Goal: Task Accomplishment & Management: Use online tool/utility

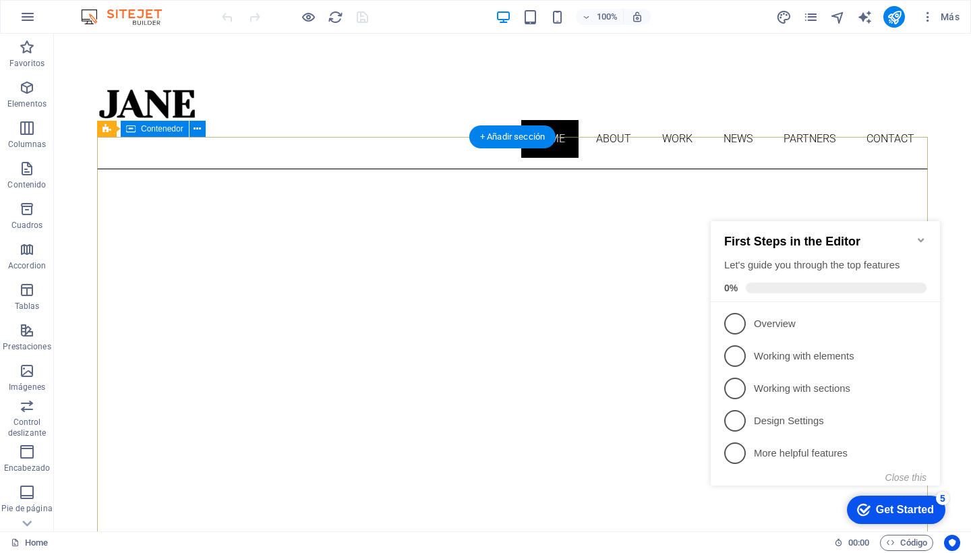
click at [920, 235] on icon "Minimize checklist" at bounding box center [921, 240] width 11 height 11
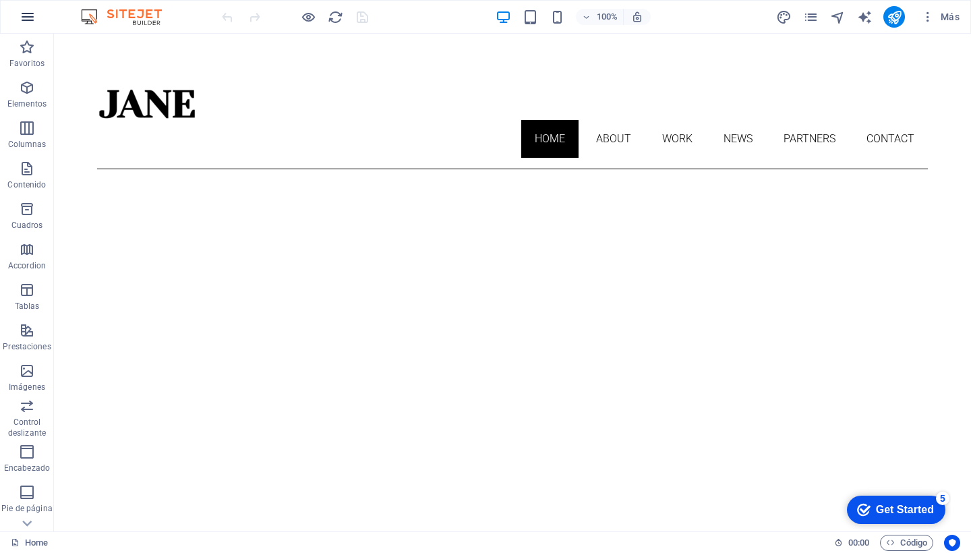
click at [25, 14] on icon "button" at bounding box center [28, 17] width 16 height 16
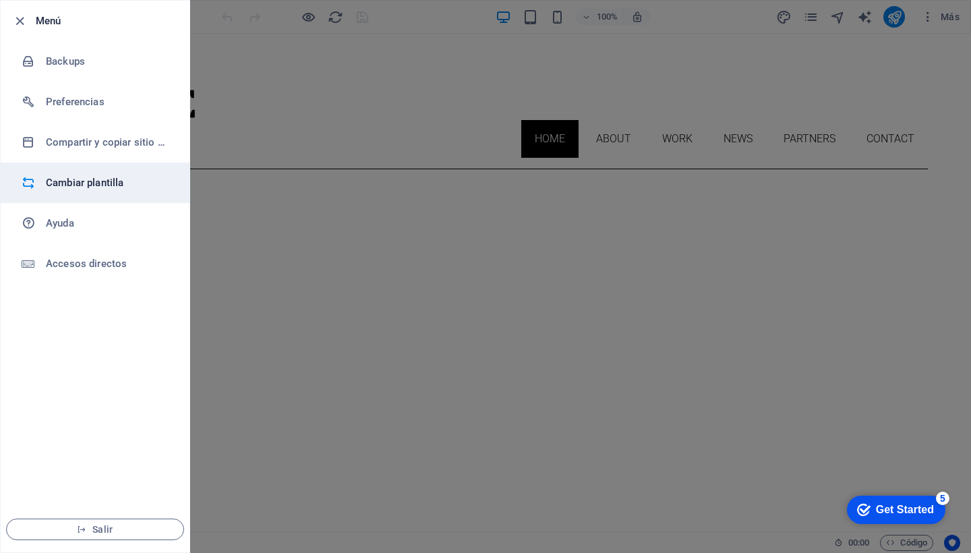
click at [92, 177] on h6 "Cambiar plantilla" at bounding box center [108, 183] width 125 height 16
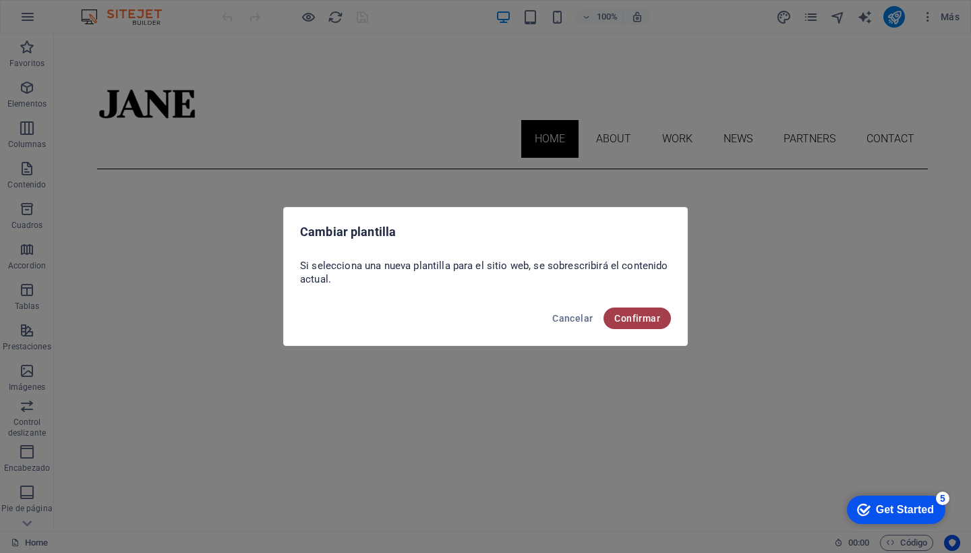
click at [625, 313] on span "Confirmar" at bounding box center [637, 318] width 46 height 11
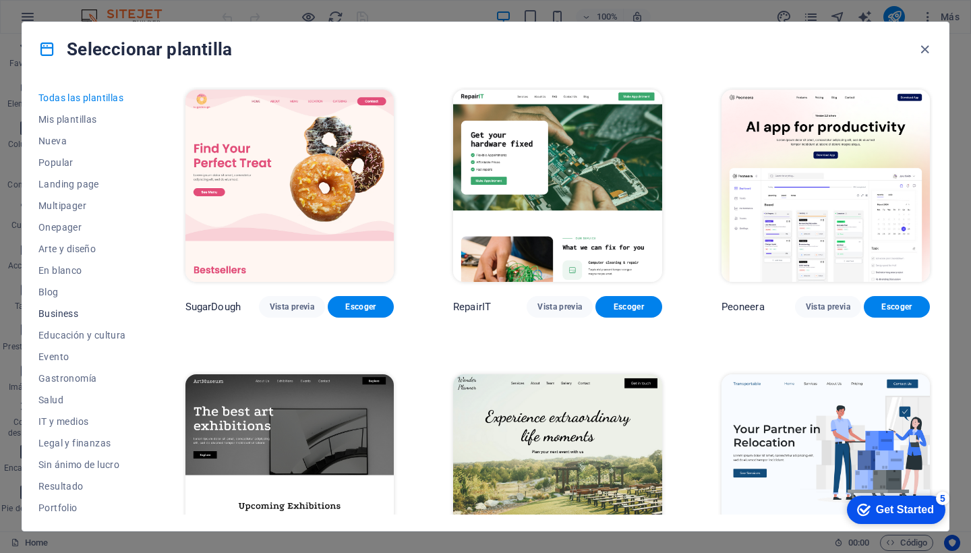
click at [58, 316] on span "Business" at bounding box center [82, 313] width 88 height 11
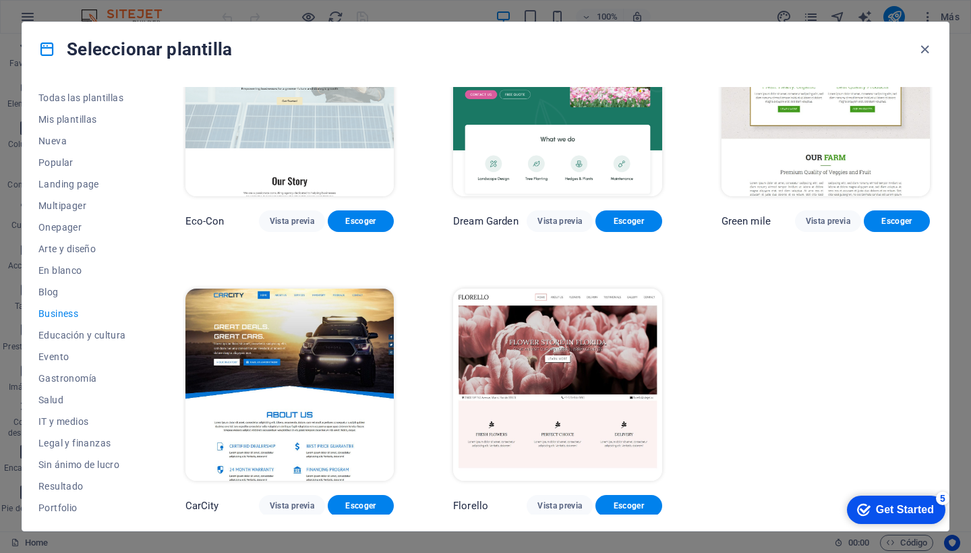
scroll to position [85, 0]
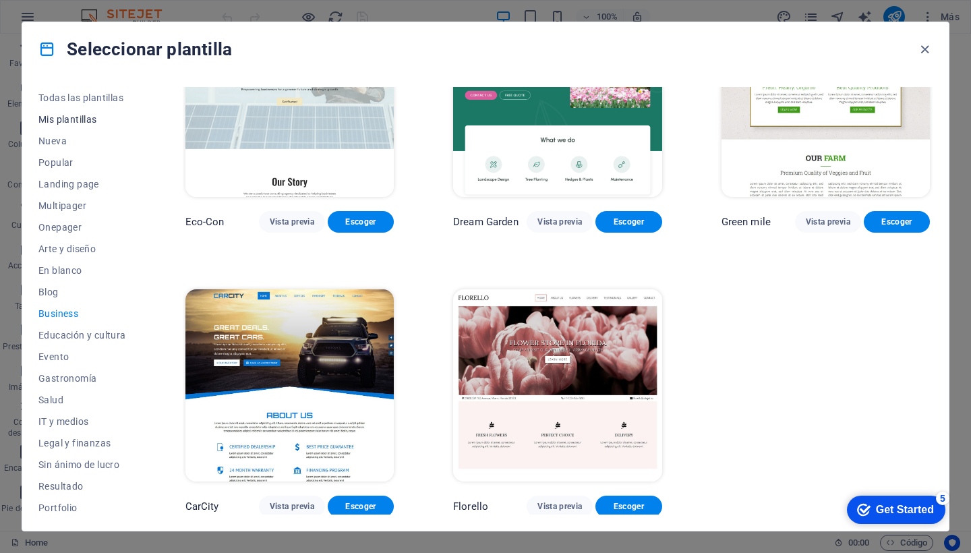
click at [95, 119] on span "Mis plantillas" at bounding box center [82, 119] width 88 height 11
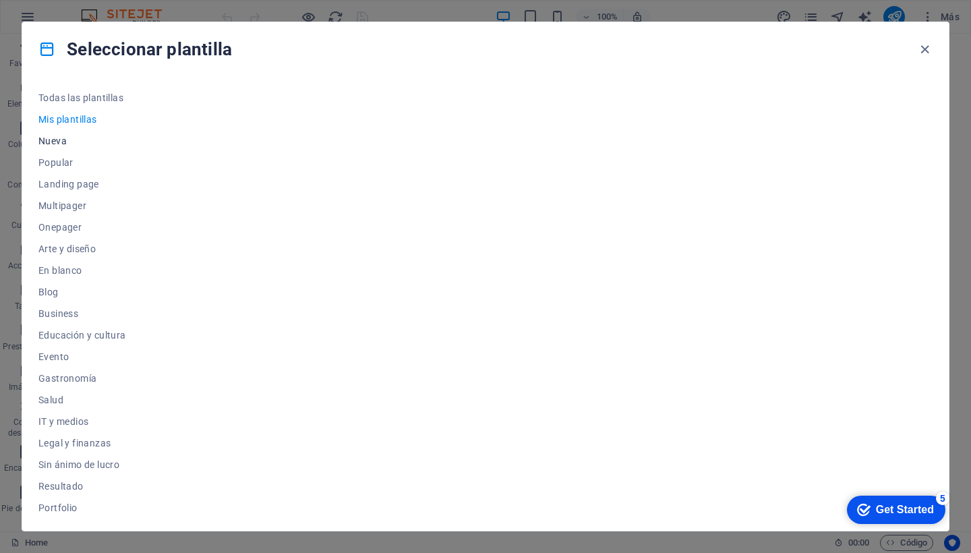
click at [53, 144] on span "Nueva" at bounding box center [82, 141] width 88 height 11
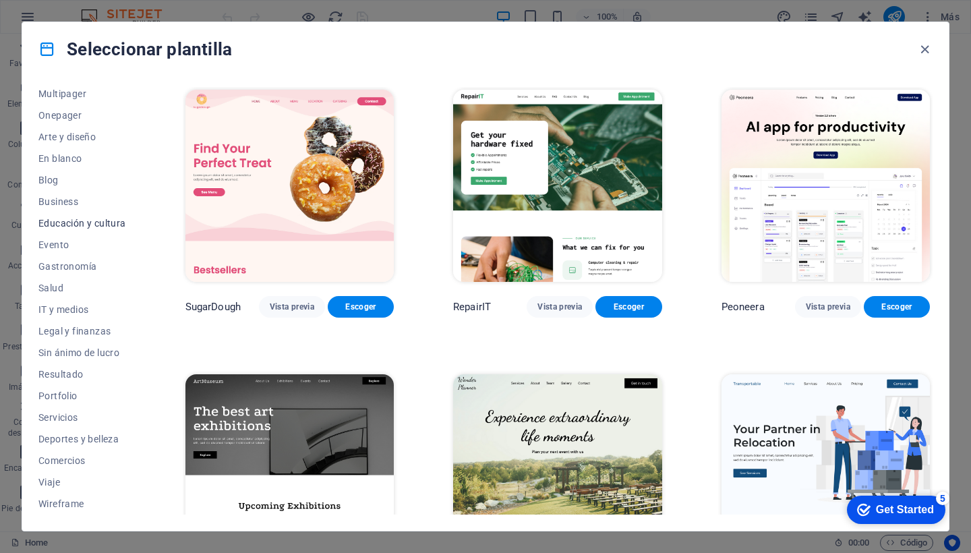
scroll to position [112, 0]
click at [69, 415] on span "Servicios" at bounding box center [82, 417] width 88 height 11
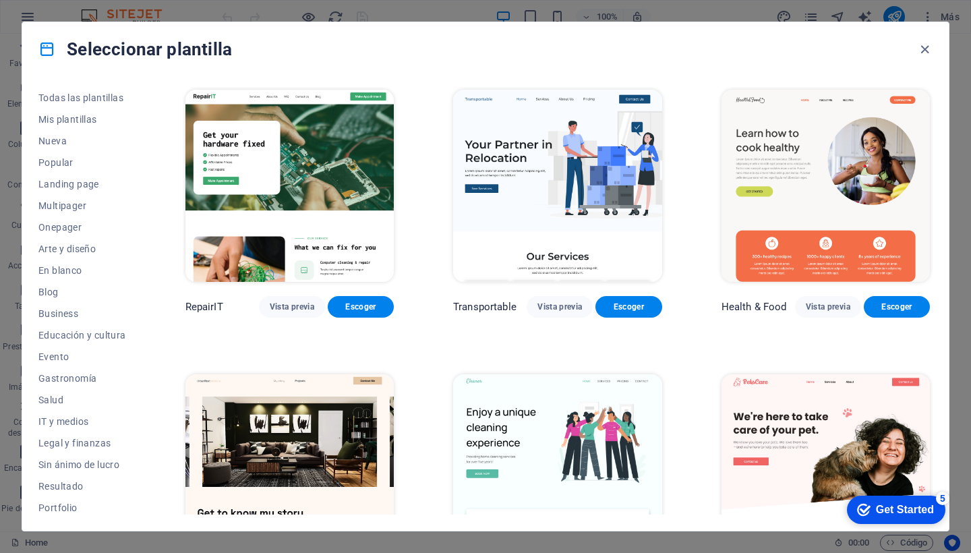
scroll to position [0, 0]
click at [58, 268] on span "En blanco" at bounding box center [82, 270] width 88 height 11
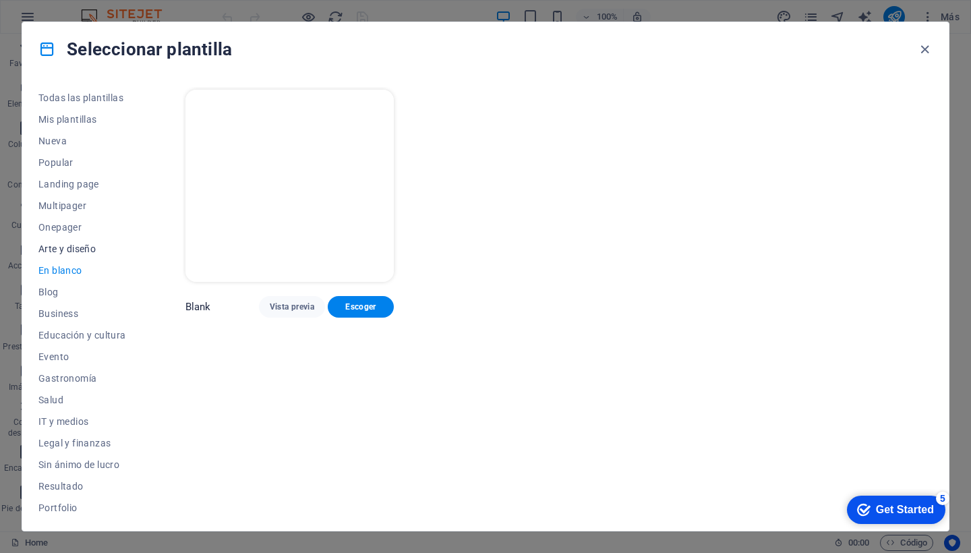
click at [67, 251] on span "Arte y diseño" at bounding box center [82, 248] width 88 height 11
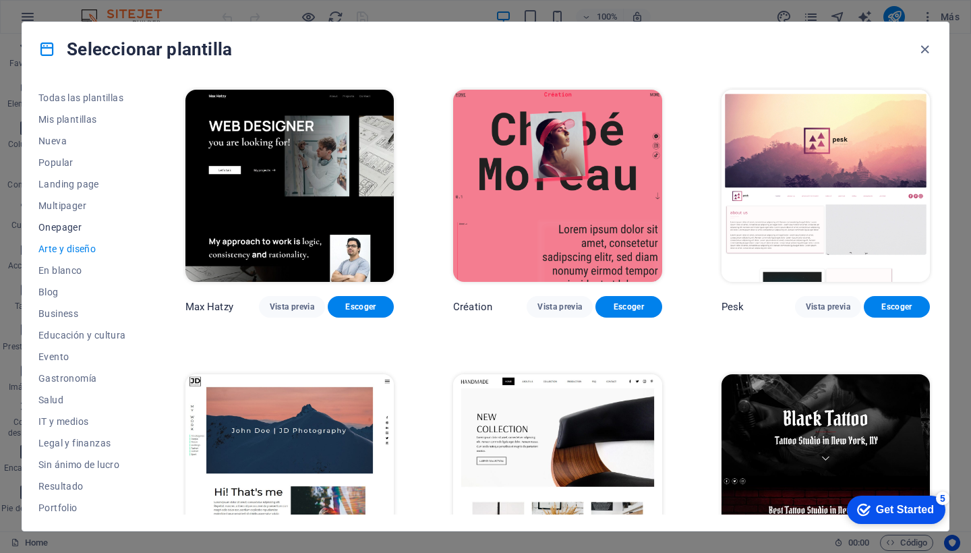
click at [63, 227] on span "Onepager" at bounding box center [82, 227] width 88 height 11
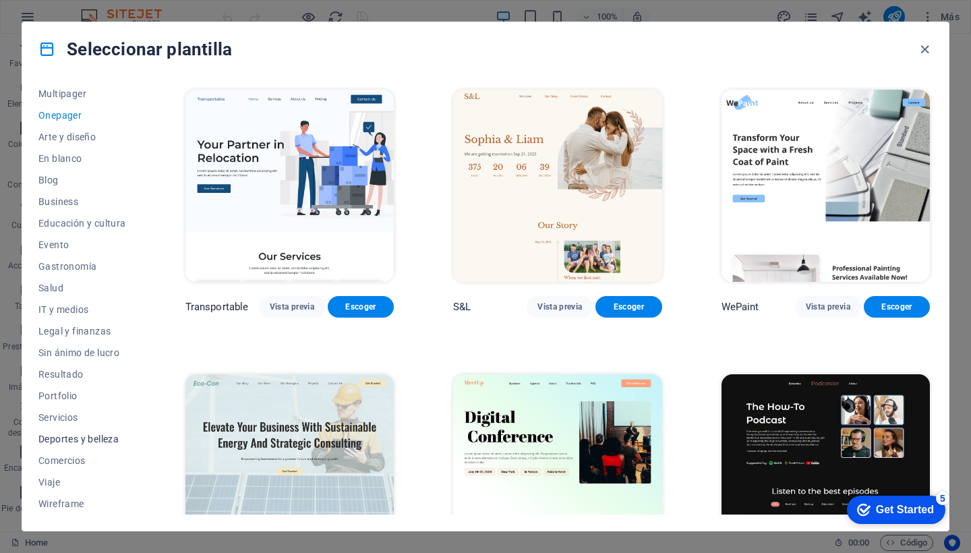
scroll to position [112, 0]
click at [71, 416] on span "Servicios" at bounding box center [82, 417] width 88 height 11
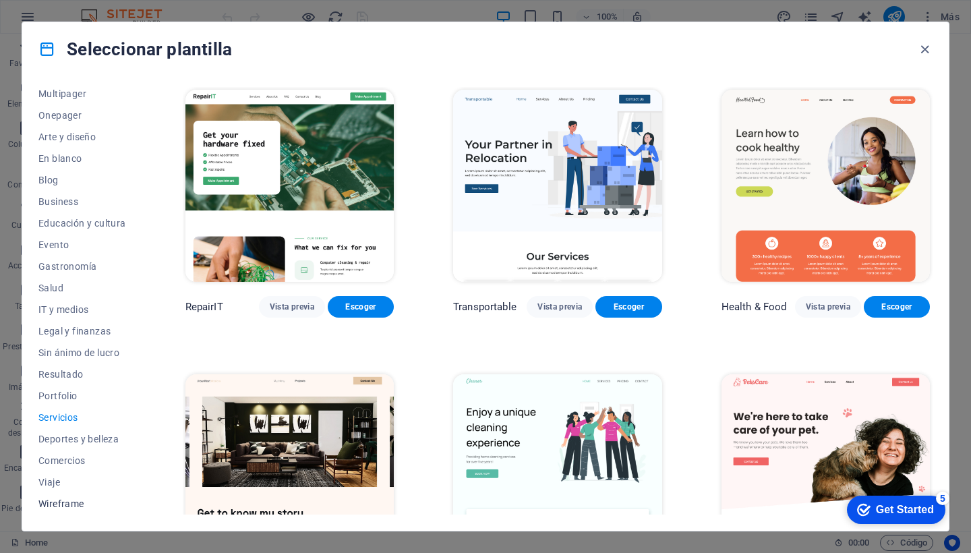
click at [63, 506] on span "Wireframe" at bounding box center [82, 503] width 88 height 11
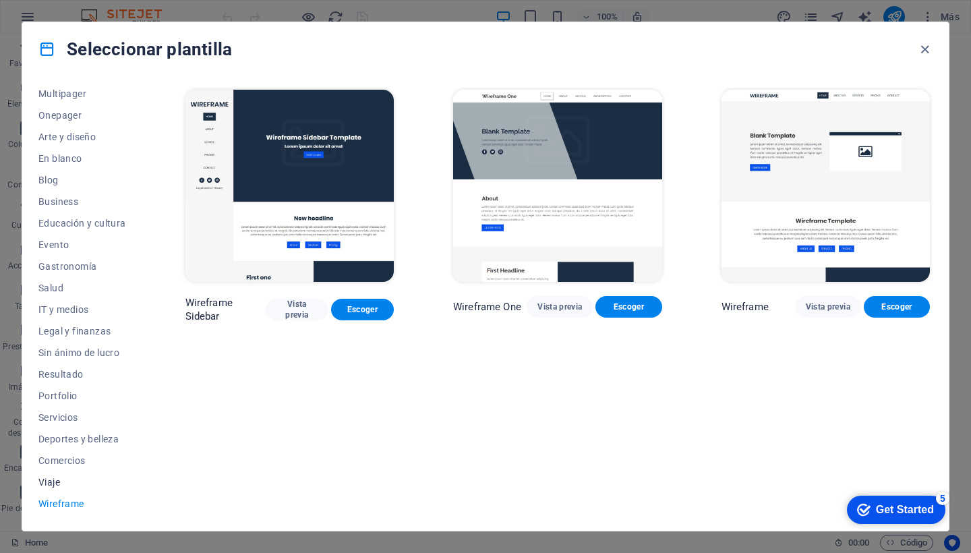
click at [55, 483] on span "Viaje" at bounding box center [82, 482] width 88 height 11
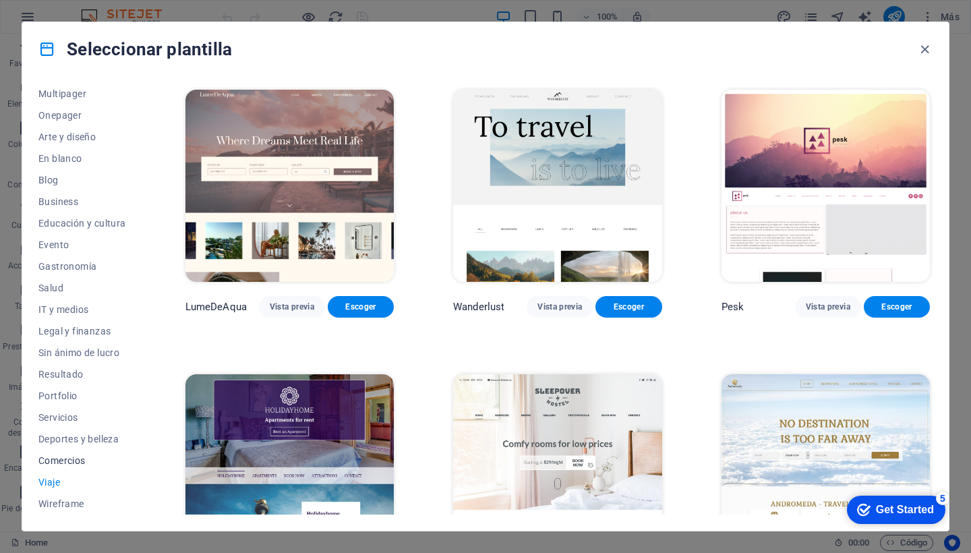
click at [60, 461] on span "Comercios" at bounding box center [82, 460] width 88 height 11
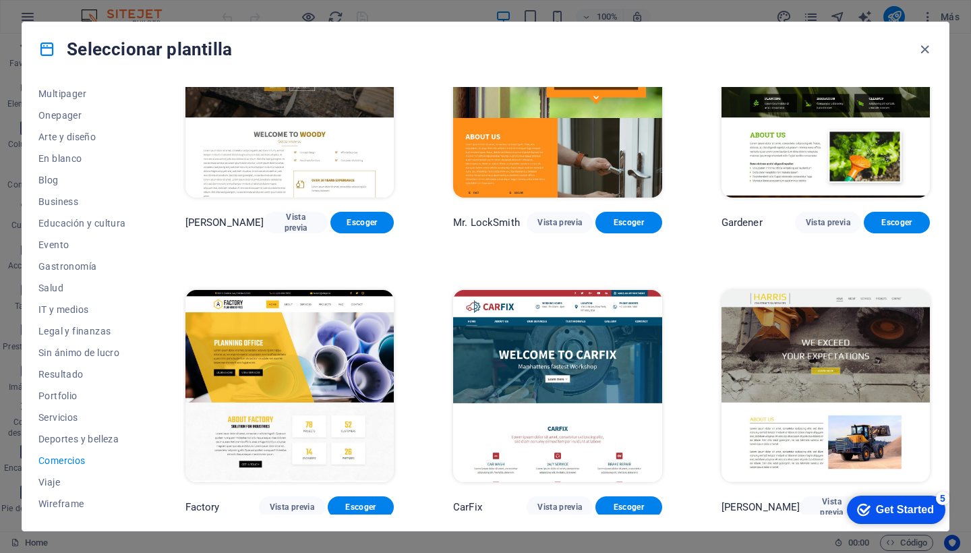
scroll to position [368, 0]
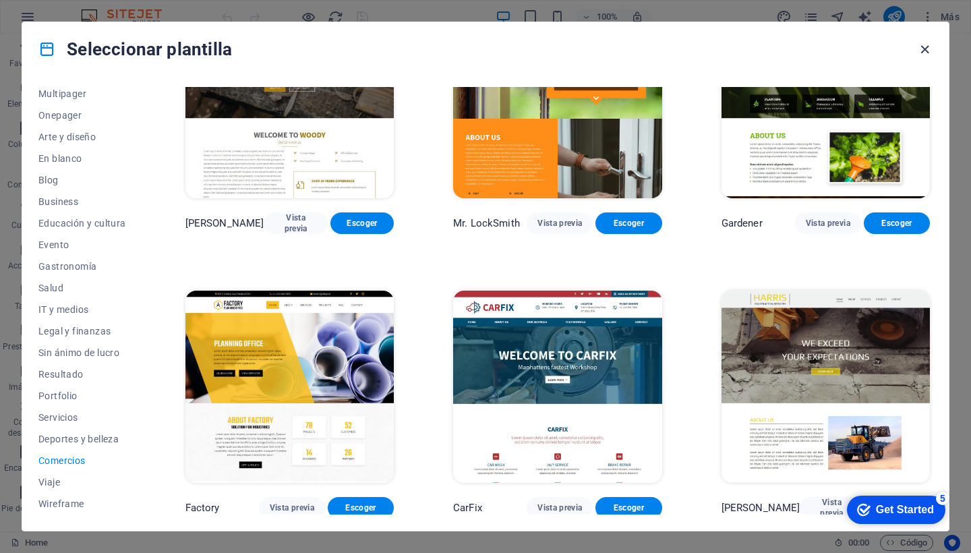
click at [928, 49] on icon "button" at bounding box center [925, 50] width 16 height 16
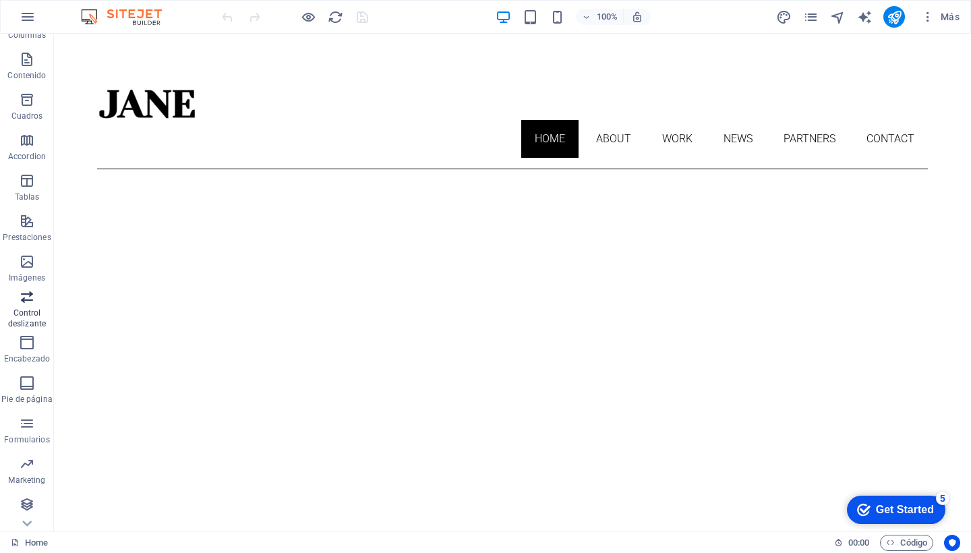
scroll to position [109, 0]
click at [32, 470] on icon "button" at bounding box center [27, 464] width 16 height 16
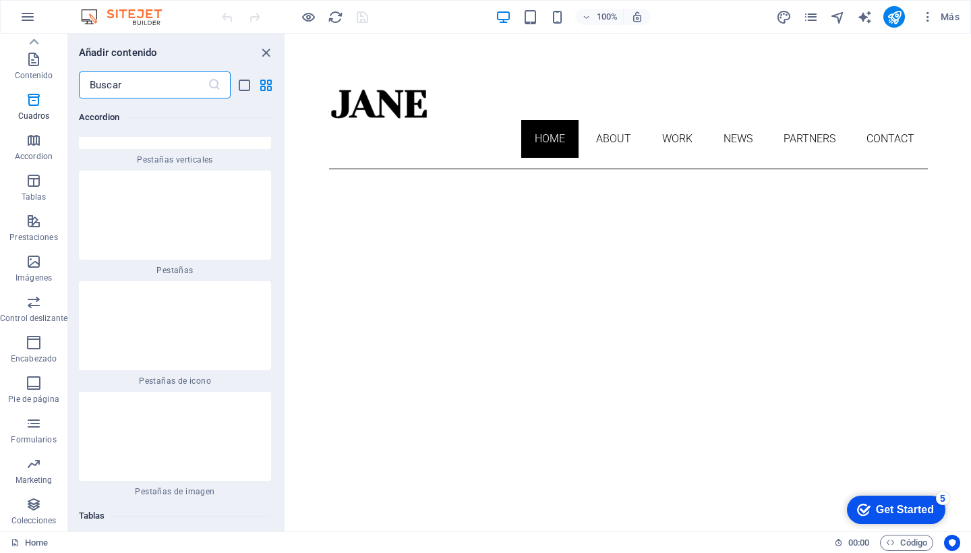
scroll to position [8036, 0]
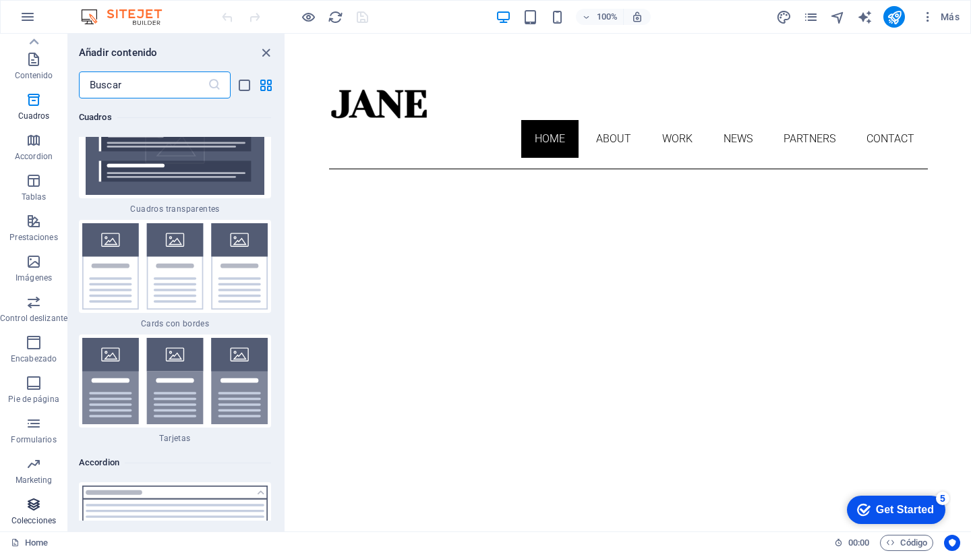
click at [30, 514] on span "Colecciones" at bounding box center [33, 512] width 67 height 32
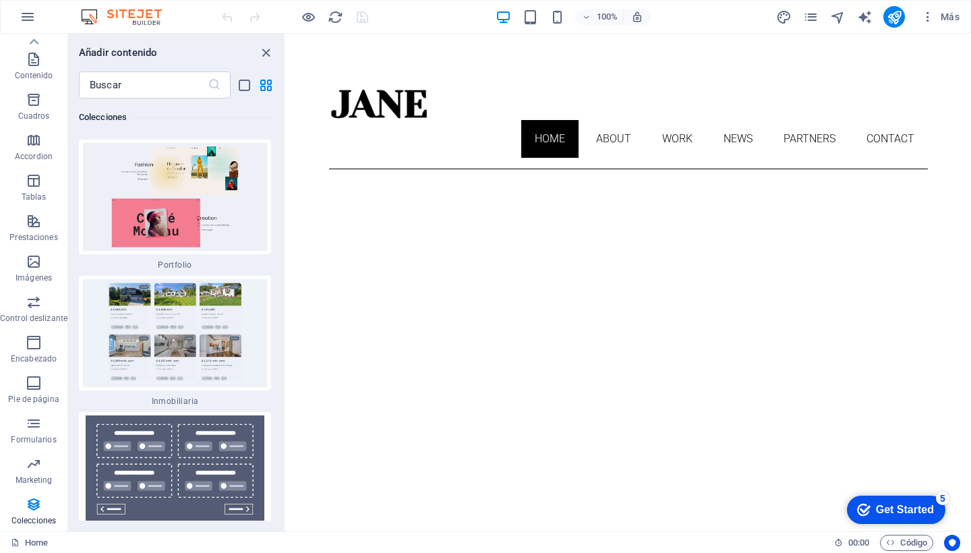
scroll to position [25665, 0]
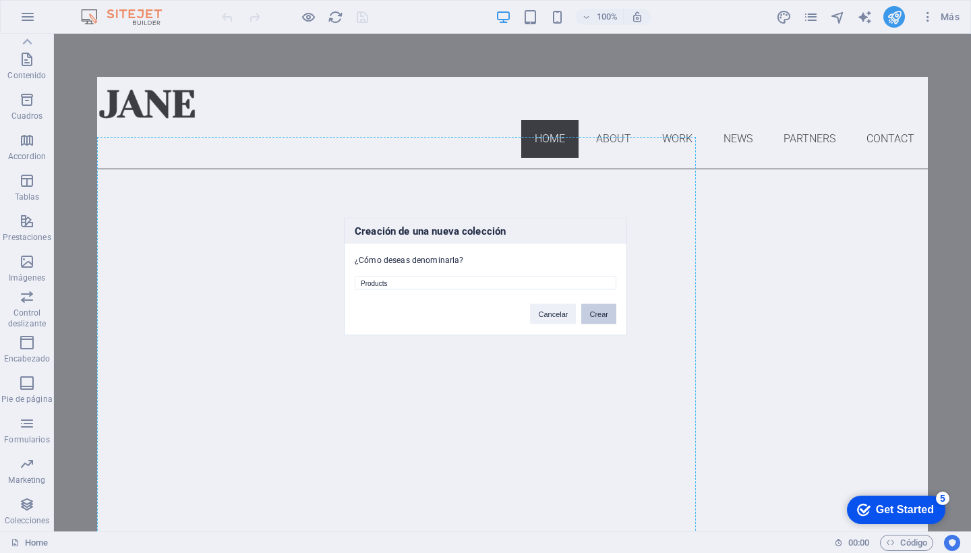
click at [605, 315] on button "Crear" at bounding box center [598, 314] width 35 height 20
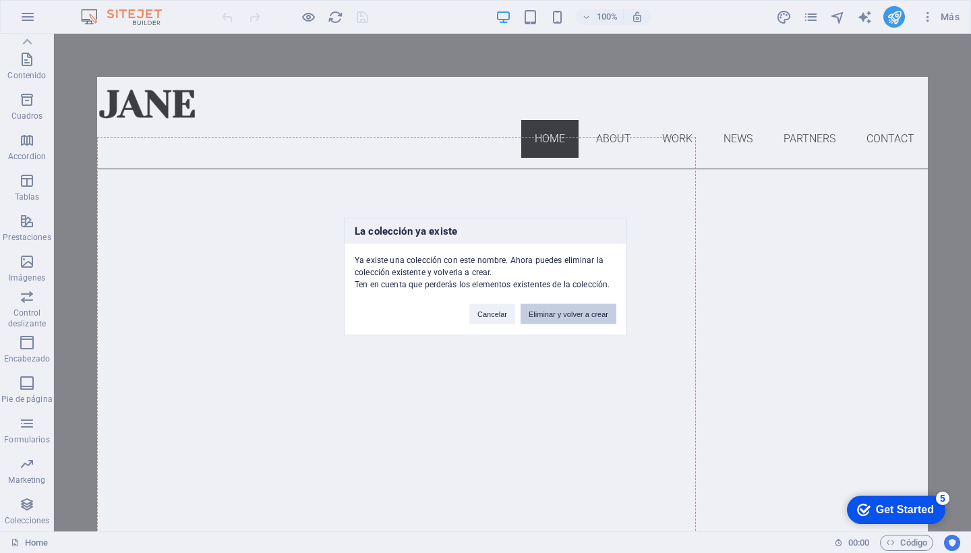
click at [556, 316] on button "Eliminar y volver a crear" at bounding box center [569, 314] width 96 height 20
click at [474, 309] on button "Cancelar" at bounding box center [492, 314] width 46 height 20
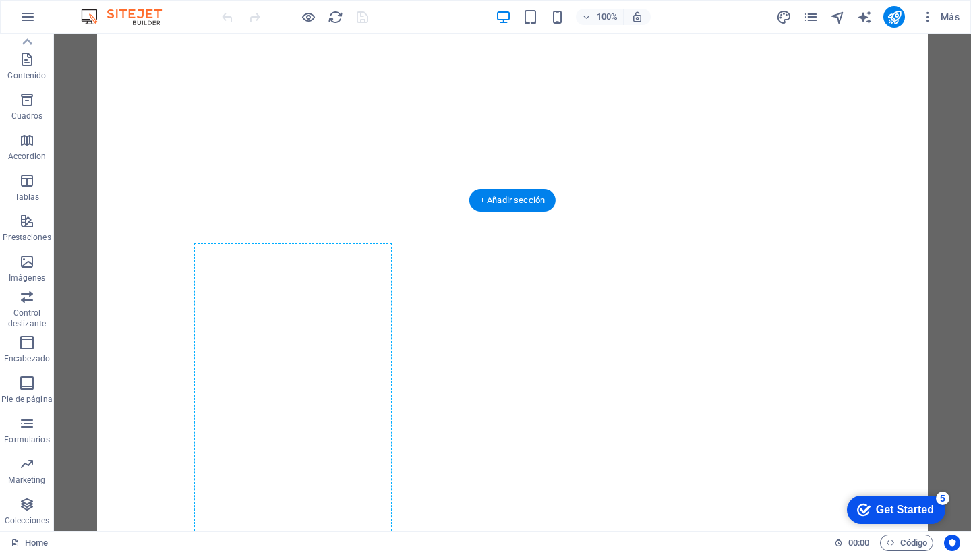
scroll to position [384, 0]
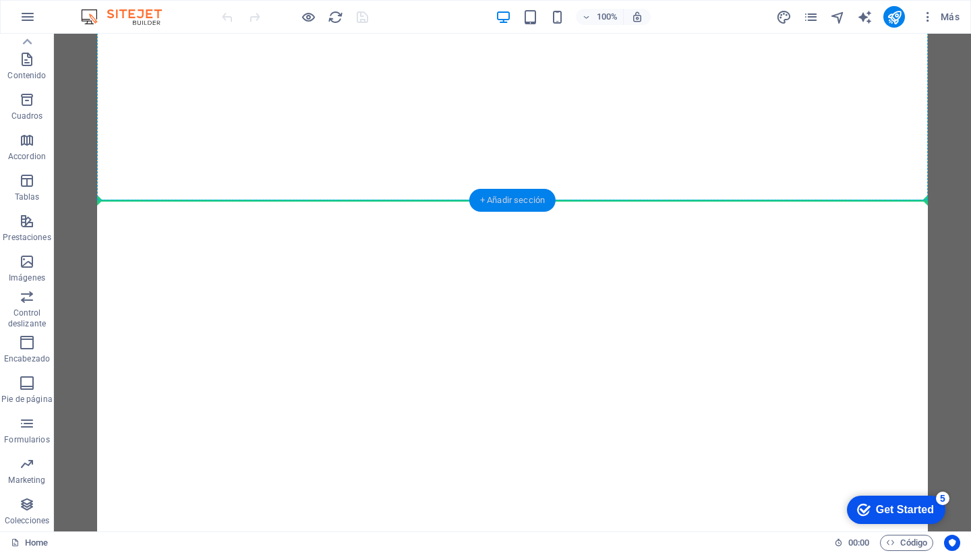
click at [525, 196] on div "+ Añadir sección" at bounding box center [512, 200] width 86 height 23
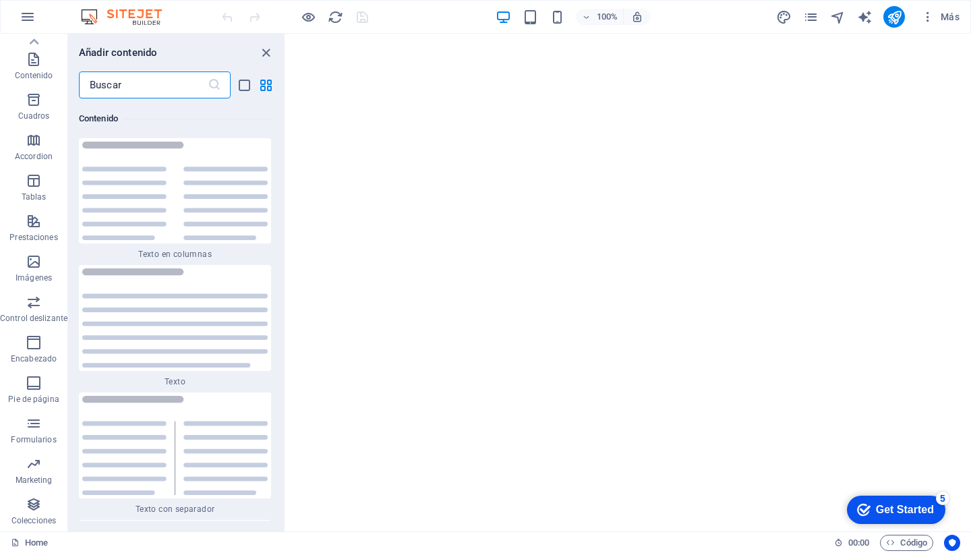
scroll to position [4574, 0]
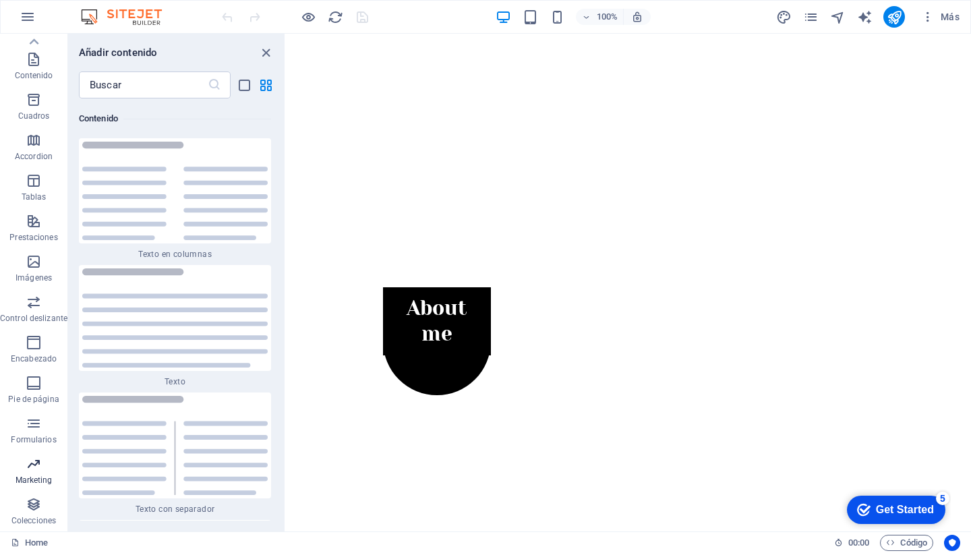
click at [32, 476] on p "Marketing" at bounding box center [34, 480] width 37 height 11
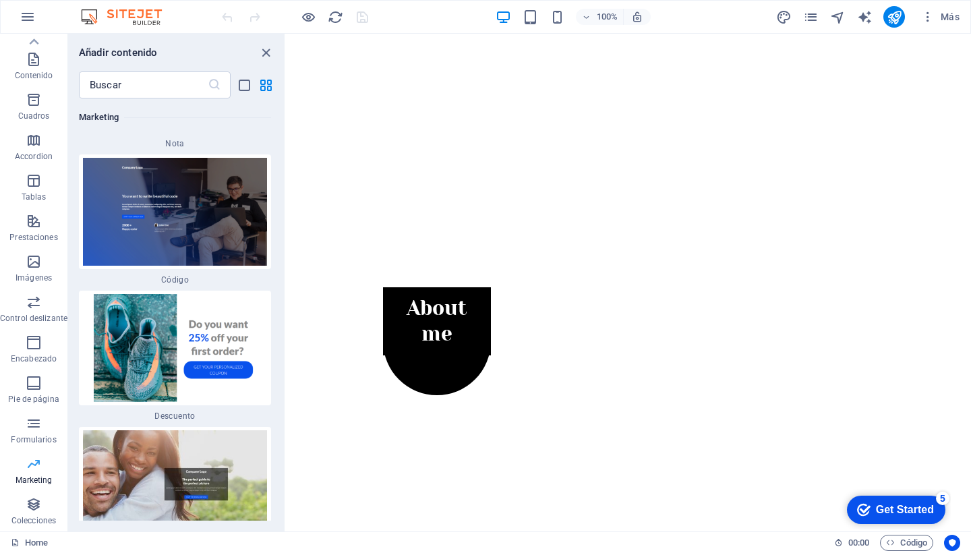
scroll to position [23895, 0]
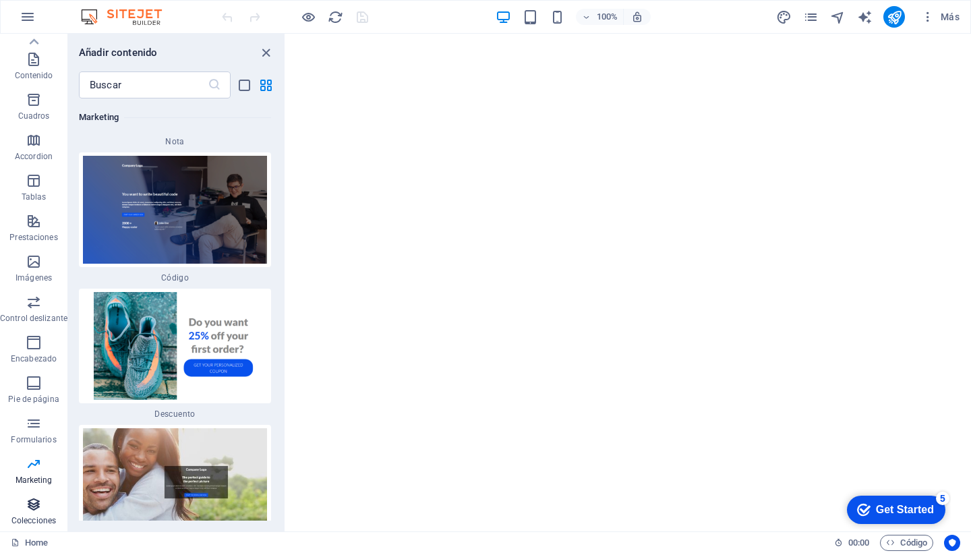
click at [36, 499] on icon "button" at bounding box center [34, 504] width 16 height 16
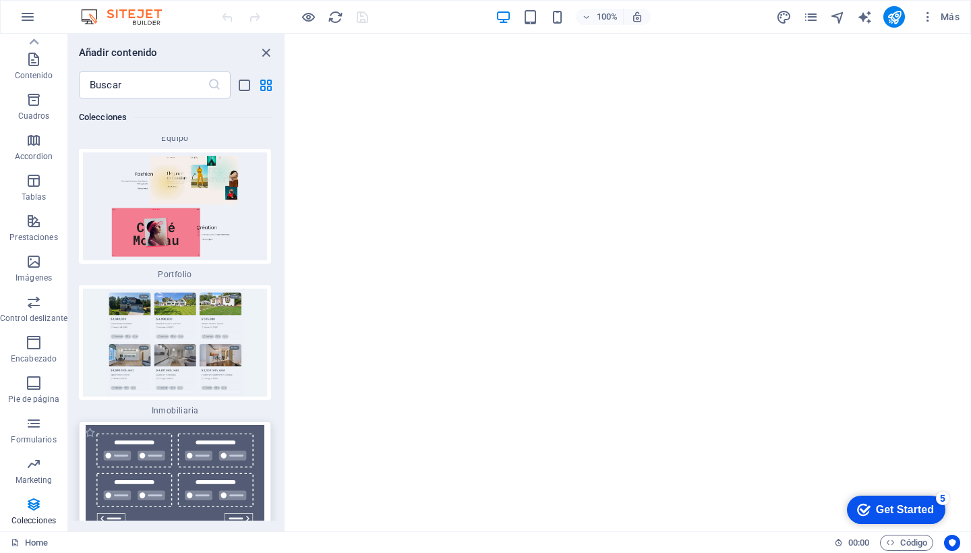
scroll to position [25656, 0]
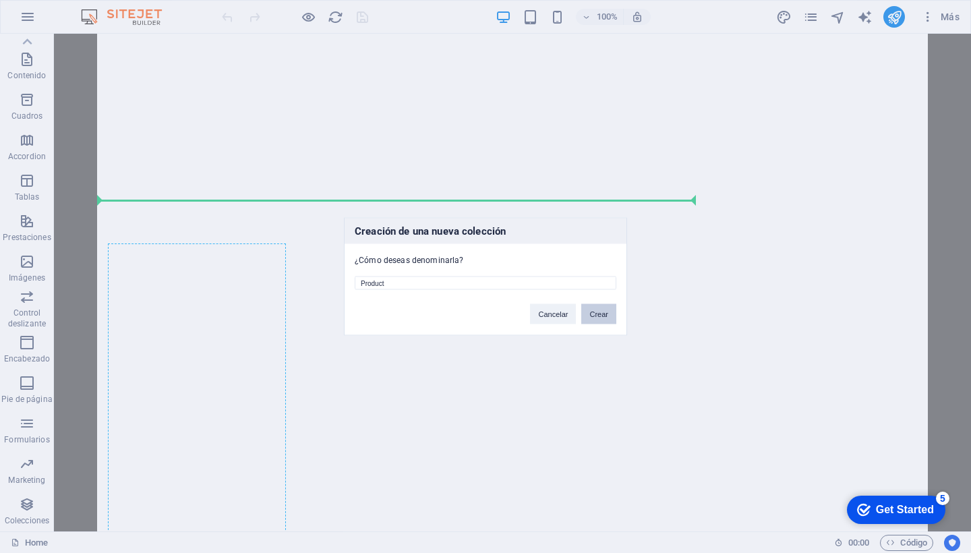
type input "Product"
click at [594, 316] on button "Crear" at bounding box center [598, 314] width 35 height 20
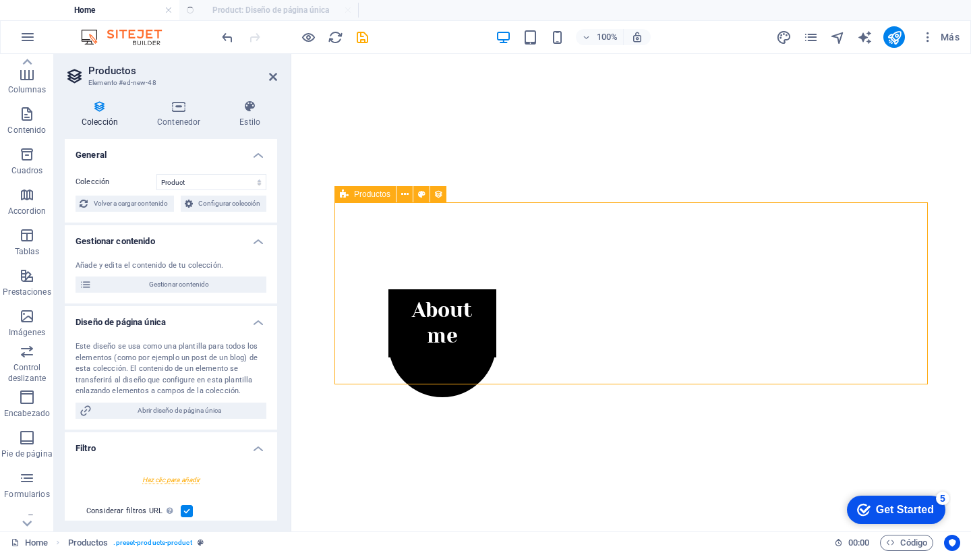
scroll to position [0, 0]
select select "createdAt_DESC"
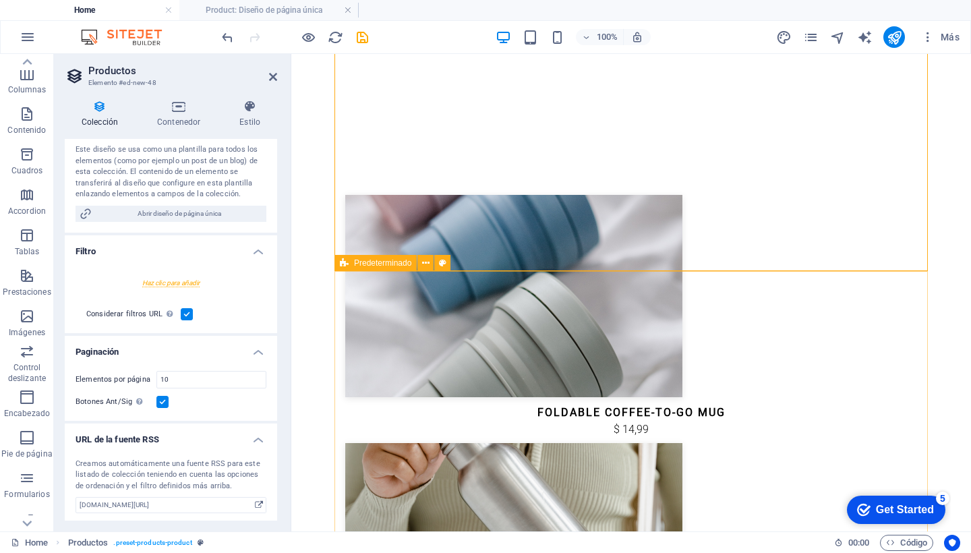
scroll to position [1009, 0]
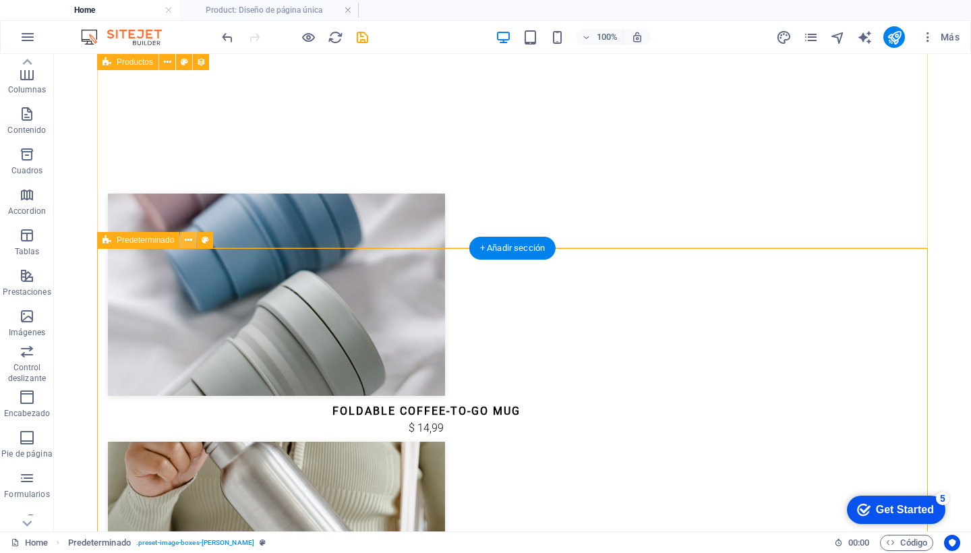
click at [189, 239] on icon at bounding box center [188, 240] width 7 height 14
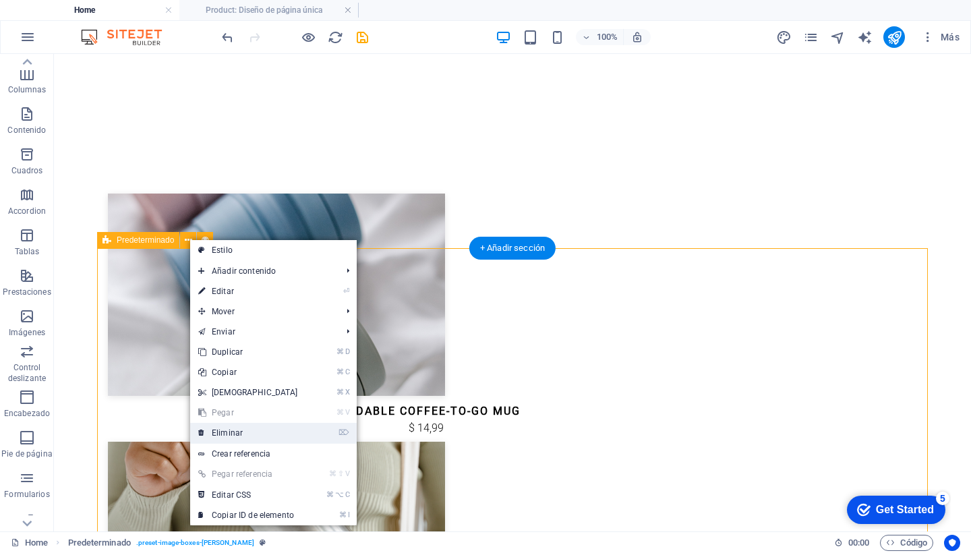
click at [231, 432] on link "⌦ Eliminar" at bounding box center [248, 433] width 116 height 20
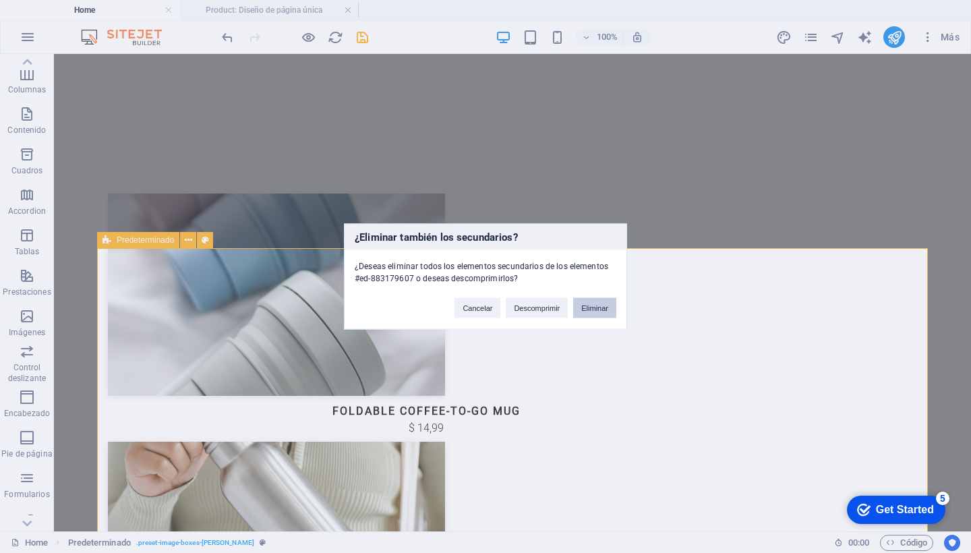
click at [588, 307] on button "Eliminar" at bounding box center [594, 308] width 43 height 20
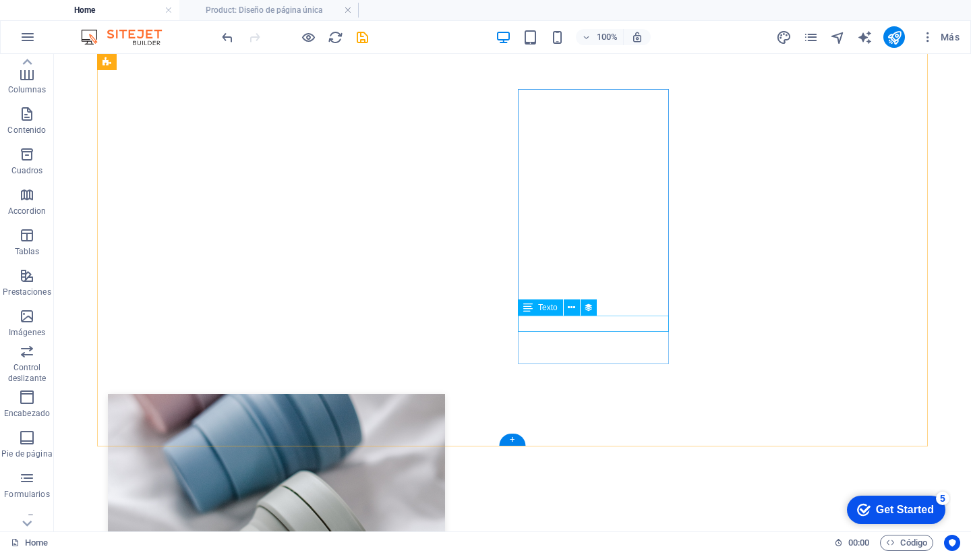
scroll to position [810, 0]
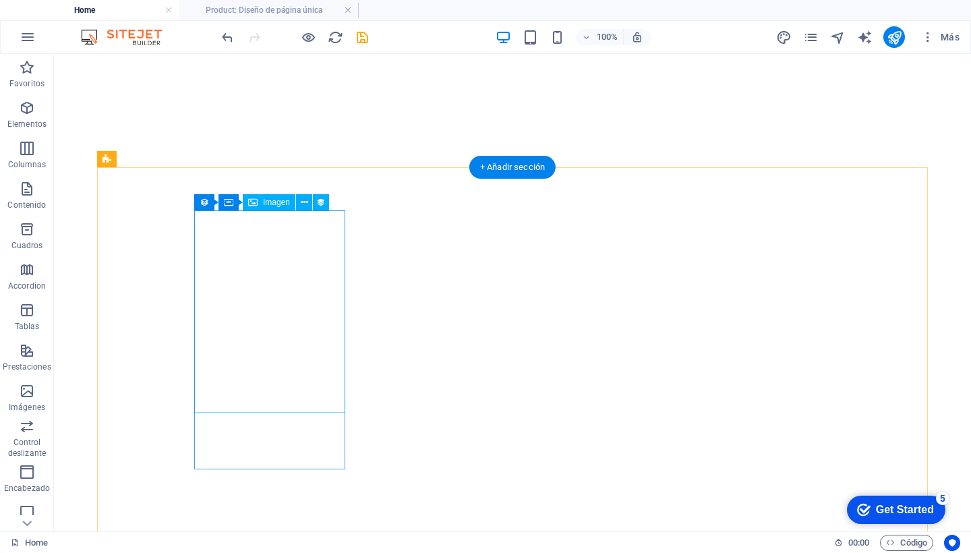
scroll to position [417, 0]
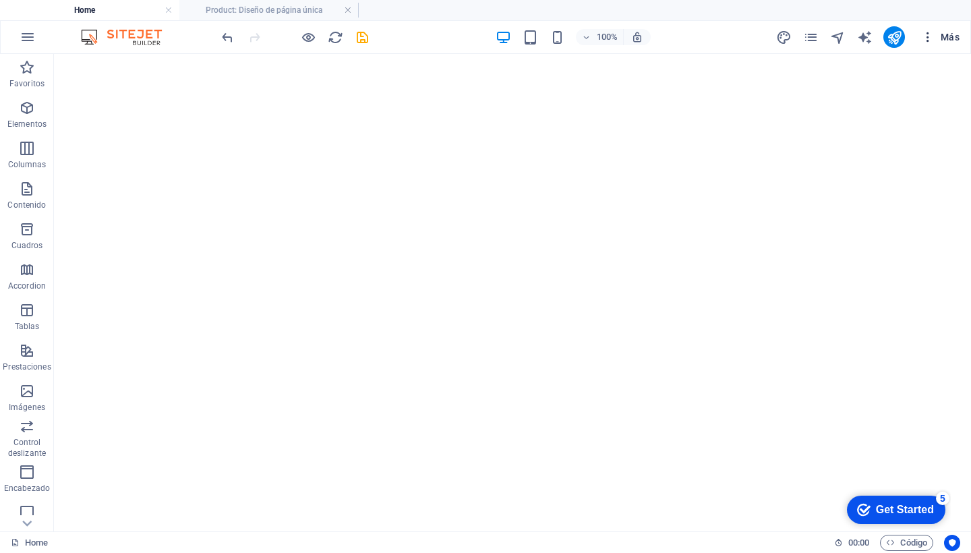
click at [924, 36] on icon "button" at bounding box center [927, 36] width 13 height 13
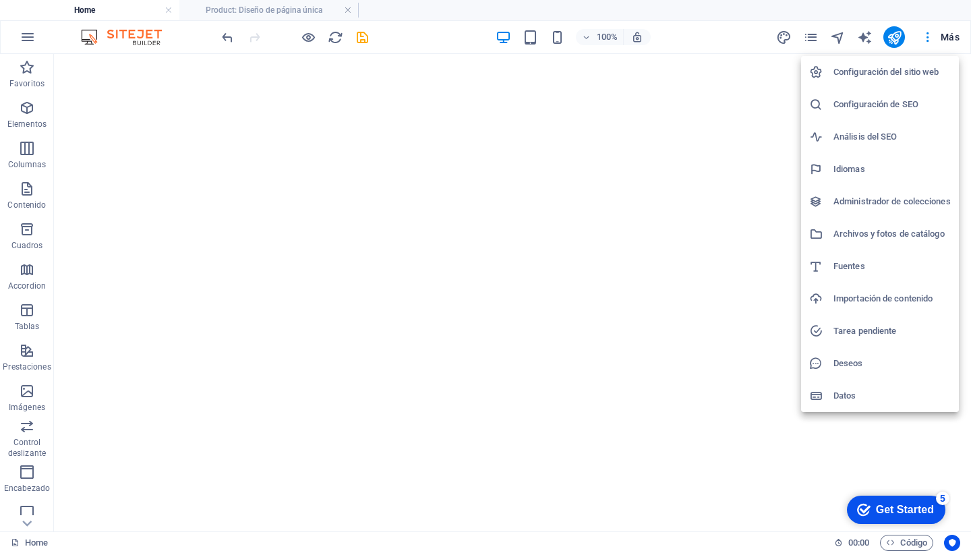
click at [856, 106] on h6 "Configuración de SEO" at bounding box center [891, 104] width 117 height 16
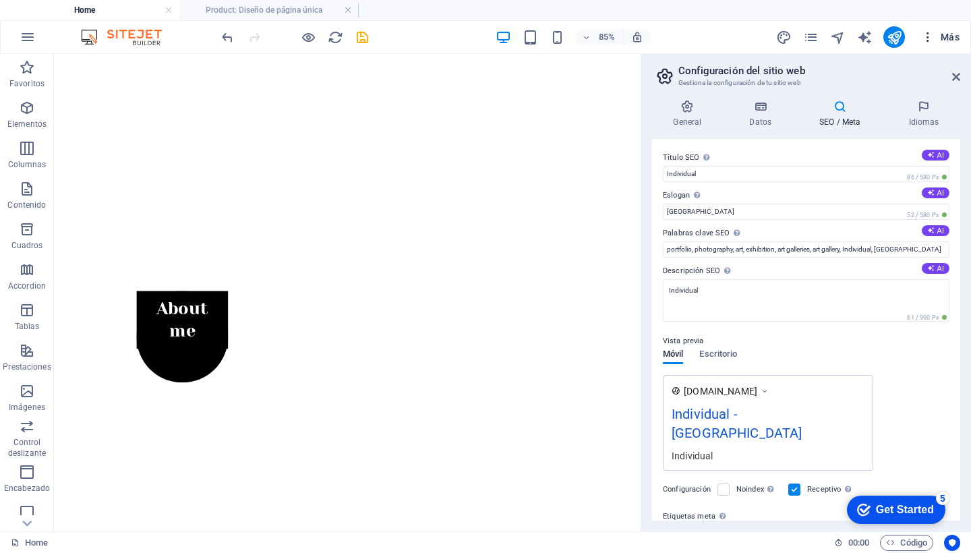
click at [924, 35] on icon "button" at bounding box center [927, 36] width 13 height 13
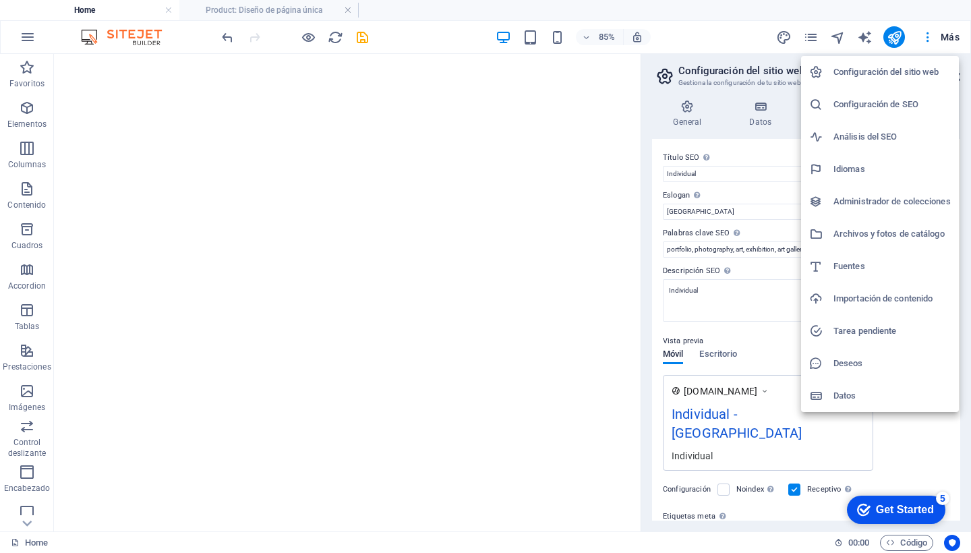
click at [856, 172] on h6 "Idiomas" at bounding box center [891, 169] width 117 height 16
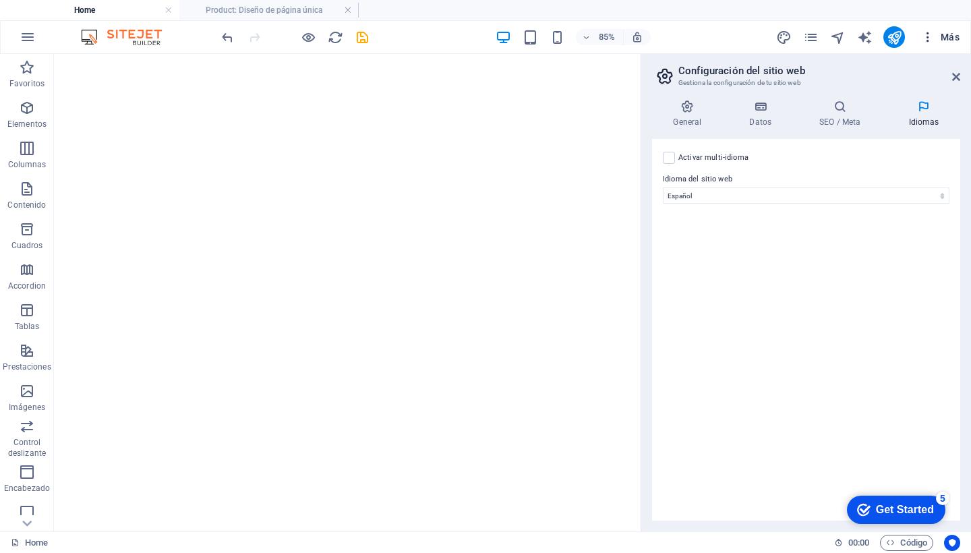
click at [929, 37] on icon "button" at bounding box center [927, 36] width 13 height 13
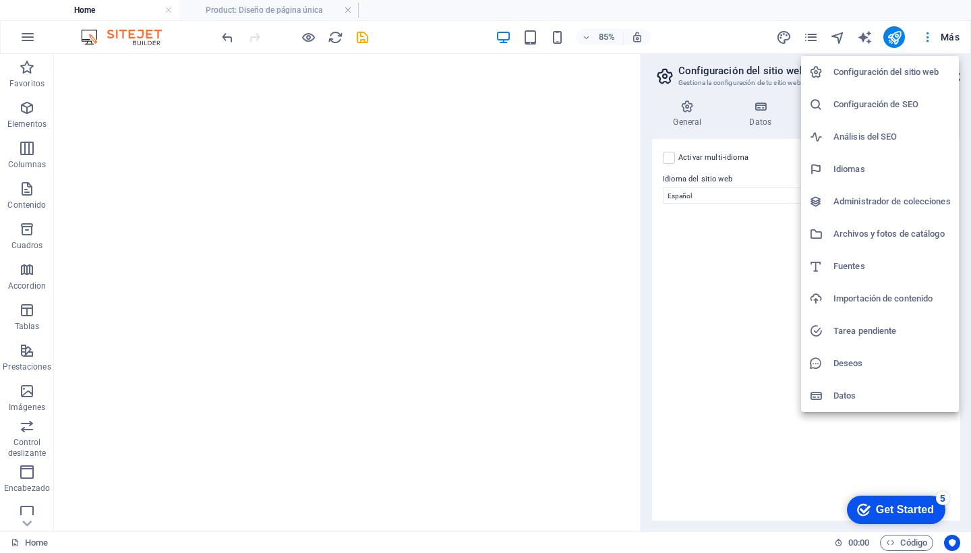
click at [839, 76] on h6 "Configuración del sitio web" at bounding box center [891, 72] width 117 height 16
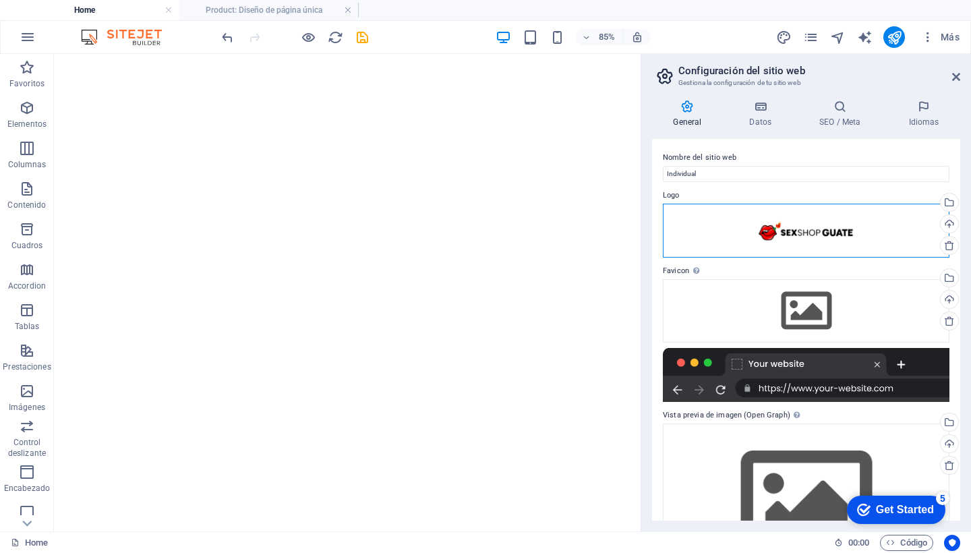
click at [804, 230] on div "Arrastra archivos aquí, haz clic para escoger archivos o selecciona archivos de…" at bounding box center [806, 231] width 287 height 54
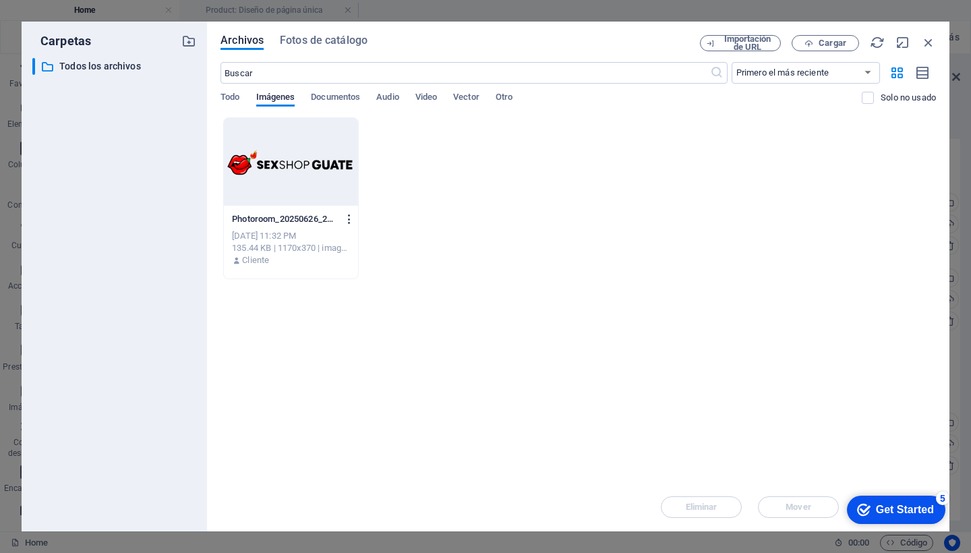
click at [345, 218] on icon "button" at bounding box center [349, 219] width 13 height 12
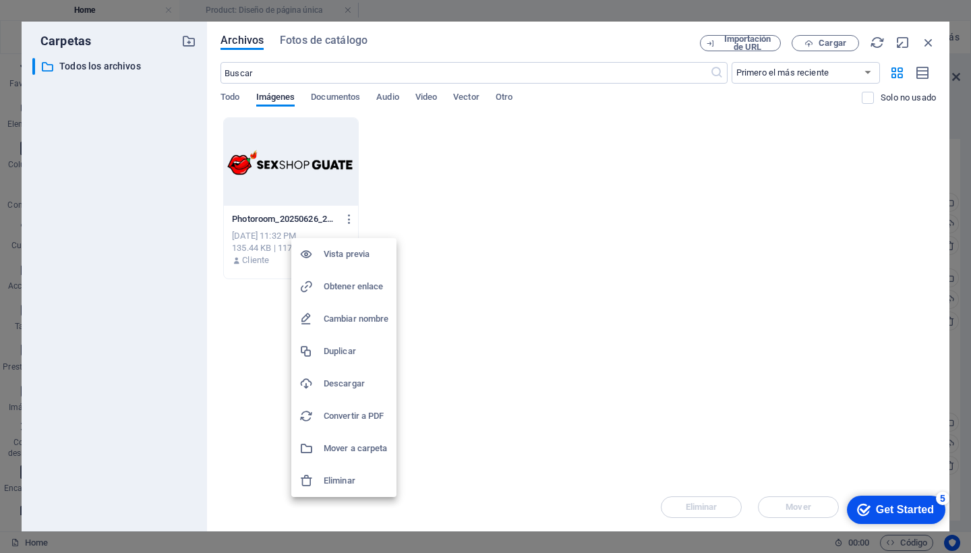
click at [338, 482] on h6 "Eliminar" at bounding box center [356, 481] width 65 height 16
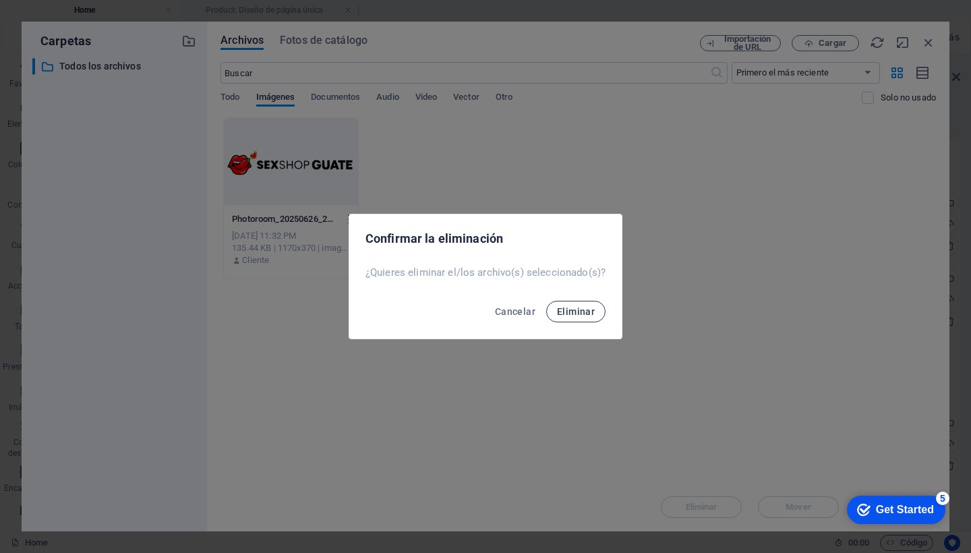
click at [579, 311] on span "Eliminar" at bounding box center [576, 311] width 38 height 11
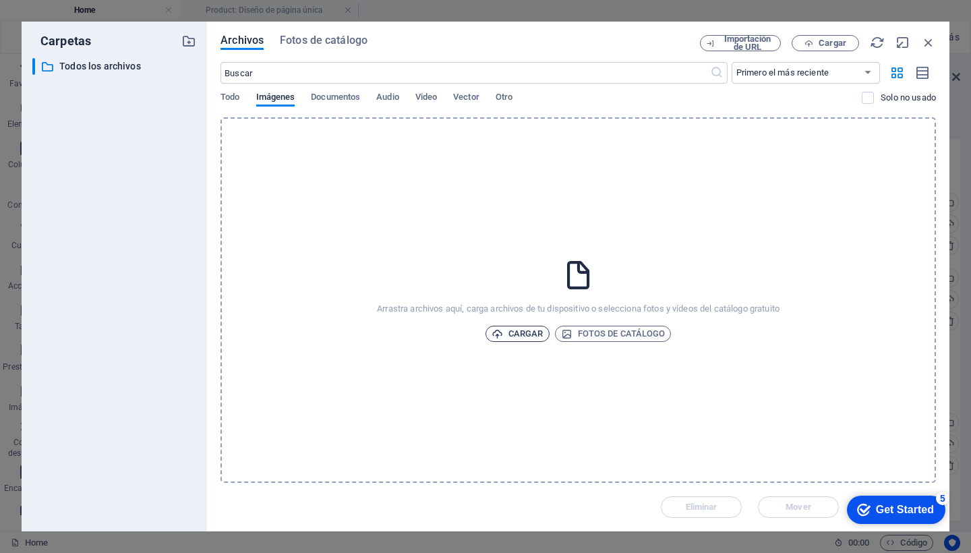
click at [539, 334] on span "Cargar" at bounding box center [518, 334] width 52 height 16
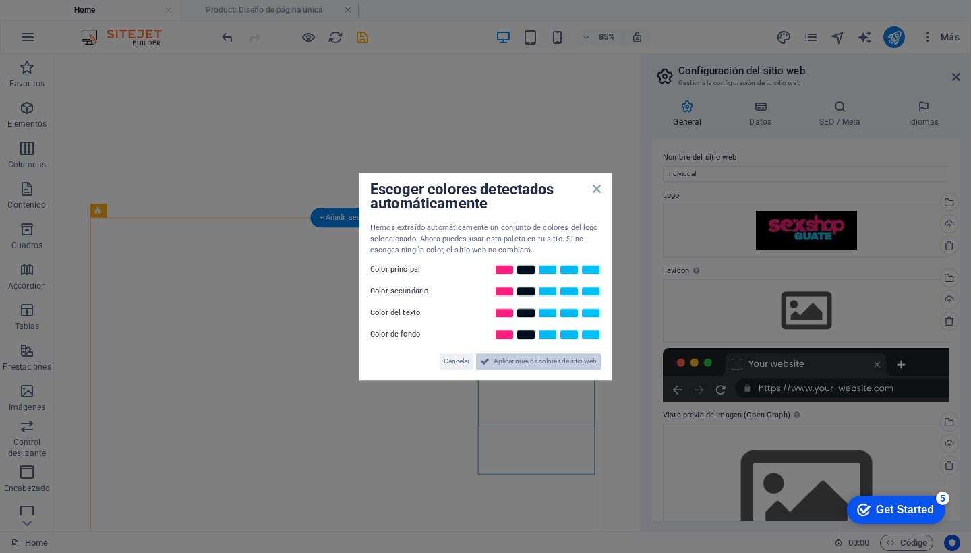
click at [530, 363] on span "Aplicar nuevos colores de sitio web" at bounding box center [545, 361] width 103 height 16
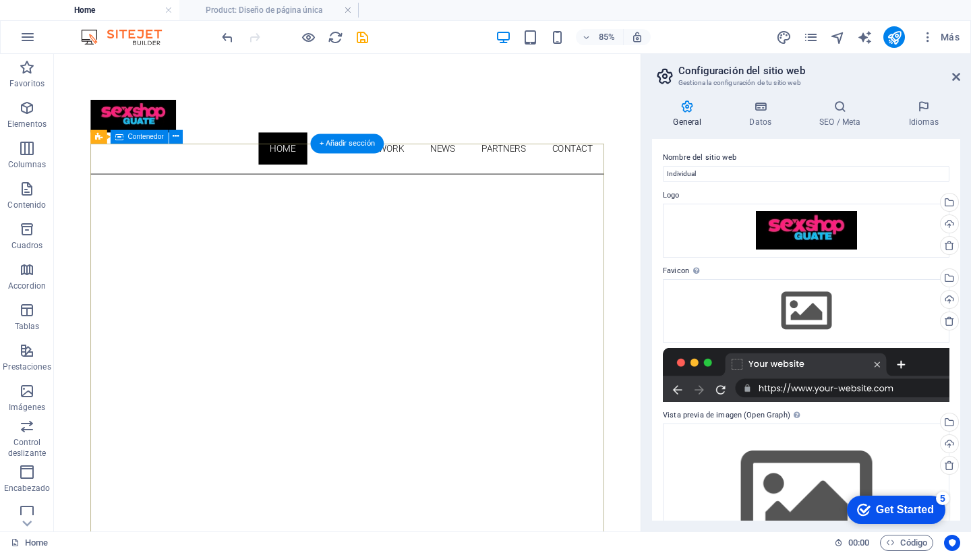
scroll to position [0, 0]
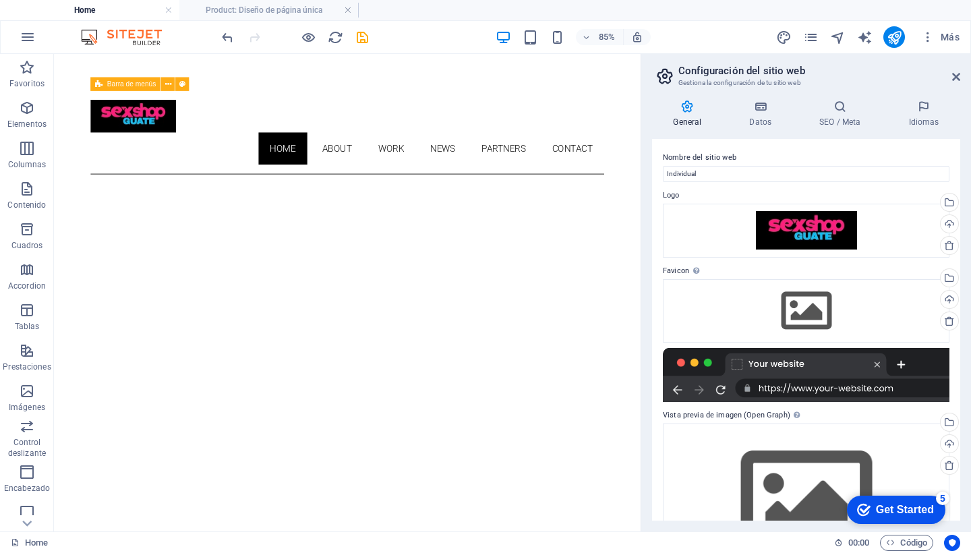
click at [460, 103] on div "Home About Work News Partners Contact" at bounding box center [399, 146] width 604 height 98
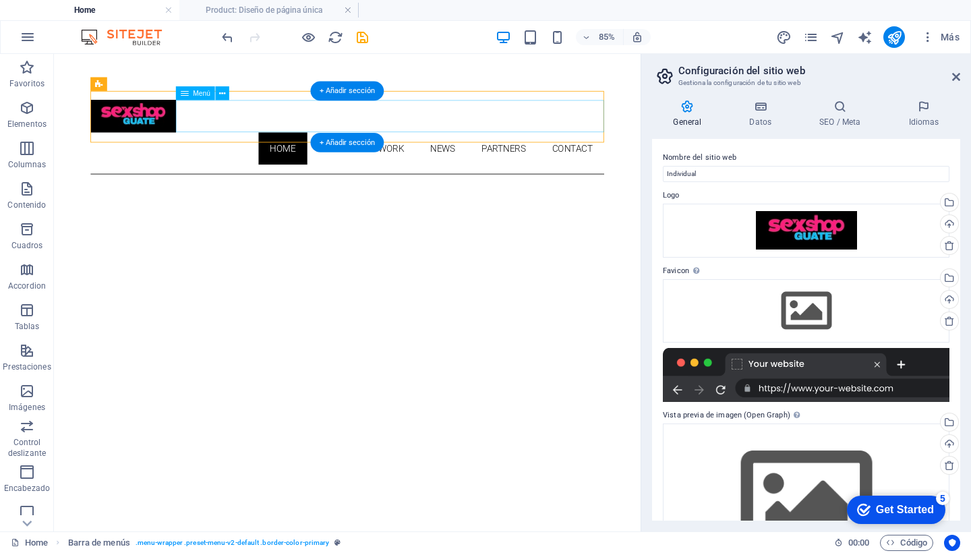
click at [247, 146] on nav "Home About Work News Partners Contact" at bounding box center [399, 165] width 604 height 38
click at [224, 92] on icon at bounding box center [222, 93] width 6 height 12
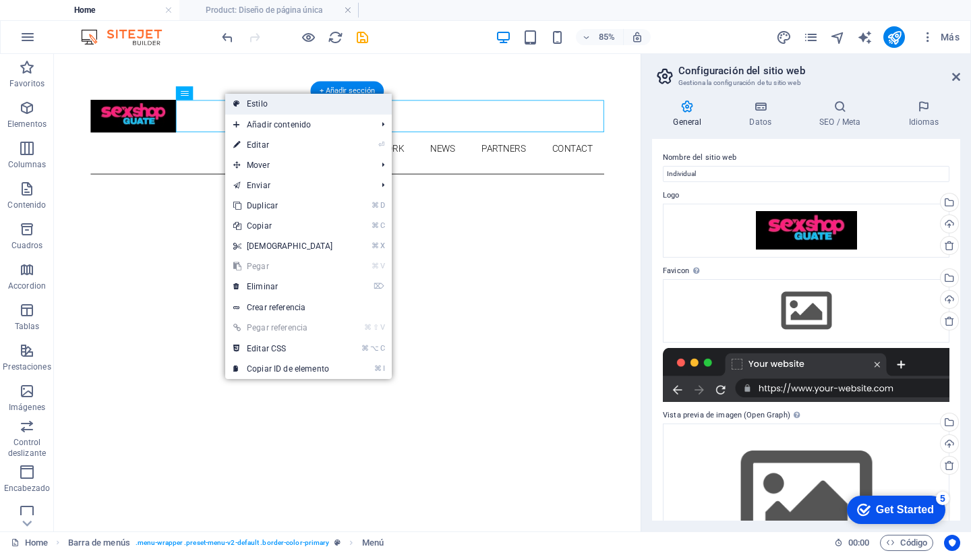
click at [265, 104] on link "Estilo" at bounding box center [308, 104] width 167 height 20
select select "rem"
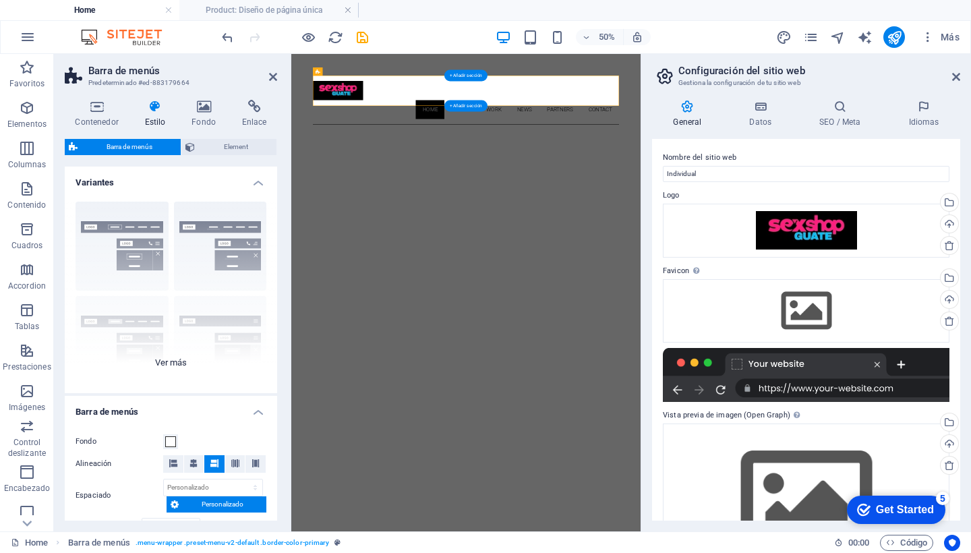
click at [122, 236] on div "Borde Centrado Predeterminado Fijo Loki Desencadenador Ancho XXL" at bounding box center [171, 292] width 212 height 202
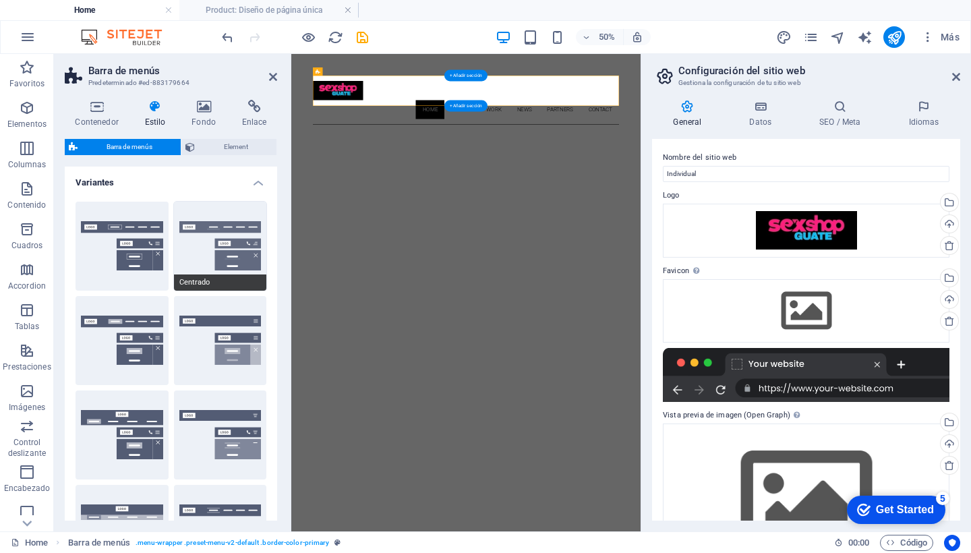
click at [210, 236] on button "Centrado" at bounding box center [220, 246] width 93 height 89
type input "1"
select select "rem"
type input "1"
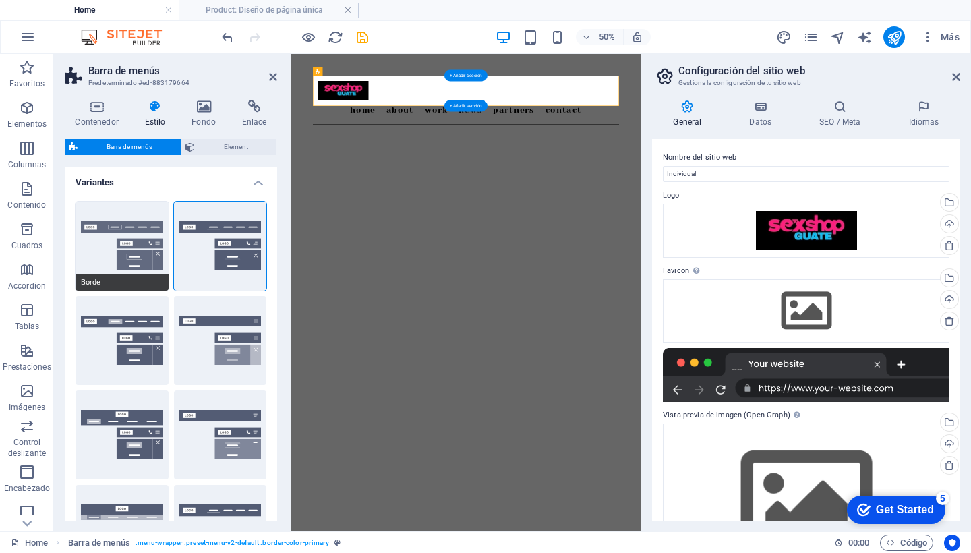
click at [125, 250] on button "Borde" at bounding box center [122, 246] width 93 height 89
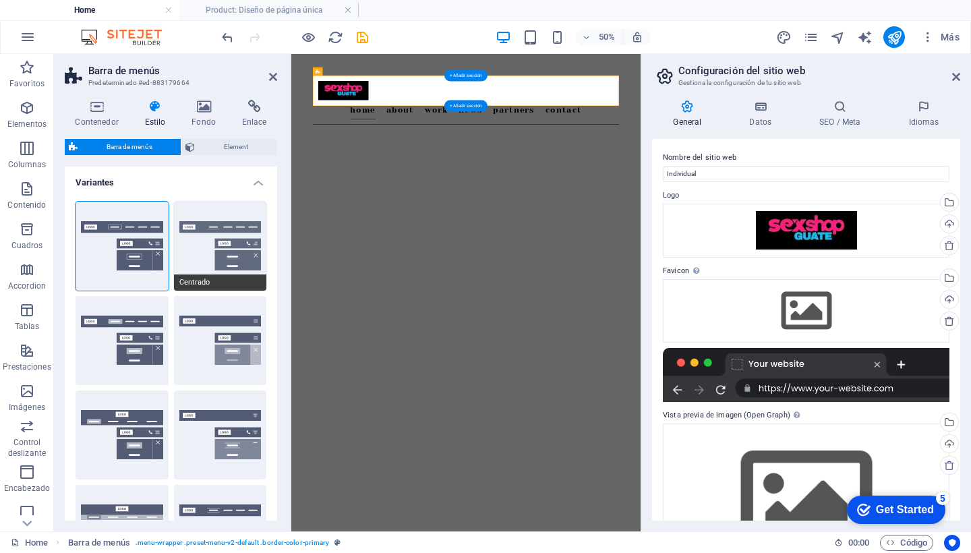
click at [189, 249] on button "Centrado" at bounding box center [220, 246] width 93 height 89
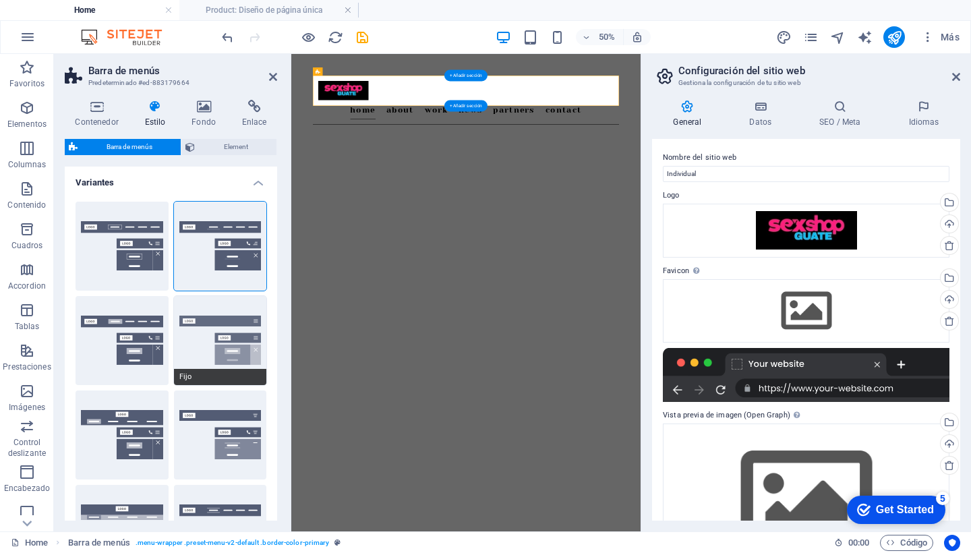
click at [211, 340] on button "Fijo" at bounding box center [220, 340] width 93 height 89
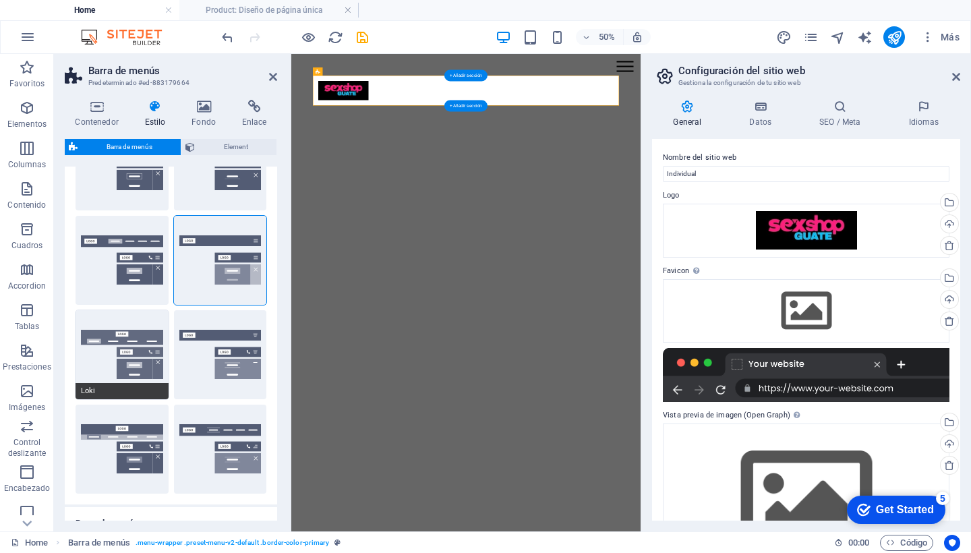
scroll to position [116, 0]
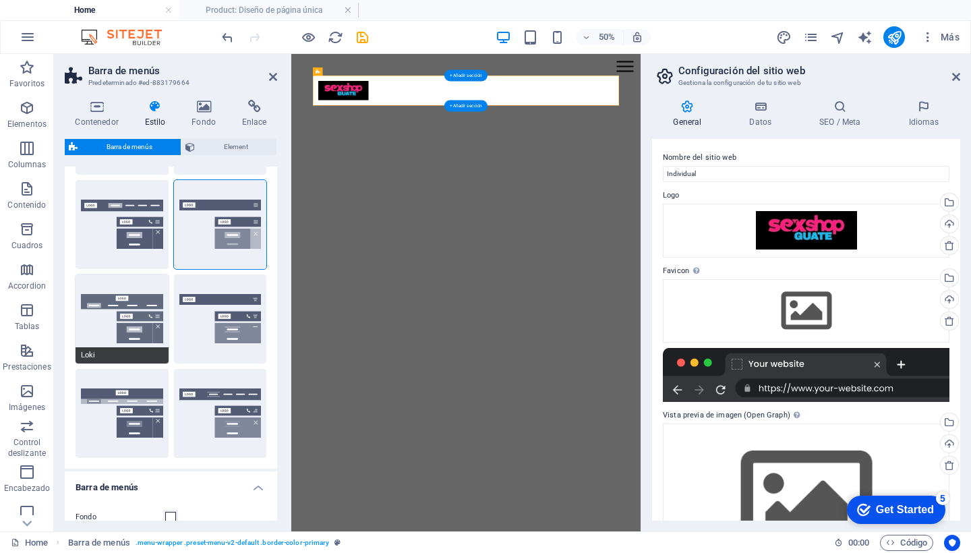
click at [138, 326] on button "Loki" at bounding box center [122, 318] width 93 height 89
type input "0"
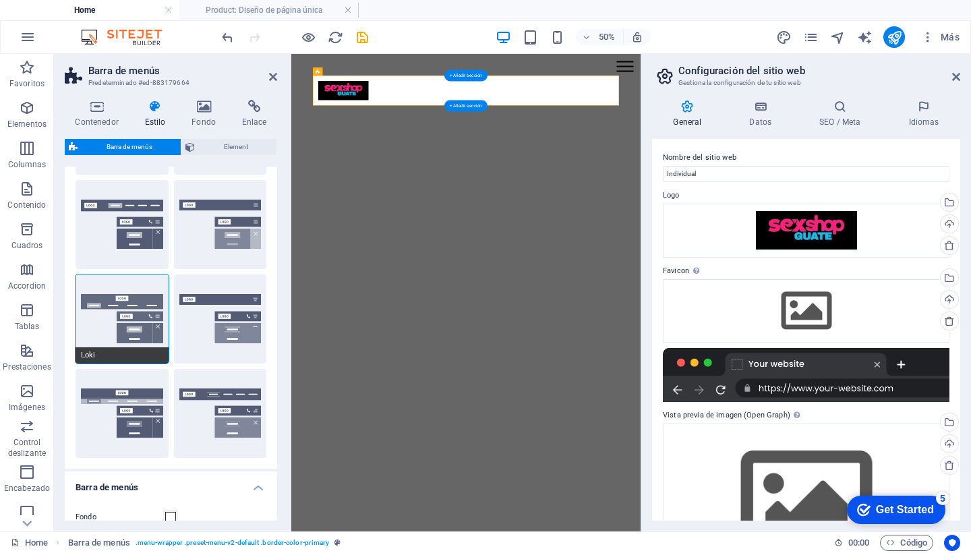
type input "0"
select select "DISABLED_OPTION_VALUE"
type input "2"
type input "1"
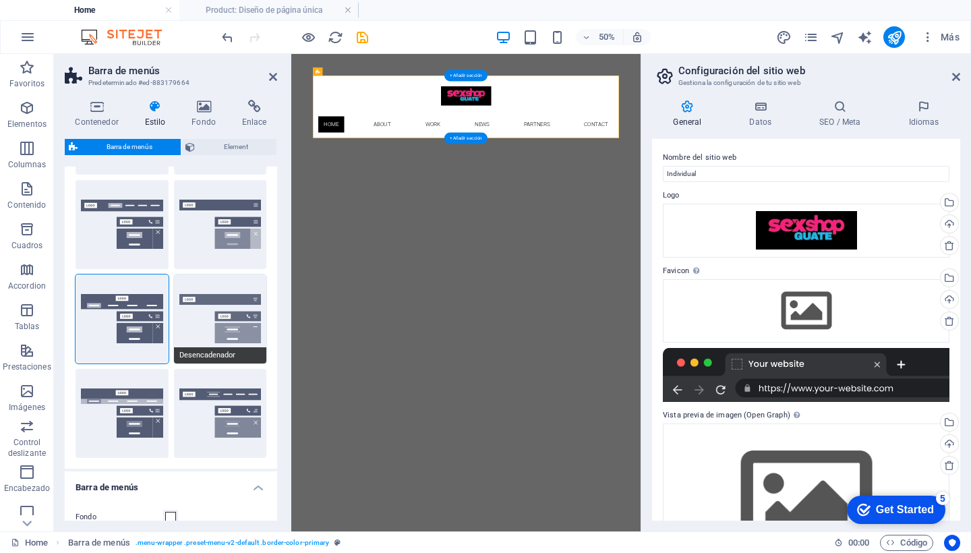
click at [229, 326] on button "Desencadenador" at bounding box center [220, 318] width 93 height 89
type input "1"
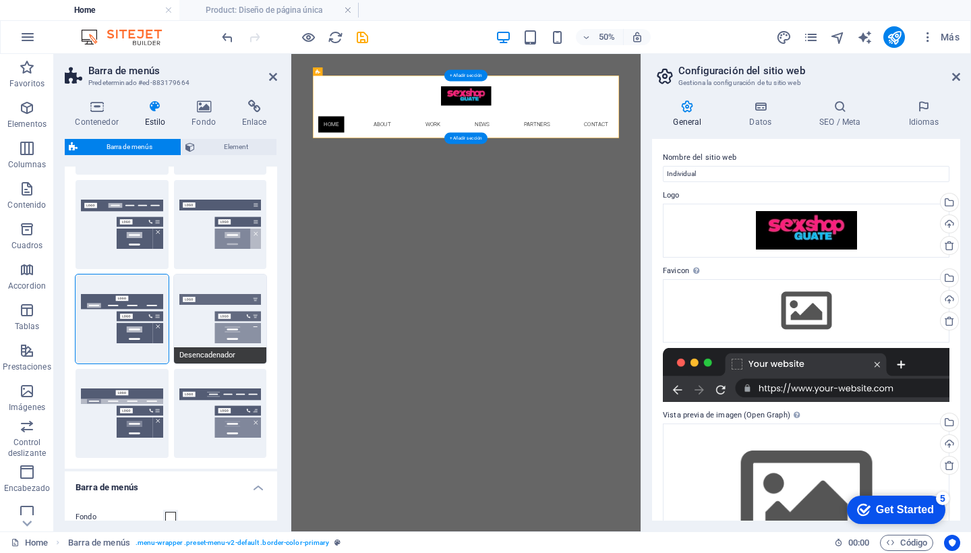
type input "1"
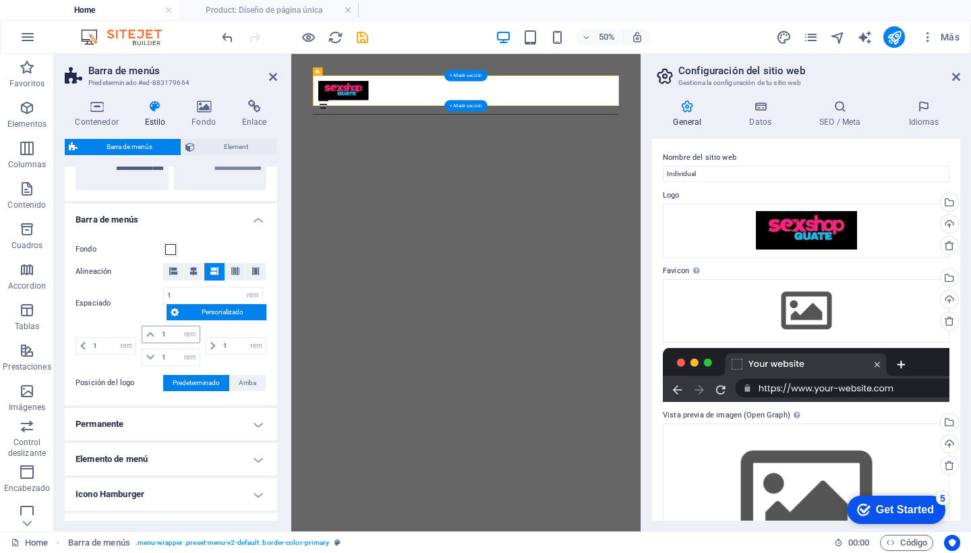
scroll to position [384, 0]
click at [170, 244] on span at bounding box center [170, 248] width 11 height 11
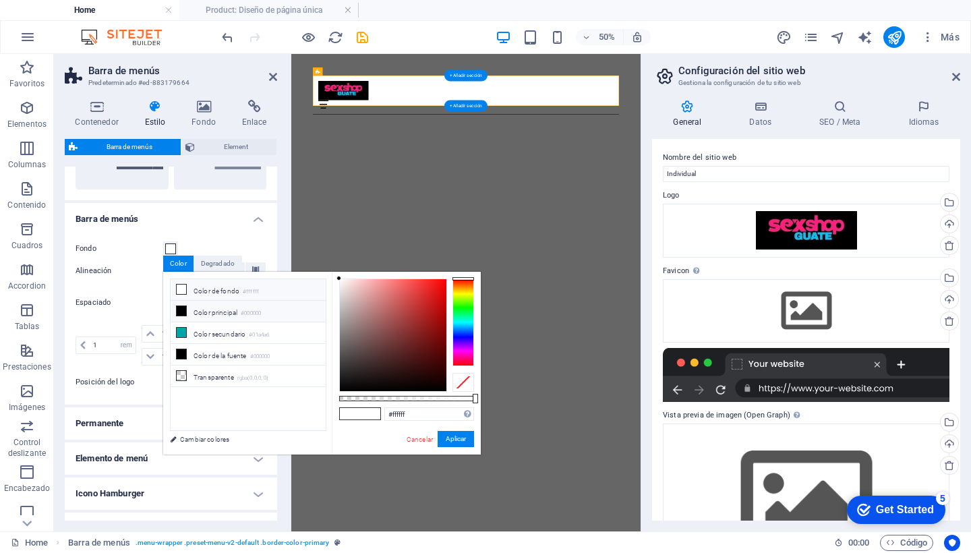
click at [180, 309] on icon at bounding box center [181, 310] width 9 height 9
type input "#000000"
click at [454, 439] on button "Aplicar" at bounding box center [456, 439] width 36 height 16
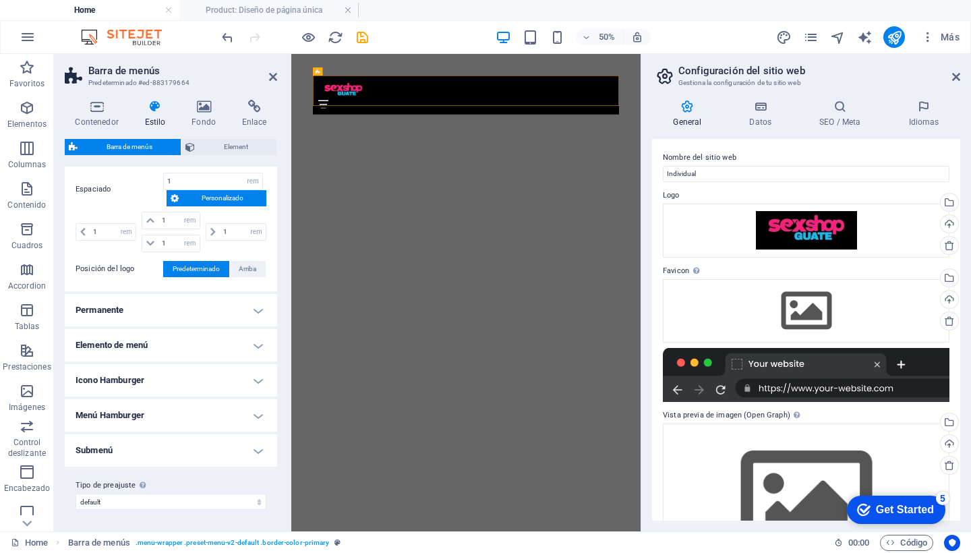
scroll to position [497, 0]
click at [150, 440] on h4 "Submenú" at bounding box center [171, 451] width 212 height 32
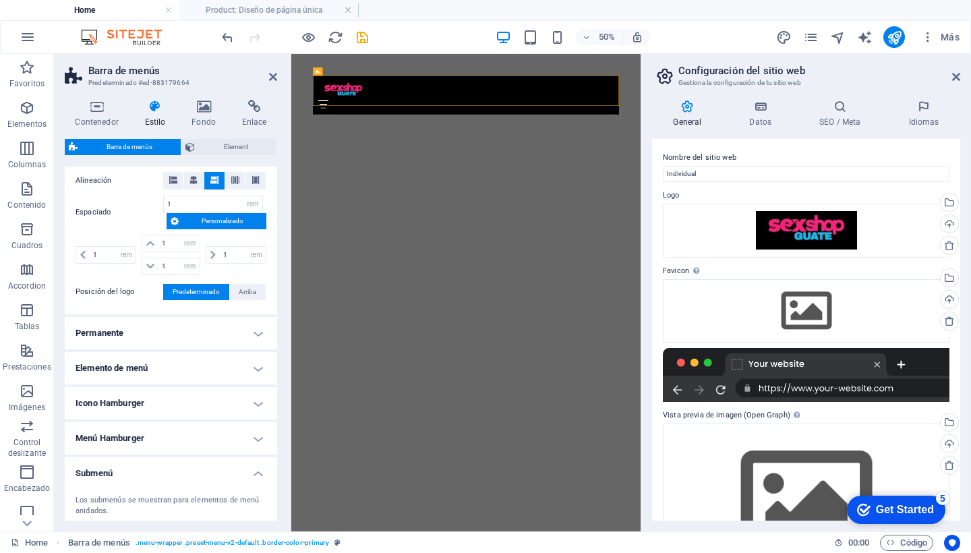
scroll to position [470, 0]
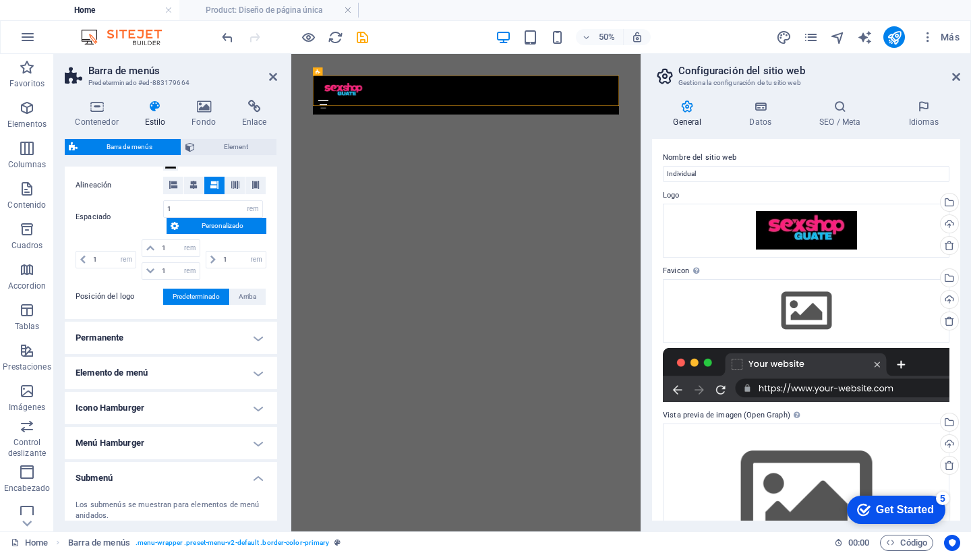
click at [212, 372] on h4 "Elemento de menú" at bounding box center [171, 373] width 212 height 32
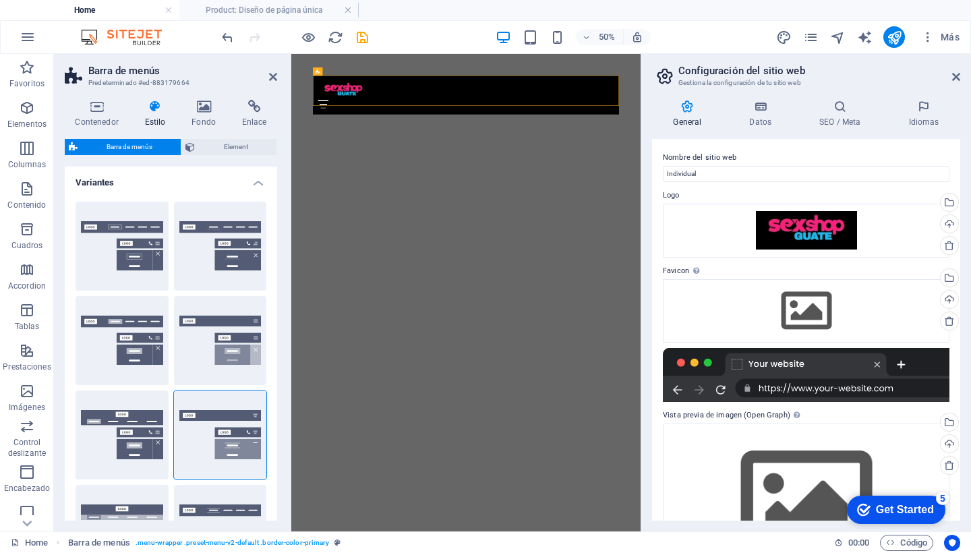
scroll to position [0, 0]
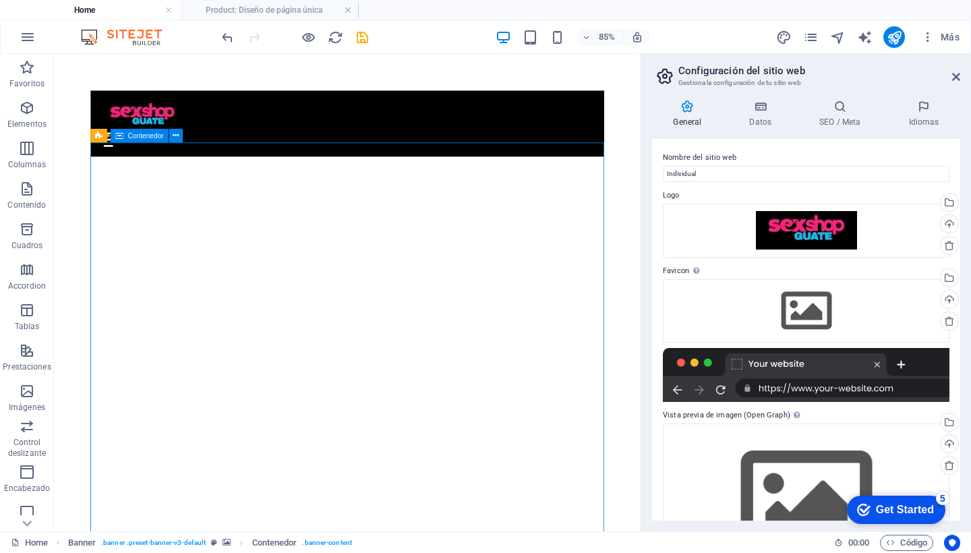
click at [180, 132] on button at bounding box center [175, 134] width 13 height 13
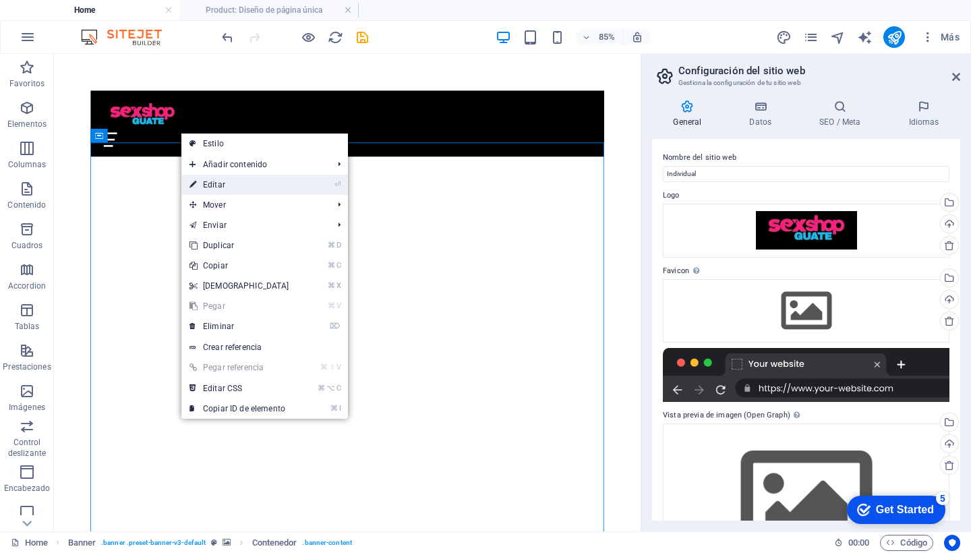
click at [222, 185] on link "⏎ Editar" at bounding box center [239, 185] width 116 height 20
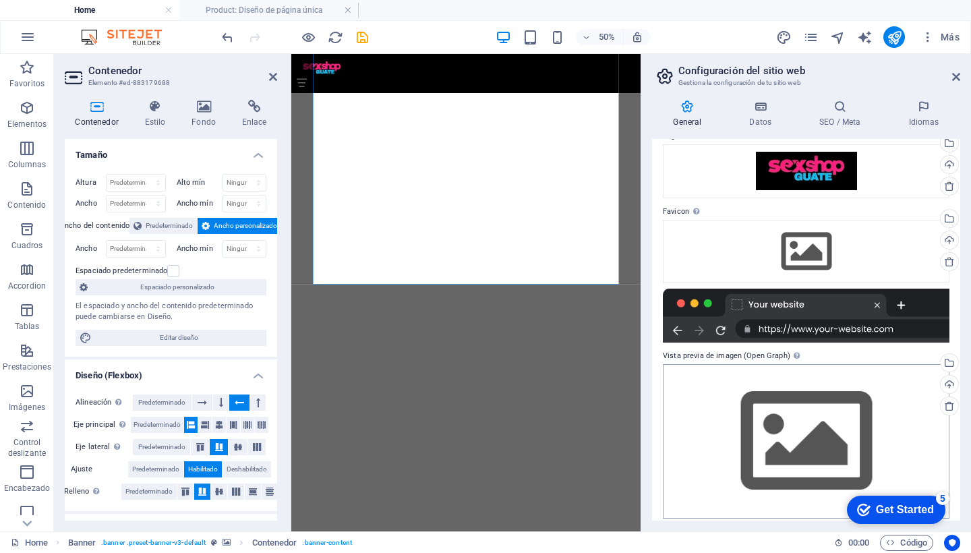
scroll to position [59, 0]
click at [152, 115] on h4 "Estilo" at bounding box center [157, 114] width 47 height 28
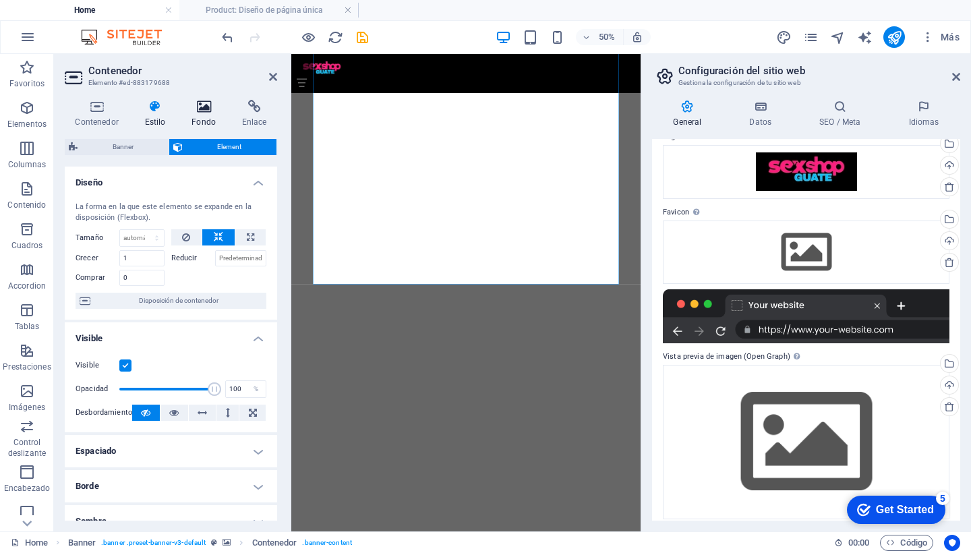
click at [208, 114] on h4 "Fondo" at bounding box center [206, 114] width 51 height 28
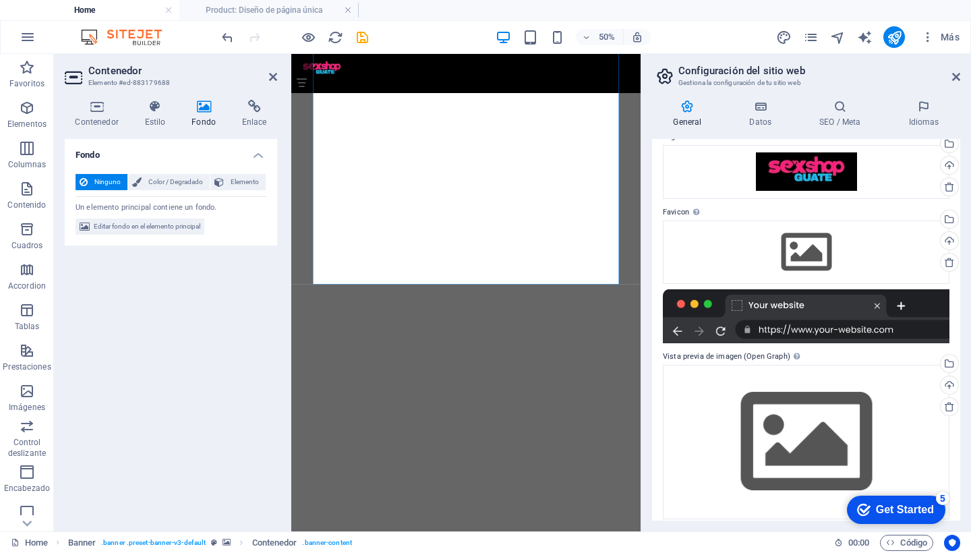
click at [102, 179] on span "Ninguno" at bounding box center [108, 182] width 32 height 16
click at [152, 223] on span "Editar fondo en el elemento principal" at bounding box center [147, 226] width 107 height 16
select select "ms"
select select "s"
select select "ondemand"
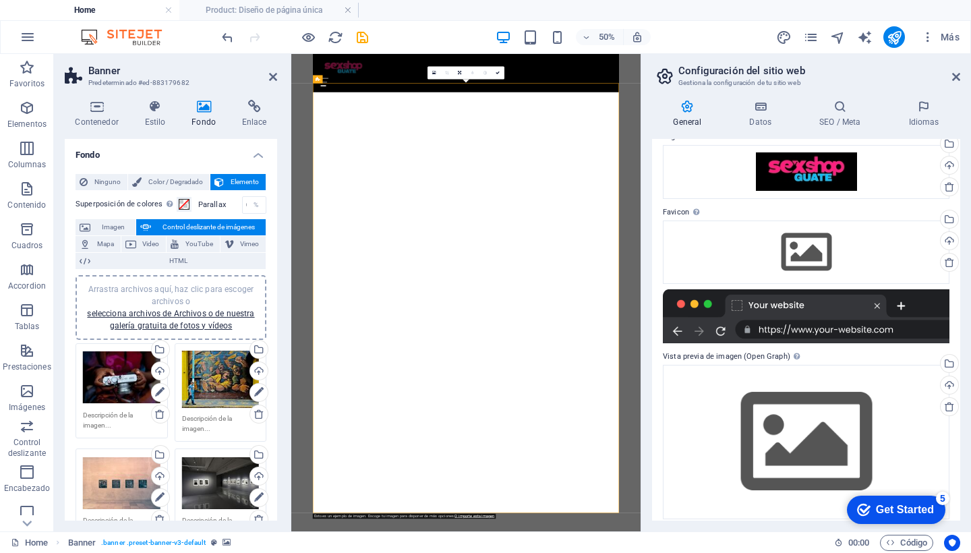
scroll to position [0, 0]
click at [161, 316] on link "selecciona archivos de Archivos o de nuestra galería gratuita de fotos y vídeos" at bounding box center [170, 320] width 167 height 22
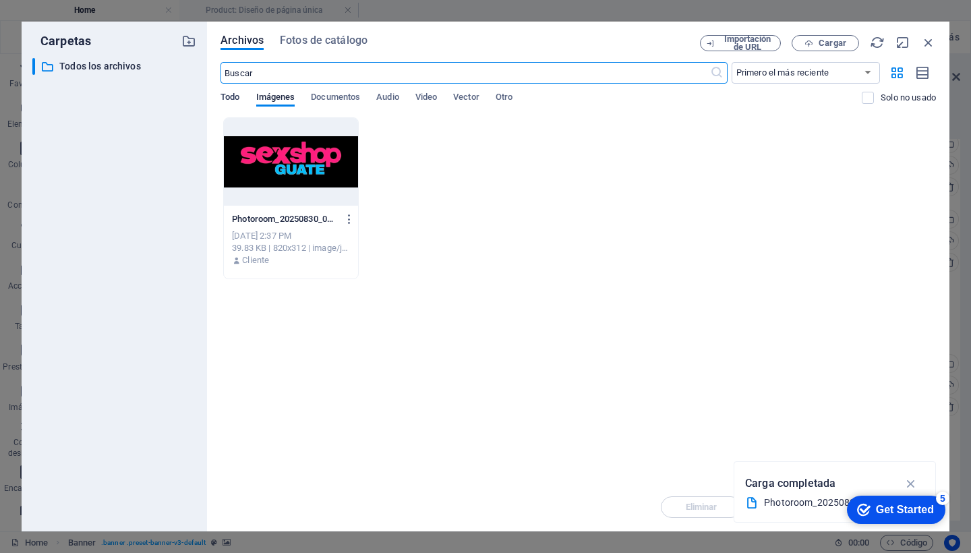
click at [235, 98] on span "Todo" at bounding box center [229, 98] width 19 height 19
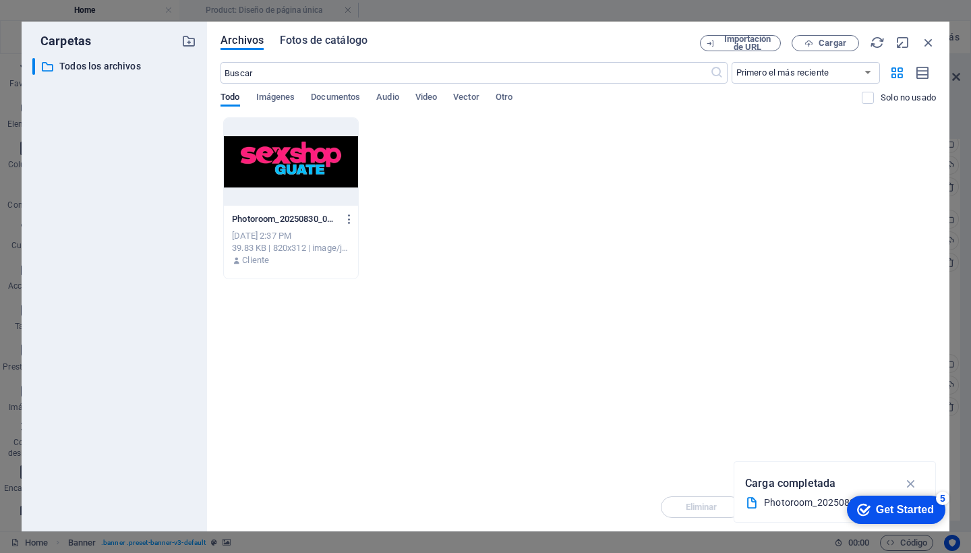
click at [293, 42] on span "Fotos de catálogo" at bounding box center [324, 40] width 88 height 16
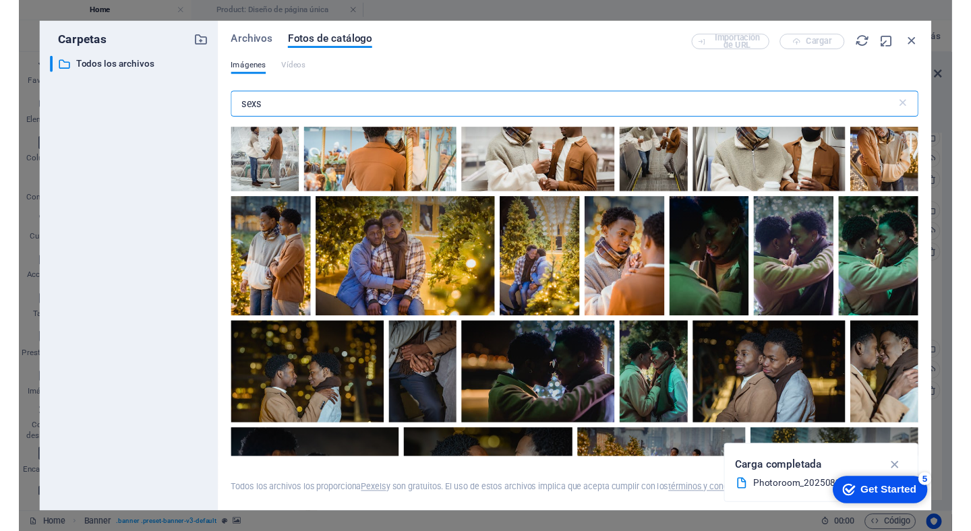
scroll to position [7232, 0]
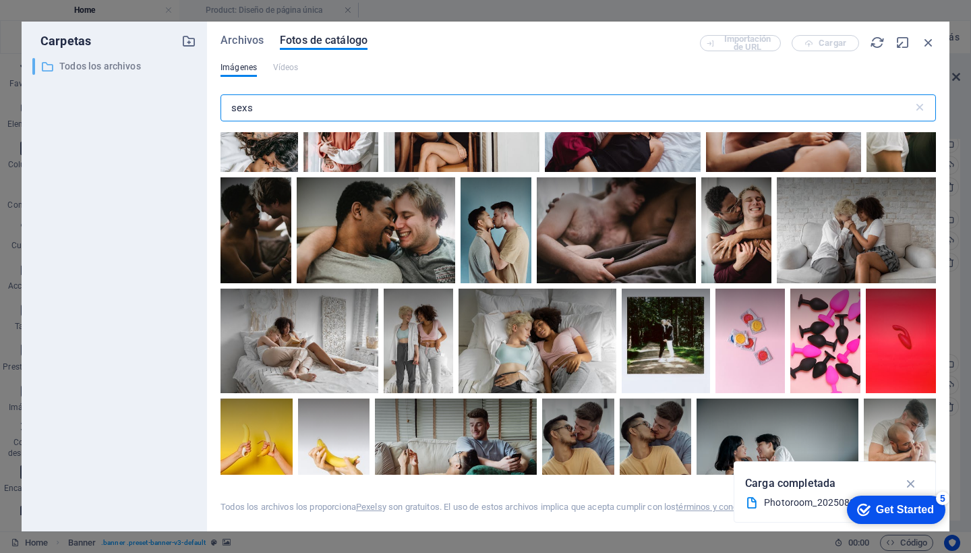
type input "sexs"
click at [124, 69] on p "Todos los archivos" at bounding box center [115, 67] width 112 height 16
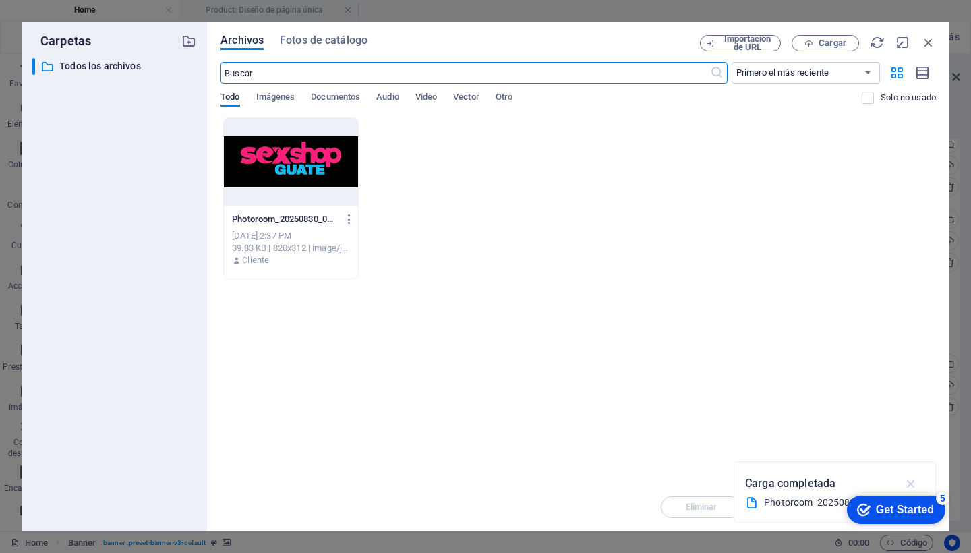
click at [912, 481] on icon "button" at bounding box center [912, 483] width 16 height 15
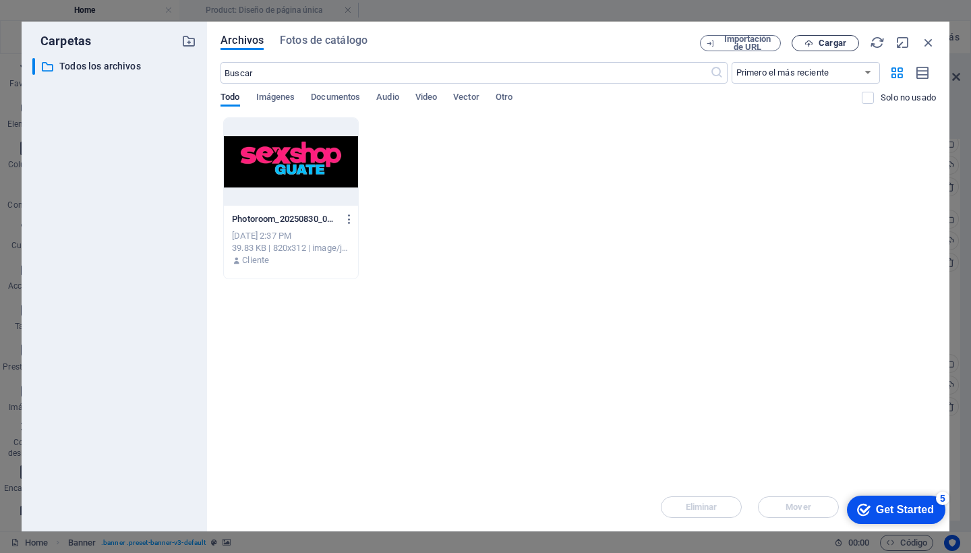
click at [819, 42] on span "Cargar" at bounding box center [833, 43] width 28 height 8
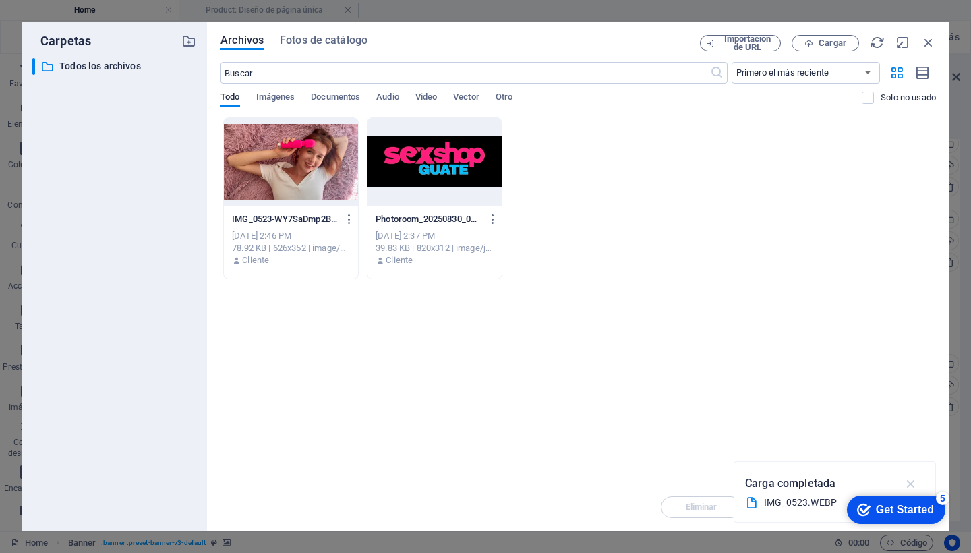
click at [910, 482] on icon "button" at bounding box center [912, 483] width 16 height 15
click at [291, 148] on div at bounding box center [291, 162] width 134 height 88
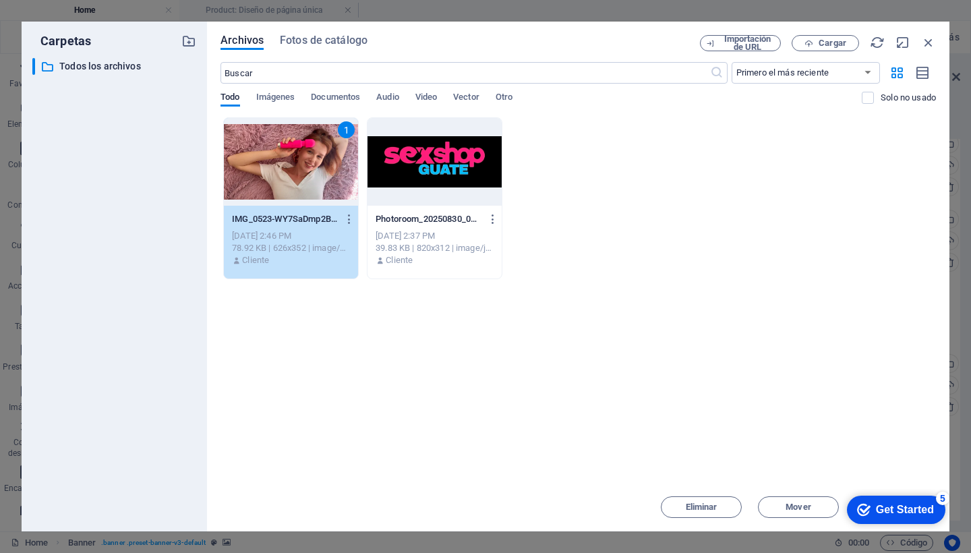
click at [941, 498] on div "5" at bounding box center [942, 498] width 13 height 13
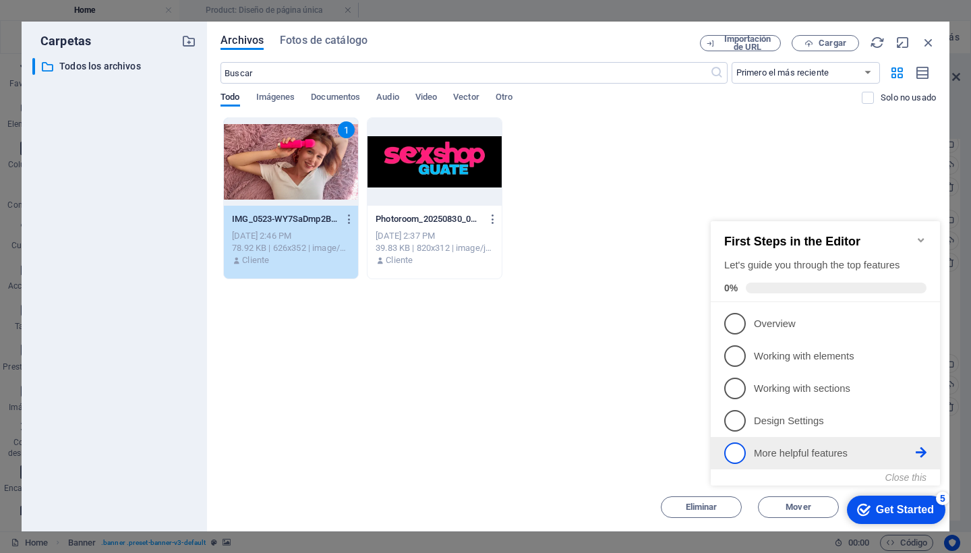
click at [734, 454] on span "5" at bounding box center [735, 453] width 22 height 22
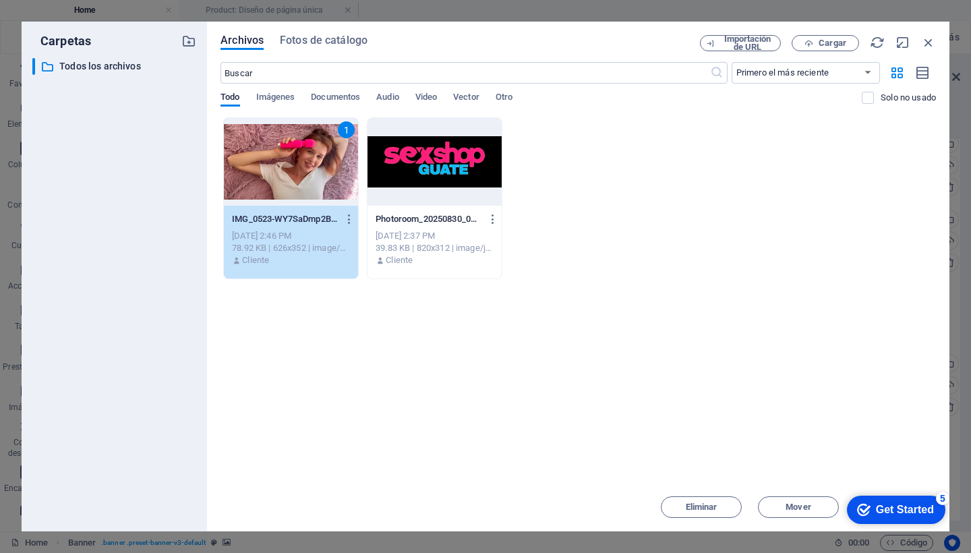
click at [945, 498] on div "5" at bounding box center [942, 498] width 13 height 13
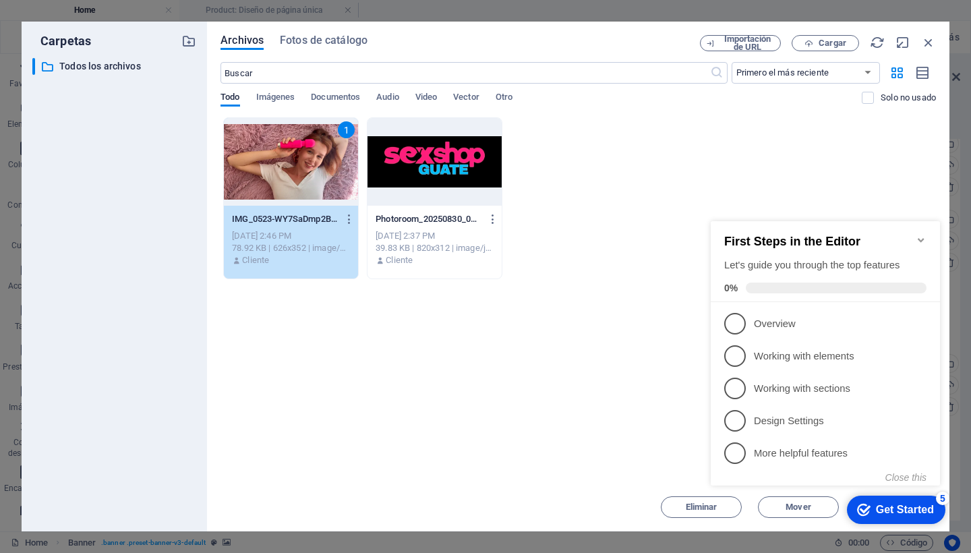
drag, startPoint x: 13, startPoint y: 169, endPoint x: 574, endPoint y: 346, distance: 588.4
click at [574, 346] on div "Arrastra archivos aquí para cargarlos de inmediato 1 IMG_0523-WY7SaDmp2BGplMX7M…" at bounding box center [577, 299] width 715 height 365
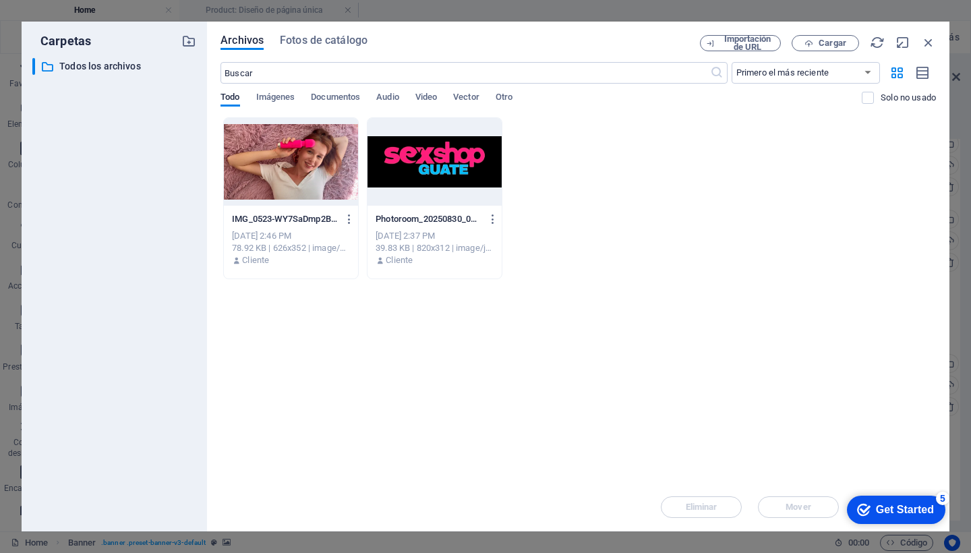
click at [887, 511] on div "Get Started" at bounding box center [905, 510] width 58 height 12
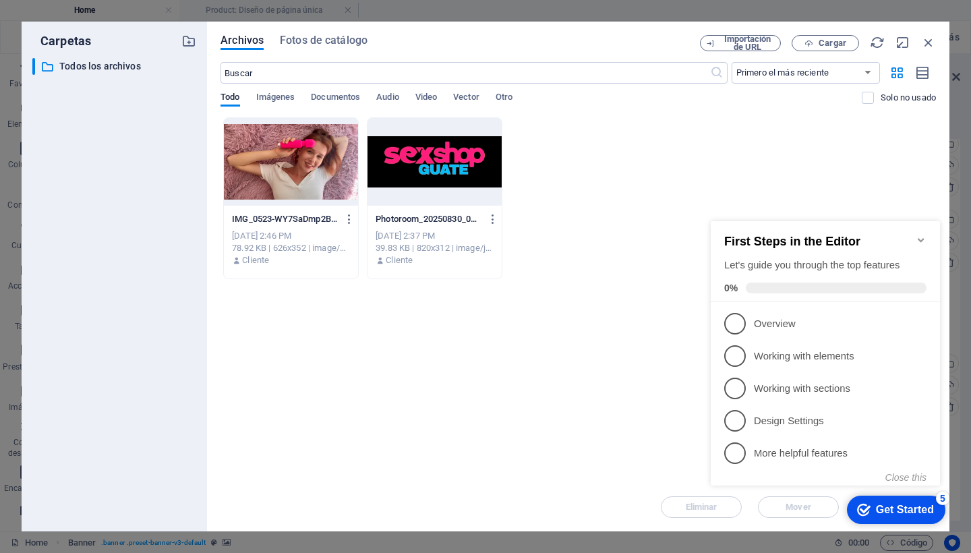
click at [887, 511] on div "Get Started" at bounding box center [905, 510] width 58 height 12
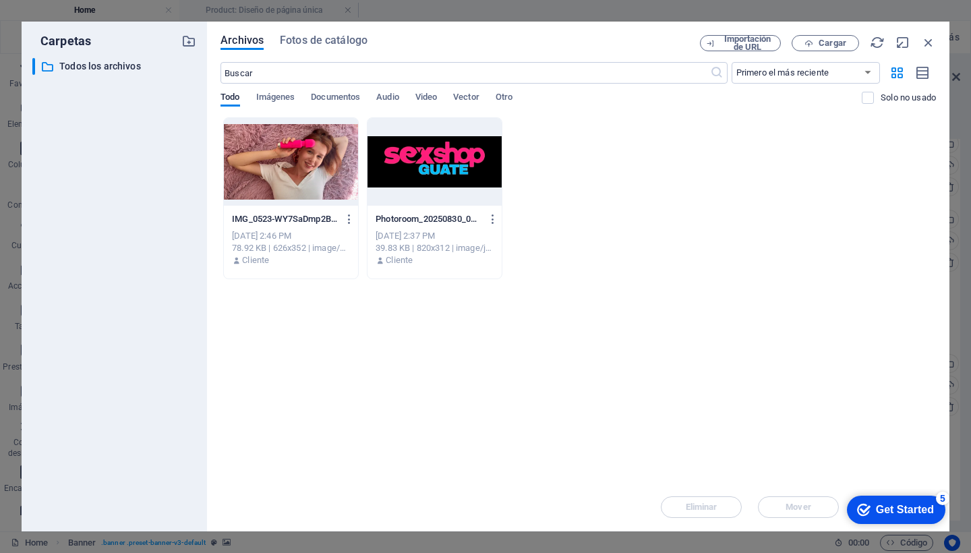
click html "checkmark Get Started 5 First Steps in the Editor Let's guide you through the t…"
drag, startPoint x: 670, startPoint y: 44, endPoint x: 672, endPoint y: 35, distance: 8.9
click at [672, 35] on div "Archivos Fotos de catálogo" at bounding box center [459, 42] width 479 height 15
drag, startPoint x: 674, startPoint y: 34, endPoint x: 676, endPoint y: 42, distance: 7.5
click at [675, 41] on div "Archivos Fotos de catálogo Importación de URL Cargar ​ Primero el más reciente …" at bounding box center [578, 277] width 742 height 510
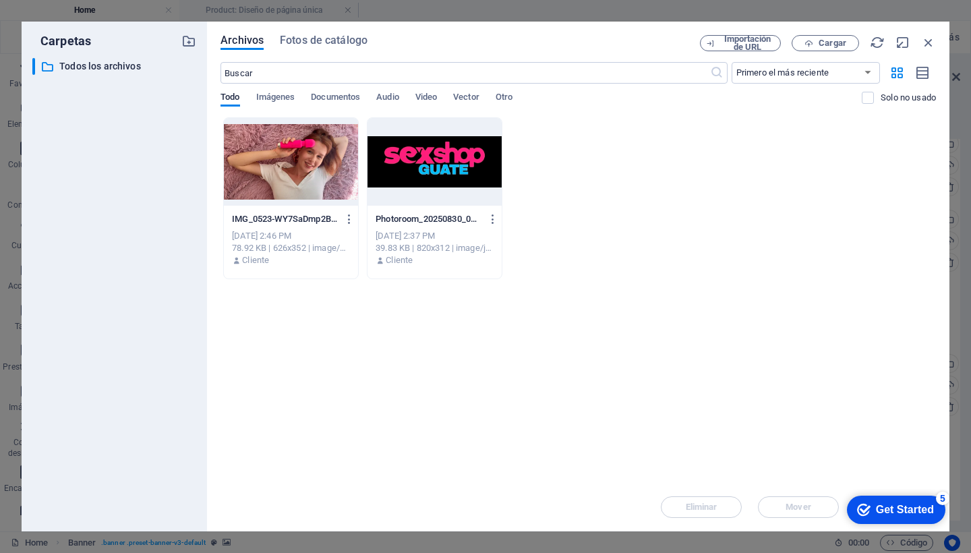
click at [805, 509] on div "Eliminar Mover Insertar" at bounding box center [577, 500] width 715 height 35
drag, startPoint x: 688, startPoint y: 452, endPoint x: 470, endPoint y: 314, distance: 258.5
click at [677, 444] on div "Arrastra archivos aquí para cargarlos de inmediato IMG_0523-WY7SaDmp2BGplMX7MKA…" at bounding box center [577, 299] width 715 height 365
click at [349, 222] on icon "button" at bounding box center [349, 219] width 13 height 12
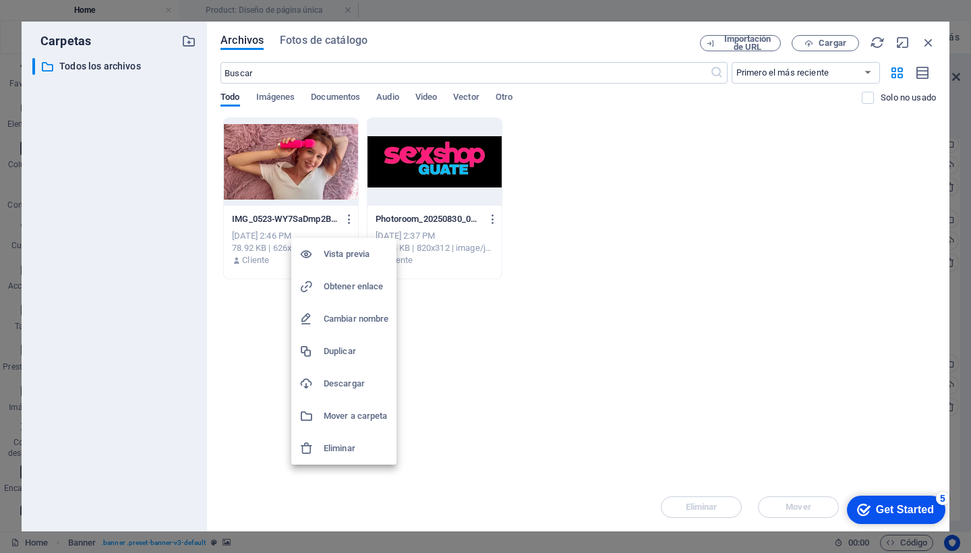
click at [498, 351] on div at bounding box center [485, 276] width 971 height 553
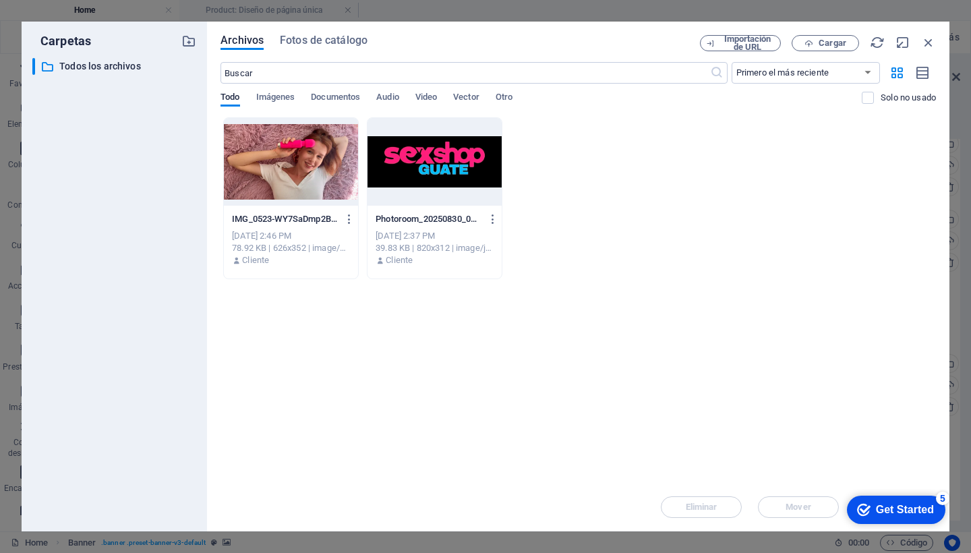
click at [258, 177] on div at bounding box center [291, 162] width 134 height 88
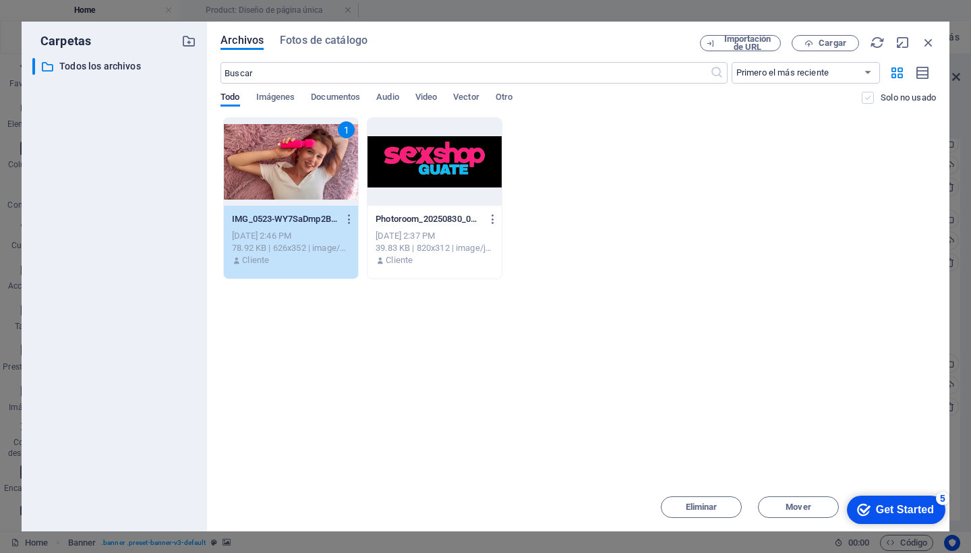
click at [866, 100] on label at bounding box center [868, 98] width 12 height 12
click at [0, 0] on input "checkbox" at bounding box center [0, 0] width 0 height 0
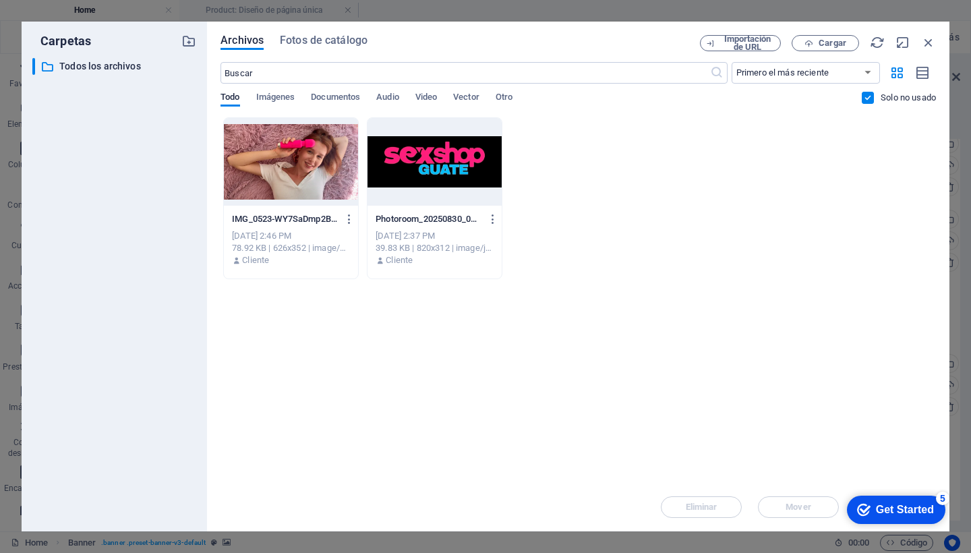
click at [866, 100] on label at bounding box center [868, 98] width 12 height 12
click at [0, 0] on input "checkbox" at bounding box center [0, 0] width 0 height 0
click at [352, 215] on icon "button" at bounding box center [349, 219] width 13 height 12
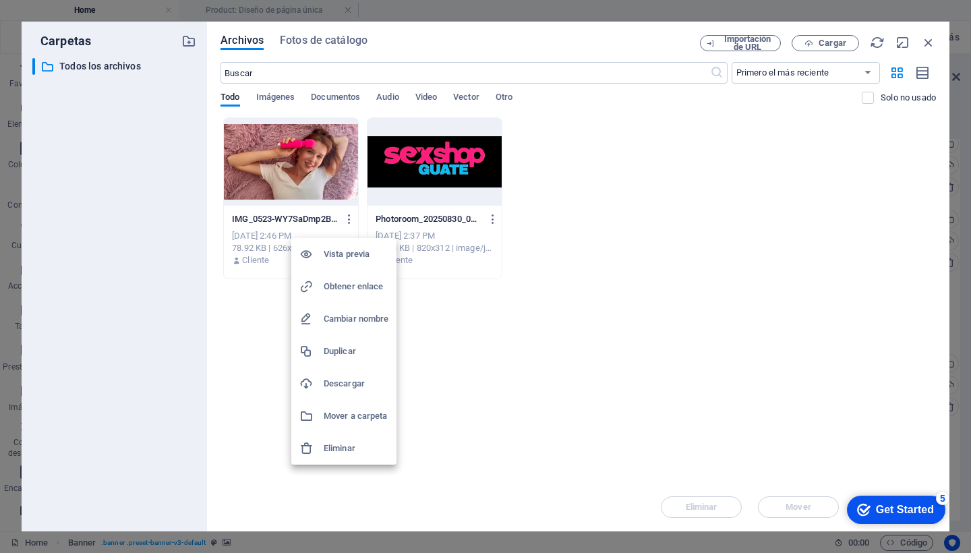
click at [343, 255] on h6 "Vista previa" at bounding box center [356, 254] width 65 height 16
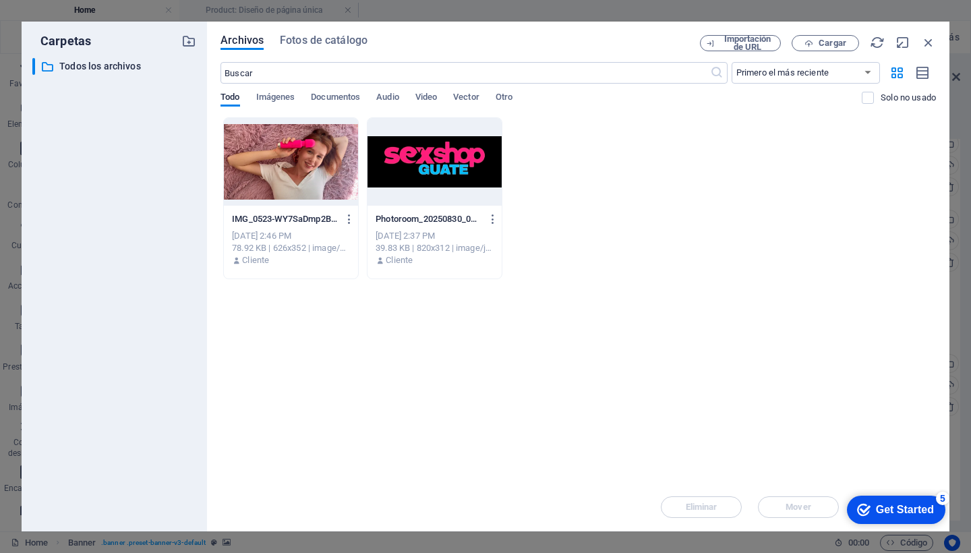
click at [591, 423] on div "Arrastra archivos aquí para cargarlos de inmediato IMG_0523-WY7SaDmp2BGplMX7MKA…" at bounding box center [577, 299] width 715 height 365
click at [268, 200] on div at bounding box center [291, 162] width 134 height 88
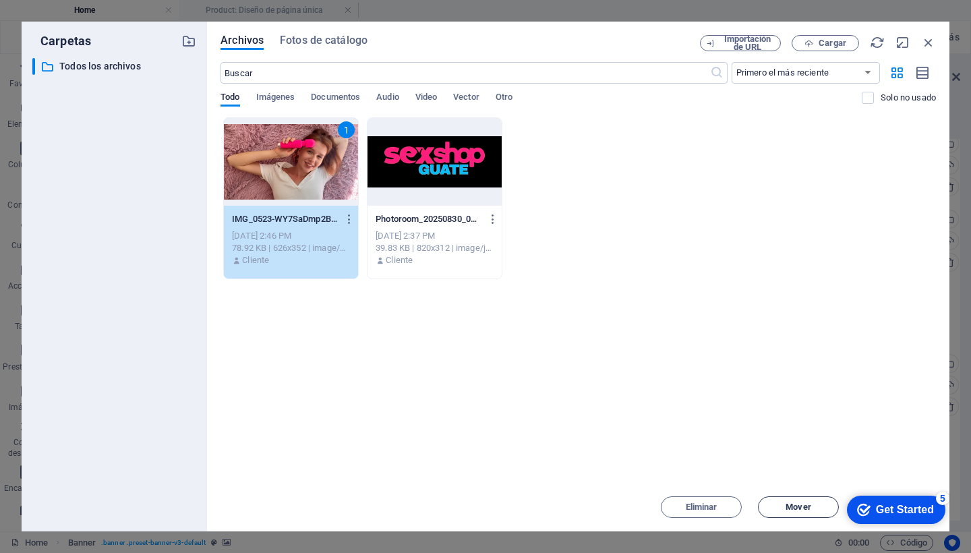
click at [786, 504] on span "Mover" at bounding box center [798, 507] width 25 height 8
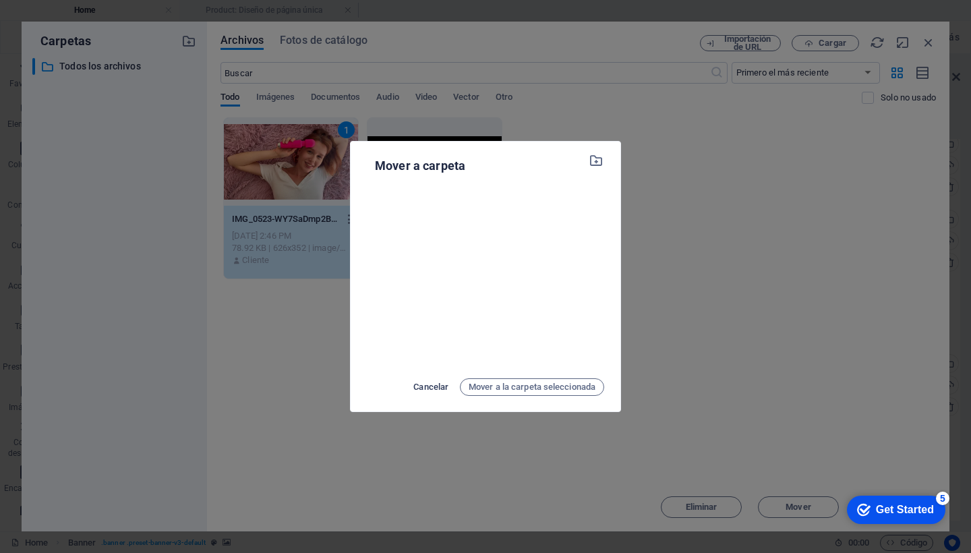
click at [440, 386] on span "Cancelar" at bounding box center [430, 387] width 35 height 16
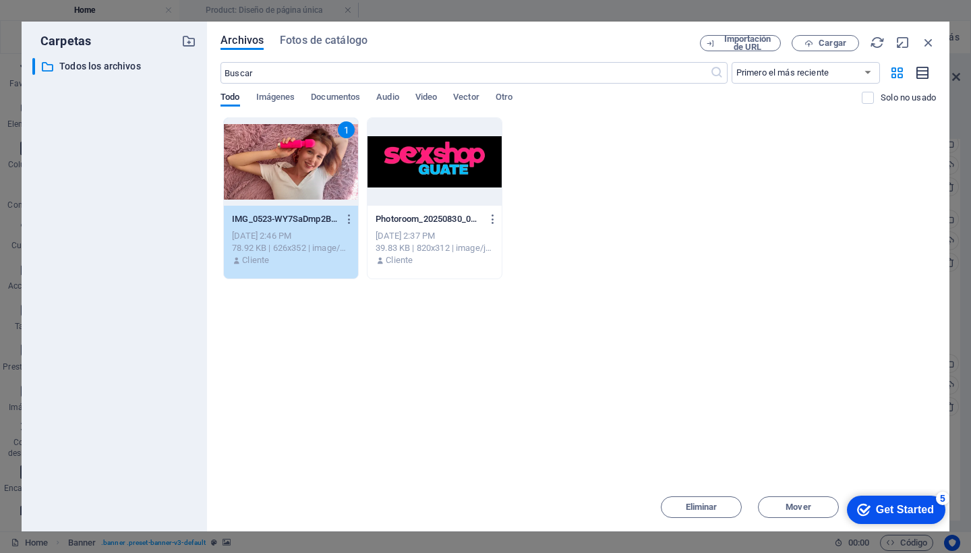
click at [924, 76] on icon "button" at bounding box center [923, 73] width 15 height 16
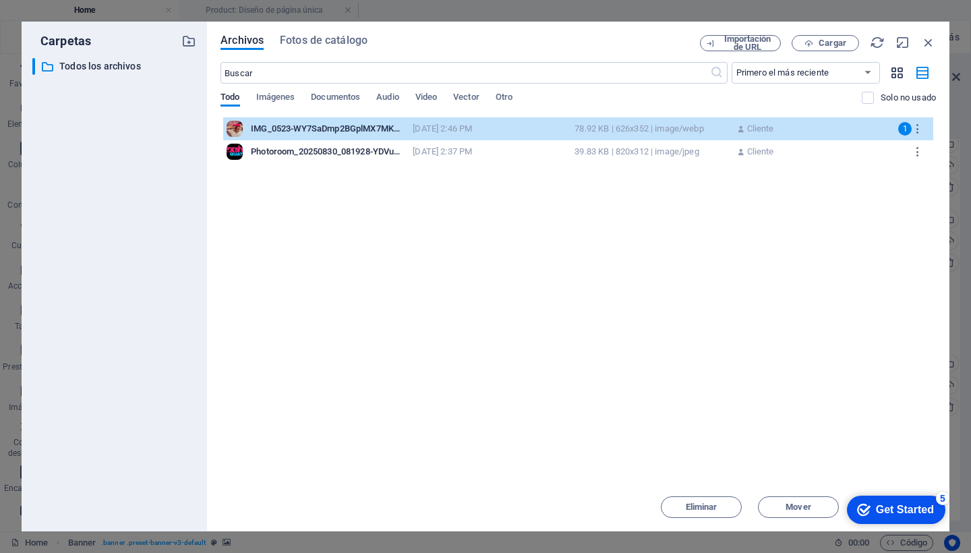
click at [894, 70] on icon "button" at bounding box center [897, 72] width 16 height 15
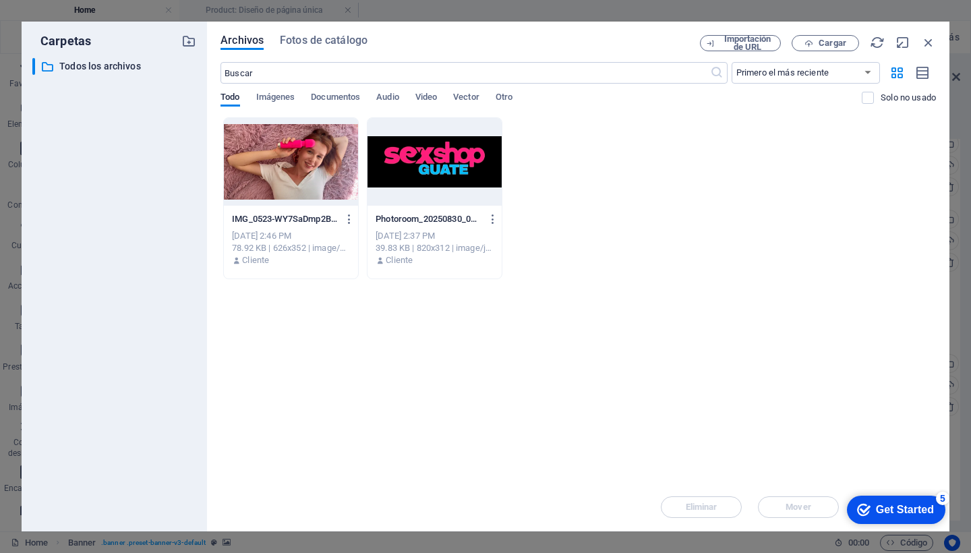
drag, startPoint x: 942, startPoint y: 452, endPoint x: 902, endPoint y: 434, distance: 43.5
click at [903, 434] on div "Archivos Fotos de catálogo Importación de URL Cargar ​ Primero el más reciente …" at bounding box center [578, 277] width 742 height 510
click at [857, 510] on icon "Get Started 5 items remaining, 0% complete" at bounding box center [863, 510] width 13 height 12
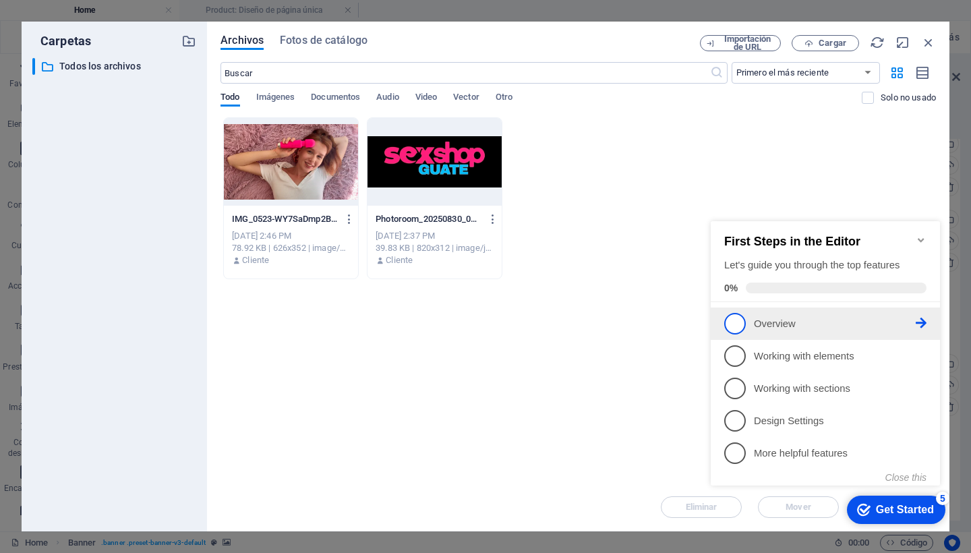
click at [742, 323] on span "1" at bounding box center [735, 324] width 22 height 22
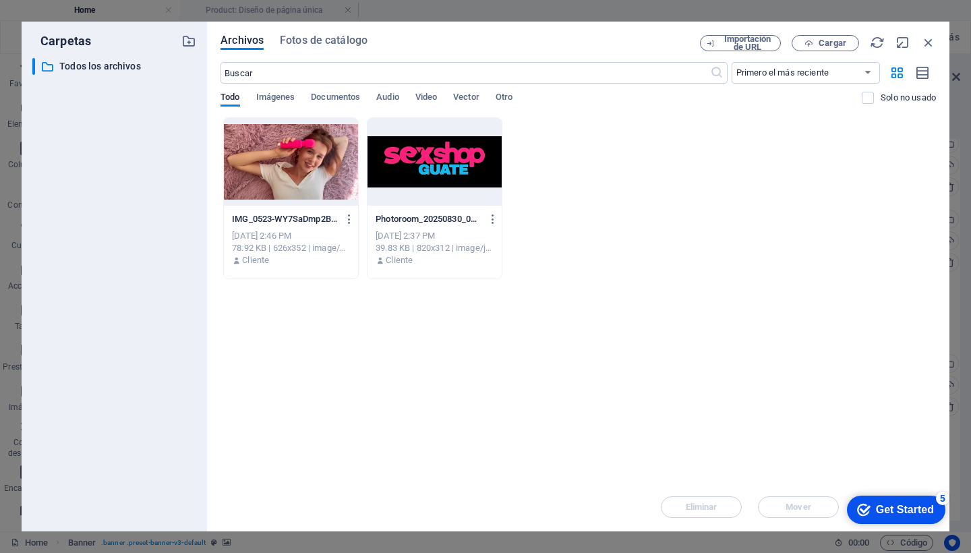
click at [857, 506] on icon "Get Started 5 items remaining, 0% complete" at bounding box center [863, 510] width 13 height 12
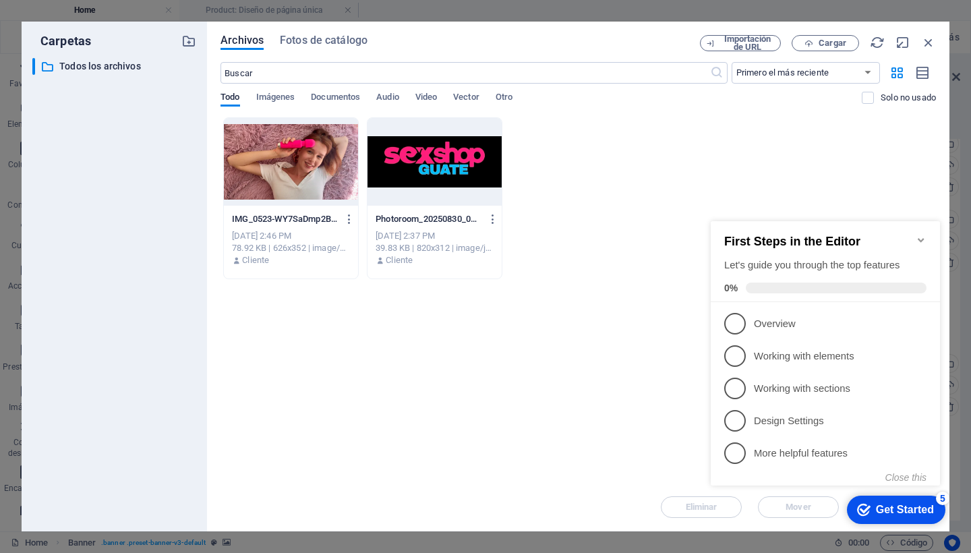
click at [731, 283] on span "0%" at bounding box center [735, 288] width 22 height 11
click at [922, 238] on icon "Minimize checklist" at bounding box center [921, 240] width 6 height 4
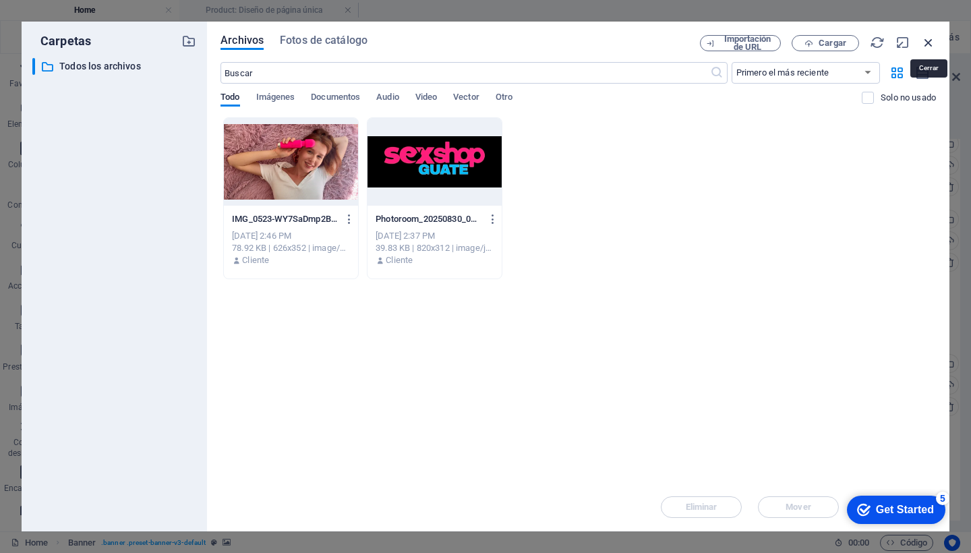
click at [931, 40] on icon "button" at bounding box center [928, 42] width 15 height 15
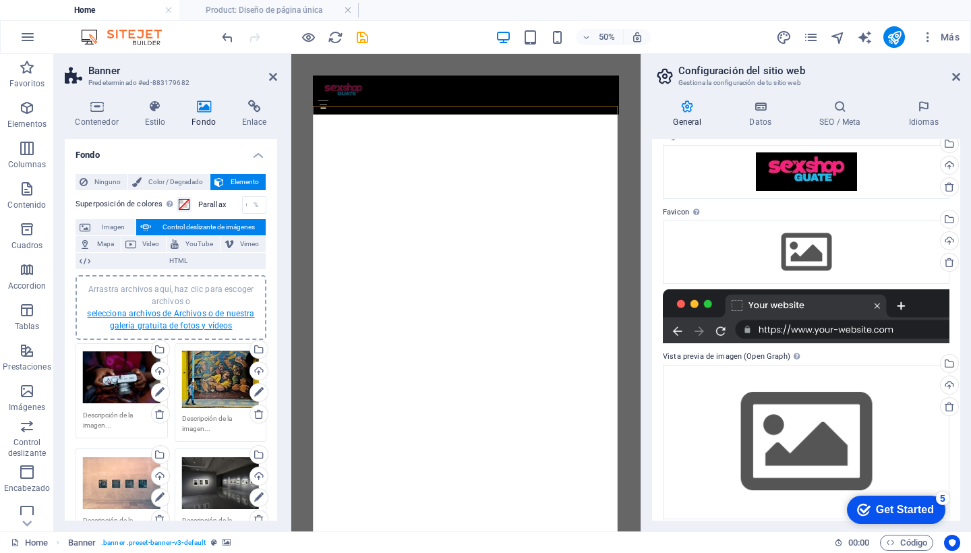
click at [178, 317] on link "selecciona archivos de Archivos o de nuestra galería gratuita de fotos y vídeos" at bounding box center [170, 320] width 167 height 22
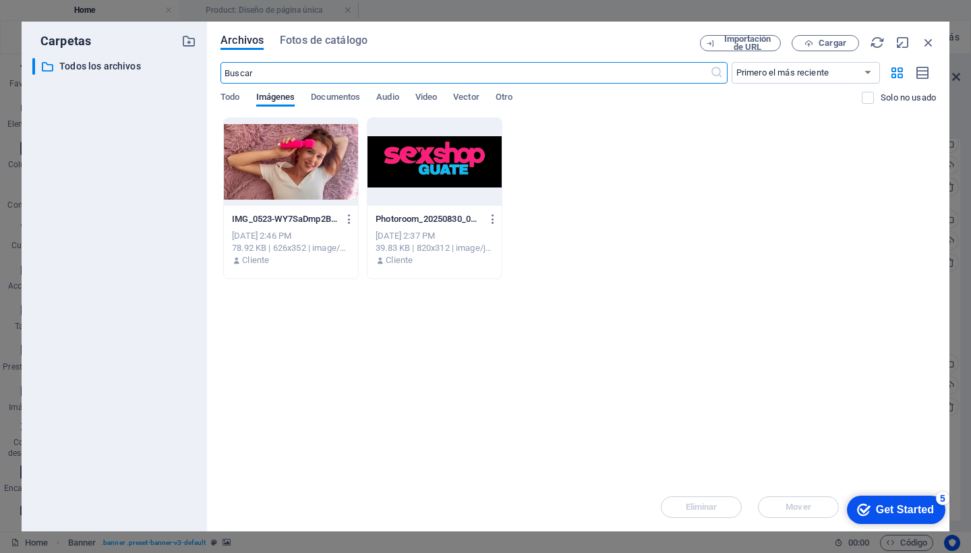
click at [258, 181] on div at bounding box center [291, 162] width 134 height 88
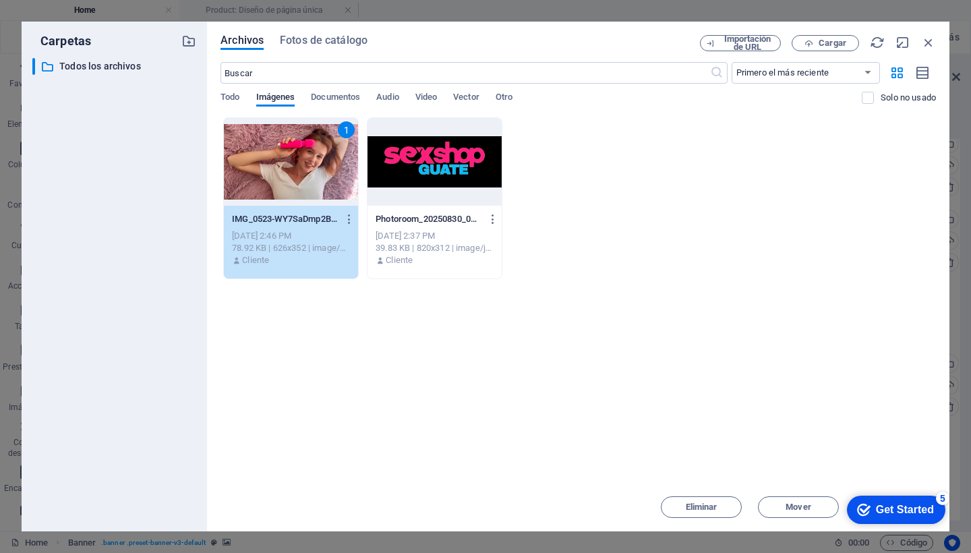
click at [857, 514] on icon "checkmark" at bounding box center [863, 509] width 13 height 13
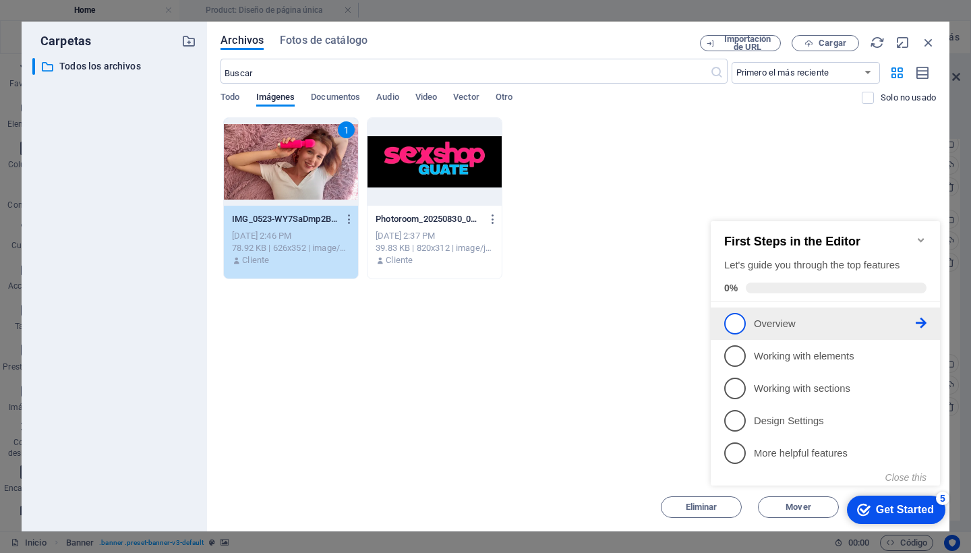
click at [738, 318] on span "1" at bounding box center [735, 324] width 22 height 22
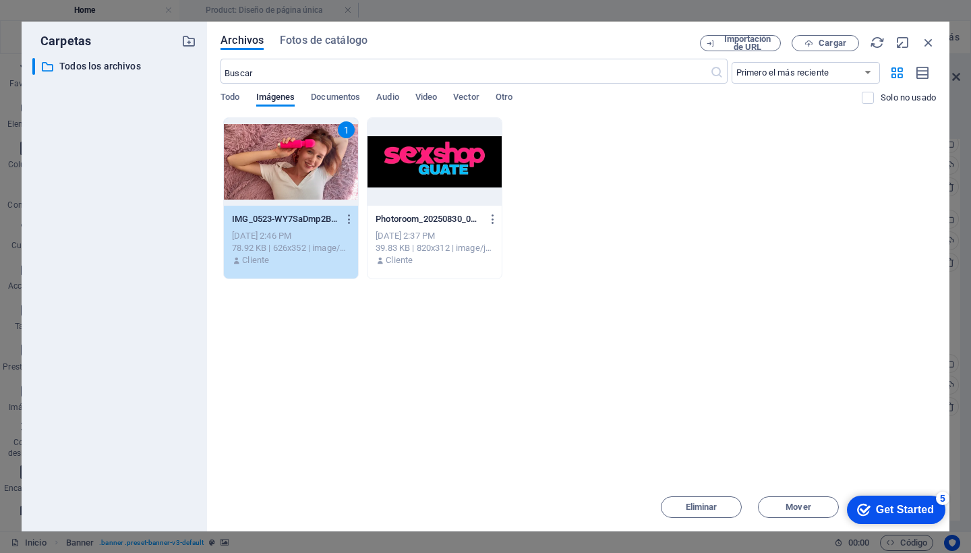
click at [740, 317] on div "Arrastra archivos aquí para cargarlos de inmediato 1 IMG_0523-WY7SaDmp2BGplMX7M…" at bounding box center [577, 299] width 715 height 365
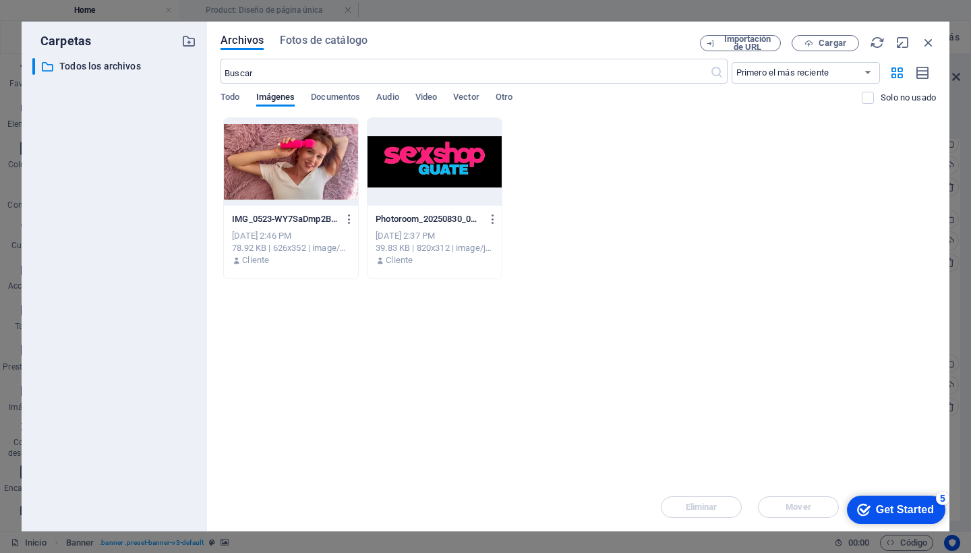
drag, startPoint x: 880, startPoint y: 514, endPoint x: 1010, endPoint y: 788, distance: 303.1
click at [879, 514] on div "Get Started" at bounding box center [905, 510] width 58 height 12
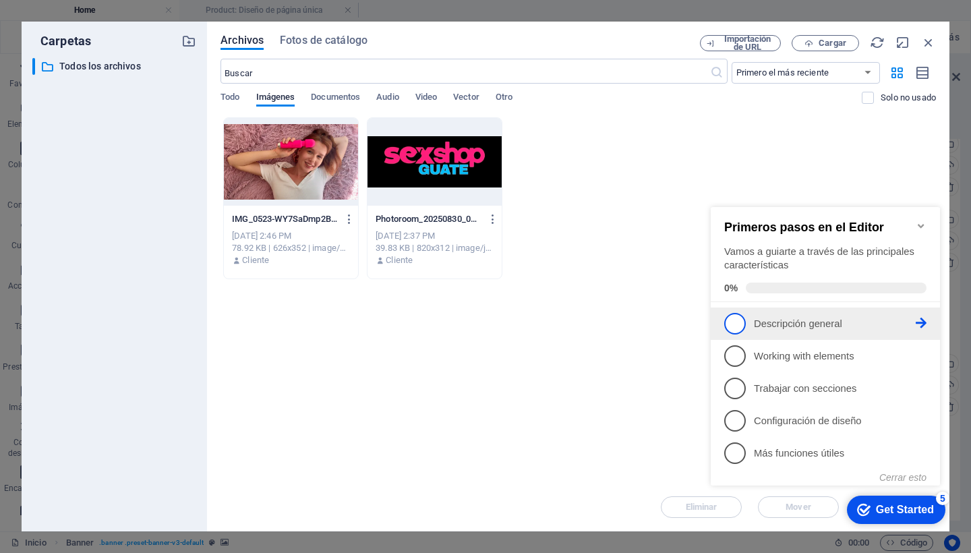
click at [744, 321] on span "1" at bounding box center [735, 324] width 22 height 22
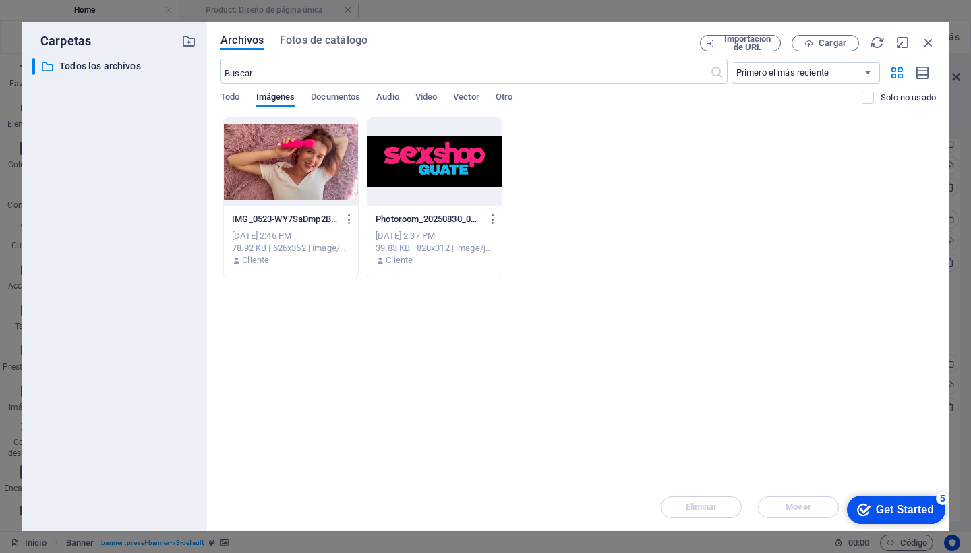
click at [876, 520] on div "checkmark Get Started 5" at bounding box center [896, 510] width 98 height 28
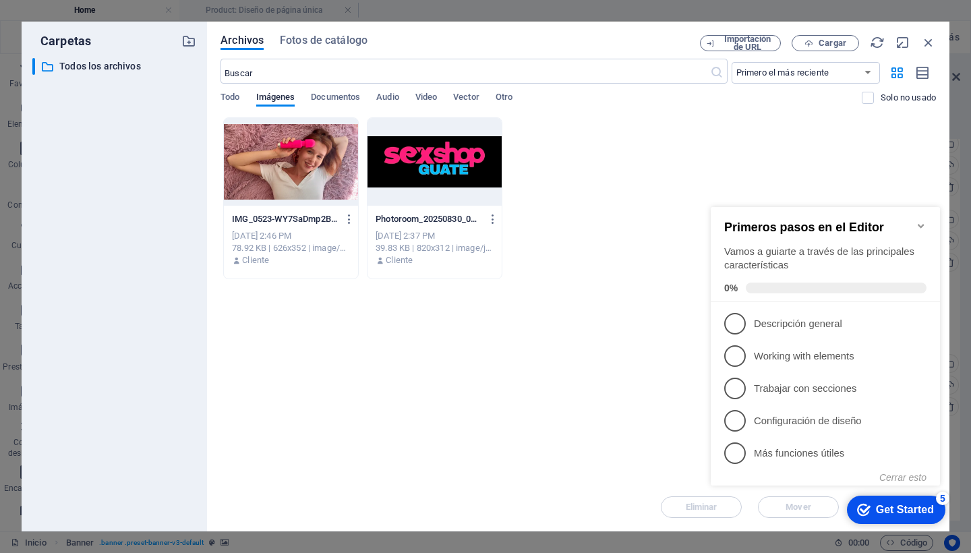
click at [639, 444] on div "Arrastra archivos aquí para cargarlos de inmediato IMG_0523-WY7SaDmp2BGplMX7MKA…" at bounding box center [577, 299] width 715 height 365
click at [636, 399] on div "Arrastra archivos aquí para cargarlos de inmediato IMG_0523-WY7SaDmp2BGplMX7MKA…" at bounding box center [577, 299] width 715 height 365
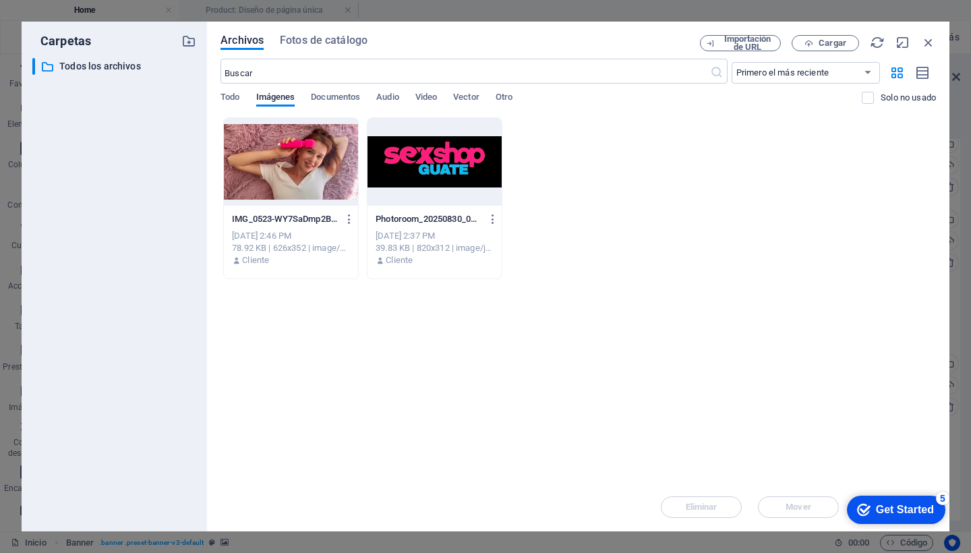
click at [237, 146] on div at bounding box center [291, 162] width 134 height 88
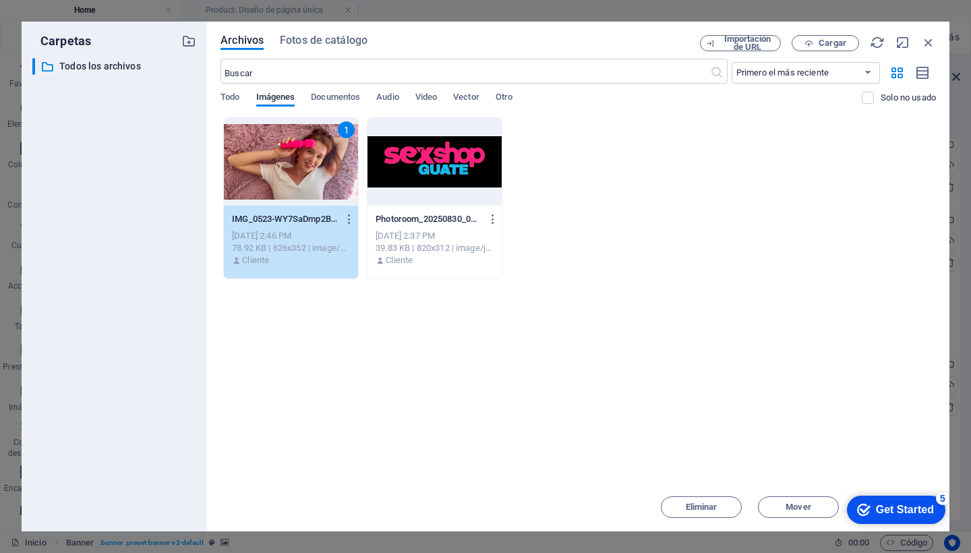
drag, startPoint x: 21, startPoint y: 146, endPoint x: 71, endPoint y: 154, distance: 51.3
click at [71, 154] on div "Carpetas Todos los archivos Todos los archivos Archivos Fotos de catálogo Impor…" at bounding box center [485, 276] width 971 height 553
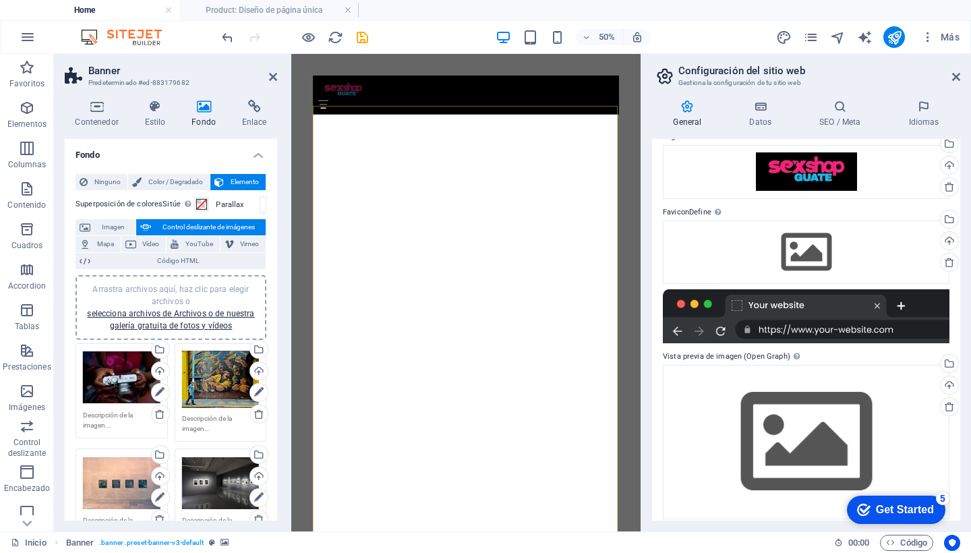
drag, startPoint x: 72, startPoint y: 154, endPoint x: 83, endPoint y: 155, distance: 10.8
click at [76, 154] on h4 "Fondo" at bounding box center [171, 151] width 212 height 24
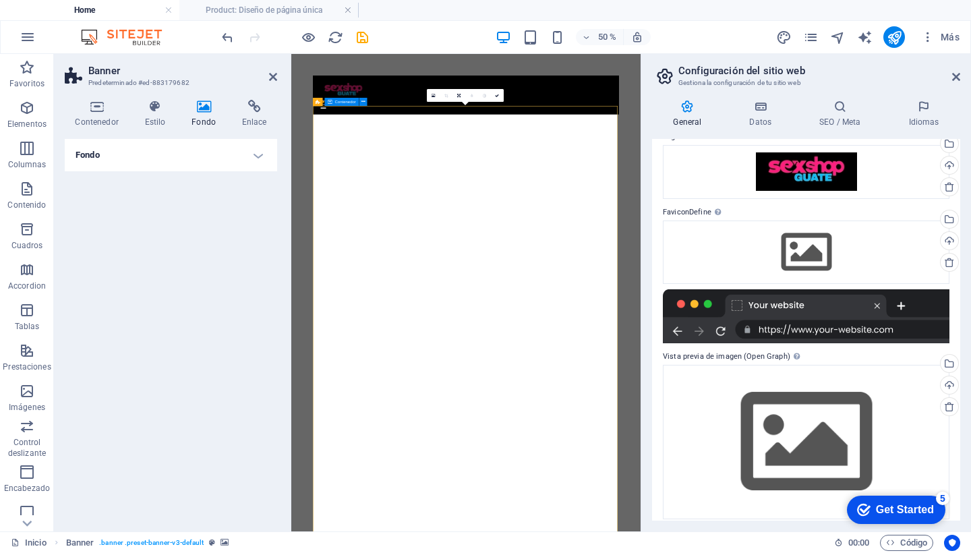
click at [201, 113] on icon at bounding box center [203, 106] width 45 height 13
click at [202, 110] on icon at bounding box center [203, 106] width 45 height 13
click at [152, 150] on h4 "Fondo" at bounding box center [171, 155] width 212 height 32
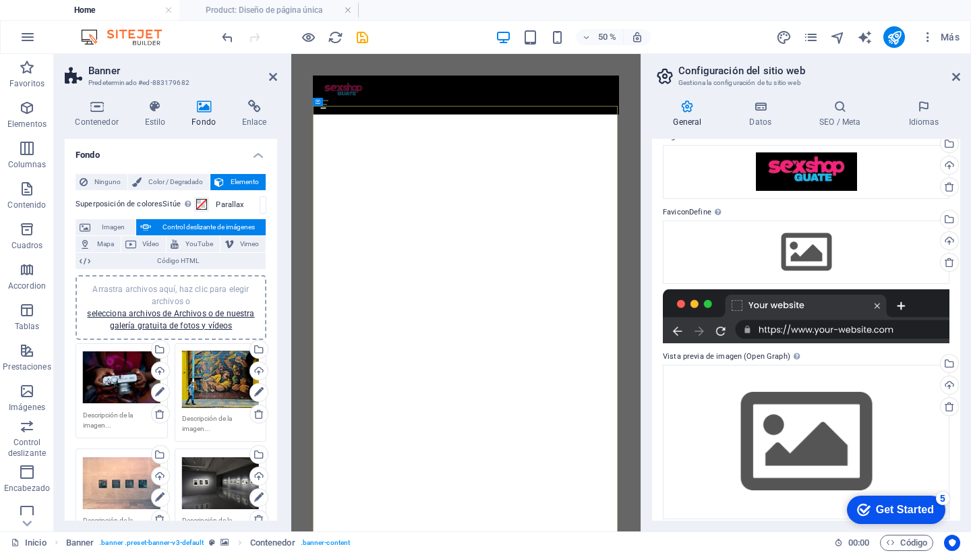
click at [147, 319] on div "Arrastra archivos aquí, haz clic para elegir archivos o selecciona archivos de …" at bounding box center [171, 307] width 175 height 49
click at [132, 318] on div "Arrastra archivos aquí, haz clic para elegir archivos o selecciona archivos de …" at bounding box center [171, 307] width 175 height 49
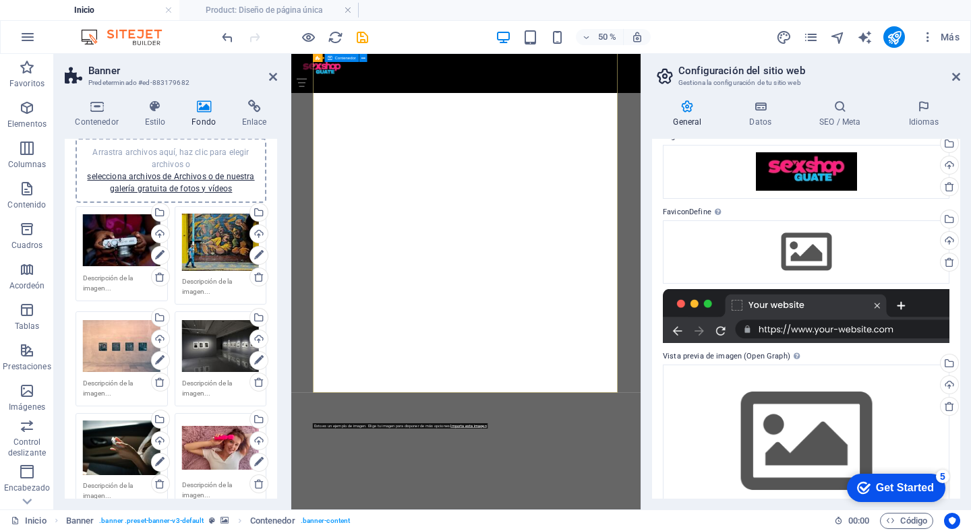
scroll to position [198, 0]
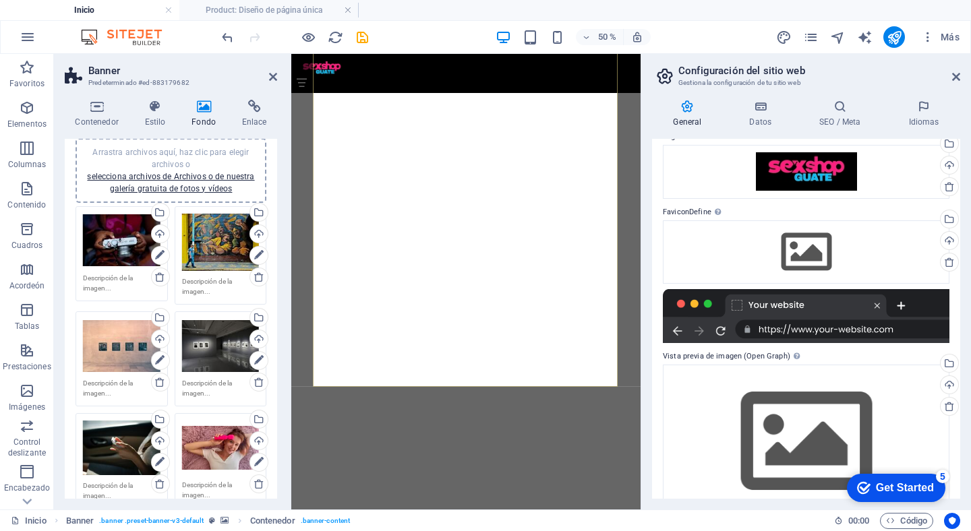
click at [209, 440] on div "Arrastra archivos aquí, haz clic para escoger archivos o selecciona archivos de…" at bounding box center [221, 448] width 78 height 54
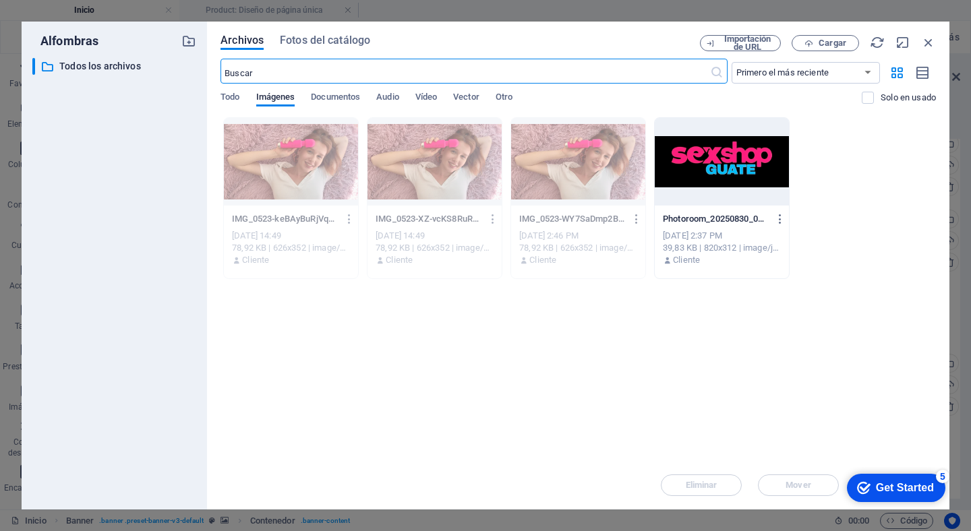
click at [635, 217] on icon "button" at bounding box center [636, 219] width 13 height 12
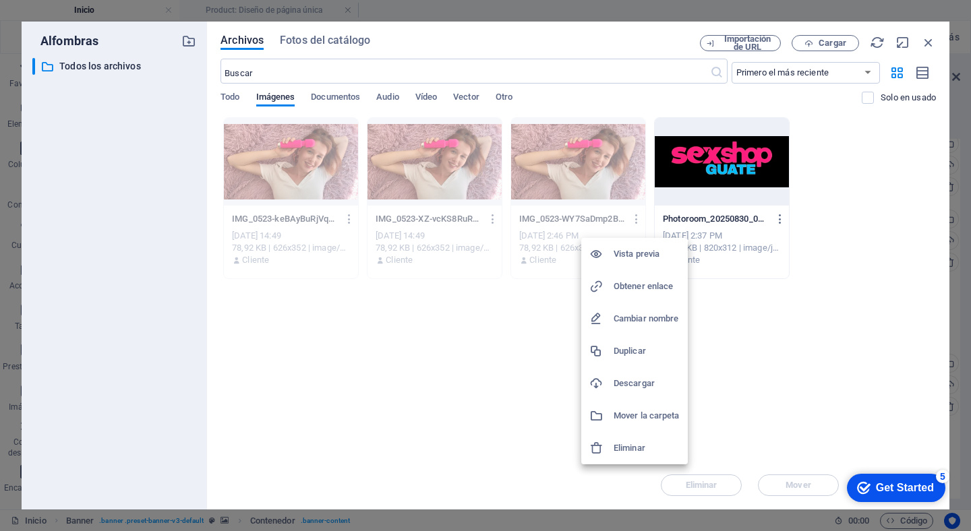
click at [643, 448] on h6 "Eliminar" at bounding box center [647, 448] width 66 height 16
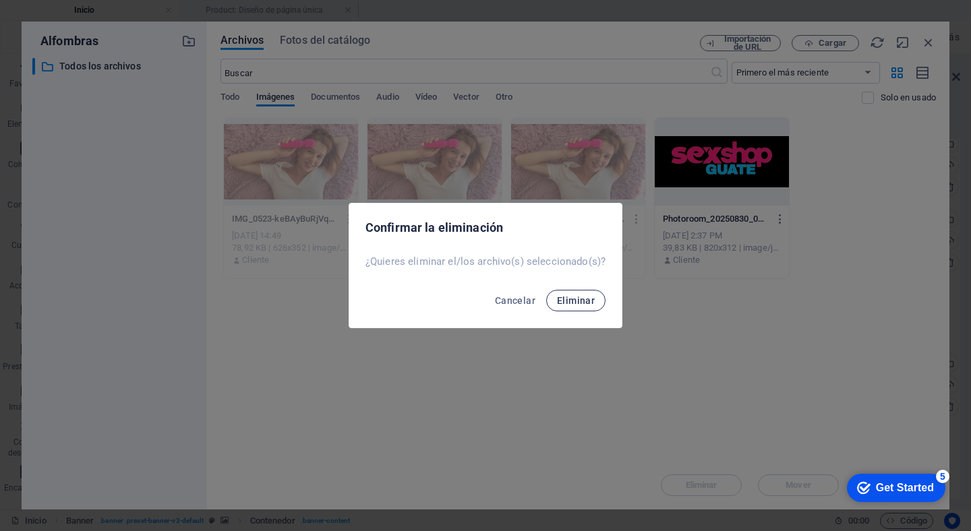
click at [593, 299] on button "Eliminar" at bounding box center [575, 301] width 59 height 22
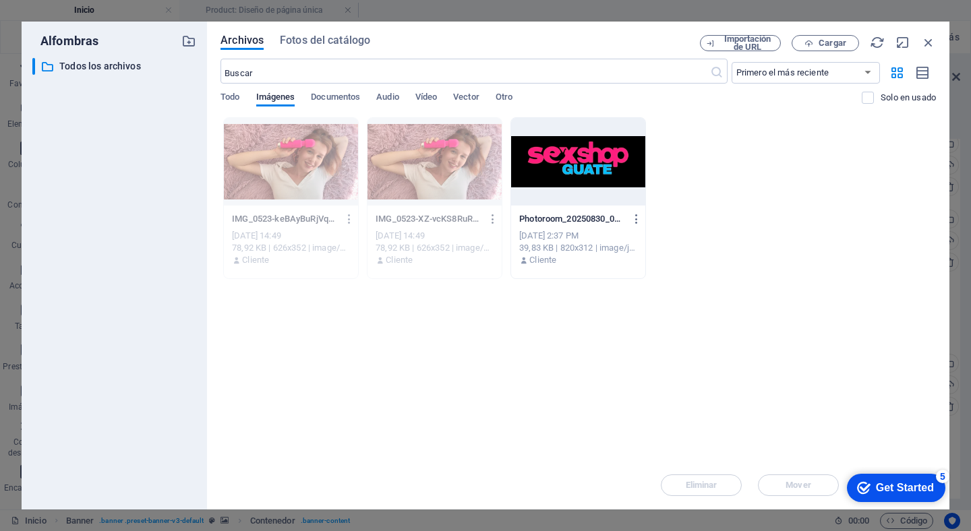
click at [496, 216] on icon "button" at bounding box center [493, 219] width 13 height 12
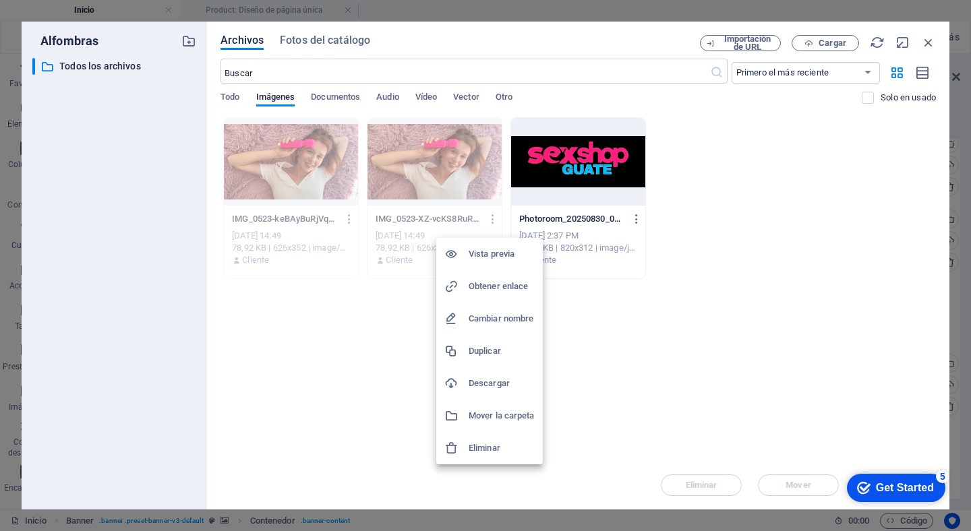
click at [500, 450] on h6 "Eliminar" at bounding box center [502, 448] width 66 height 16
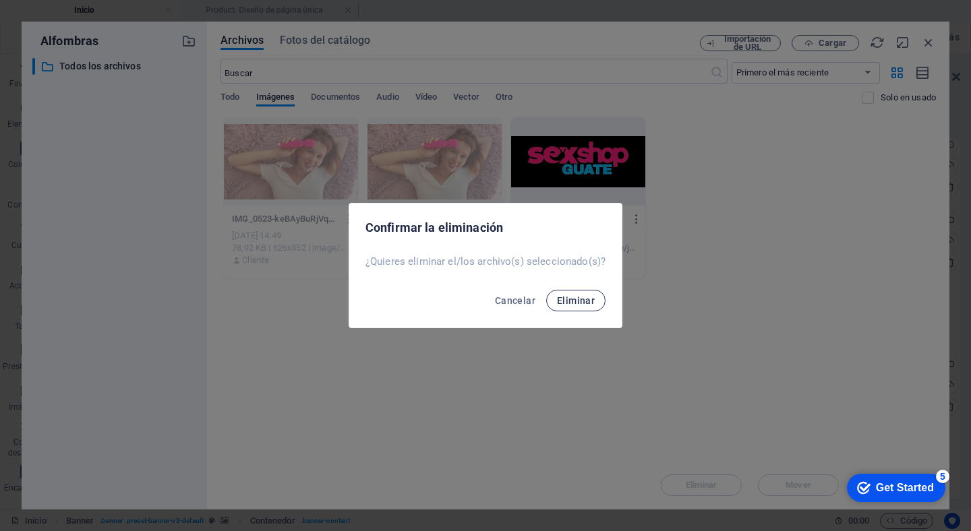
click at [580, 293] on button "Eliminar" at bounding box center [575, 301] width 59 height 22
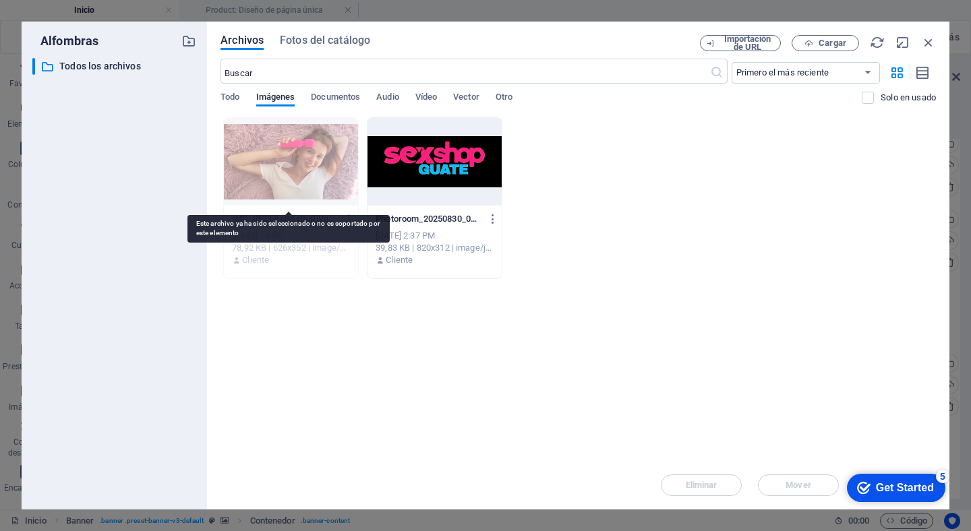
click at [325, 164] on div at bounding box center [291, 162] width 134 height 88
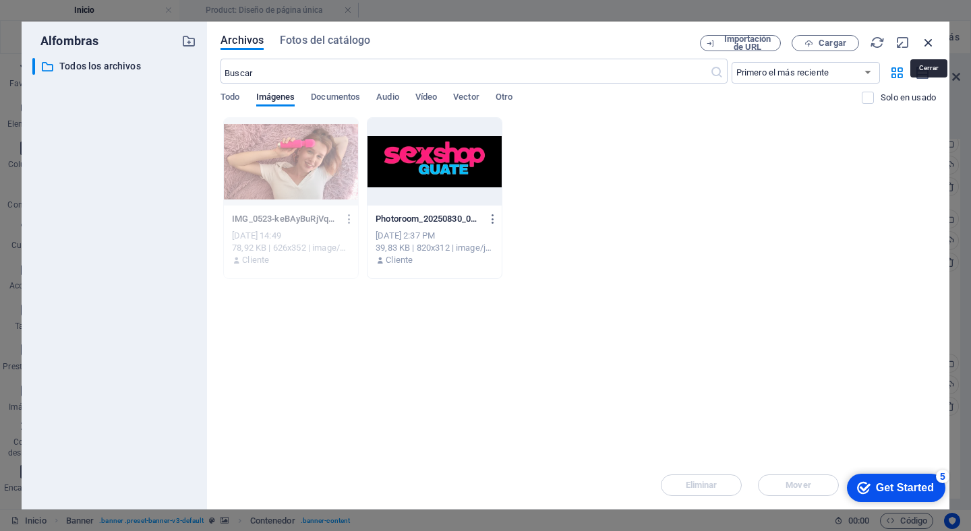
click at [930, 46] on icon "button" at bounding box center [928, 42] width 15 height 15
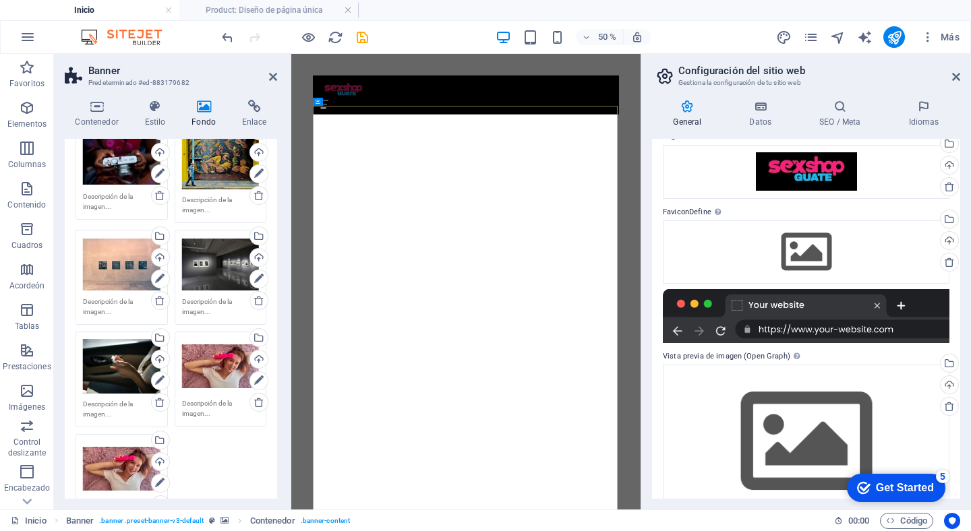
scroll to position [223, 0]
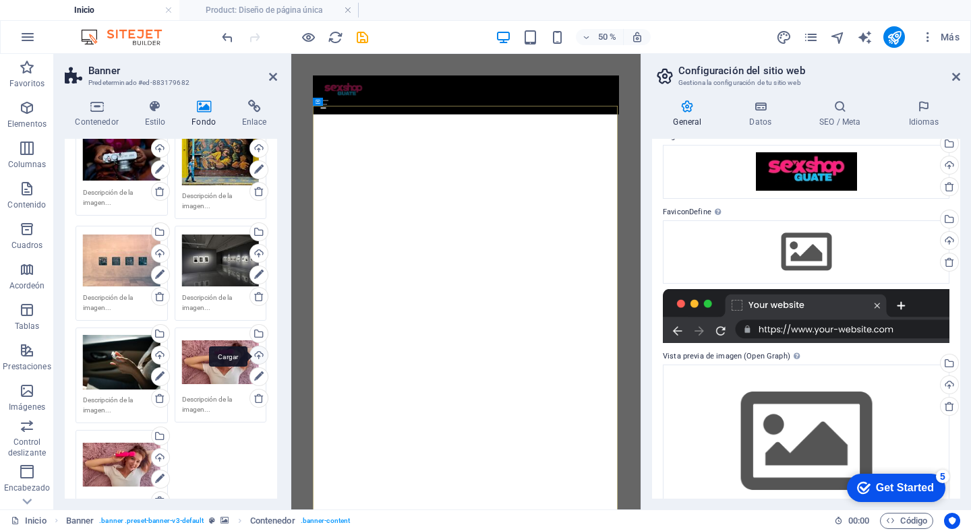
click at [254, 353] on div "Cargar" at bounding box center [257, 357] width 20 height 20
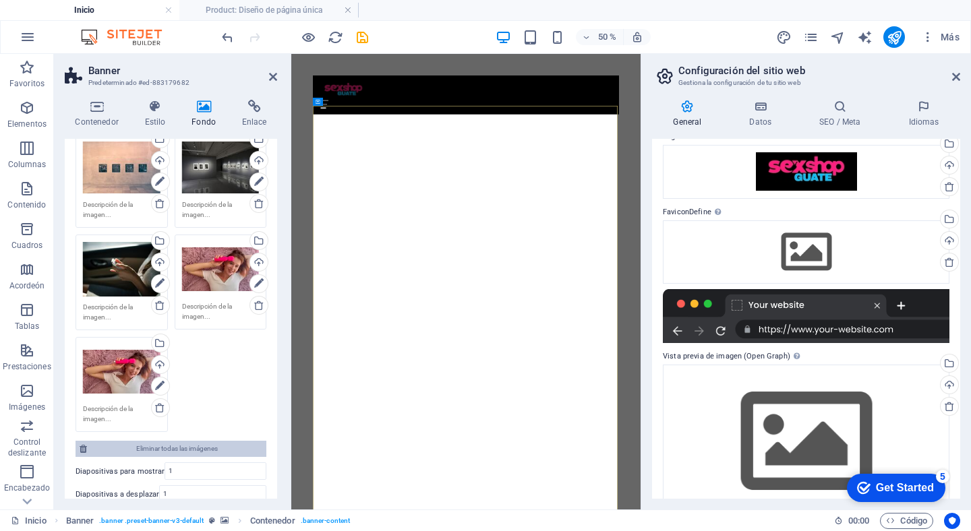
scroll to position [316, 0]
click at [160, 406] on icon at bounding box center [159, 407] width 11 height 11
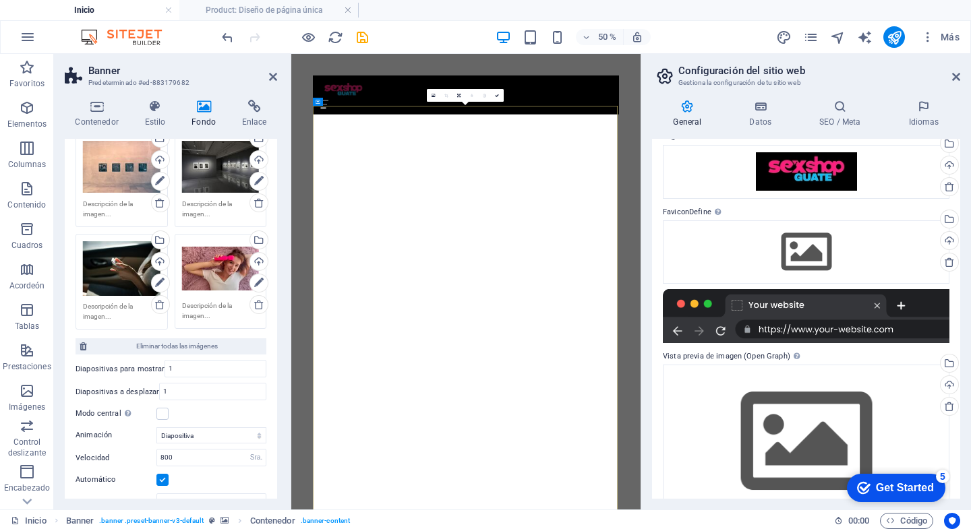
click at [224, 258] on div "Arrastra archivos aquí, haz clic para escoger archivos o selecciona archivos de…" at bounding box center [221, 268] width 78 height 54
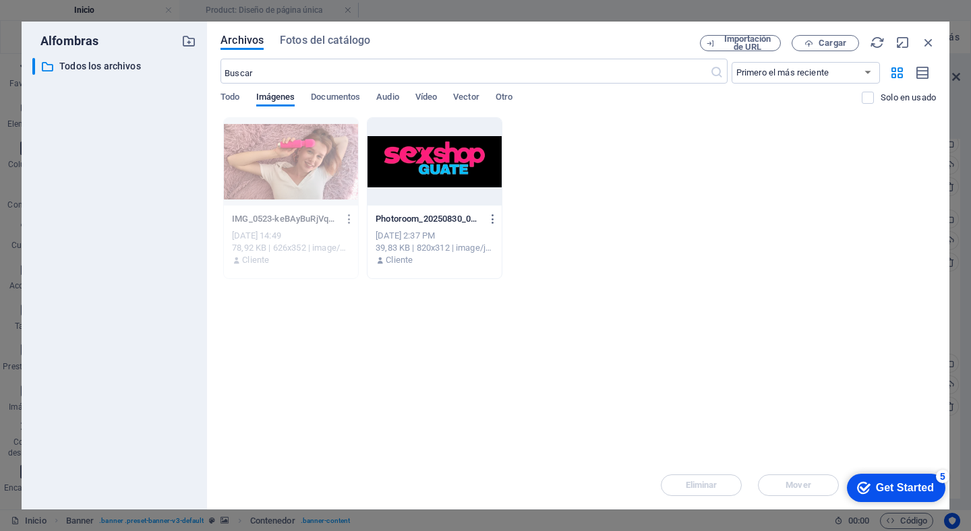
click at [351, 221] on icon "button" at bounding box center [349, 219] width 13 height 12
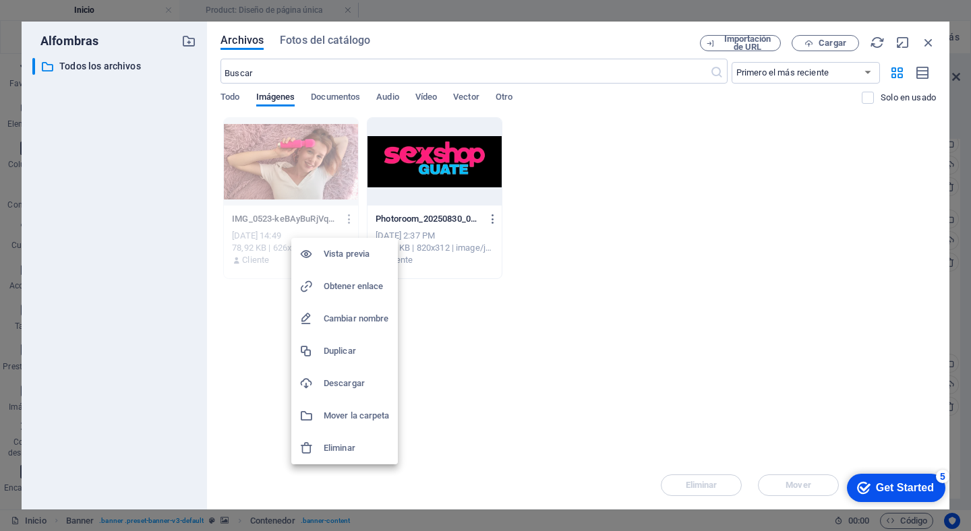
click at [363, 445] on h6 "Eliminar" at bounding box center [357, 448] width 66 height 16
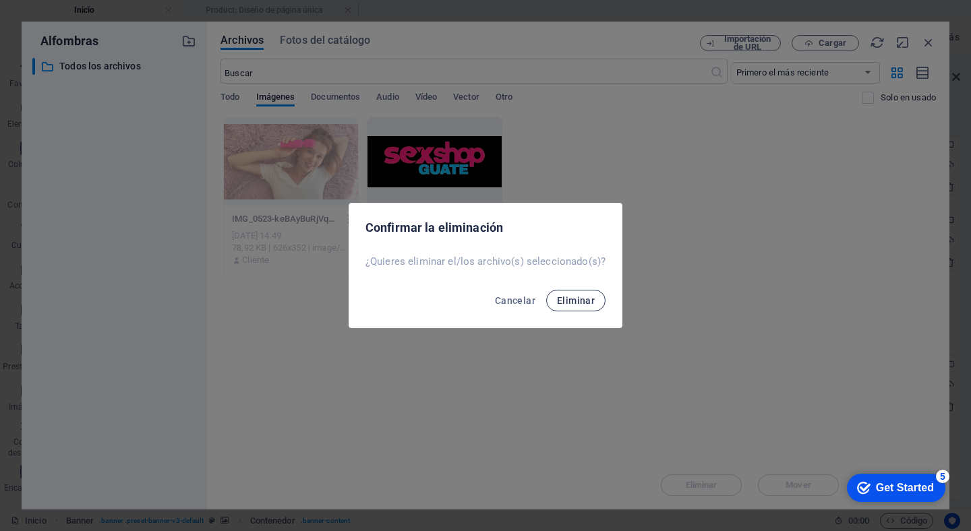
click at [574, 300] on span "Eliminar" at bounding box center [576, 300] width 38 height 11
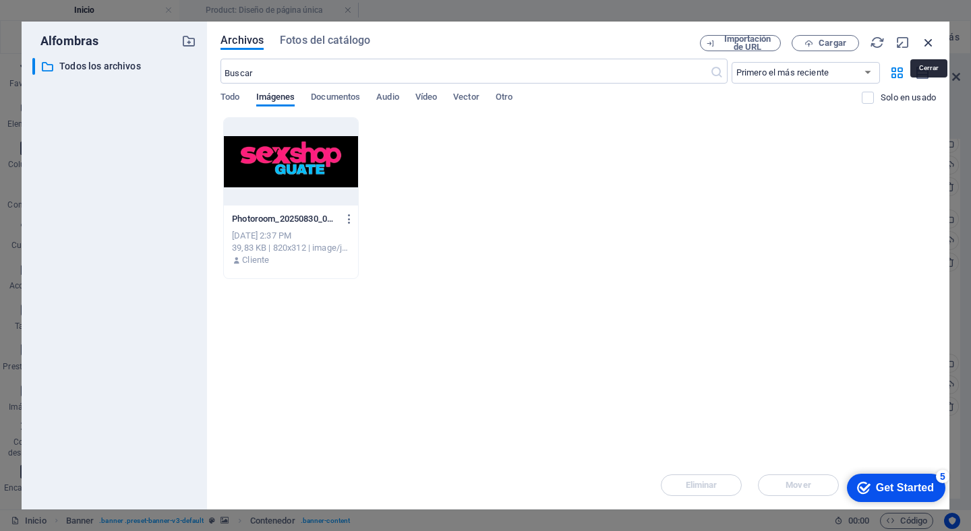
click at [925, 38] on icon "button" at bounding box center [928, 42] width 15 height 15
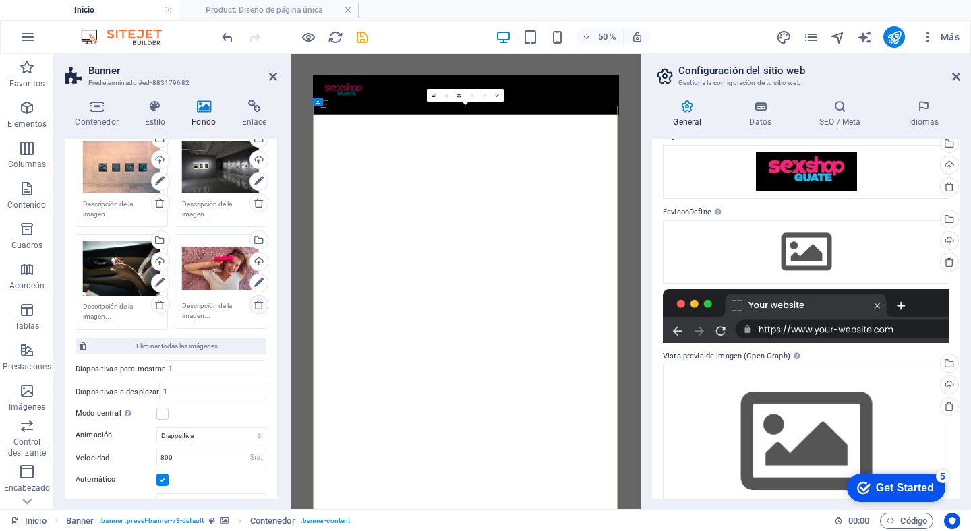
click at [256, 305] on icon at bounding box center [259, 304] width 11 height 11
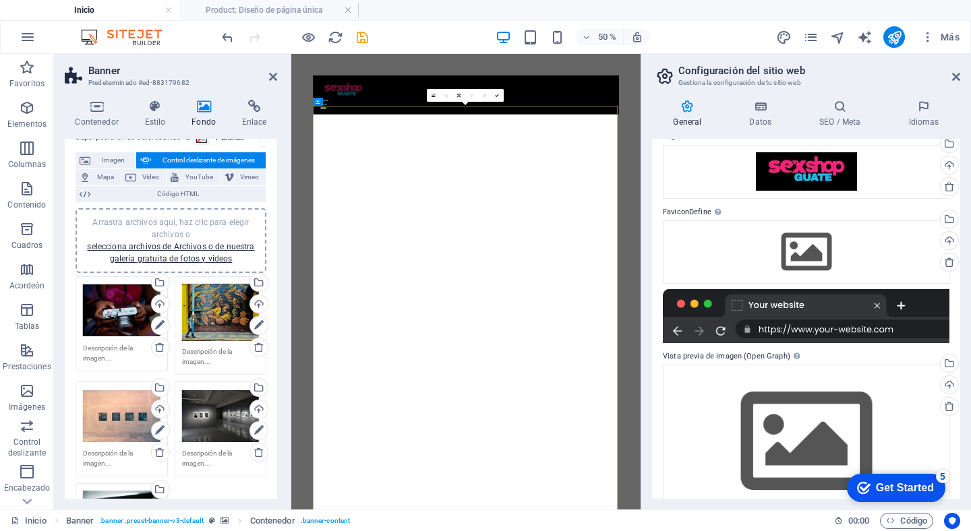
scroll to position [64, 0]
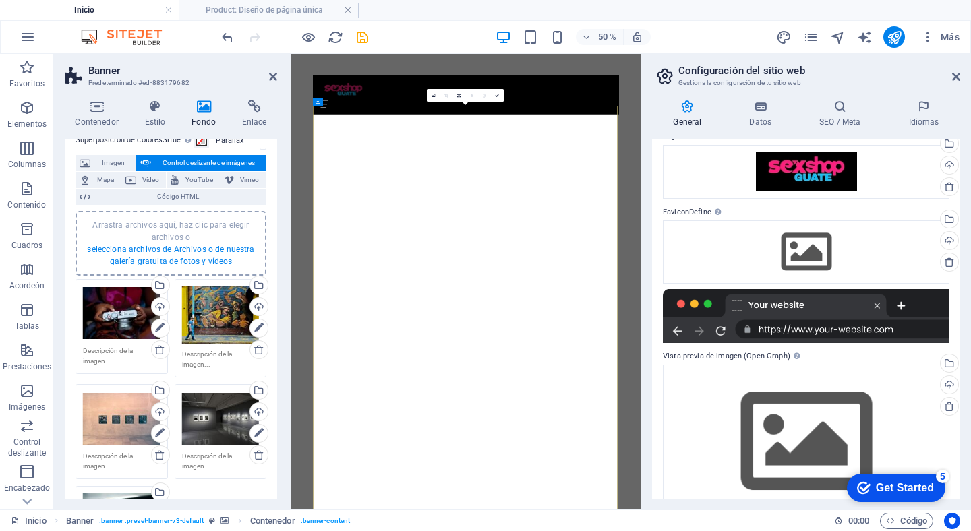
click at [163, 252] on link "selecciona archivos de Archivos o de nuestra galería gratuita de fotos y vídeos" at bounding box center [170, 256] width 167 height 22
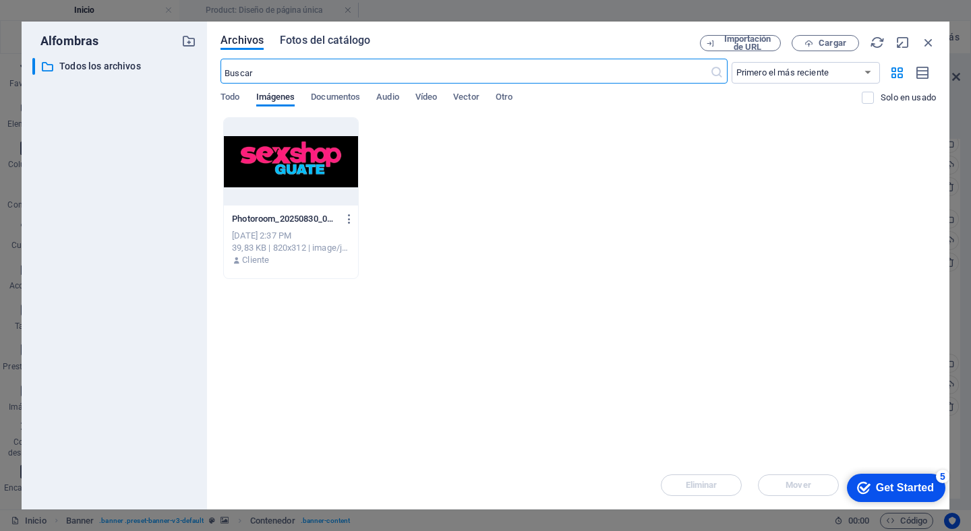
click at [326, 38] on span "Fotos del catálogo" at bounding box center [325, 40] width 90 height 16
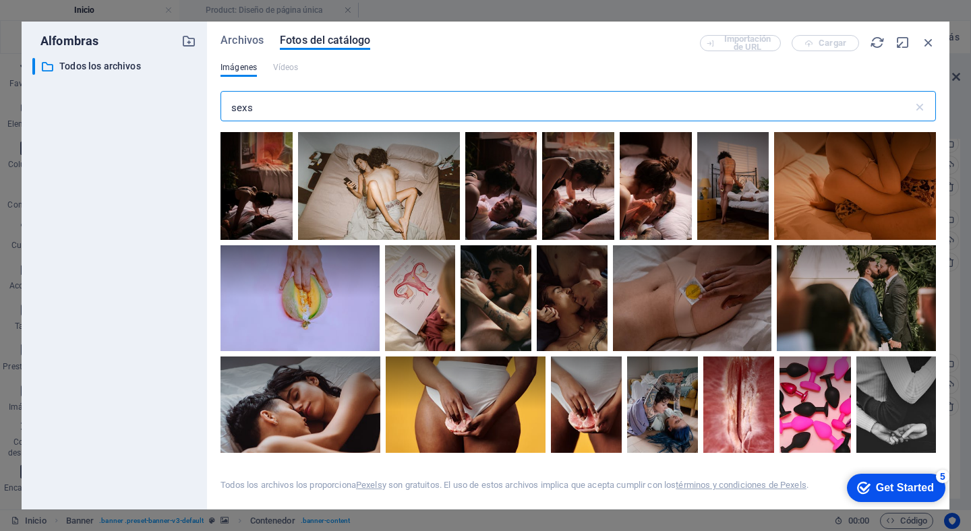
click at [260, 115] on input "sexs" at bounding box center [566, 107] width 692 height 27
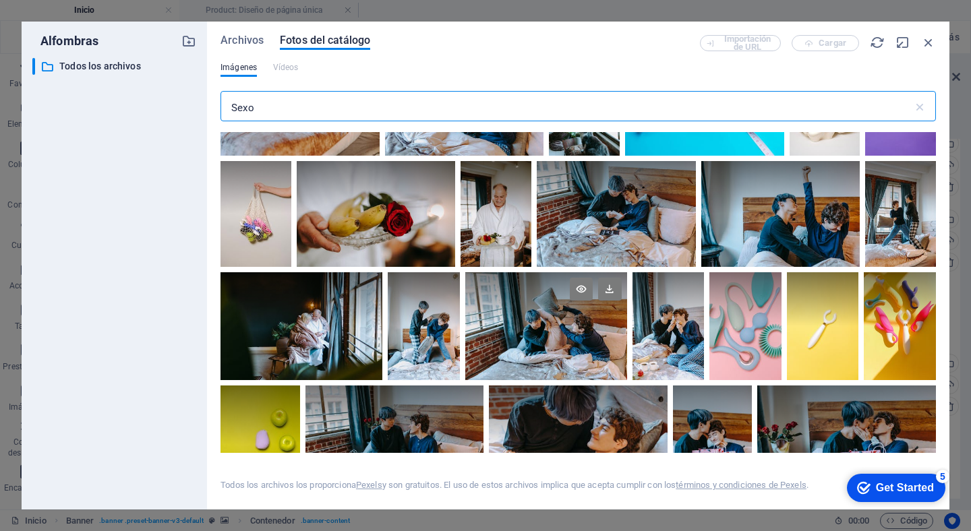
scroll to position [2408, 0]
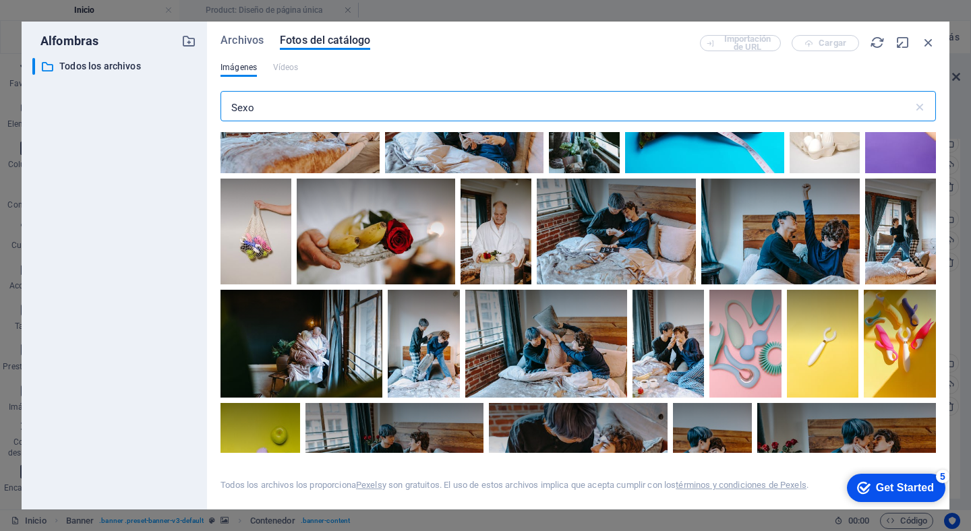
type input "Sexo"
click at [744, 45] on div "Importación de URL Cargar" at bounding box center [818, 43] width 236 height 16
click at [244, 31] on div "Archivos Fotos del catálogo Importación de URL Cargar Imágenes Vídeos Sexo Todo…" at bounding box center [578, 266] width 742 height 488
click at [243, 39] on span "Archivos" at bounding box center [241, 40] width 43 height 16
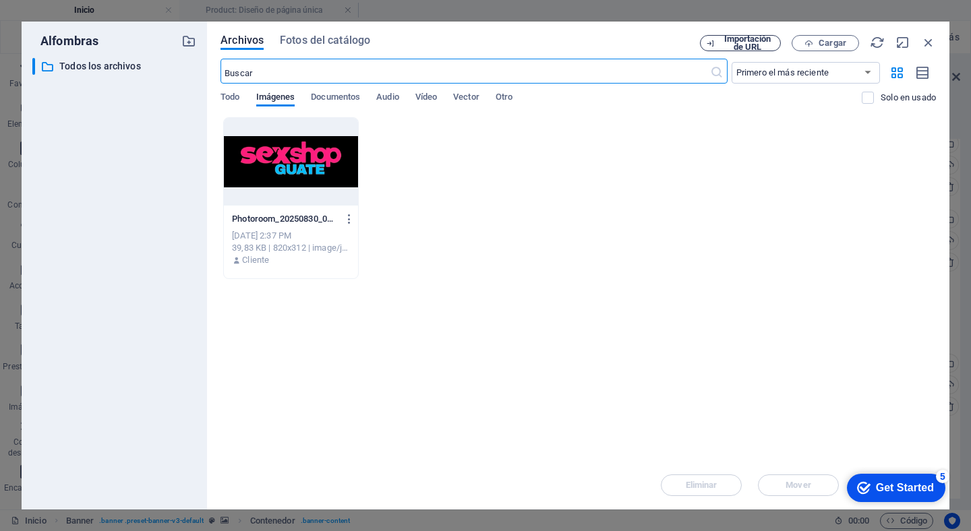
click at [756, 42] on span "Importación de URL" at bounding box center [747, 43] width 55 height 16
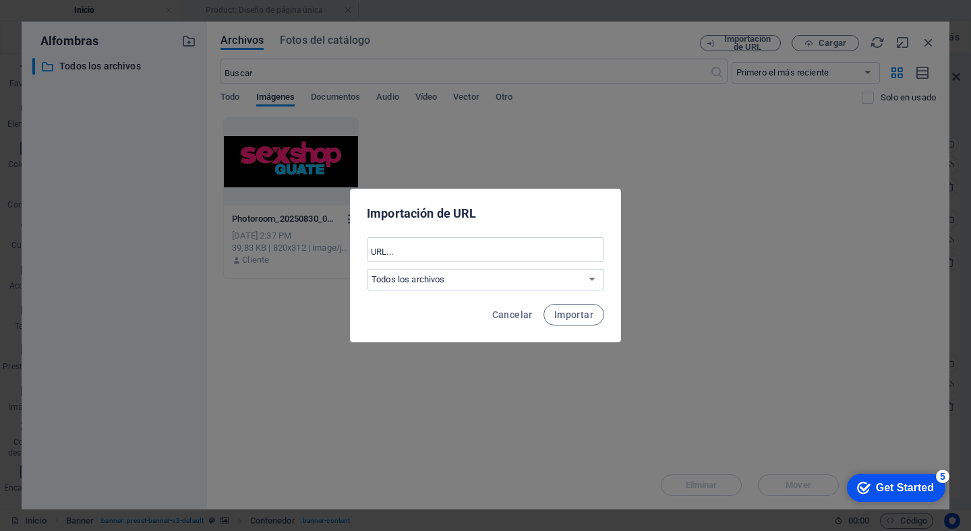
drag, startPoint x: 523, startPoint y: 314, endPoint x: 535, endPoint y: 292, distance: 25.0
click at [535, 292] on div "Importación de URL Todos los archivos Cancelar Importar" at bounding box center [485, 266] width 271 height 154
click at [462, 256] on input "text" at bounding box center [485, 252] width 237 height 22
click at [507, 316] on span "Cancelar" at bounding box center [512, 314] width 40 height 11
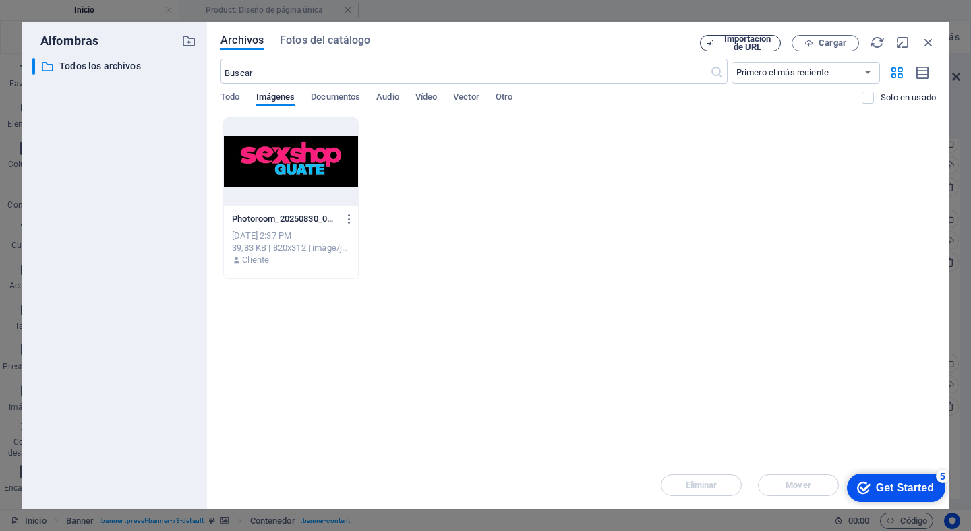
click at [746, 42] on span "Importación de URL" at bounding box center [747, 43] width 55 height 16
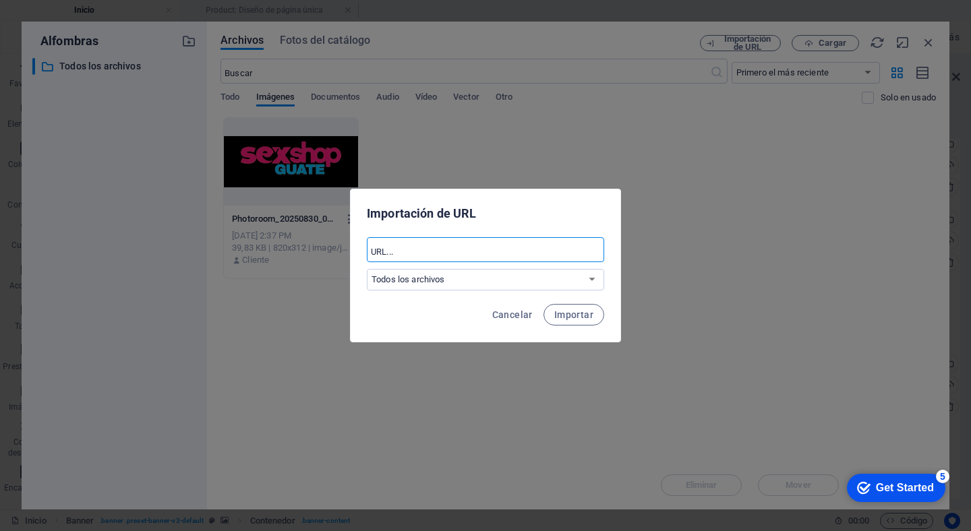
paste input "https://www.google.com/search?client=safari&sca_esv=24998f3a4070201e&rls=en&sxs…"
type input "https://www.google.com/search?client=safari&sca_esv=24998f3a4070201e&rls=en&sxs…"
click at [567, 314] on span "Importar" at bounding box center [573, 314] width 39 height 11
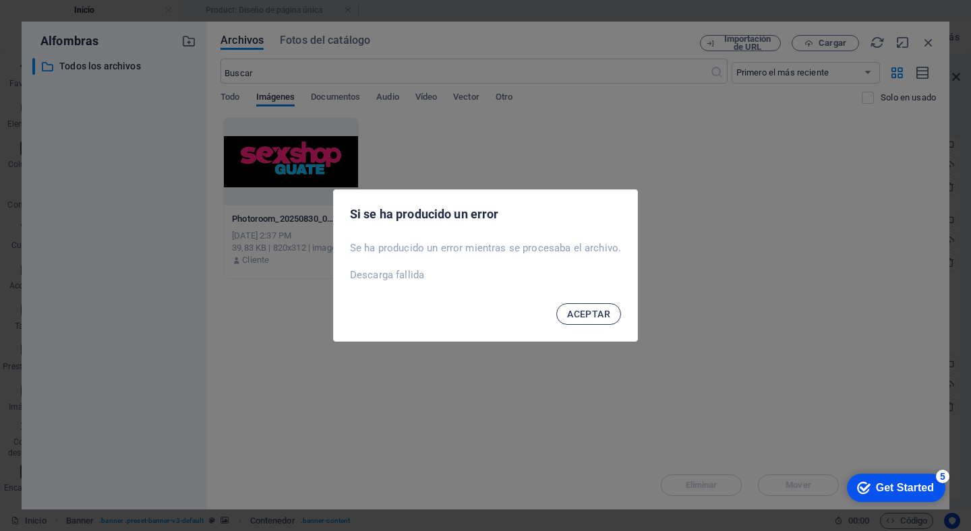
click at [586, 317] on span "ACEPTAR" at bounding box center [588, 314] width 43 height 11
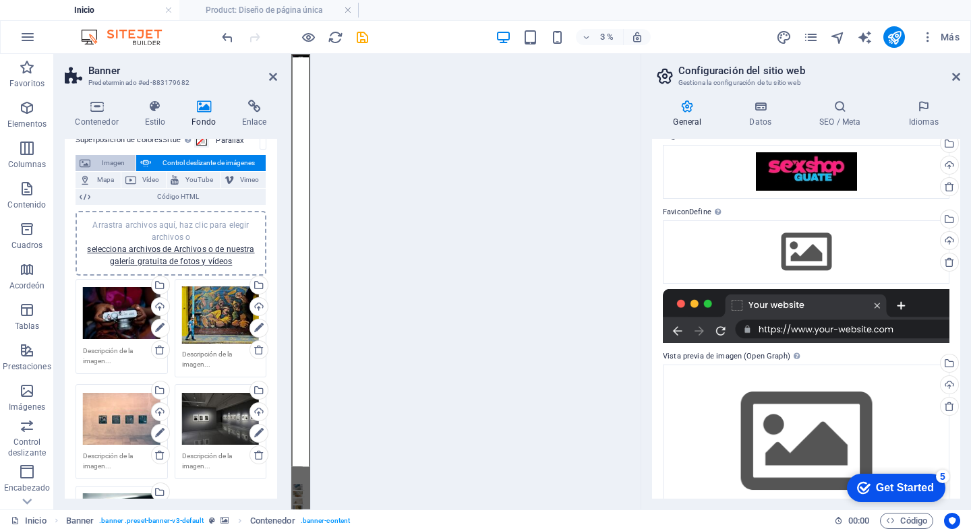
click at [114, 163] on span "Imagen" at bounding box center [112, 163] width 37 height 16
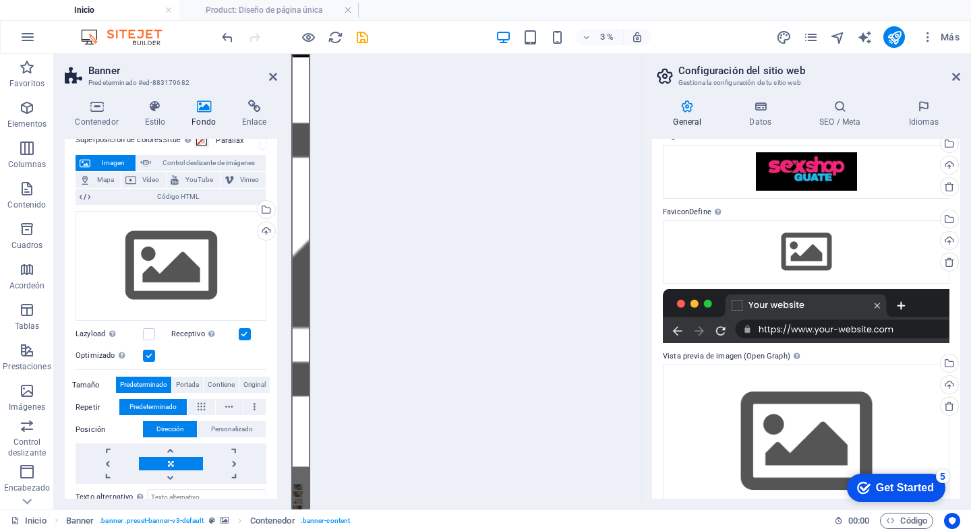
scroll to position [0, 0]
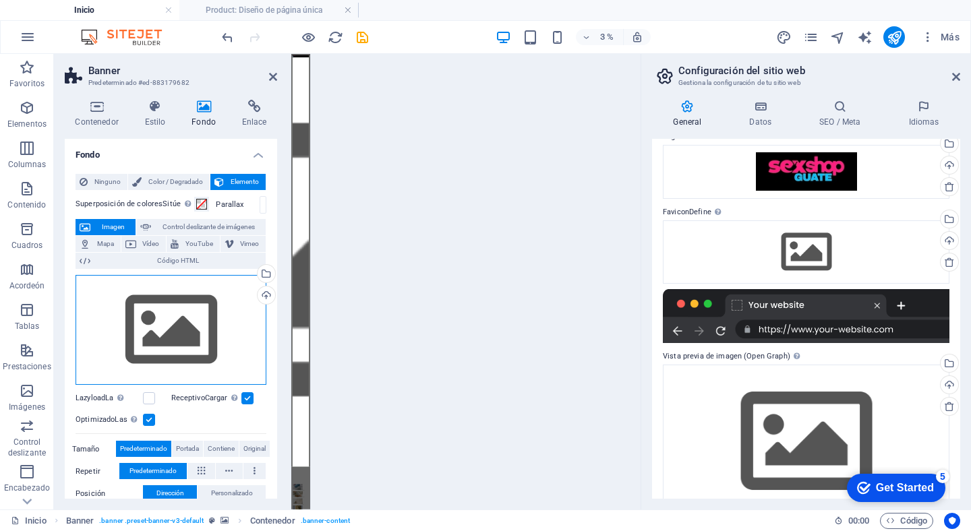
click at [172, 334] on div "Arrastra archivos aquí, haz clic para escoger archivos o selecciona archivos de…" at bounding box center [171, 330] width 191 height 111
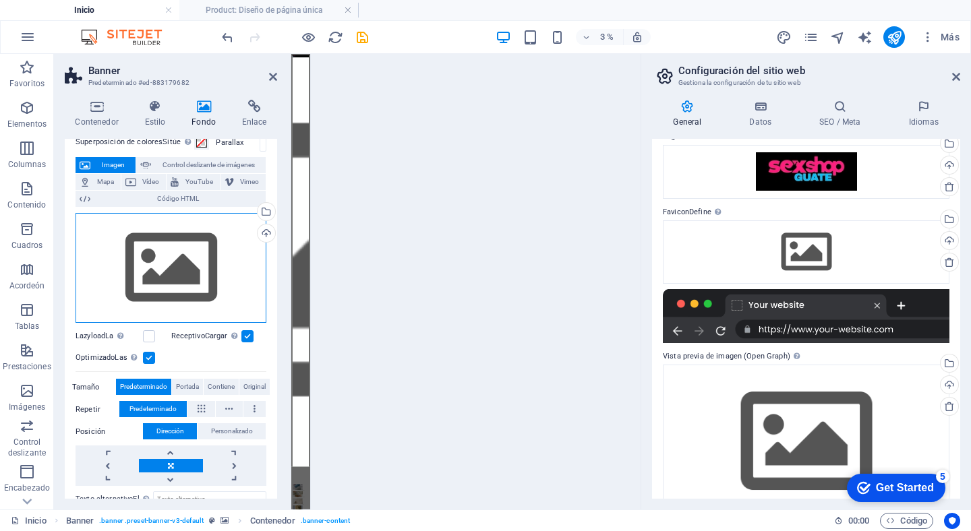
scroll to position [61, 0]
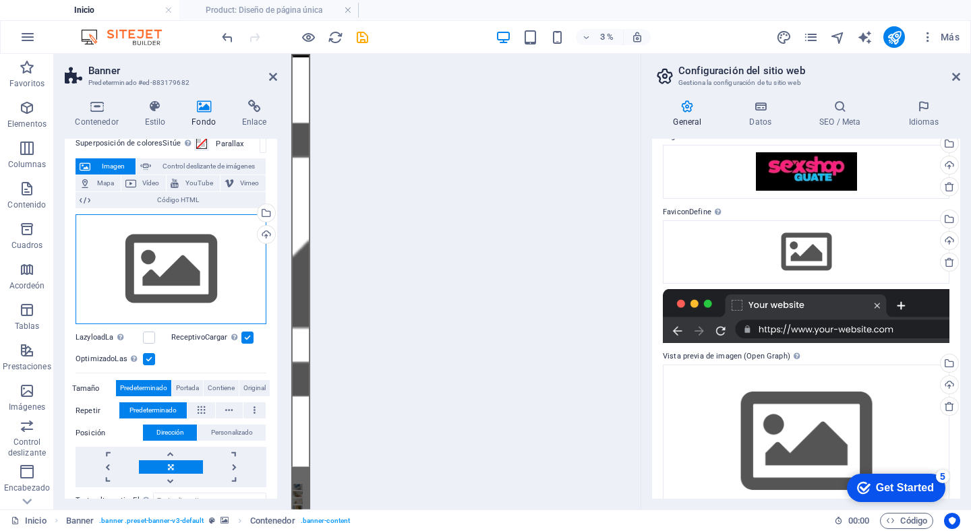
click at [167, 272] on div "Arrastra archivos aquí, haz clic para escoger archivos o selecciona archivos de…" at bounding box center [171, 269] width 191 height 111
click at [150, 268] on div "Arrastra archivos aquí, haz clic para escoger archivos o selecciona archivos de…" at bounding box center [171, 269] width 191 height 111
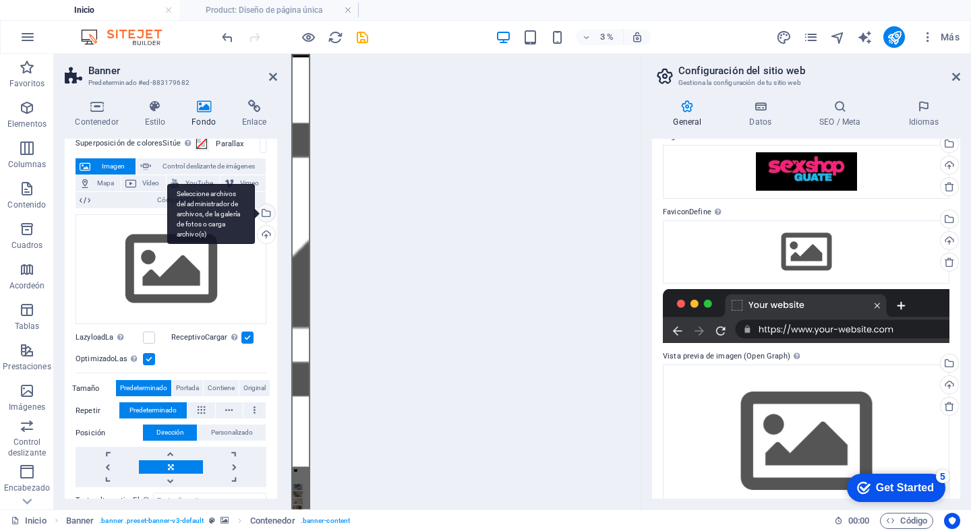
click at [264, 210] on div "Seleccione archivos del administrador de archivos, de la galería de fotos o car…" at bounding box center [265, 214] width 20 height 20
click at [264, 212] on div "Seleccione archivos del administrador de archivos, de la galería de fotos o car…" at bounding box center [265, 214] width 20 height 20
click at [265, 209] on div "Seleccione archivos del administrador de archivos, de la galería de fotos o car…" at bounding box center [265, 214] width 20 height 20
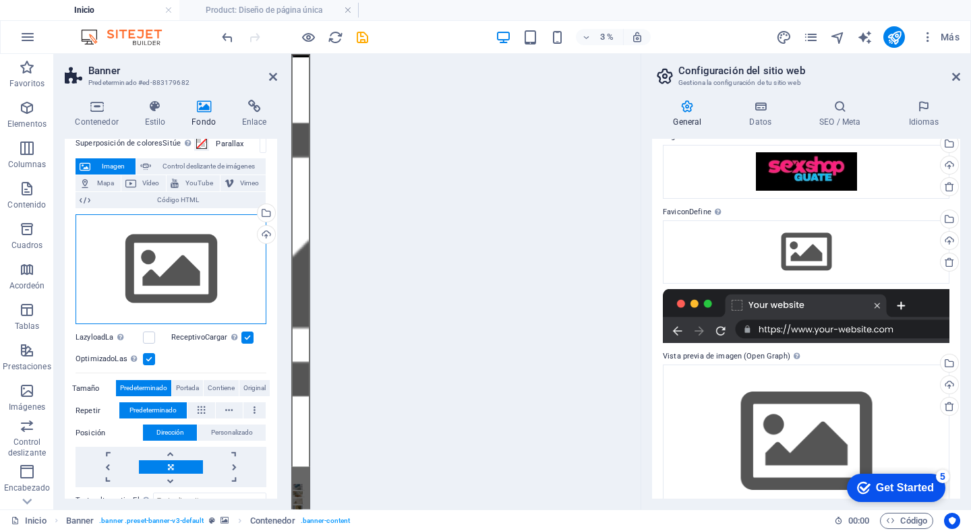
click at [179, 255] on div "Arrastra archivos aquí, haz clic para escoger archivos o selecciona archivos de…" at bounding box center [171, 269] width 191 height 111
click at [156, 254] on div "Arrastra archivos aquí, haz clic para escoger archivos o selecciona archivos de…" at bounding box center [171, 269] width 191 height 111
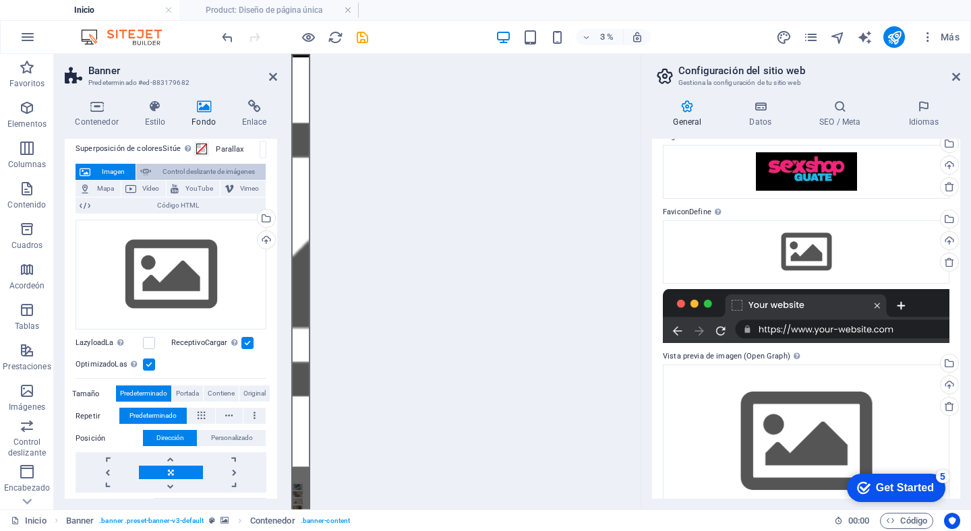
click at [143, 169] on icon at bounding box center [145, 172] width 11 height 16
select select "ms"
select select "s"
select select "progressive"
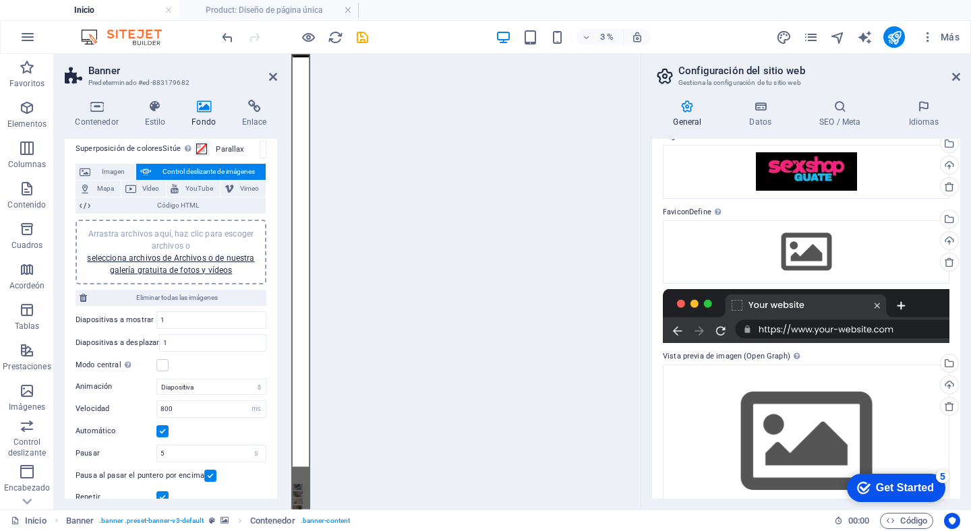
scroll to position [0, 0]
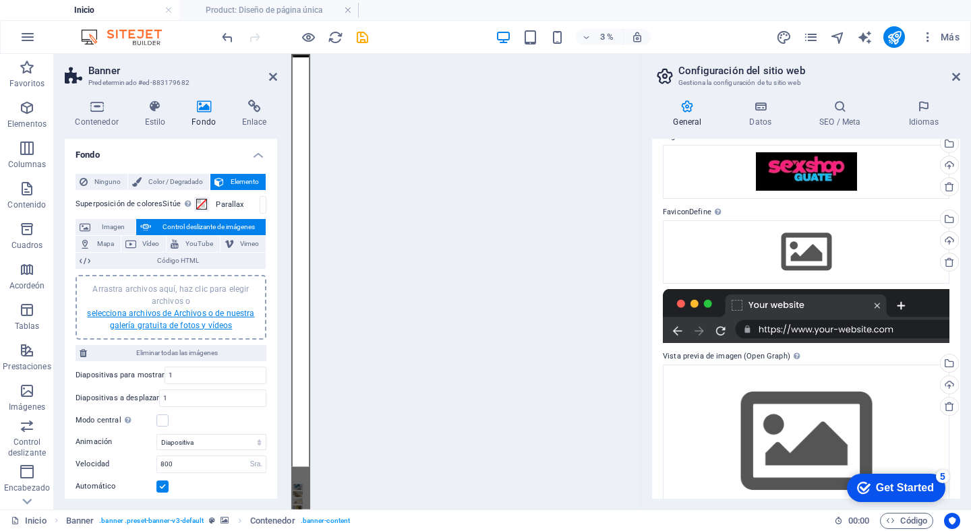
click at [134, 316] on link "selecciona archivos de Archivos o de nuestra galería gratuita de fotos y vídeos" at bounding box center [170, 320] width 167 height 22
click at [179, 319] on div "Arrastra archivos aquí, haz clic para elegir archivos o selecciona archivos de …" at bounding box center [171, 307] width 175 height 49
click at [160, 316] on link "selecciona archivos de Archivos o de nuestra galería gratuita de fotos y vídeos" at bounding box center [170, 320] width 167 height 22
click at [176, 313] on link "selecciona archivos de Archivos o de nuestra galería gratuita de fotos y vídeos" at bounding box center [170, 320] width 167 height 22
click at [161, 318] on div "Arrastra archivos aquí, haz clic para elegir archivos o selecciona archivos de …" at bounding box center [171, 307] width 175 height 49
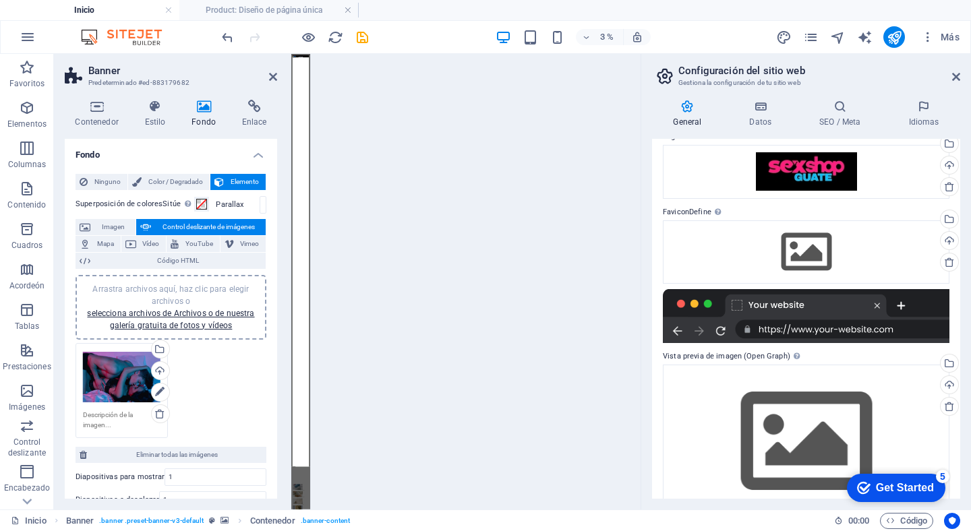
click at [380, 342] on div at bounding box center [476, 282] width 330 height 456
click at [957, 76] on icon at bounding box center [956, 76] width 8 height 11
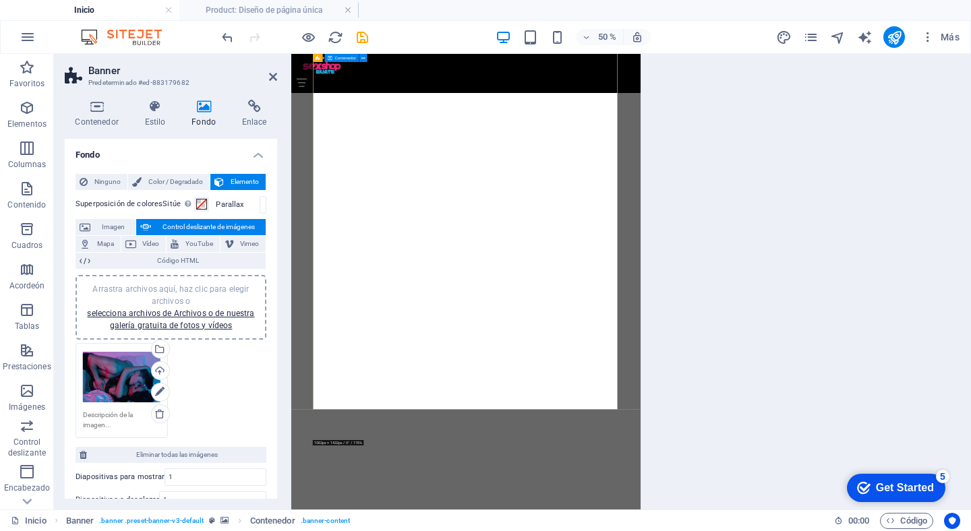
scroll to position [152, 0]
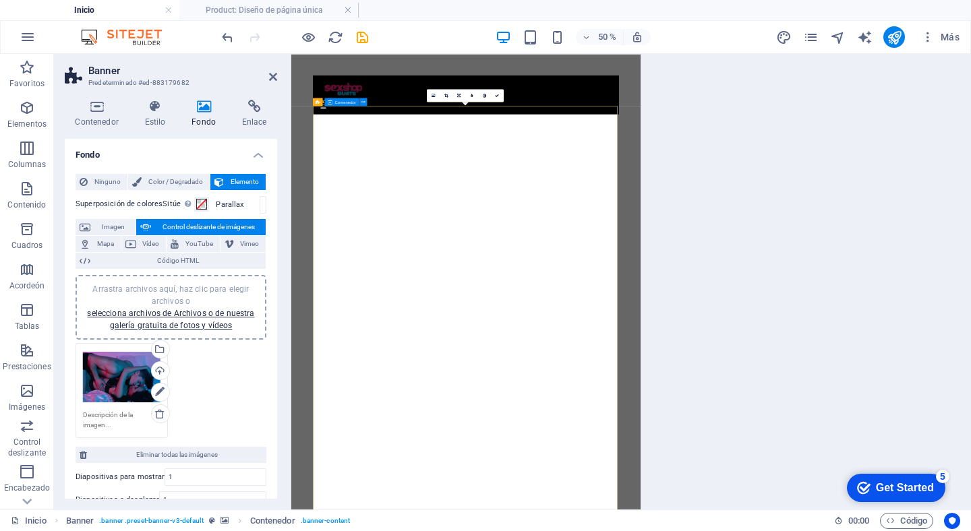
scroll to position [0, 0]
click at [123, 372] on div "Arrastra archivos aquí, haz clic para escoger archivos o selecciona archivos de…" at bounding box center [122, 378] width 78 height 54
click at [159, 390] on icon at bounding box center [159, 392] width 9 height 16
click at [158, 390] on icon at bounding box center [159, 392] width 9 height 16
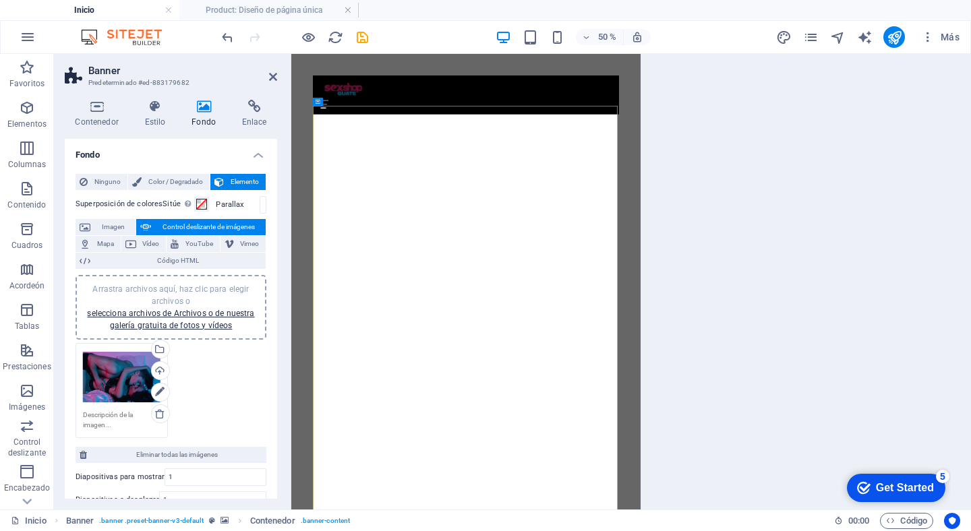
click at [217, 400] on div "Arrastra archivos aquí, haz clic para escoger archivos o selecciona archivos de…" at bounding box center [171, 391] width 198 height 102
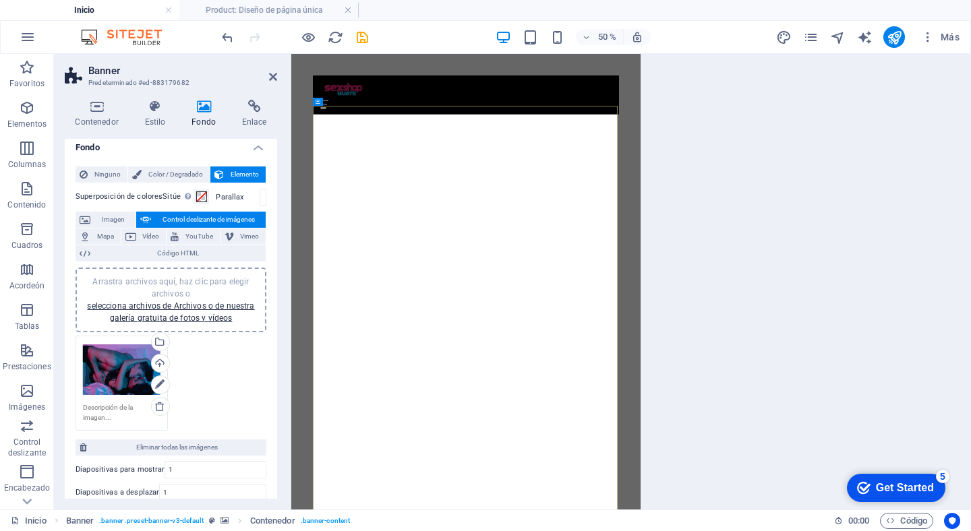
click at [112, 368] on div "Arrastra archivos aquí, haz clic para escoger archivos o selecciona archivos de…" at bounding box center [122, 370] width 78 height 54
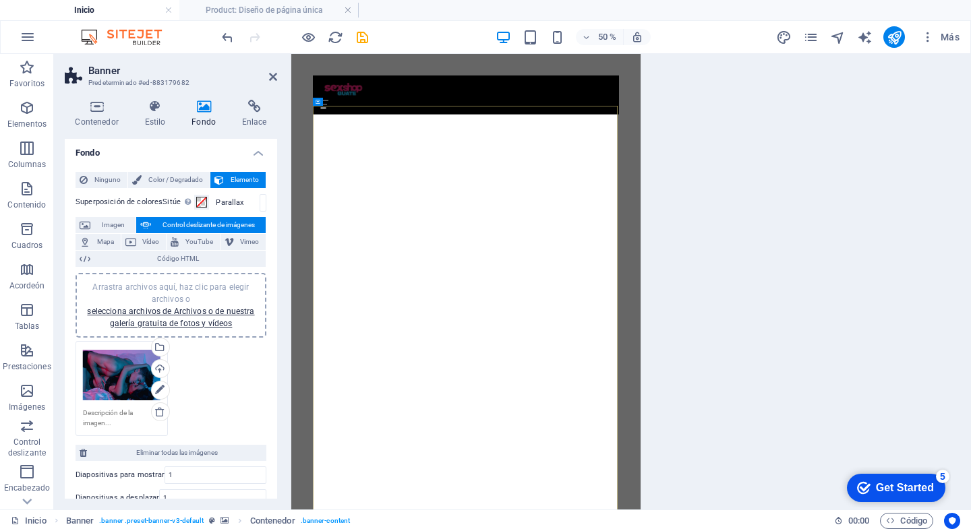
scroll to position [1, 0]
click at [112, 368] on div "Arrastra archivos aquí, haz clic para escoger archivos o selecciona archivos de…" at bounding box center [122, 376] width 78 height 54
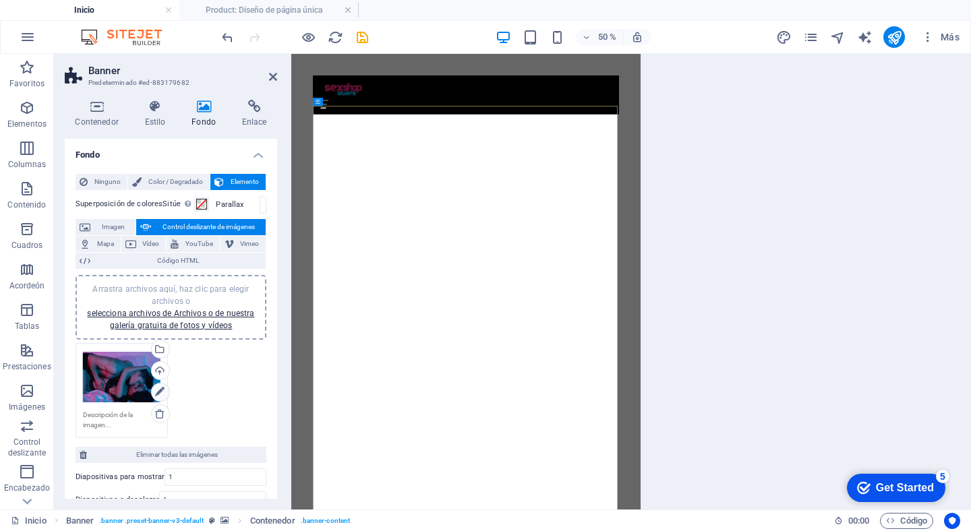
click at [159, 391] on icon at bounding box center [159, 392] width 9 height 16
click at [160, 346] on div "Seleccione archivos del administrador de archivos, de la galería de fotos o car…" at bounding box center [159, 351] width 20 height 20
click at [220, 202] on label "Parallax" at bounding box center [238, 204] width 44 height 7
drag, startPoint x: 206, startPoint y: 205, endPoint x: 198, endPoint y: 204, distance: 8.2
click at [205, 205] on button "Superposición de coloresSitúe una superposición sobre el fondo para colorearla" at bounding box center [201, 204] width 15 height 15
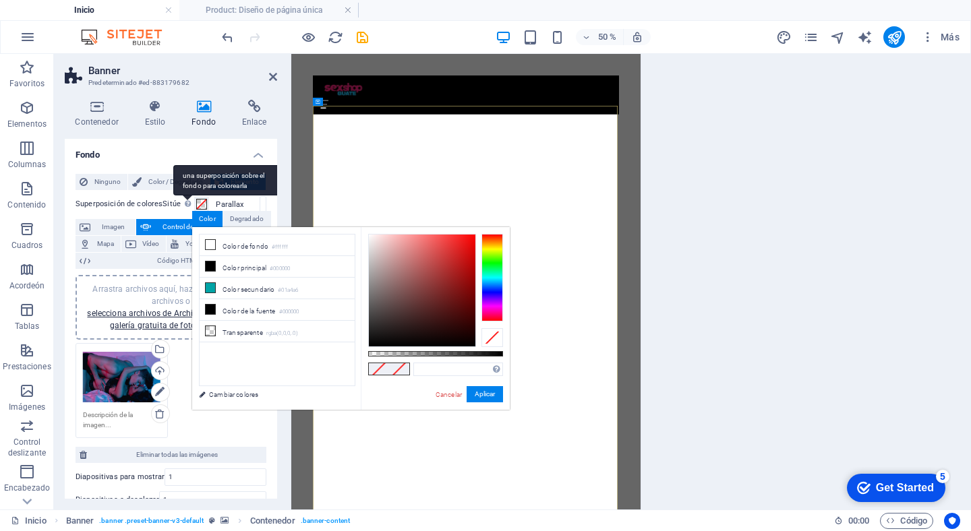
click at [179, 195] on div "una superposición sobre el fondo para colorearla" at bounding box center [227, 180] width 108 height 30
click at [194, 197] on button "Superposición de coloresSitúe una superposición sobre el fondo para colorearla" at bounding box center [201, 204] width 15 height 15
click at [270, 203] on div "Ninguno Color / Degradado Elemento Estirar fondo a ancho completo Superposición…" at bounding box center [171, 450] width 212 height 575
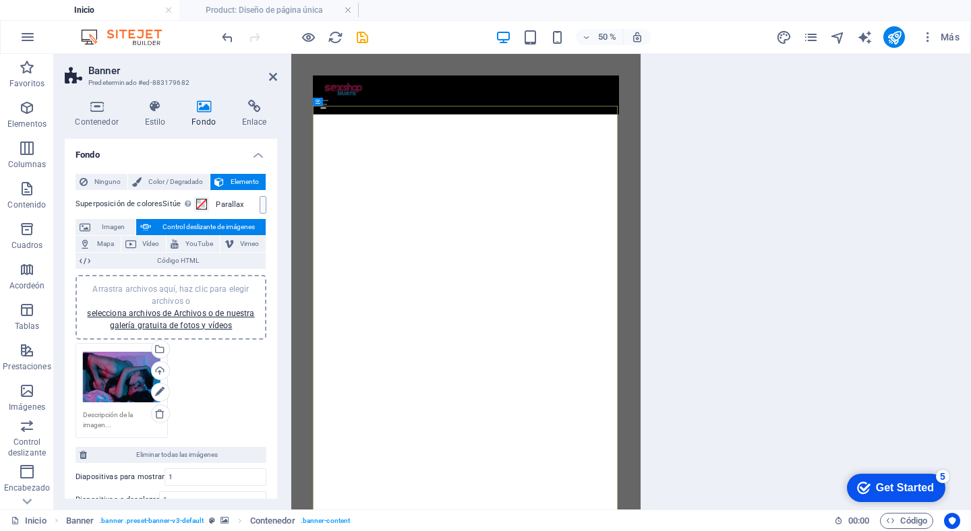
click at [261, 204] on div "%" at bounding box center [256, 205] width 19 height 16
click at [260, 205] on div "%" at bounding box center [256, 205] width 19 height 16
click at [221, 207] on label "Parallax" at bounding box center [238, 204] width 44 height 7
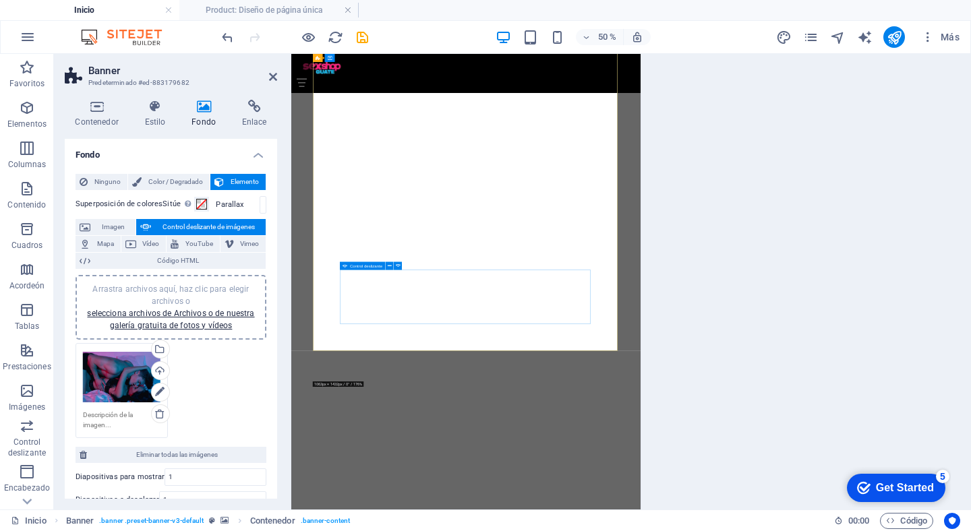
scroll to position [270, 0]
click at [772, 254] on div at bounding box center [806, 282] width 330 height 456
click at [365, 38] on icon "Guardar" at bounding box center [363, 38] width 16 height 16
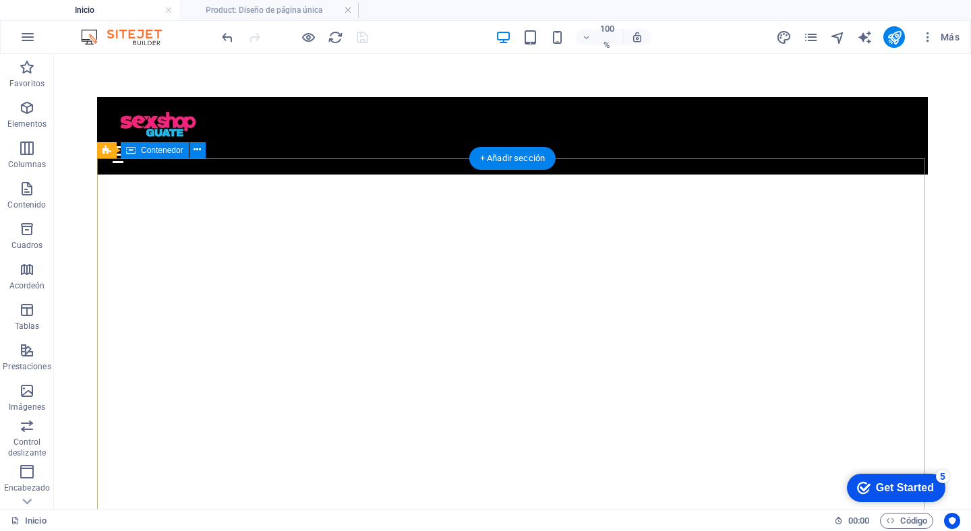
scroll to position [0, 0]
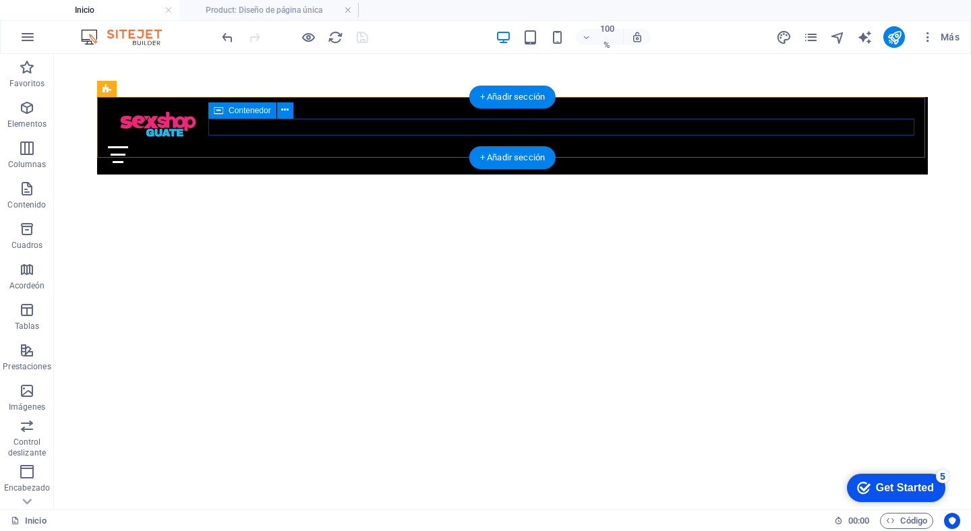
click at [418, 146] on div at bounding box center [512, 154] width 809 height 17
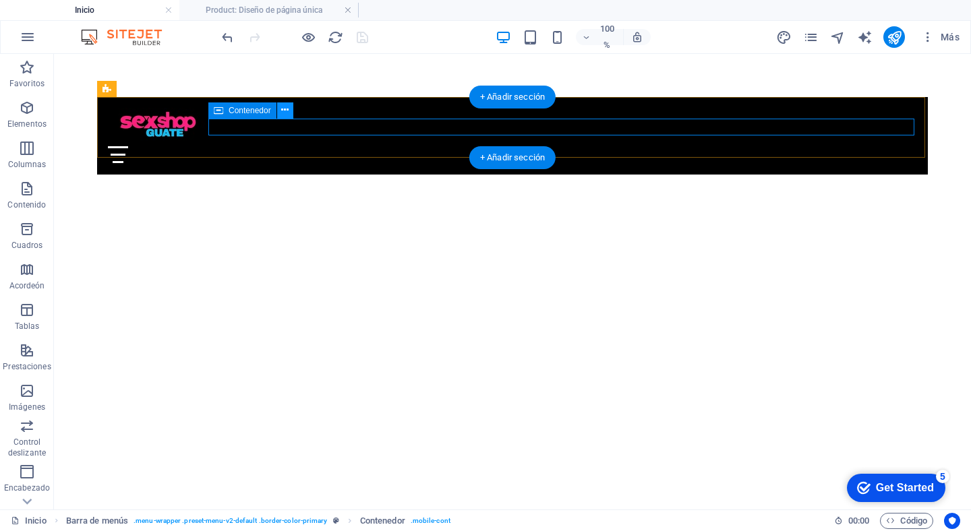
click at [287, 113] on icon at bounding box center [284, 110] width 7 height 14
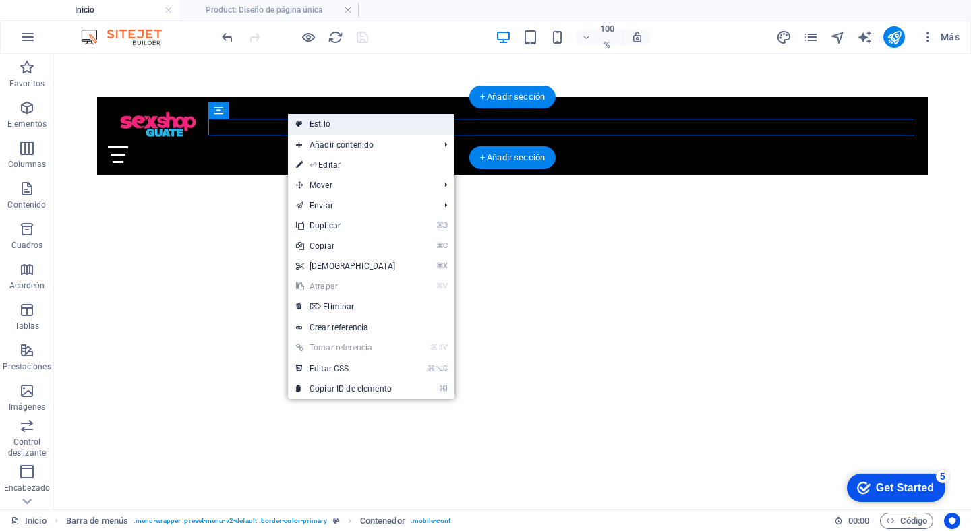
click at [325, 122] on link "Estilo" at bounding box center [371, 124] width 167 height 20
select select "rem"
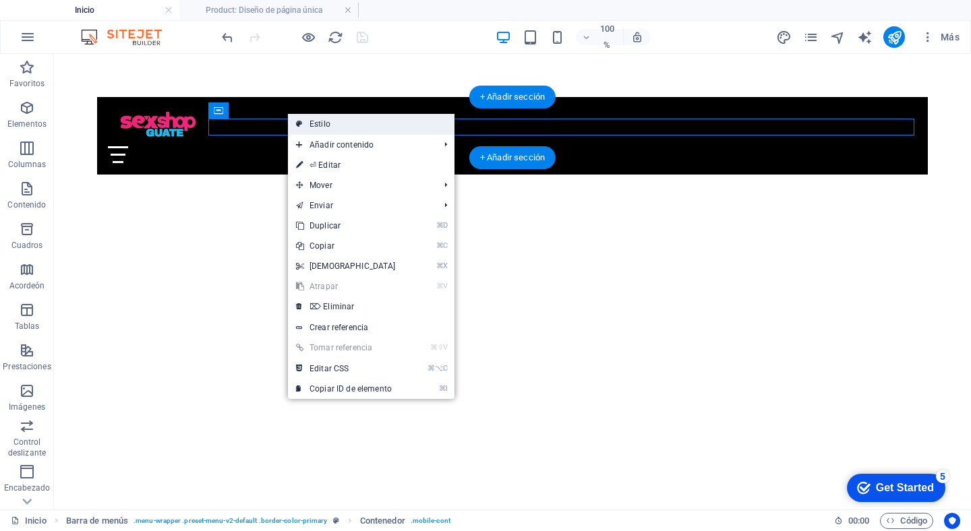
select select "rem"
select select "hover_border_vertical"
select select "px"
select select "rem"
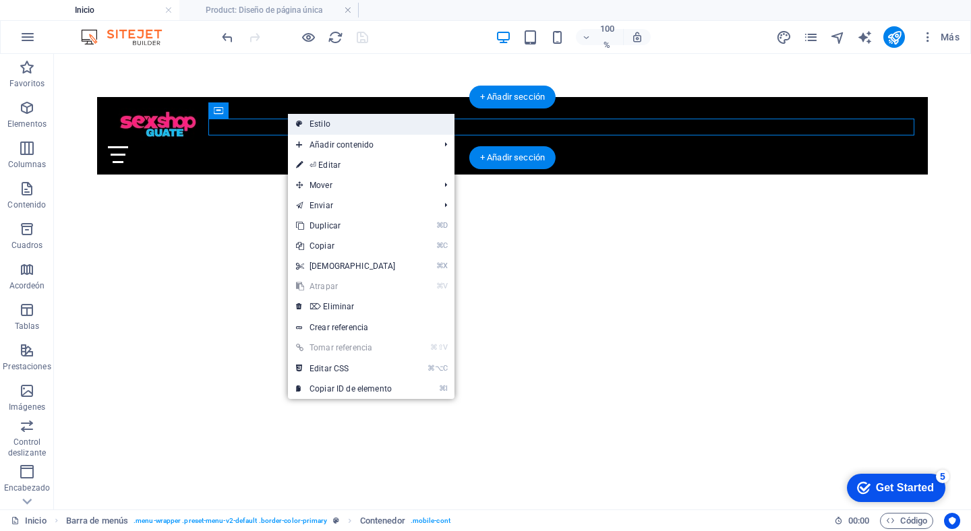
select select "rem"
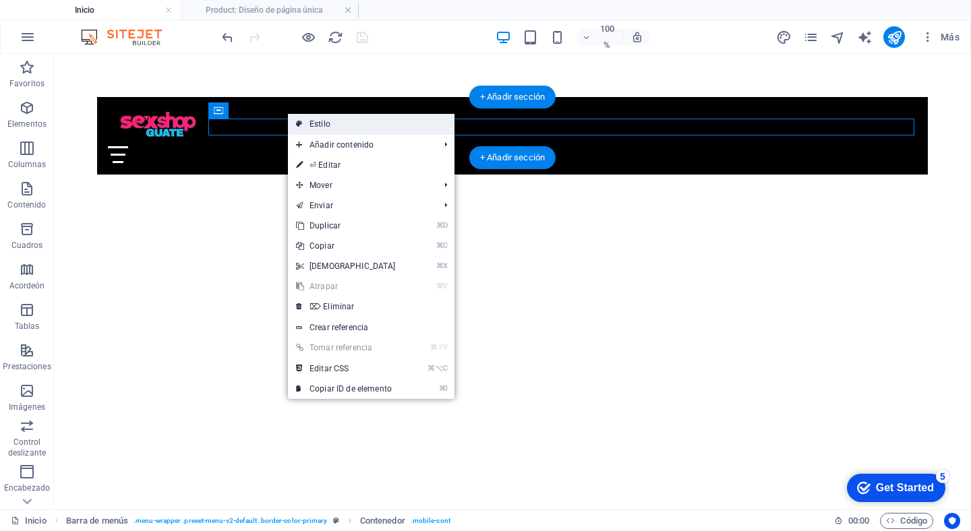
select select "link-special-font"
select select "rem"
select select "700"
select select "px"
select select "rem"
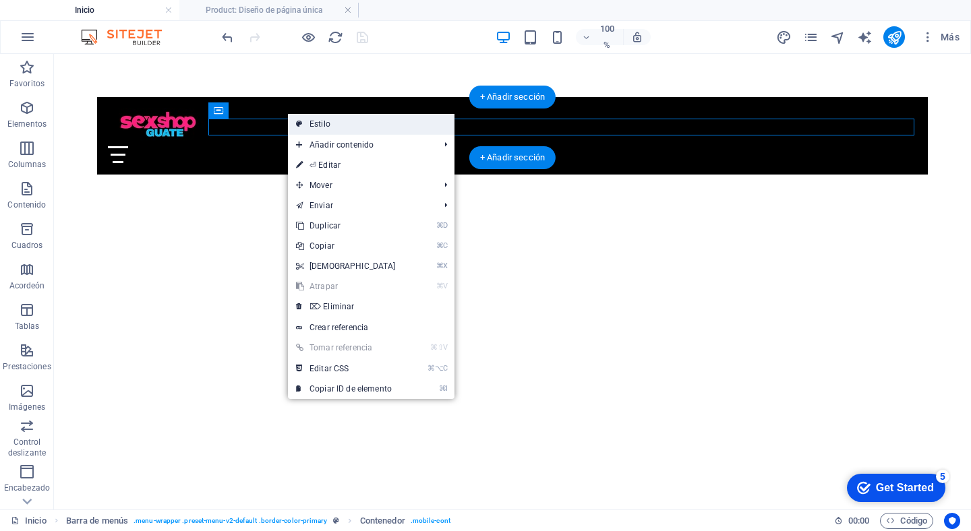
select select "px"
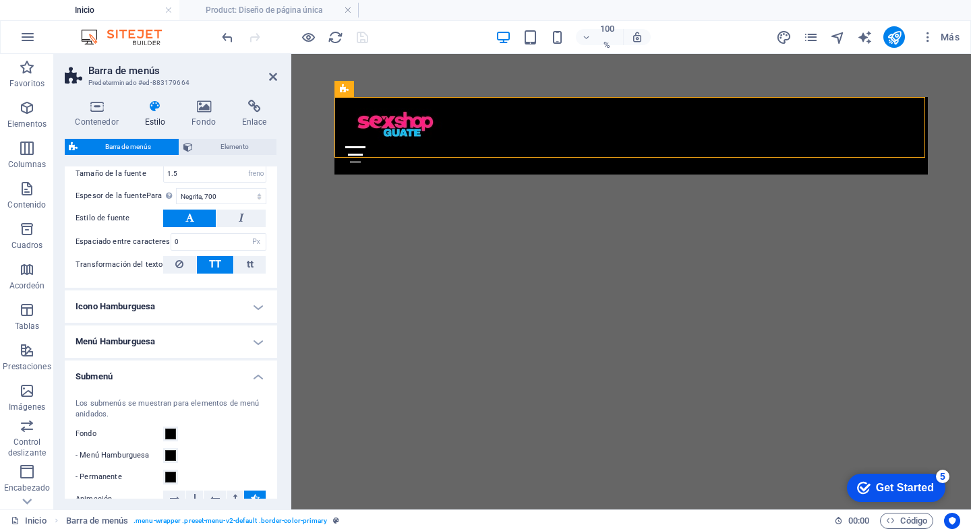
scroll to position [1061, 0]
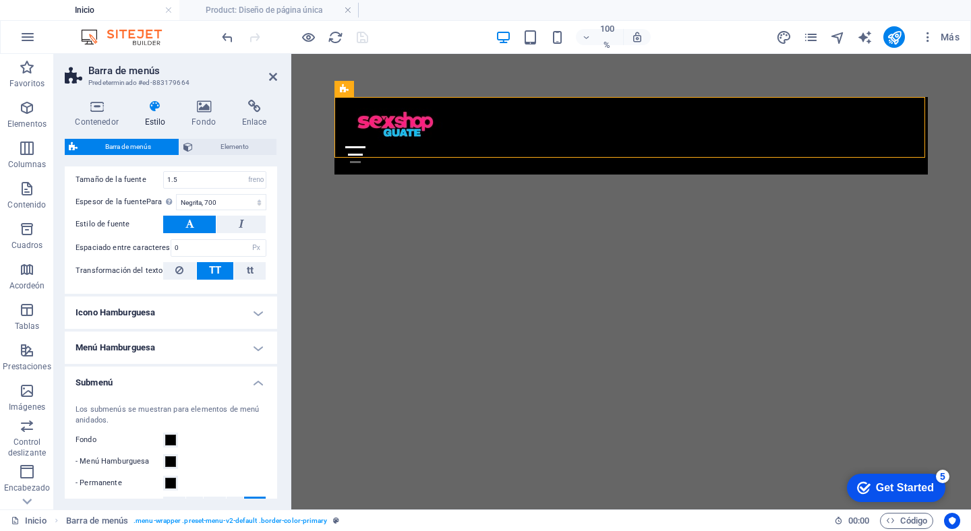
click at [255, 314] on h4 "Icono Hamburguesa" at bounding box center [171, 313] width 212 height 32
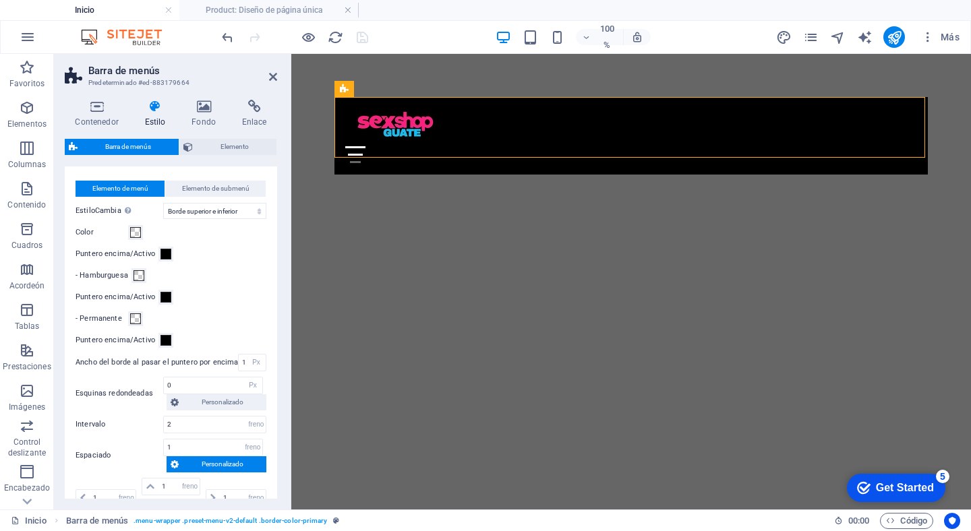
scroll to position [678, 0]
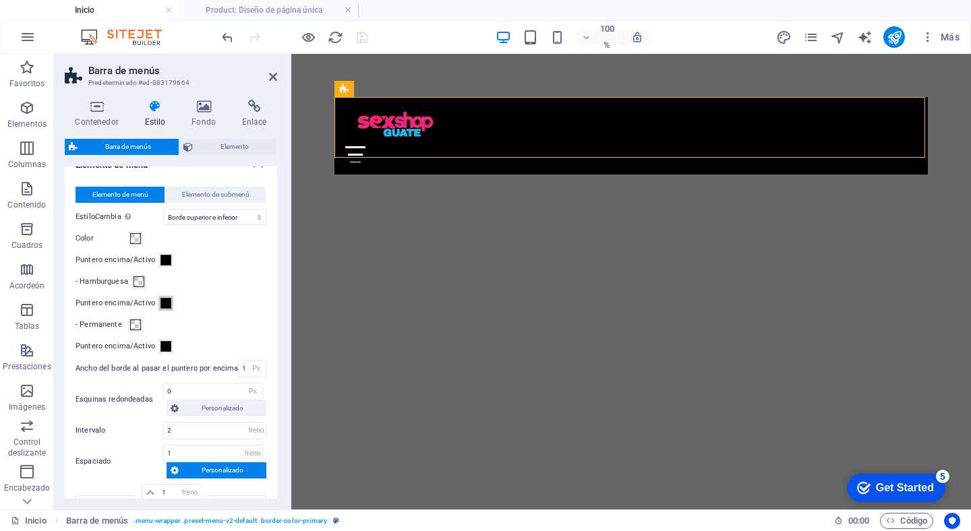
click at [163, 303] on span at bounding box center [165, 303] width 11 height 11
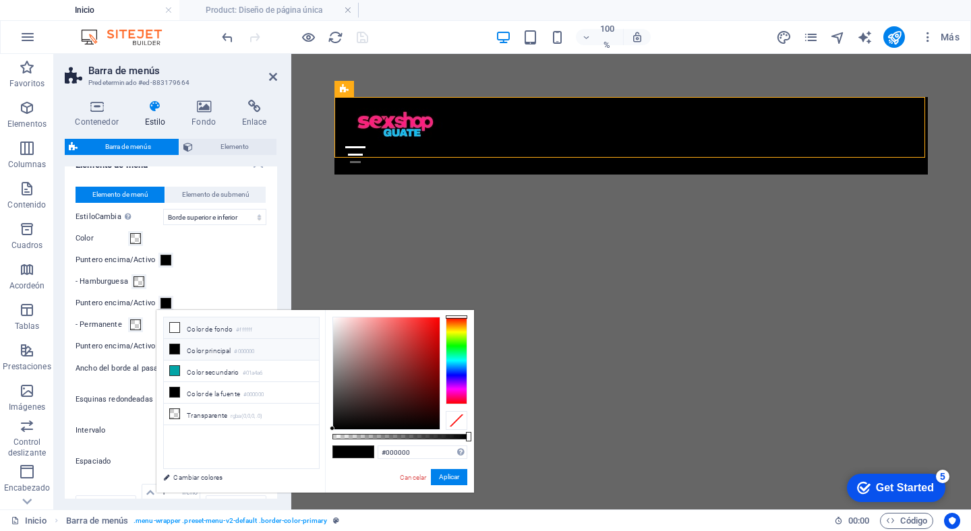
click at [177, 327] on icon at bounding box center [174, 327] width 9 height 9
type input "#ffffff"
click at [167, 260] on span at bounding box center [165, 260] width 11 height 11
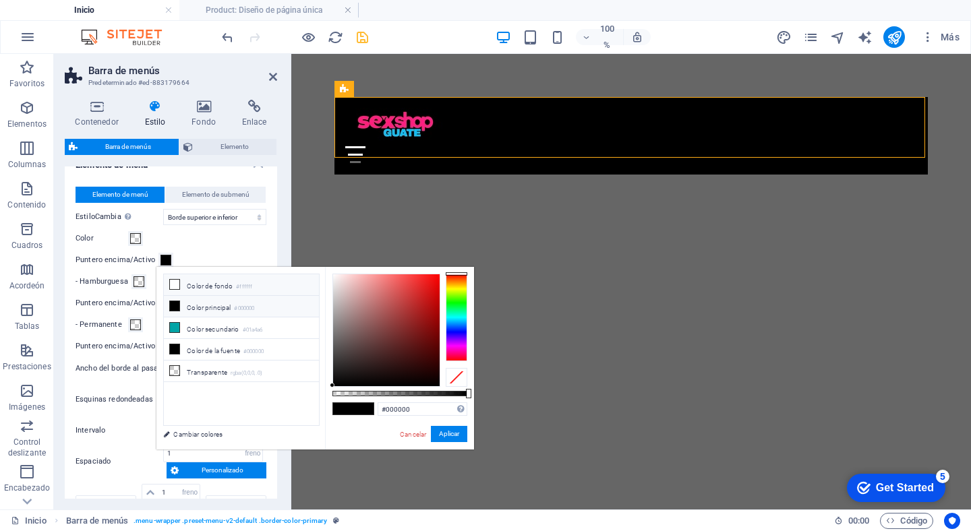
click at [174, 285] on icon at bounding box center [174, 284] width 9 height 9
type input "#ffffff"
click at [136, 238] on span at bounding box center [135, 238] width 11 height 11
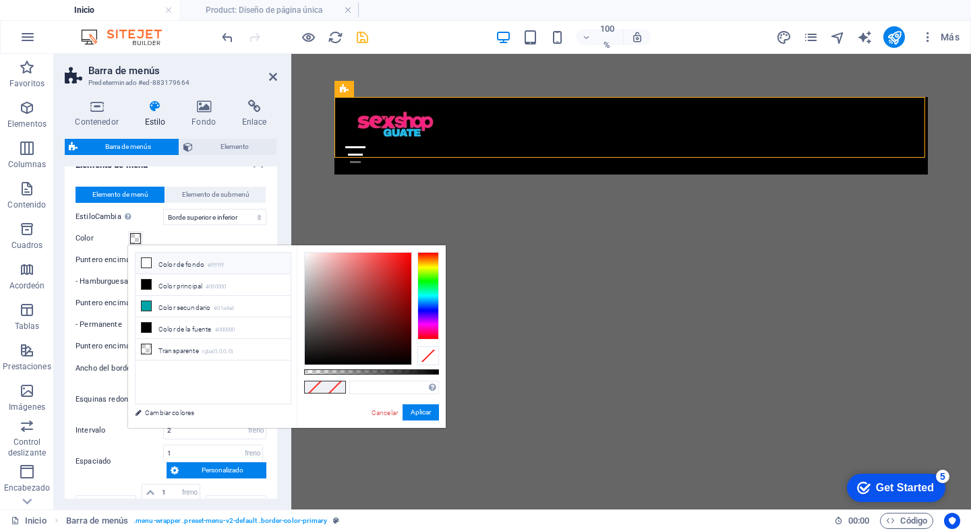
click at [148, 261] on icon at bounding box center [146, 262] width 9 height 9
click at [147, 285] on icon at bounding box center [146, 284] width 9 height 9
type input "#000000"
click at [162, 231] on div "Color" at bounding box center [171, 239] width 191 height 16
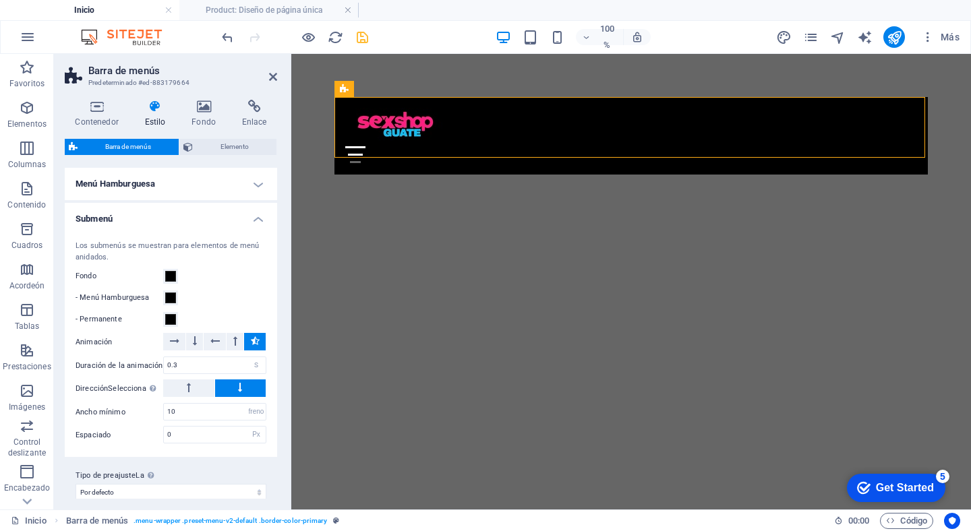
scroll to position [1427, 0]
click at [171, 293] on span at bounding box center [170, 298] width 11 height 11
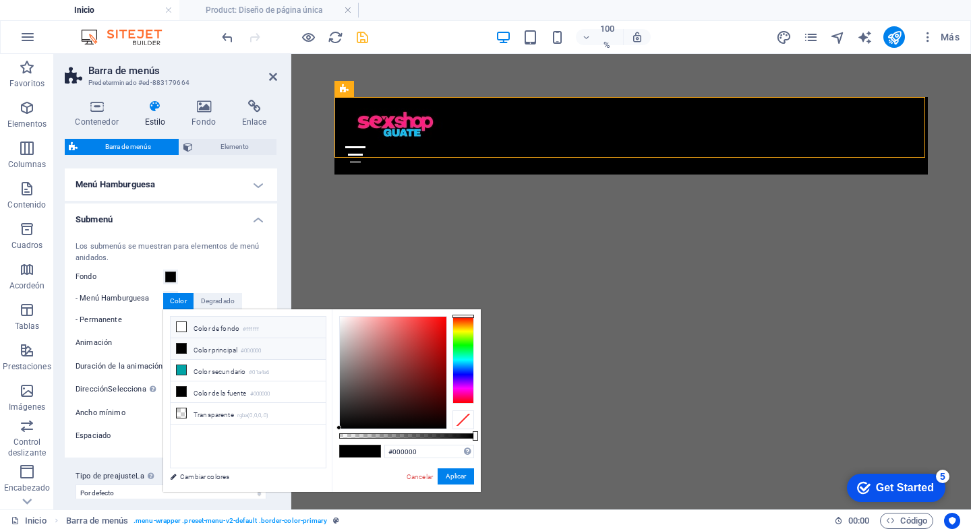
click at [181, 328] on icon at bounding box center [181, 326] width 9 height 9
type input "#ffffff"
click at [210, 269] on div "Fondo" at bounding box center [171, 277] width 191 height 16
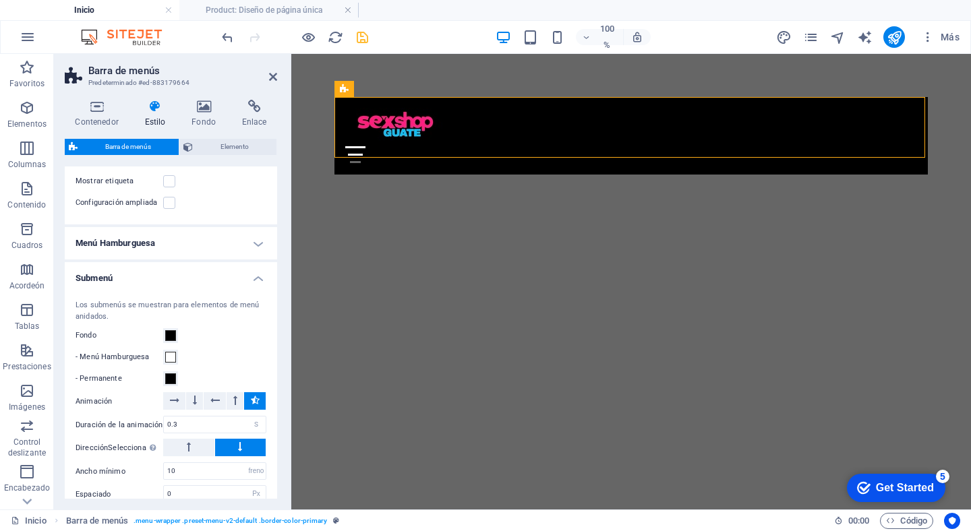
scroll to position [1366, 0]
click at [252, 234] on h4 "Menú Hamburguesa" at bounding box center [171, 246] width 212 height 32
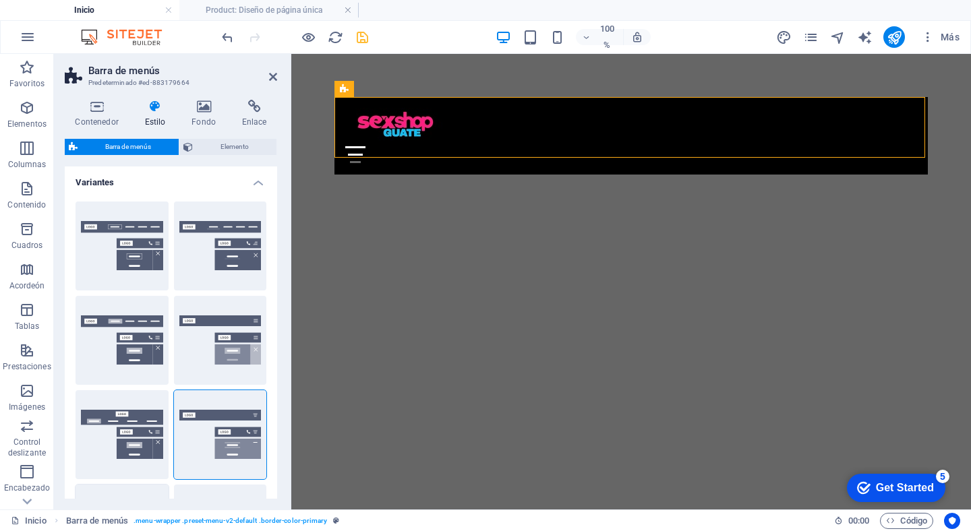
scroll to position [0, 0]
click at [138, 252] on button "Borde" at bounding box center [122, 246] width 93 height 89
select select "hover_border"
type input "1"
type input "3"
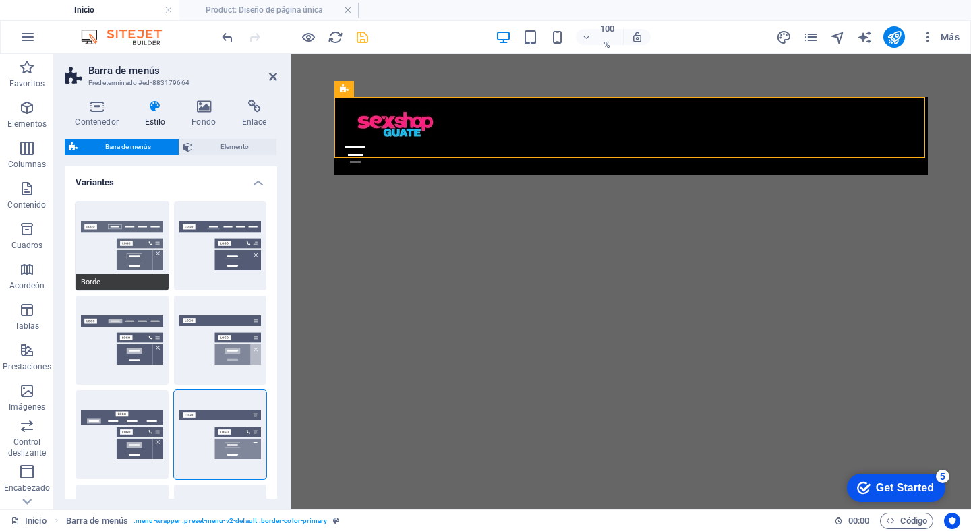
type input "1"
select select "link-special-font"
type input "1.1"
select select "rem"
select select
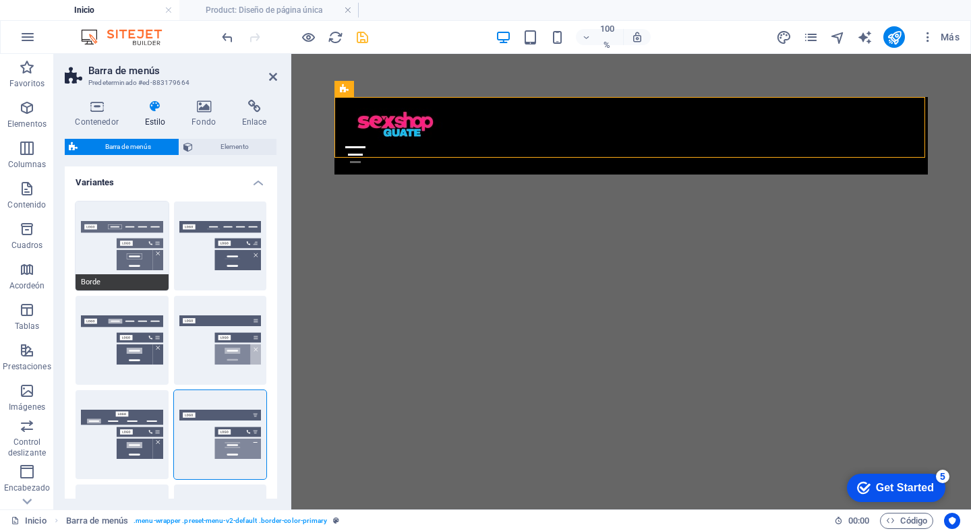
type input "1"
select select "DISABLED_OPTION_VALUE"
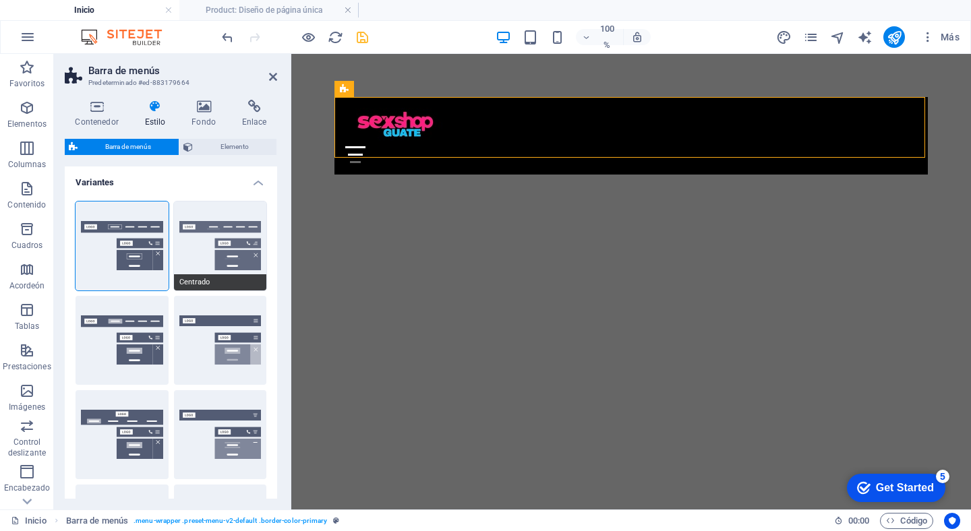
select select "300"
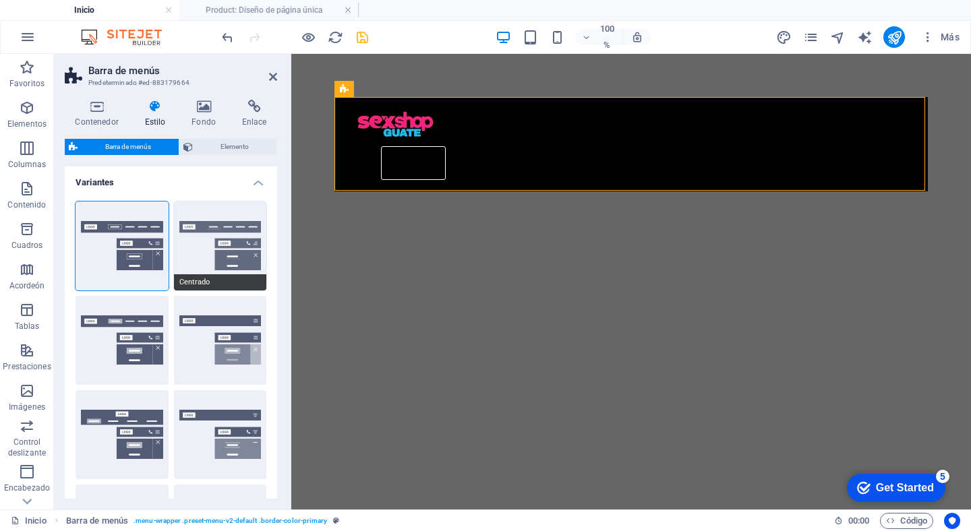
click at [212, 249] on button "Centrado" at bounding box center [220, 246] width 93 height 89
select select "hover_border_bottom"
type input "1"
type input "0"
type input "2"
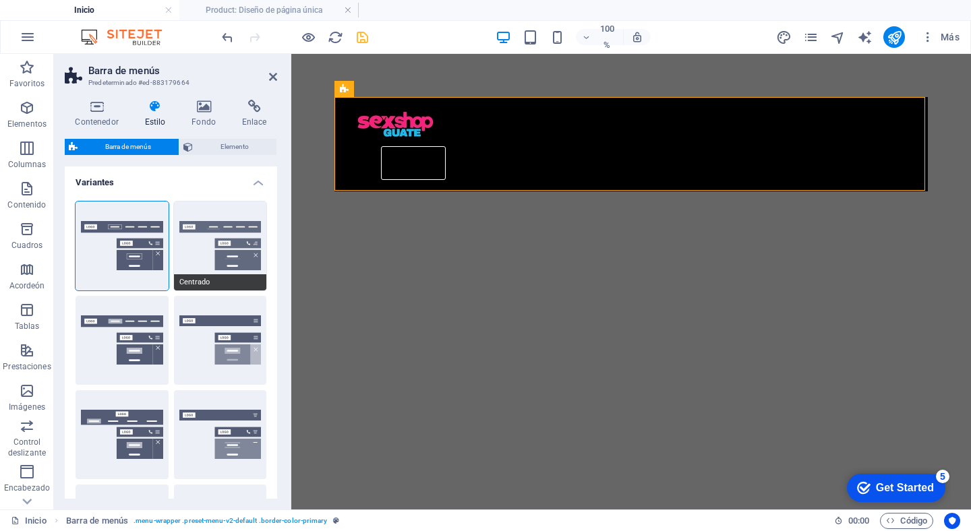
select select "DISABLED_OPTION_VALUE"
type input "0"
select select "link-special-font"
type input "1.5"
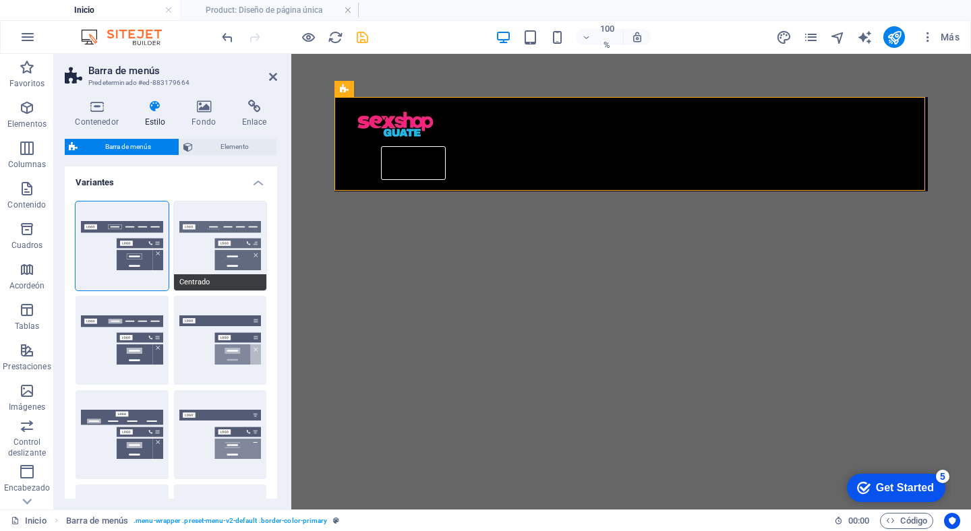
select select "rem"
select select
type input "2"
type input "100"
select select "%"
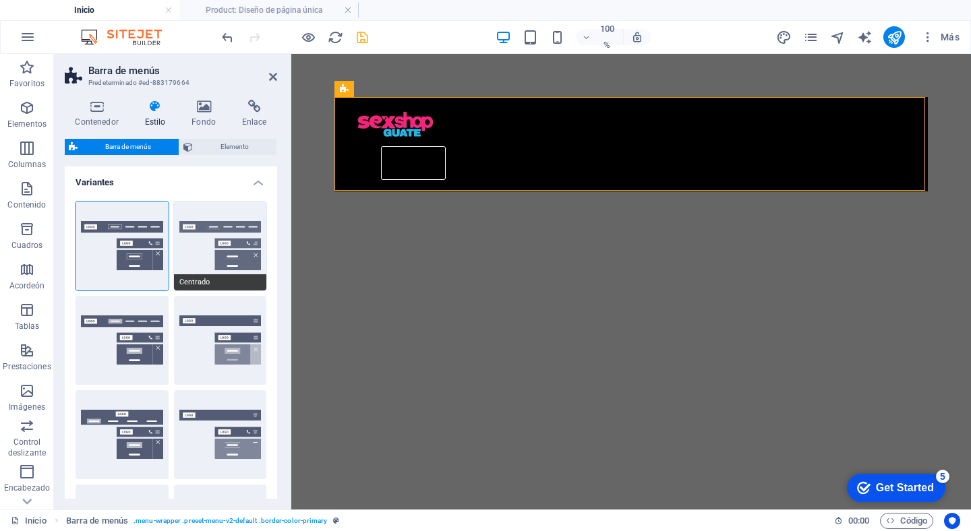
type input "0.5"
select select "300"
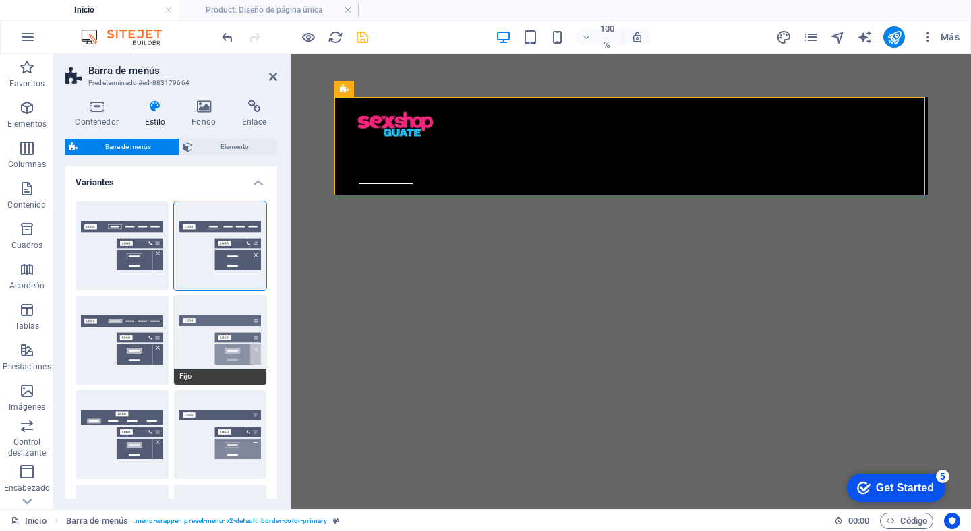
click at [202, 317] on button "Fijo" at bounding box center [220, 340] width 93 height 89
select select "hover_box_bottom"
type input "1"
select select "rem"
type input "1"
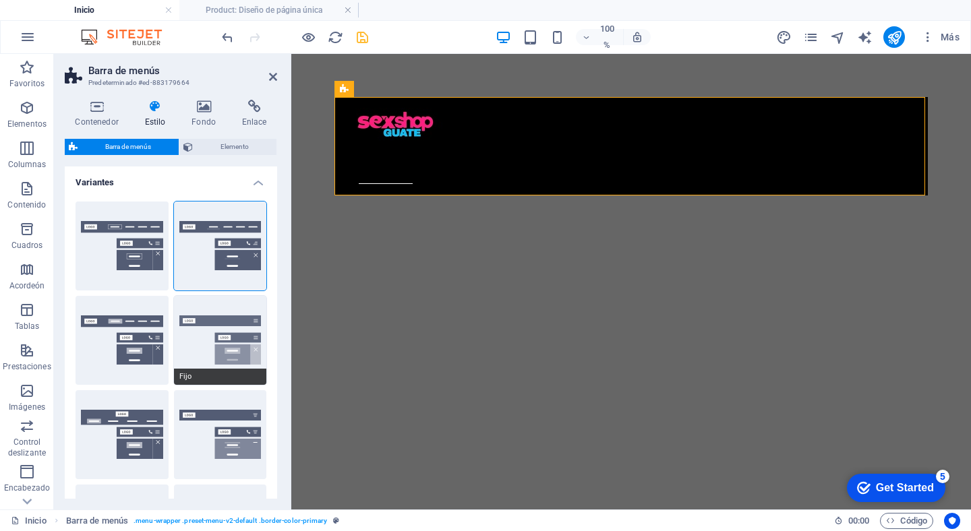
type input "1"
select select "link-special-font"
type input "1.5"
select select "rem"
select select "700"
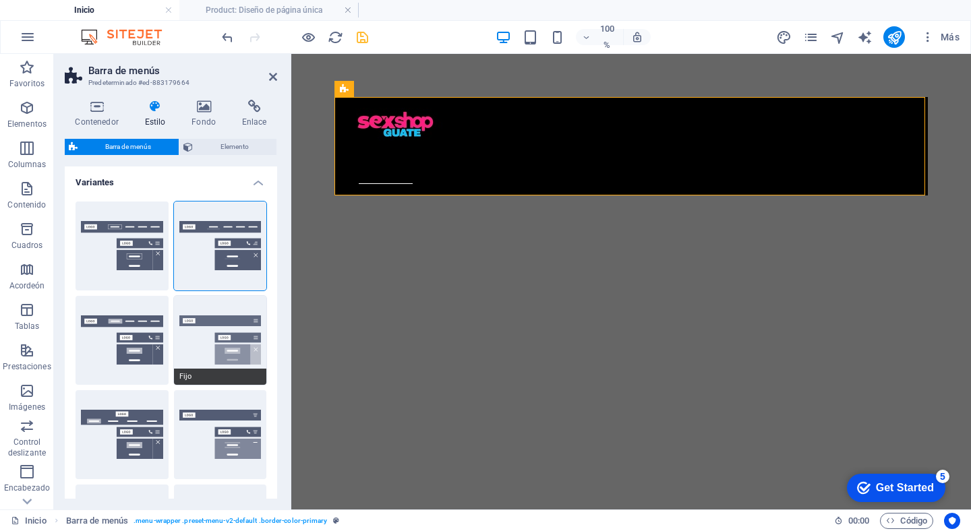
type input "0"
select select "DISABLED_OPTION_VALUE"
type input "0.8"
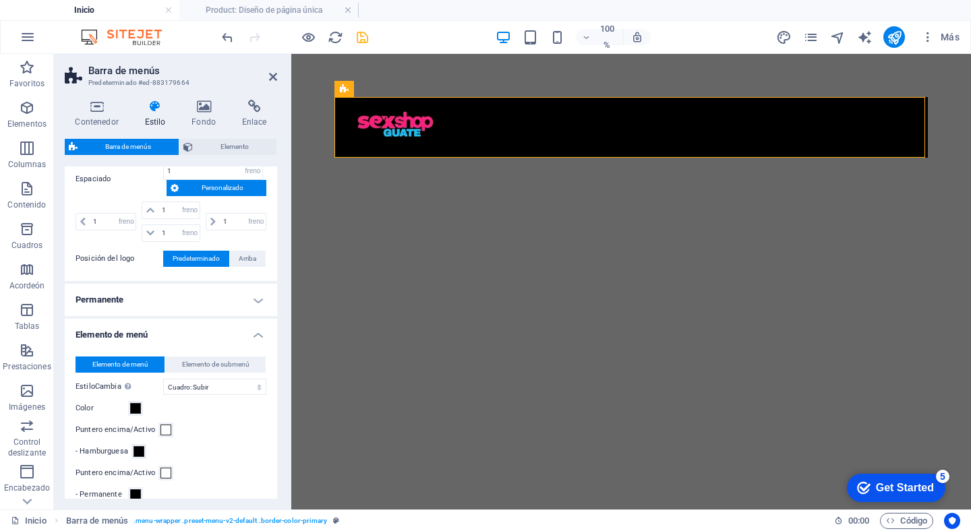
scroll to position [510, 0]
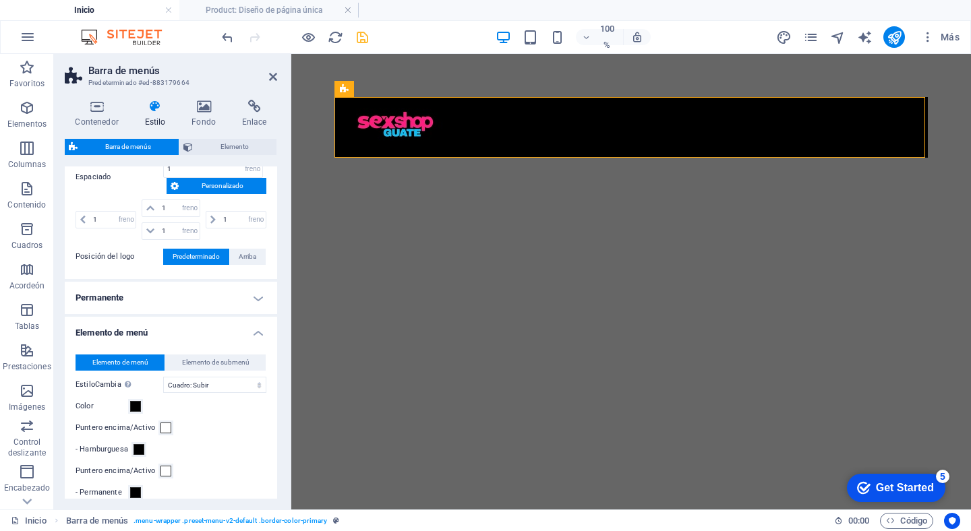
click at [253, 295] on h4 "Permanente" at bounding box center [171, 298] width 212 height 32
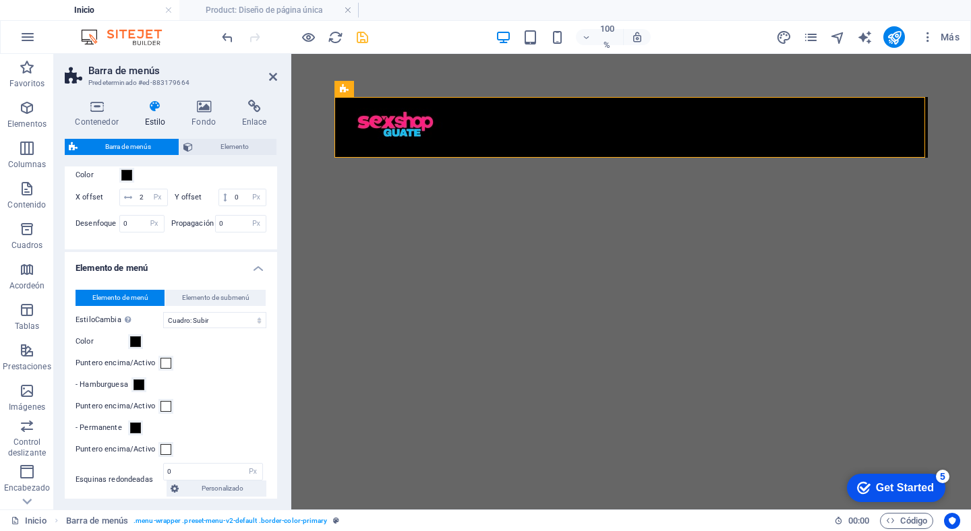
scroll to position [806, 0]
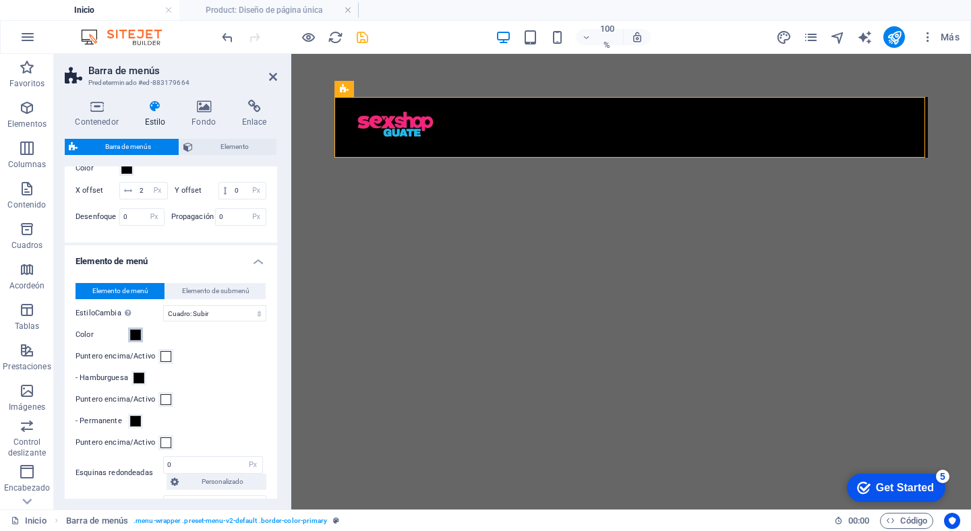
click at [137, 332] on span at bounding box center [135, 335] width 11 height 11
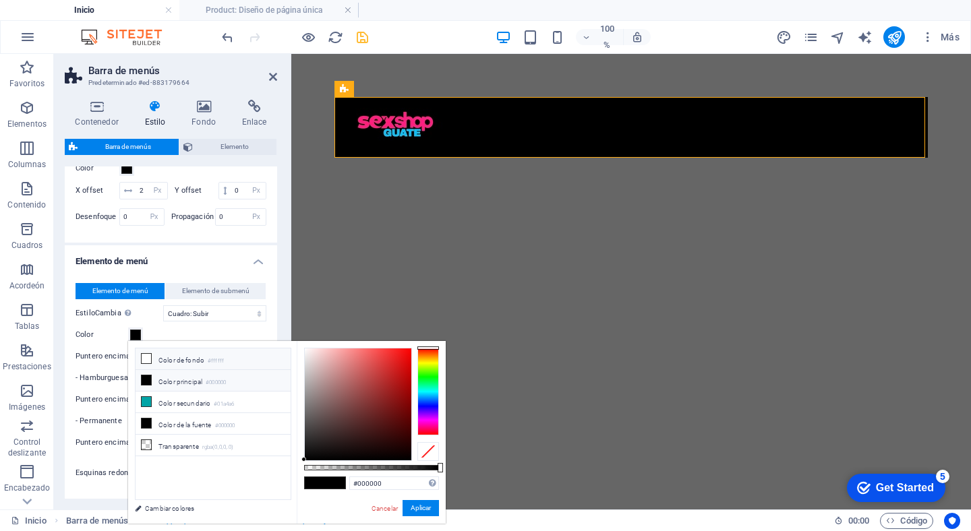
click at [146, 357] on icon at bounding box center [146, 358] width 9 height 9
type input "#ffffff"
click at [162, 329] on div "Color" at bounding box center [171, 335] width 191 height 16
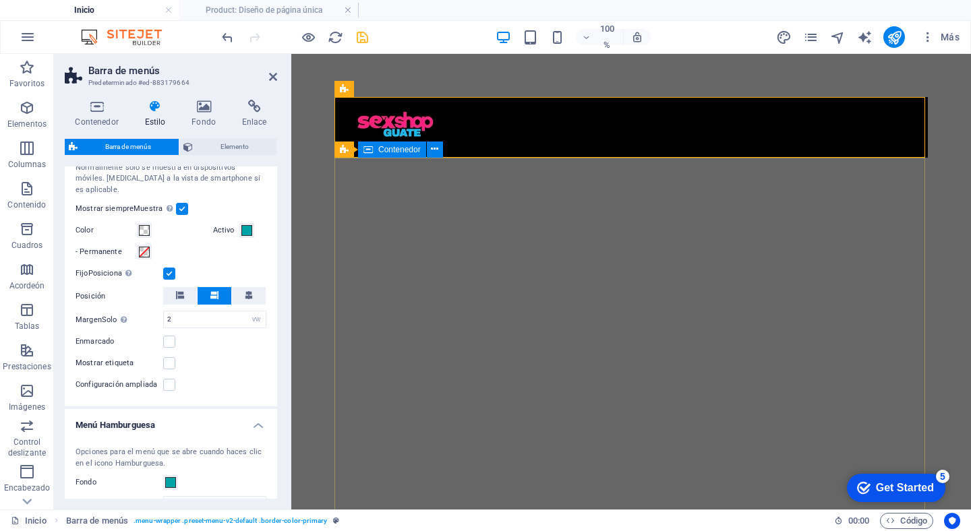
scroll to position [1430, 0]
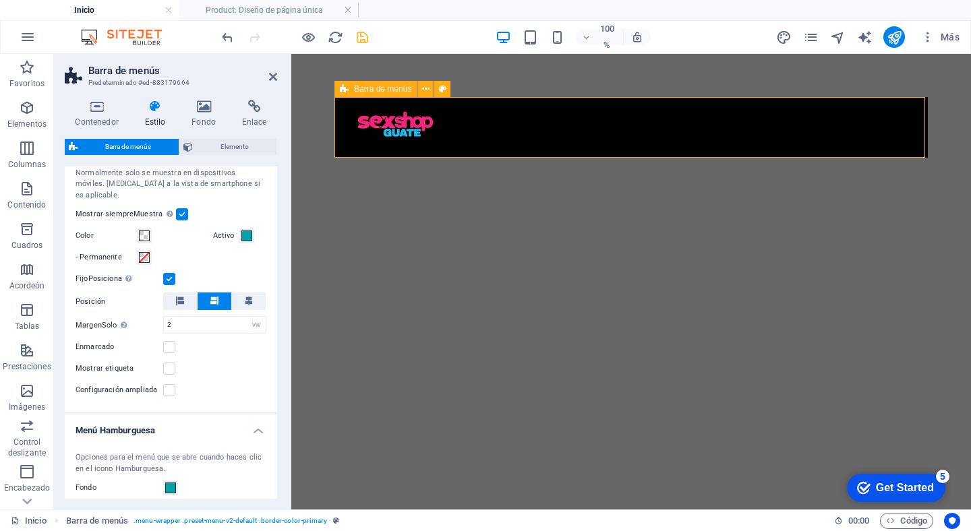
click at [550, 125] on div "INICIO ACERCA DE TRABAJO NOTICIAS SOCIOS CONTACTO" at bounding box center [630, 127] width 593 height 61
click at [442, 89] on icon at bounding box center [442, 89] width 7 height 14
click at [422, 87] on icon at bounding box center [425, 89] width 7 height 14
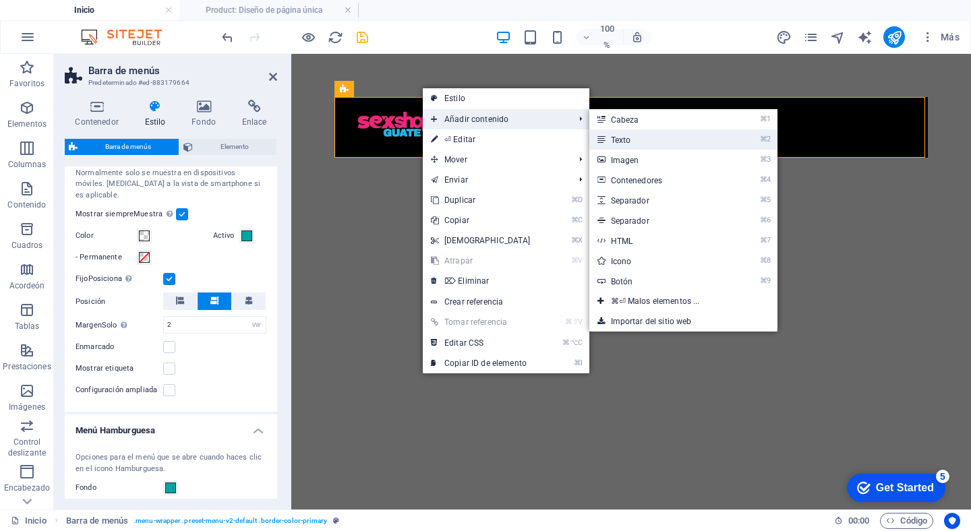
click at [625, 140] on link "⌘2 Texto" at bounding box center [658, 139] width 138 height 20
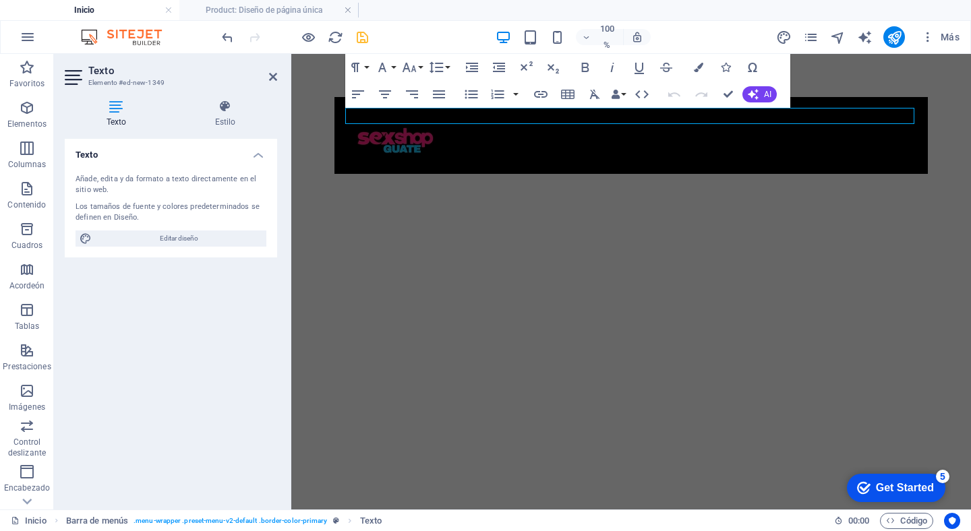
click at [357, 96] on icon "button" at bounding box center [358, 94] width 16 height 16
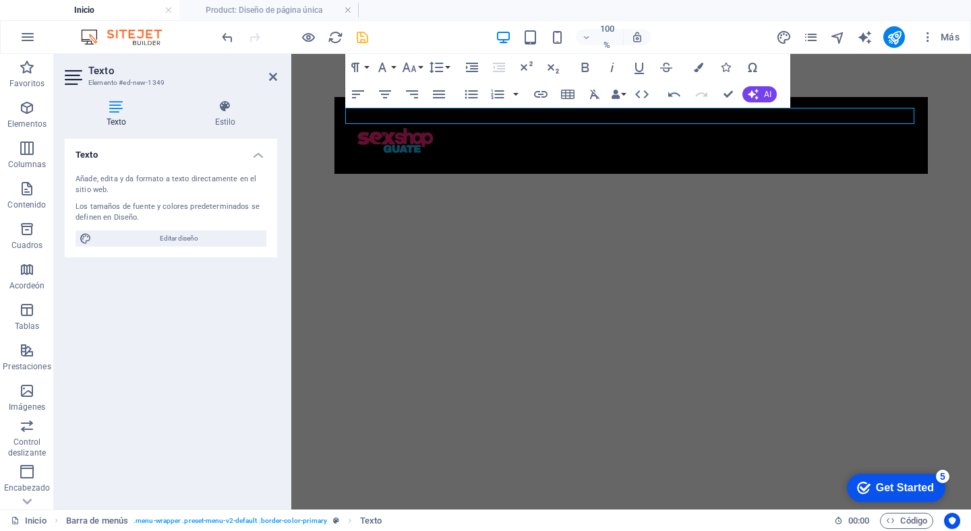
click at [918, 136] on div "Nuevo elemento de texto INICIO ACERCA DE TRABAJO NOTICIAS SOCIOS CONTACTO" at bounding box center [630, 135] width 593 height 77
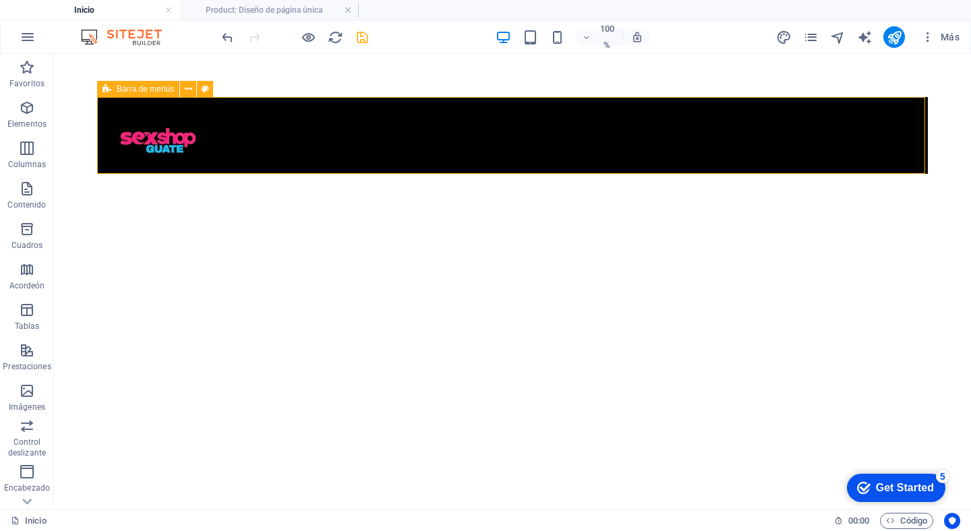
drag, startPoint x: 670, startPoint y: 140, endPoint x: 908, endPoint y: 140, distance: 237.4
click at [908, 140] on div "Nuevo elemento de texto INICIO ACERCA DE TRABAJO NOTICIAS SOCIOS CONTACTO" at bounding box center [512, 135] width 831 height 77
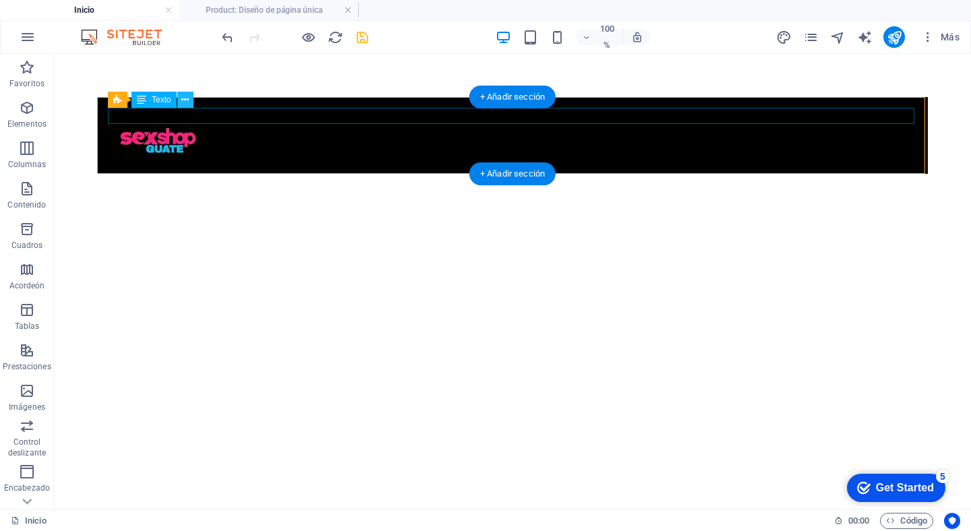
click at [186, 98] on icon at bounding box center [184, 100] width 7 height 14
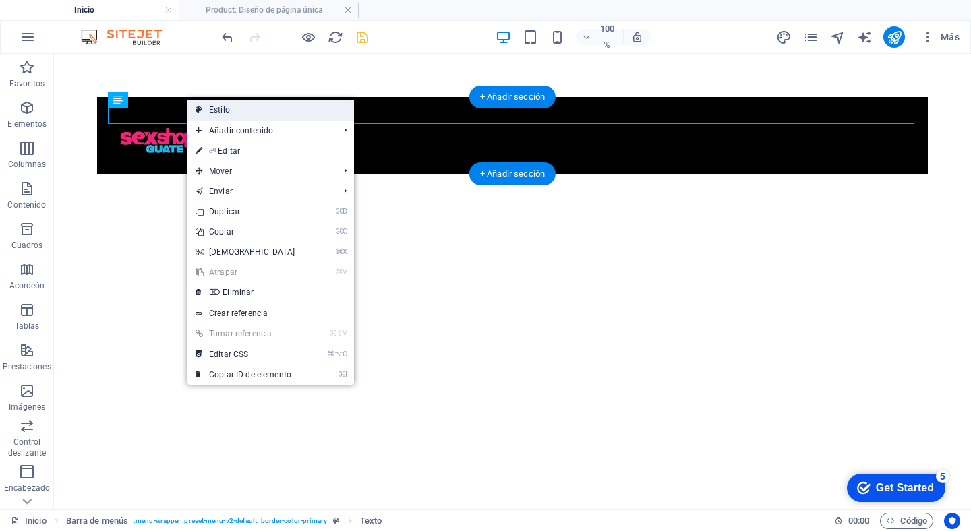
click at [219, 108] on link "Estilo" at bounding box center [270, 110] width 167 height 20
select select "rem"
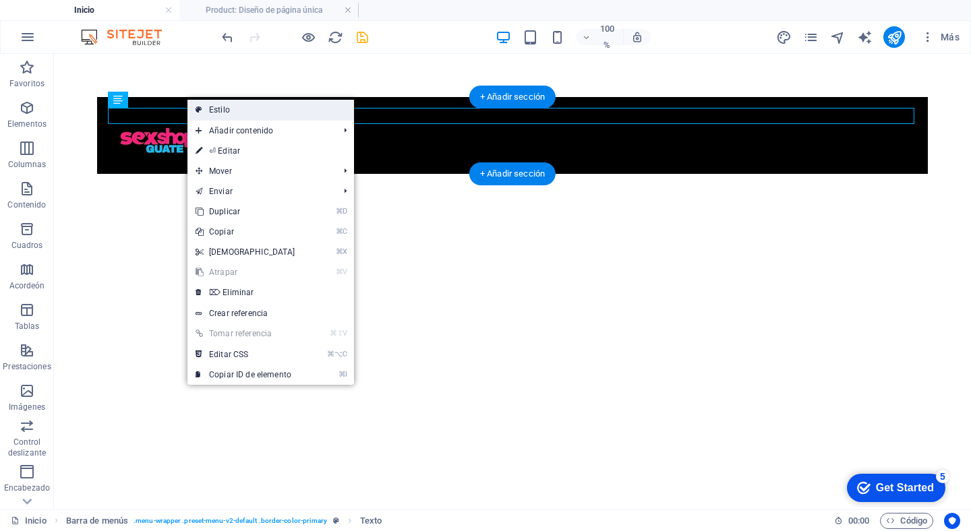
select select "rem"
select select "sticky_menu"
select select "px"
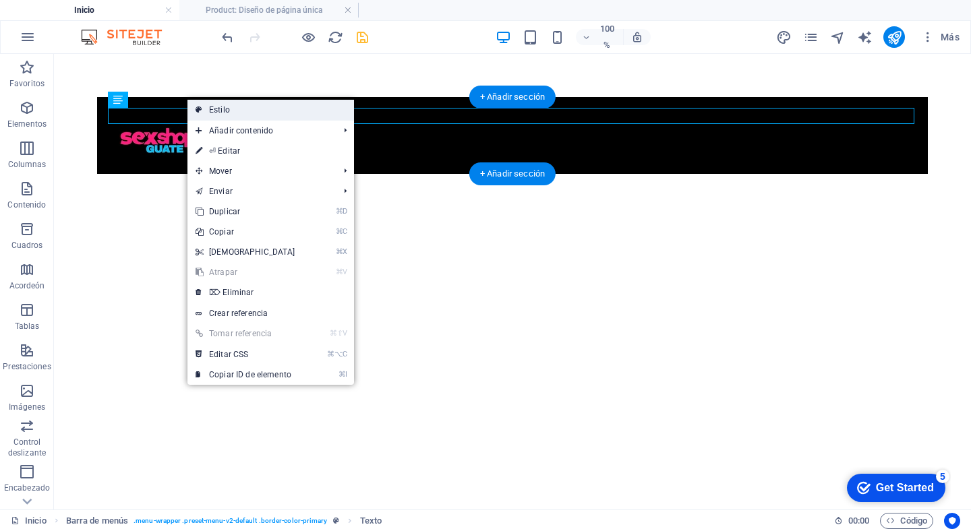
select select "px"
select select "hover_box_bottom"
select select "px"
select select "rem"
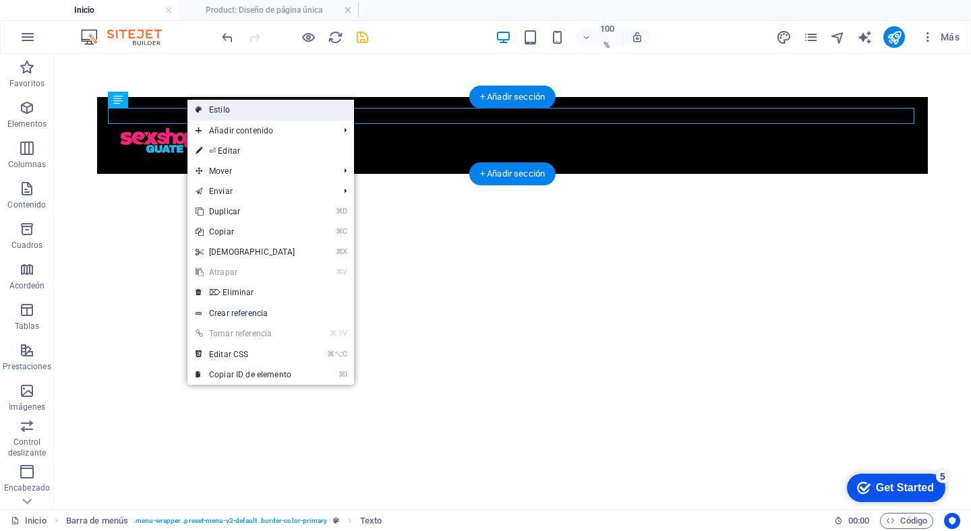
select select "rem"
select select "link-special-font"
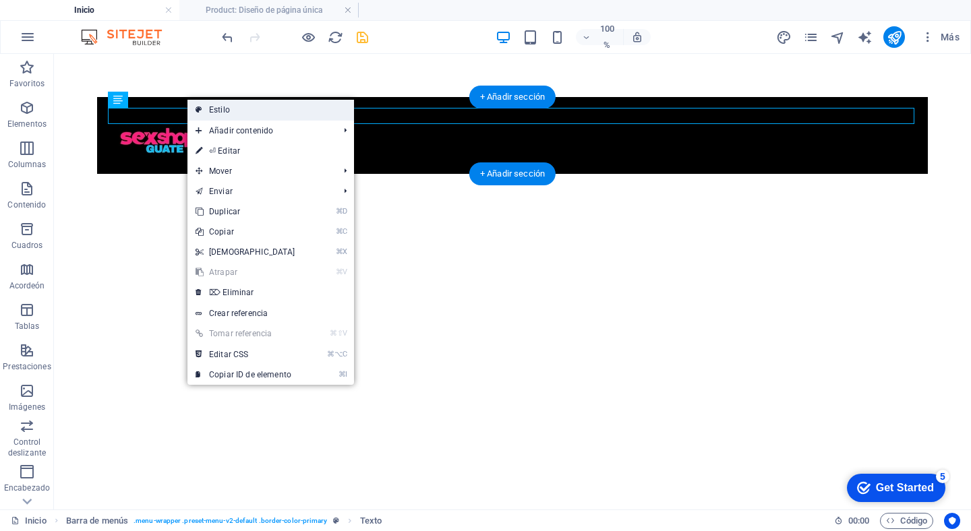
select select "rem"
select select "700"
select select "px"
select select "vw"
select select "rem"
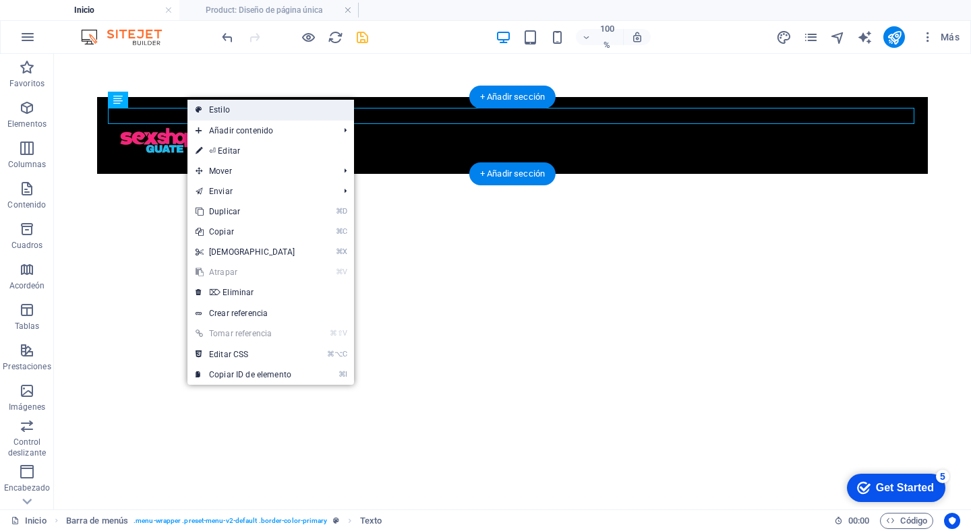
select select "rem"
select select "px"
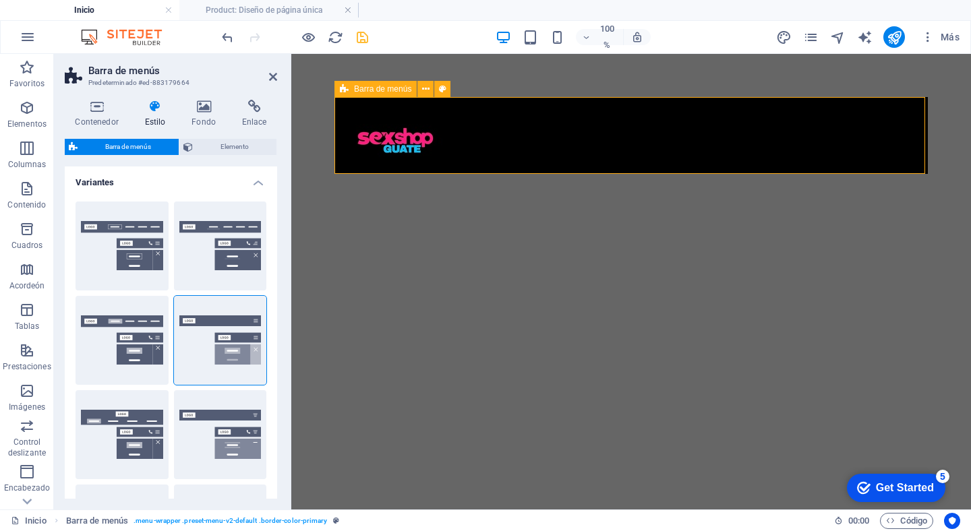
click at [527, 150] on div "Nuevo elemento de texto INICIO ACERCA DE TRABAJO NOTICIAS SOCIOS CONTACTO" at bounding box center [630, 135] width 593 height 77
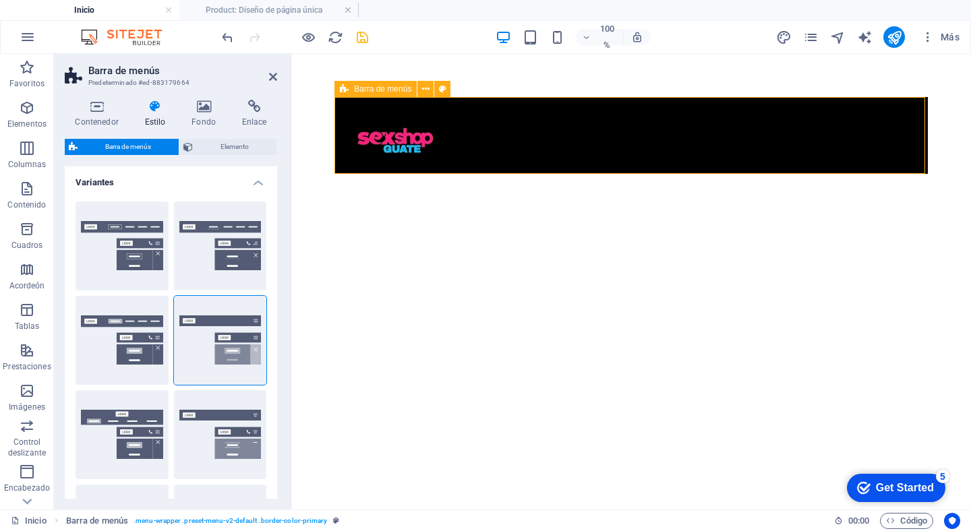
drag, startPoint x: 526, startPoint y: 161, endPoint x: 485, endPoint y: 128, distance: 52.8
click at [506, 123] on div "Nuevo elemento de texto INICIO ACERCA DE TRABAJO NOTICIAS SOCIOS CONTACTO" at bounding box center [630, 135] width 593 height 77
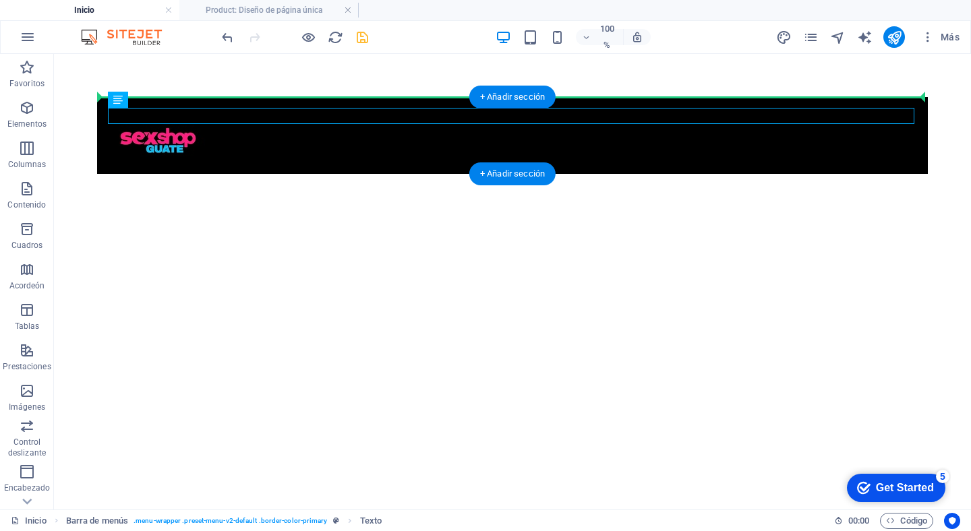
drag, startPoint x: 218, startPoint y: 117, endPoint x: 462, endPoint y: 133, distance: 244.6
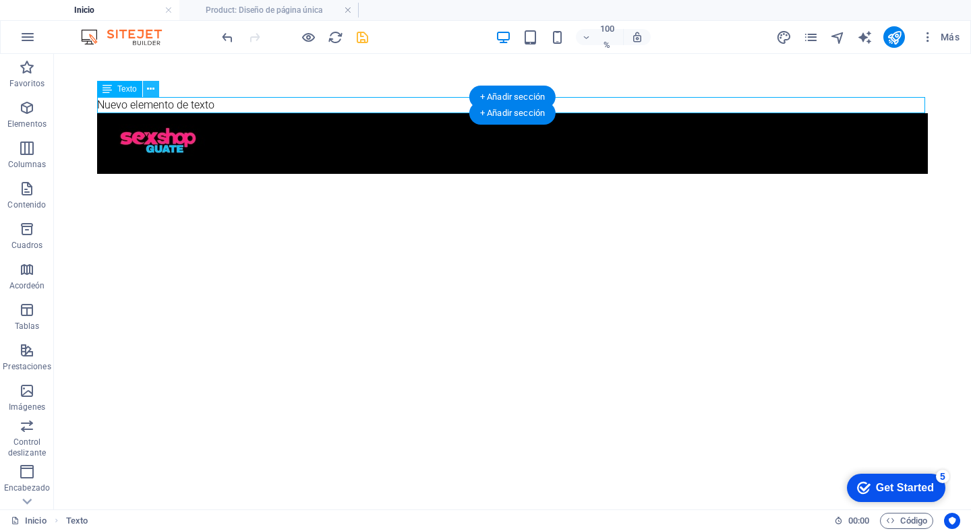
click at [152, 90] on icon at bounding box center [150, 89] width 7 height 14
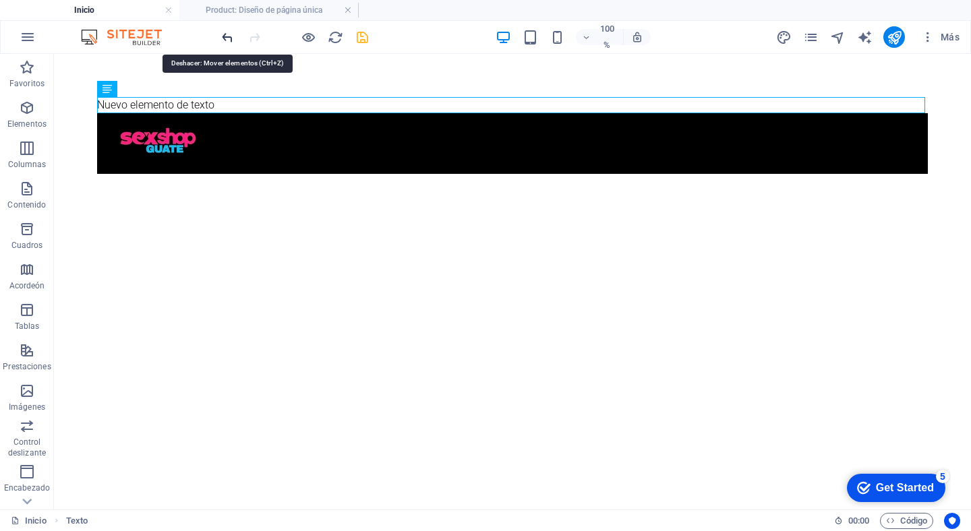
click at [229, 40] on icon "Deshacer" at bounding box center [228, 38] width 16 height 16
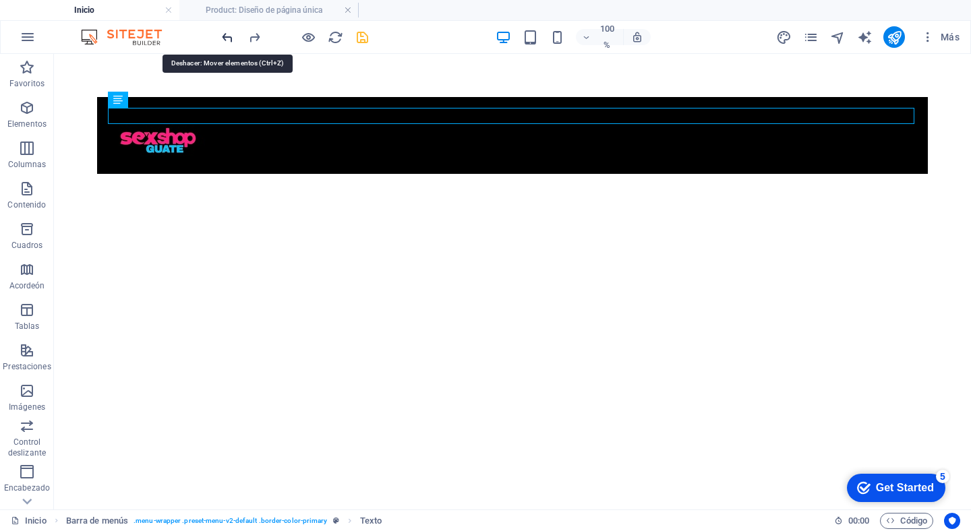
click at [229, 40] on icon "Deshacer" at bounding box center [228, 38] width 16 height 16
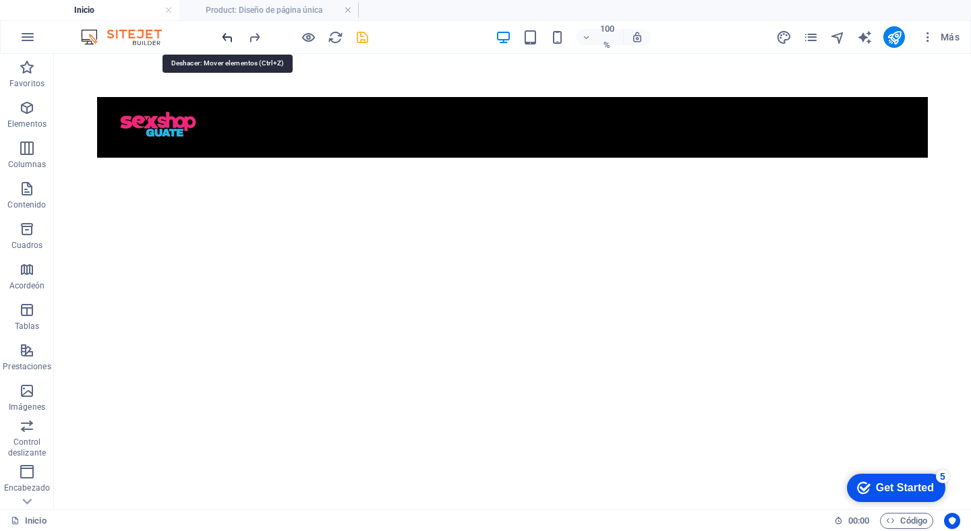
click at [229, 40] on icon "Deshacer" at bounding box center [228, 38] width 16 height 16
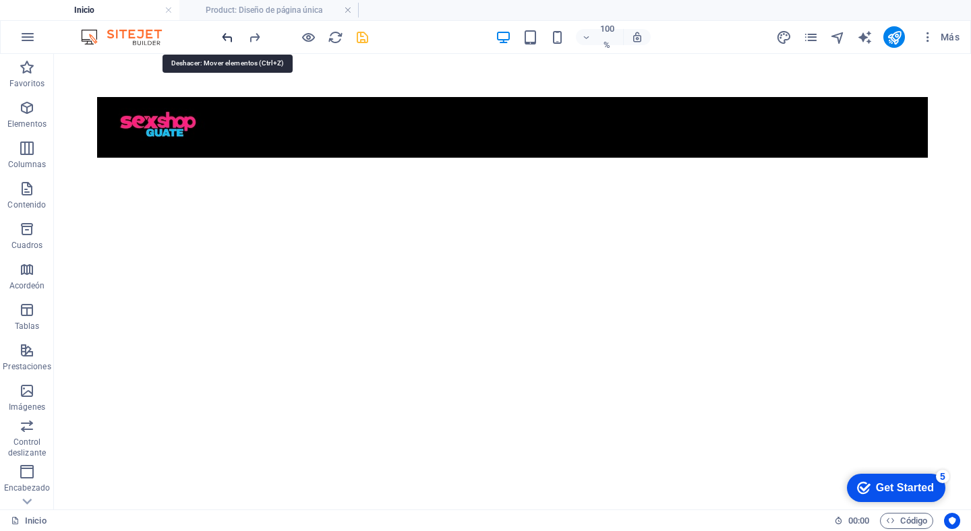
click at [229, 40] on icon "Deshacer" at bounding box center [228, 38] width 16 height 16
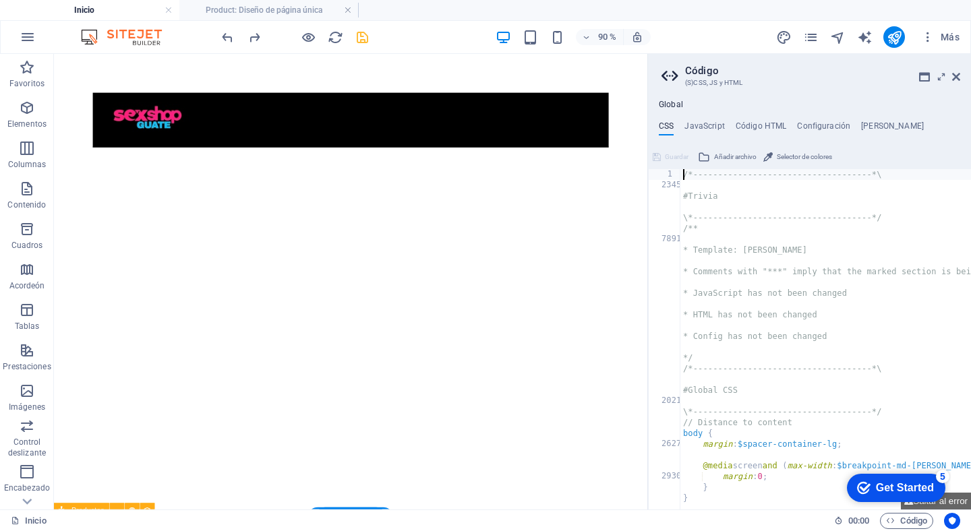
scroll to position [0, 0]
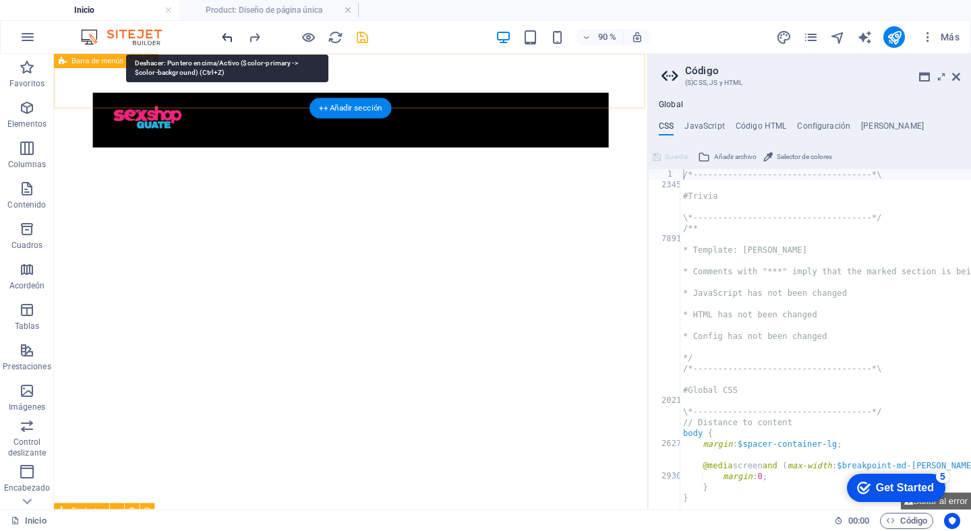
click at [231, 34] on icon "Deshacer" at bounding box center [228, 38] width 16 height 16
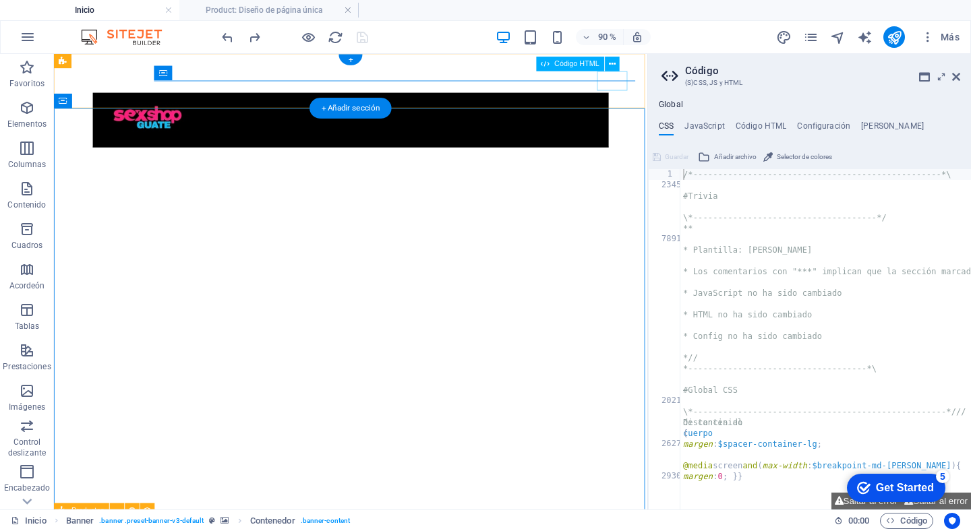
click at [682, 86] on div at bounding box center [683, 78] width 34 height 22
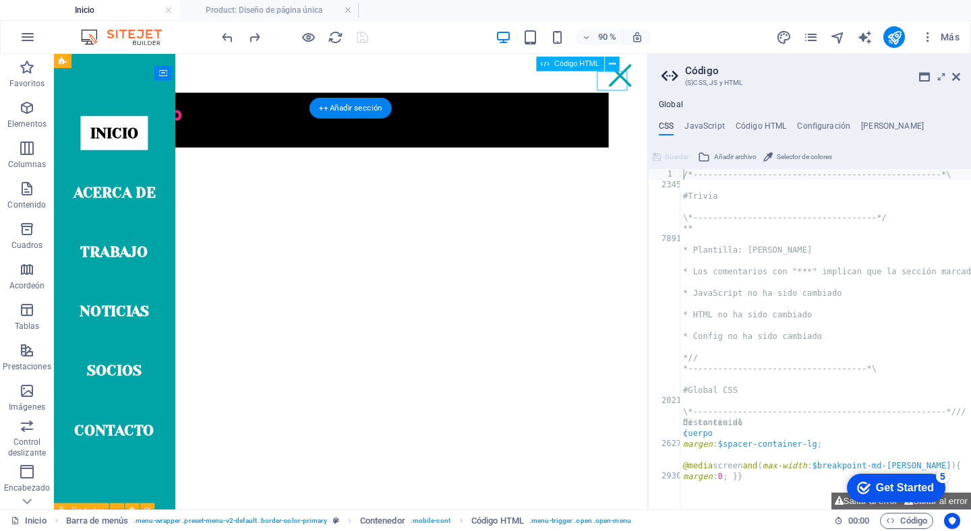
click at [682, 87] on div at bounding box center [683, 78] width 34 height 22
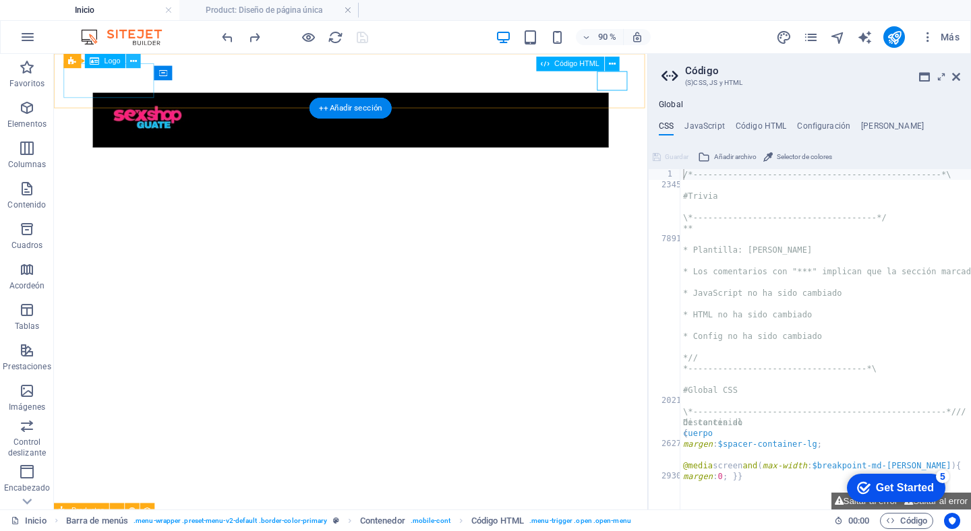
click at [136, 63] on icon at bounding box center [133, 61] width 7 height 13
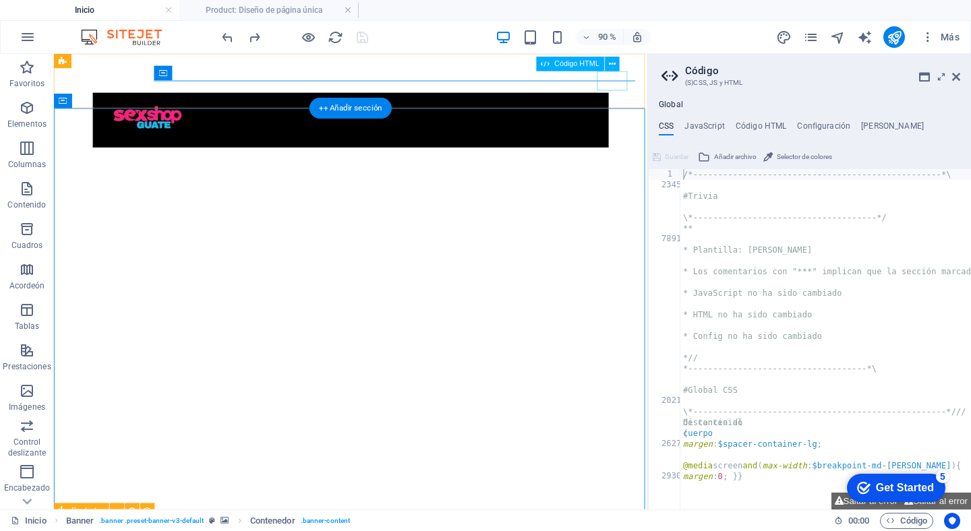
click at [669, 87] on div at bounding box center [683, 78] width 34 height 22
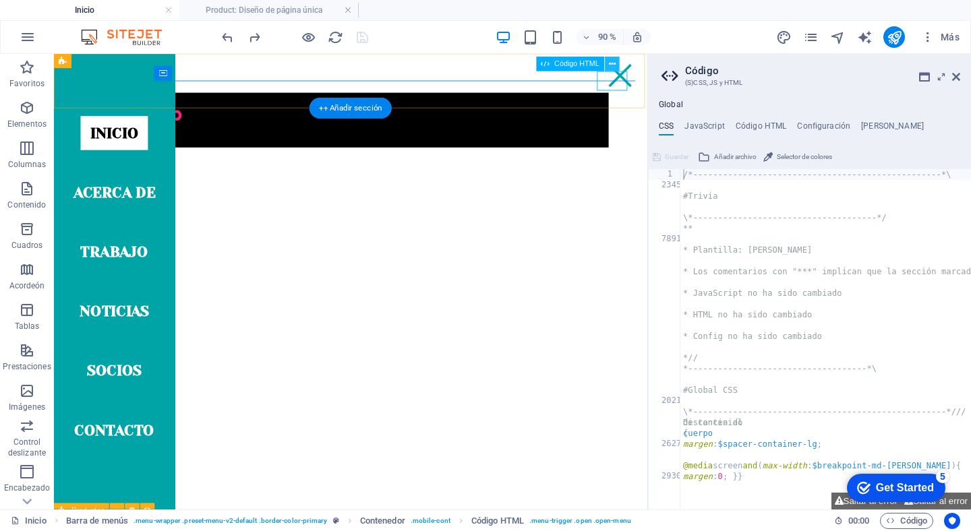
click at [610, 61] on icon at bounding box center [612, 64] width 7 height 13
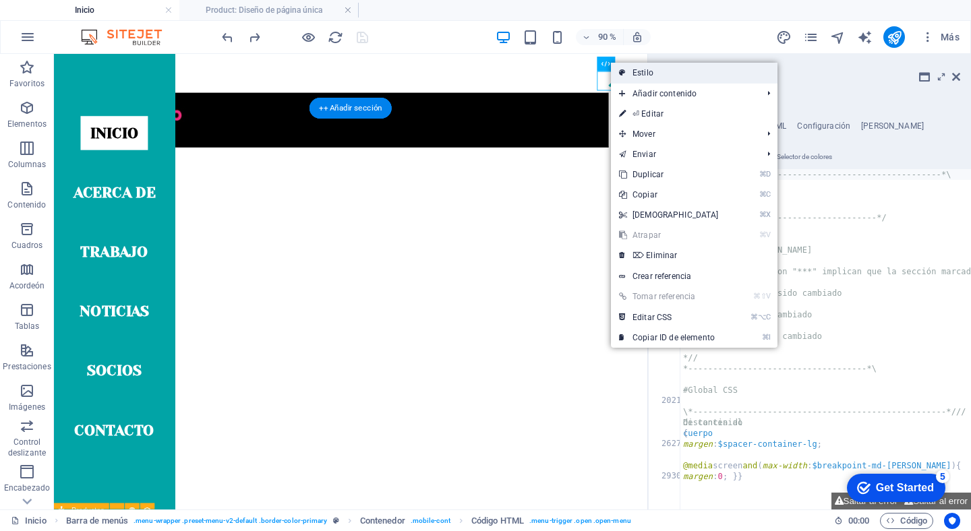
click at [646, 71] on link "Estilo" at bounding box center [694, 73] width 167 height 20
select select "rem"
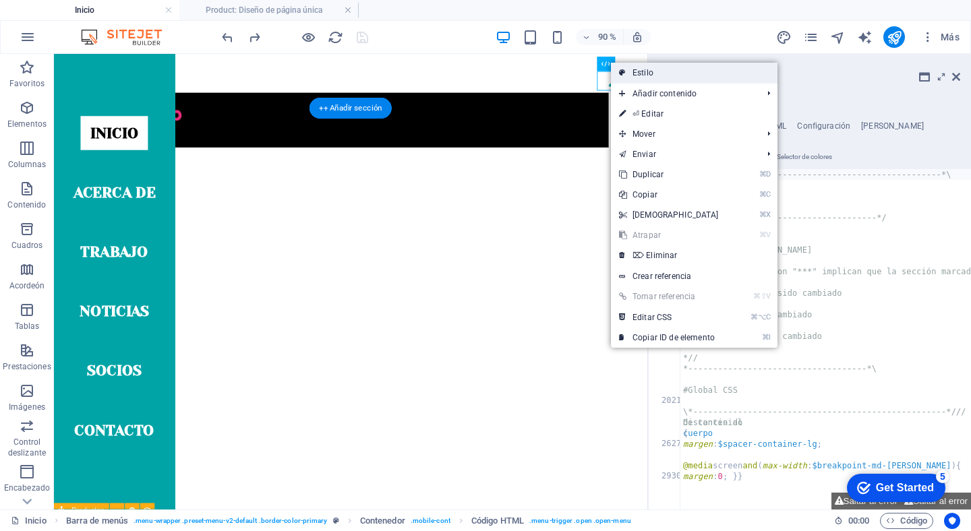
select select "rem"
select select "sticky_menu"
select select "px"
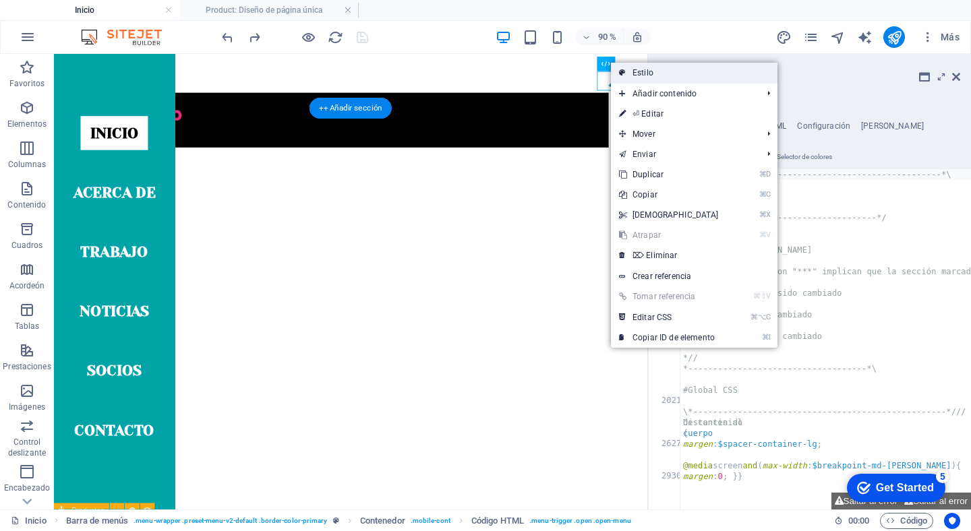
select select "px"
select select "hover_border_vertical"
select select "px"
select select "rem"
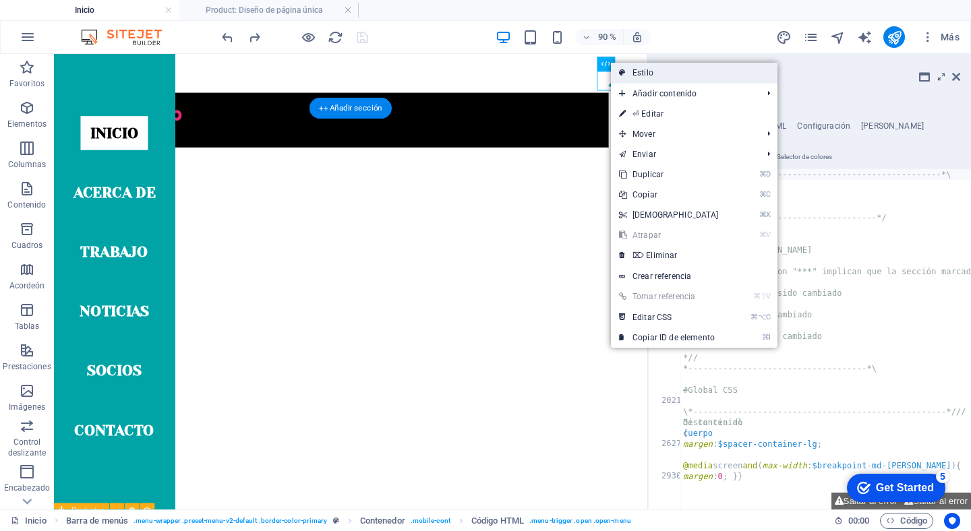
select select "rem"
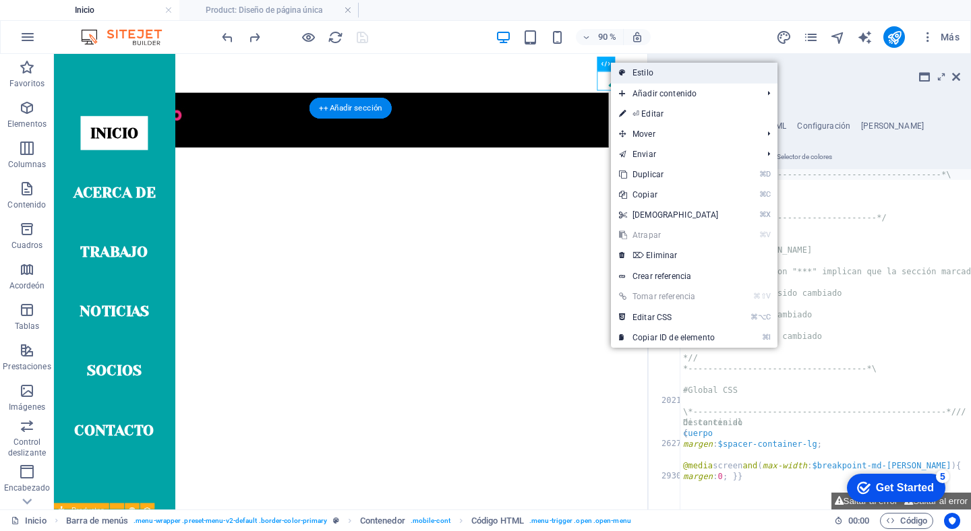
select select "link-special-font"
select select "rem"
select select "700"
select select "px"
select select "%"
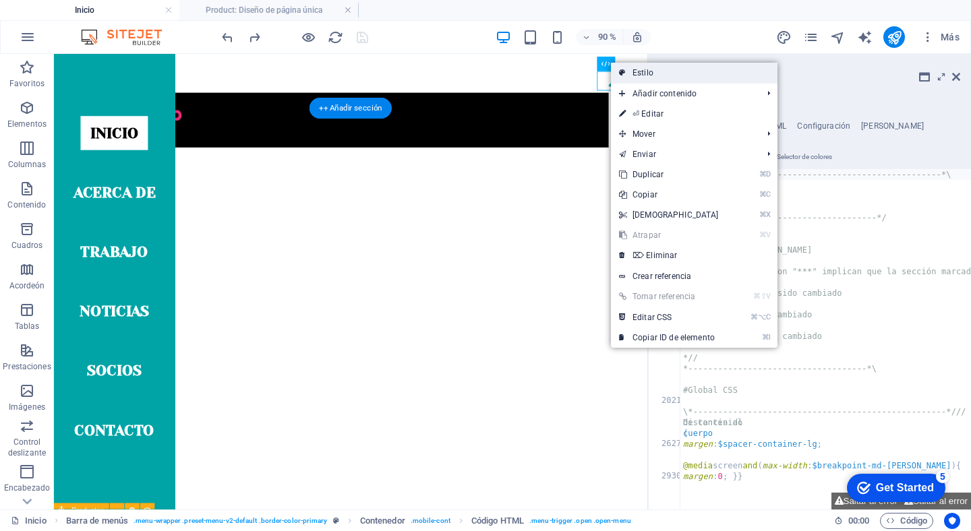
select select "rem"
select select "px"
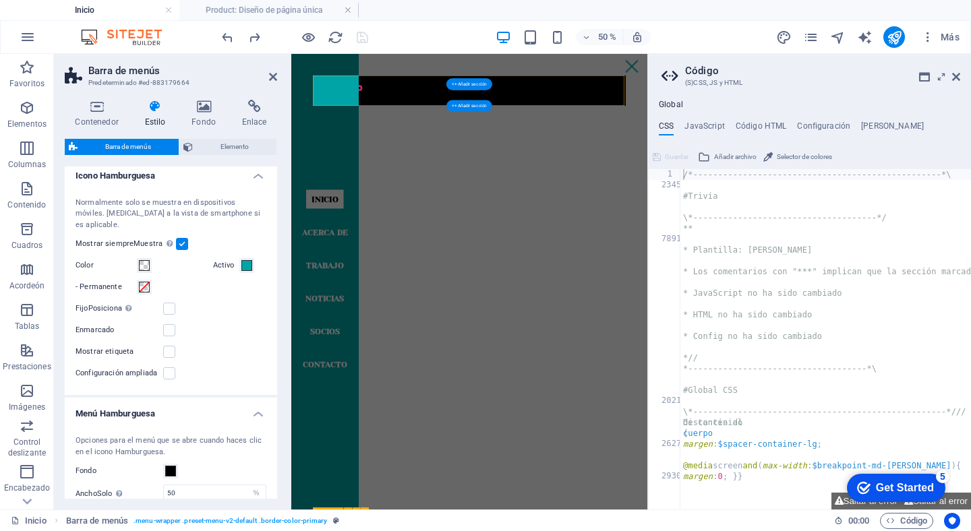
scroll to position [1416, 0]
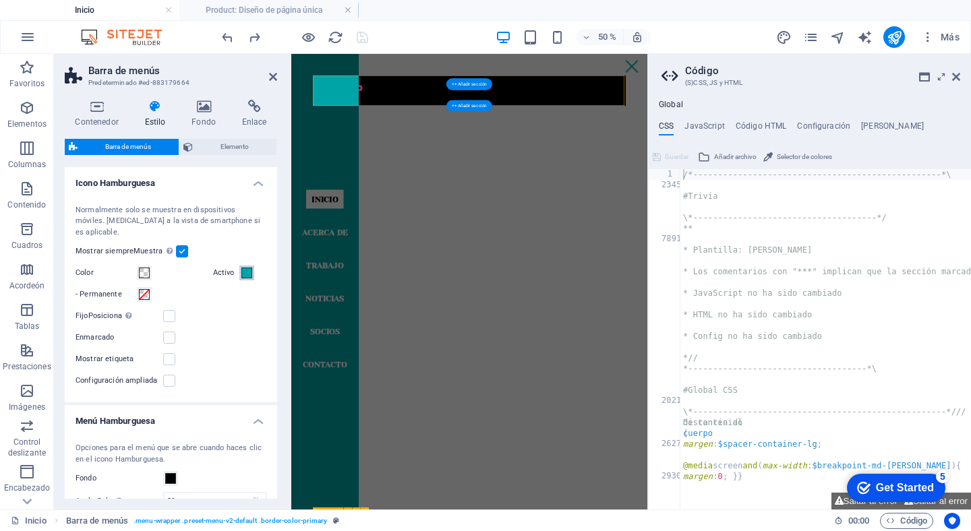
click at [243, 268] on span at bounding box center [246, 273] width 11 height 11
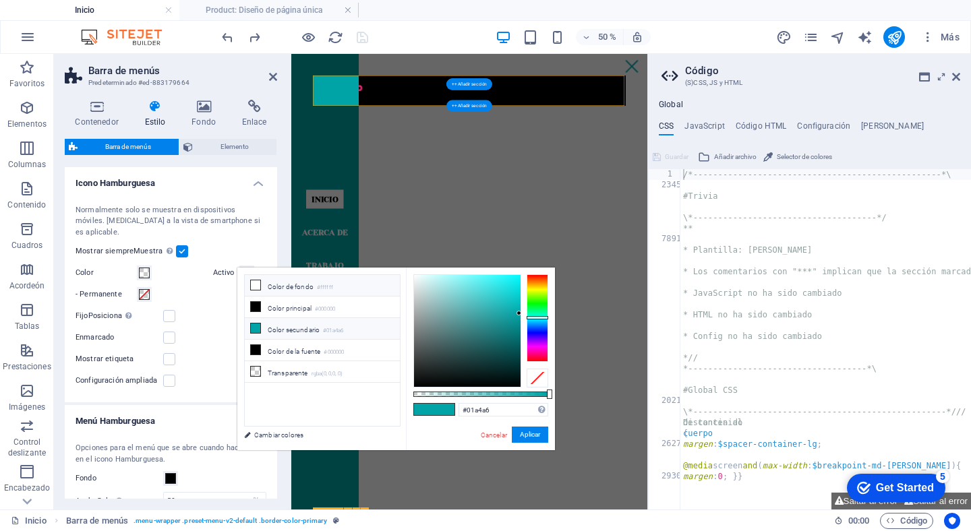
click at [255, 285] on icon at bounding box center [255, 285] width 9 height 9
type input "#ffffff"
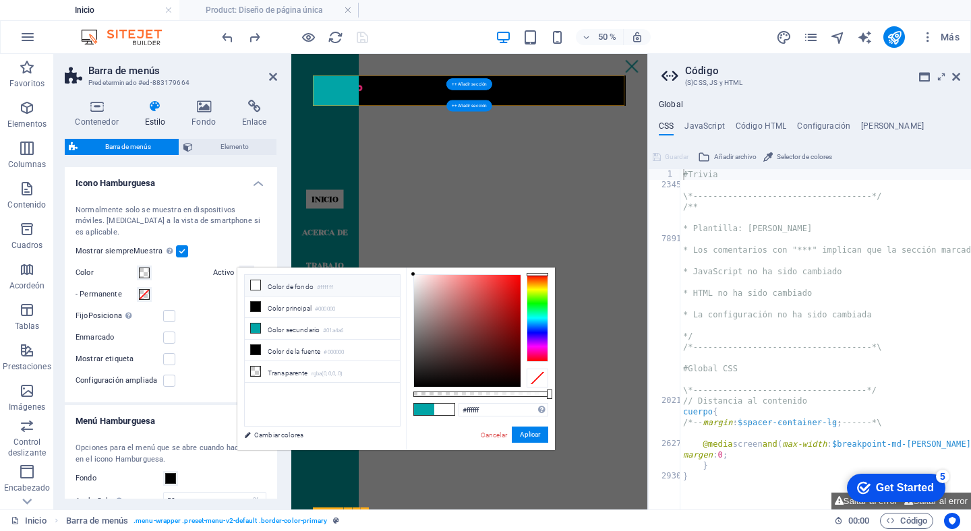
click at [219, 294] on div "Normalmente solo se muestra en dispositivos móviles. Cambia a la vista de smart…" at bounding box center [171, 297] width 218 height 212
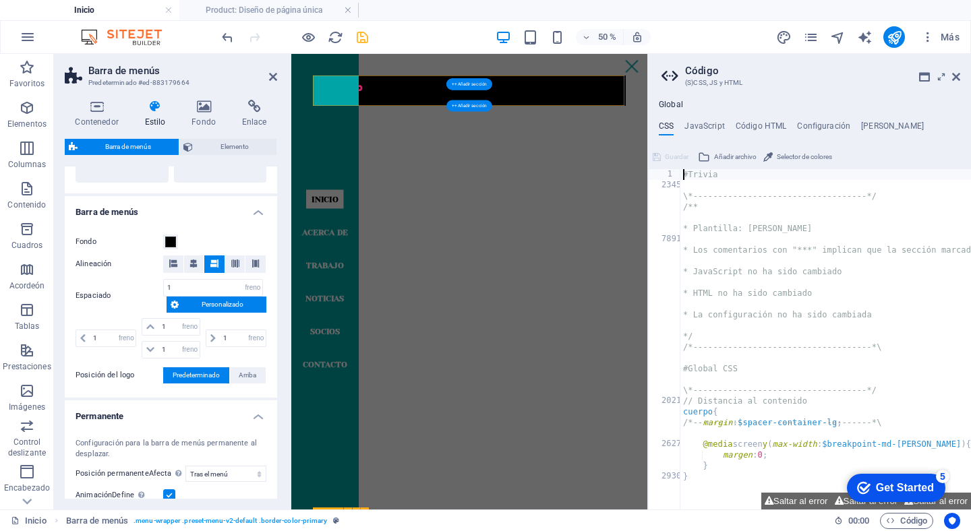
scroll to position [390, 0]
click at [158, 107] on icon at bounding box center [155, 106] width 42 height 13
click at [205, 111] on icon at bounding box center [203, 106] width 45 height 13
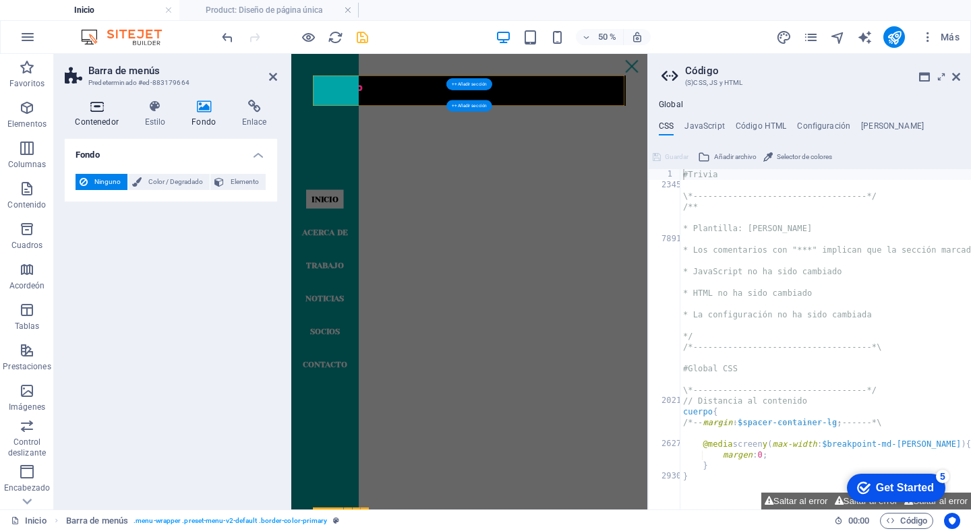
click at [107, 113] on icon at bounding box center [97, 106] width 64 height 13
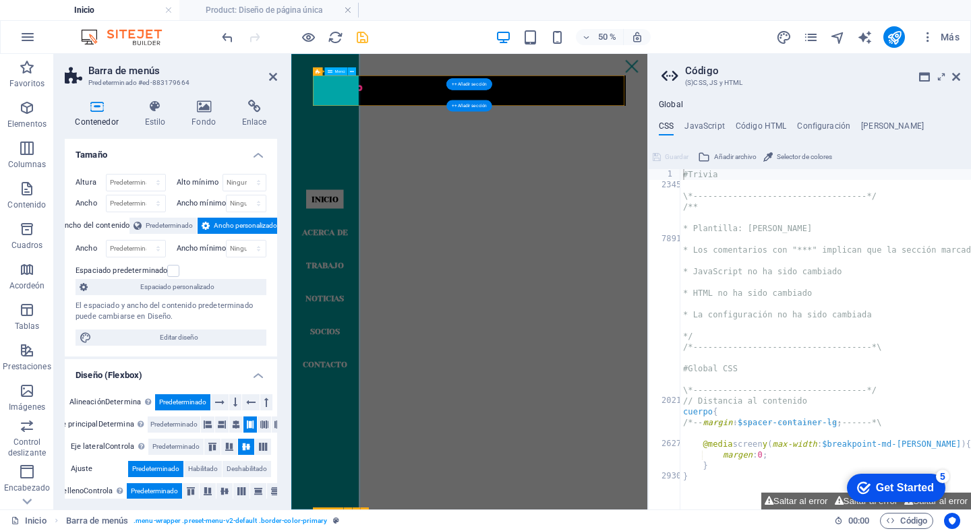
click at [324, 286] on nav "INICIO ACERCA DE TRABAJO NOTICIAS SOCIOS CONTACTO" at bounding box center [358, 510] width 134 height 912
click at [411, 146] on nav "INICIO ACERCA DE TRABAJO NOTICIAS SOCIOS CONTACTO" at bounding box center [358, 510] width 134 height 912
click at [355, 71] on button at bounding box center [352, 71] width 8 height 8
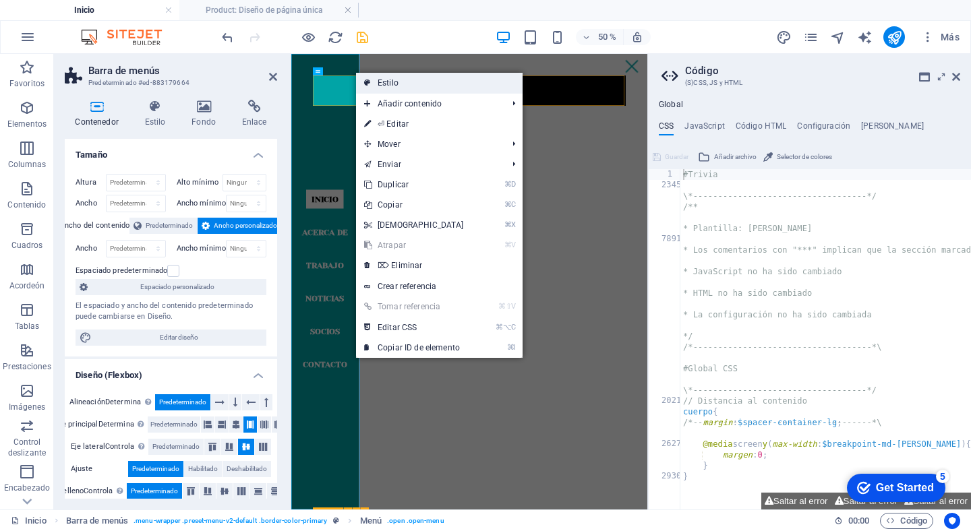
click at [395, 83] on link "Estilo" at bounding box center [439, 83] width 167 height 20
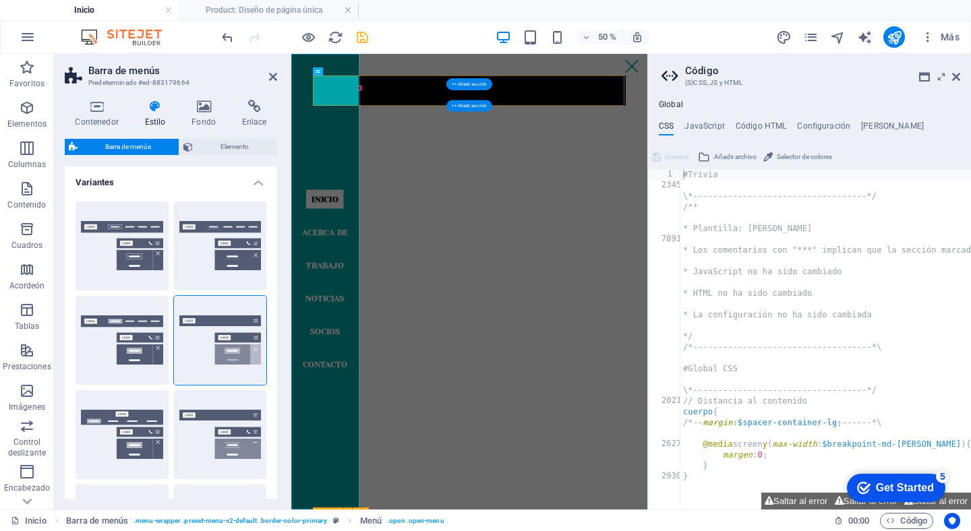
scroll to position [0, 0]
click at [957, 75] on icon at bounding box center [956, 76] width 8 height 11
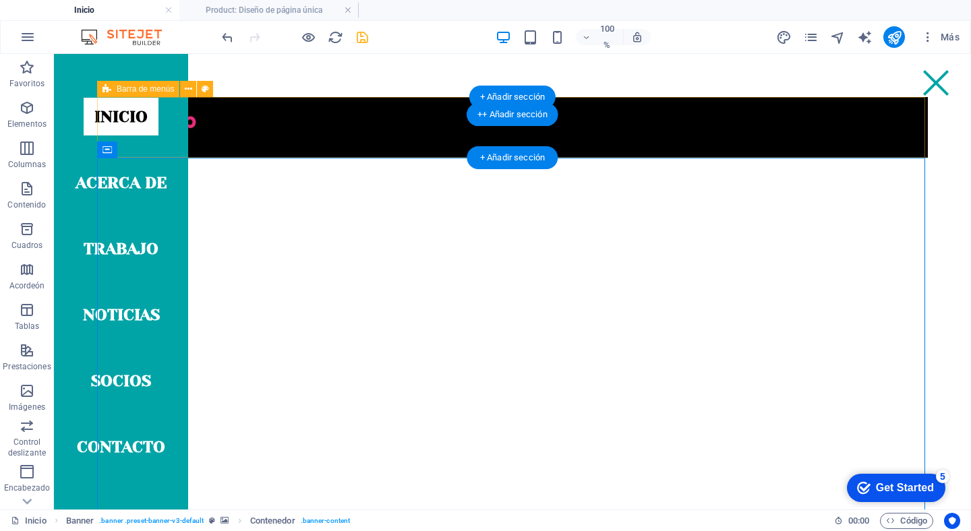
click at [271, 136] on div "INICIO ACERCA DE TRABAJO NOTICIAS SOCIOS CONTACTO" at bounding box center [512, 127] width 831 height 61
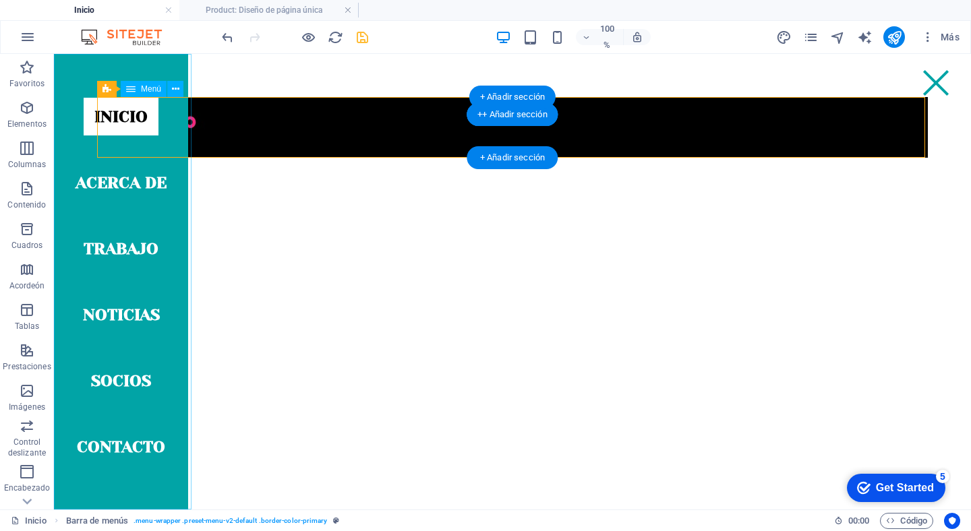
click at [127, 235] on nav "INICIO ACERCA DE TRABAJO NOTICIAS SOCIOS CONTACTO" at bounding box center [121, 282] width 134 height 456
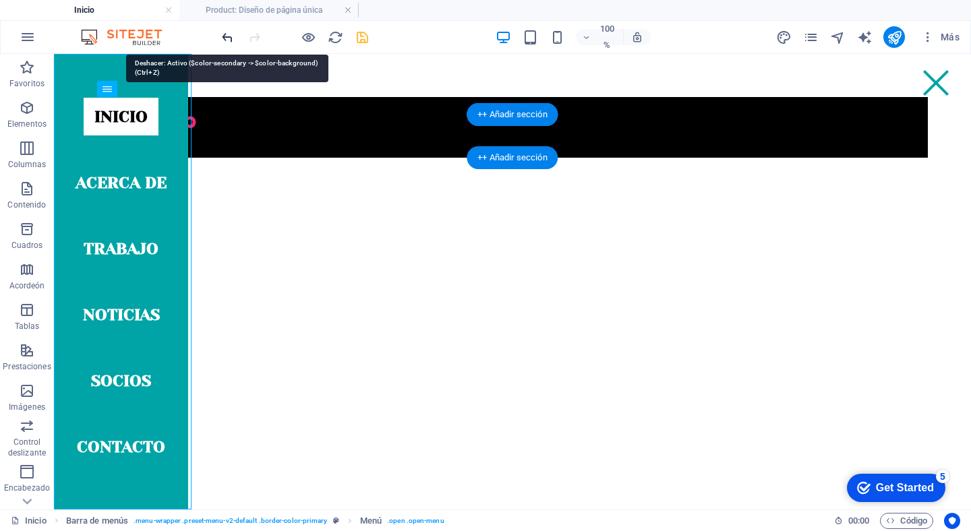
click at [228, 37] on icon "Deshacer" at bounding box center [228, 38] width 16 height 16
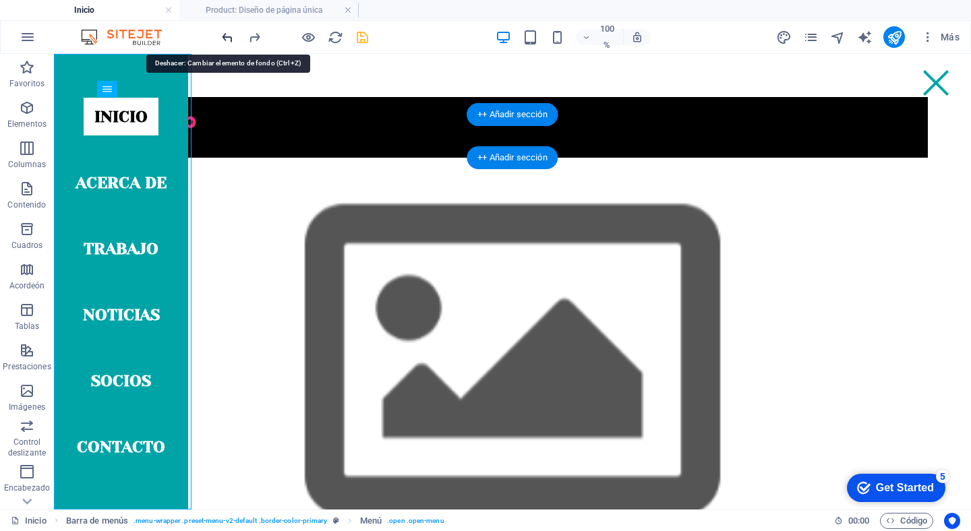
click at [228, 37] on icon "Deshacer" at bounding box center [228, 38] width 16 height 16
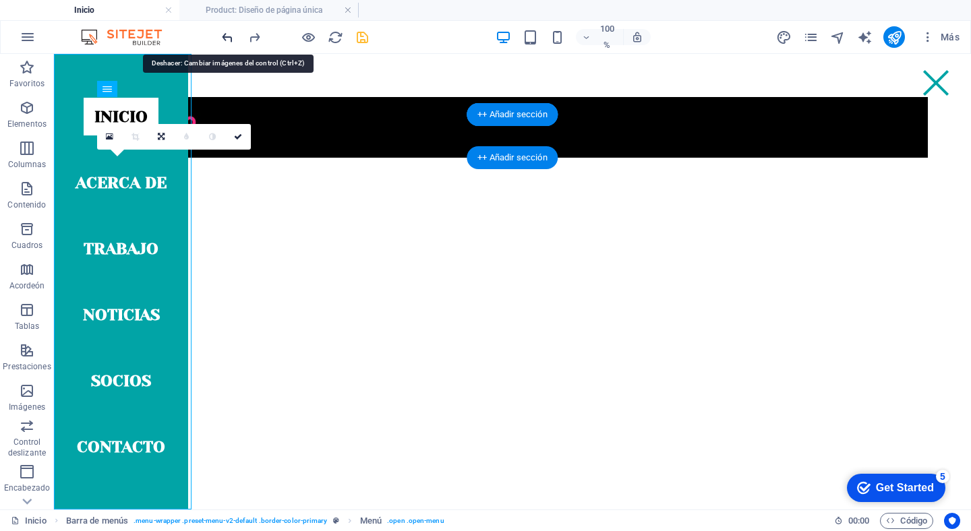
click at [228, 37] on icon "Deshacer" at bounding box center [228, 38] width 16 height 16
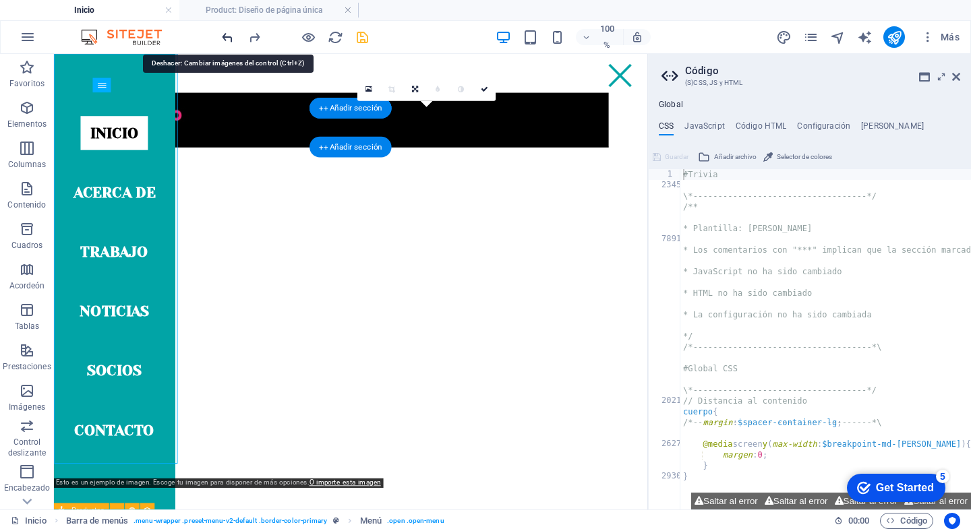
click at [228, 37] on icon "Deshacer" at bounding box center [228, 38] width 16 height 16
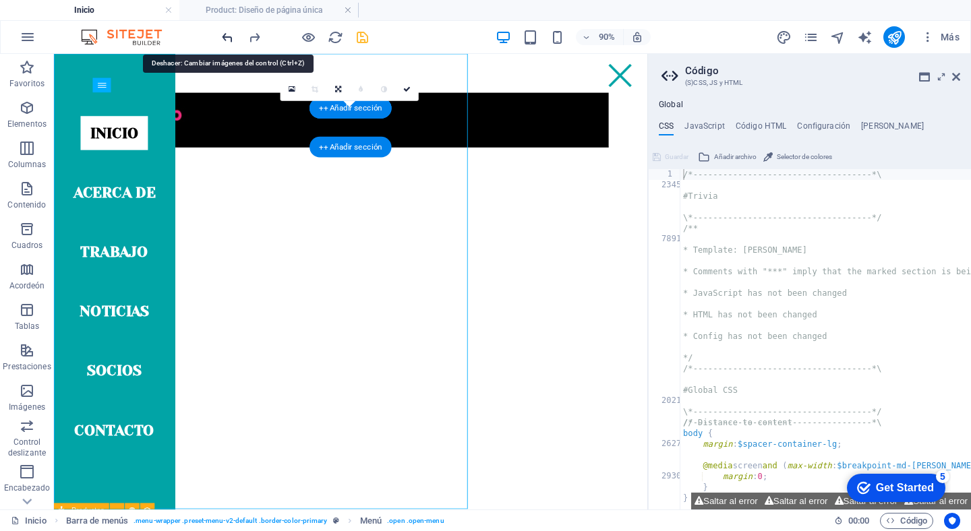
click at [228, 37] on icon "Deshacer" at bounding box center [228, 38] width 16 height 16
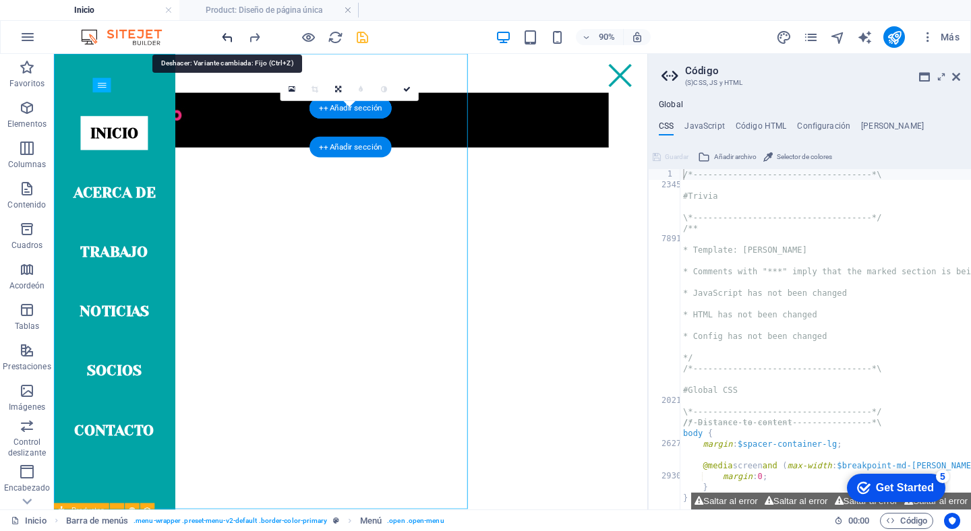
click at [228, 37] on icon "Deshacer" at bounding box center [228, 38] width 16 height 16
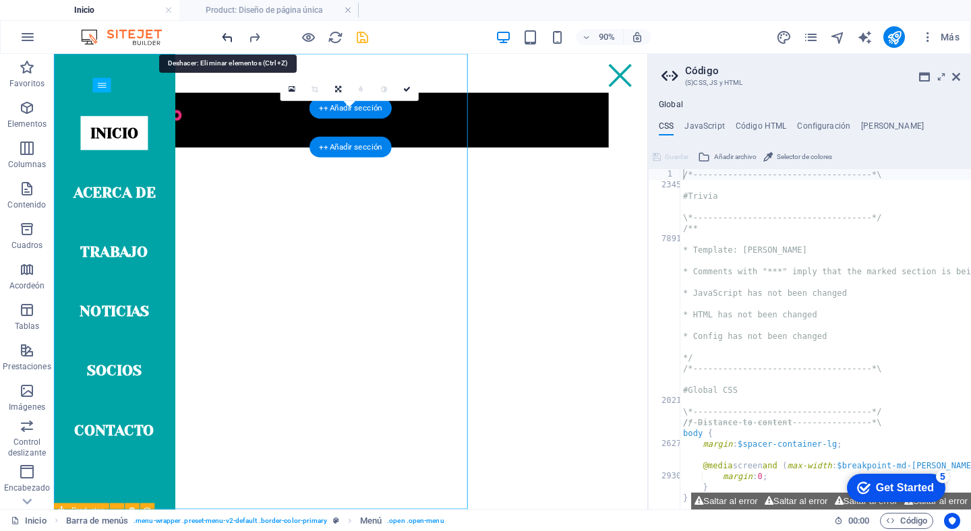
click at [228, 37] on icon "Deshacer" at bounding box center [228, 38] width 16 height 16
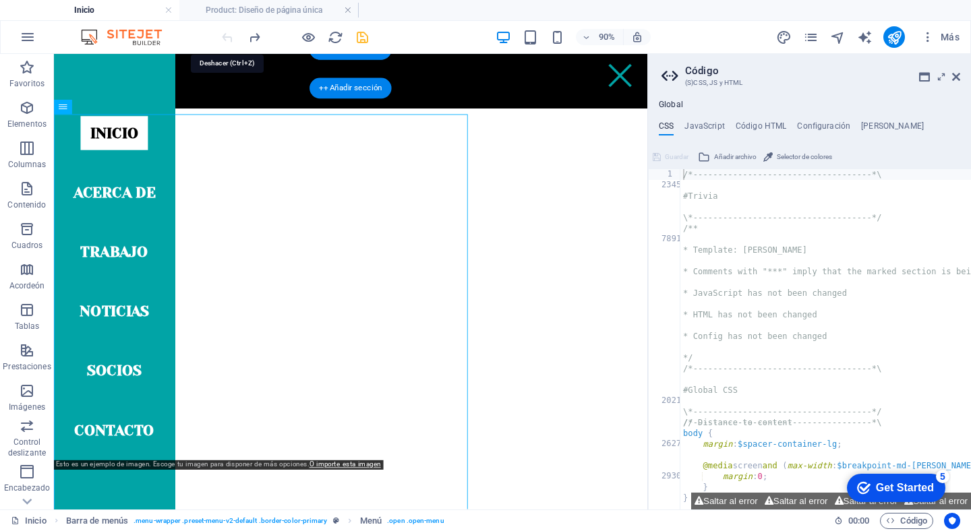
scroll to position [388, 0]
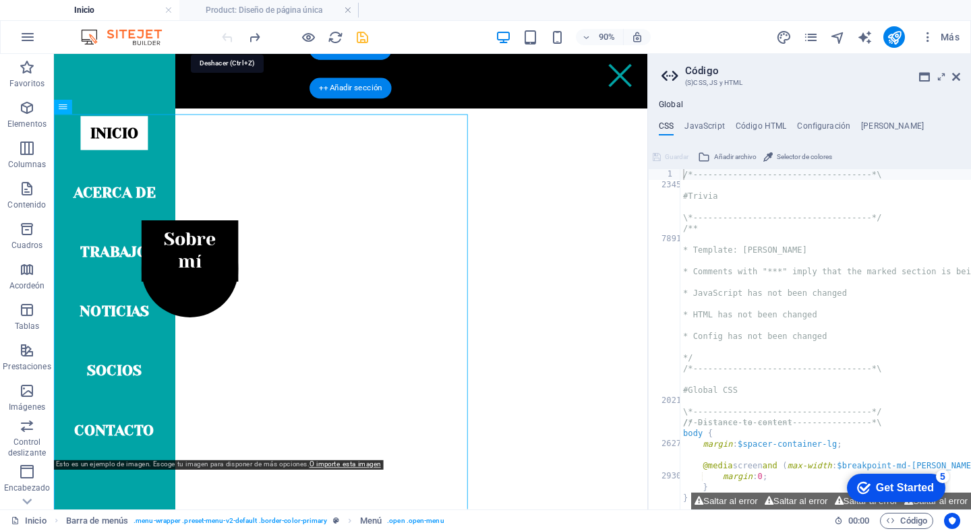
click at [228, 37] on div at bounding box center [294, 37] width 151 height 22
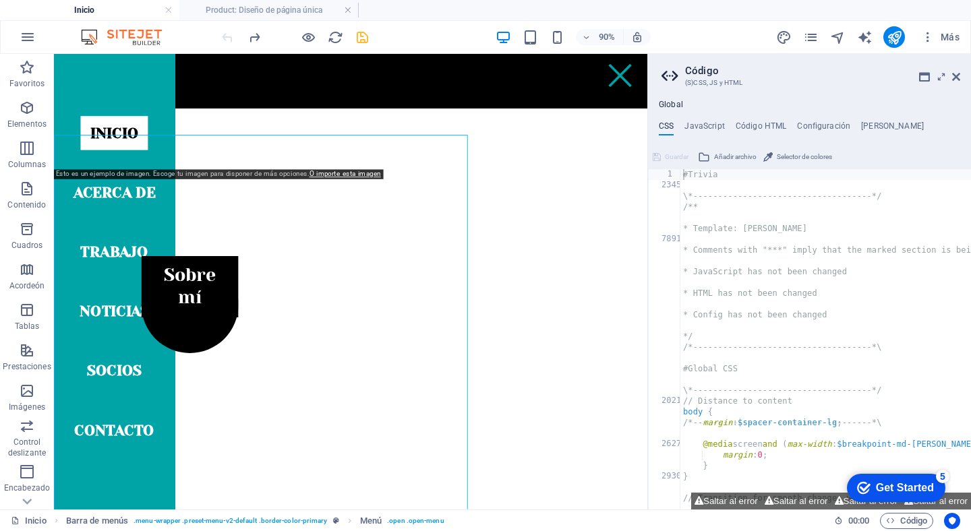
click at [228, 37] on div at bounding box center [294, 37] width 151 height 22
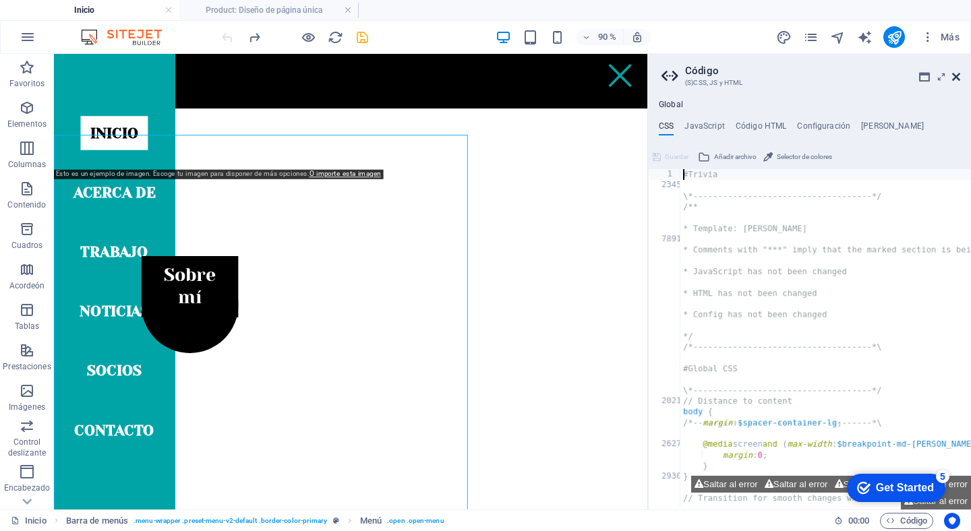
click at [959, 76] on icon at bounding box center [956, 76] width 8 height 11
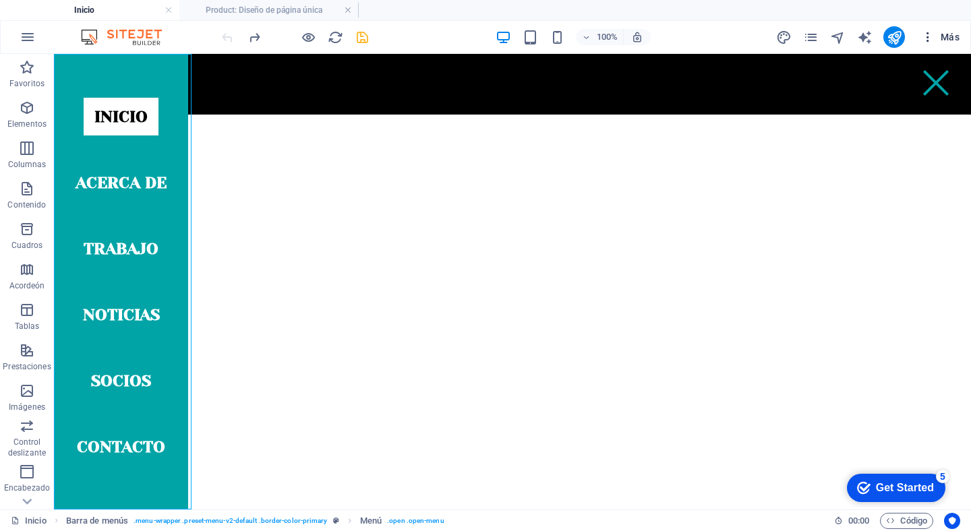
click at [957, 31] on span "Más" at bounding box center [940, 36] width 38 height 13
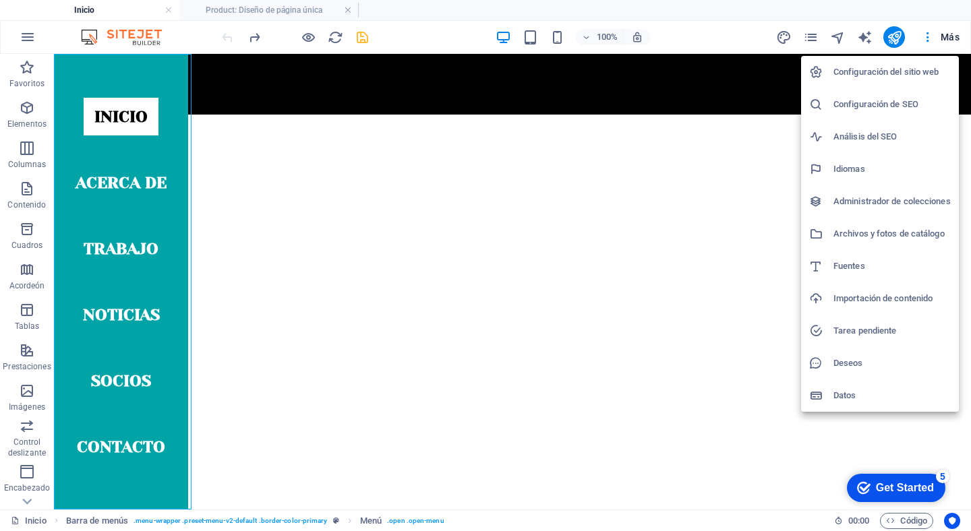
click at [355, 90] on div at bounding box center [485, 265] width 971 height 531
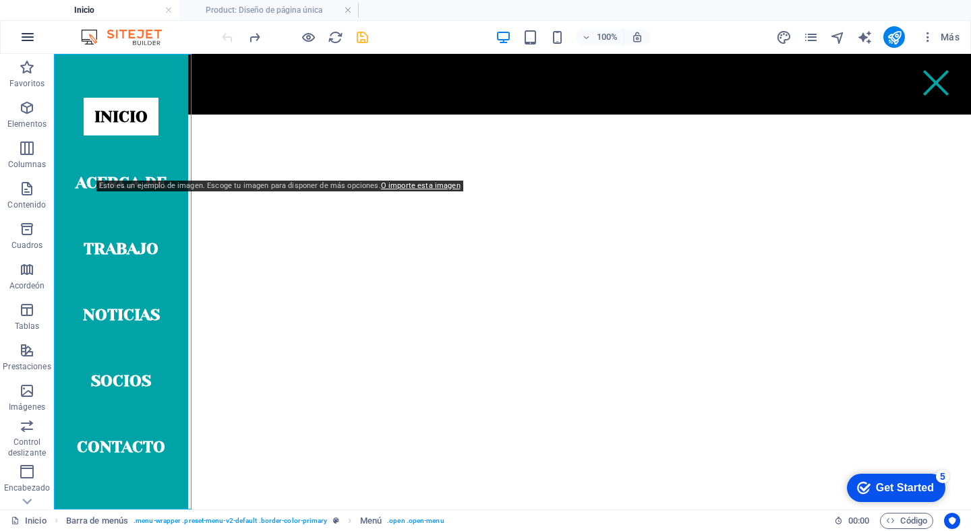
click at [27, 40] on icon "button" at bounding box center [28, 37] width 16 height 16
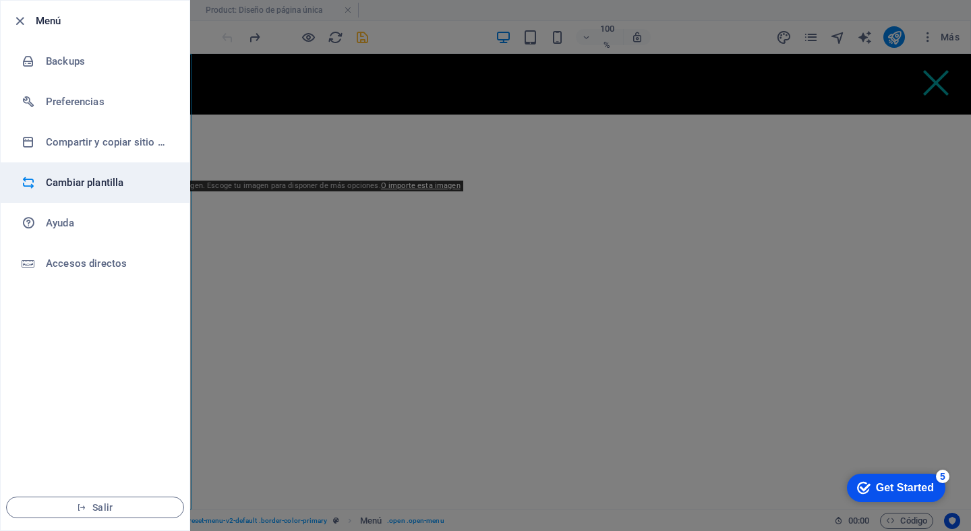
click at [101, 179] on h6 "Cambiar plantilla" at bounding box center [108, 183] width 125 height 16
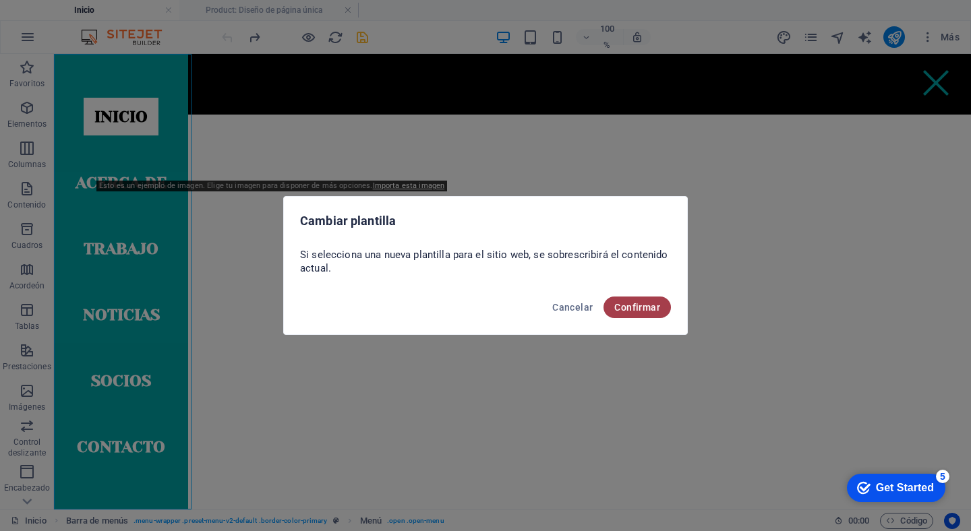
click at [635, 303] on span "Confirmar" at bounding box center [637, 307] width 46 height 11
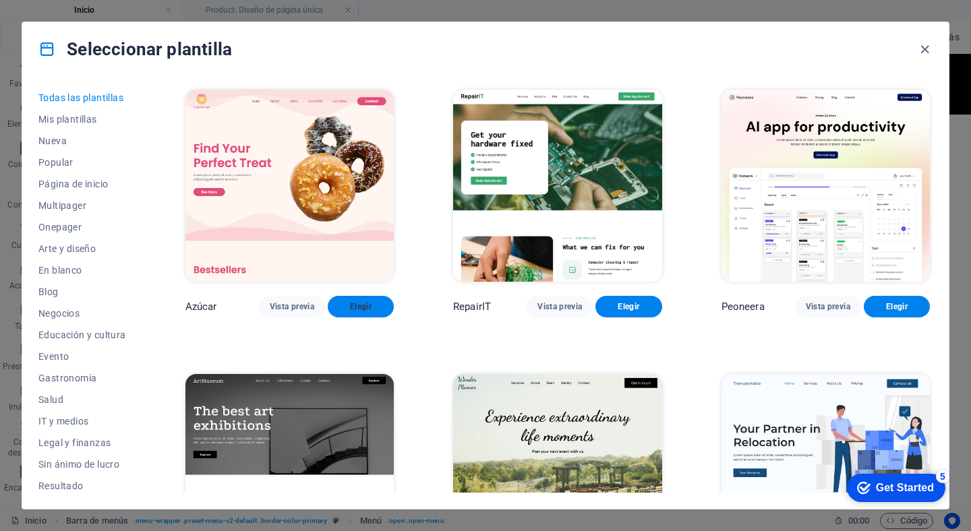
click at [361, 304] on span "Elegir" at bounding box center [360, 306] width 45 height 11
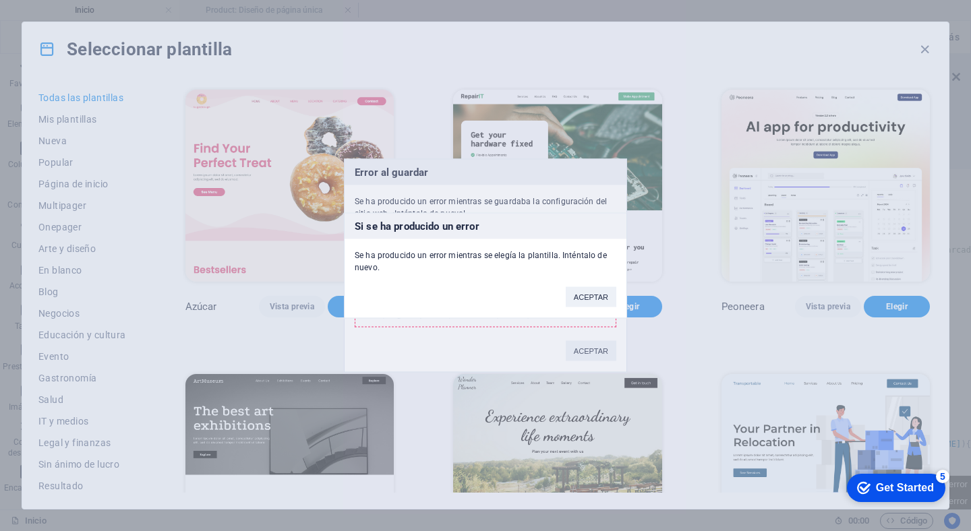
click at [588, 299] on button "ACEPTAR" at bounding box center [591, 297] width 51 height 20
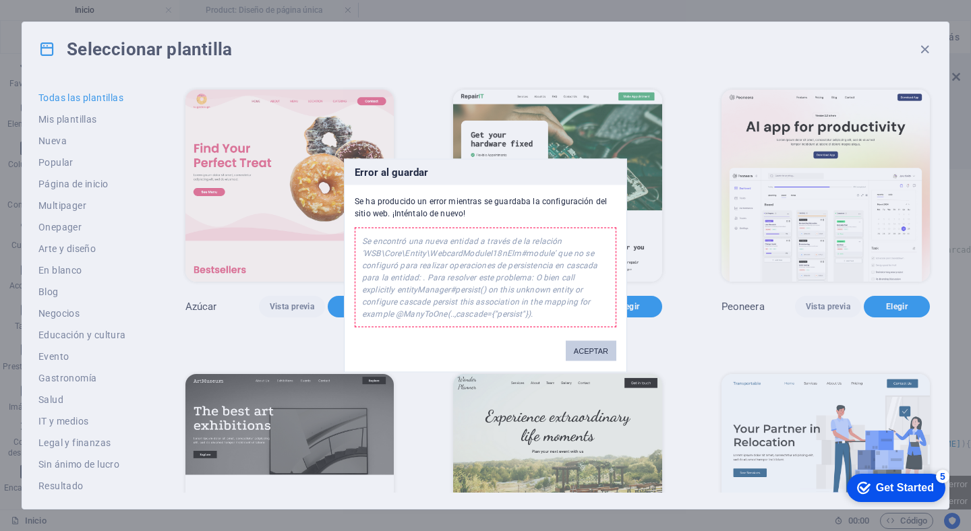
click at [581, 348] on button "ACEPTAR" at bounding box center [591, 351] width 51 height 20
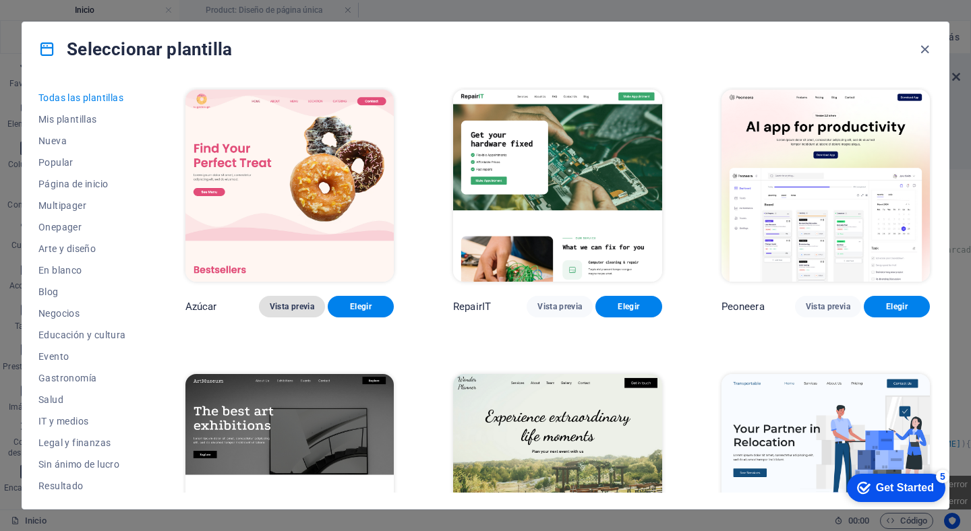
click at [288, 303] on span "Vista previa" at bounding box center [292, 306] width 45 height 11
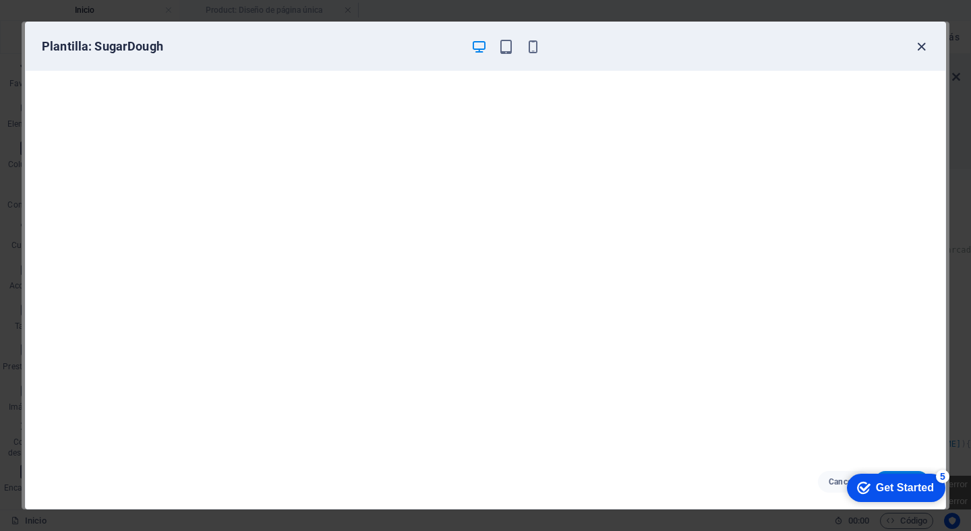
click at [924, 42] on icon "button" at bounding box center [922, 47] width 16 height 16
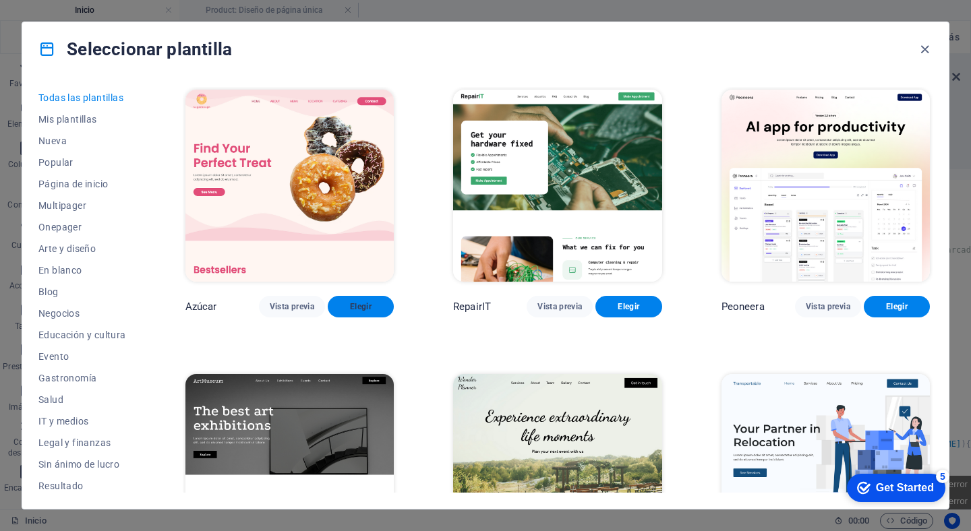
click at [363, 297] on button "Elegir" at bounding box center [361, 307] width 66 height 22
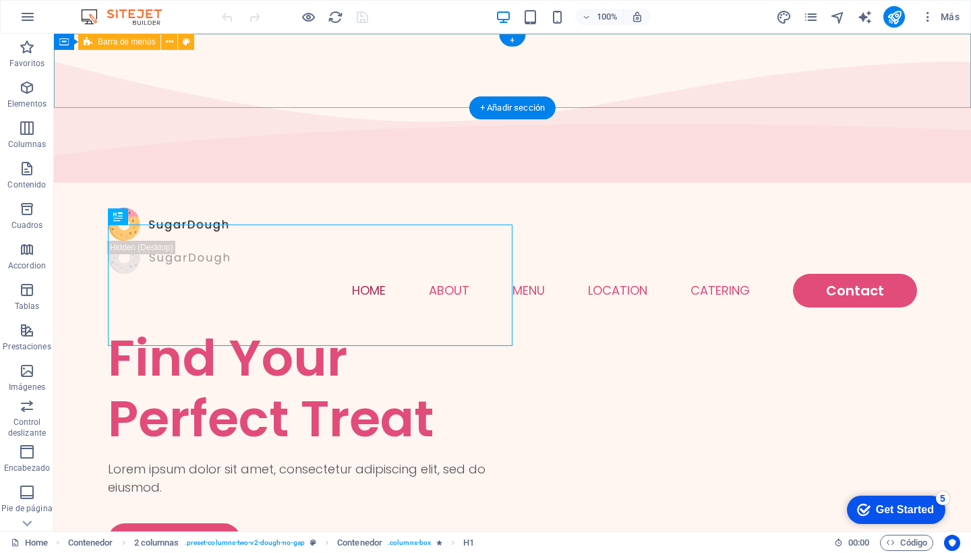
click at [71, 187] on div "Home About Menu Location Catering Contact" at bounding box center [512, 257] width 917 height 140
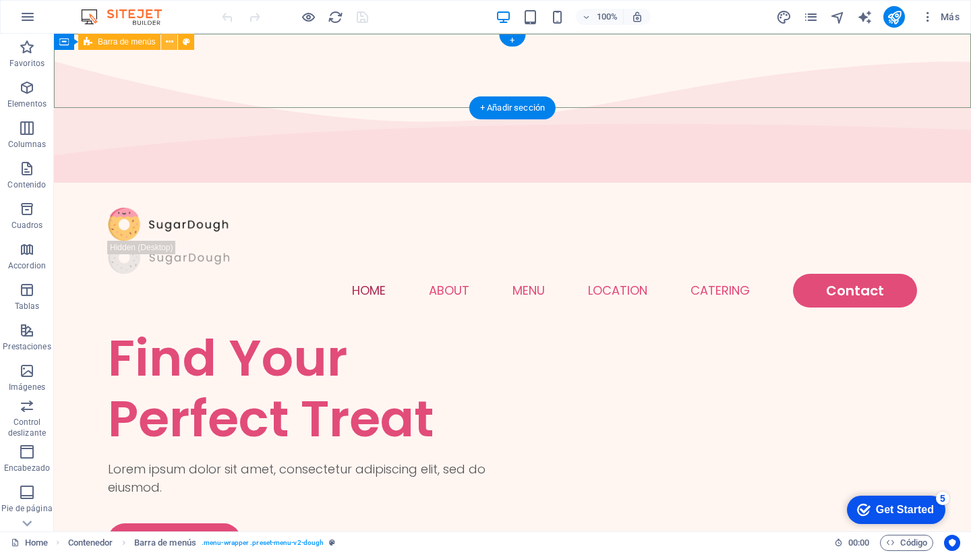
click at [171, 42] on icon at bounding box center [169, 42] width 7 height 14
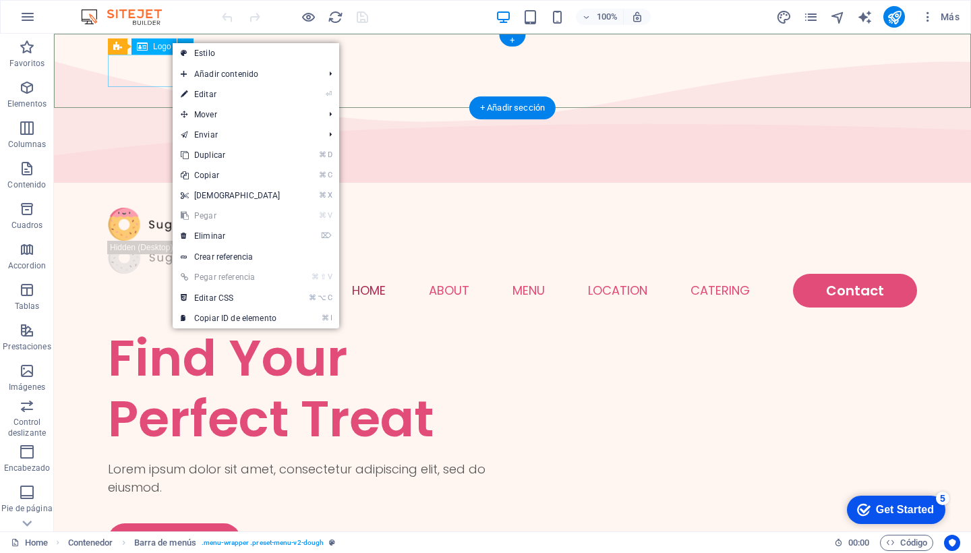
click at [140, 208] on div at bounding box center [512, 224] width 809 height 33
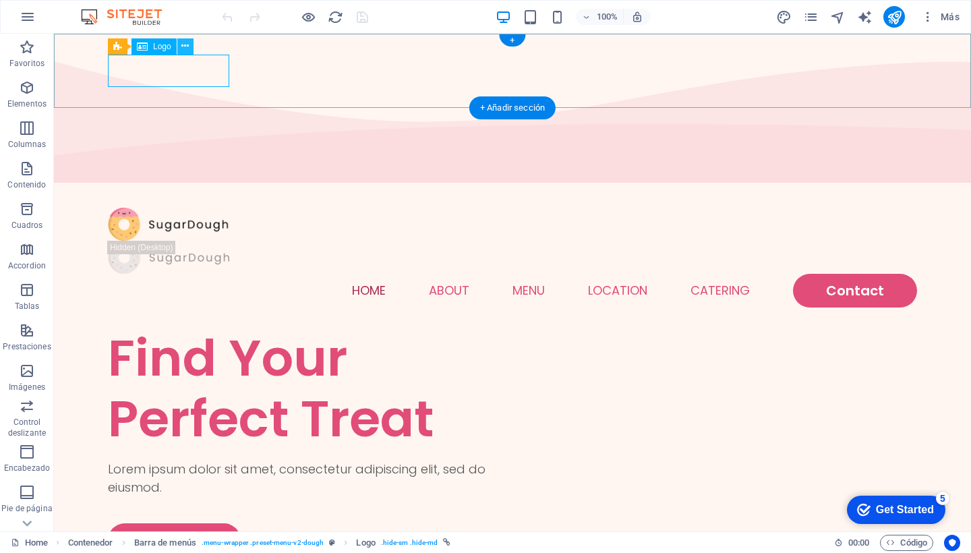
click at [184, 46] on icon at bounding box center [184, 46] width 7 height 14
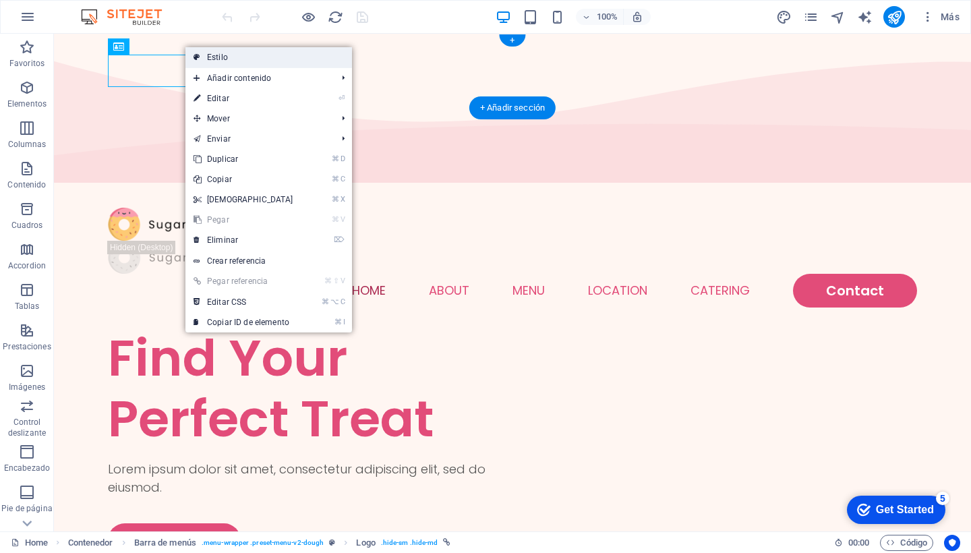
click at [214, 57] on link "Estilo" at bounding box center [268, 57] width 167 height 20
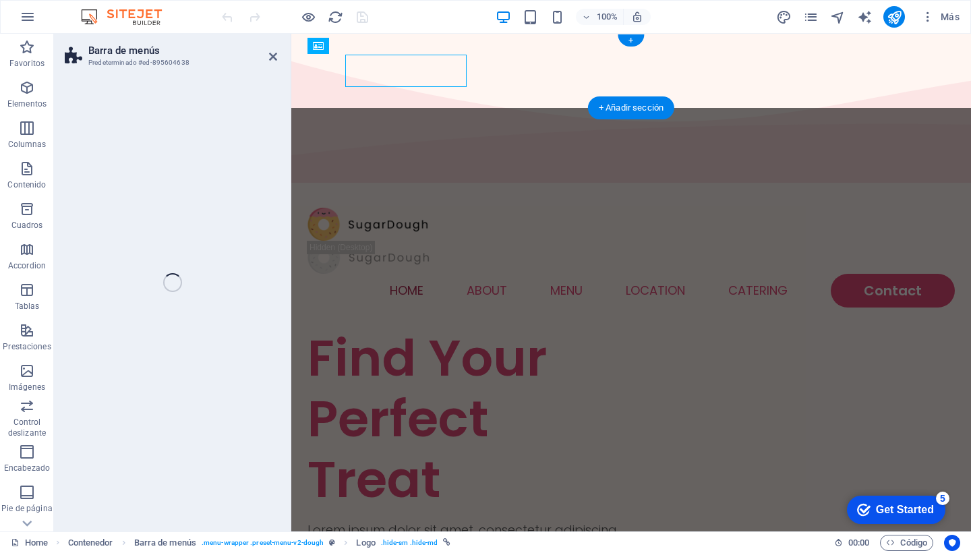
select select "rem"
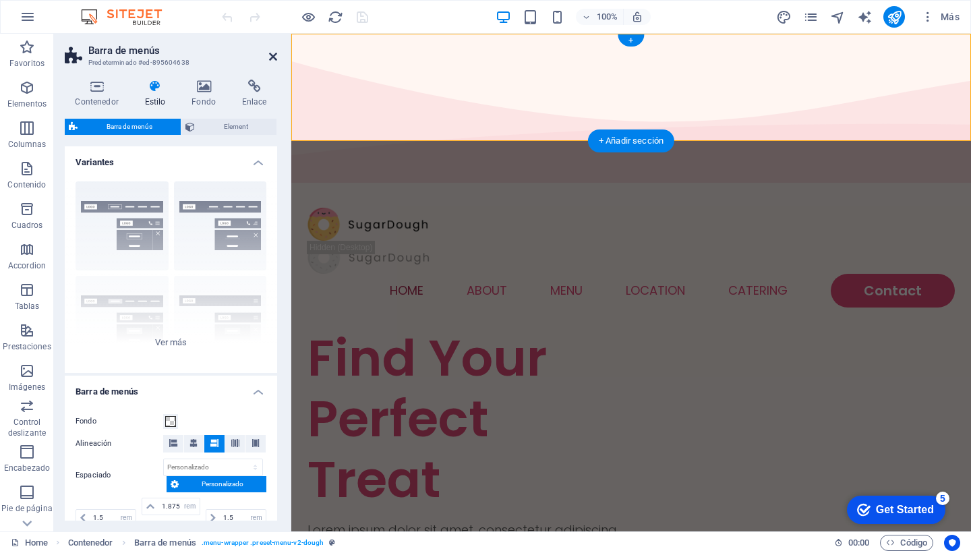
click at [274, 53] on icon at bounding box center [273, 56] width 8 height 11
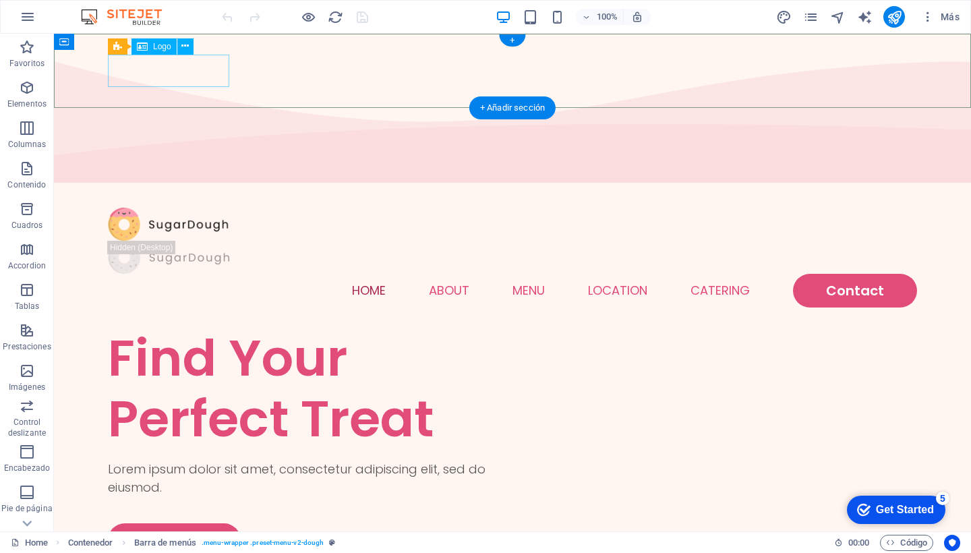
click at [149, 208] on div at bounding box center [512, 224] width 809 height 33
click at [187, 45] on icon at bounding box center [184, 46] width 7 height 14
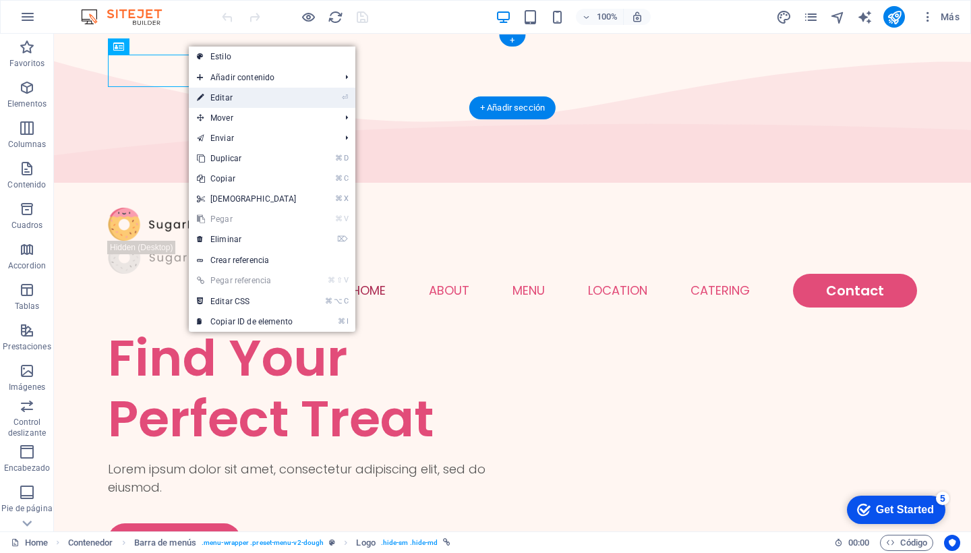
click at [216, 96] on link "⏎ Editar" at bounding box center [247, 98] width 116 height 20
select select "px"
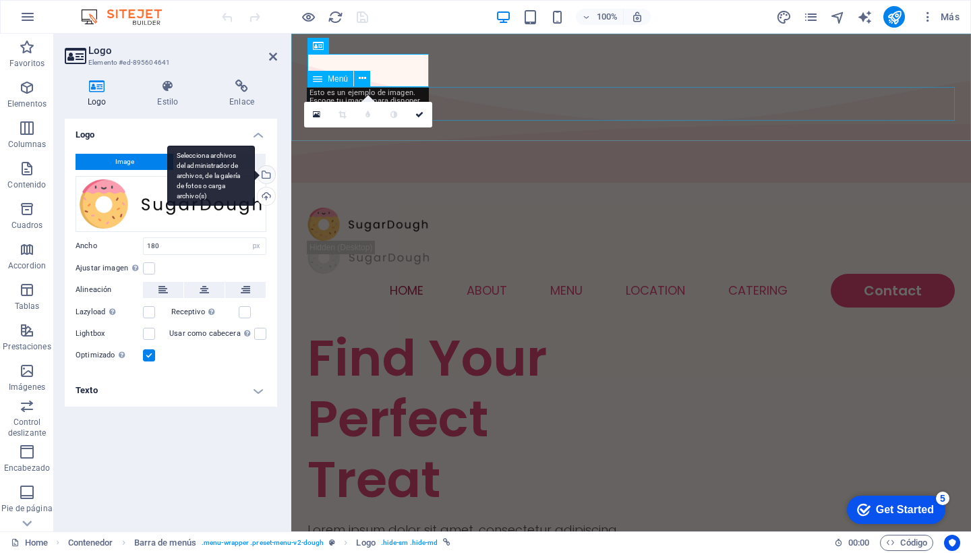
click at [269, 173] on div "Selecciona archivos del administrador de archivos, de la galería de fotos o car…" at bounding box center [265, 176] width 20 height 20
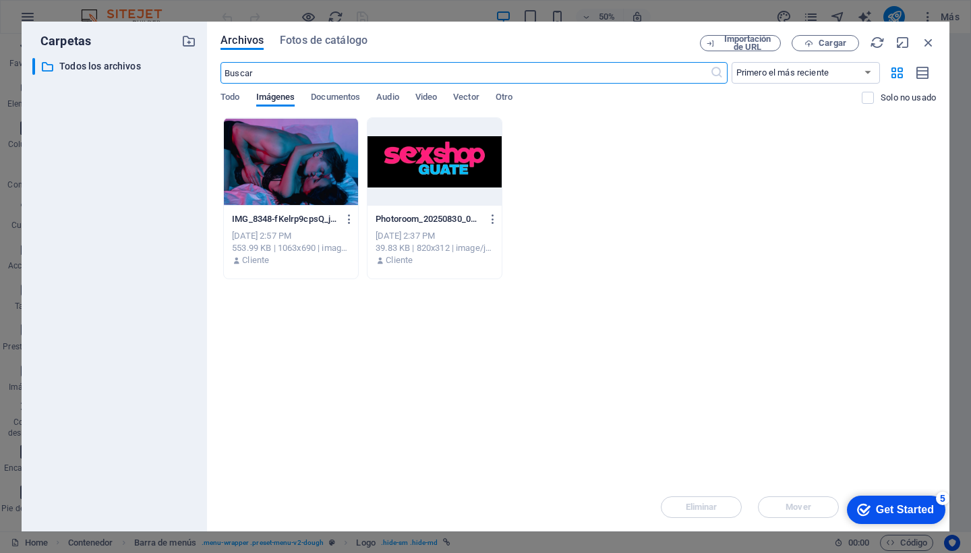
click at [407, 161] on div at bounding box center [434, 162] width 134 height 88
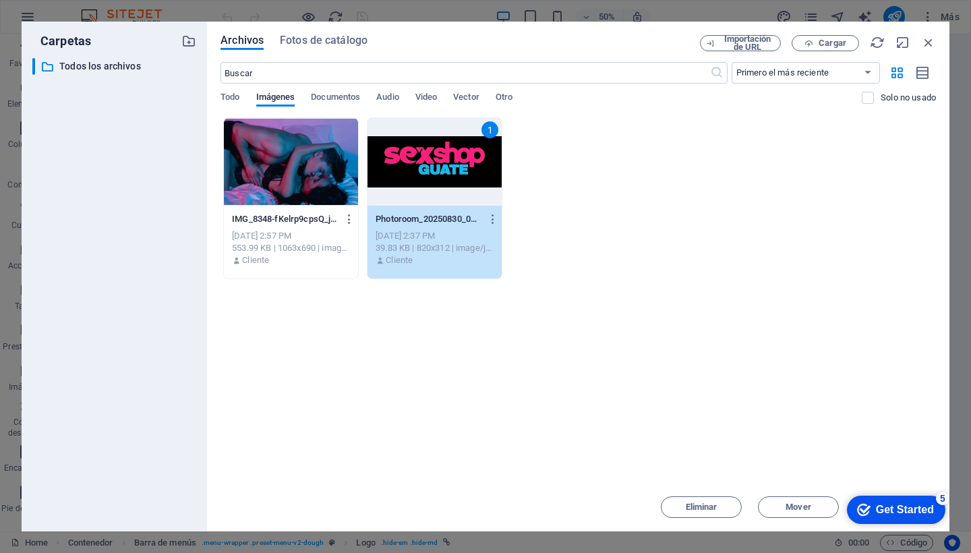
click at [438, 185] on div "1" at bounding box center [434, 162] width 134 height 88
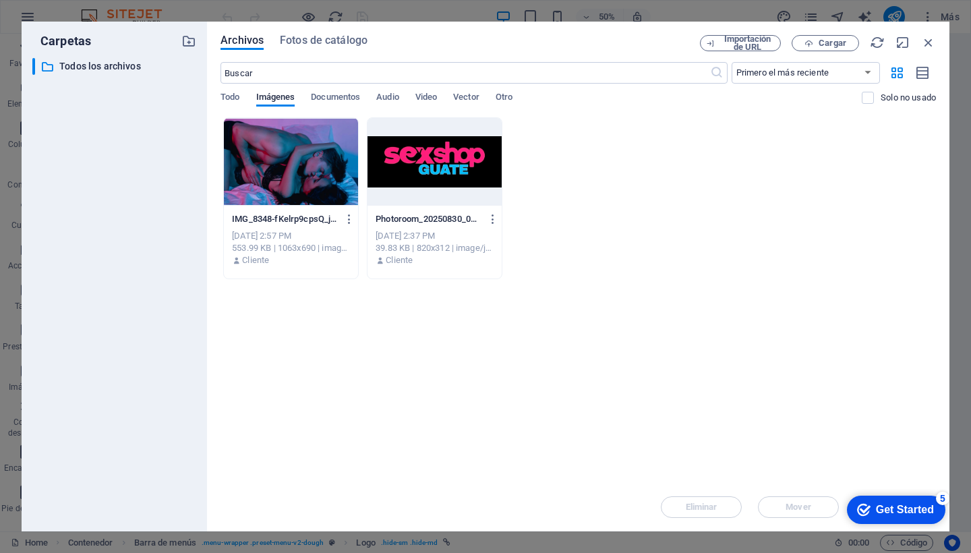
click at [438, 185] on div at bounding box center [434, 162] width 134 height 88
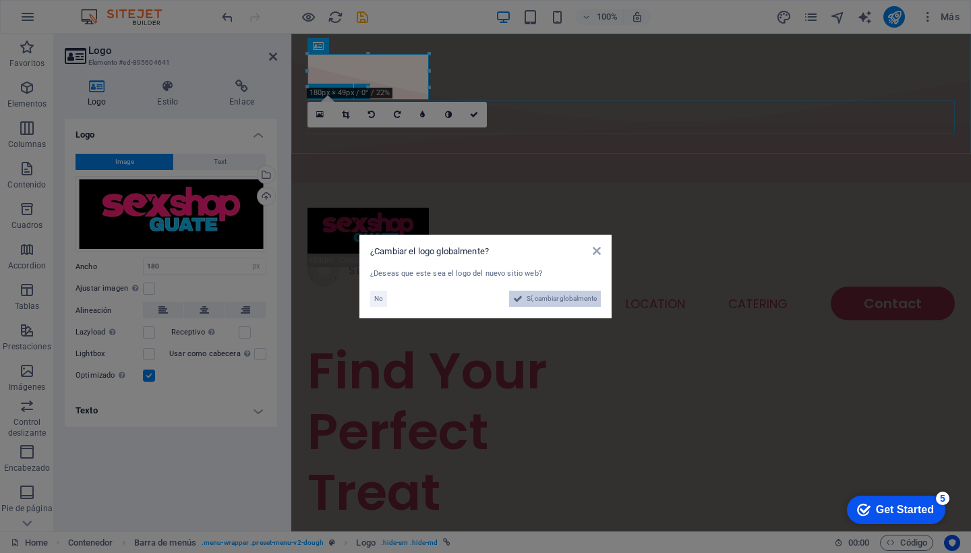
click at [564, 300] on span "Sí, cambiar globalmente" at bounding box center [562, 299] width 70 height 16
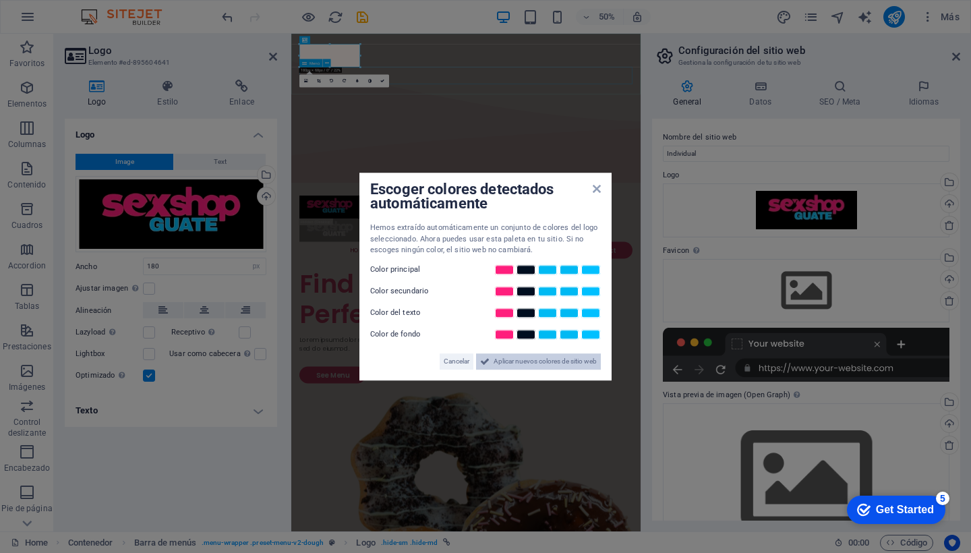
click at [512, 361] on span "Aplicar nuevos colores de sitio web" at bounding box center [545, 361] width 103 height 16
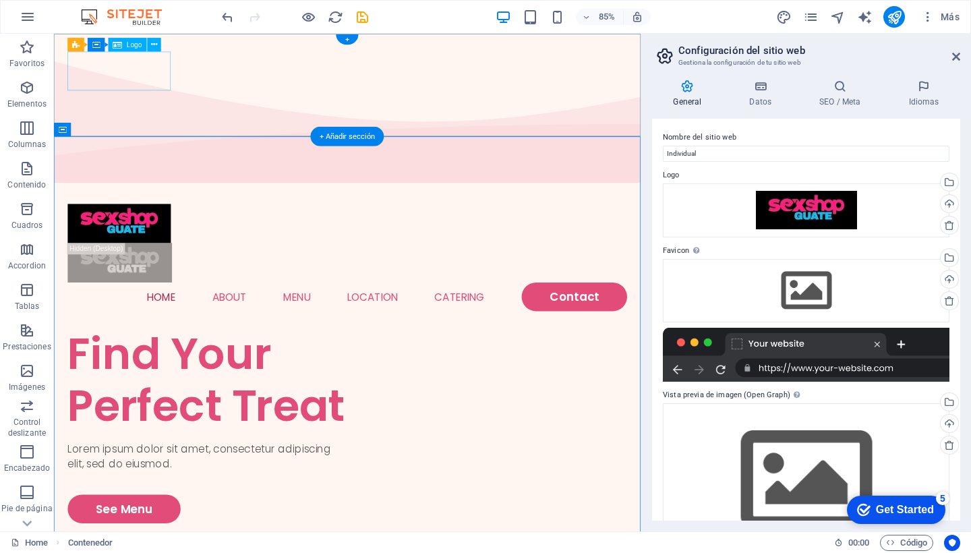
click at [179, 234] on div at bounding box center [399, 257] width 658 height 46
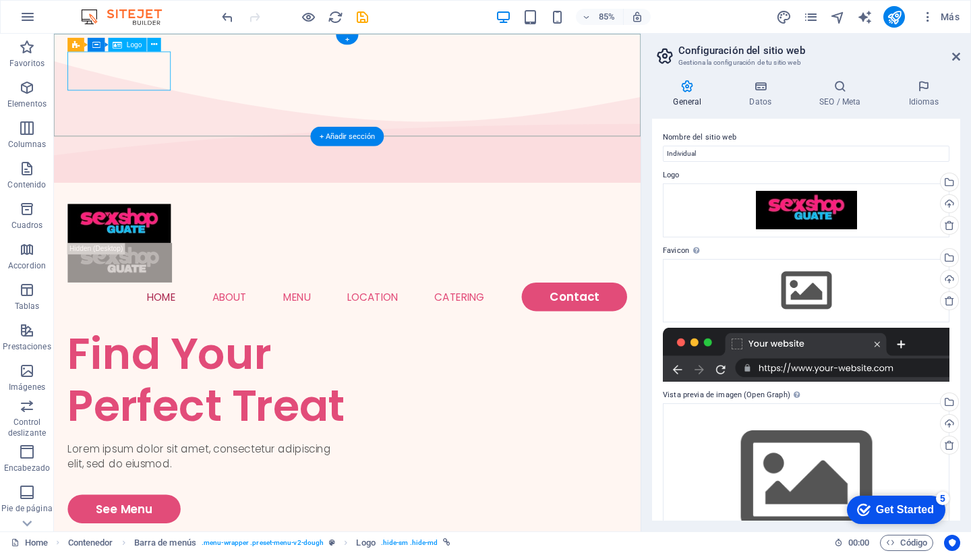
click at [157, 234] on div at bounding box center [399, 257] width 658 height 46
click at [87, 234] on div at bounding box center [399, 257] width 658 height 46
drag, startPoint x: 112, startPoint y: 84, endPoint x: 191, endPoint y: 95, distance: 80.3
click at [184, 234] on div at bounding box center [399, 257] width 658 height 46
drag, startPoint x: 189, startPoint y: 97, endPoint x: 207, endPoint y: 104, distance: 18.8
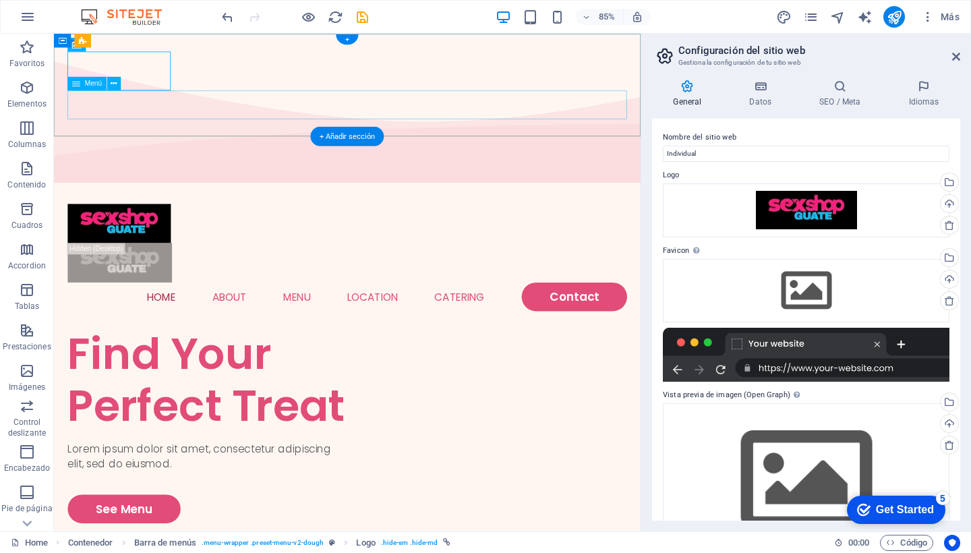
click at [207, 214] on div "Home About Menu Location Catering Contact" at bounding box center [399, 297] width 690 height 167
click at [179, 234] on div at bounding box center [399, 257] width 658 height 46
click at [252, 214] on div "Home About Menu Location Catering Contact" at bounding box center [399, 297] width 690 height 167
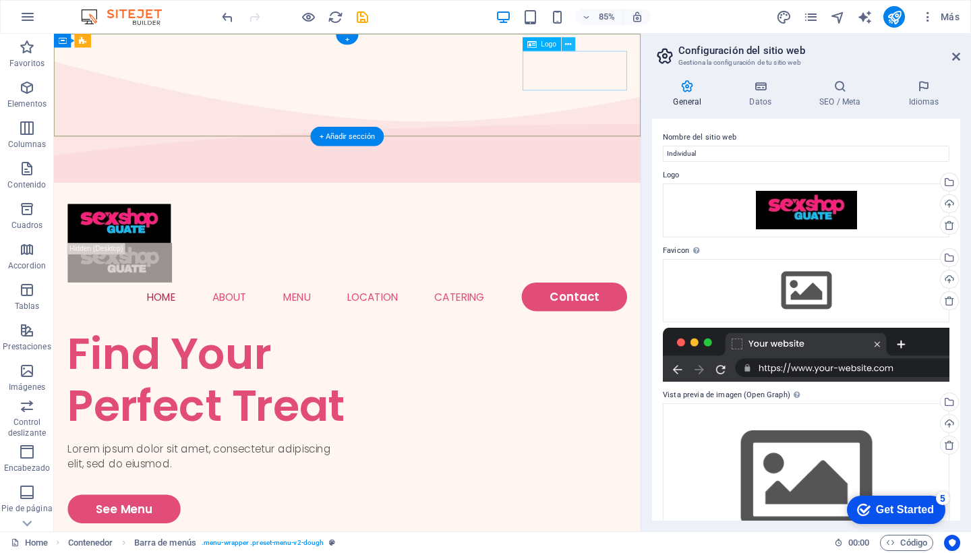
click at [570, 45] on icon at bounding box center [568, 44] width 6 height 12
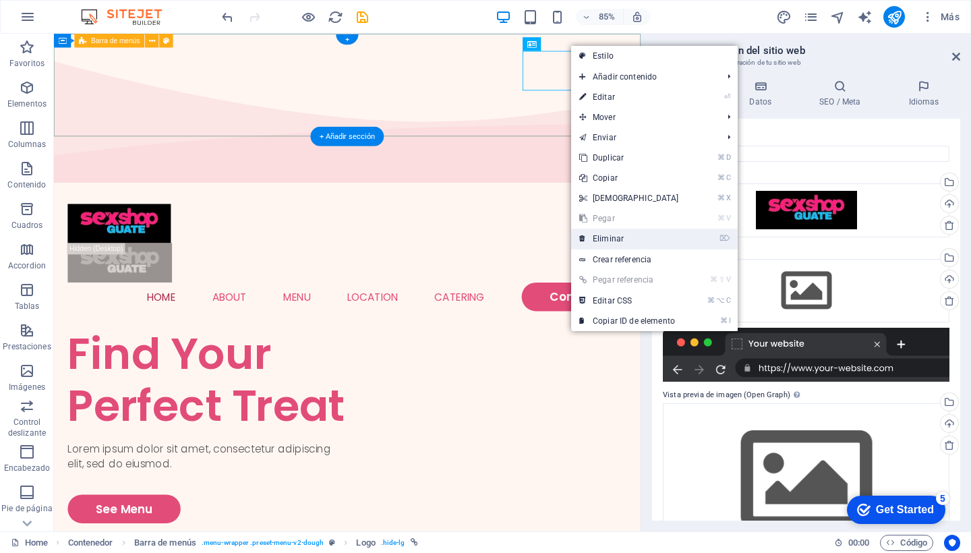
click at [610, 239] on link "⌦ Eliminar" at bounding box center [629, 239] width 116 height 20
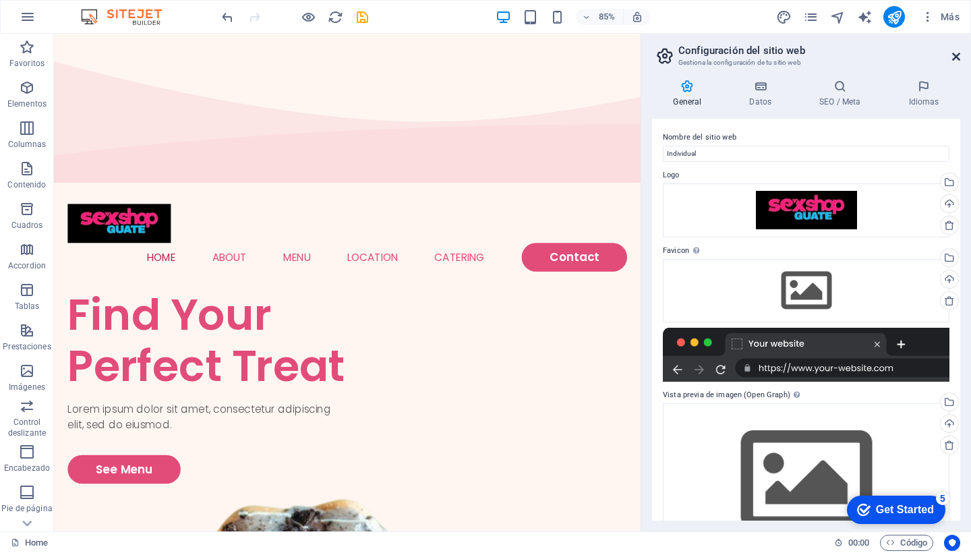
click at [957, 55] on icon at bounding box center [956, 56] width 8 height 11
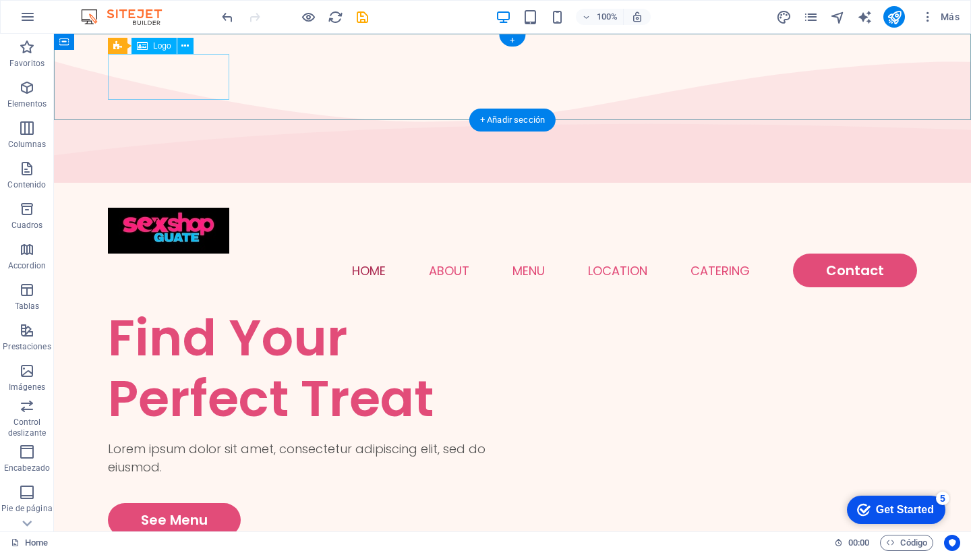
click at [225, 208] on div at bounding box center [512, 231] width 809 height 46
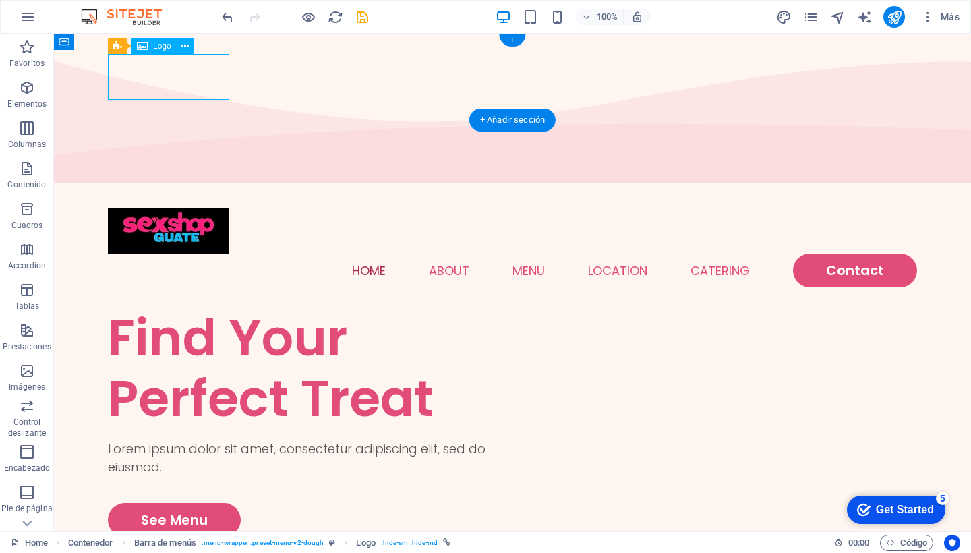
click at [171, 208] on div at bounding box center [512, 231] width 809 height 46
click at [127, 208] on div at bounding box center [512, 231] width 809 height 46
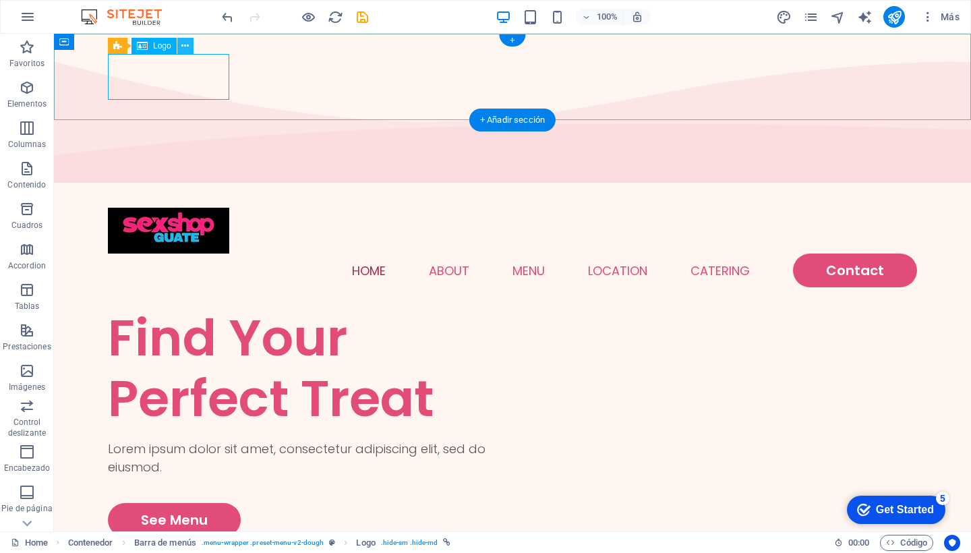
click at [185, 45] on icon at bounding box center [184, 46] width 7 height 14
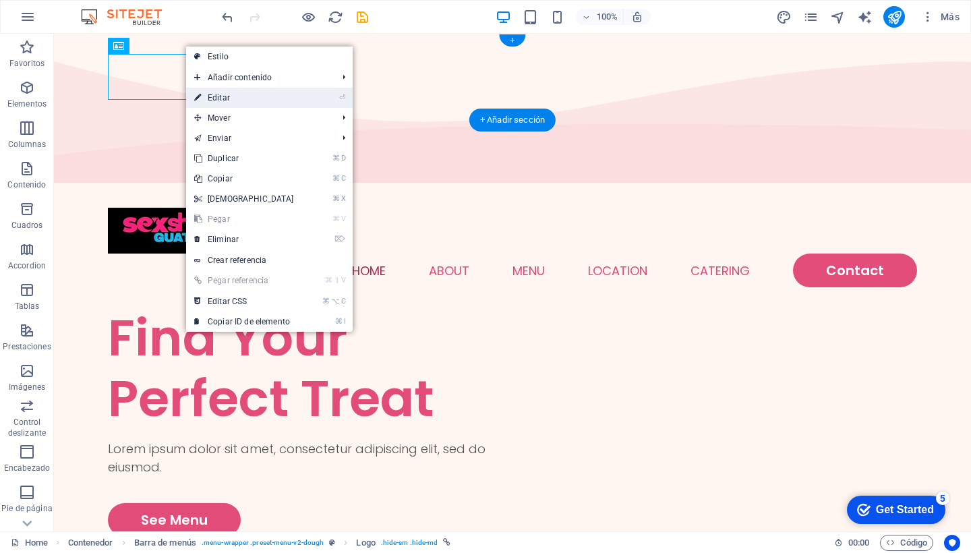
click at [223, 98] on link "⏎ Editar" at bounding box center [244, 98] width 116 height 20
select select "px"
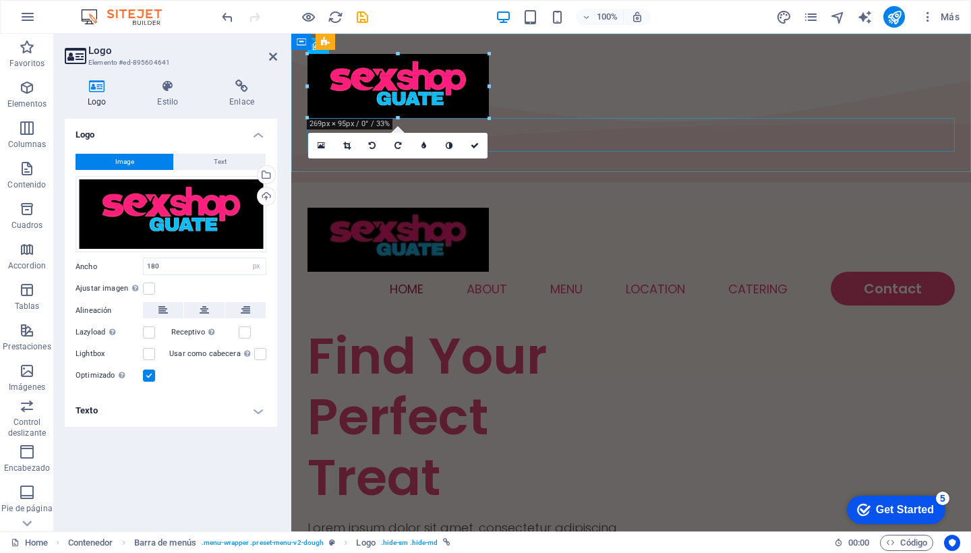
drag, startPoint x: 432, startPoint y: 100, endPoint x: 489, endPoint y: 114, distance: 58.4
type input "268"
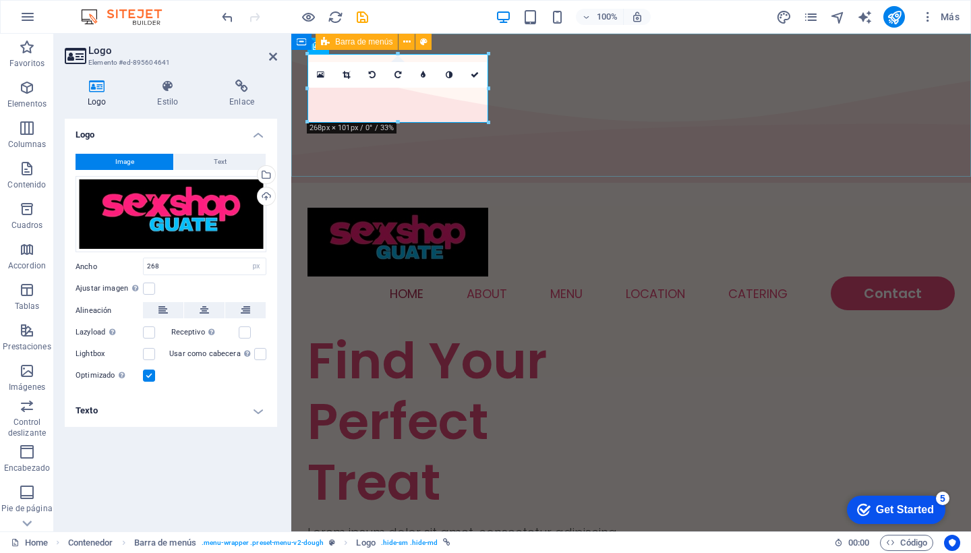
click at [749, 187] on div "Home About Menu Location Catering Contact" at bounding box center [631, 258] width 680 height 143
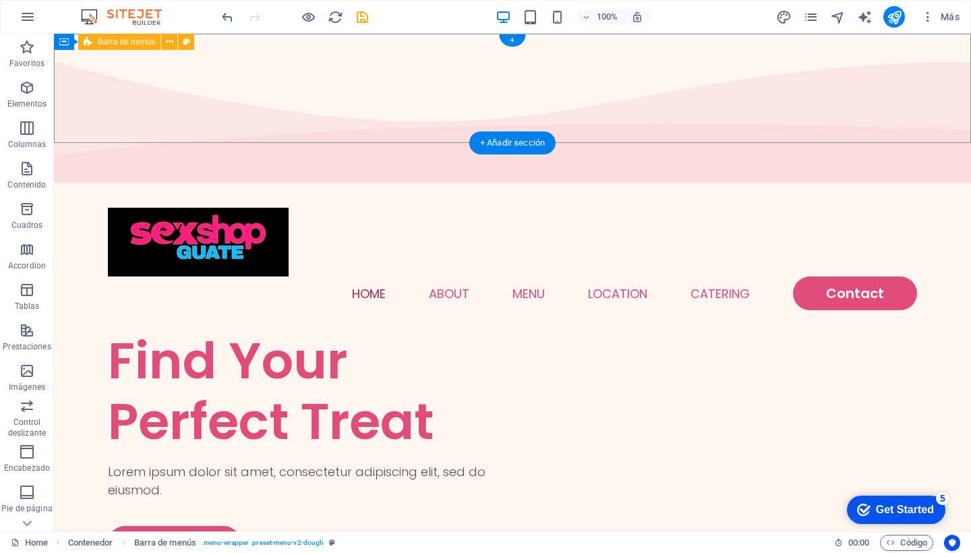
click at [77, 187] on div "Home About Menu Location Catering Contact" at bounding box center [512, 258] width 917 height 143
click at [187, 40] on icon at bounding box center [186, 42] width 7 height 14
select select "rem"
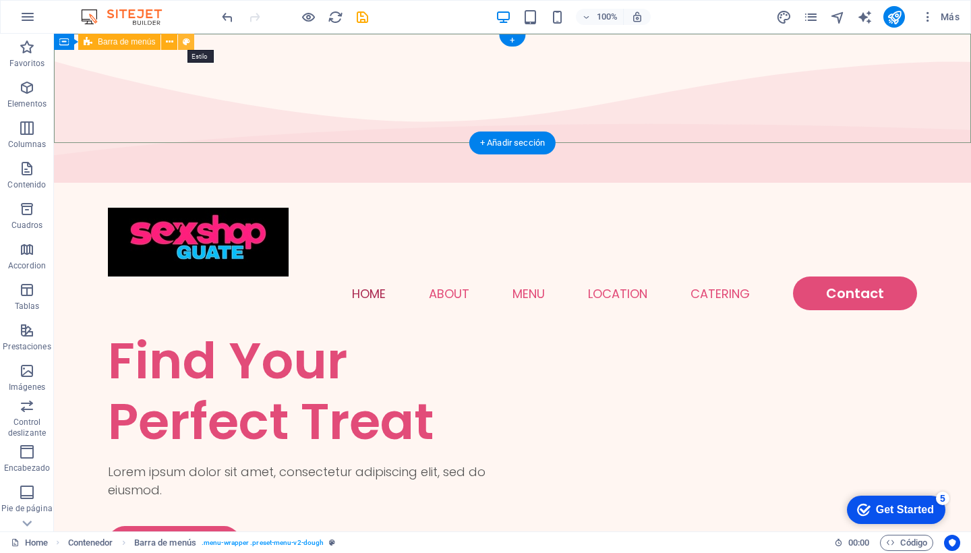
select select "rem"
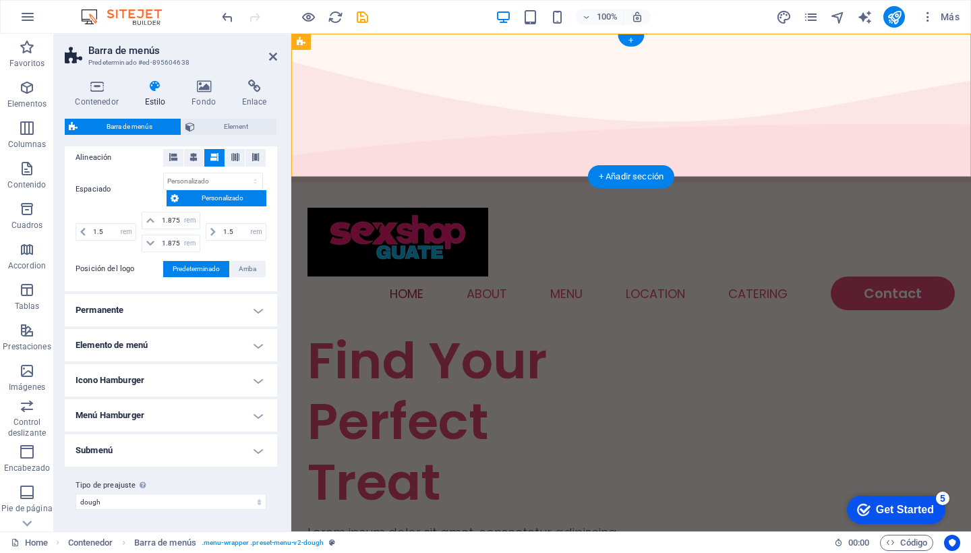
scroll to position [285, 0]
click at [256, 309] on h4 "Permanente" at bounding box center [171, 311] width 212 height 32
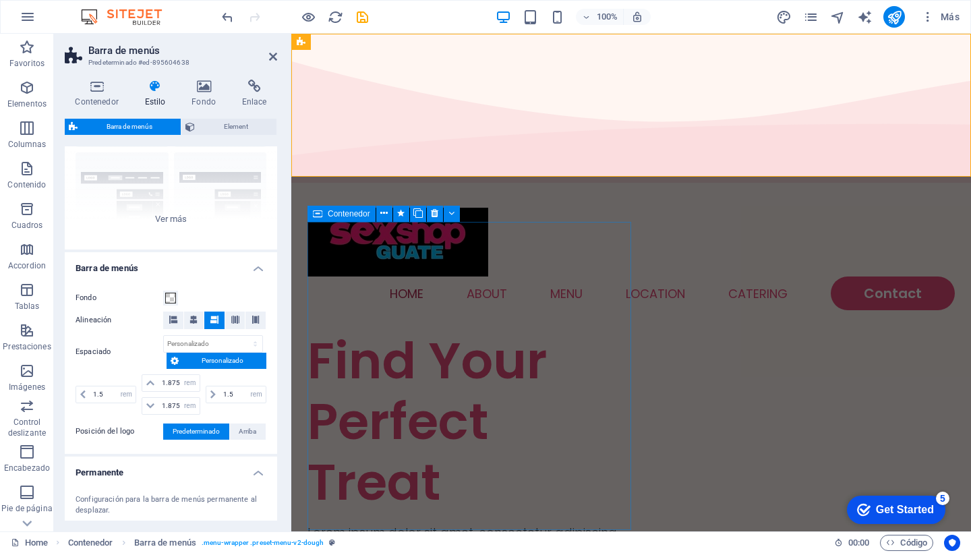
scroll to position [124, 0]
click at [201, 87] on icon at bounding box center [203, 86] width 45 height 13
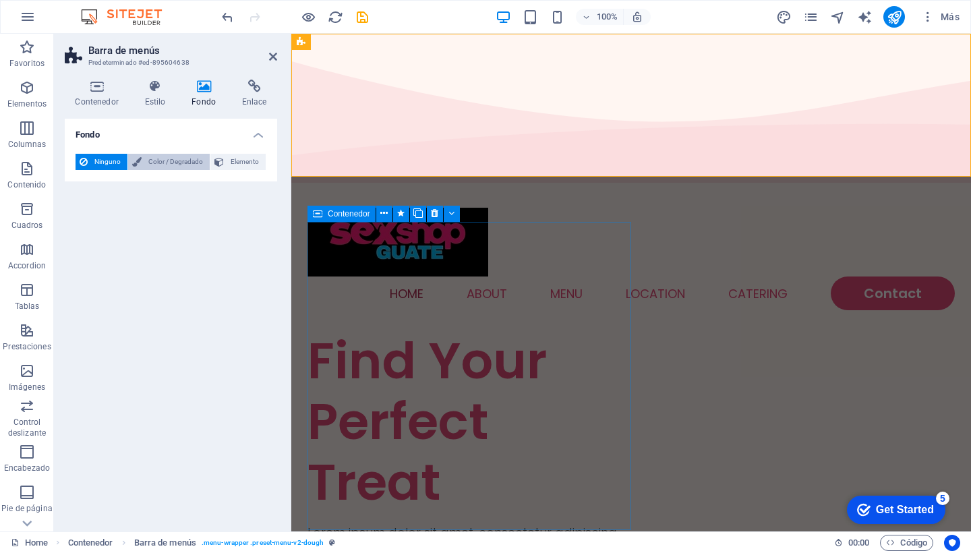
click at [175, 163] on span "Color / Degradado" at bounding box center [176, 162] width 60 height 16
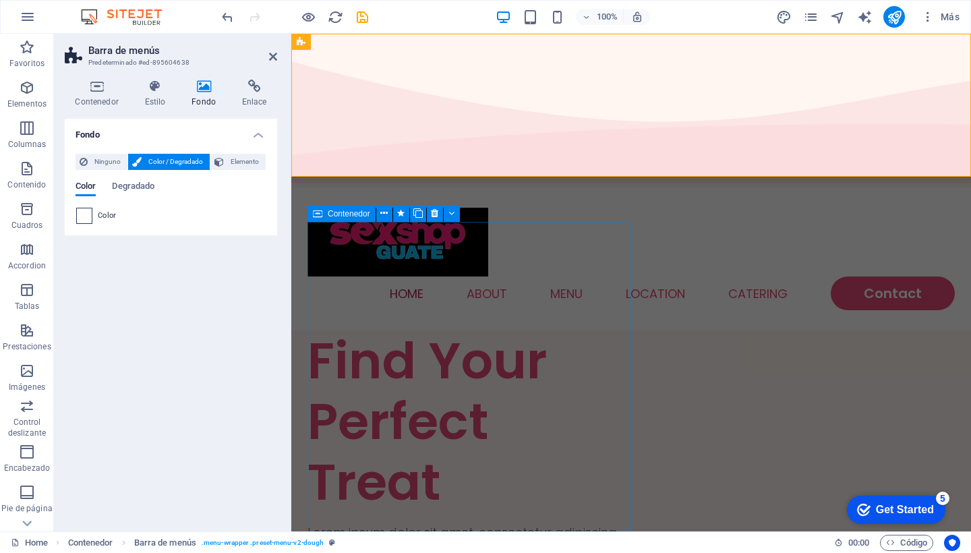
click at [84, 219] on span at bounding box center [84, 215] width 15 height 15
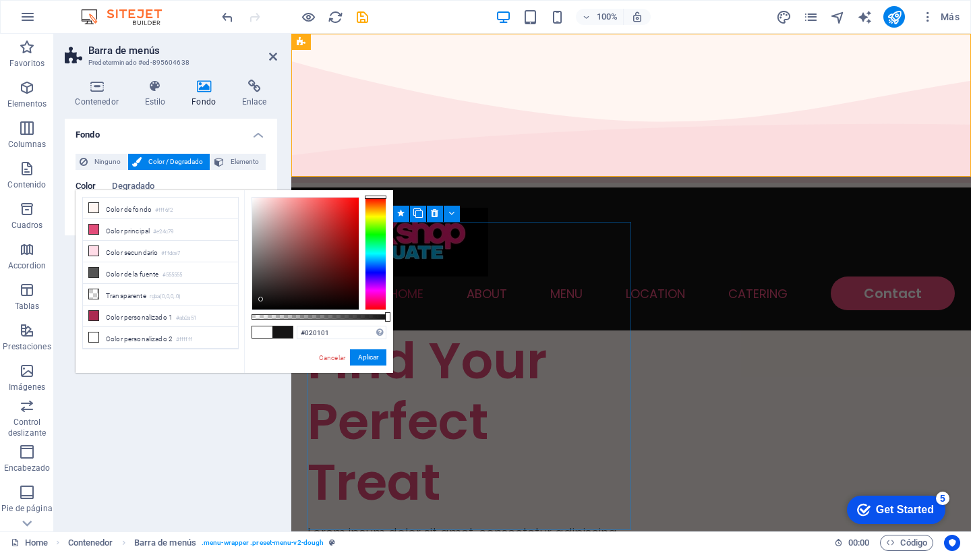
type input "#000000"
drag, startPoint x: 254, startPoint y: 199, endPoint x: 238, endPoint y: 311, distance: 113.1
click at [238, 311] on div "less Color de fondo #fff6f2 Color principal #e24c79 Color secundario #ffdce7 Co…" at bounding box center [235, 281] width 318 height 183
click at [359, 355] on button "Aplicar" at bounding box center [368, 357] width 36 height 16
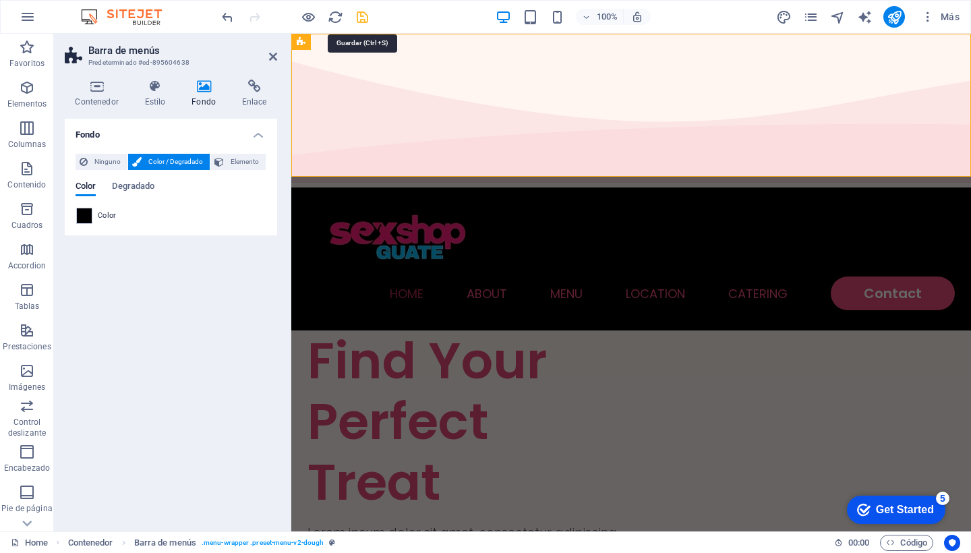
click at [363, 13] on icon "save" at bounding box center [363, 17] width 16 height 16
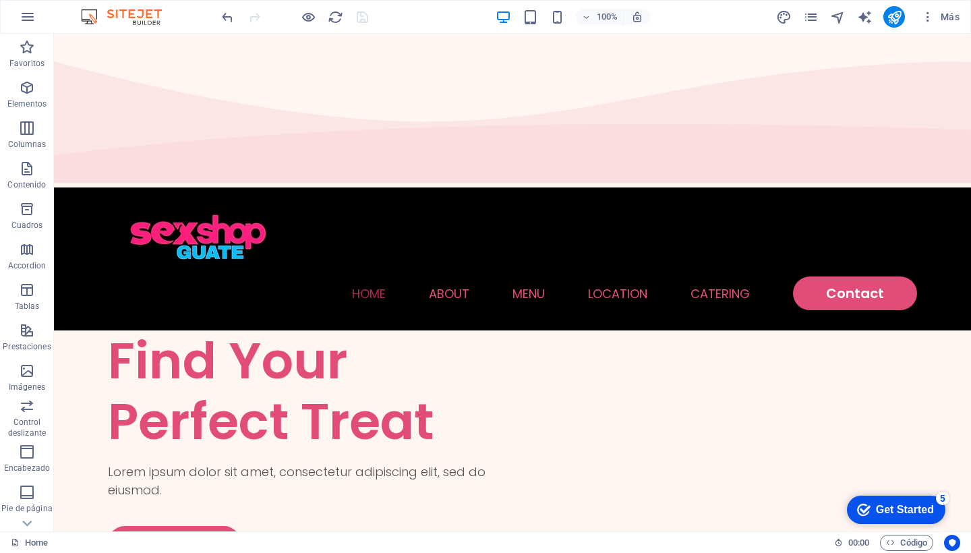
scroll to position [0, 0]
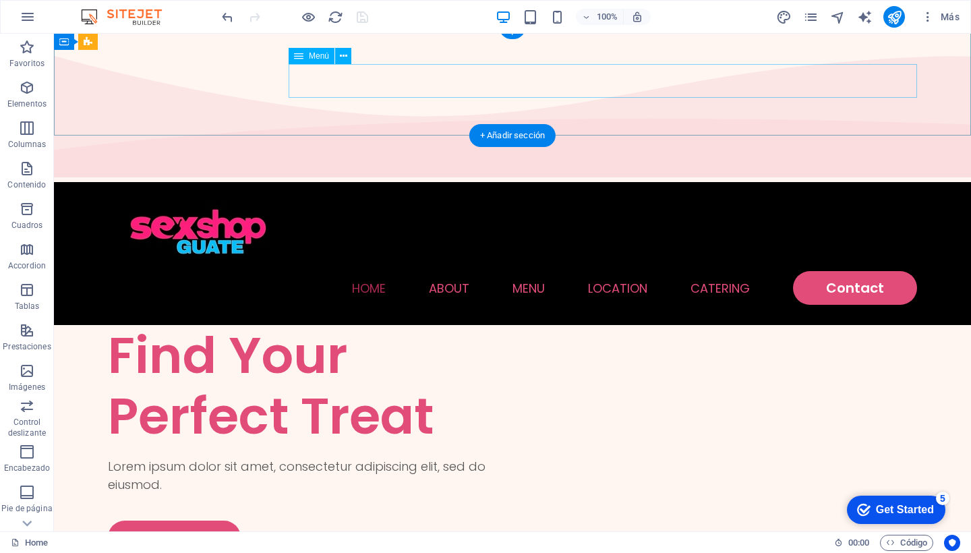
click at [388, 271] on nav "Home About Menu Location Catering Contact" at bounding box center [512, 288] width 809 height 34
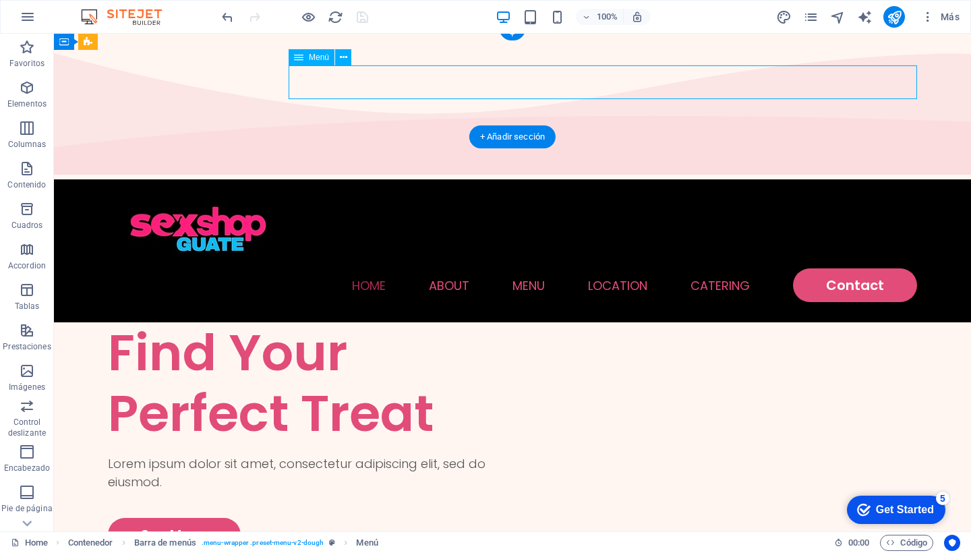
scroll to position [11, 0]
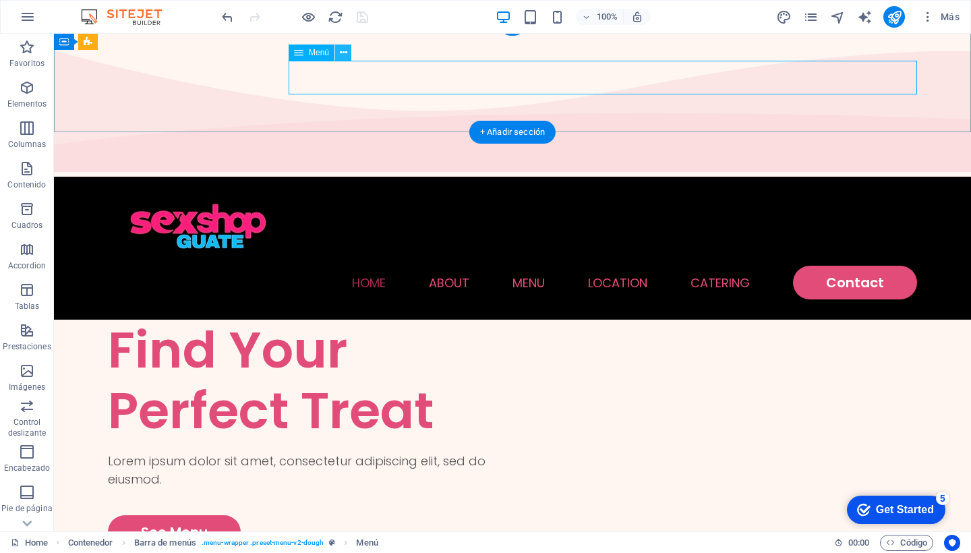
click at [347, 51] on icon at bounding box center [343, 53] width 7 height 14
click at [565, 177] on div "Home About Menu Location Catering Contact" at bounding box center [512, 248] width 917 height 143
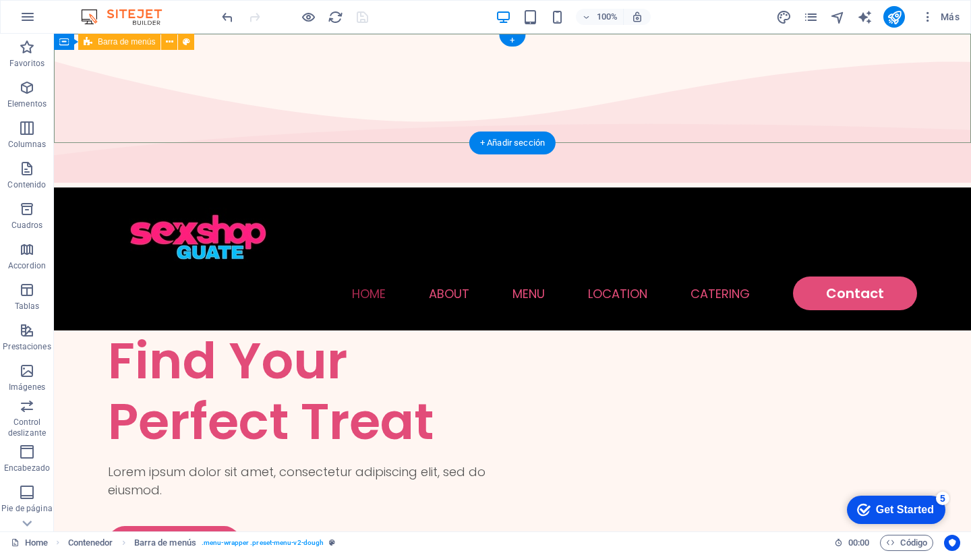
scroll to position [0, 0]
click at [380, 276] on nav "Home About Menu Location Catering Contact" at bounding box center [512, 293] width 809 height 34
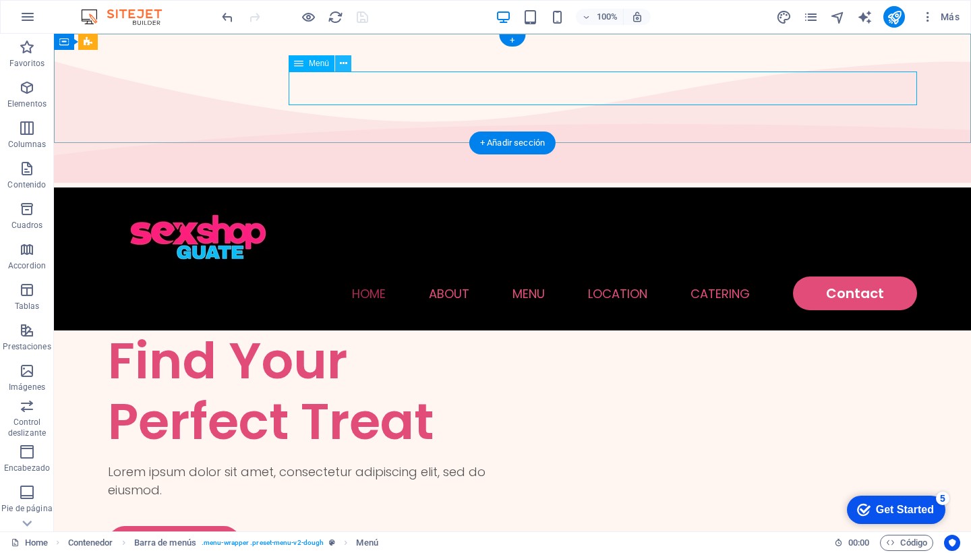
click at [347, 63] on button at bounding box center [343, 63] width 16 height 16
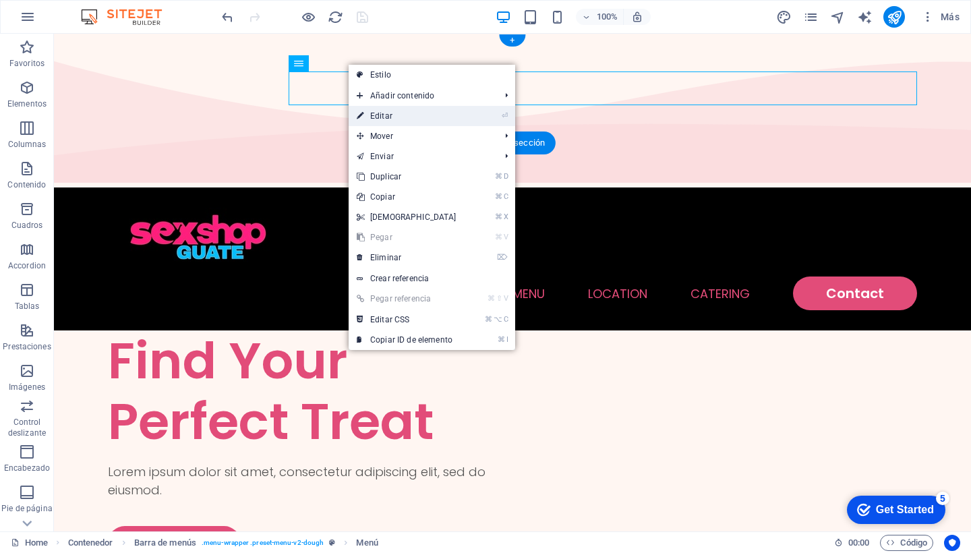
click at [384, 117] on link "⏎ Editar" at bounding box center [407, 116] width 116 height 20
select select
select select "1"
select select
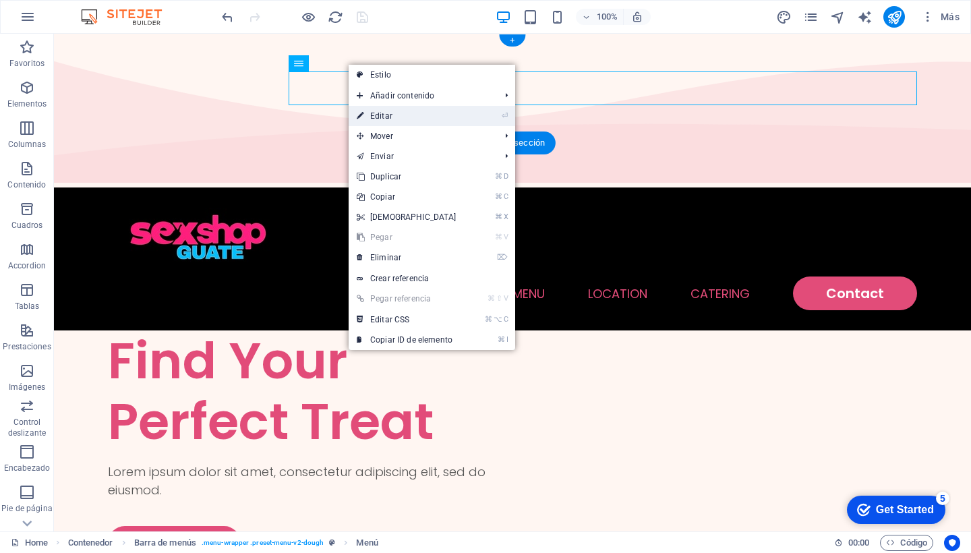
select select
select select "2"
select select
select select "default"
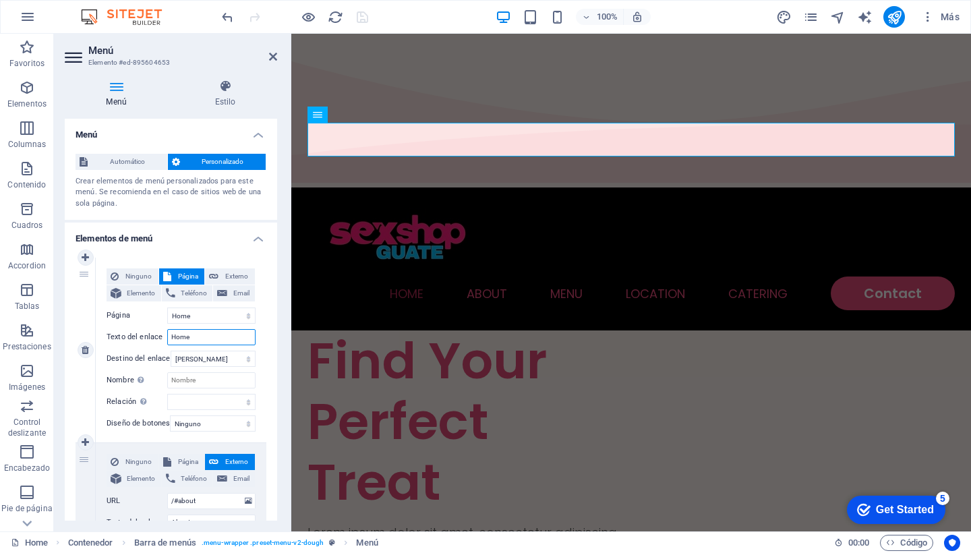
drag, startPoint x: 202, startPoint y: 338, endPoint x: 163, endPoint y: 336, distance: 39.1
click at [163, 336] on div "Texto del enlace Home" at bounding box center [181, 337] width 149 height 16
type input "INICIO"
select select
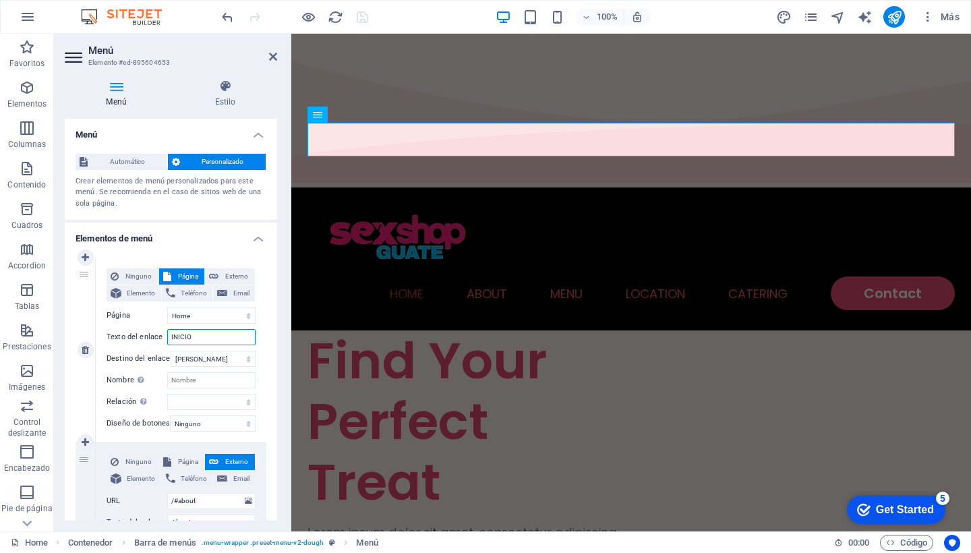
select select
type input "INICIO"
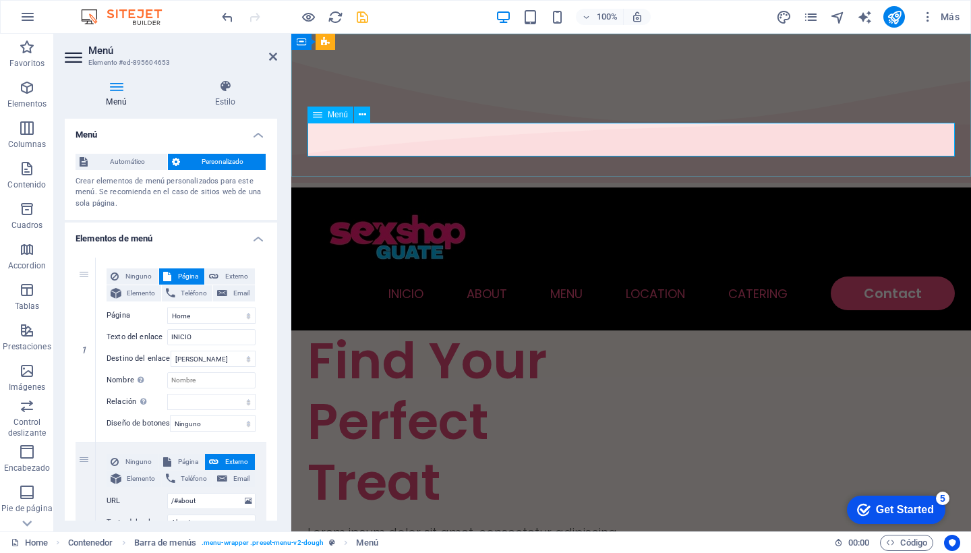
click at [488, 276] on nav "INICIO About Menu Location Catering Contact" at bounding box center [630, 293] width 647 height 34
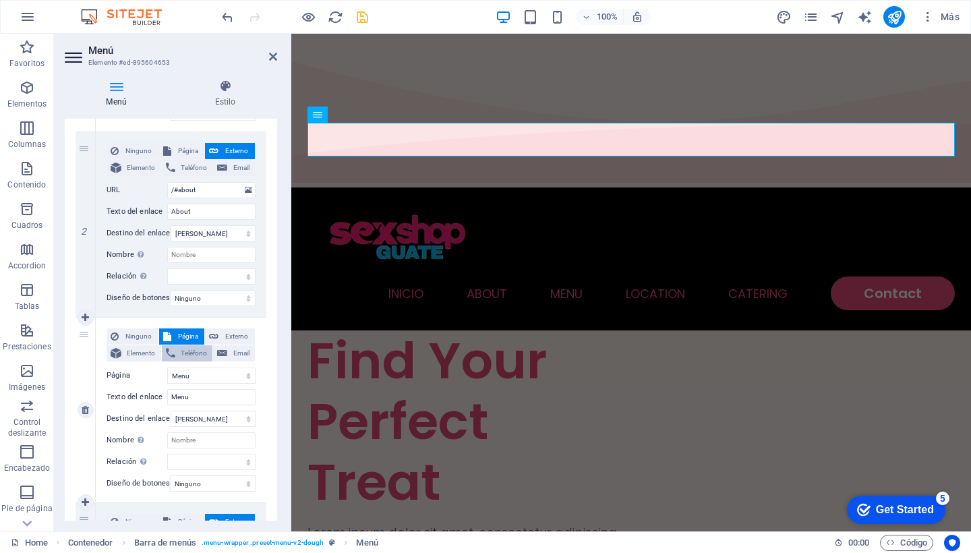
scroll to position [312, 0]
drag, startPoint x: 200, startPoint y: 396, endPoint x: 160, endPoint y: 392, distance: 39.9
click at [160, 392] on div "Texto del enlace Menu" at bounding box center [181, 396] width 149 height 16
type input "M"
select select
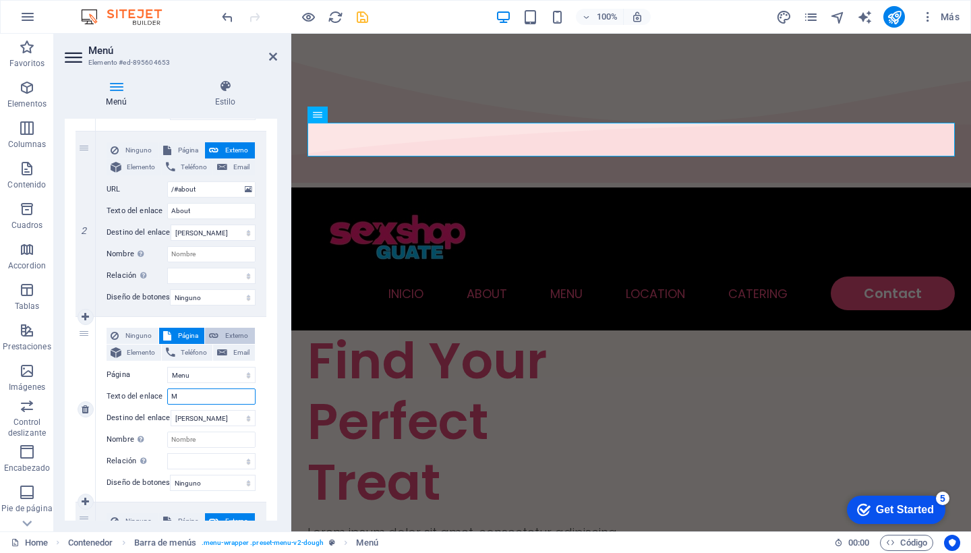
select select
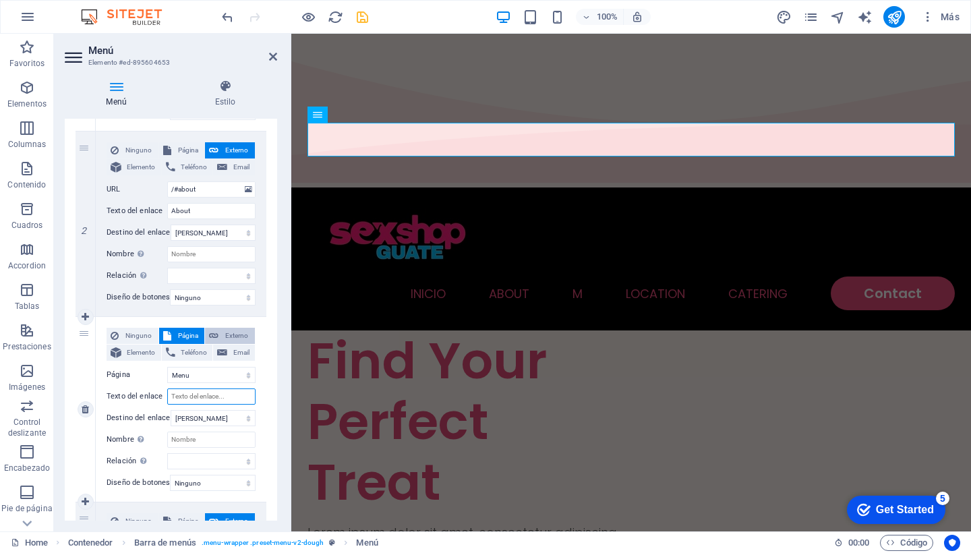
select select
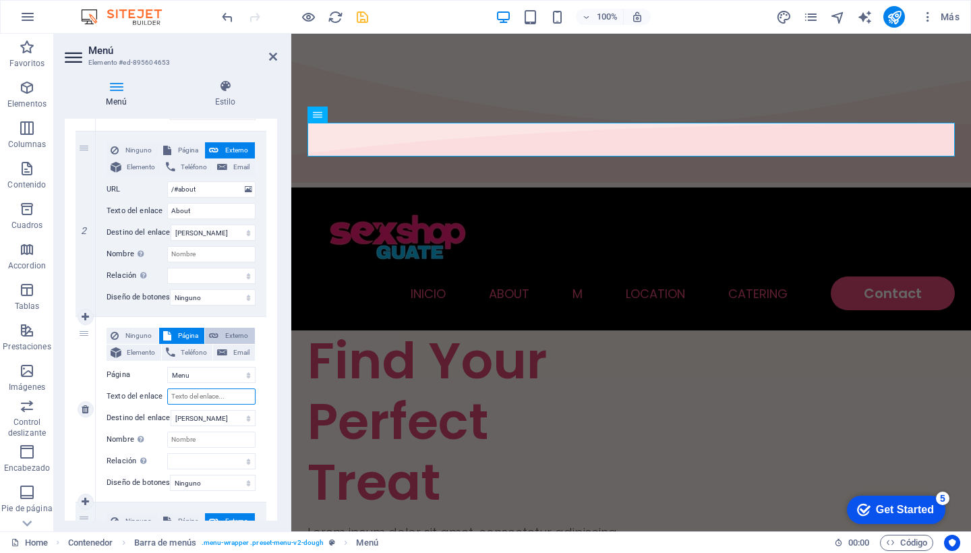
select select
type input "me"
select select
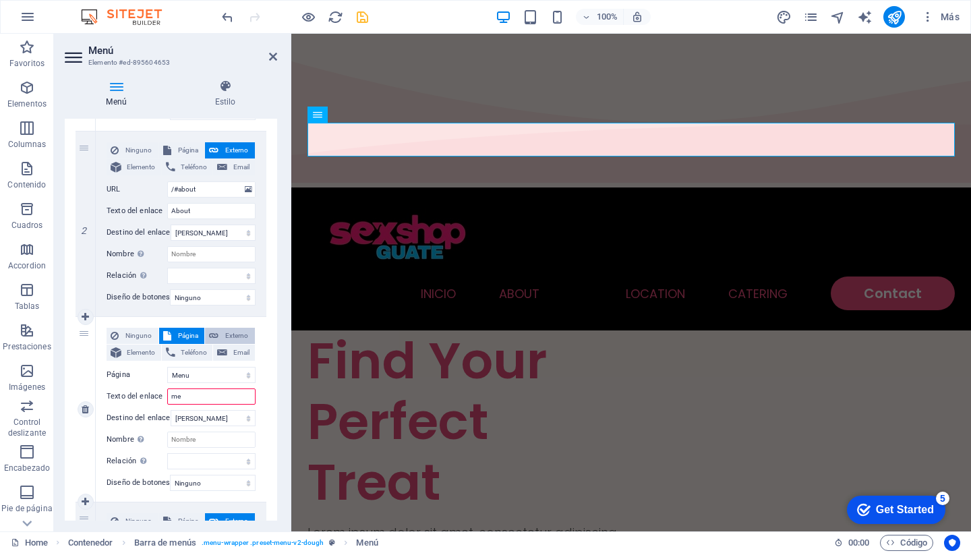
select select
type input "m"
select select
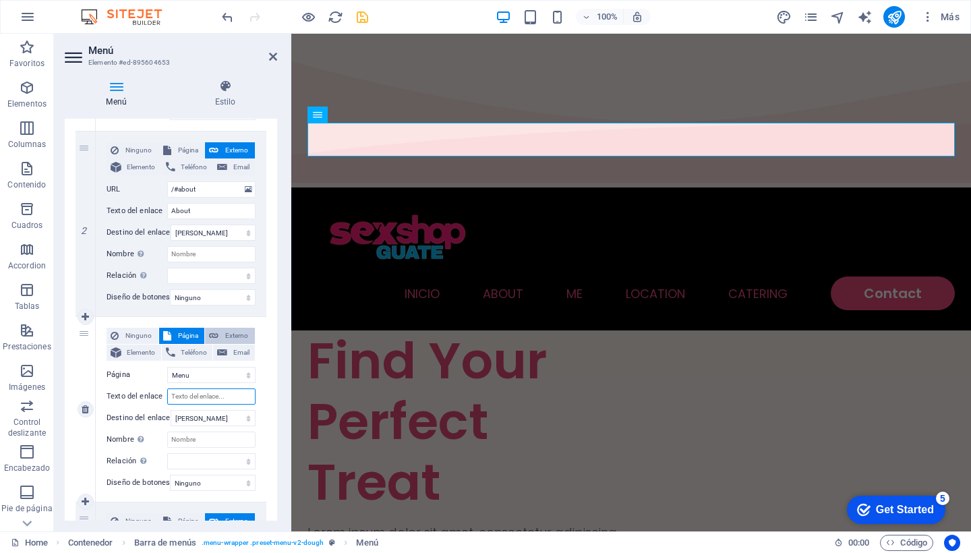
select select
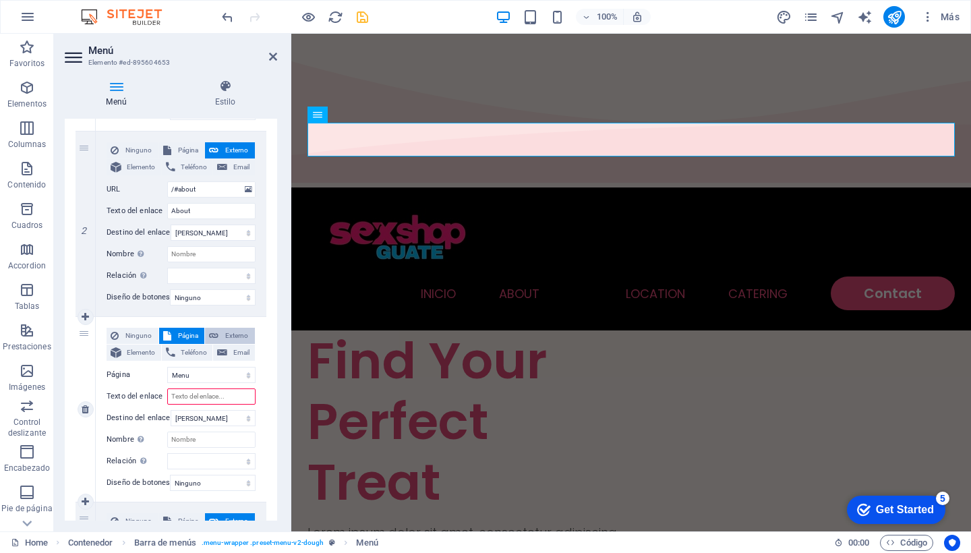
type input "c"
select select
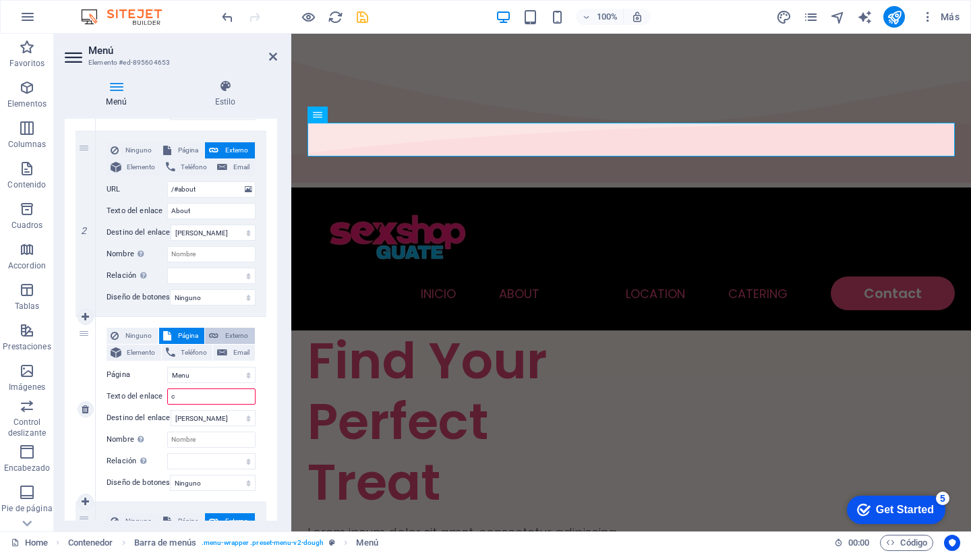
select select
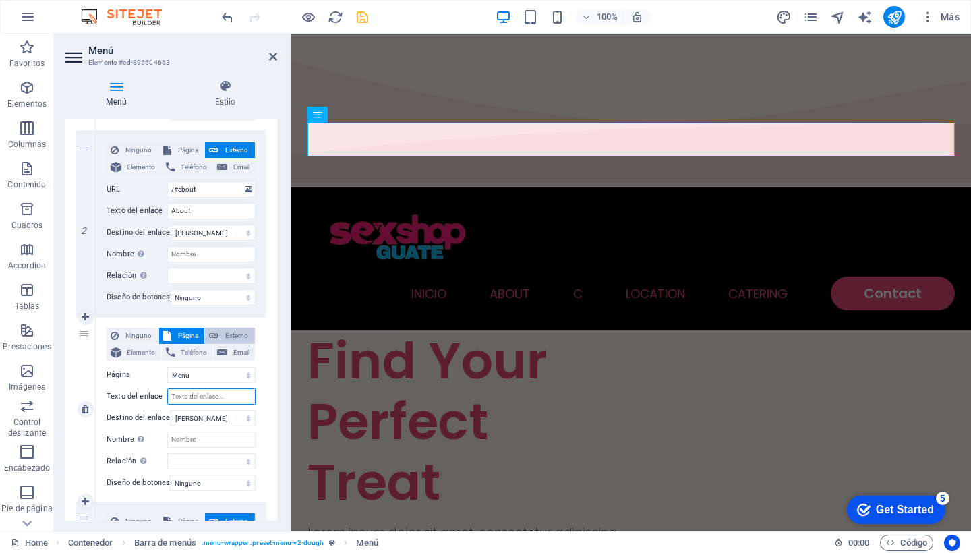
select select
type input "C"
select select
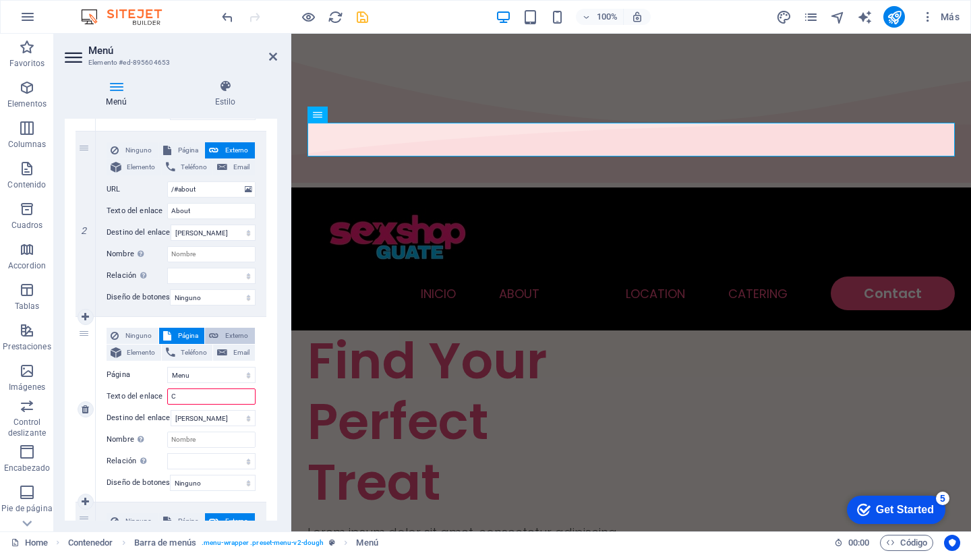
select select
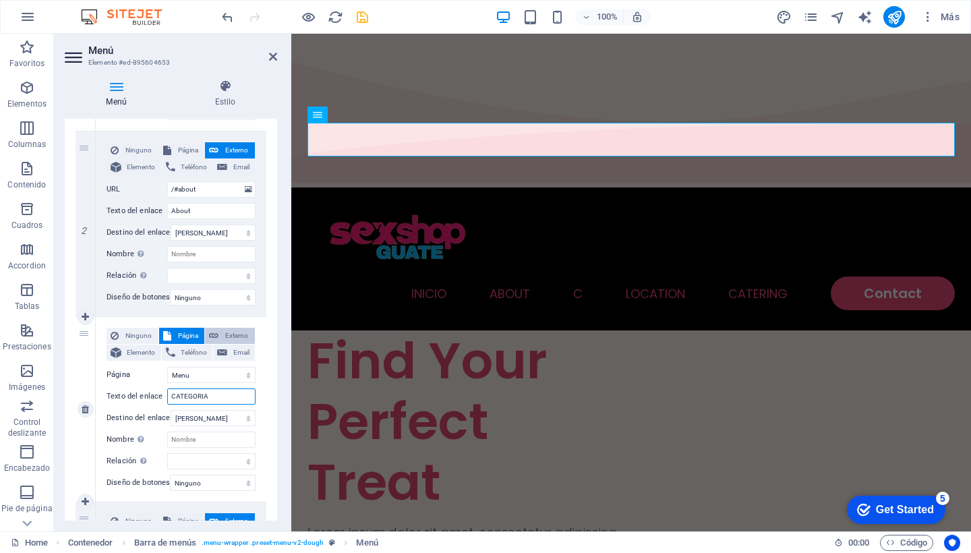
type input "CATEGORIAS"
select select
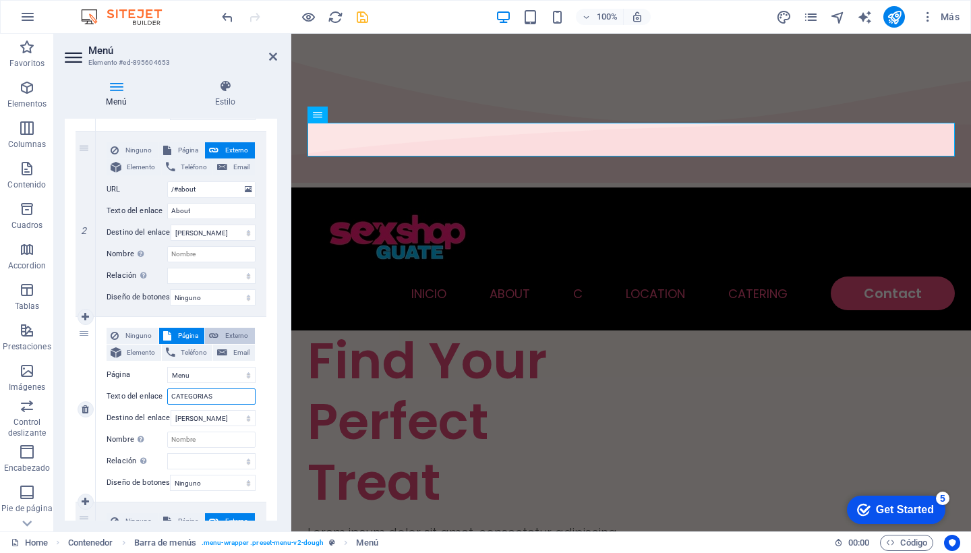
select select
type input "CATEGORIAS"
click at [258, 331] on div "Ninguno Página Externo Elemento Teléfono Email Página Home Menu Contact Legal N…" at bounding box center [181, 409] width 171 height 185
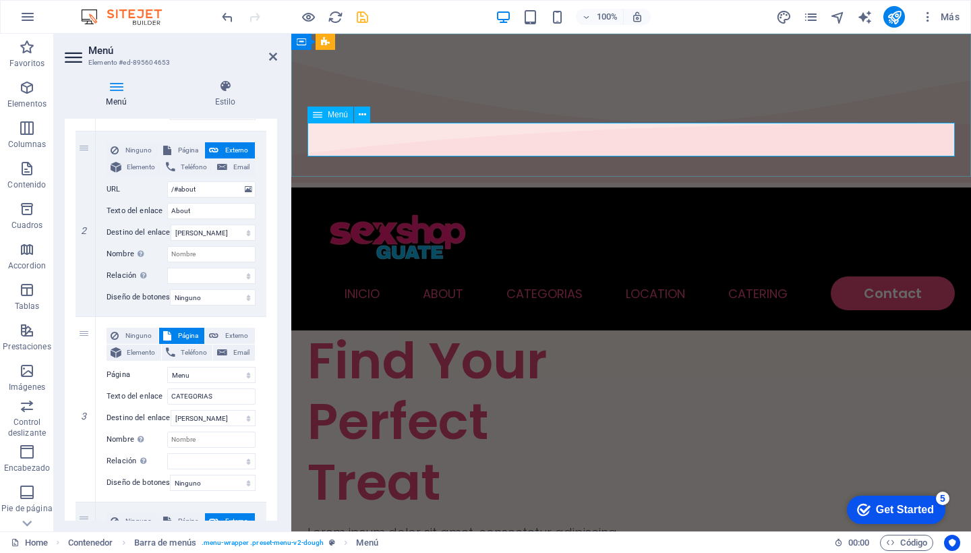
click at [456, 276] on nav "INICIO About CATEGORIAS Location Catering Contact" at bounding box center [630, 293] width 647 height 34
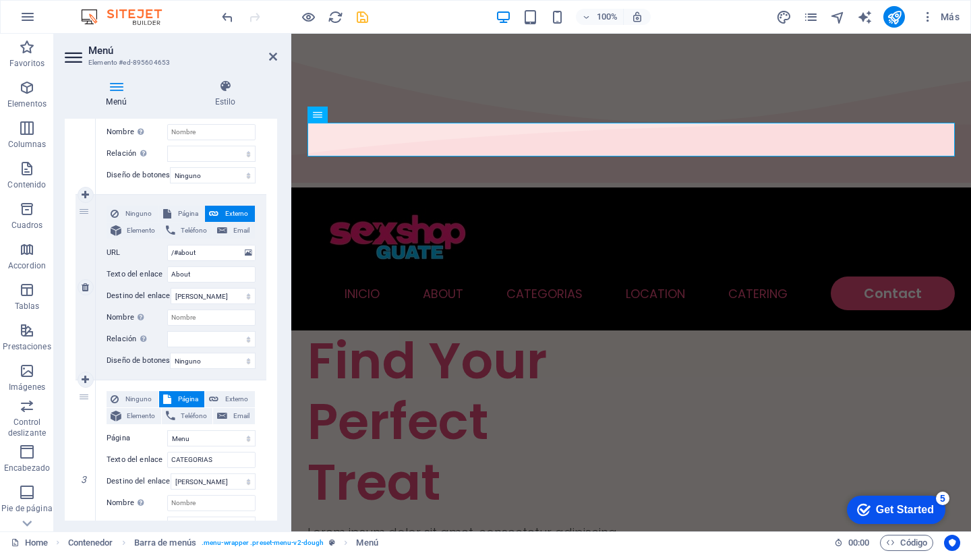
scroll to position [249, 0]
click at [86, 285] on icon at bounding box center [85, 286] width 7 height 9
select select
select select "1"
type input "CATEGORIAS"
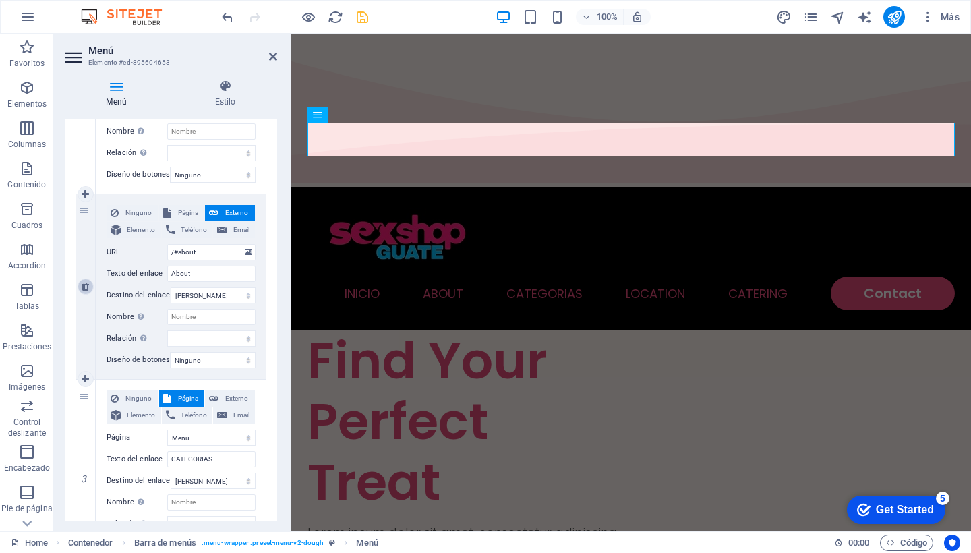
select select
type input "/#location"
type input "Location"
select select
type input "/#ed-895604536"
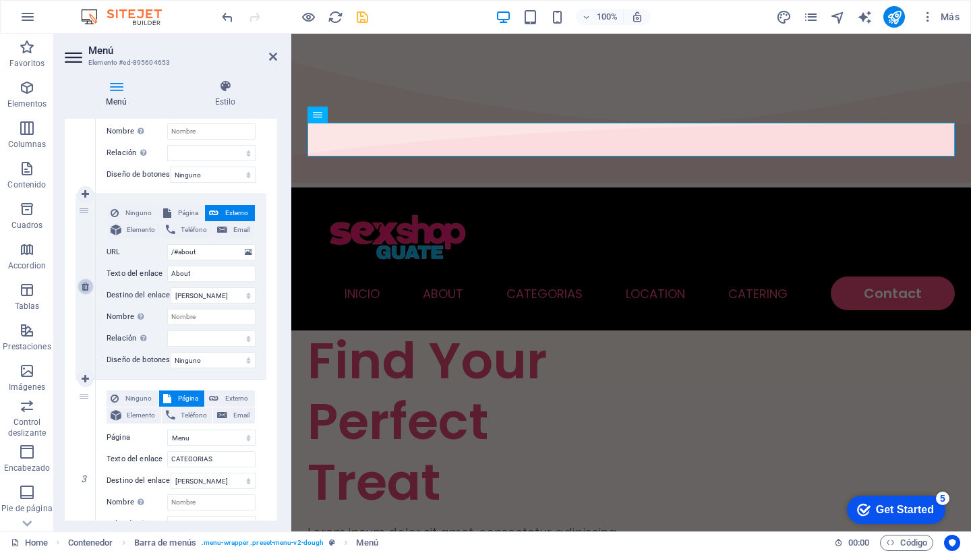
type input "Catering"
select select "blank"
select select
select select "2"
type input "Contact"
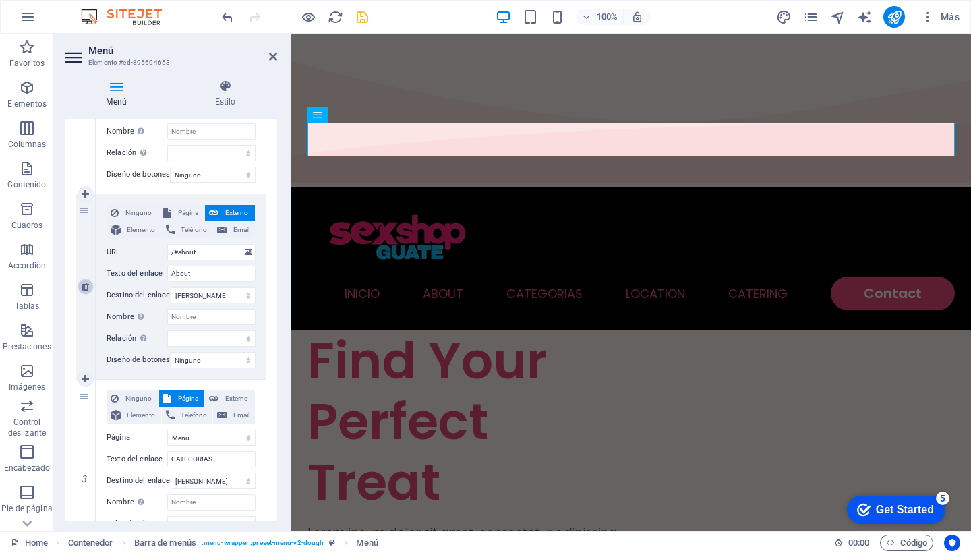
select select
select select "default"
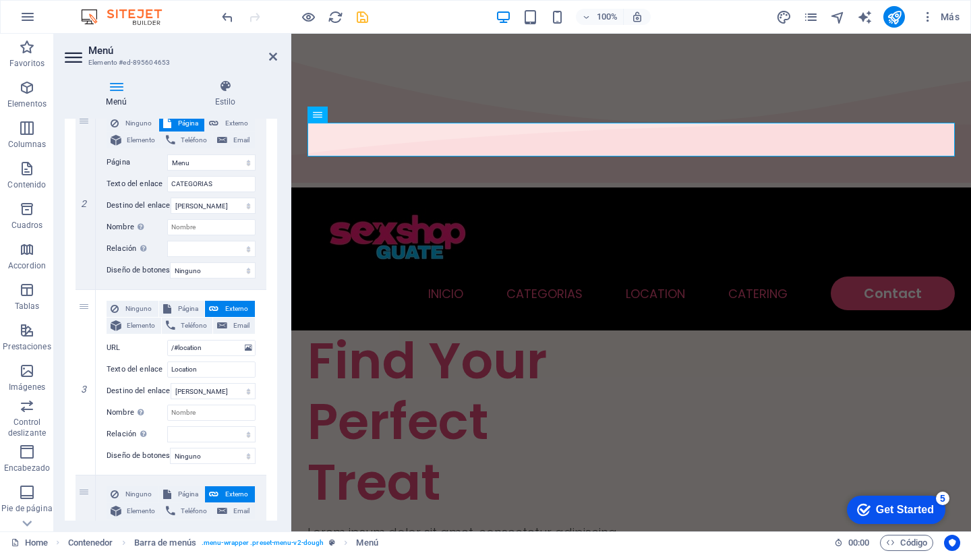
scroll to position [338, 0]
click at [84, 380] on icon at bounding box center [85, 382] width 7 height 9
select select
type input "/#ed-895604536"
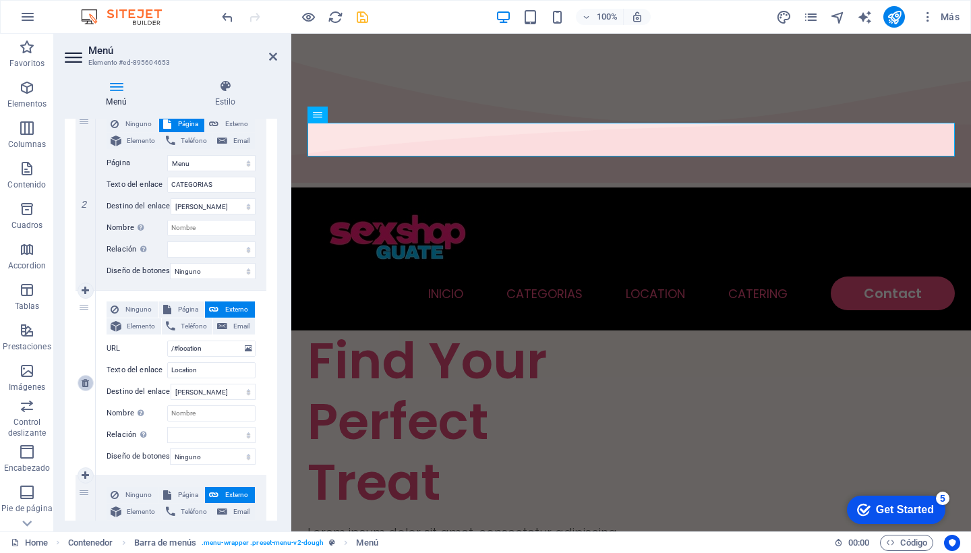
type input "Catering"
select select "blank"
select select
select select "2"
type input "Contact"
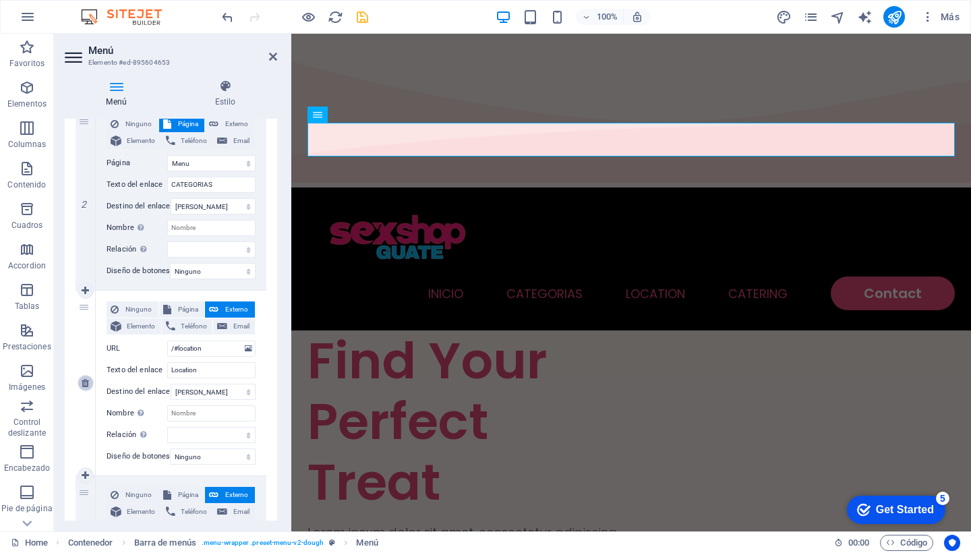
select select
select select "default"
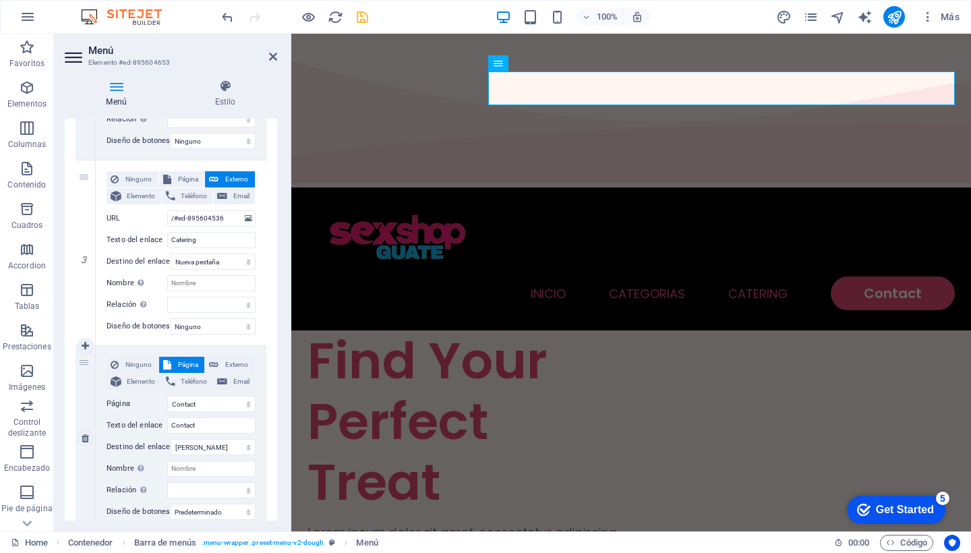
scroll to position [456, 0]
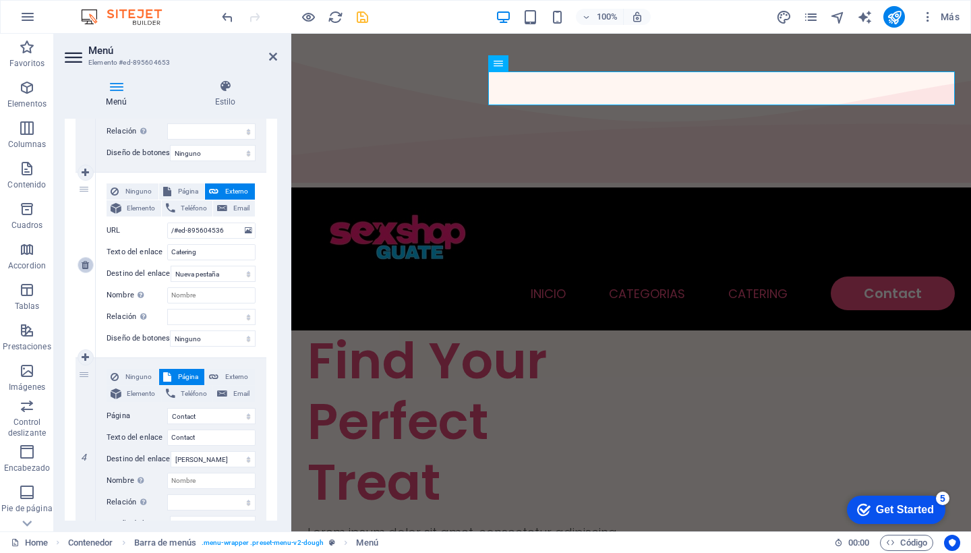
click at [84, 262] on icon at bounding box center [85, 264] width 7 height 9
select select
select select "2"
type input "Contact"
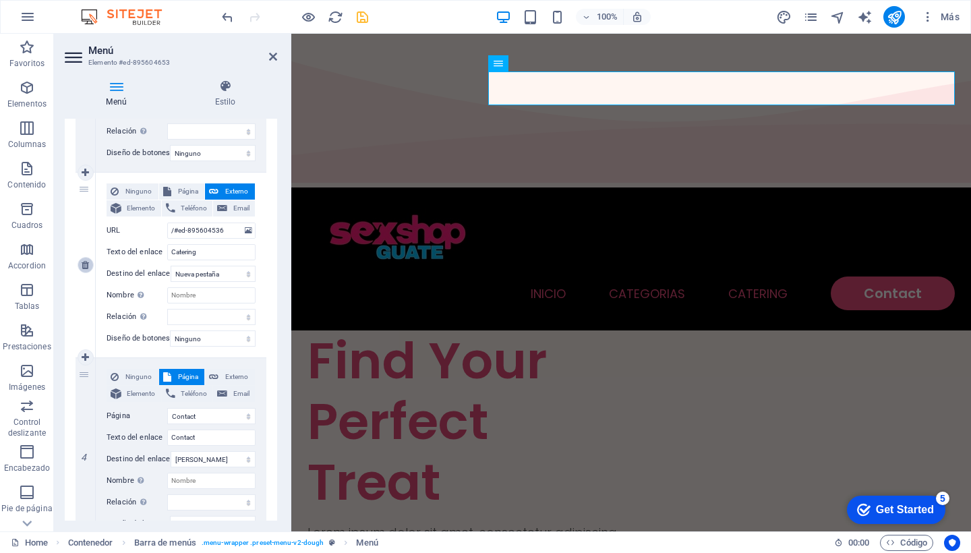
select select
select select "default"
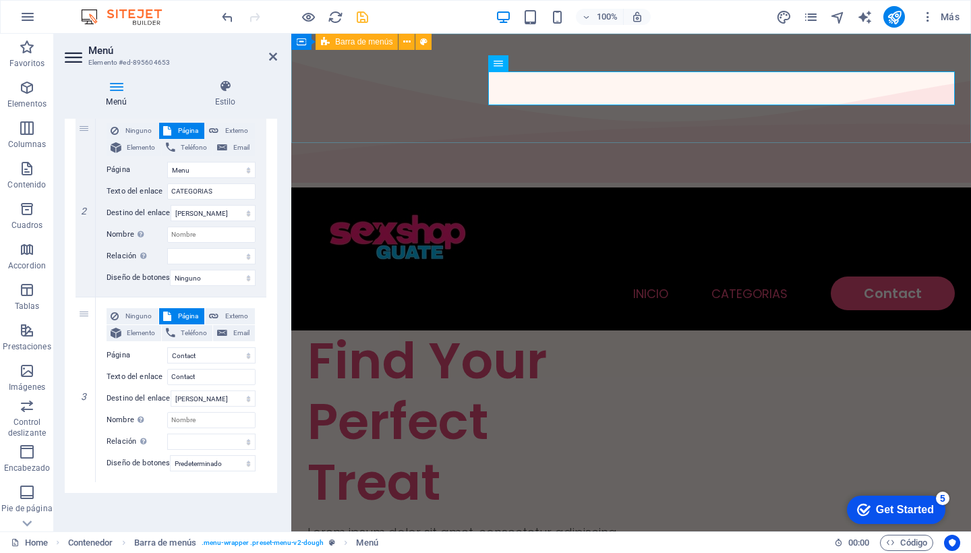
click at [512, 187] on div "INICIO CATEGORIAS Contact" at bounding box center [631, 258] width 680 height 143
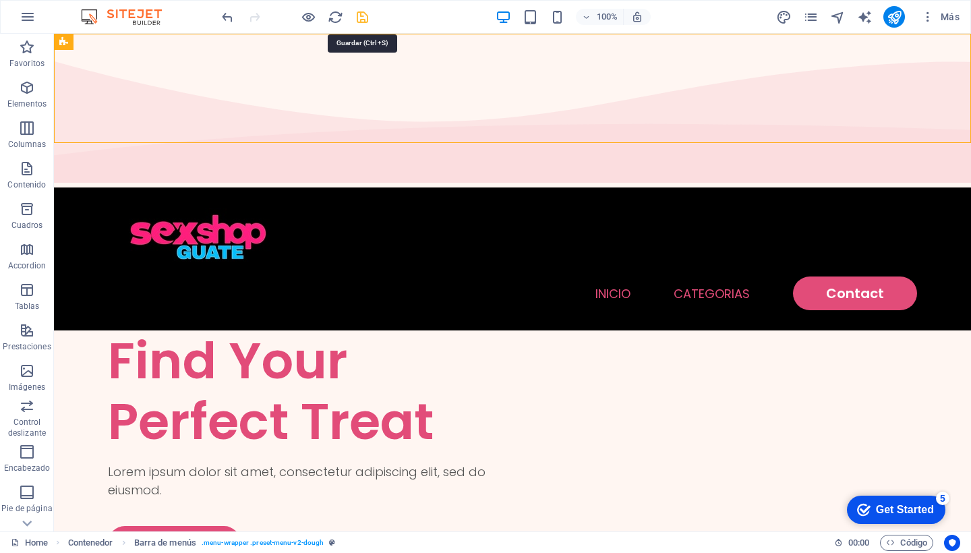
click at [363, 13] on icon "save" at bounding box center [363, 17] width 16 height 16
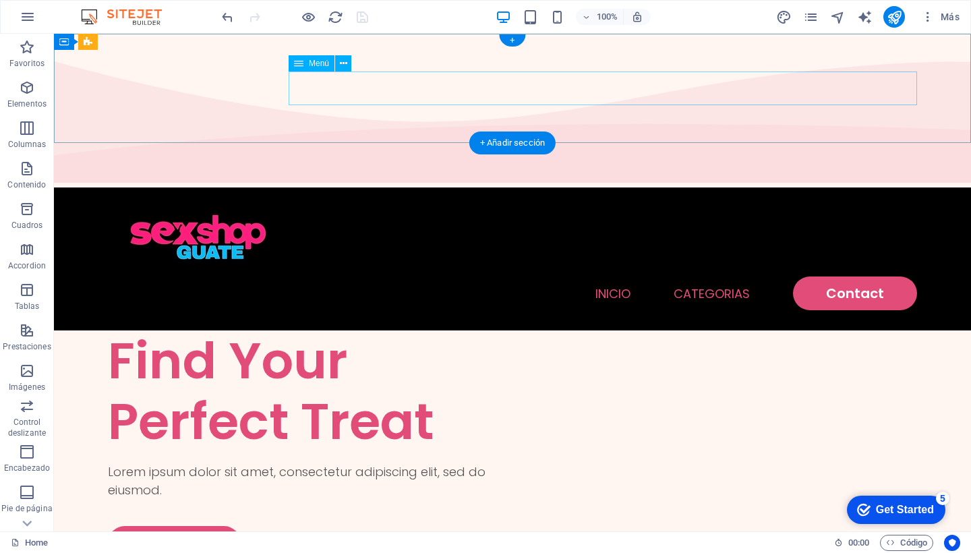
click at [734, 276] on nav "INICIO CATEGORIAS Contact" at bounding box center [512, 293] width 809 height 34
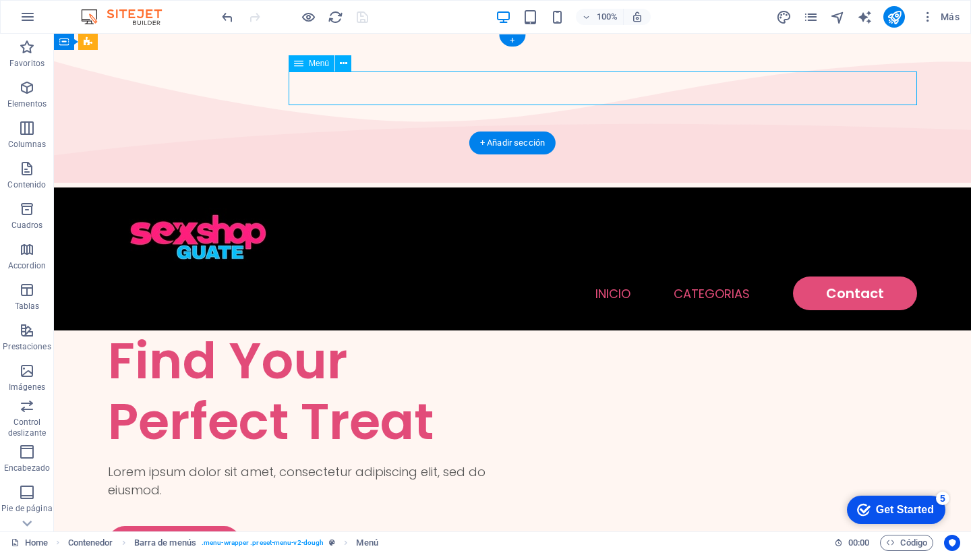
click at [734, 276] on nav "INICIO CATEGORIAS Contact" at bounding box center [512, 293] width 809 height 34
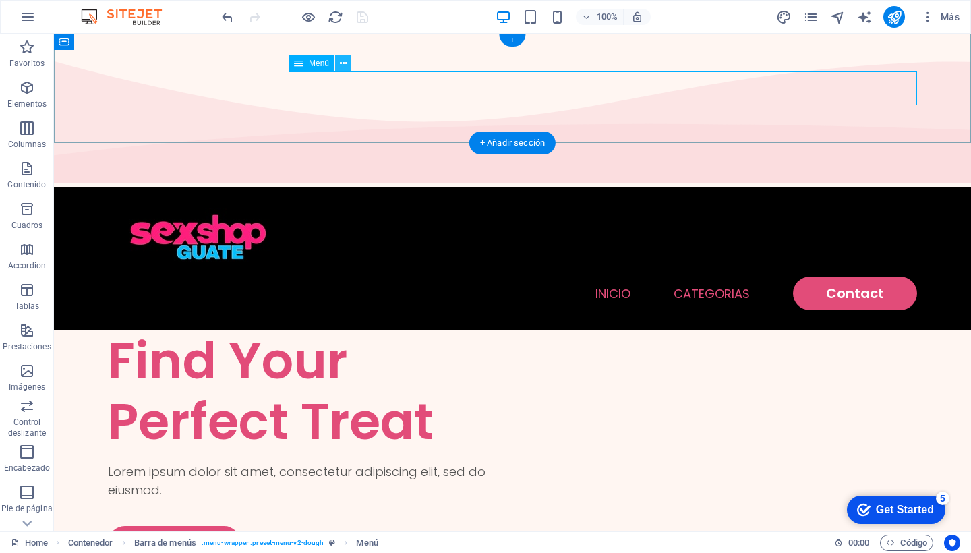
click at [345, 61] on icon at bounding box center [343, 64] width 7 height 14
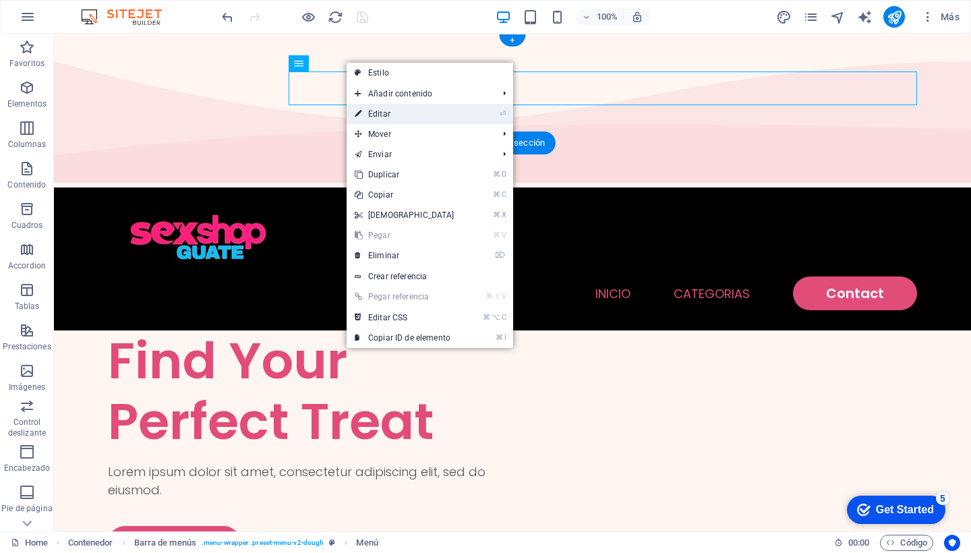
click at [382, 112] on link "⏎ Editar" at bounding box center [405, 114] width 116 height 20
select select
select select "1"
select select
select select "2"
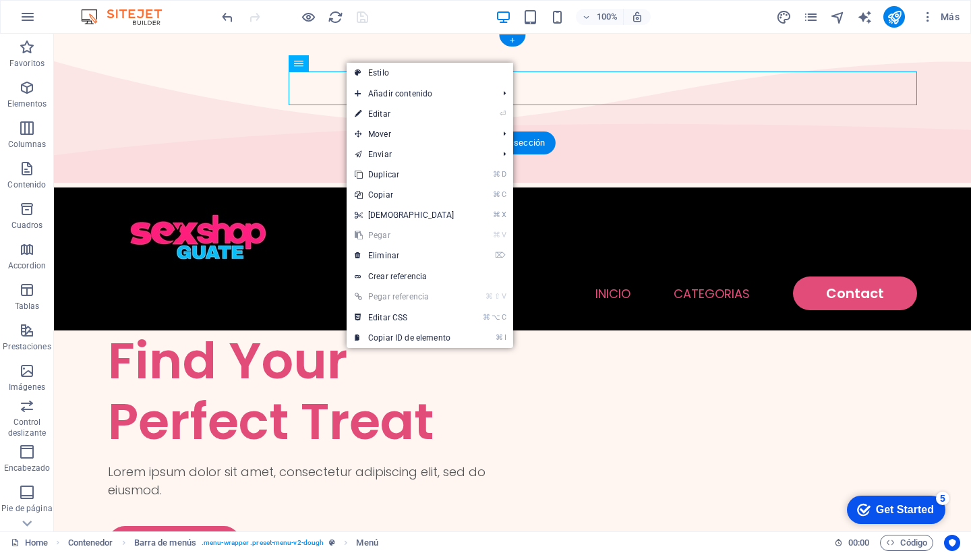
select select
select select "default"
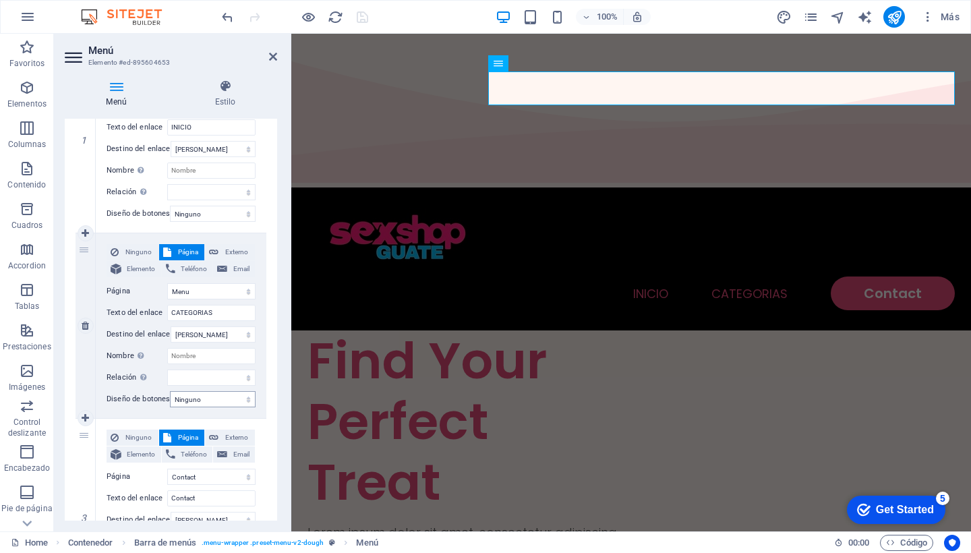
scroll to position [206, 0]
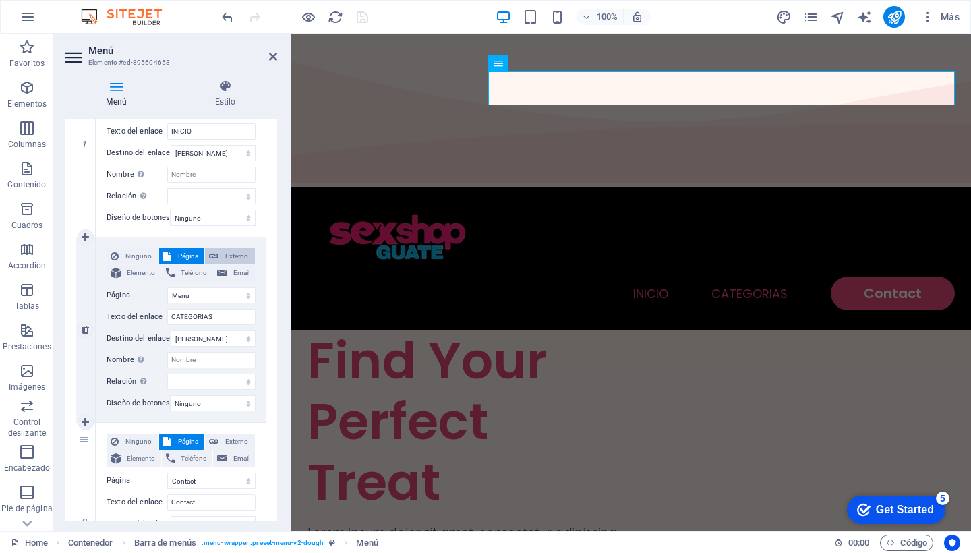
click at [234, 257] on span "Externo" at bounding box center [237, 256] width 28 height 16
select select
select select "blank"
select select
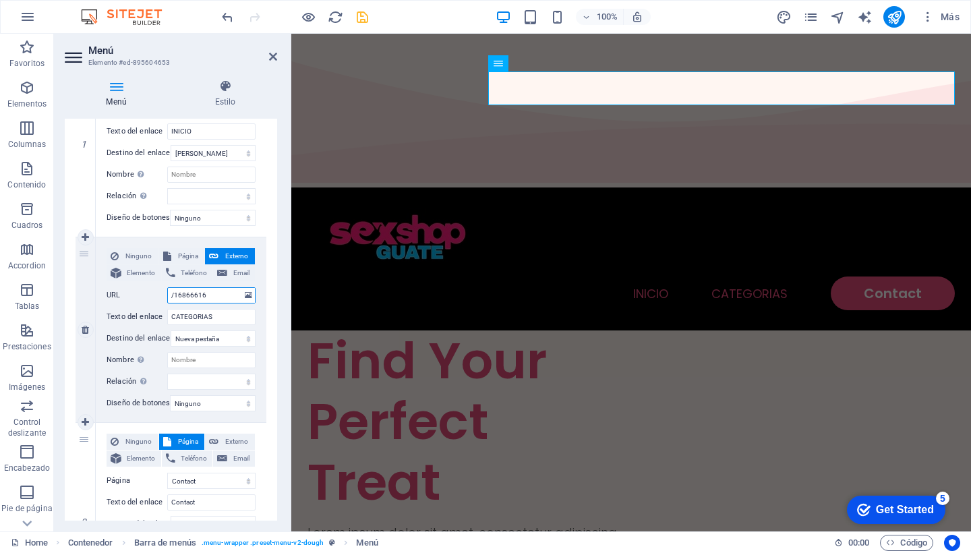
drag, startPoint x: 221, startPoint y: 295, endPoint x: 163, endPoint y: 297, distance: 58.0
click at [163, 297] on div "URL /16866616" at bounding box center [181, 295] width 149 height 16
select select
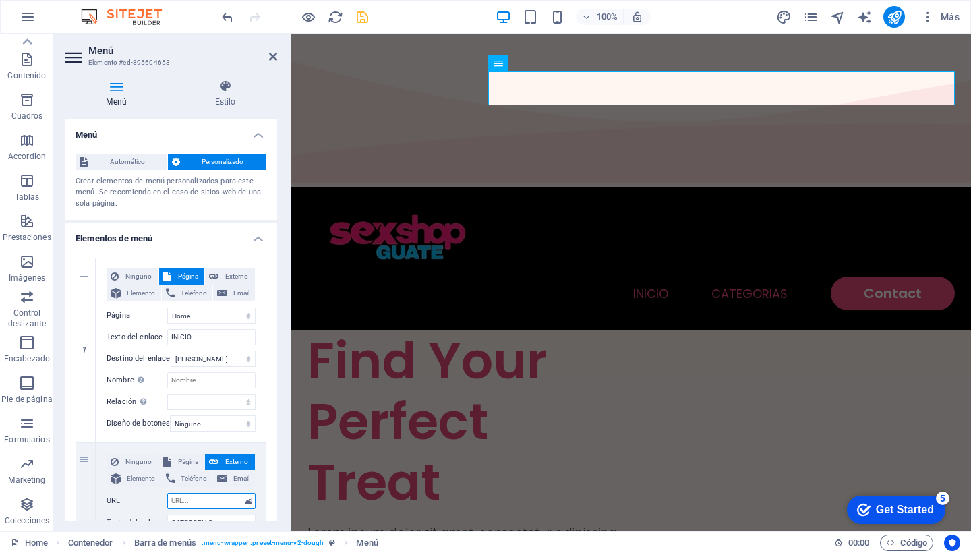
scroll to position [0, 0]
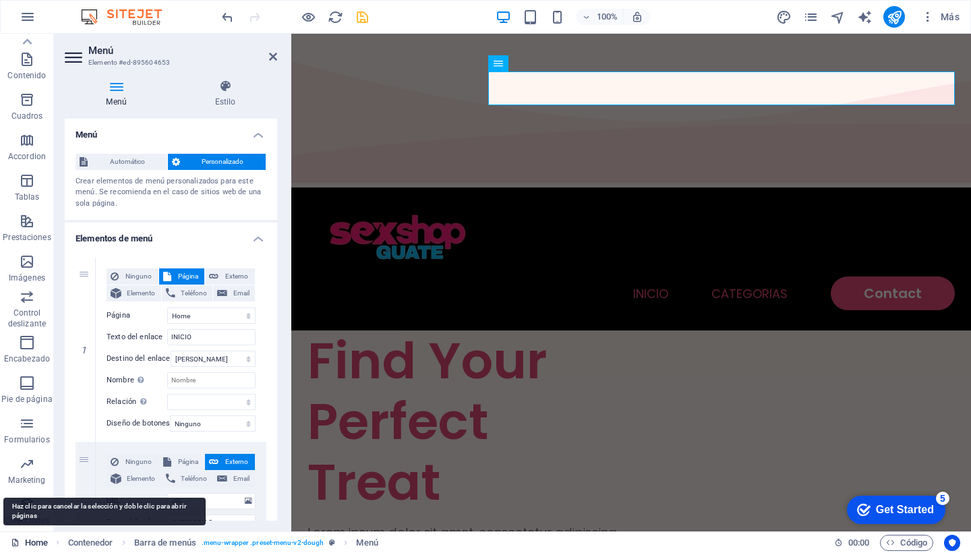
click at [29, 543] on link "Home" at bounding box center [29, 543] width 37 height 16
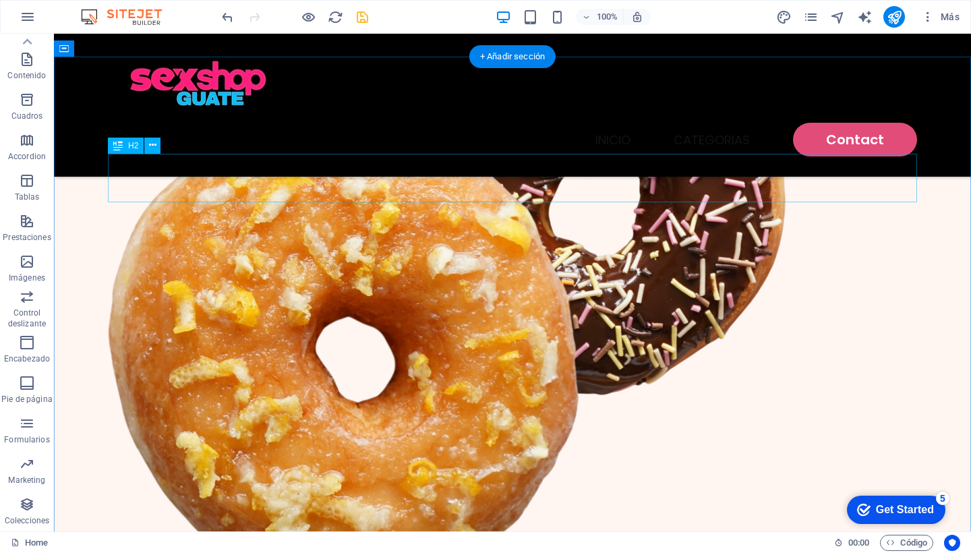
scroll to position [598, 0]
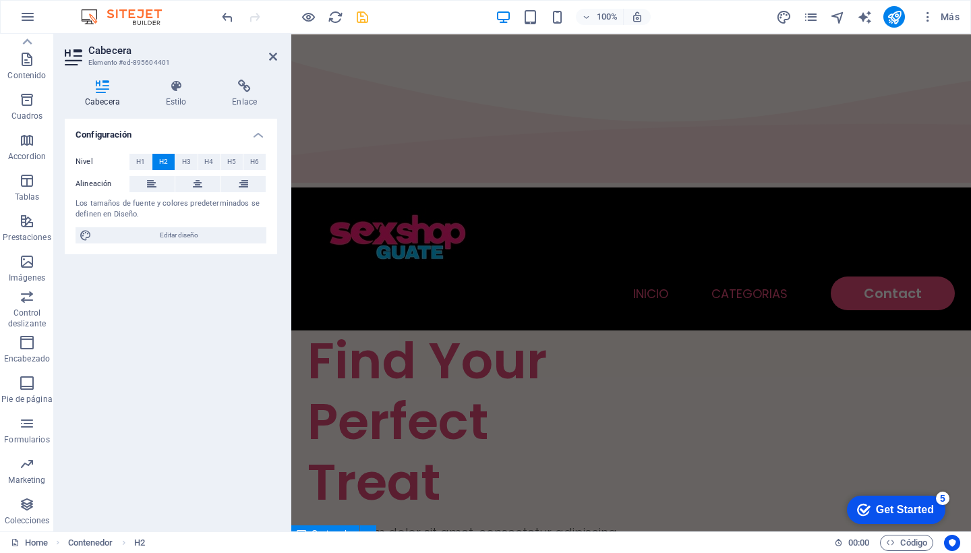
scroll to position [0, 0]
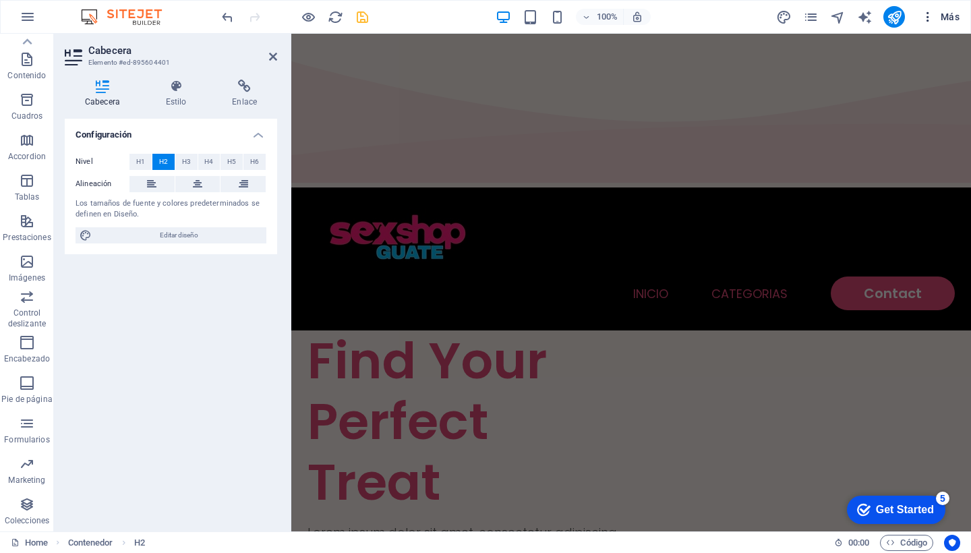
click at [955, 17] on span "Más" at bounding box center [940, 16] width 38 height 13
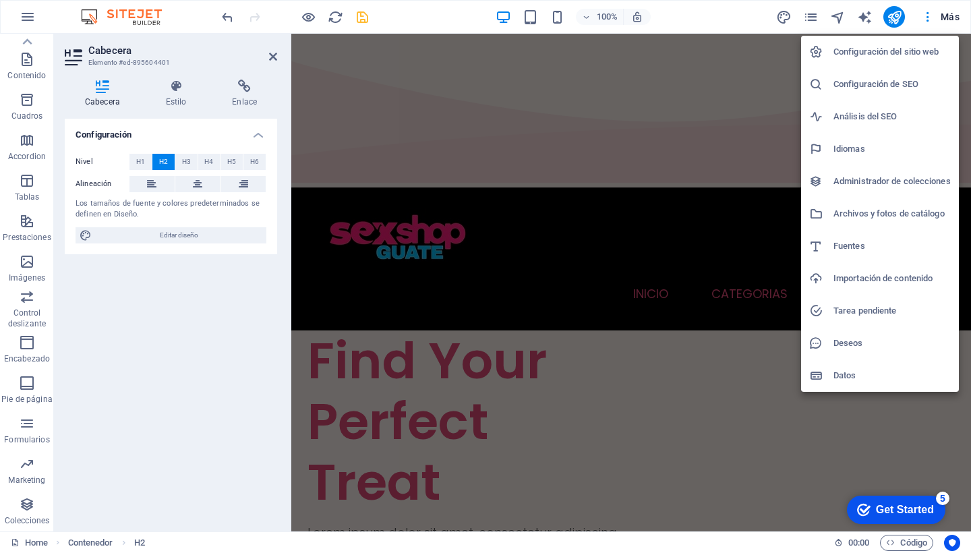
click at [893, 51] on h6 "Configuración del sitio web" at bounding box center [891, 52] width 117 height 16
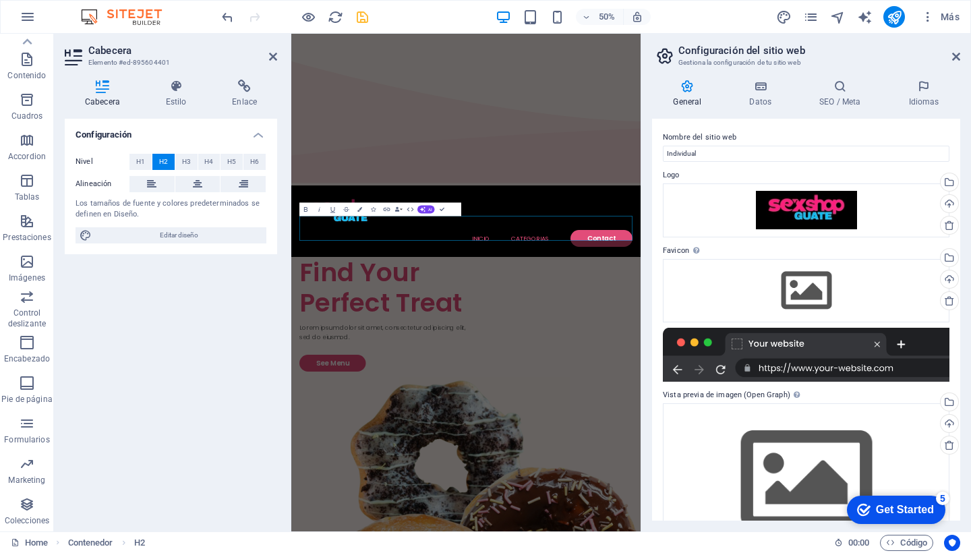
scroll to position [678, 0]
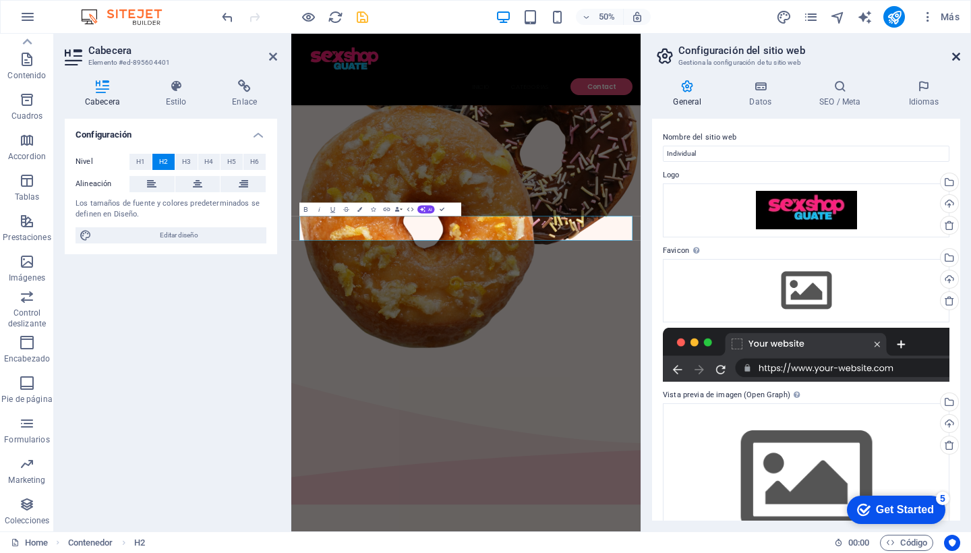
click at [955, 53] on icon at bounding box center [956, 56] width 8 height 11
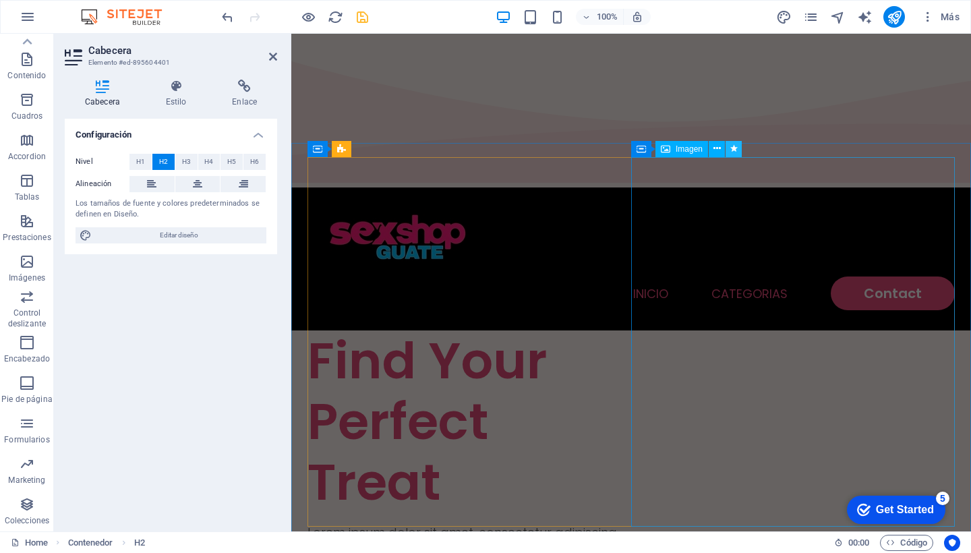
scroll to position [0, 0]
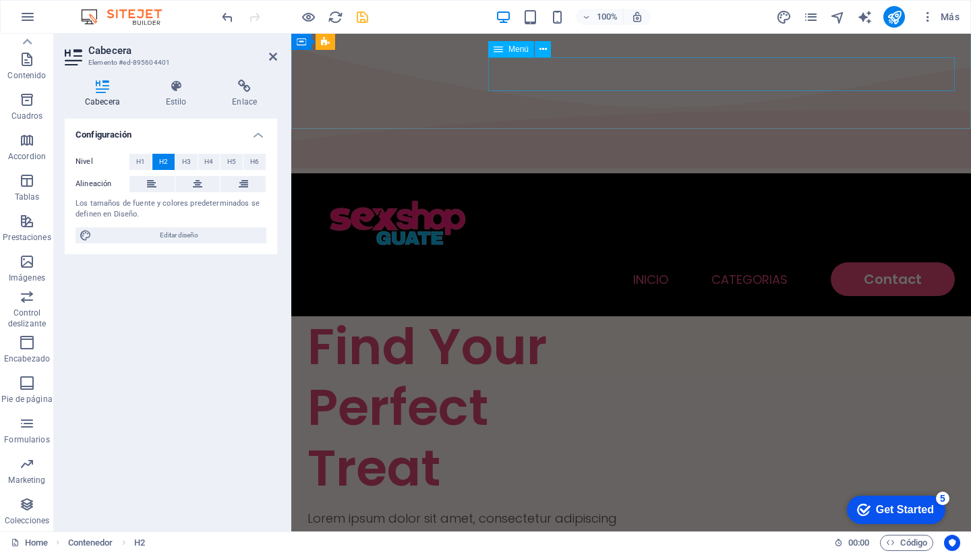
click at [747, 262] on nav "INICIO CATEGORIAS Contact" at bounding box center [630, 279] width 647 height 34
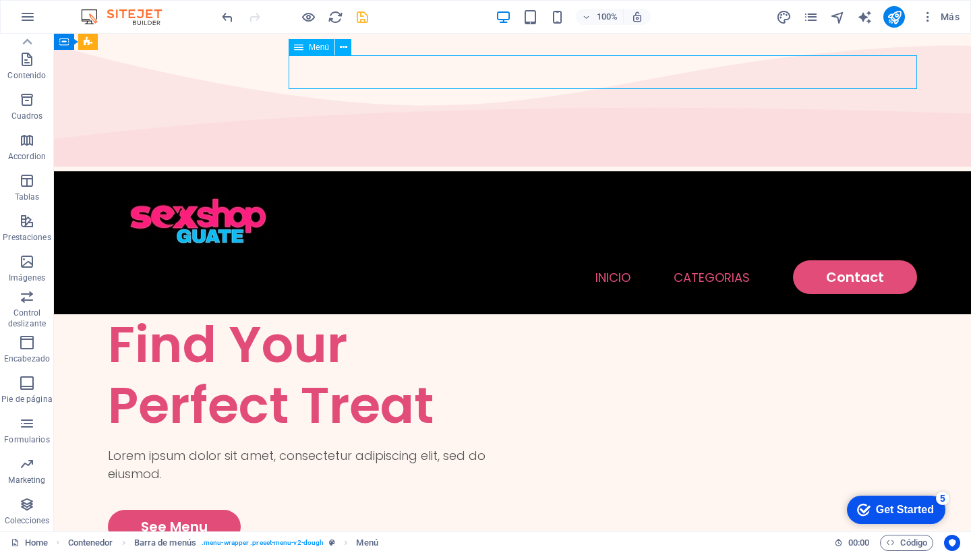
click at [747, 260] on nav "INICIO CATEGORIAS Contact" at bounding box center [512, 277] width 809 height 34
select select
select select "2"
select select
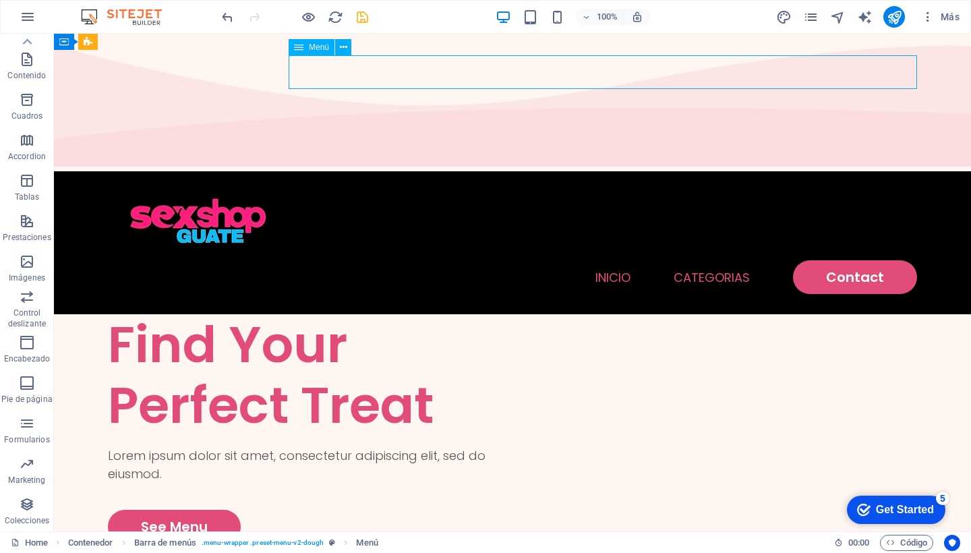
select select "default"
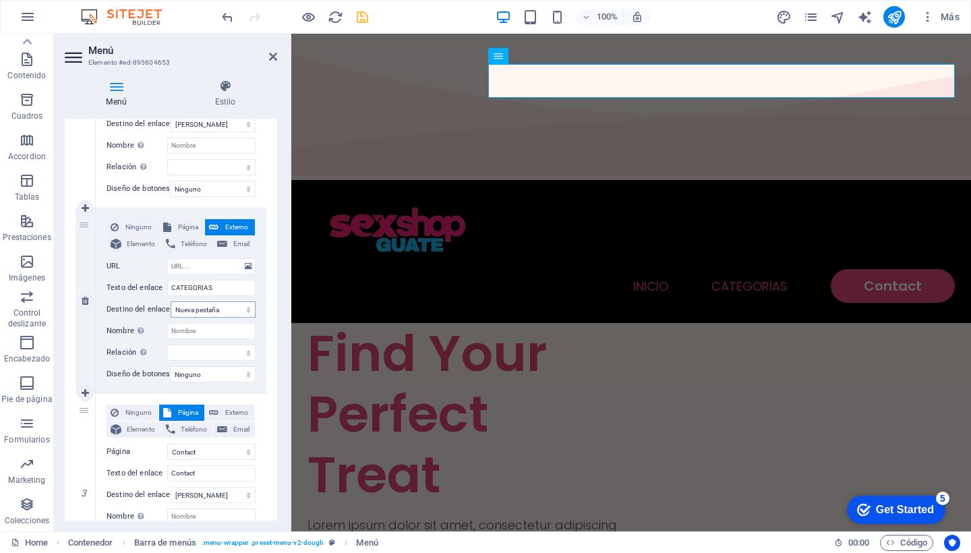
scroll to position [237, 0]
click at [220, 284] on input "CATEGORIAS" at bounding box center [211, 286] width 88 height 16
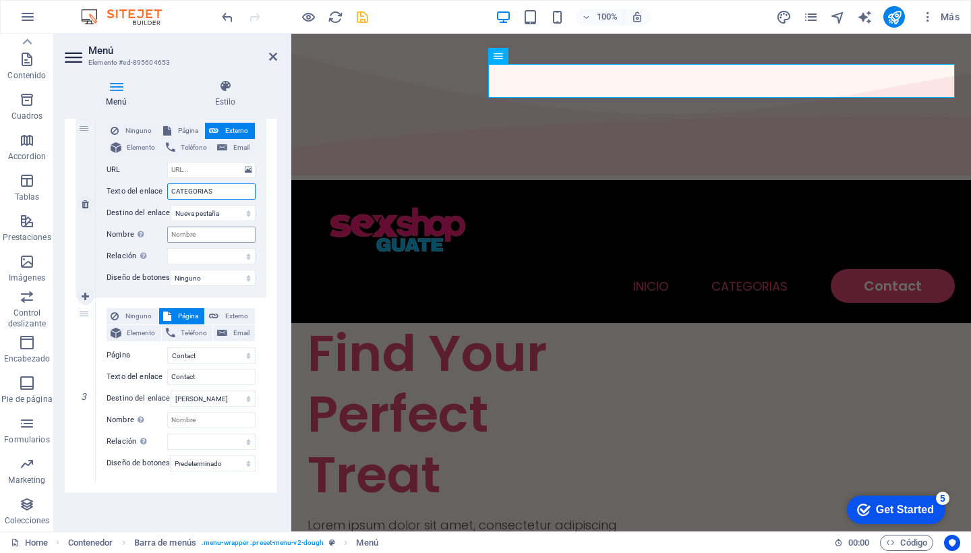
scroll to position [332, 0]
select select "primary"
select select
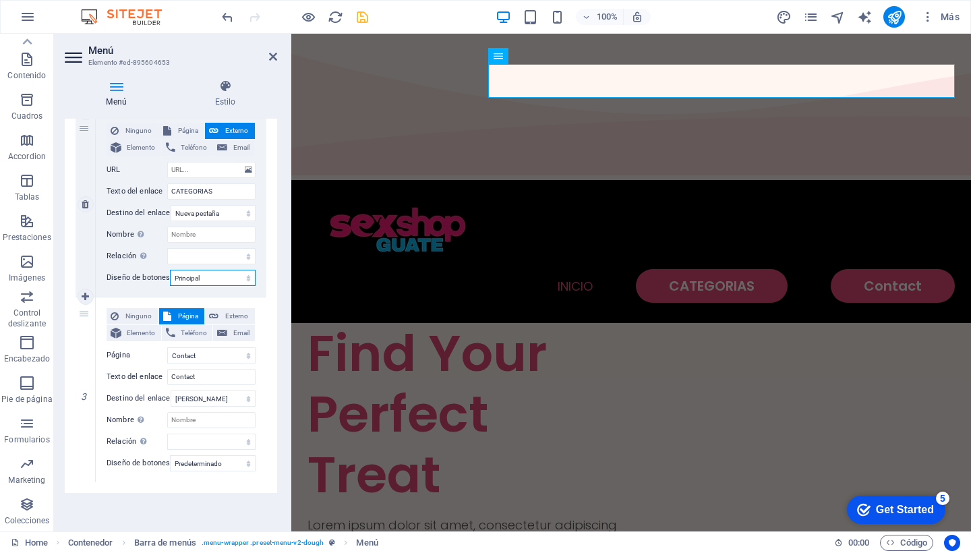
select select "default"
select select
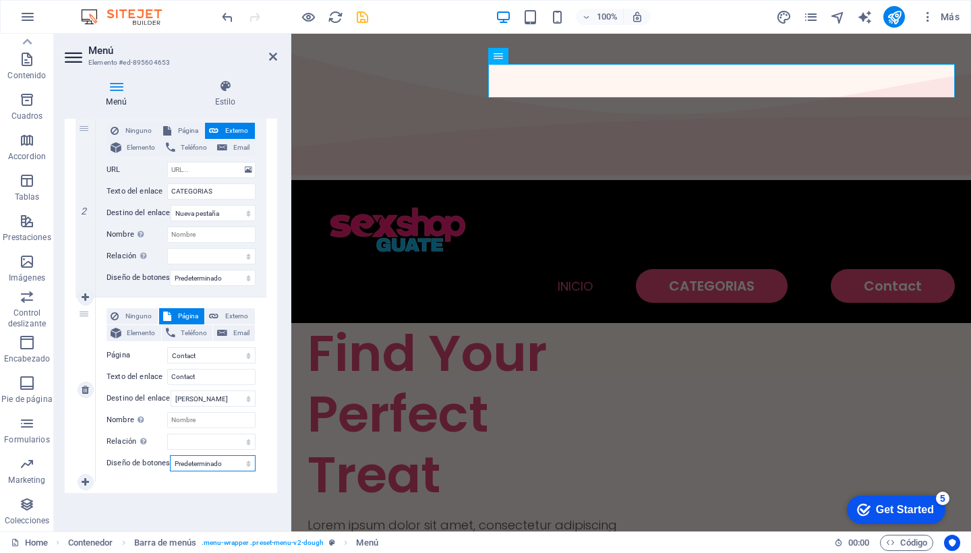
select select
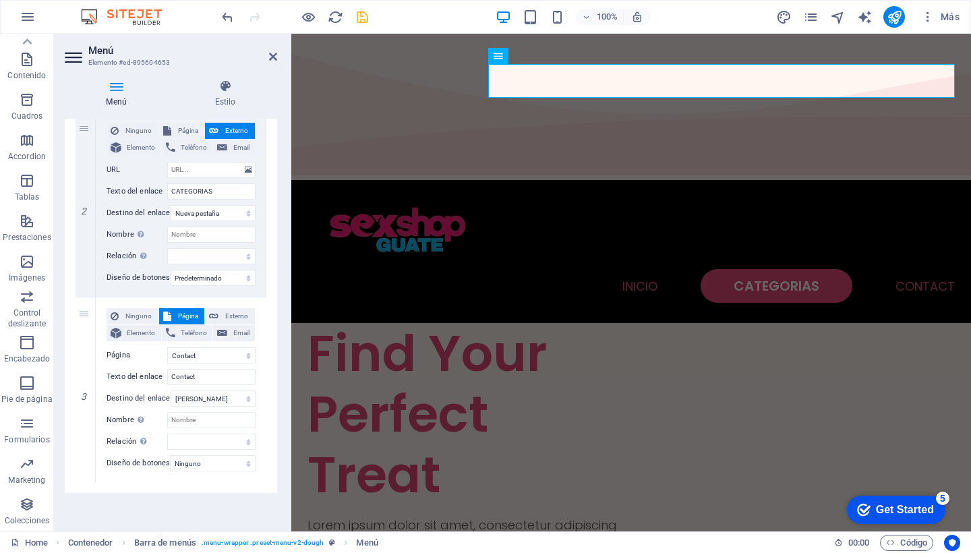
click at [208, 502] on div "Menú Automático Personalizado Crear elementos de menú personalizados para este …" at bounding box center [171, 320] width 212 height 402
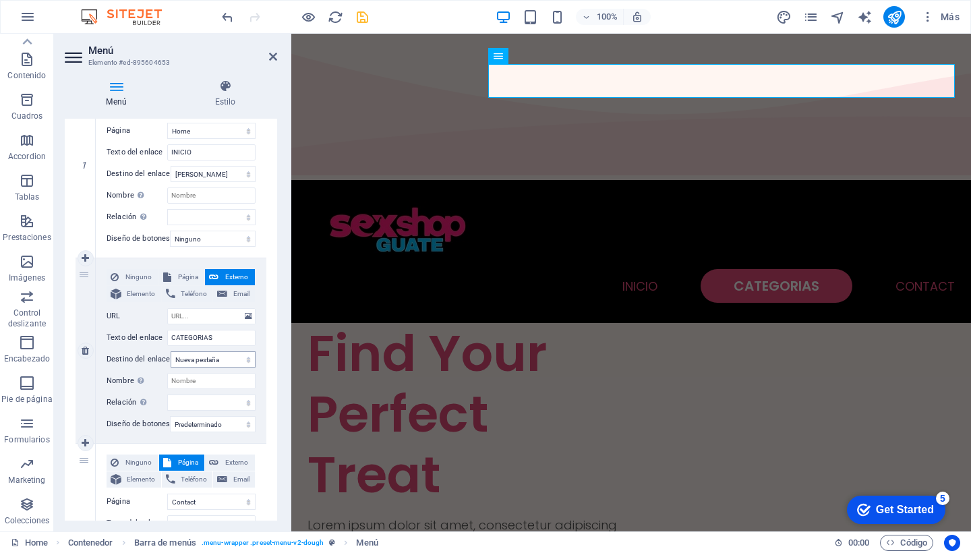
scroll to position [188, 0]
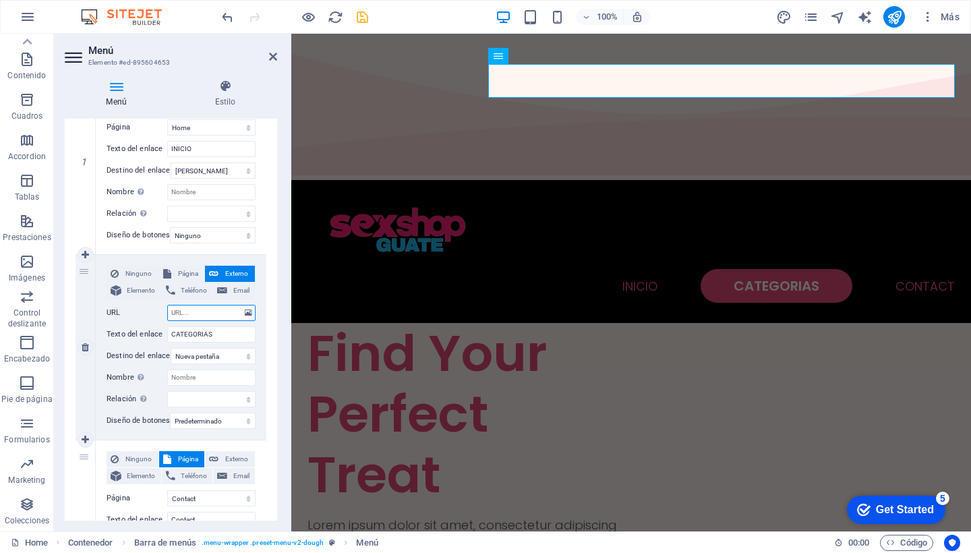
click at [216, 313] on input "URL" at bounding box center [211, 313] width 88 height 16
click at [247, 309] on icon at bounding box center [248, 312] width 7 height 15
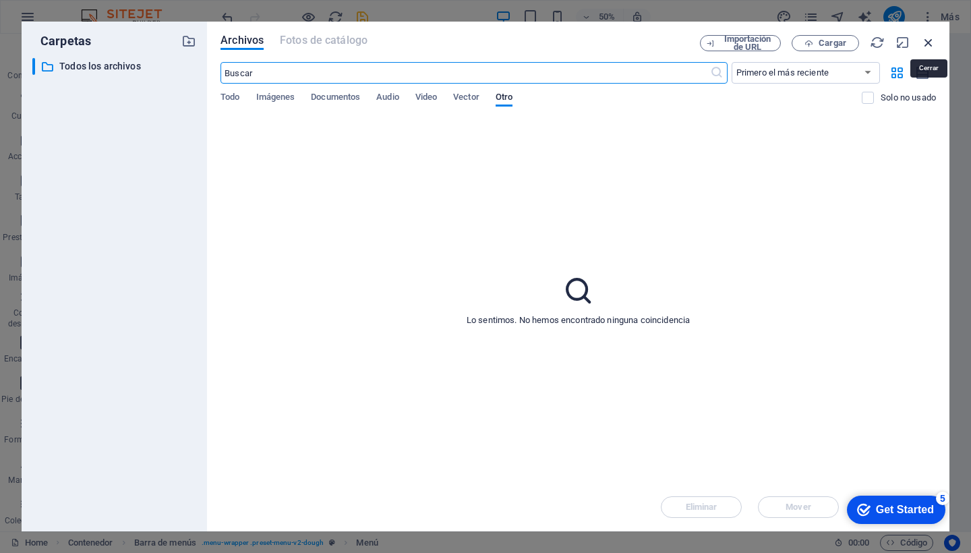
click at [932, 40] on icon "button" at bounding box center [928, 42] width 15 height 15
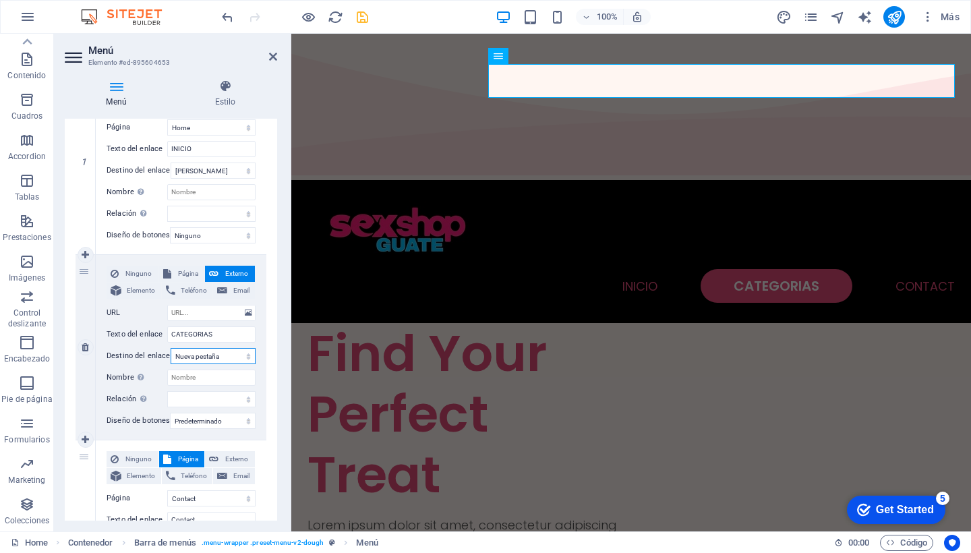
select select "overlay"
select select
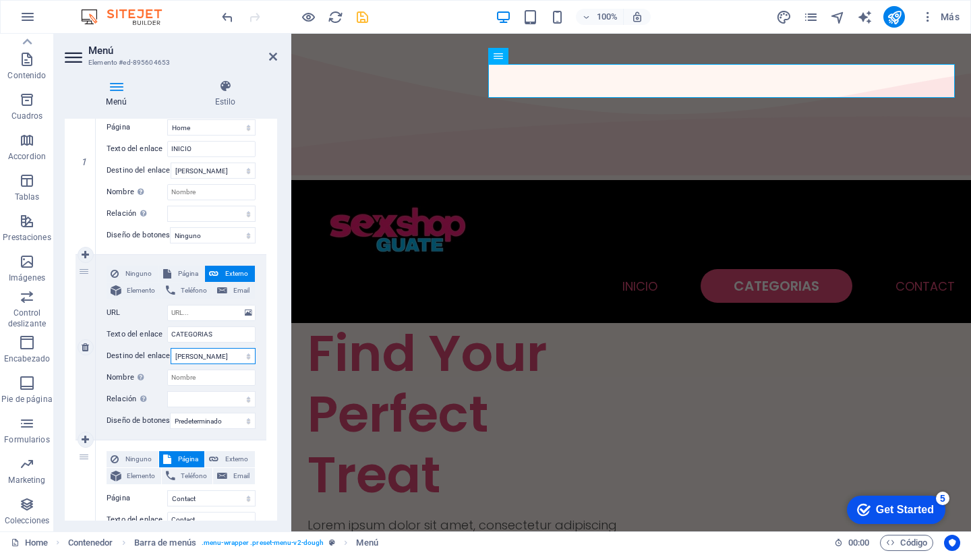
select select
select select "blank"
select select
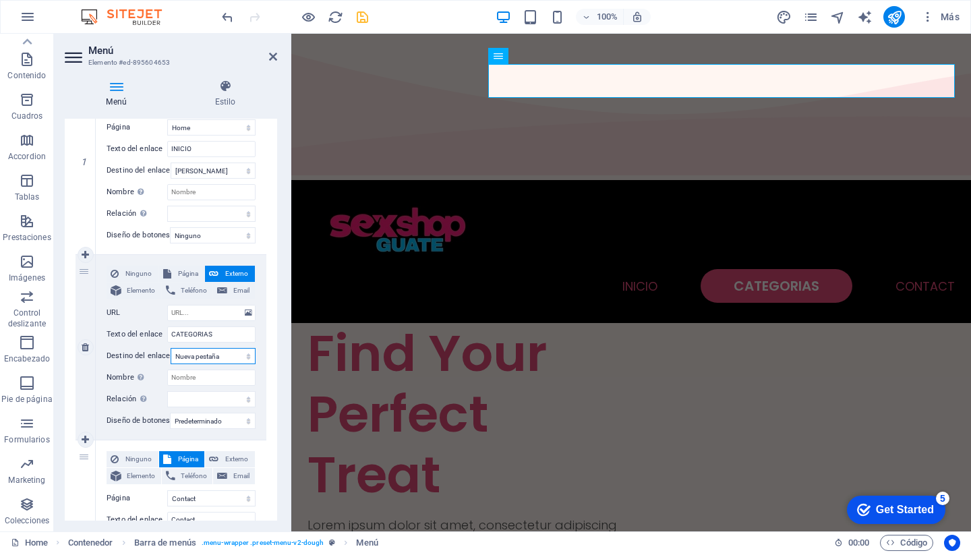
select select
click at [197, 308] on input "URL" at bounding box center [211, 313] width 88 height 16
click at [185, 270] on span "Página" at bounding box center [188, 274] width 26 height 16
select select
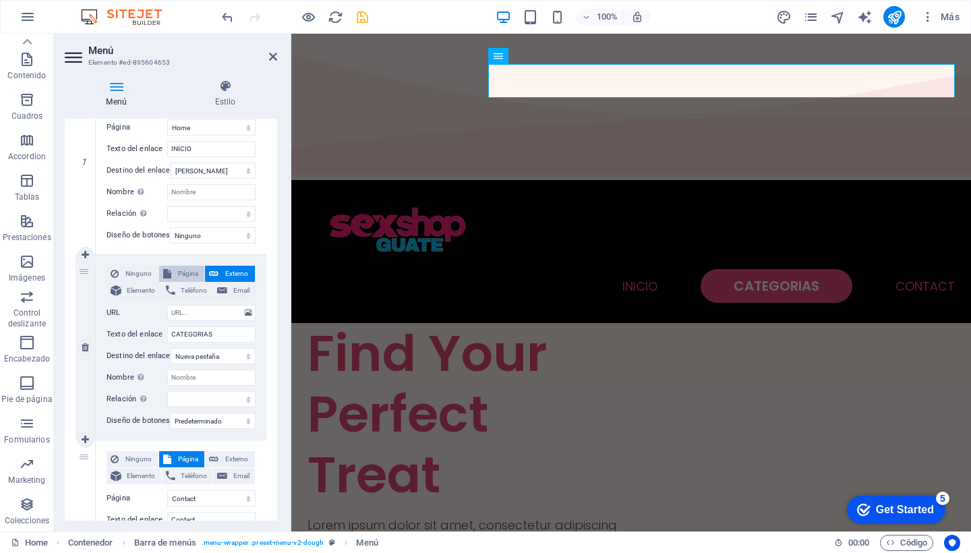
select select
click at [892, 16] on icon "publish" at bounding box center [895, 17] width 16 height 16
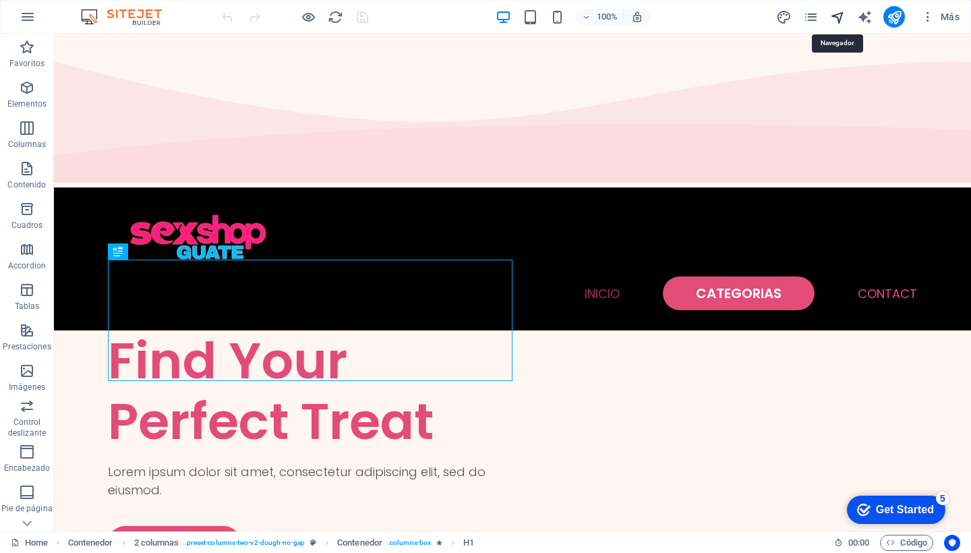
click at [842, 18] on icon "navigator" at bounding box center [838, 17] width 16 height 16
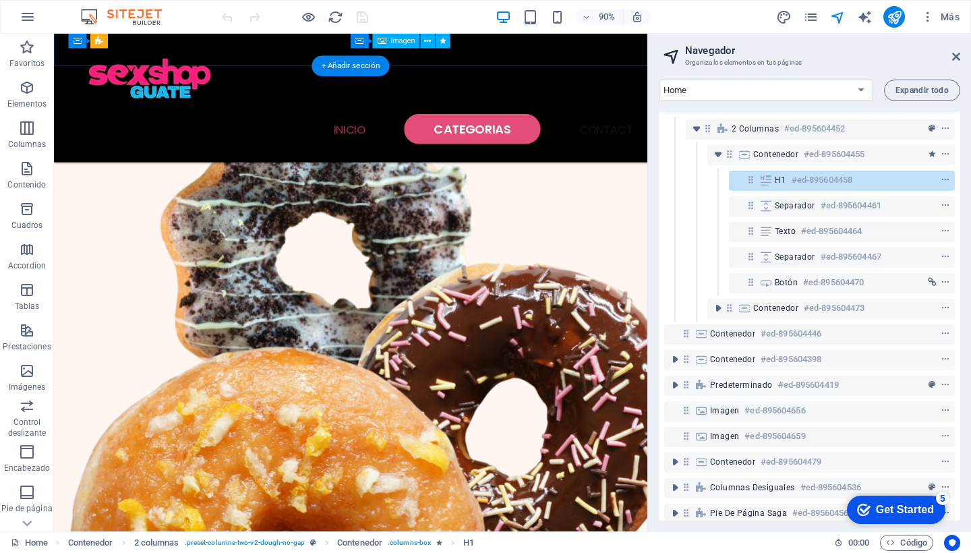
scroll to position [431, 0]
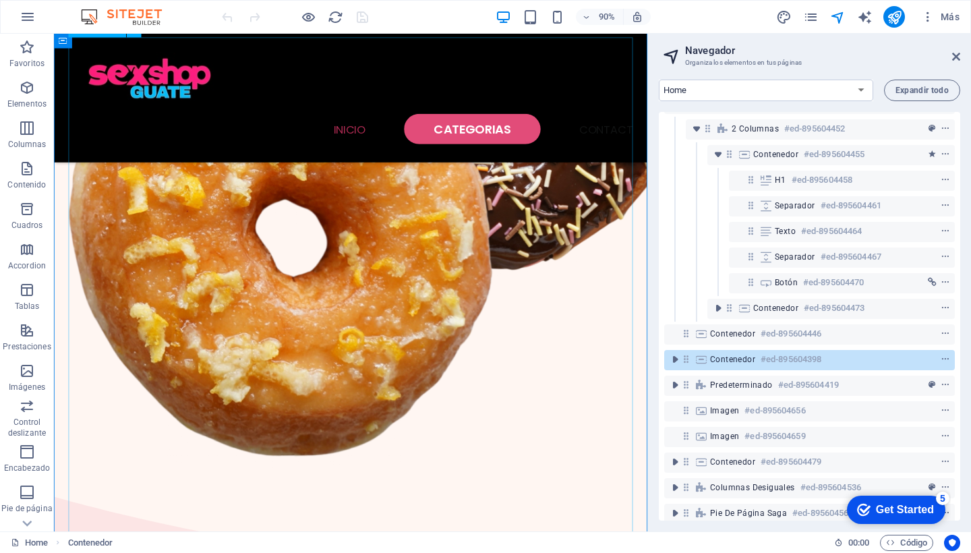
scroll to position [767, 0]
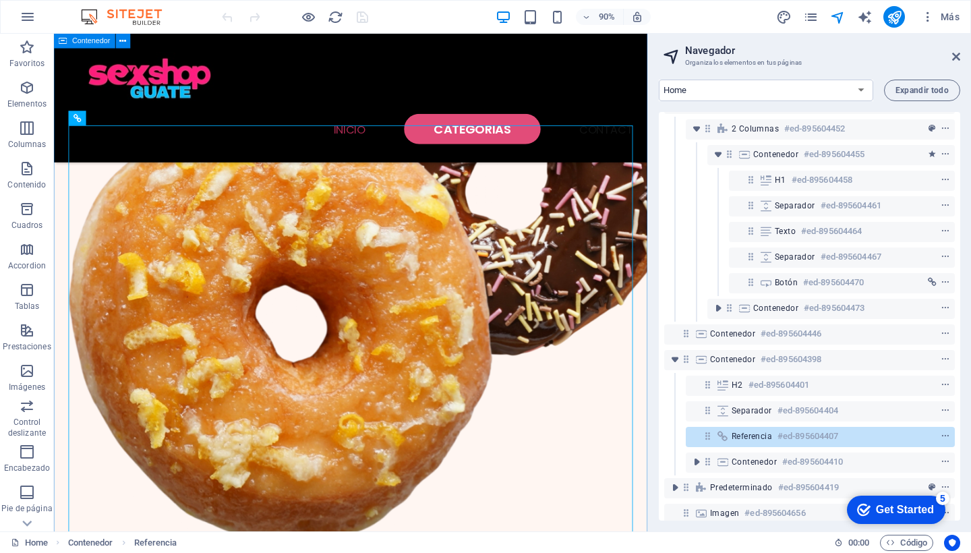
scroll to position [670, 0]
click at [814, 14] on icon "pages" at bounding box center [811, 17] width 16 height 16
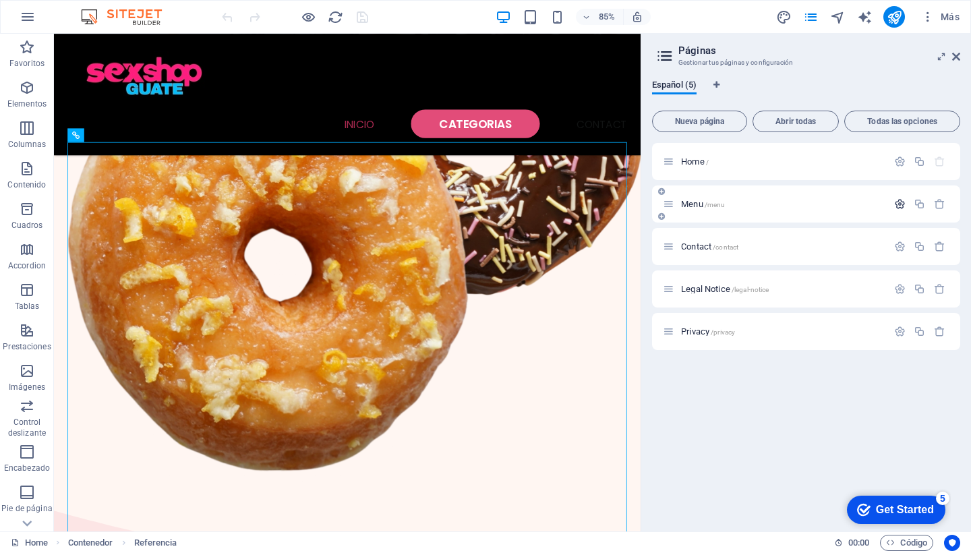
click at [900, 202] on icon "button" at bounding box center [899, 203] width 11 height 11
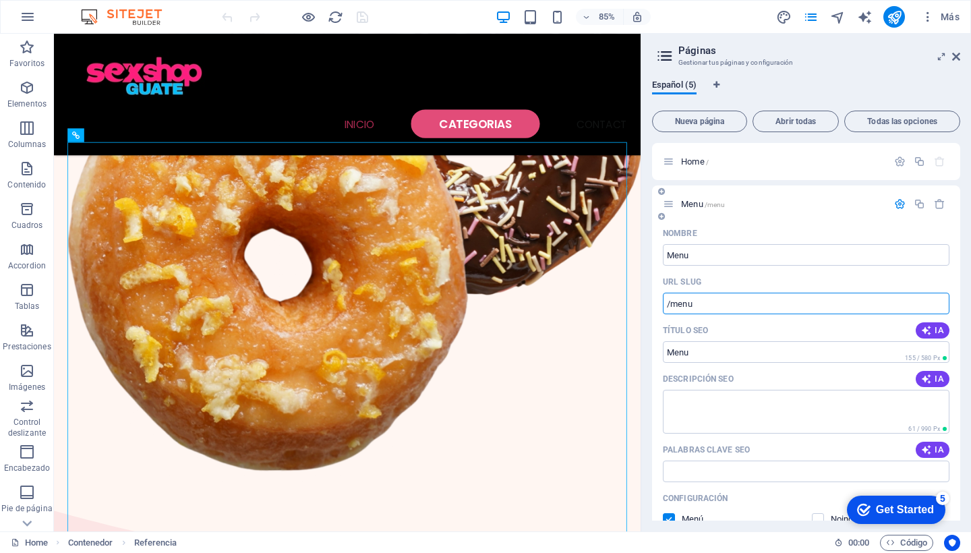
click at [761, 303] on input "/menu" at bounding box center [806, 304] width 287 height 22
click at [885, 119] on span "Todas las opciones" at bounding box center [902, 121] width 104 height 8
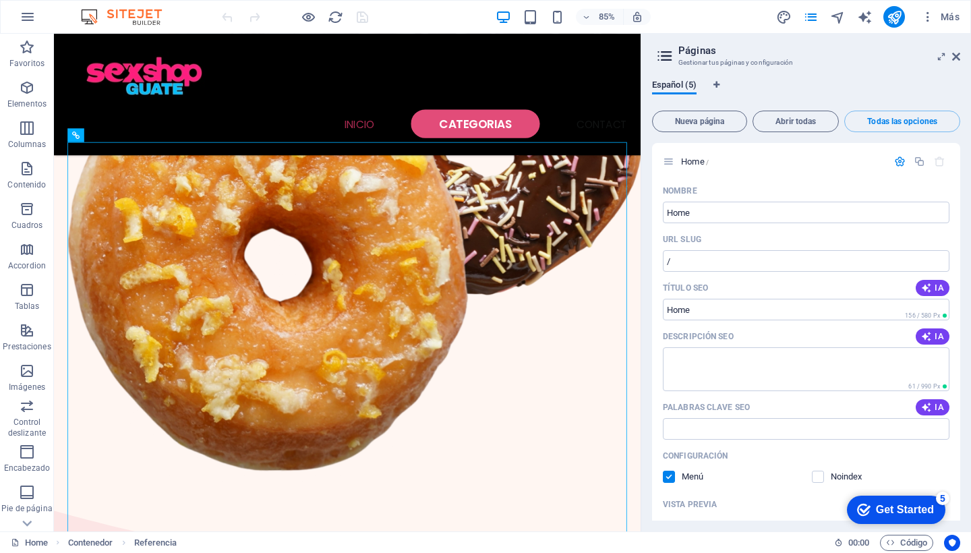
click at [955, 50] on h2 "Páginas" at bounding box center [819, 51] width 282 height 12
click at [661, 59] on icon at bounding box center [665, 56] width 20 height 19
click at [953, 55] on icon at bounding box center [956, 56] width 8 height 11
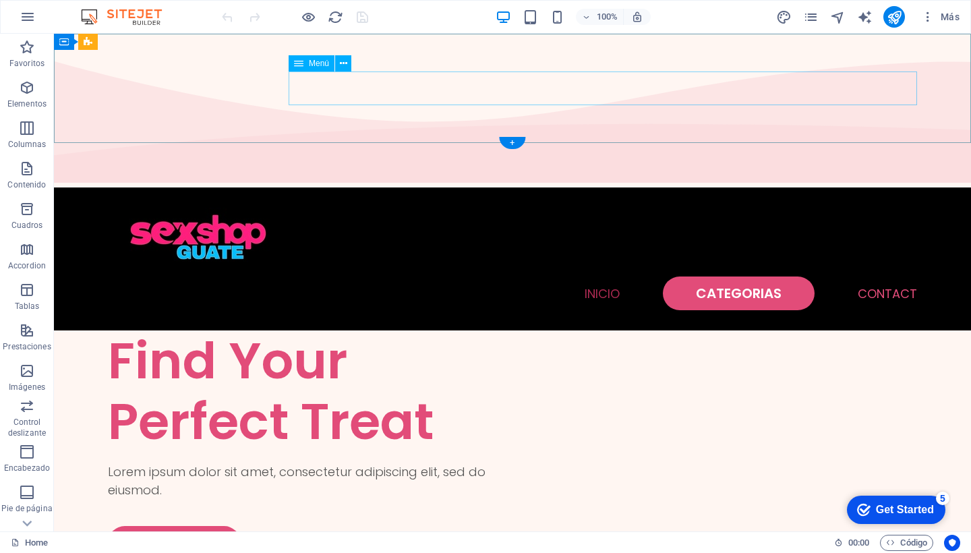
click at [761, 276] on nav "INICIO CATEGORIAS Contact" at bounding box center [512, 293] width 809 height 34
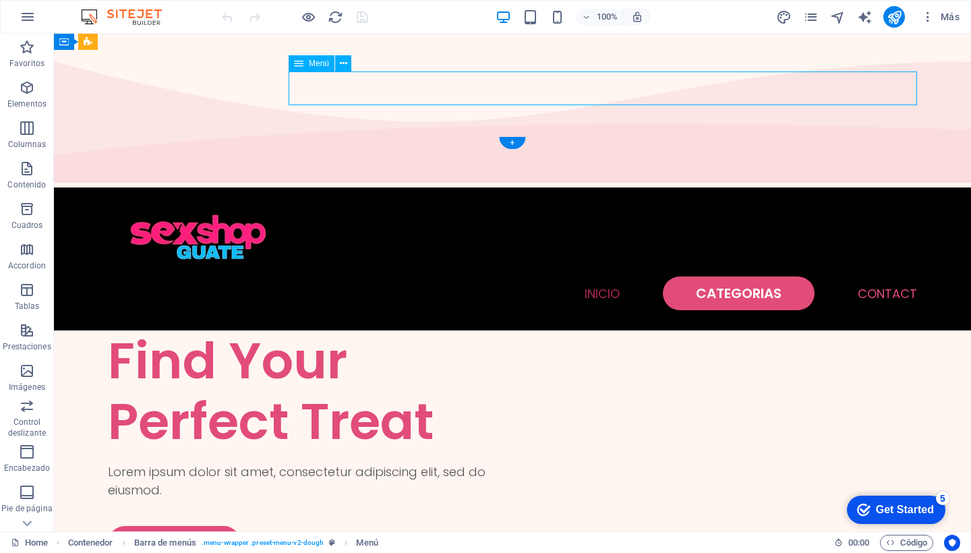
click at [761, 276] on nav "INICIO CATEGORIAS Contact" at bounding box center [512, 293] width 809 height 34
select select
select select "1"
select select
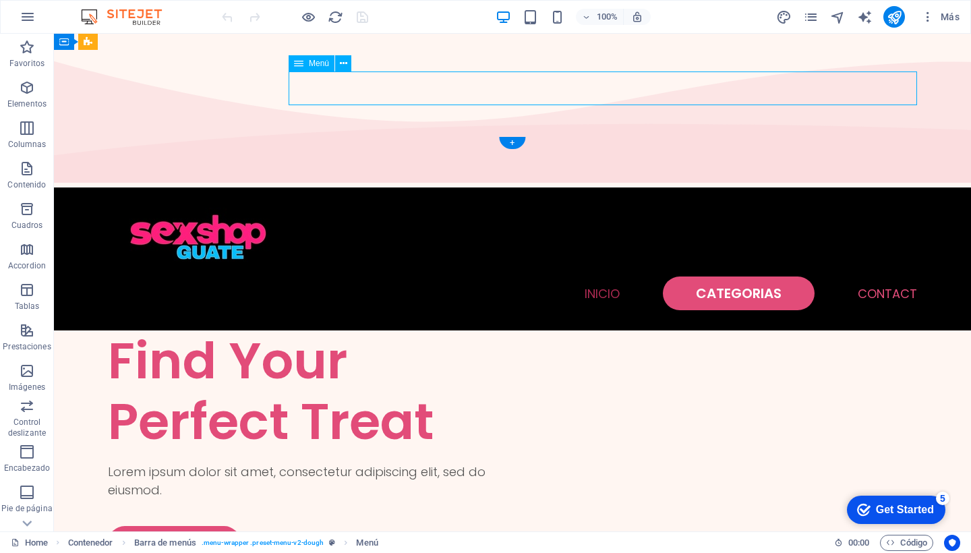
select select "default"
select select "2"
select select
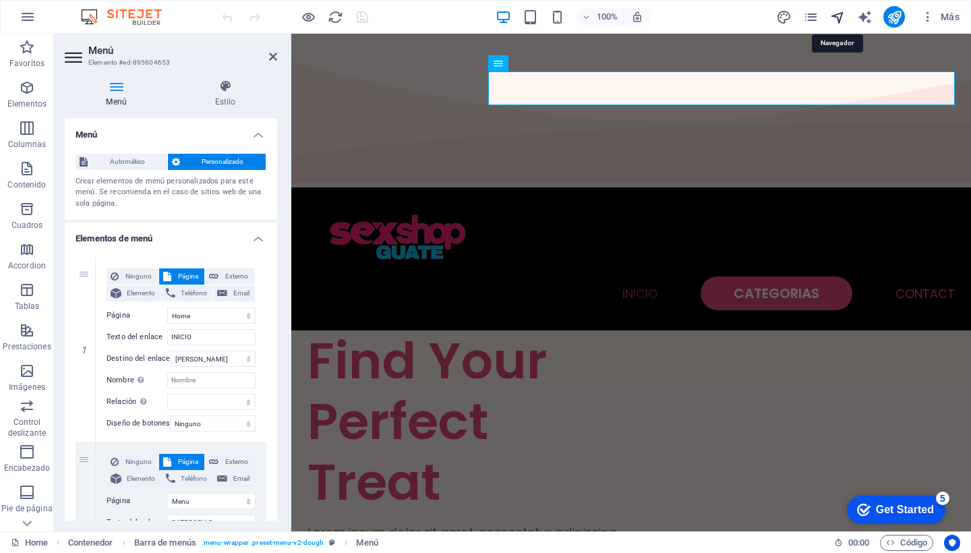
click at [838, 16] on icon "navigator" at bounding box center [838, 17] width 16 height 16
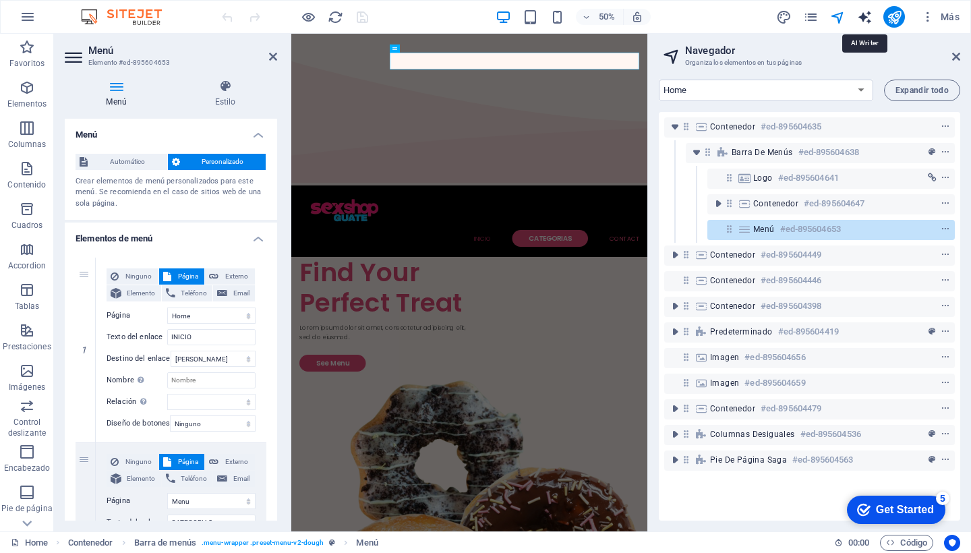
click at [866, 16] on icon "text_generator" at bounding box center [865, 17] width 16 height 16
select select "English"
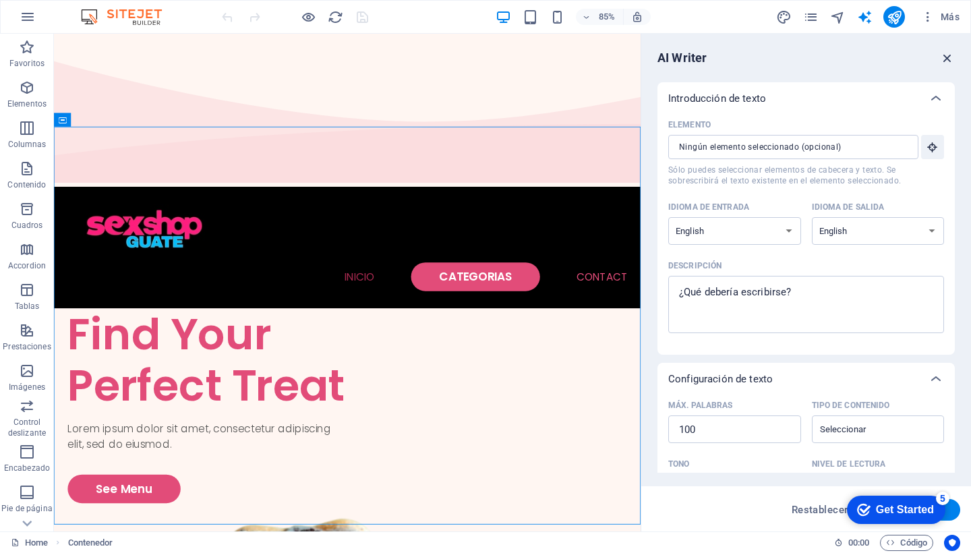
drag, startPoint x: 951, startPoint y: 55, endPoint x: 897, endPoint y: 22, distance: 63.6
click at [951, 55] on icon "button" at bounding box center [947, 58] width 15 height 15
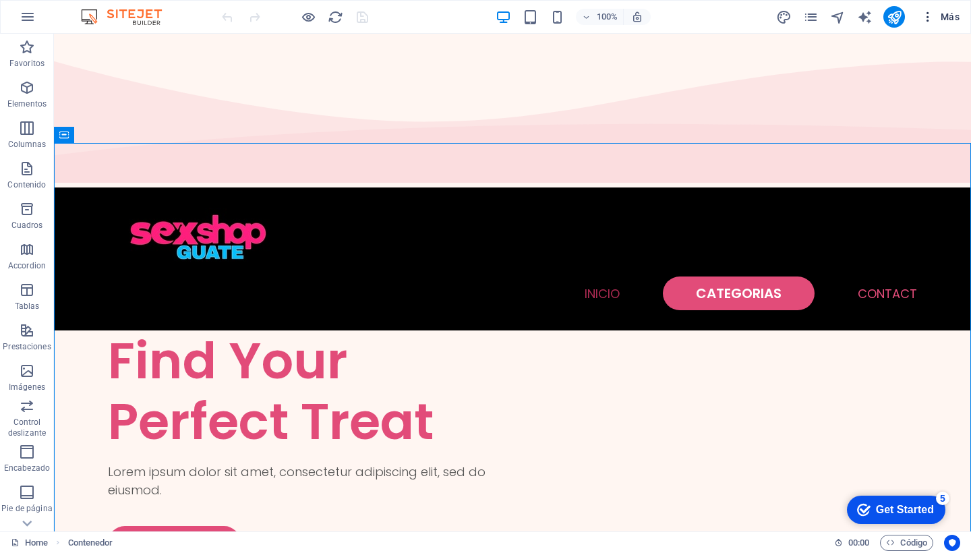
click at [928, 13] on icon "button" at bounding box center [927, 16] width 13 height 13
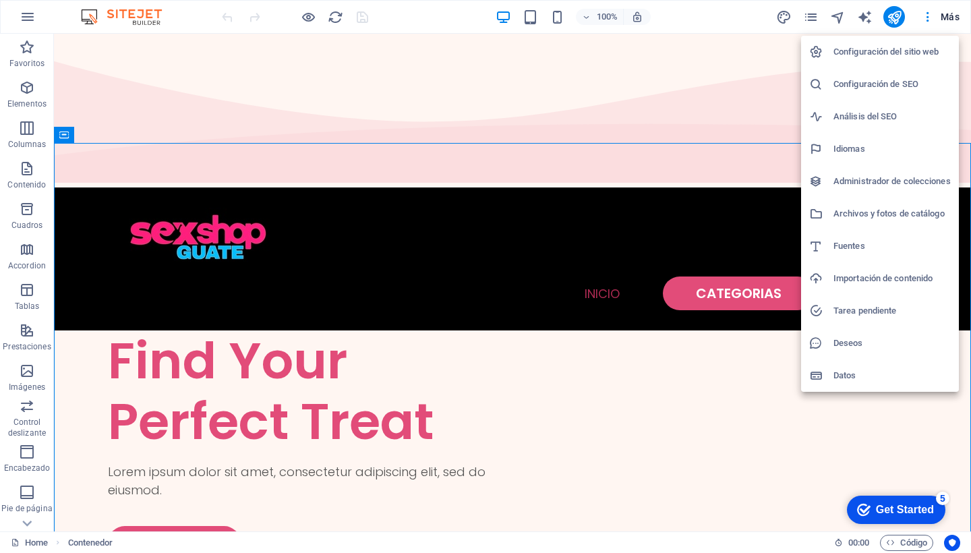
click at [599, 102] on div at bounding box center [485, 276] width 971 height 553
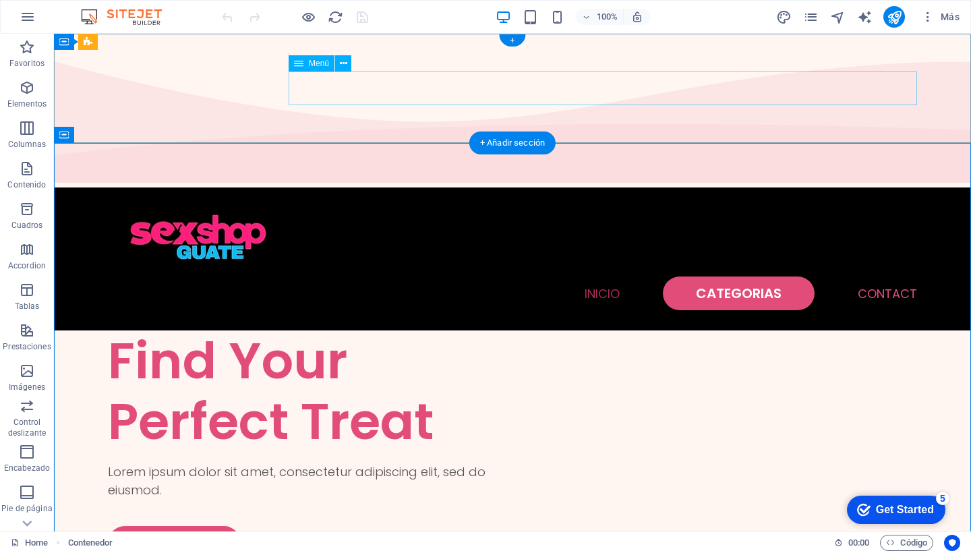
click at [730, 276] on nav "INICIO CATEGORIAS Contact" at bounding box center [512, 293] width 809 height 34
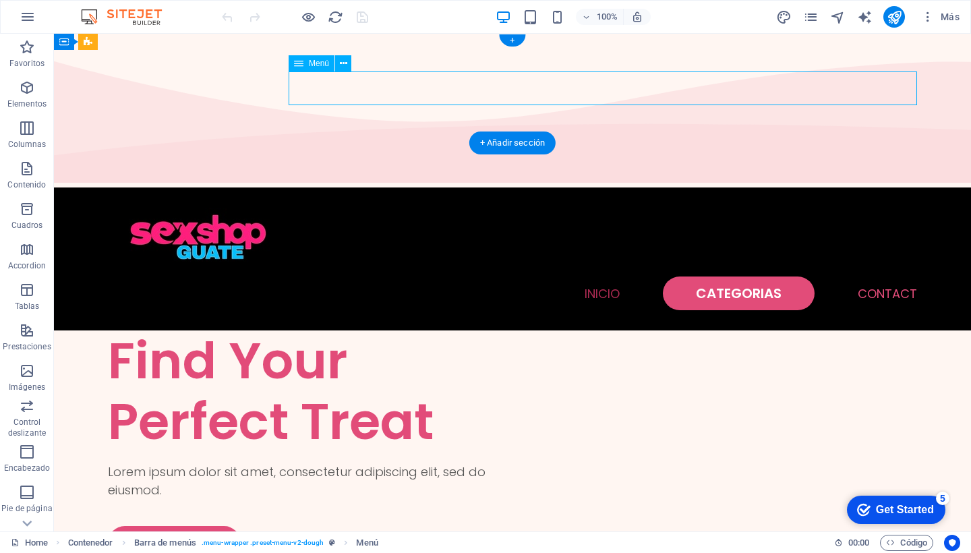
click at [730, 276] on nav "INICIO CATEGORIAS Contact" at bounding box center [512, 293] width 809 height 34
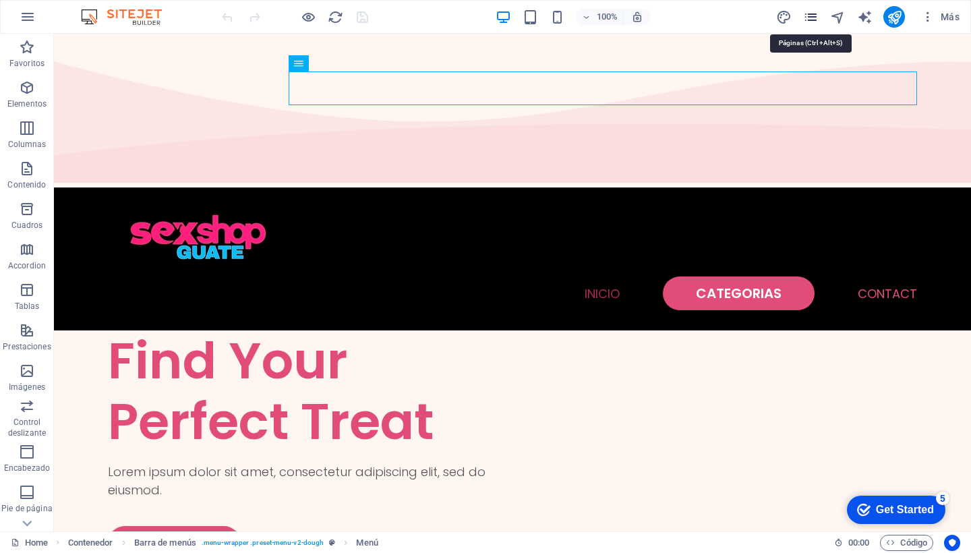
click at [811, 16] on icon "pages" at bounding box center [811, 17] width 16 height 16
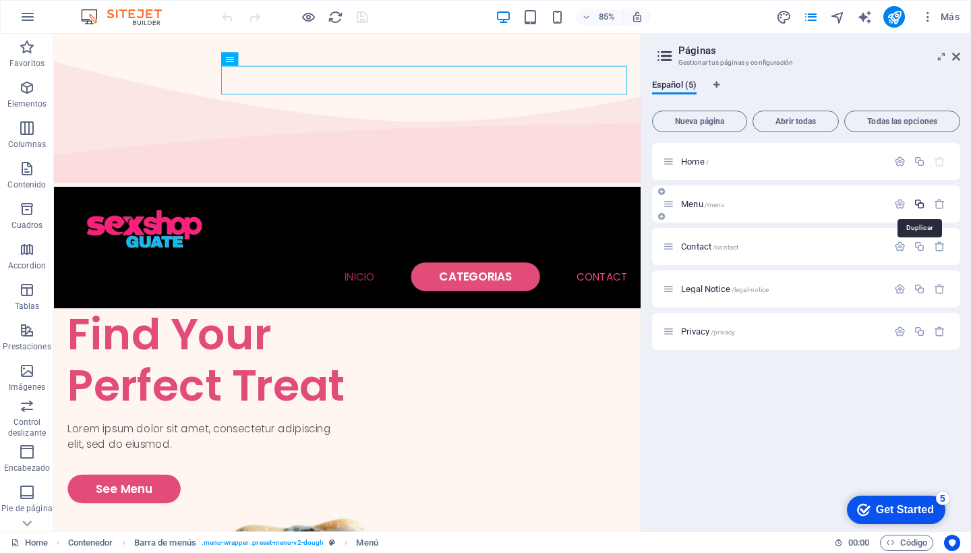
click at [920, 204] on icon "button" at bounding box center [919, 203] width 11 height 11
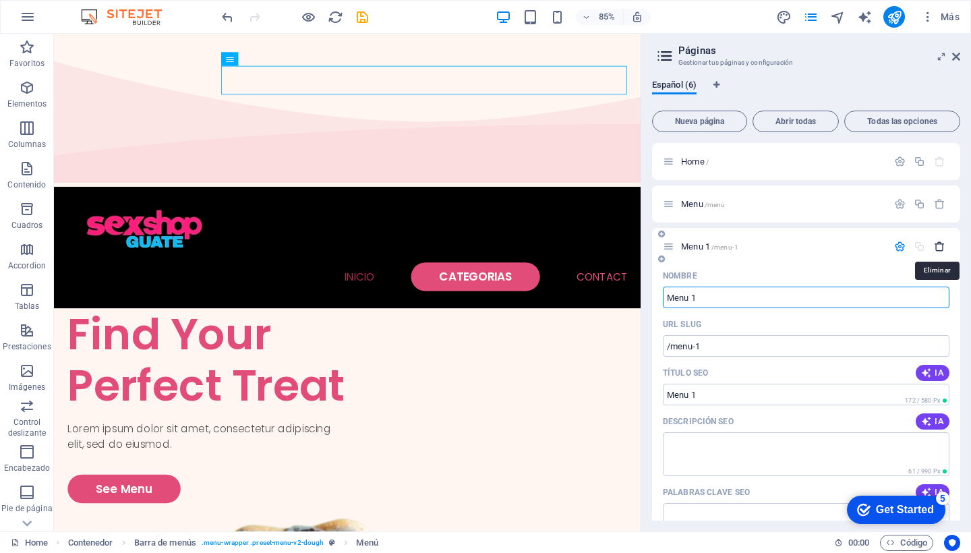
click at [937, 247] on icon "button" at bounding box center [939, 246] width 11 height 11
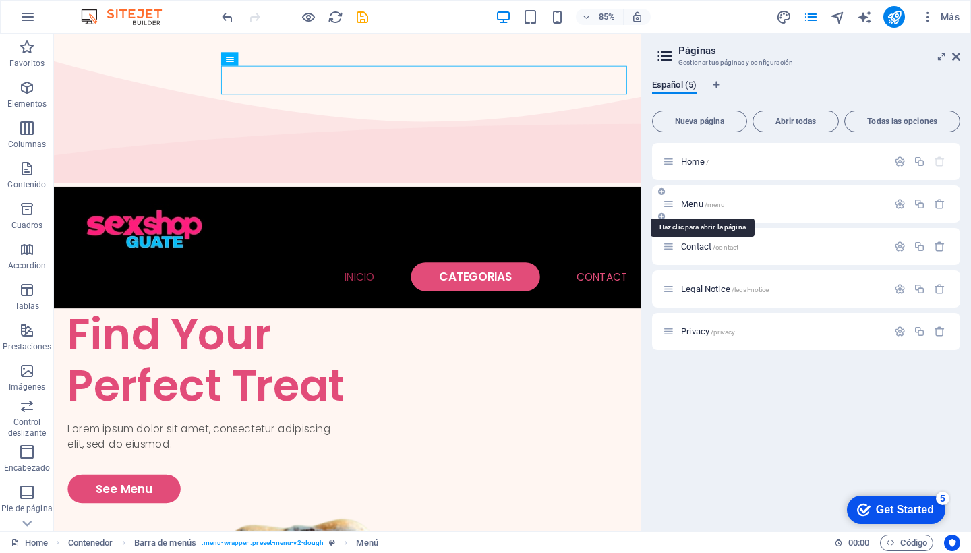
click at [697, 204] on span "Menu /menu" at bounding box center [703, 204] width 44 height 10
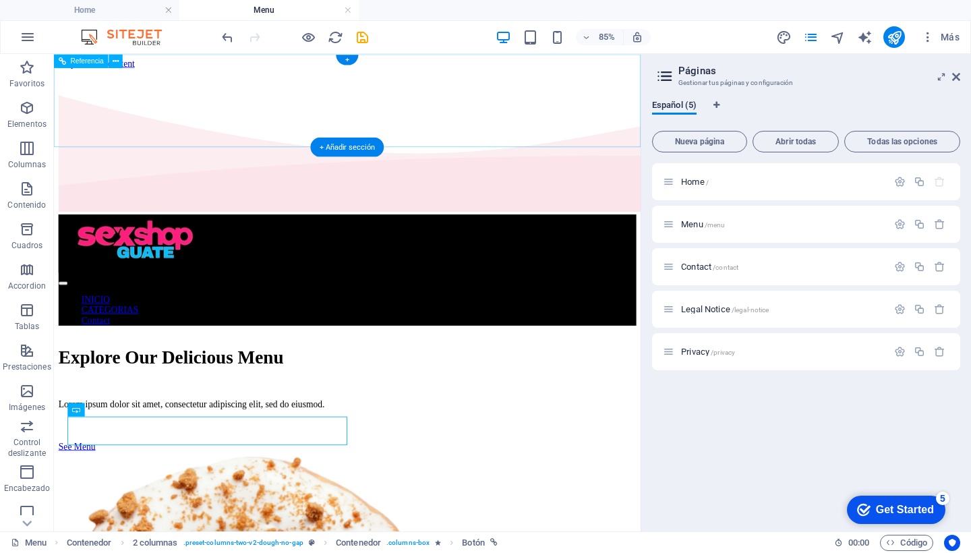
click at [531, 337] on nav "INICIO CATEGORIAS Contact" at bounding box center [399, 355] width 680 height 36
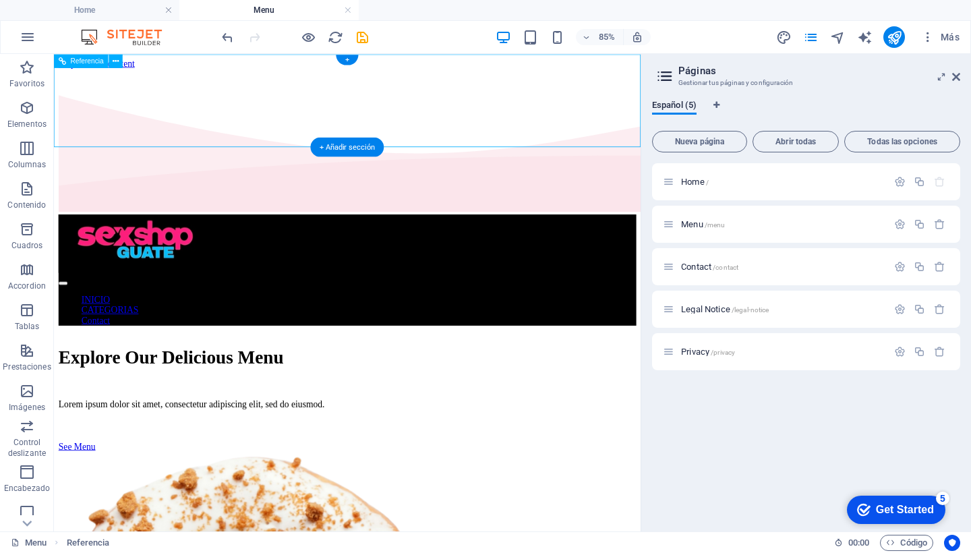
click at [428, 337] on nav "INICIO CATEGORIAS Contact" at bounding box center [399, 355] width 680 height 36
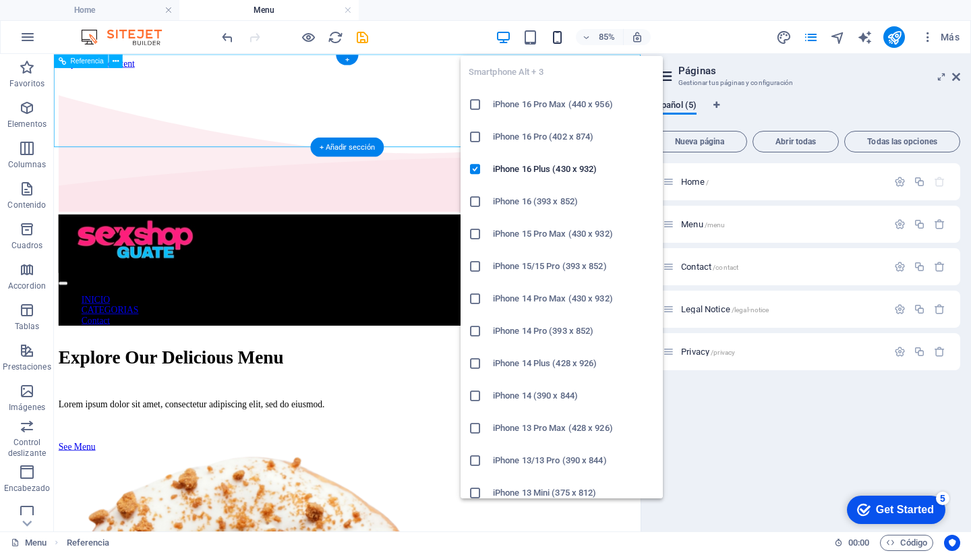
click at [554, 36] on icon "button" at bounding box center [558, 38] width 16 height 16
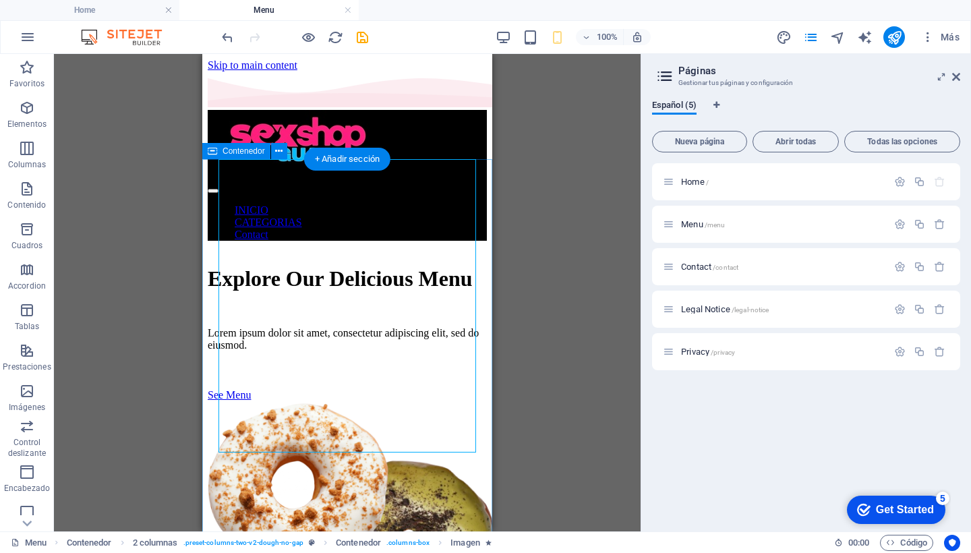
click at [485, 252] on div "Explore Our Delicious Menu Lorem ipsum dolor sit amet, consectetur adipiscing e…" at bounding box center [347, 493] width 279 height 483
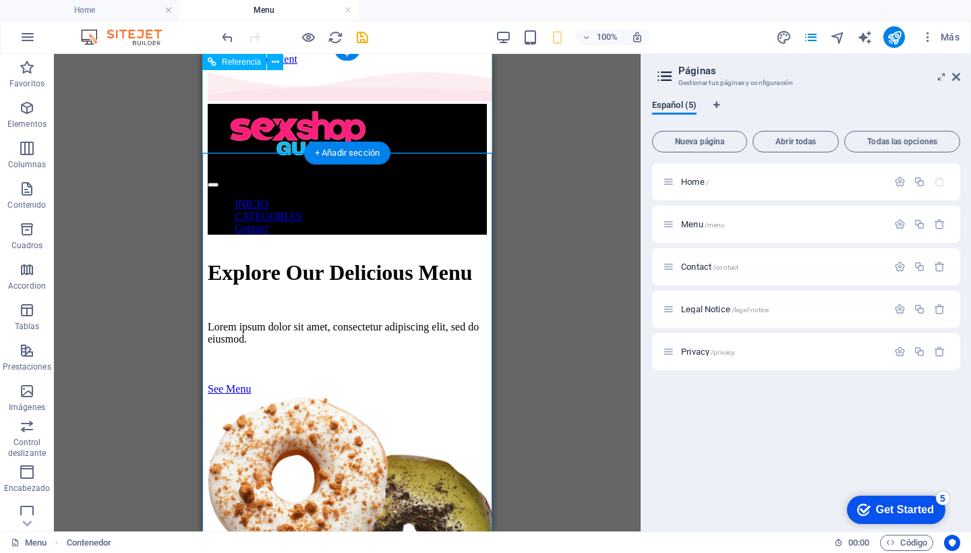
scroll to position [7, 0]
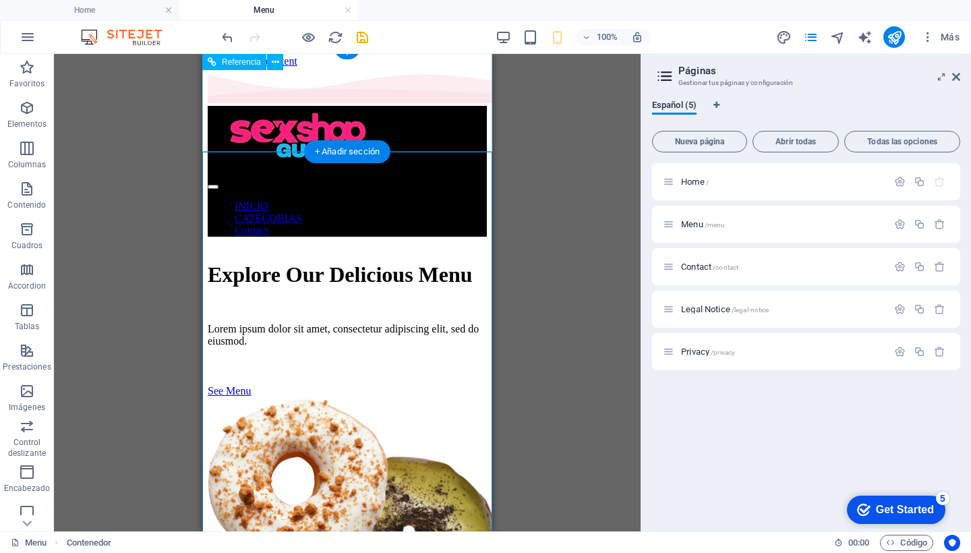
click at [322, 106] on div at bounding box center [347, 141] width 279 height 71
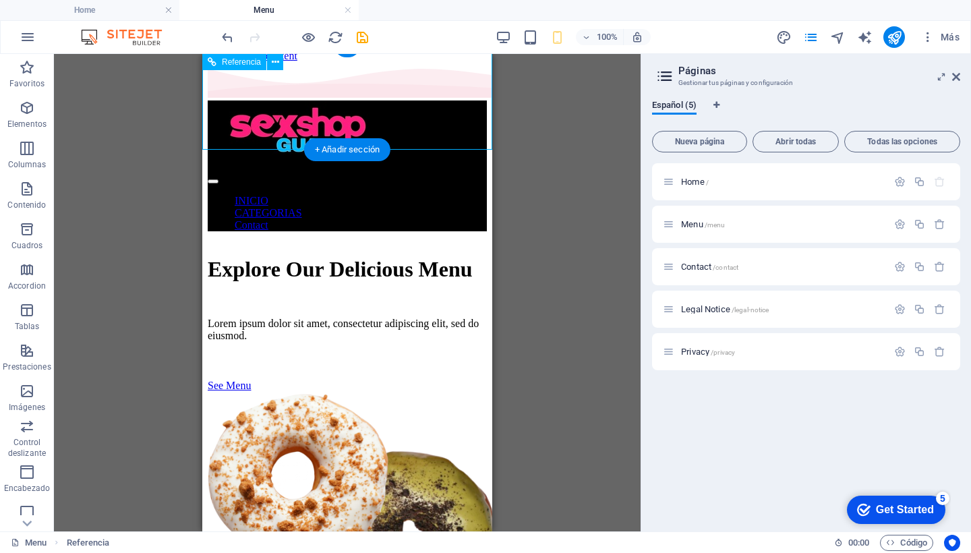
click at [320, 102] on div at bounding box center [347, 135] width 279 height 71
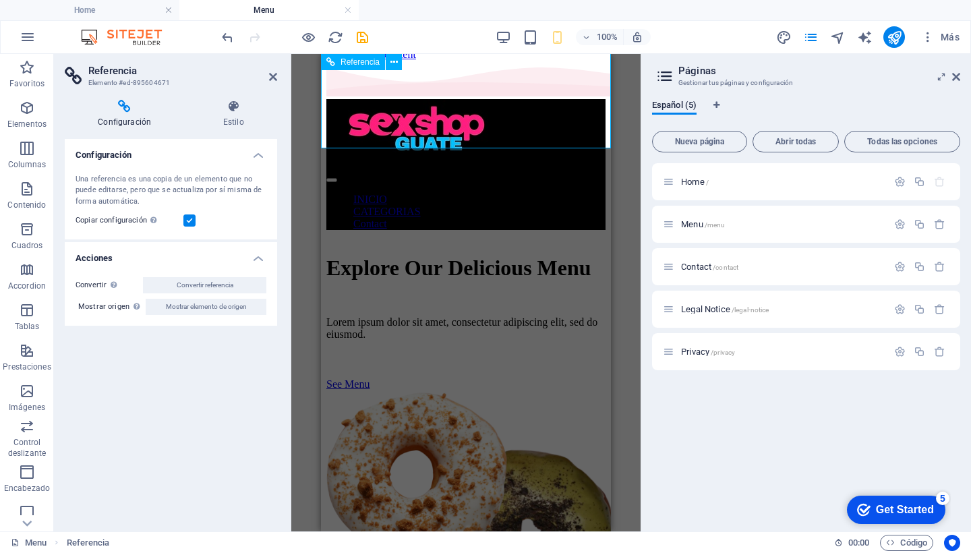
click at [413, 108] on div at bounding box center [465, 134] width 279 height 71
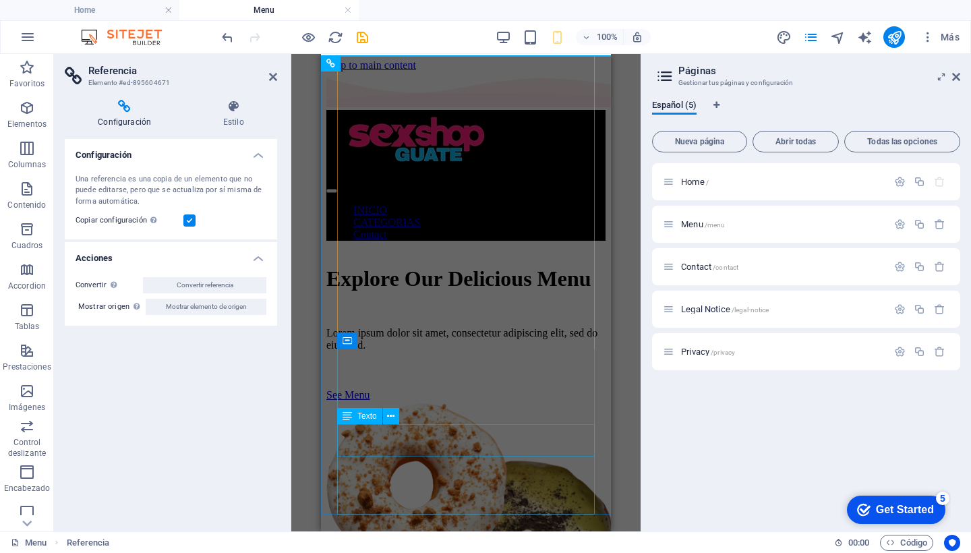
scroll to position [0, 0]
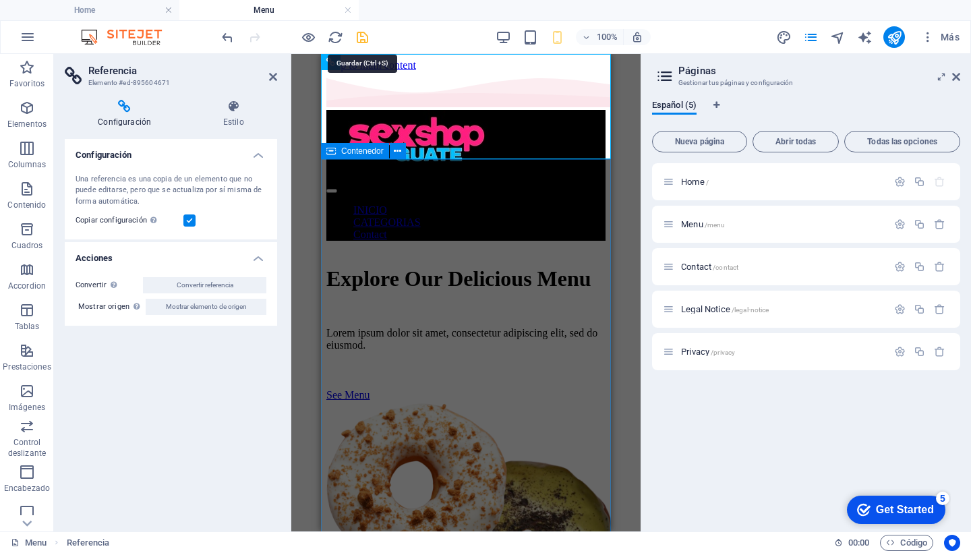
click at [365, 37] on icon "save" at bounding box center [363, 38] width 16 height 16
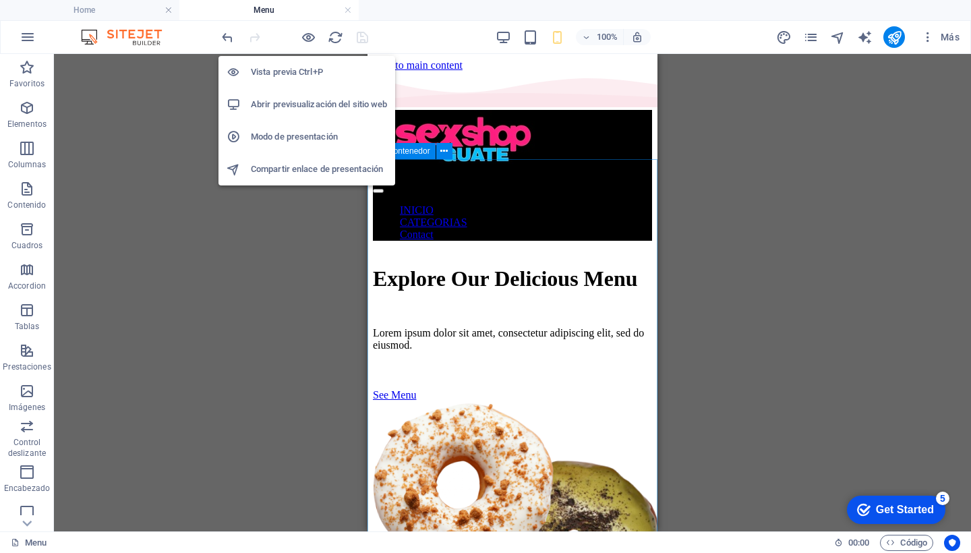
click at [299, 103] on h6 "Abrir previsualización del sitio web" at bounding box center [319, 104] width 136 height 16
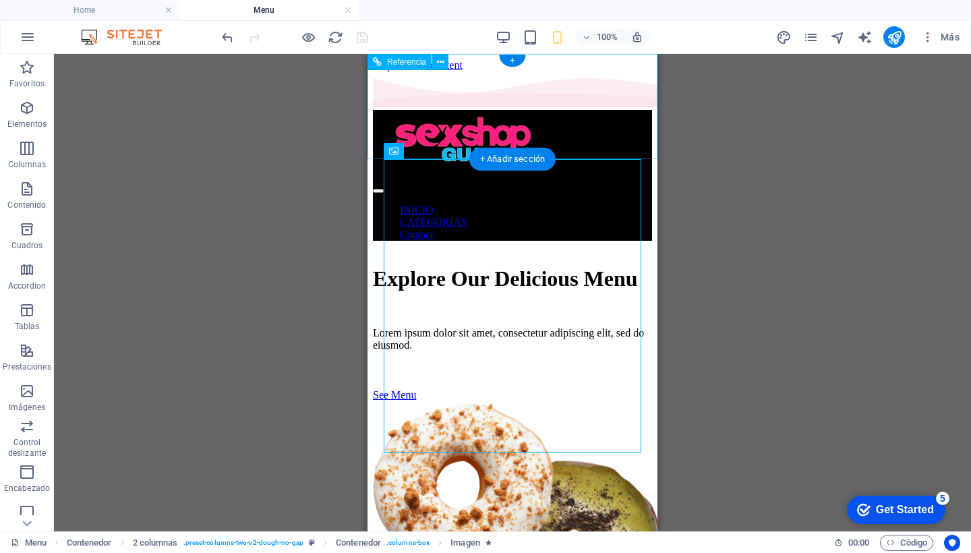
click at [536, 110] on div at bounding box center [512, 145] width 279 height 71
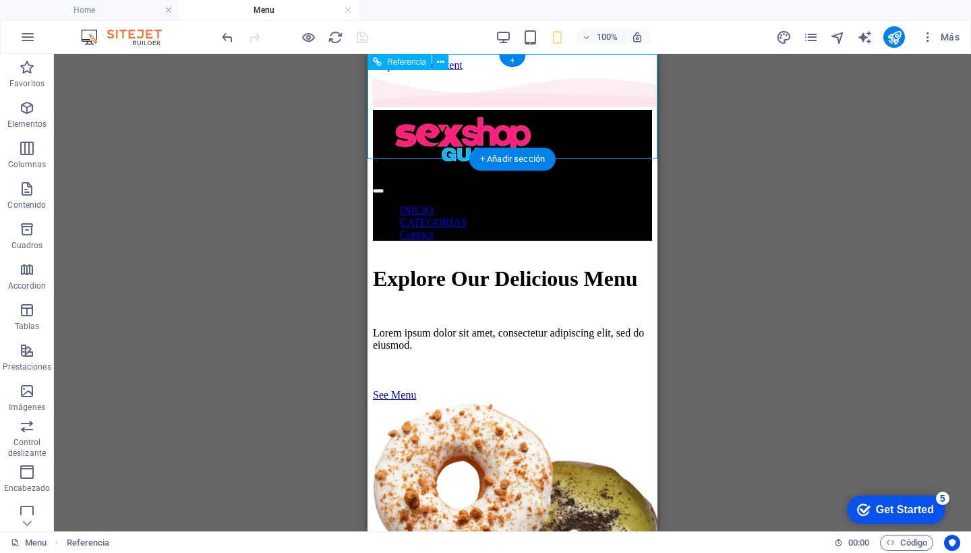
click at [536, 110] on div at bounding box center [512, 145] width 279 height 71
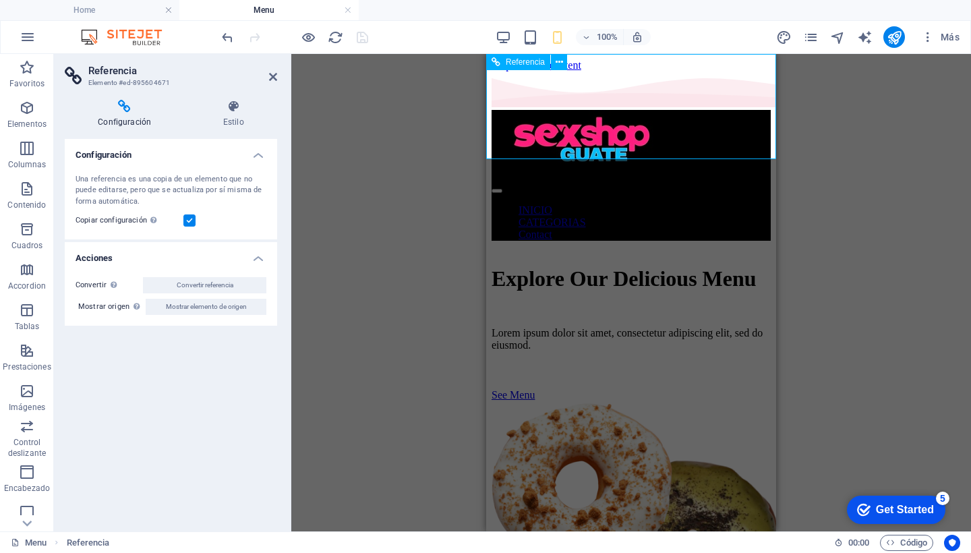
click at [533, 110] on div at bounding box center [631, 145] width 279 height 71
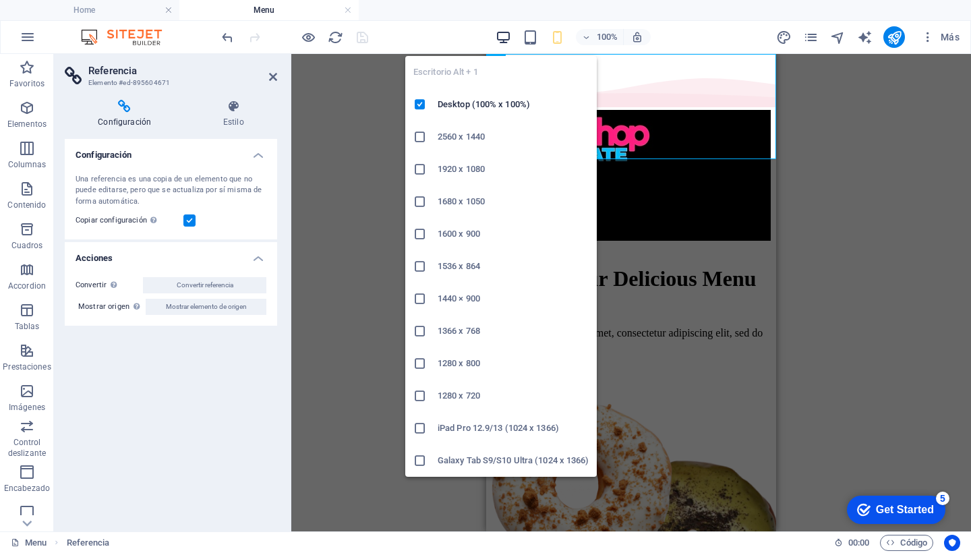
click at [503, 35] on icon "button" at bounding box center [504, 38] width 16 height 16
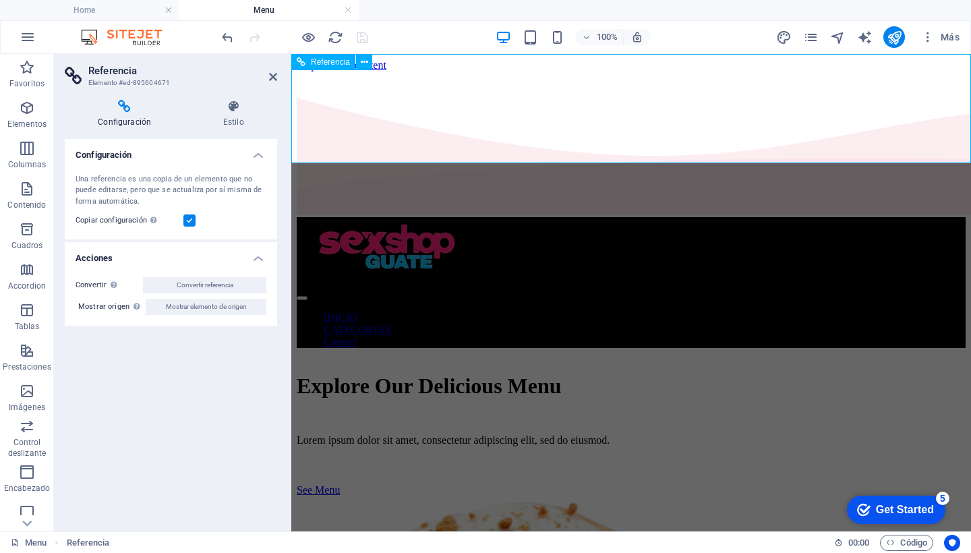
click at [728, 312] on nav "INICIO CATEGORIAS Contact" at bounding box center [631, 330] width 669 height 36
click at [612, 217] on div "INICIO CATEGORIAS Contact" at bounding box center [631, 282] width 669 height 131
click at [231, 105] on icon at bounding box center [233, 106] width 88 height 13
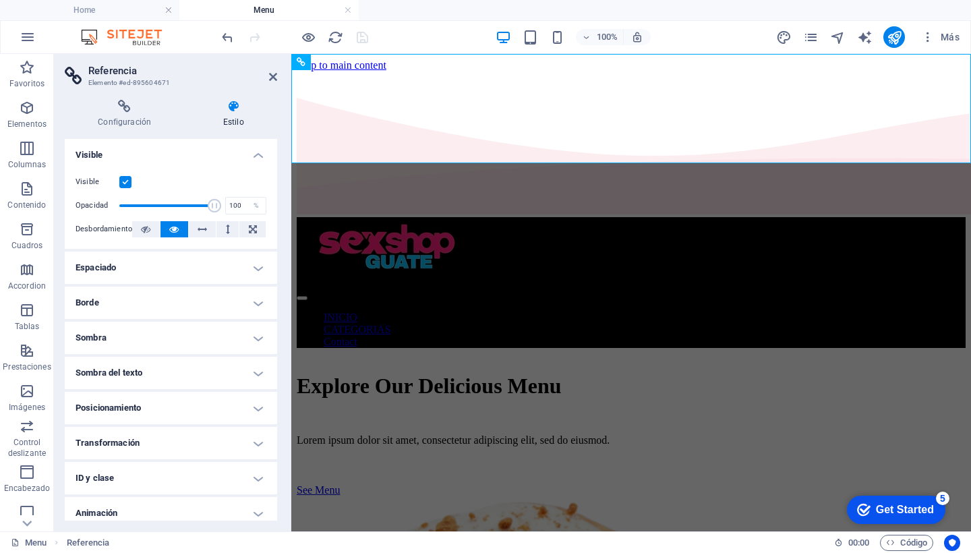
click at [152, 263] on h4 "Espaciado" at bounding box center [171, 268] width 212 height 32
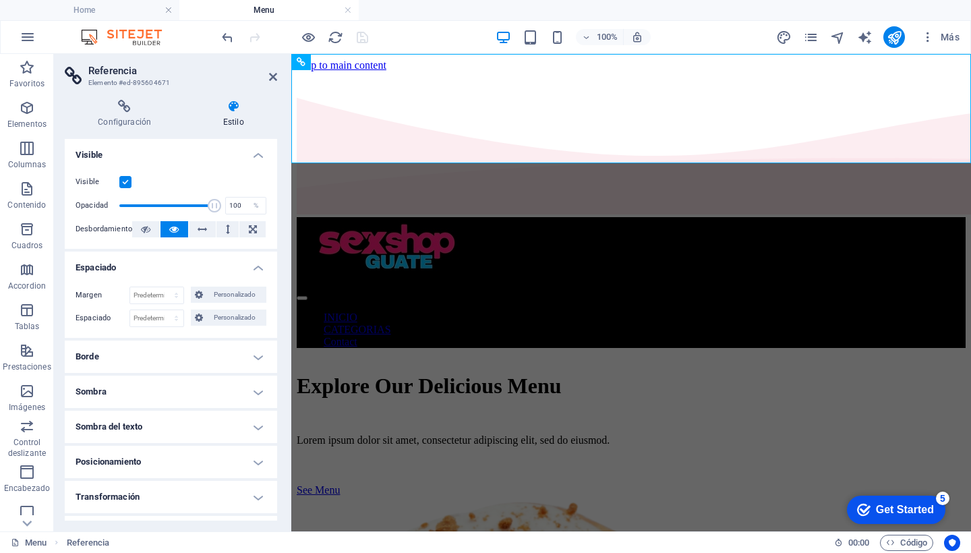
click at [144, 353] on h4 "Borde" at bounding box center [171, 357] width 212 height 32
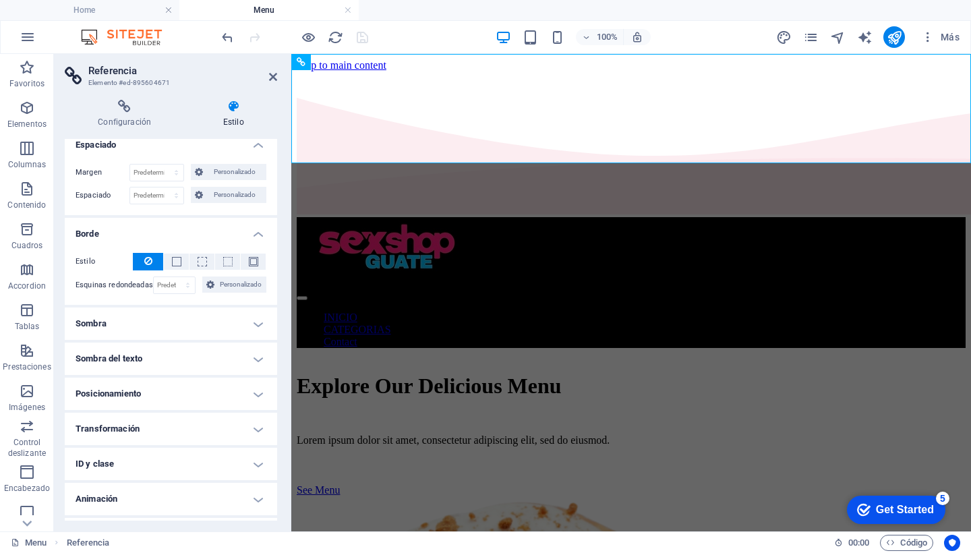
scroll to position [125, 0]
click at [140, 356] on h4 "Sombra del texto" at bounding box center [171, 357] width 212 height 32
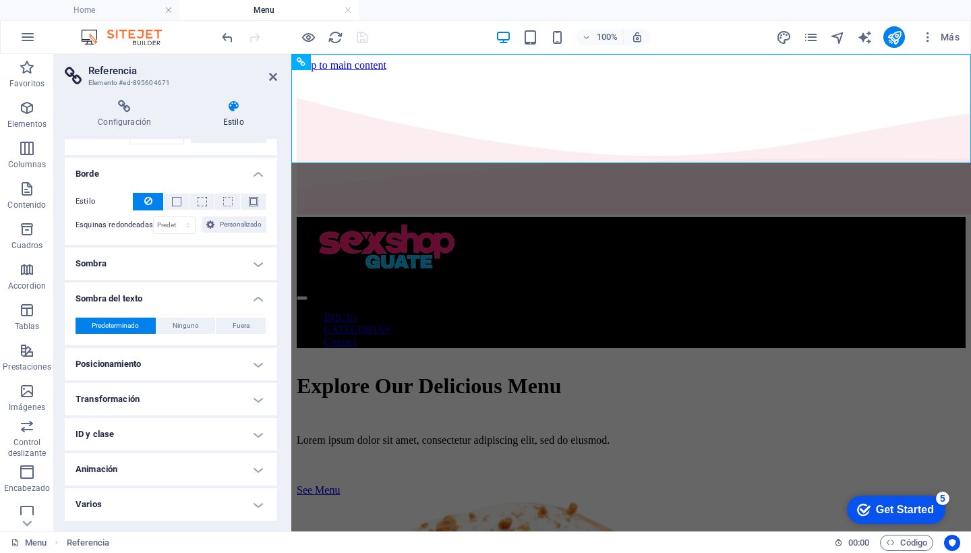
scroll to position [182, 0]
click at [176, 463] on h4 "Animación" at bounding box center [171, 470] width 212 height 32
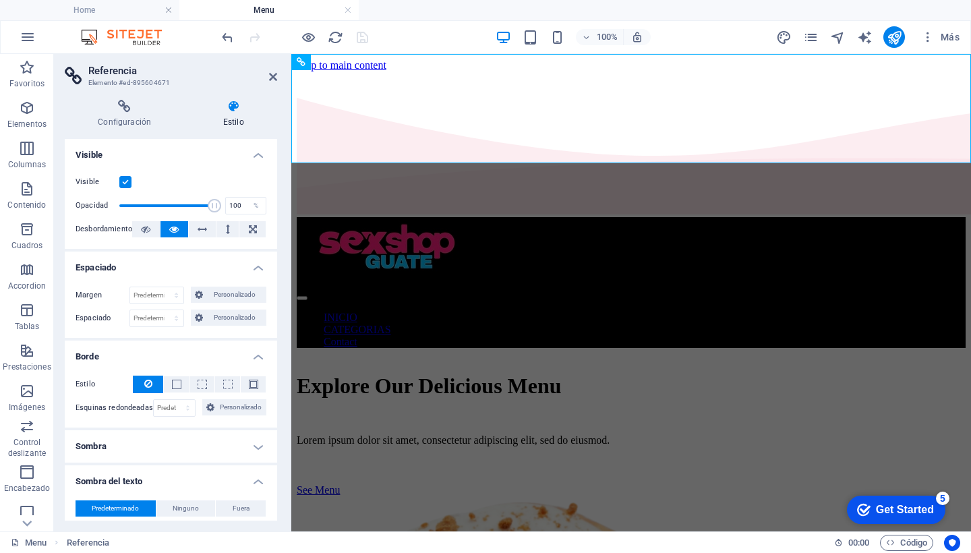
scroll to position [0, 0]
click at [233, 116] on h4 "Estilo" at bounding box center [233, 114] width 88 height 28
click at [133, 119] on h4 "Configuración" at bounding box center [127, 114] width 125 height 28
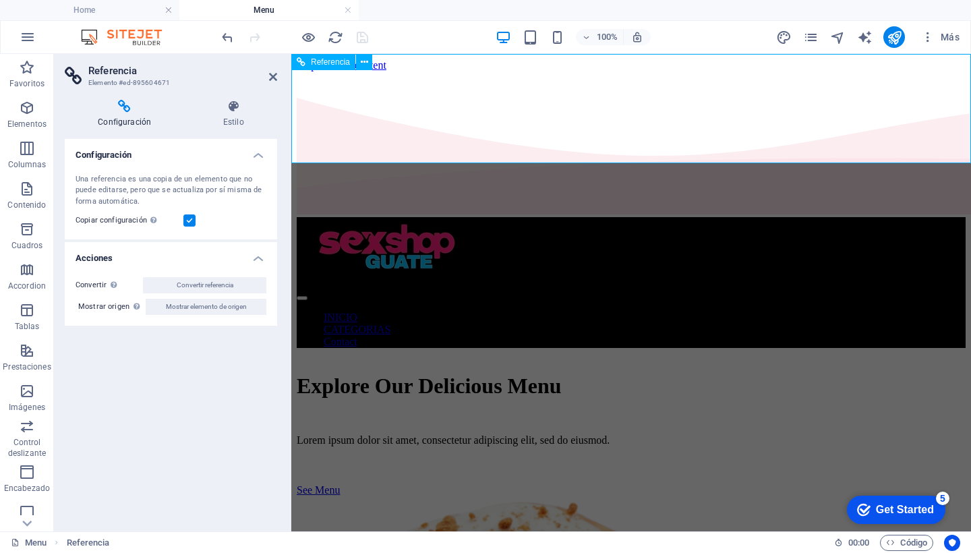
click at [634, 312] on nav "INICIO CATEGORIAS Contact" at bounding box center [631, 330] width 669 height 36
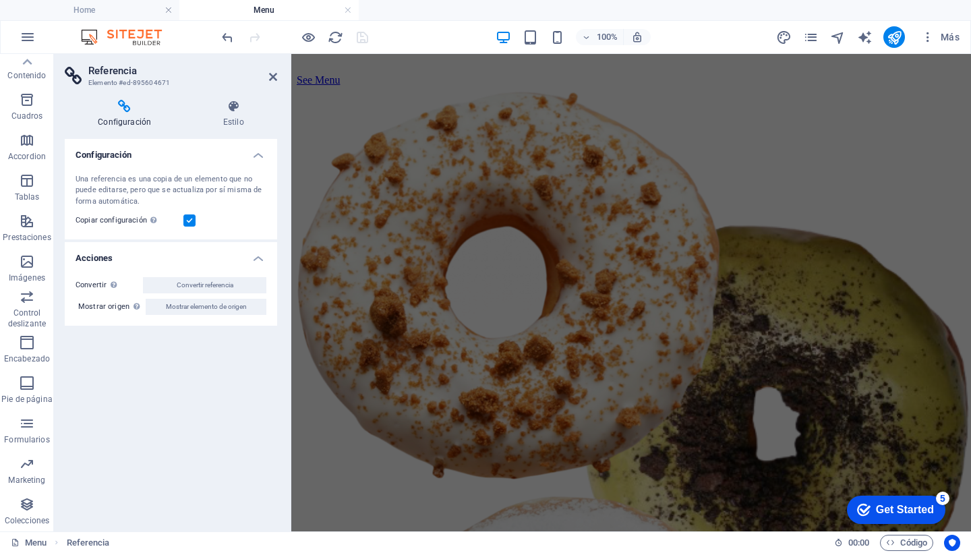
scroll to position [415, 0]
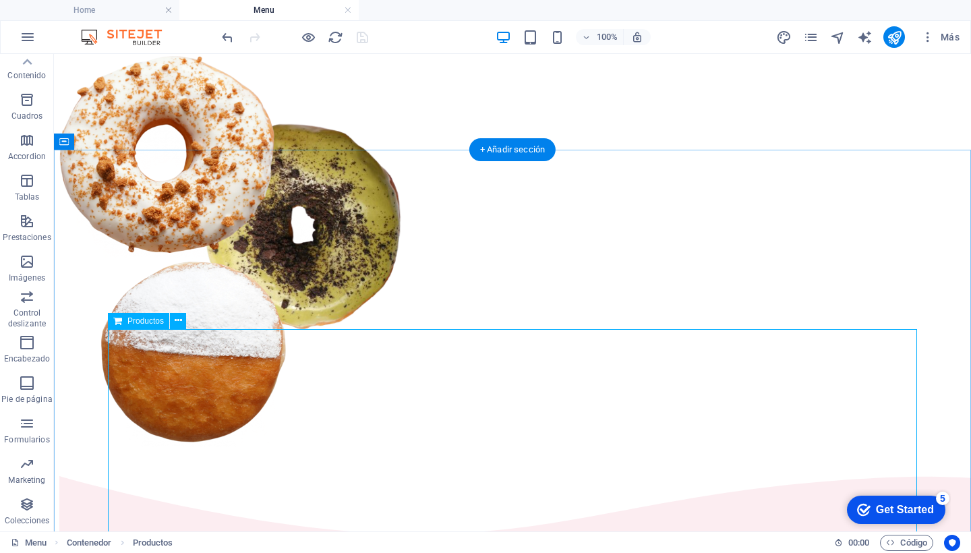
scroll to position [445, 0]
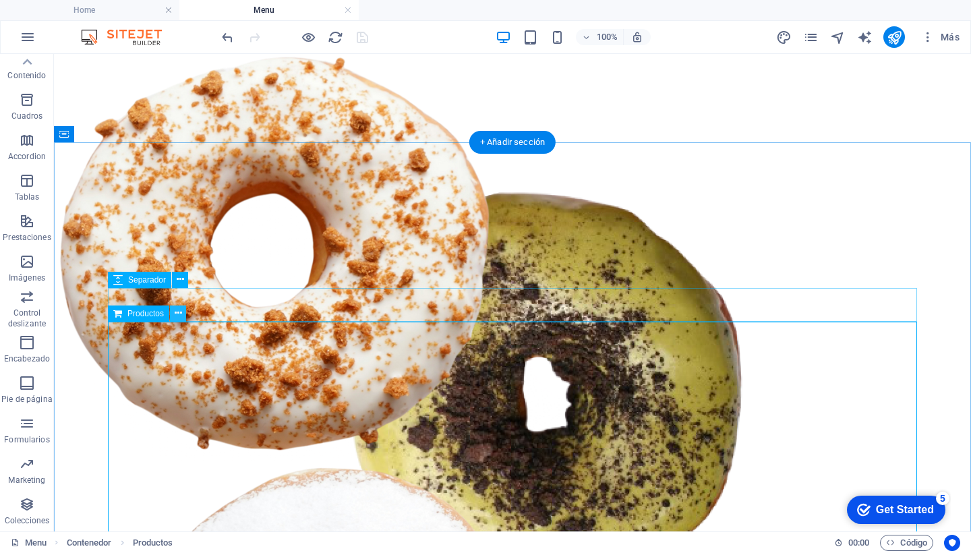
click at [181, 312] on icon at bounding box center [178, 313] width 7 height 14
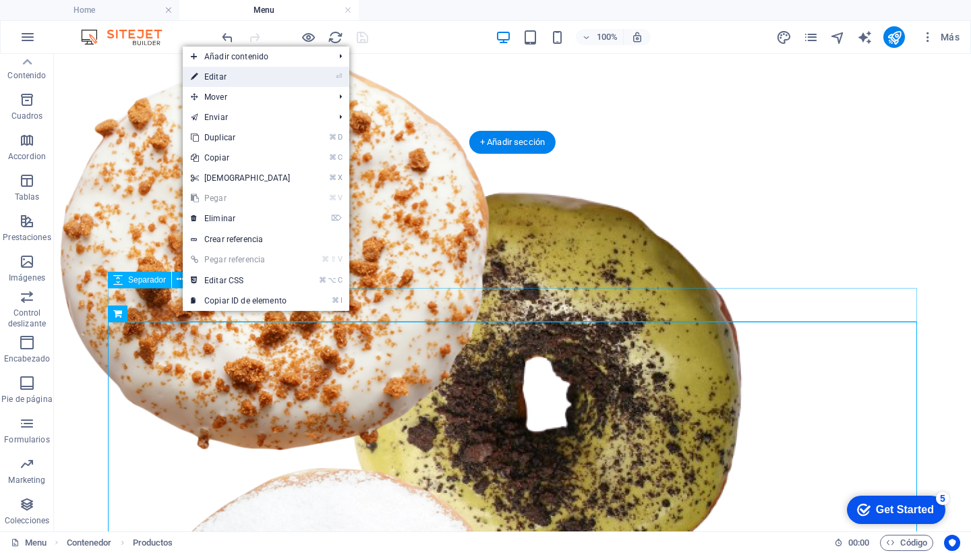
click at [216, 75] on link "⏎ Editar" at bounding box center [241, 77] width 116 height 20
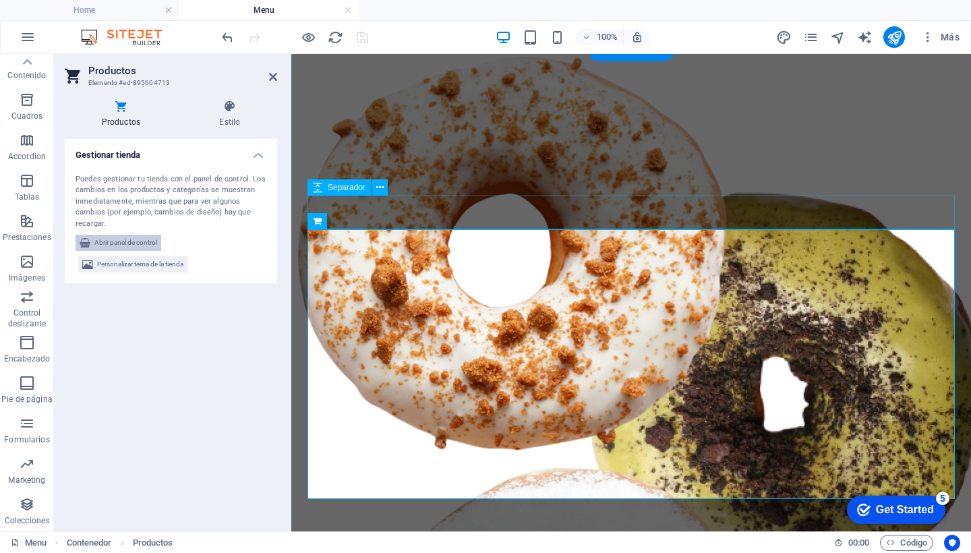
click at [128, 240] on span "Abrir panel de control" at bounding box center [125, 243] width 63 height 16
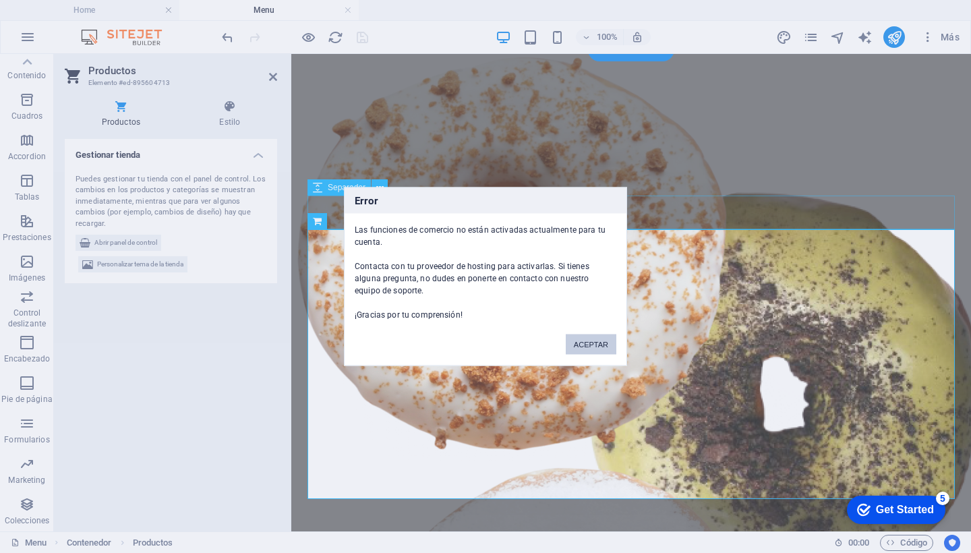
click at [593, 343] on button "ACEPTAR" at bounding box center [591, 344] width 51 height 20
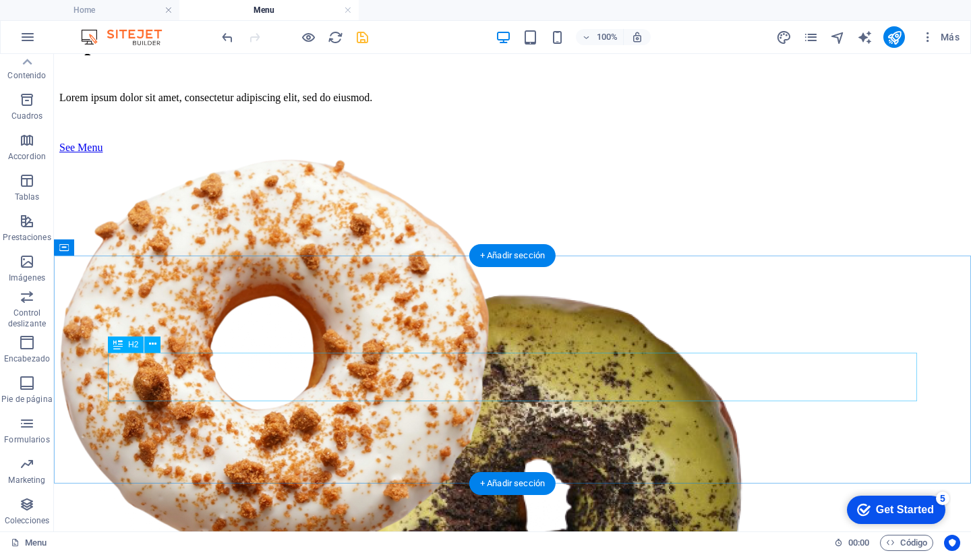
scroll to position [345, 0]
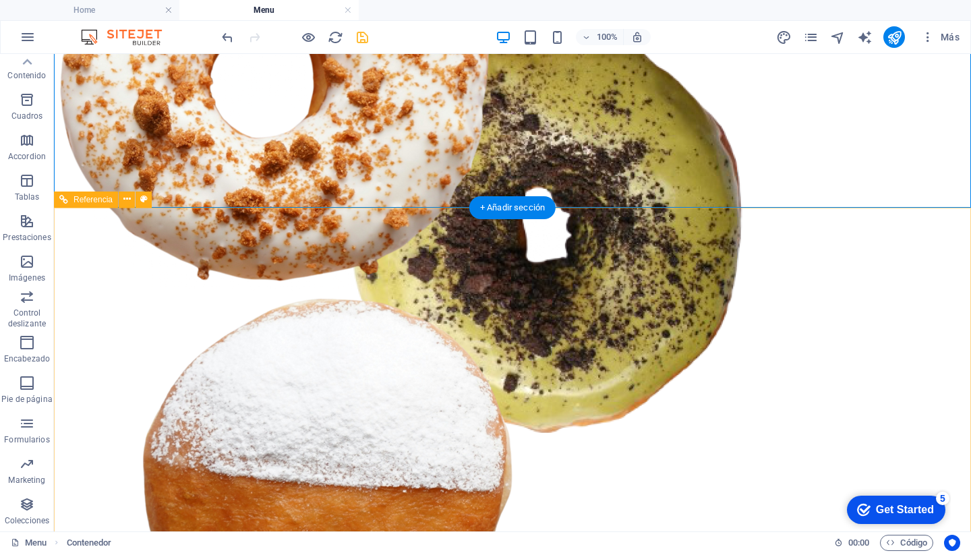
scroll to position [608, 0]
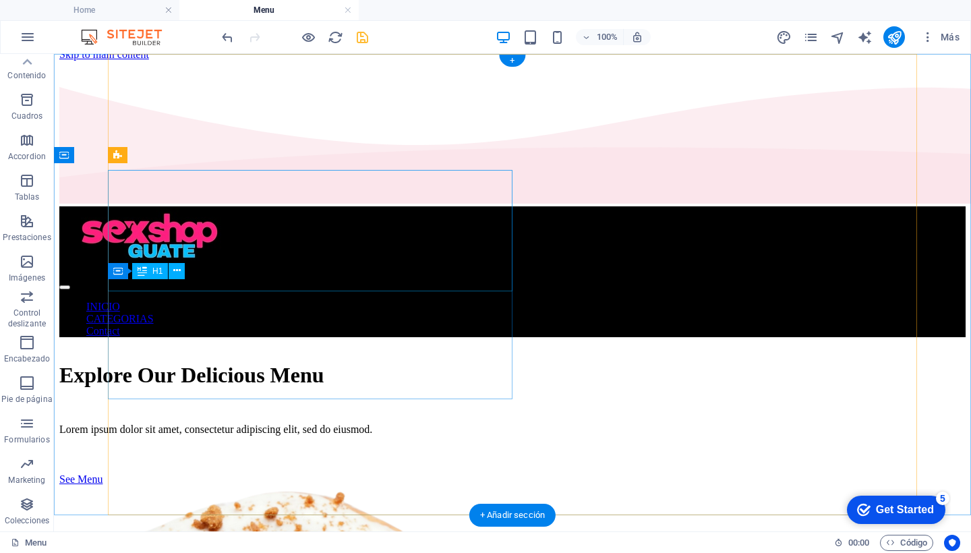
scroll to position [11, 0]
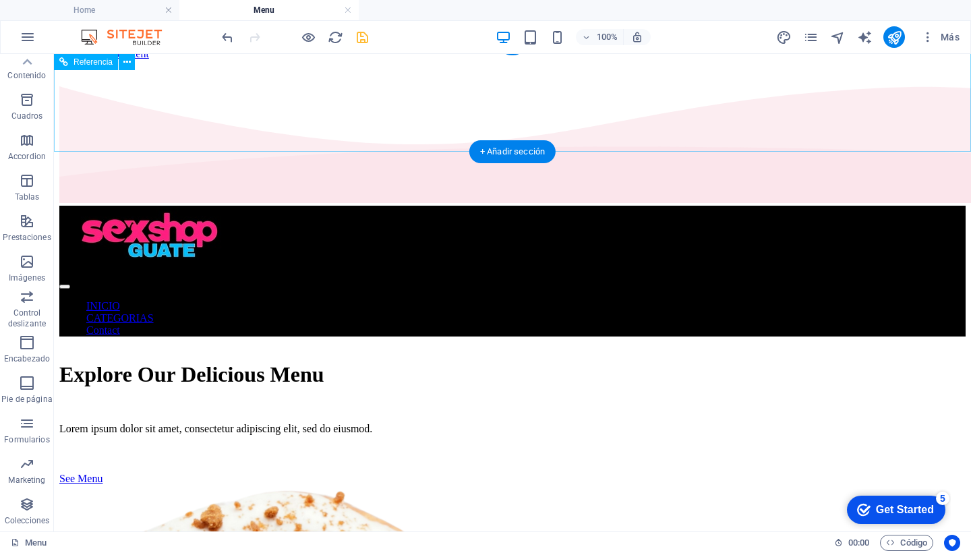
click at [719, 300] on nav "INICIO CATEGORIAS Contact" at bounding box center [512, 318] width 906 height 36
click at [713, 300] on nav "INICIO CATEGORIAS Contact" at bounding box center [512, 318] width 906 height 36
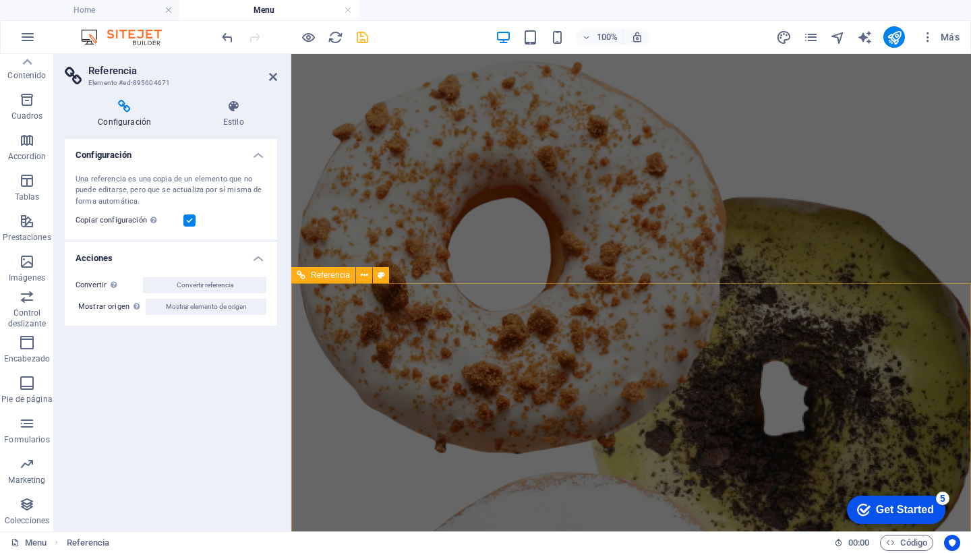
scroll to position [443, 0]
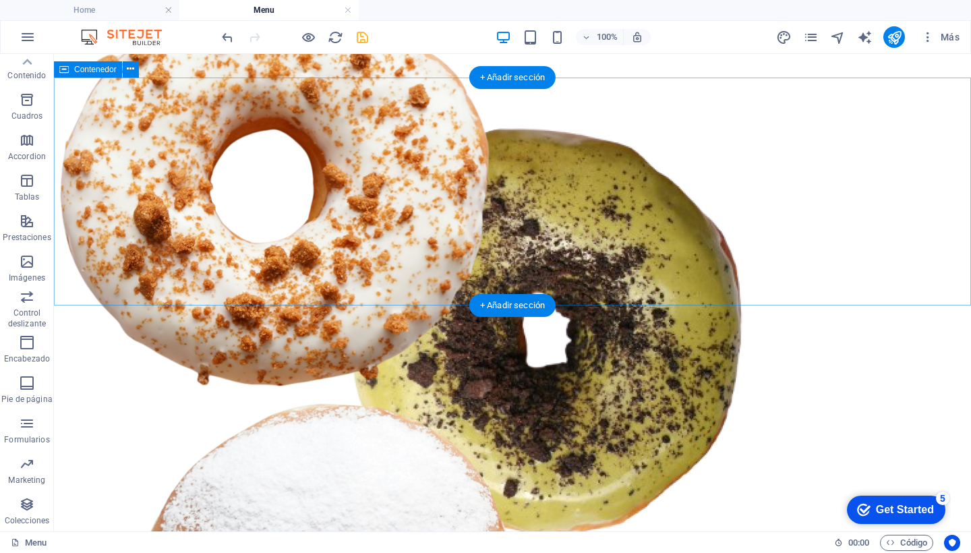
scroll to position [510, 0]
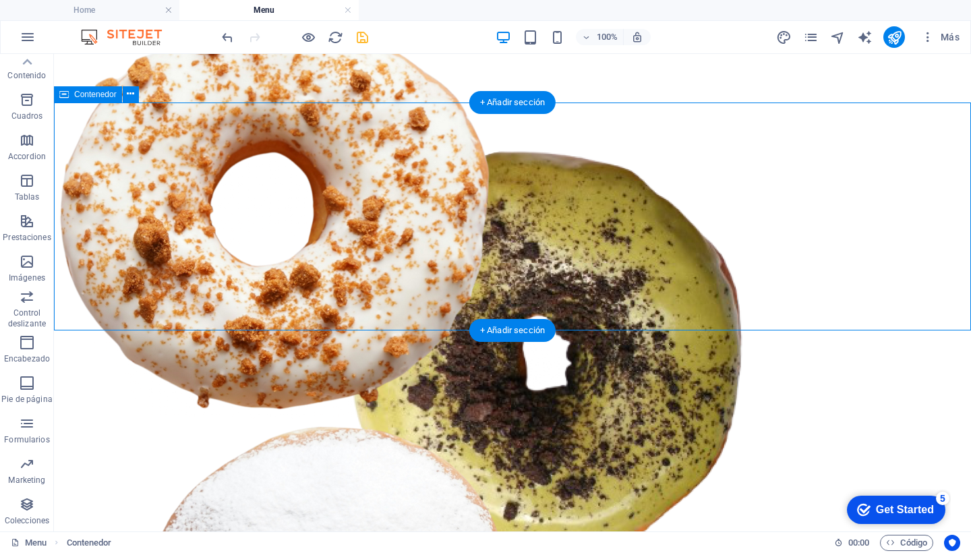
scroll to position [485, 0]
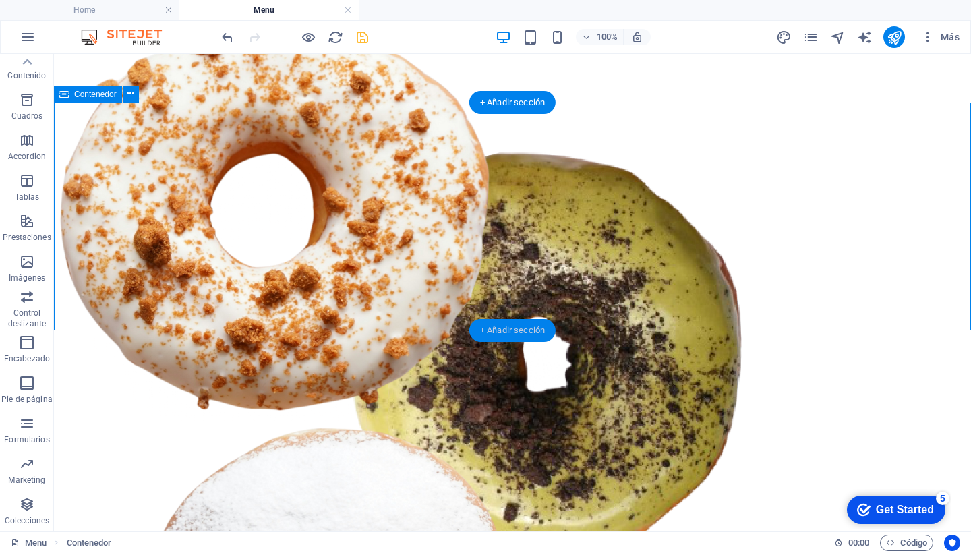
click at [521, 329] on div "+ Añadir sección" at bounding box center [512, 330] width 86 height 23
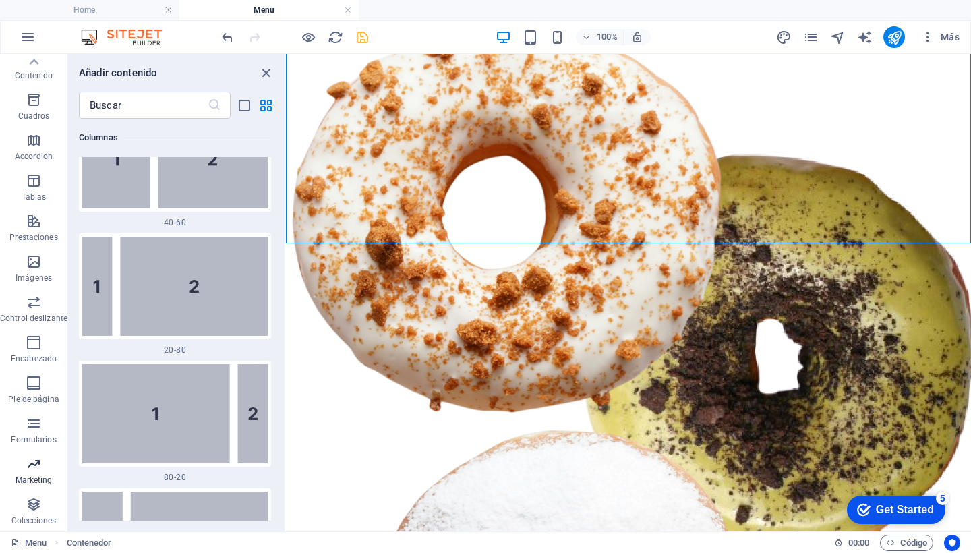
scroll to position [1541, 0]
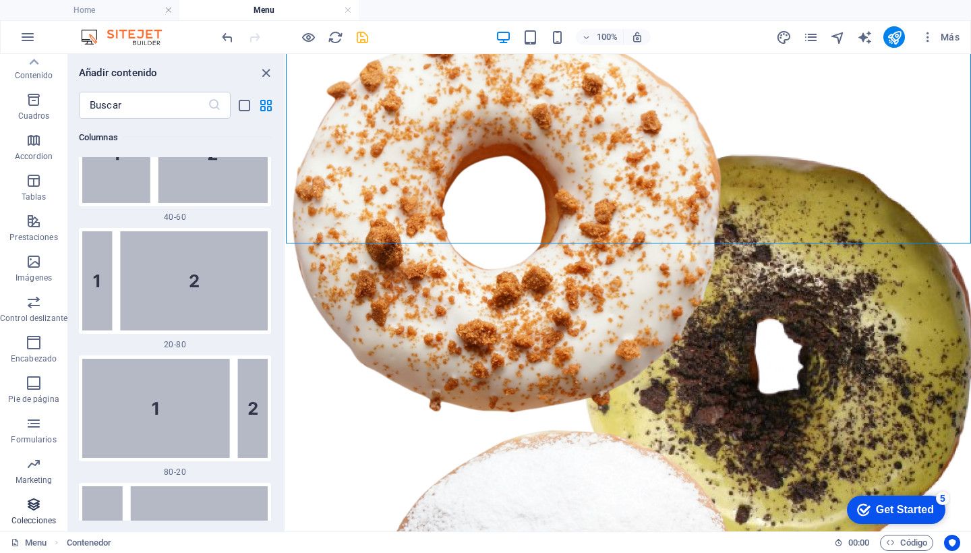
click at [33, 502] on icon "button" at bounding box center [34, 504] width 16 height 16
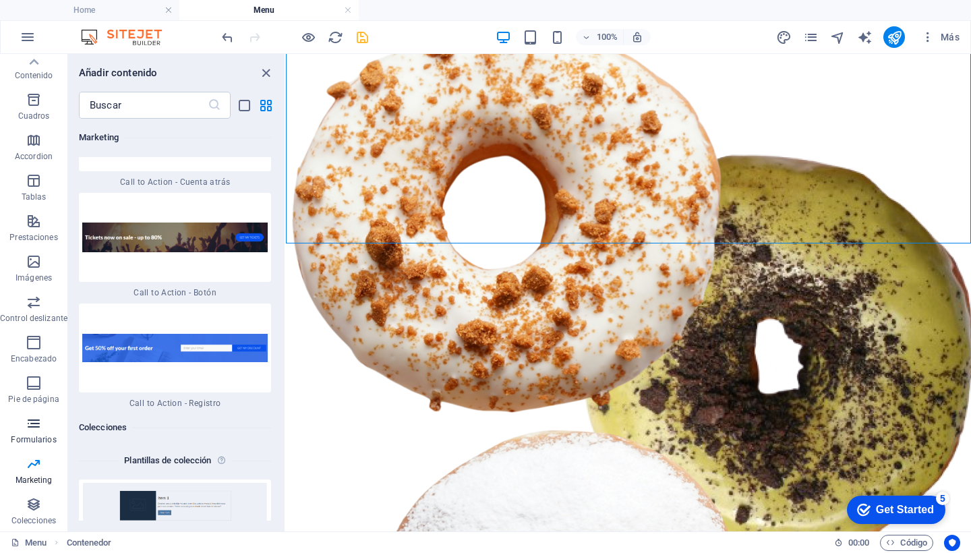
scroll to position [24657, 0]
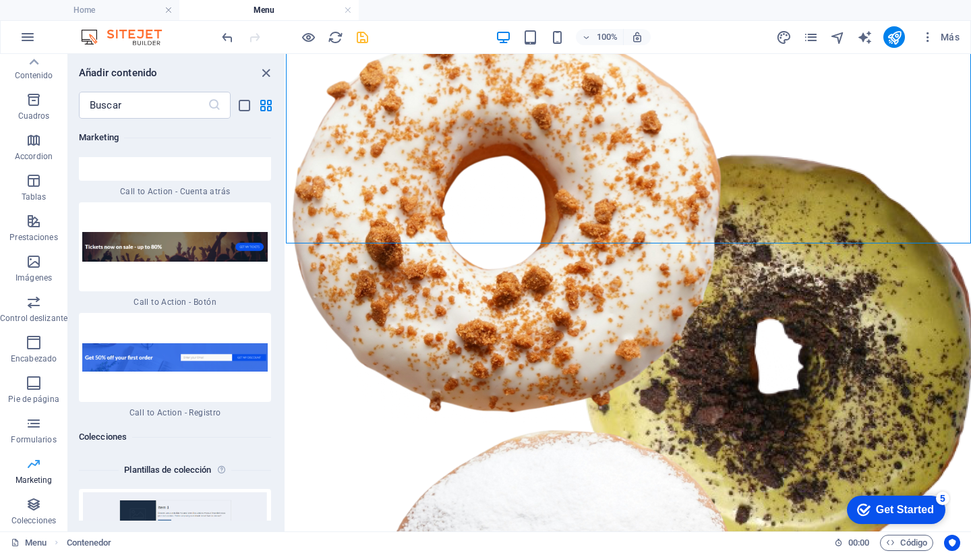
click at [39, 456] on icon "button" at bounding box center [34, 464] width 16 height 16
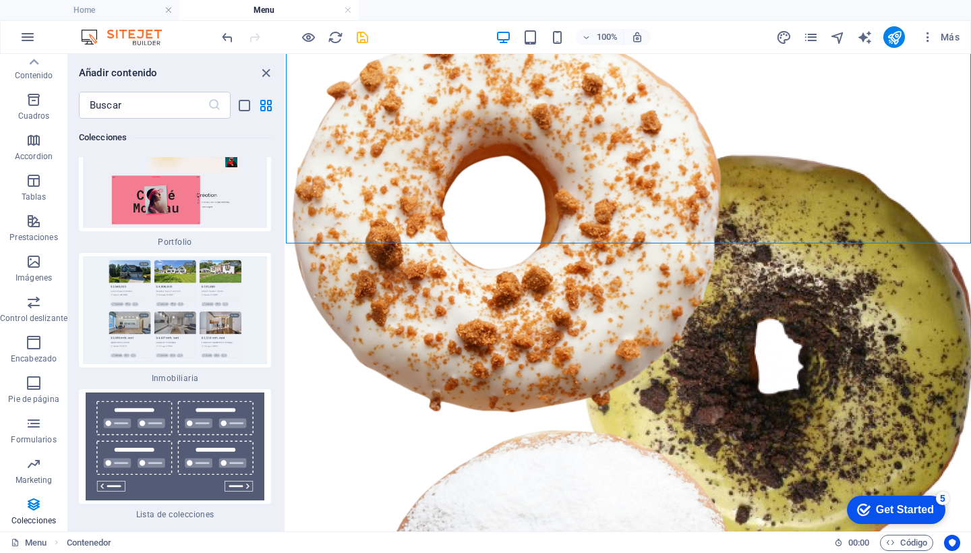
scroll to position [25707, 0]
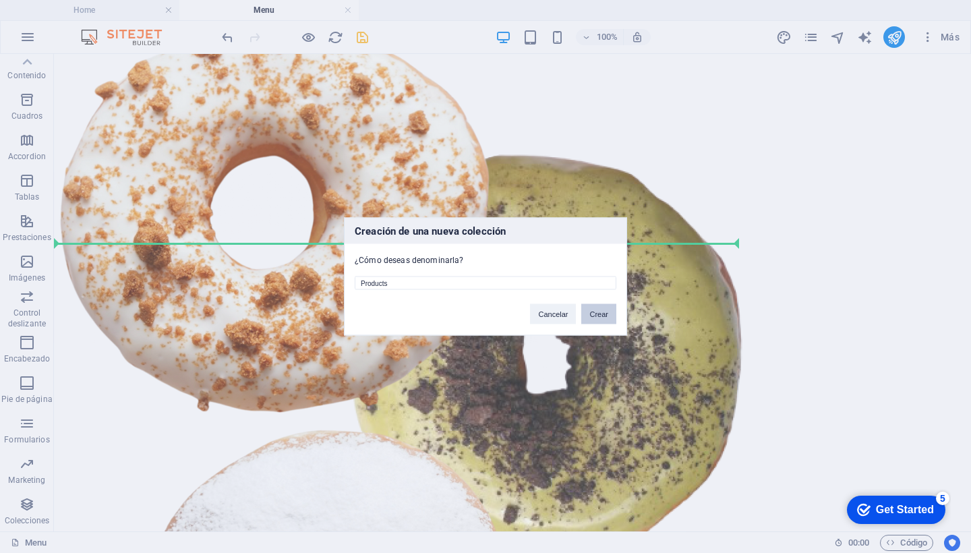
click at [601, 314] on button "Crear" at bounding box center [598, 314] width 35 height 20
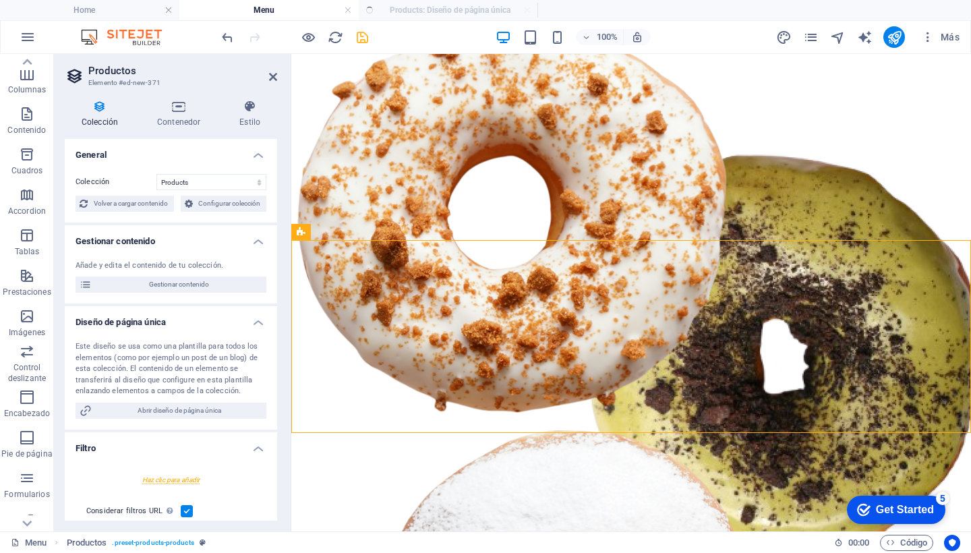
scroll to position [0, 0]
select select "createdAt_DESC"
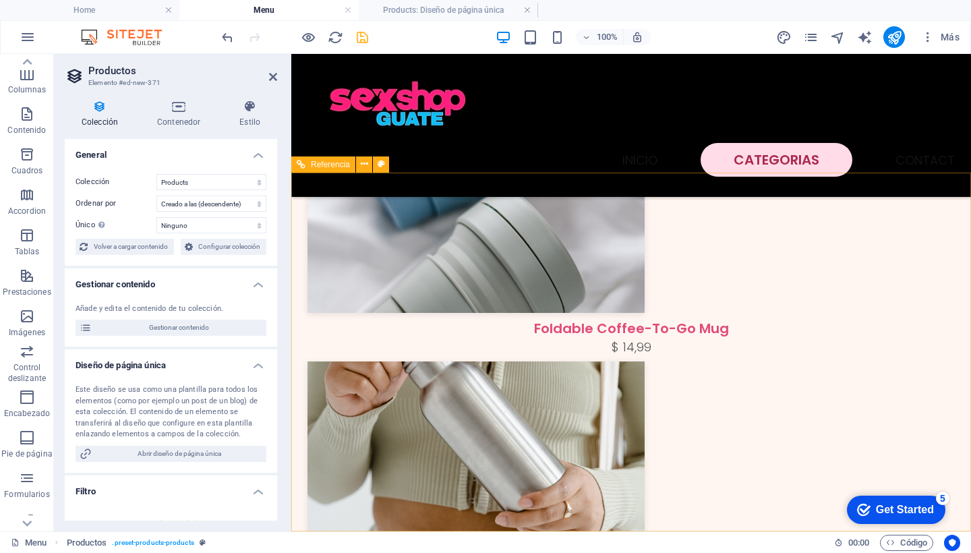
scroll to position [1664, 0]
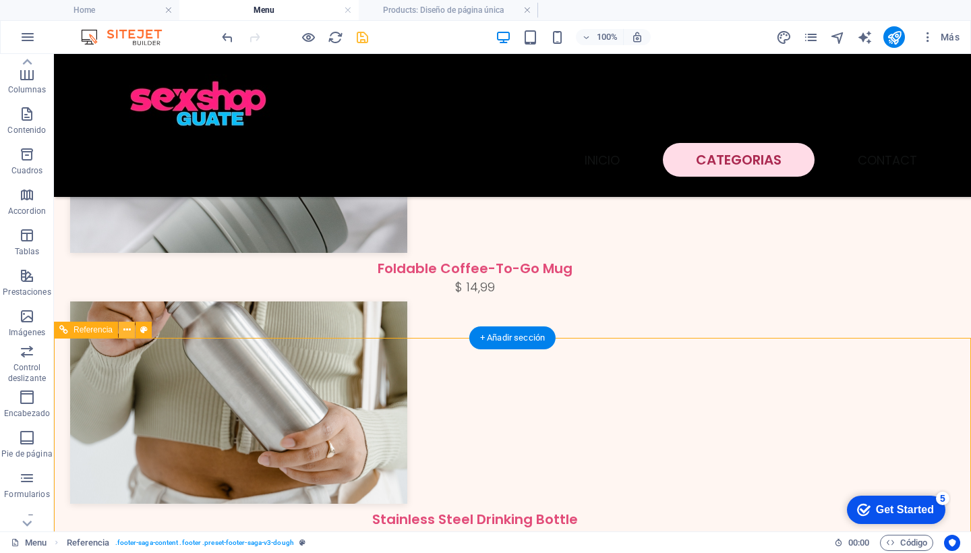
click at [129, 330] on icon at bounding box center [126, 330] width 7 height 14
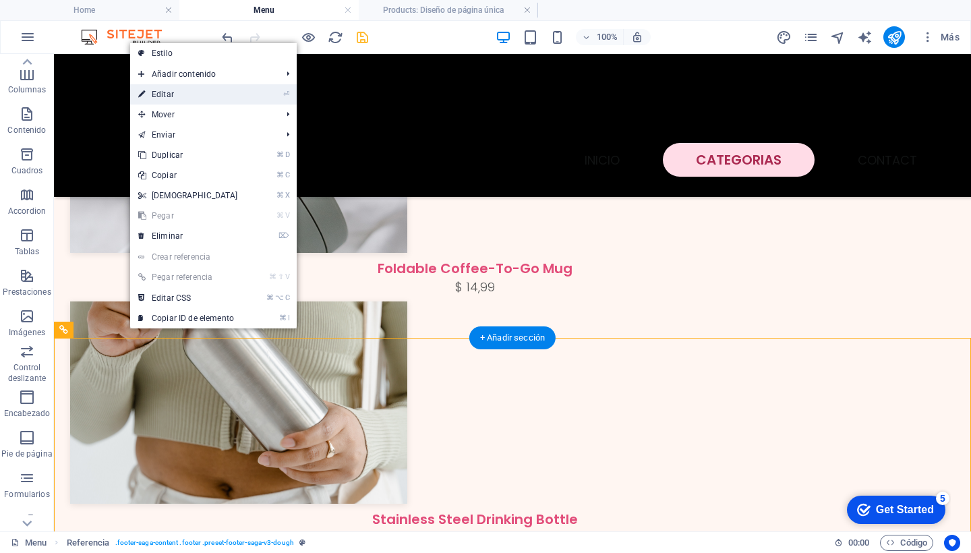
click at [167, 94] on link "⏎ Editar" at bounding box center [188, 94] width 116 height 20
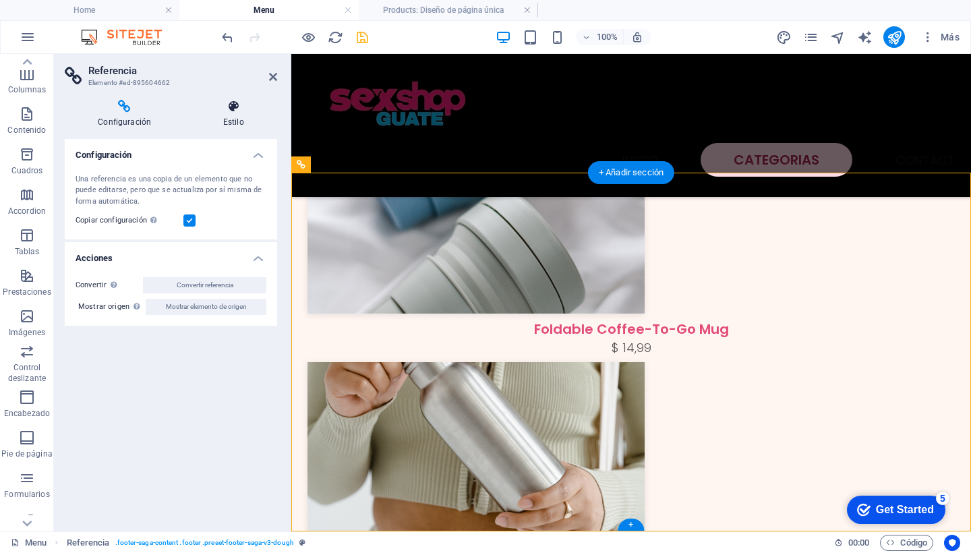
click at [234, 105] on icon at bounding box center [233, 106] width 88 height 13
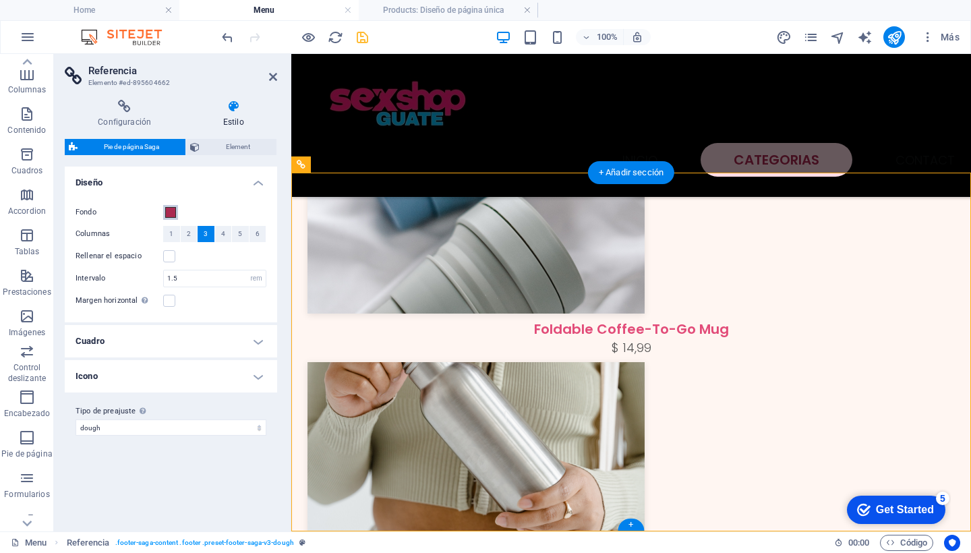
click at [169, 212] on span at bounding box center [170, 212] width 11 height 11
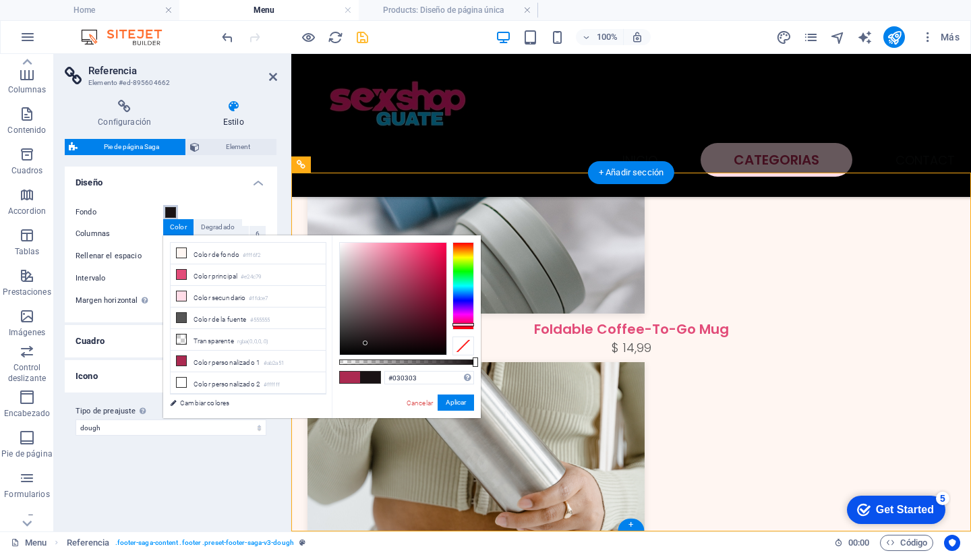
type input "#000000"
drag, startPoint x: 419, startPoint y: 278, endPoint x: 332, endPoint y: 365, distance: 123.0
click at [332, 365] on div "#000000 Formatos soportados #0852ed rgb(8, 82, 237) rgba(8, 82, 237, 90%) hsv(2…" at bounding box center [406, 424] width 149 height 378
click at [454, 405] on button "Aplicar" at bounding box center [456, 402] width 36 height 16
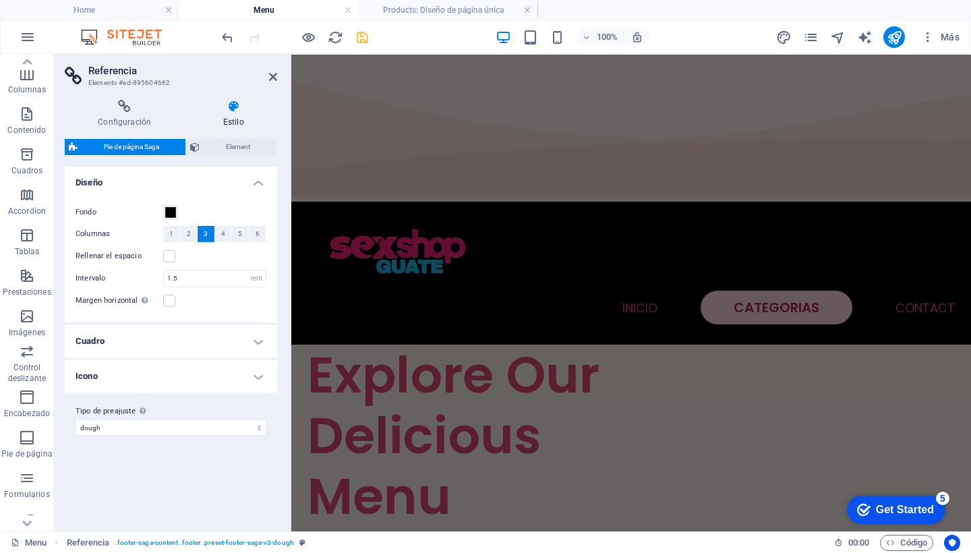
scroll to position [0, 0]
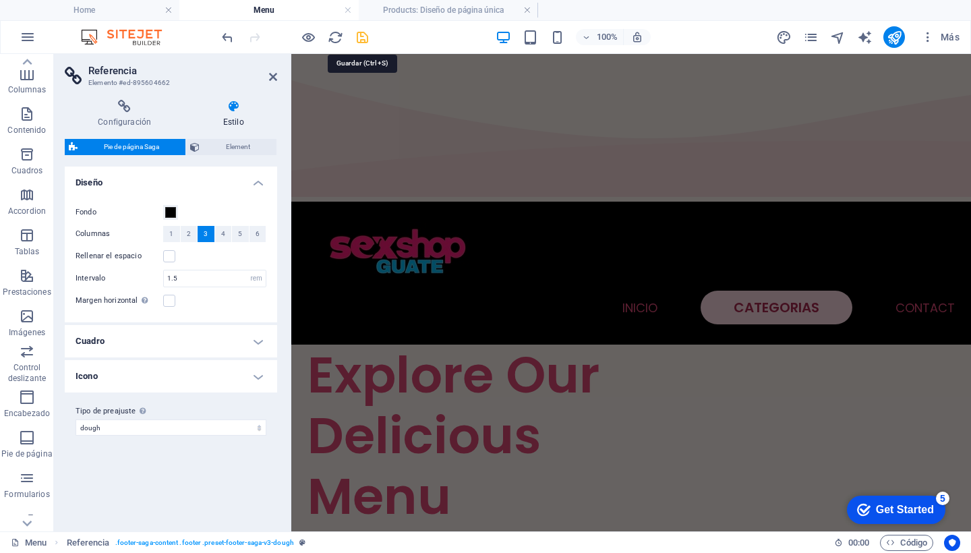
click at [364, 34] on icon "save" at bounding box center [363, 38] width 16 height 16
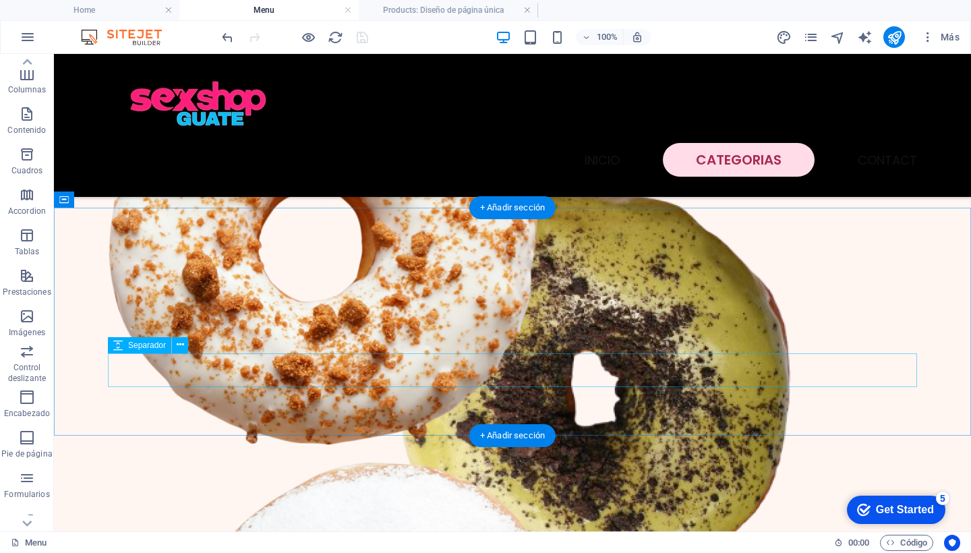
scroll to position [387, 0]
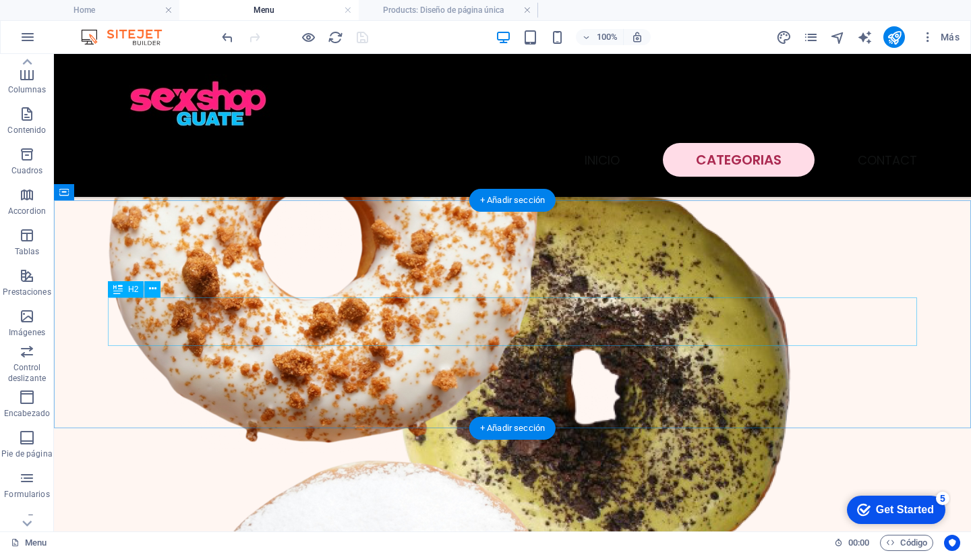
click at [154, 287] on icon at bounding box center [152, 289] width 7 height 14
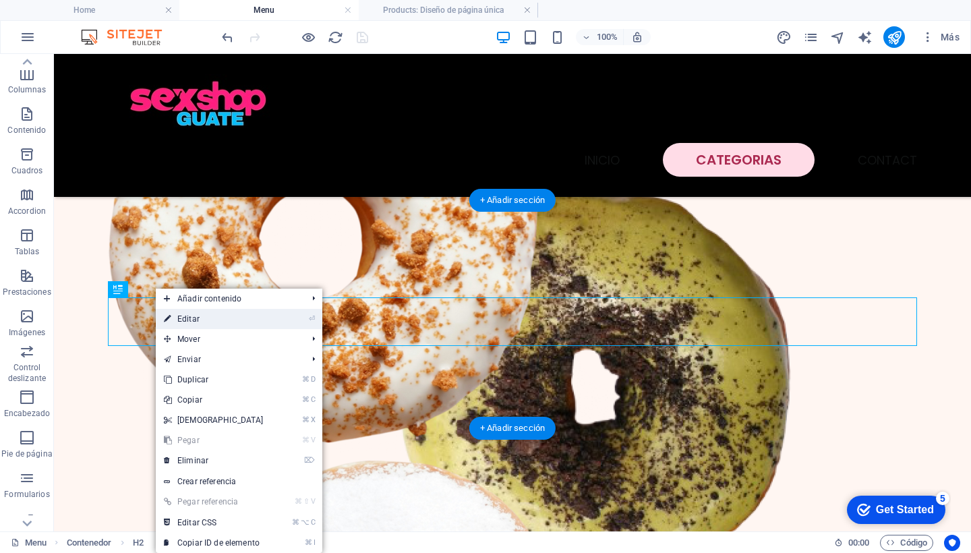
click at [194, 321] on link "⏎ Editar" at bounding box center [214, 319] width 116 height 20
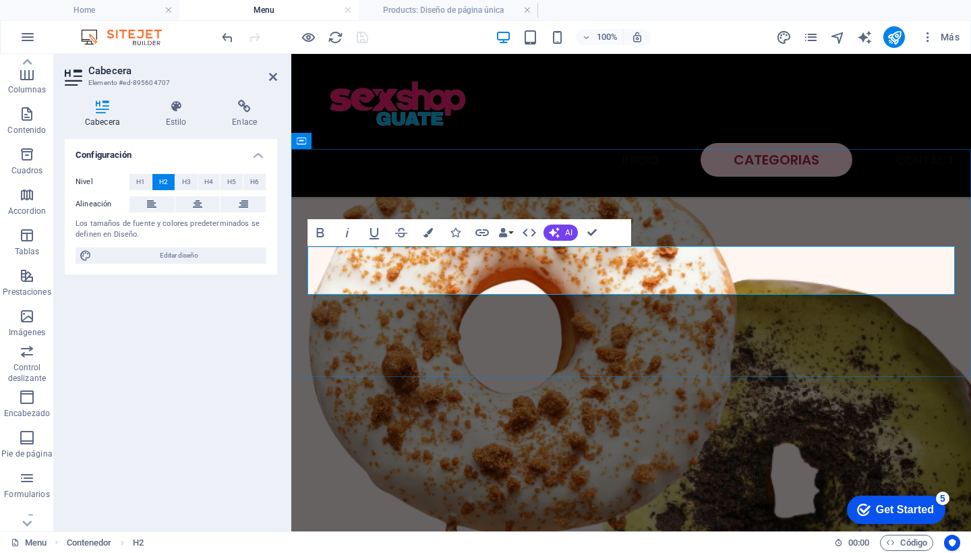
scroll to position [346, 0]
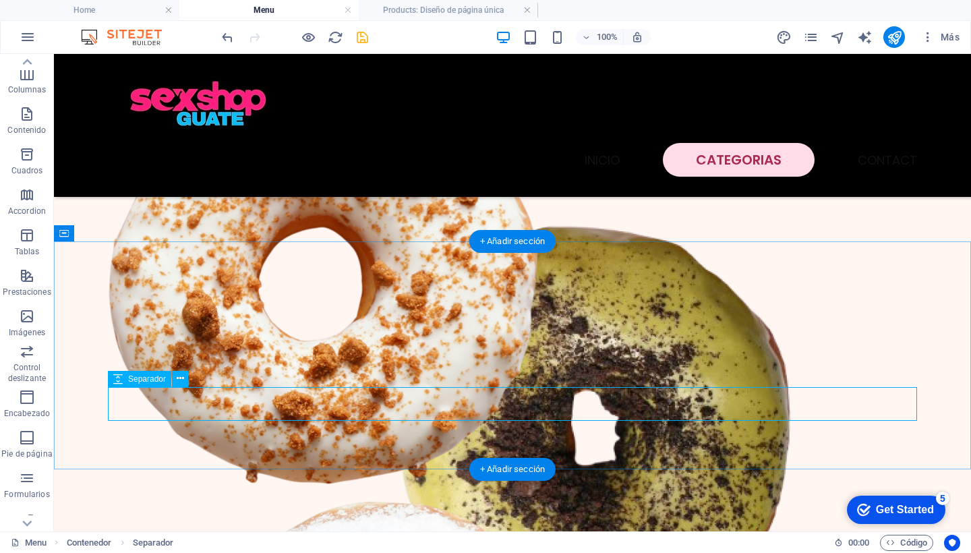
select select "px"
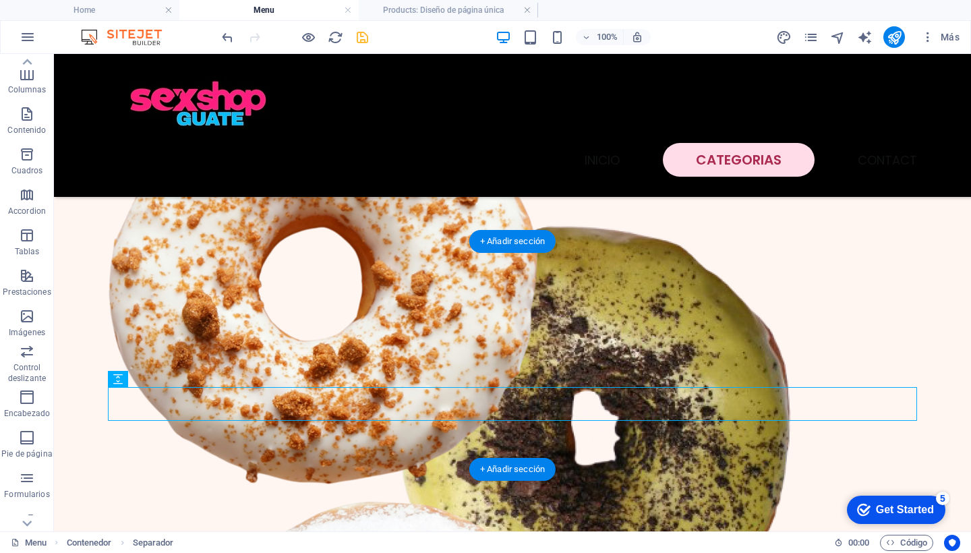
drag, startPoint x: 119, startPoint y: 378, endPoint x: 120, endPoint y: 385, distance: 6.9
click at [120, 385] on icon at bounding box center [117, 379] width 9 height 16
click at [181, 377] on icon at bounding box center [180, 379] width 7 height 14
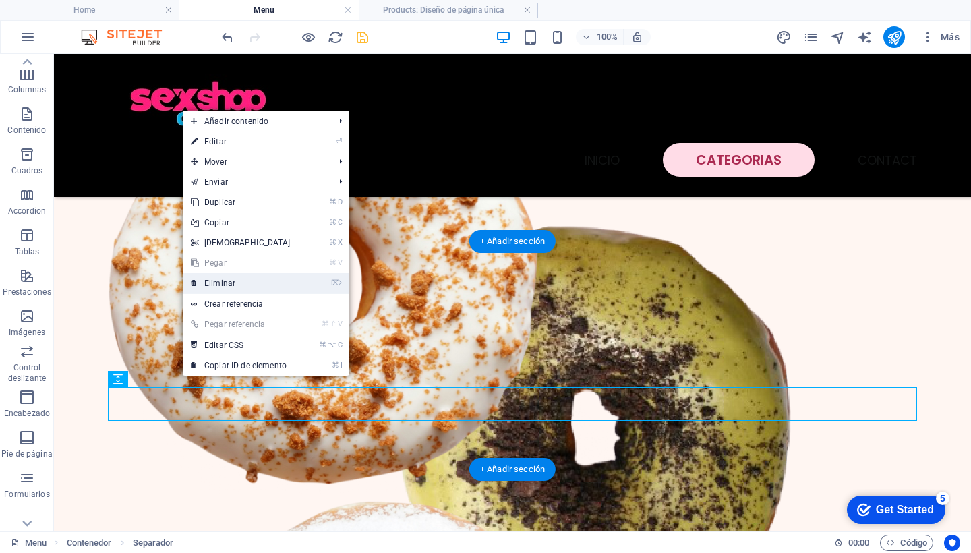
click at [218, 283] on link "⌦ Eliminar" at bounding box center [241, 283] width 116 height 20
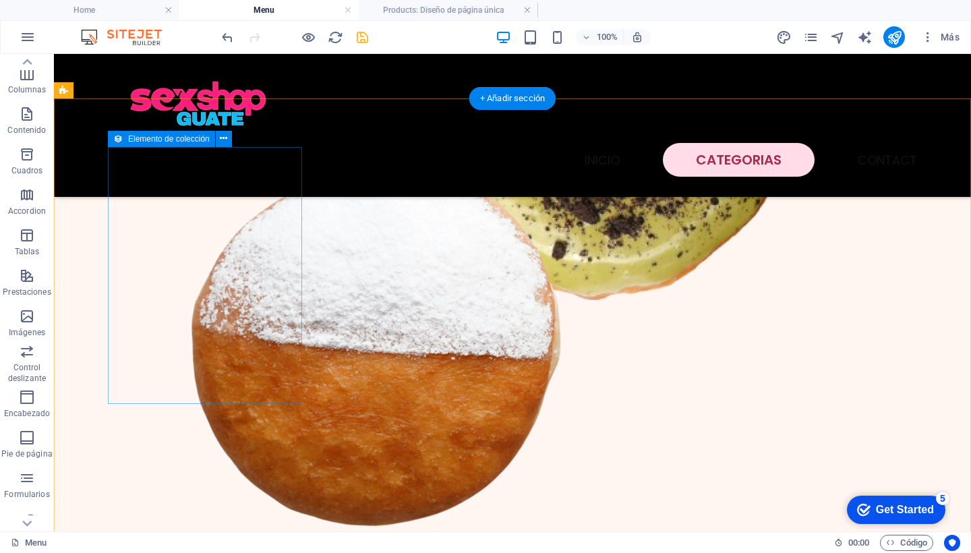
scroll to position [683, 0]
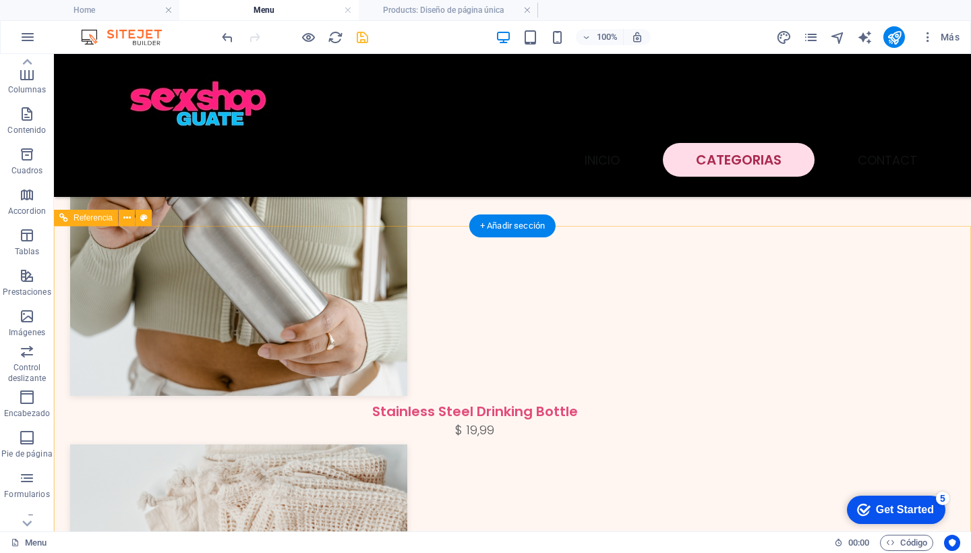
scroll to position [1744, 0]
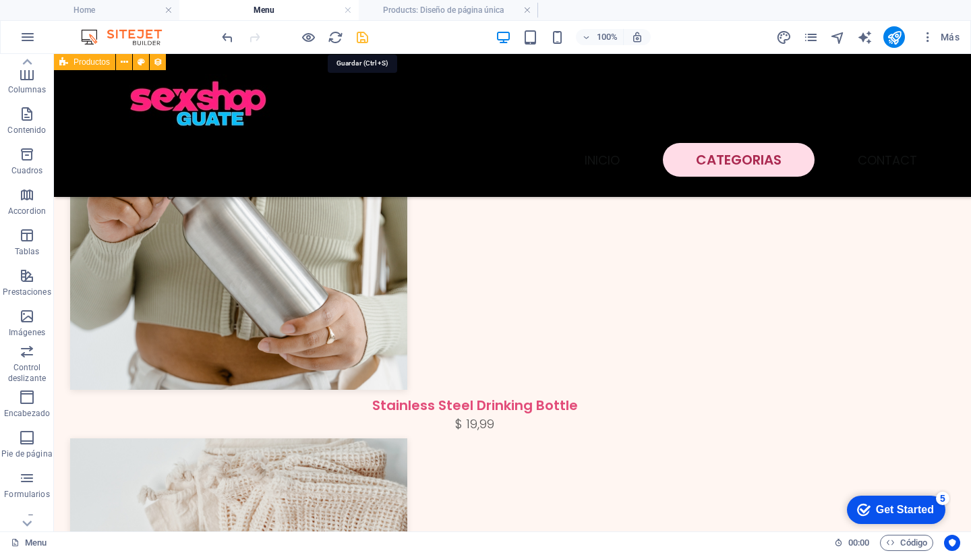
click at [359, 37] on icon "save" at bounding box center [363, 38] width 16 height 16
click at [896, 37] on icon "publish" at bounding box center [895, 38] width 16 height 16
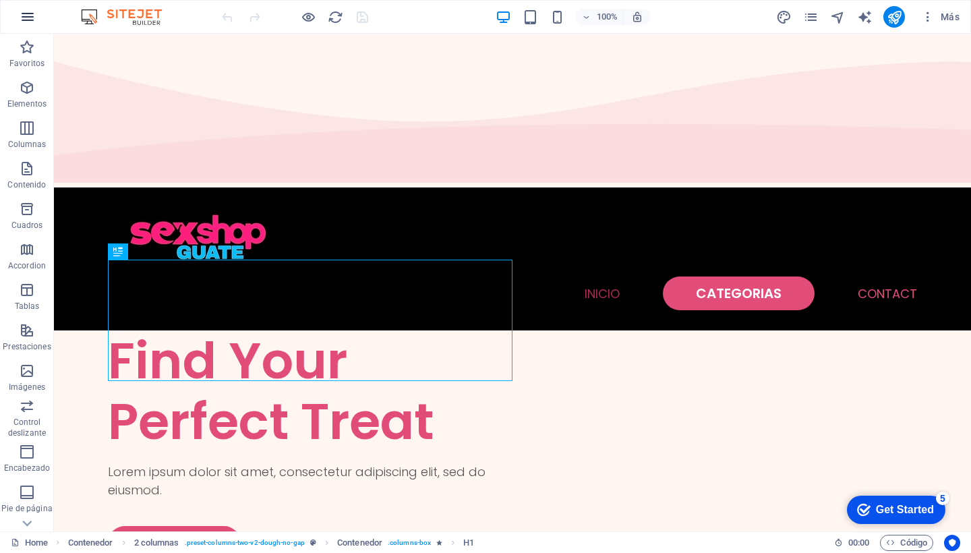
click at [26, 16] on icon "button" at bounding box center [28, 17] width 16 height 16
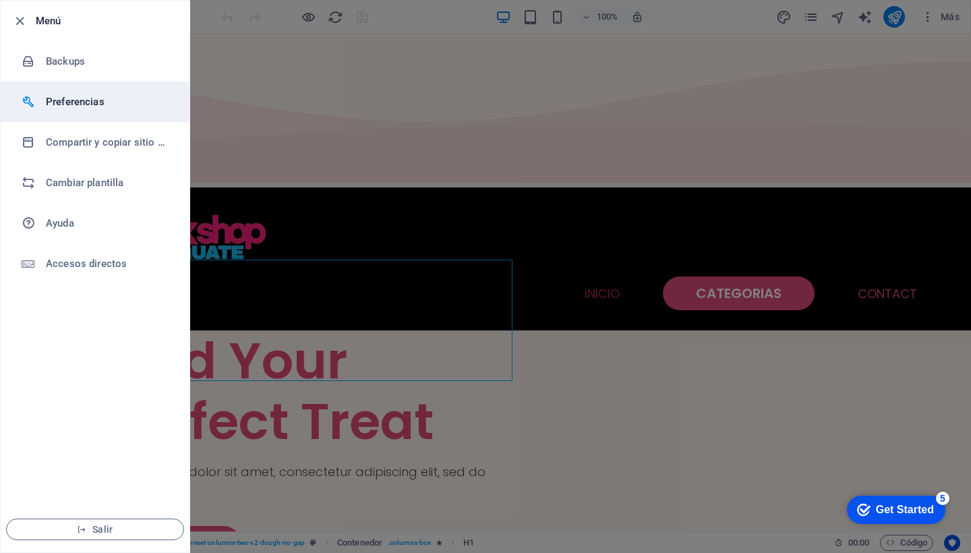
click at [88, 104] on h6 "Preferencias" at bounding box center [108, 102] width 125 height 16
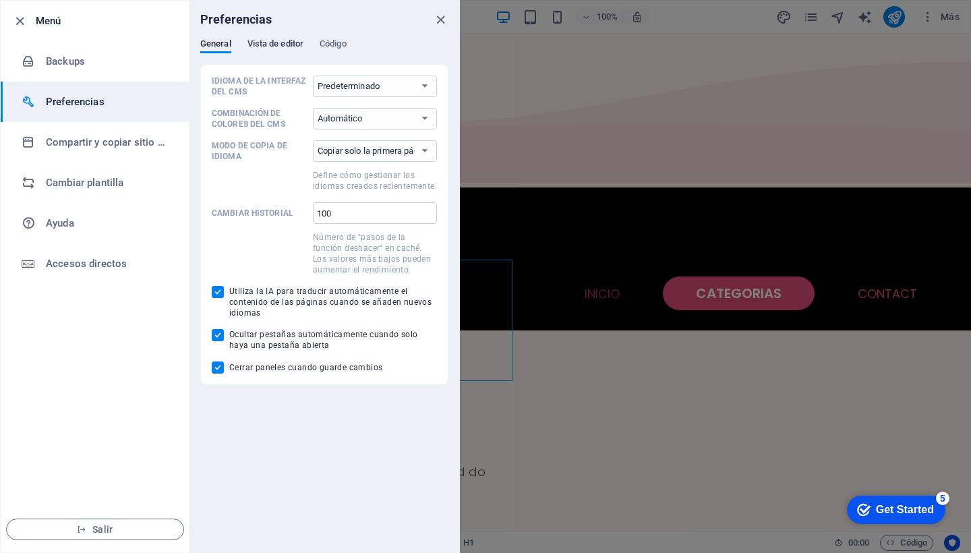
click at [272, 39] on span "Vista de editor" at bounding box center [275, 45] width 56 height 19
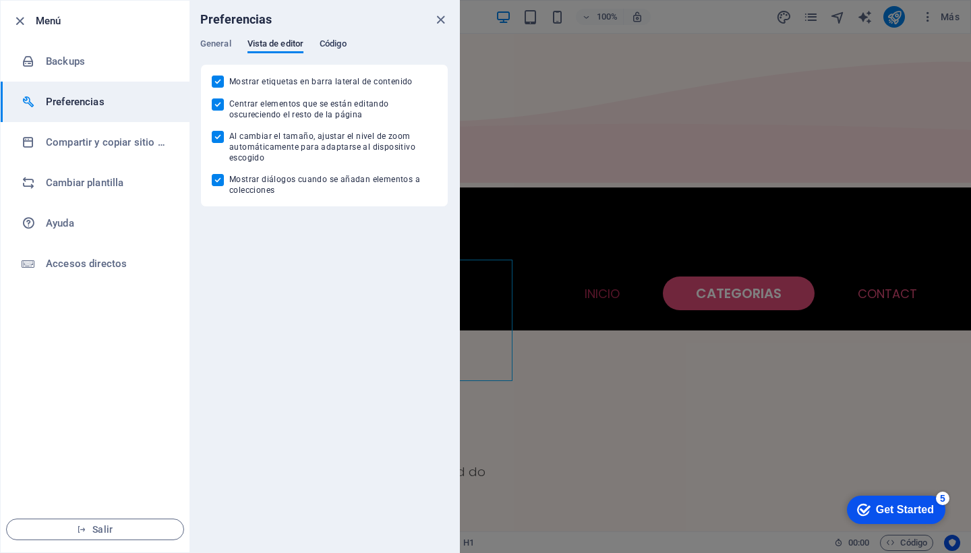
click at [336, 40] on span "Código" at bounding box center [333, 45] width 27 height 19
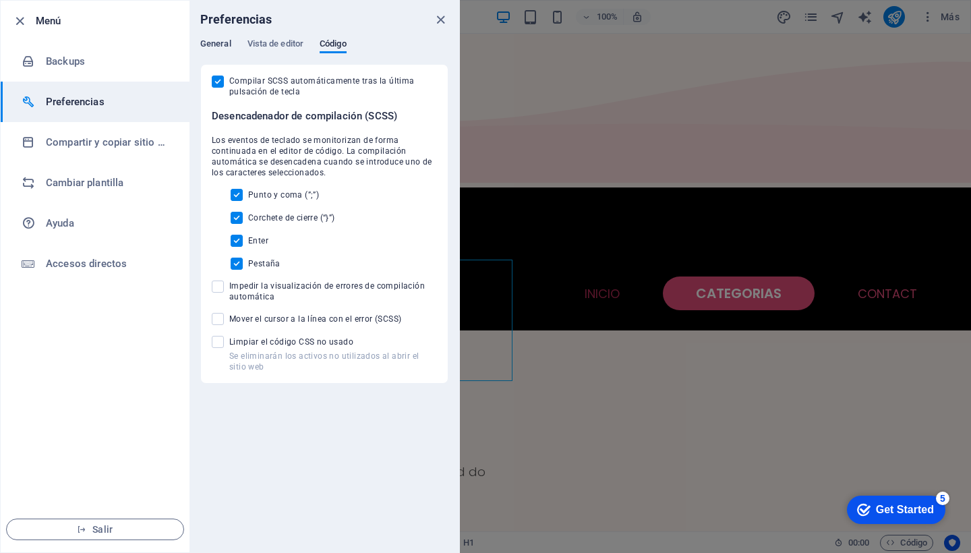
click at [216, 45] on span "General" at bounding box center [215, 45] width 31 height 19
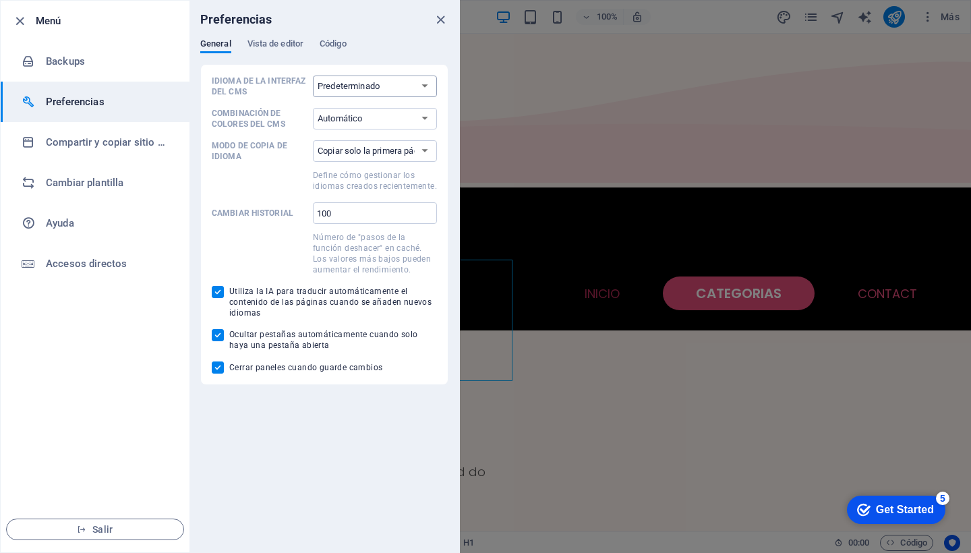
select select "es"
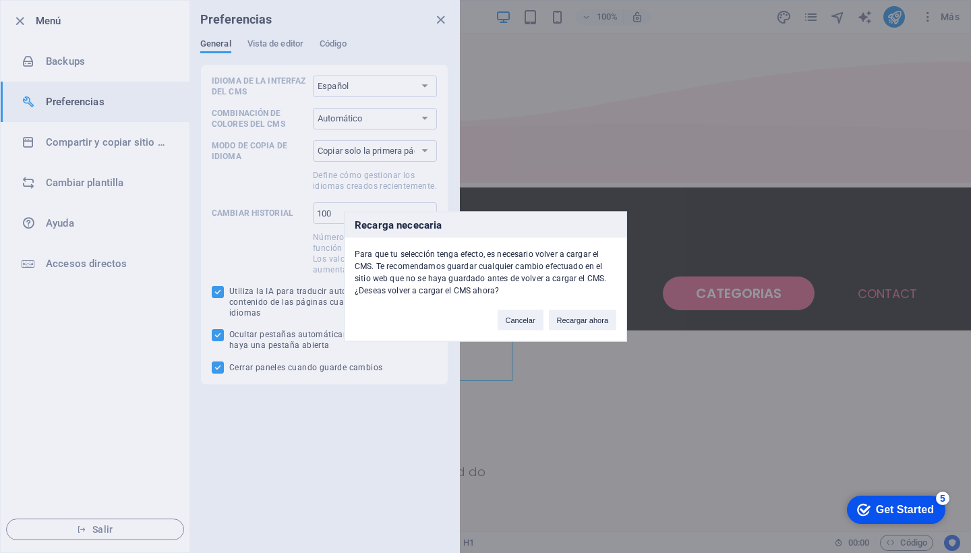
click at [581, 318] on button "Recargar ahora" at bounding box center [582, 320] width 67 height 20
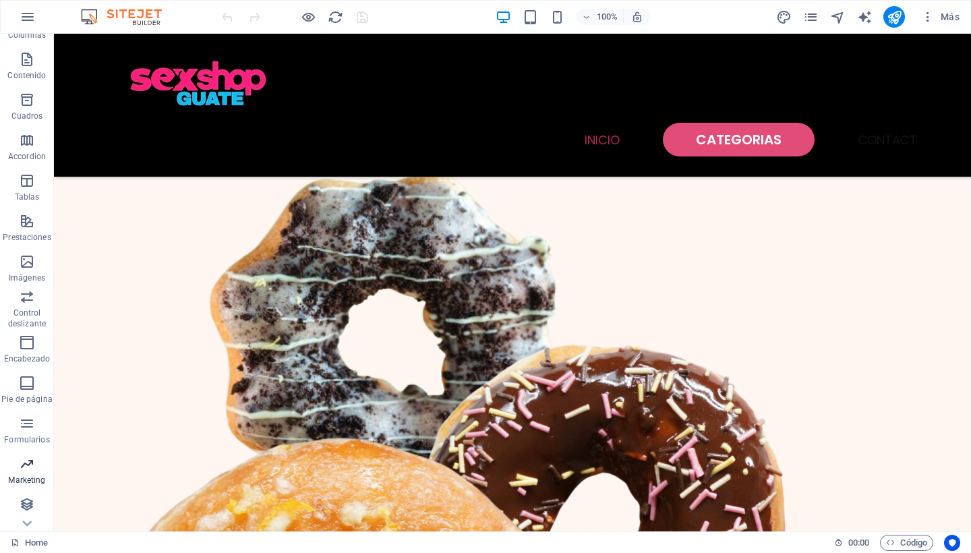
scroll to position [109, 0]
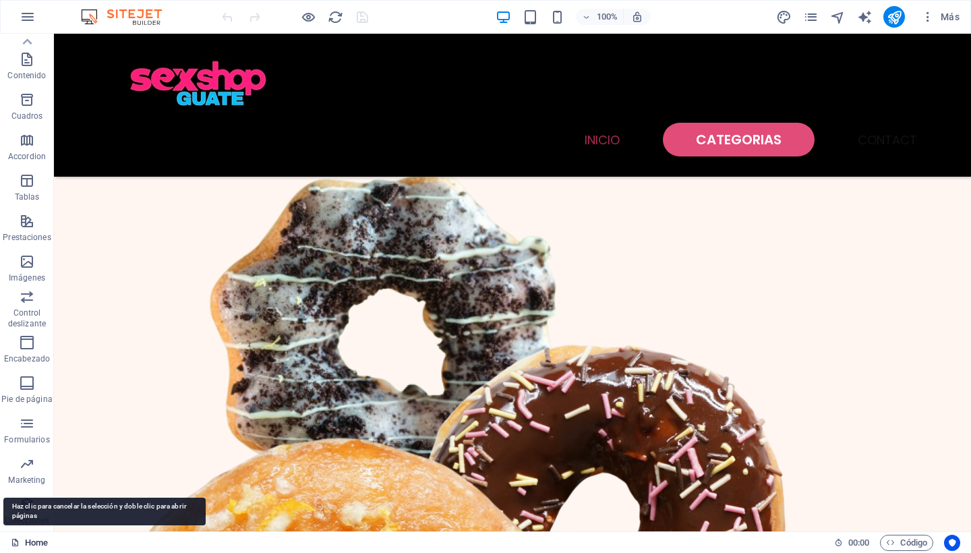
click at [30, 541] on link "Home" at bounding box center [29, 543] width 37 height 16
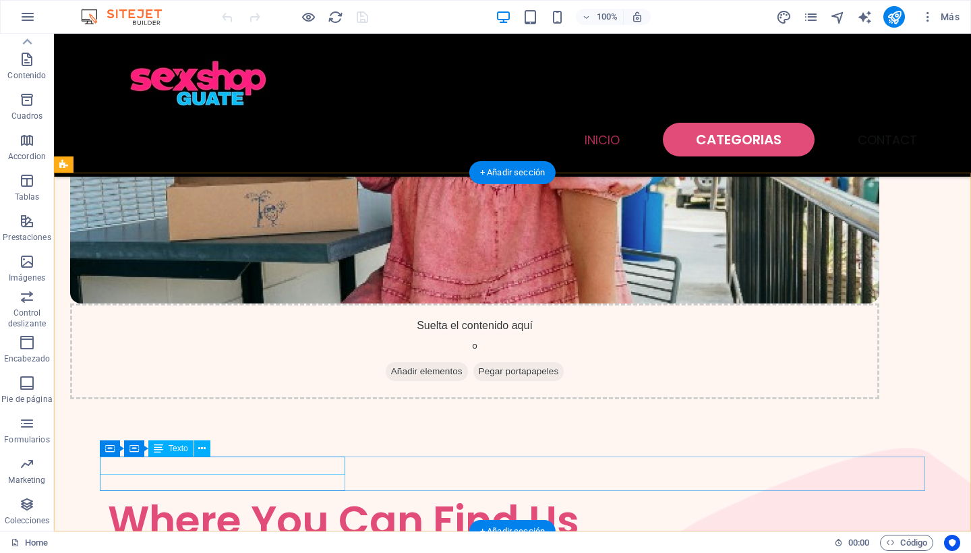
scroll to position [2117, 0]
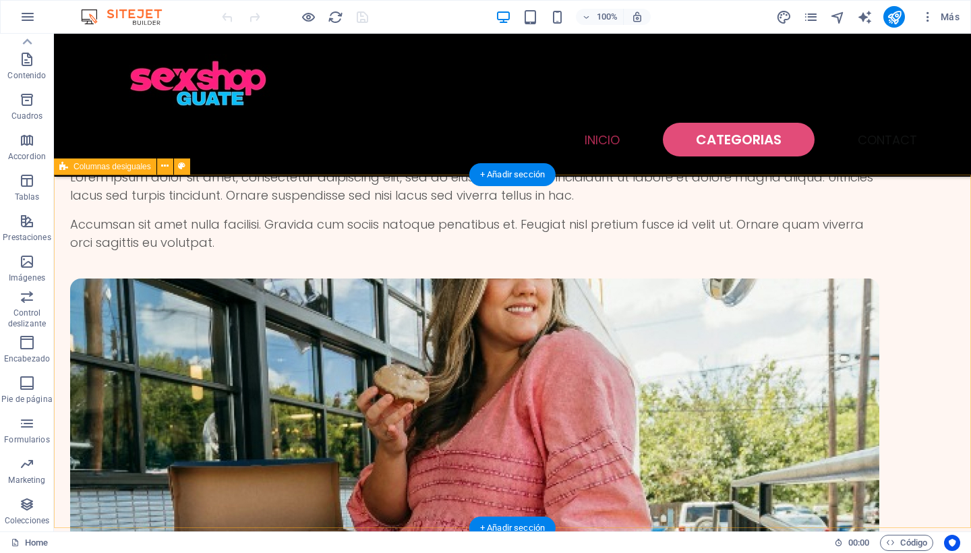
scroll to position [1766, 0]
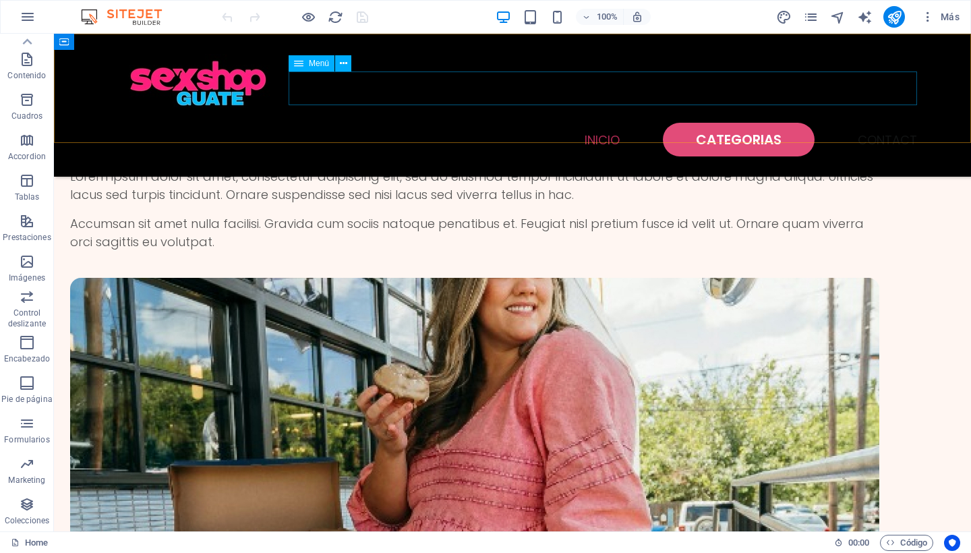
click at [741, 123] on nav "INICIO CATEGORIAS Contact" at bounding box center [512, 140] width 809 height 34
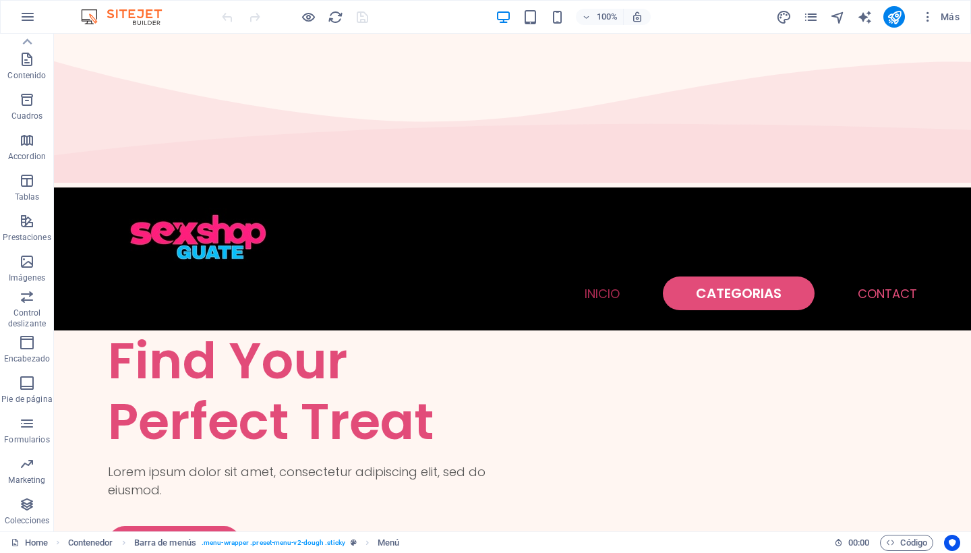
scroll to position [0, 0]
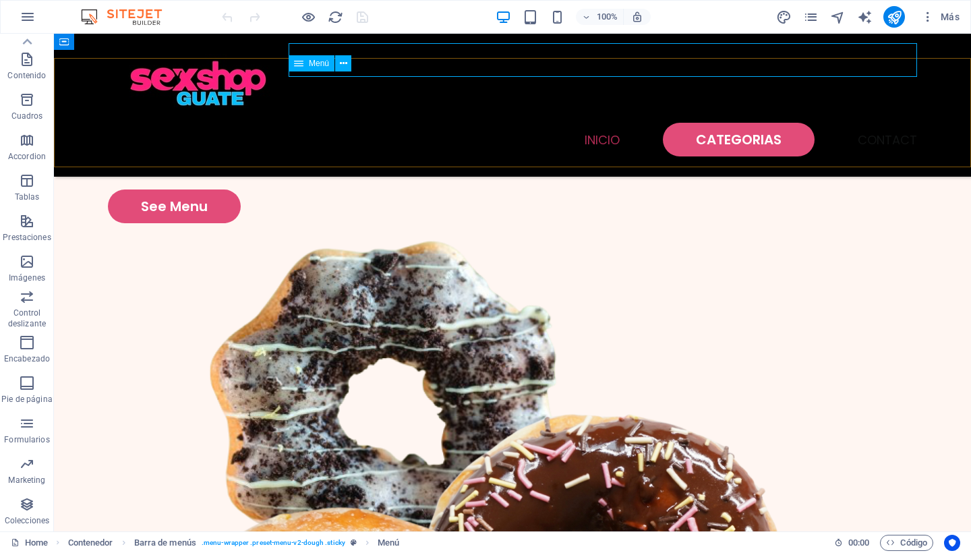
click at [727, 123] on nav "INICIO CATEGORIAS Contact" at bounding box center [512, 140] width 809 height 34
select select
select select "1"
select select
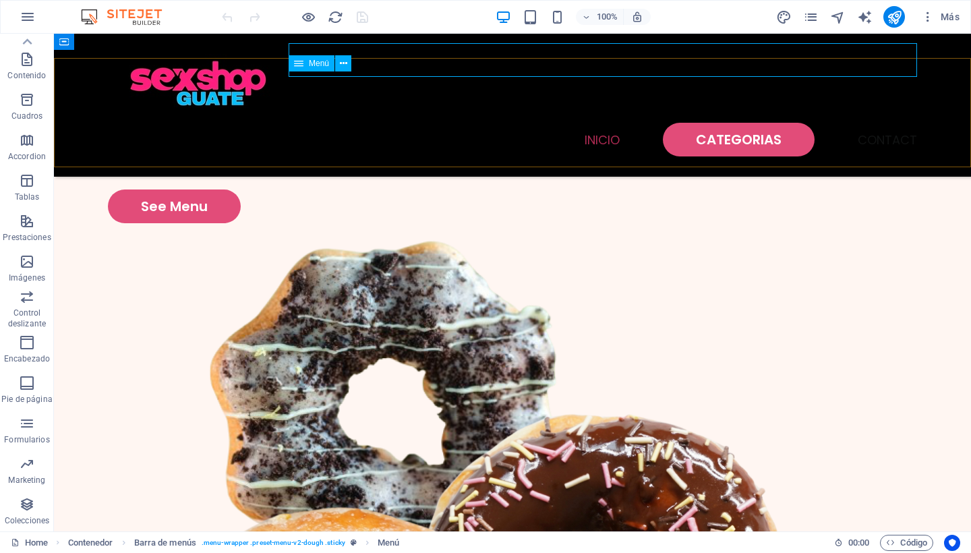
select select "default"
select select "2"
select select
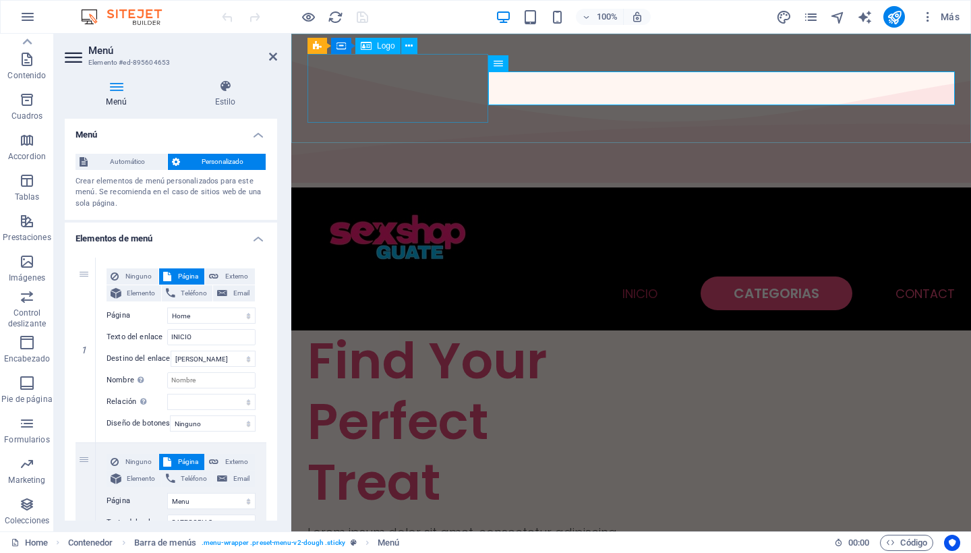
click at [432, 208] on div at bounding box center [630, 242] width 647 height 69
select select "px"
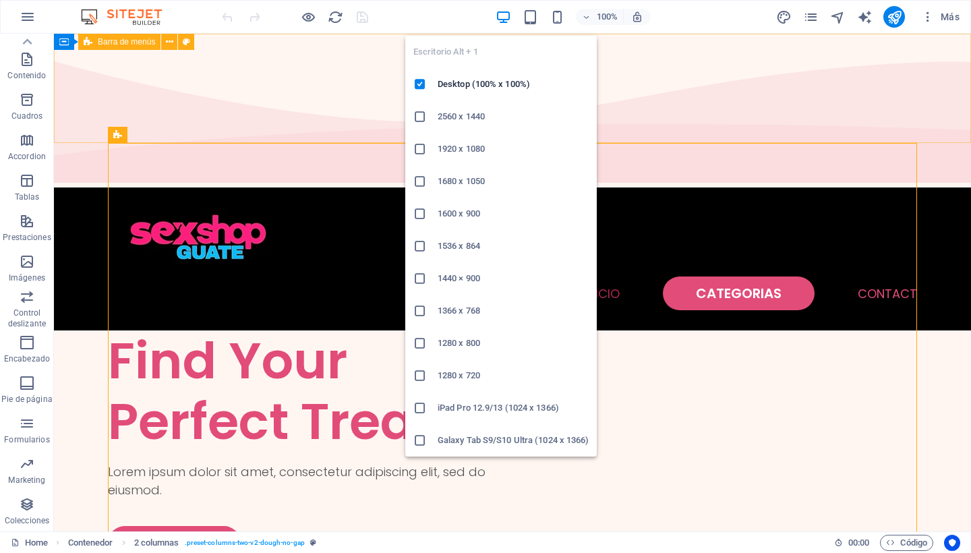
click at [501, 13] on icon "button" at bounding box center [504, 17] width 16 height 16
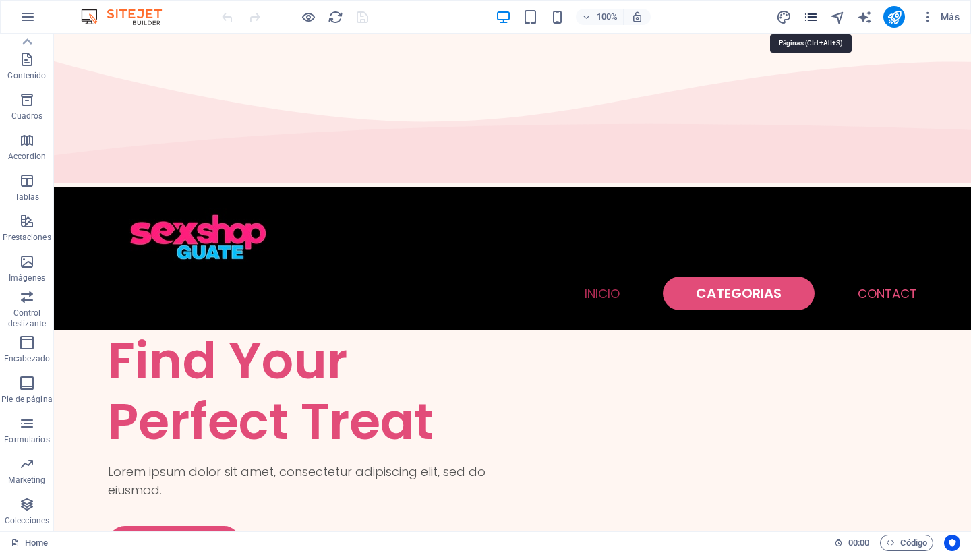
click at [810, 16] on icon "pages" at bounding box center [811, 17] width 16 height 16
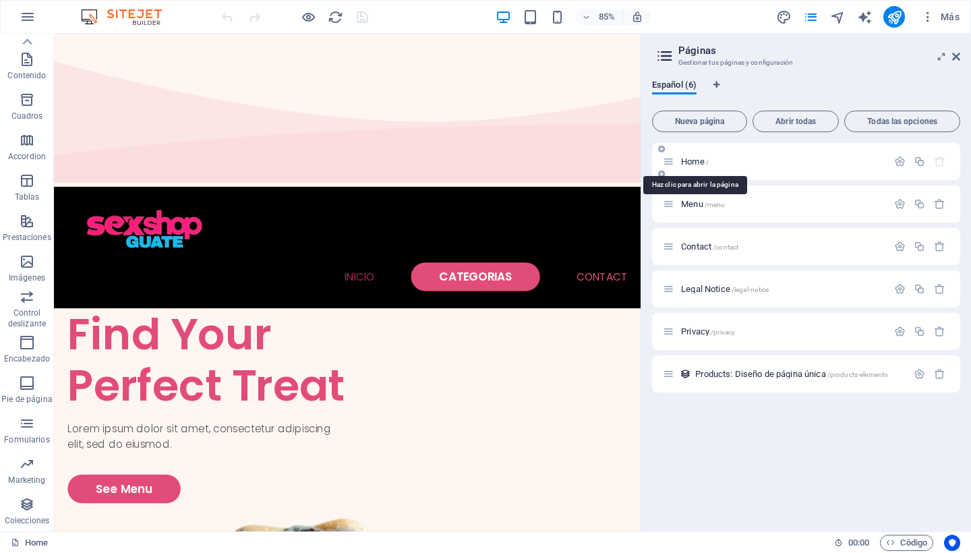
click at [700, 160] on span "Home /" at bounding box center [695, 161] width 28 height 10
click at [697, 200] on span "Menu /menu" at bounding box center [703, 204] width 44 height 10
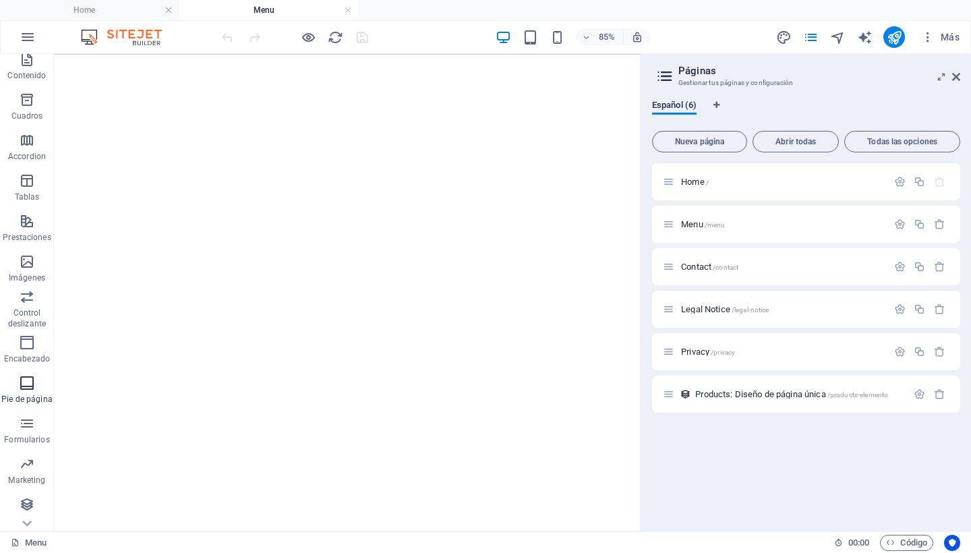
scroll to position [129, 0]
click at [16, 506] on span "Colecciones" at bounding box center [27, 512] width 54 height 32
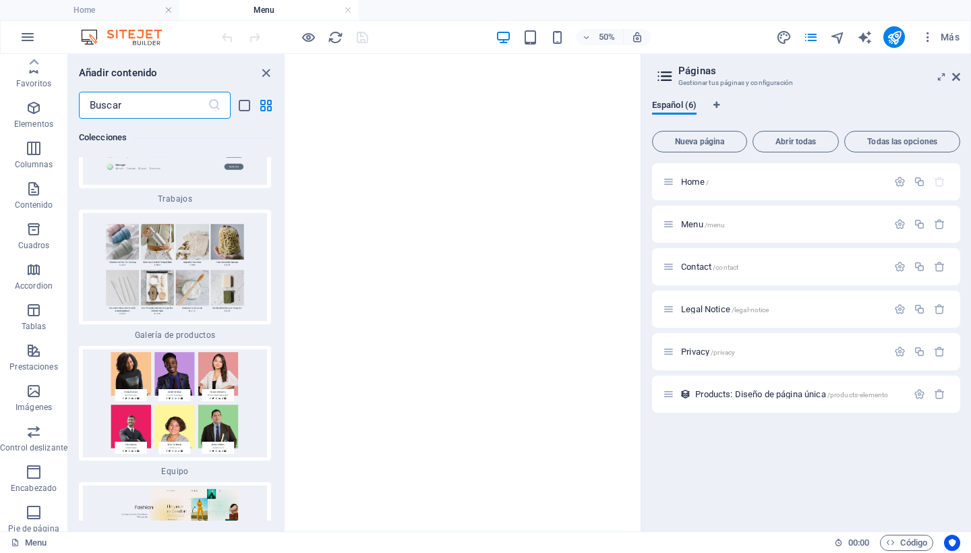
scroll to position [0, 0]
click at [28, 35] on icon "button" at bounding box center [28, 37] width 16 height 16
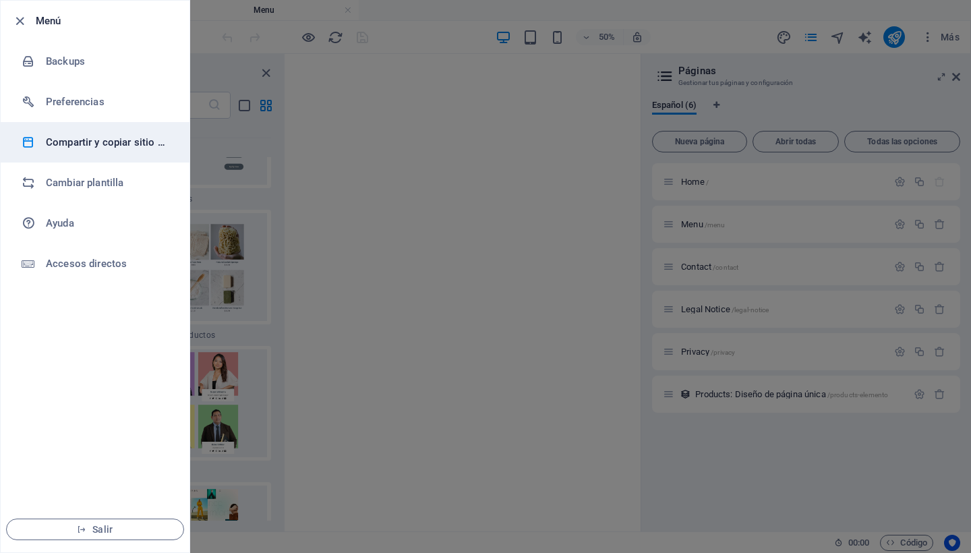
click at [103, 142] on h6 "Compartir y copiar sitio web" at bounding box center [108, 142] width 125 height 16
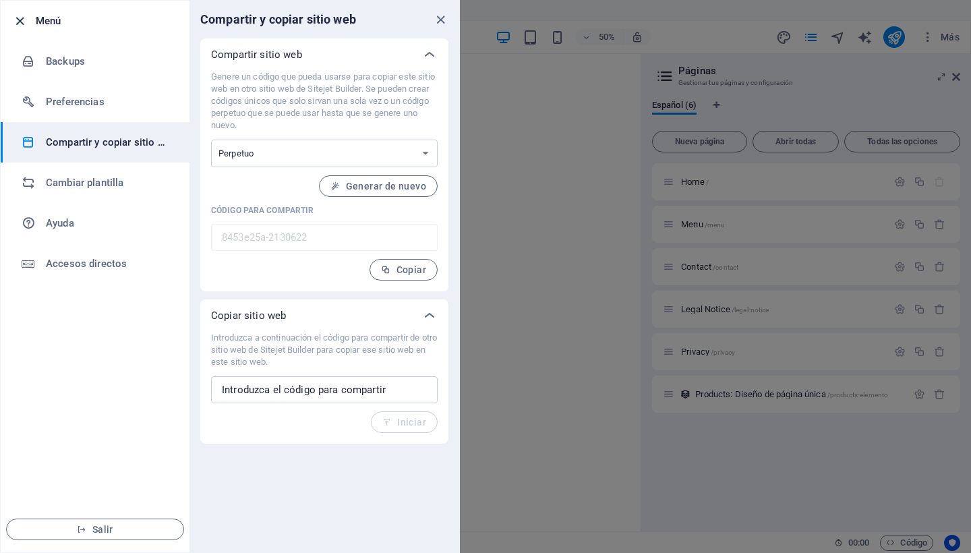
click at [22, 21] on icon "button" at bounding box center [20, 21] width 16 height 16
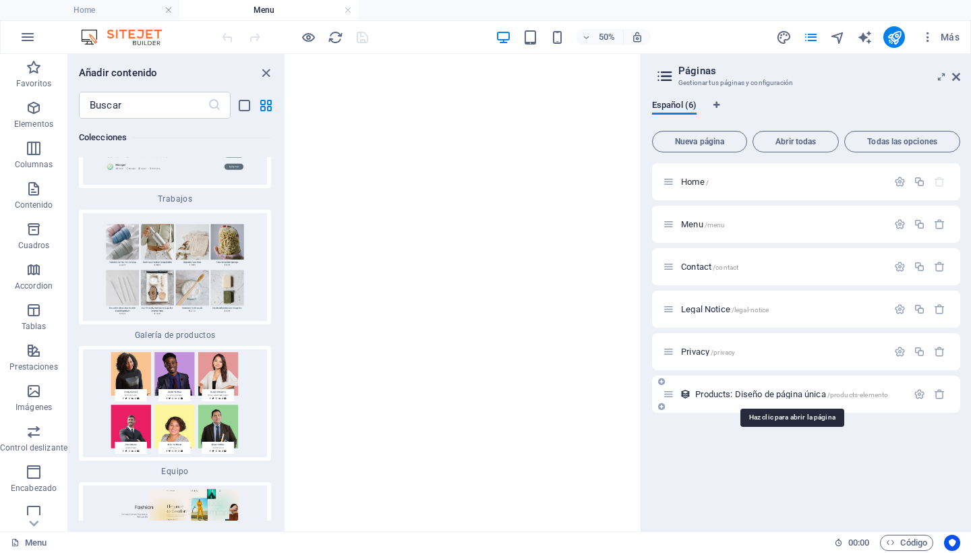
click at [723, 394] on span "Products: Diseño de página única /products-elemento" at bounding box center [791, 394] width 193 height 10
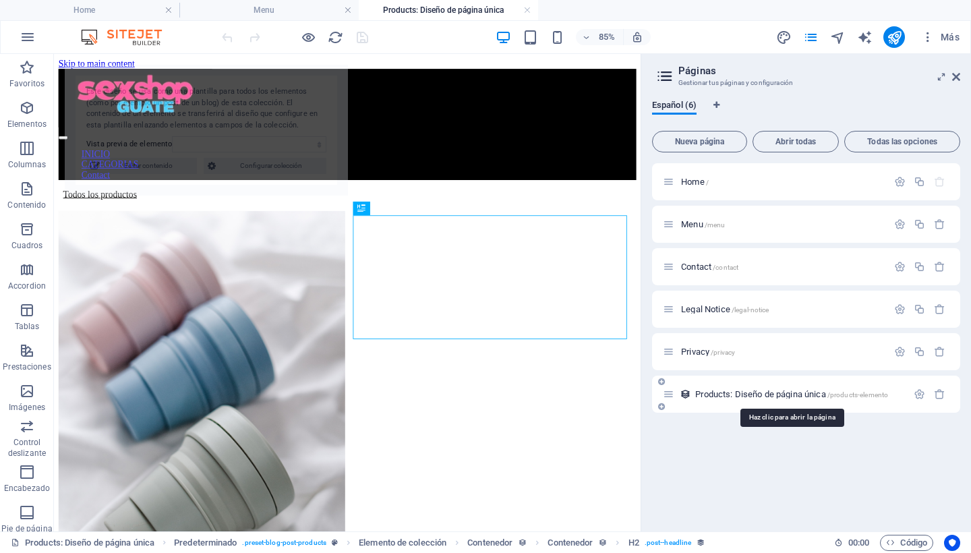
select select "68b59ea600a1119b230040ba"
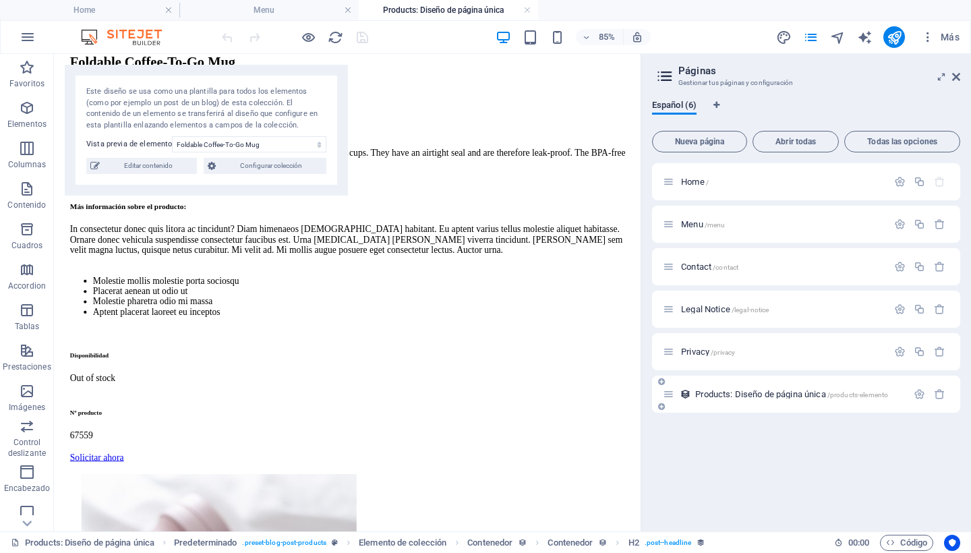
scroll to position [707, 0]
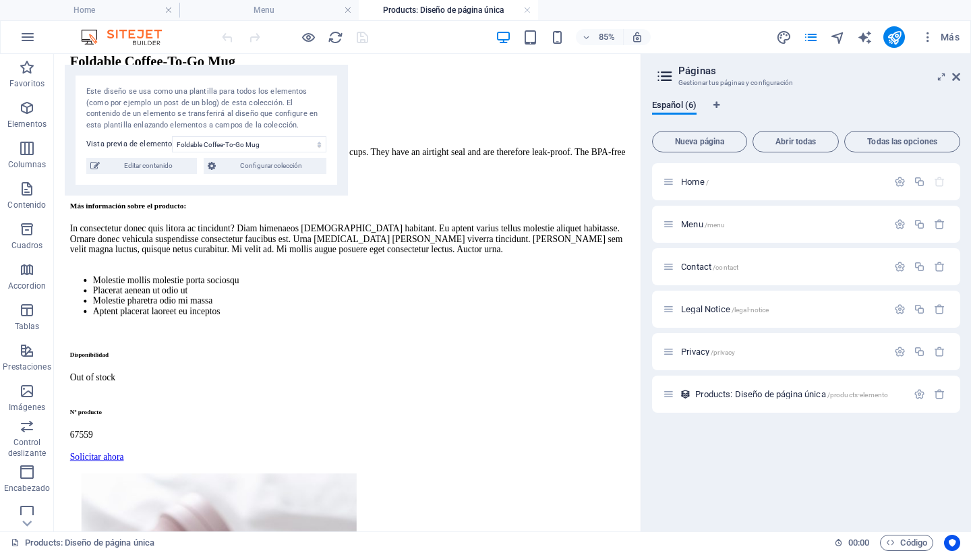
click at [738, 428] on div "Home / Menu /menu Contact /contact Legal Notice /legal-notice Privacy /privacy …" at bounding box center [806, 341] width 308 height 357
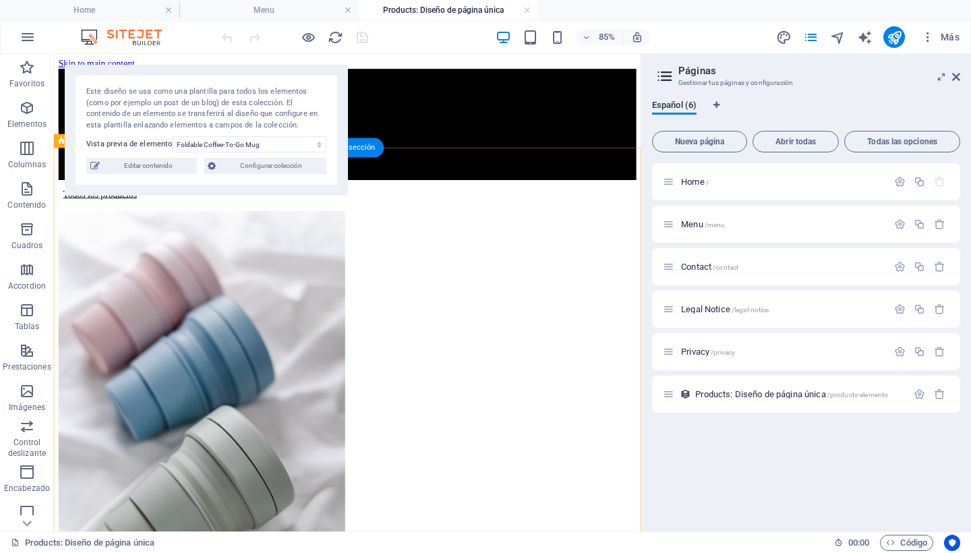
scroll to position [0, 0]
click at [156, 166] on span "Editar contenido" at bounding box center [148, 166] width 89 height 16
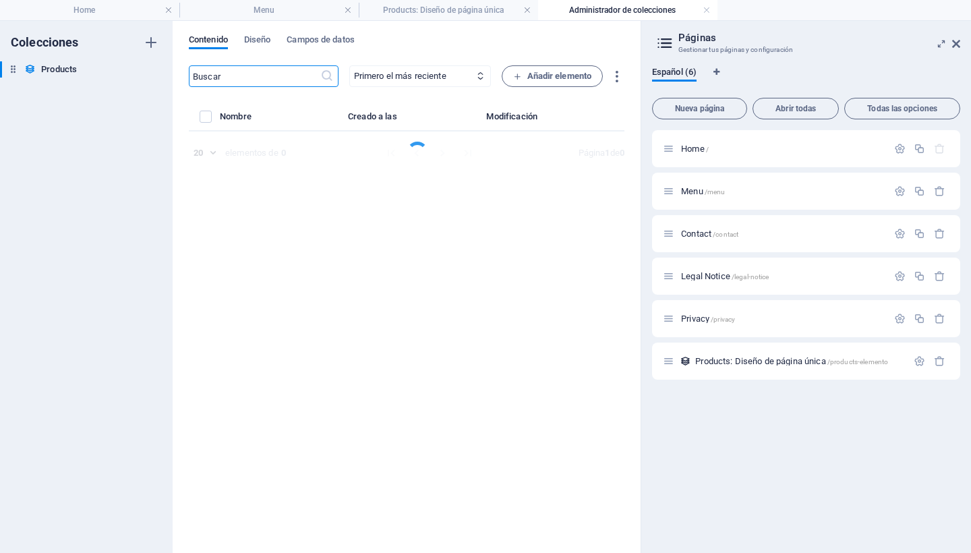
select select "Out of stock"
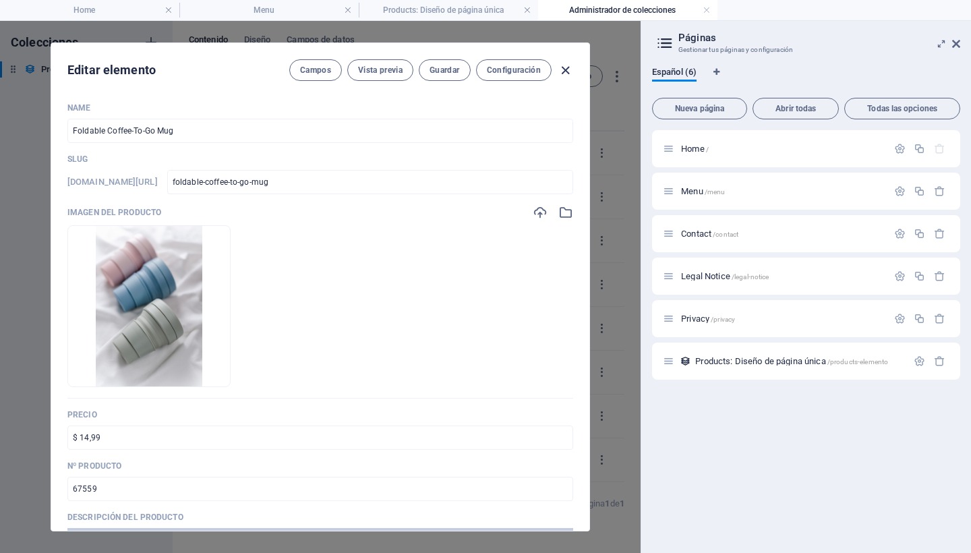
click at [565, 67] on icon "button" at bounding box center [566, 71] width 16 height 16
type input "foldable-coffee-to-go-mug"
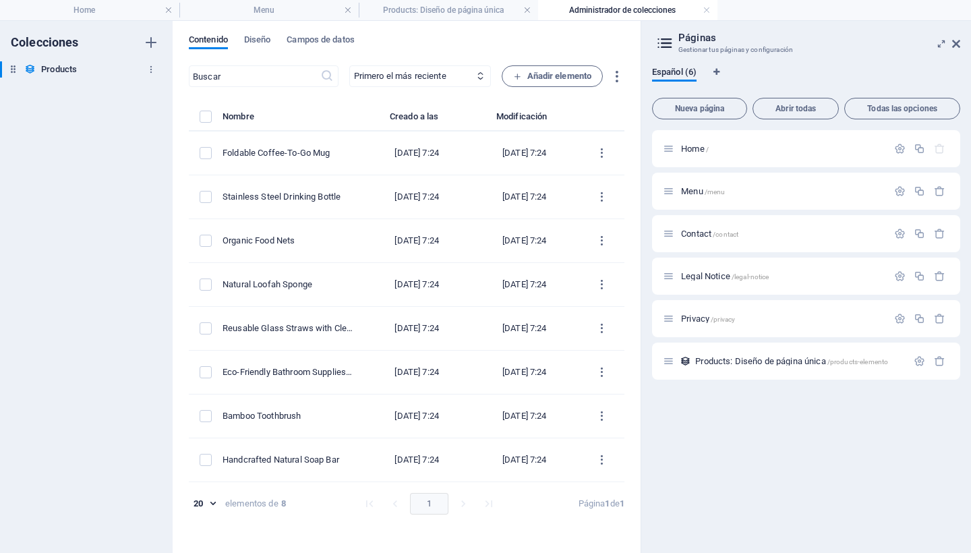
click at [53, 67] on h6 "Products" at bounding box center [59, 69] width 36 height 16
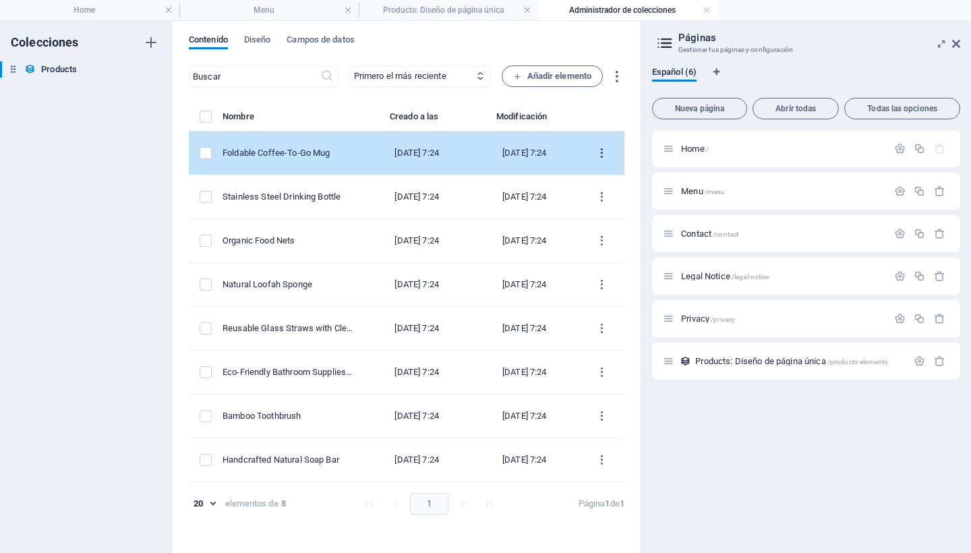
click at [601, 153] on icon "items list" at bounding box center [601, 153] width 13 height 13
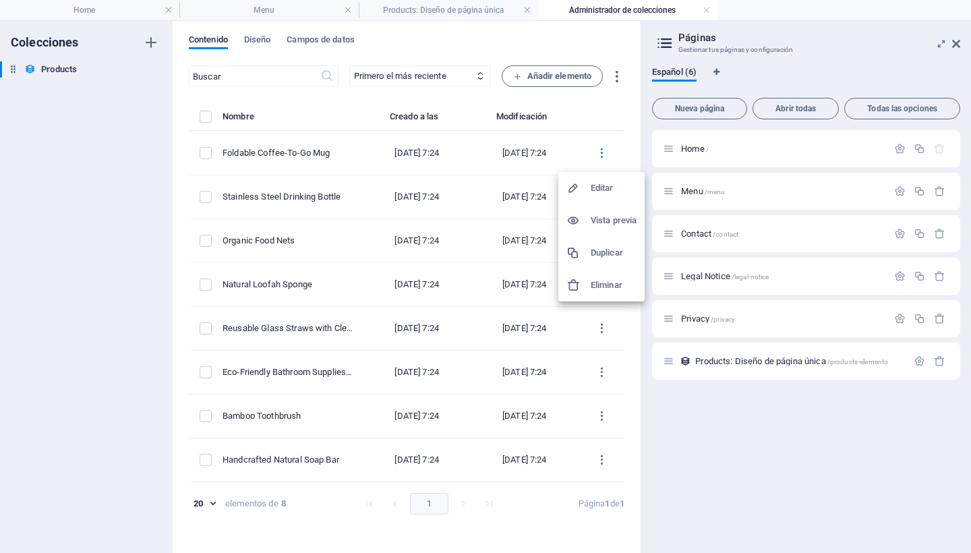
click at [597, 188] on h6 "Editar" at bounding box center [614, 188] width 46 height 16
select select "Out of stock"
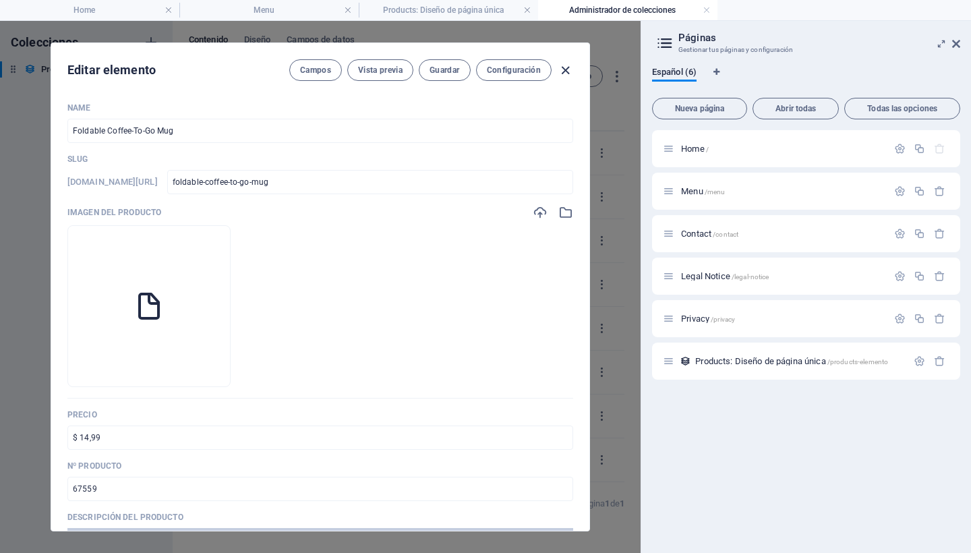
click at [564, 68] on icon "button" at bounding box center [566, 71] width 16 height 16
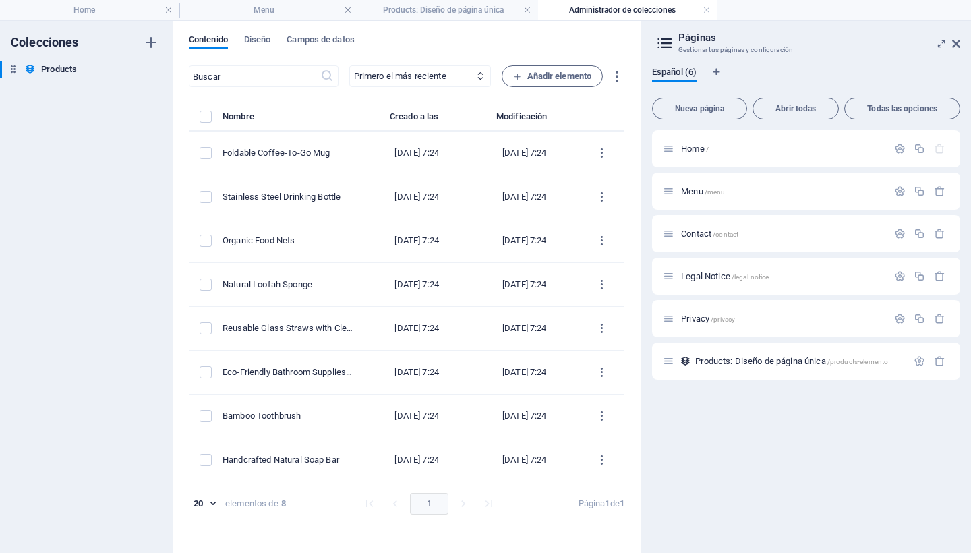
type input "foldable-coffee-to-go-mug"
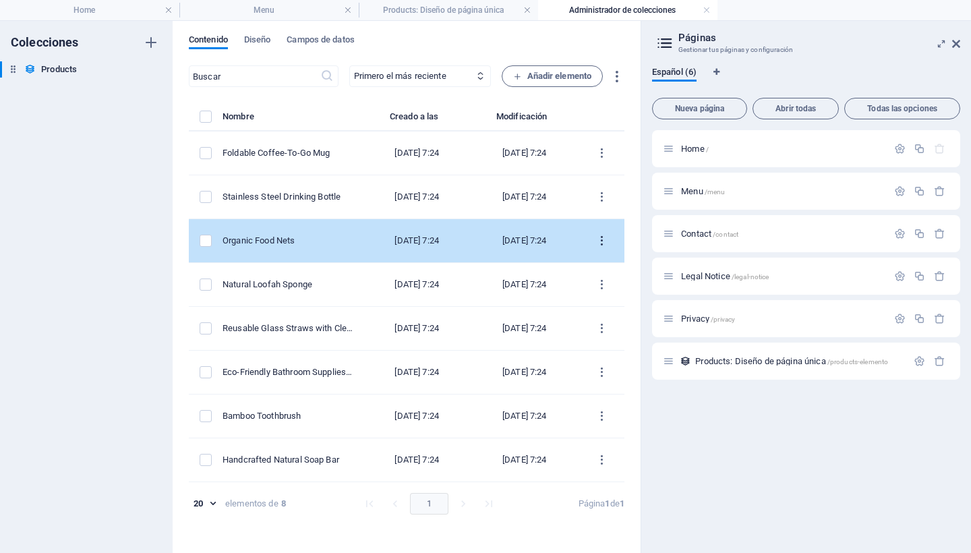
click at [600, 235] on icon "items list" at bounding box center [601, 241] width 13 height 13
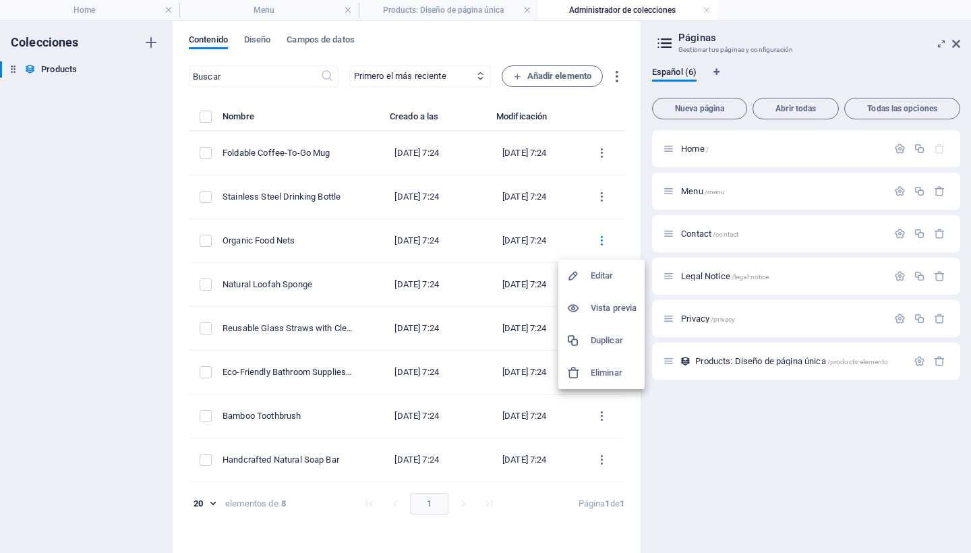
click at [590, 272] on div at bounding box center [578, 275] width 24 height 13
select select "Out of stock"
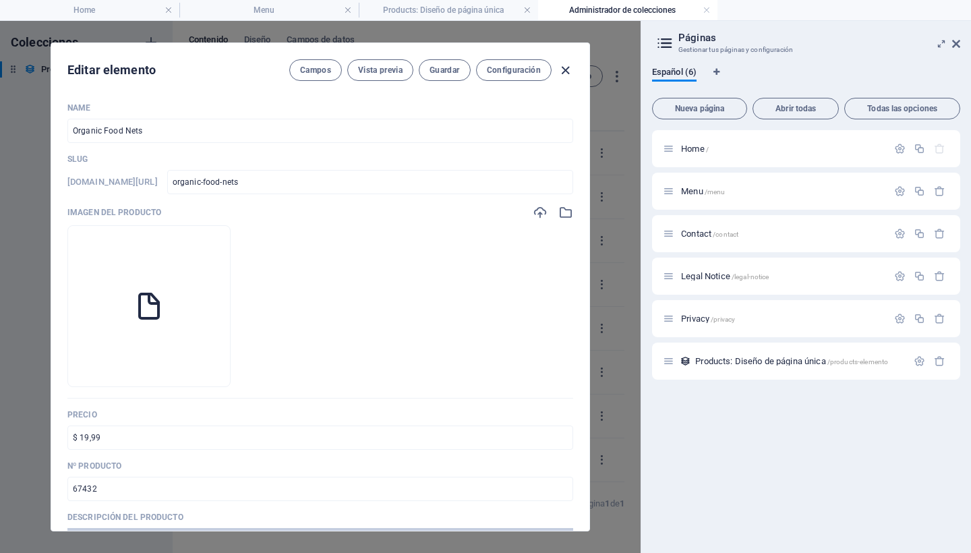
click at [565, 67] on icon "button" at bounding box center [566, 71] width 16 height 16
type input "organic-food-nets"
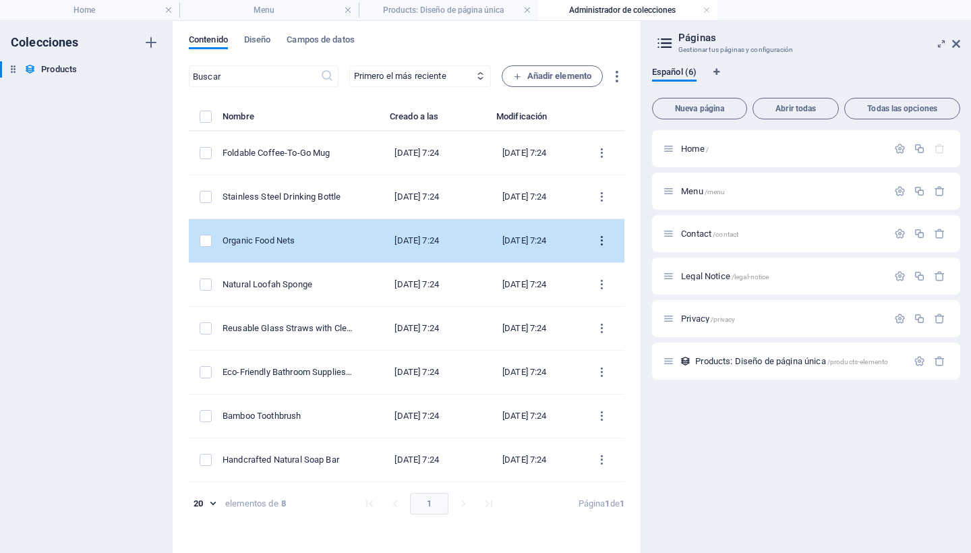
click at [601, 239] on icon "items list" at bounding box center [601, 241] width 13 height 13
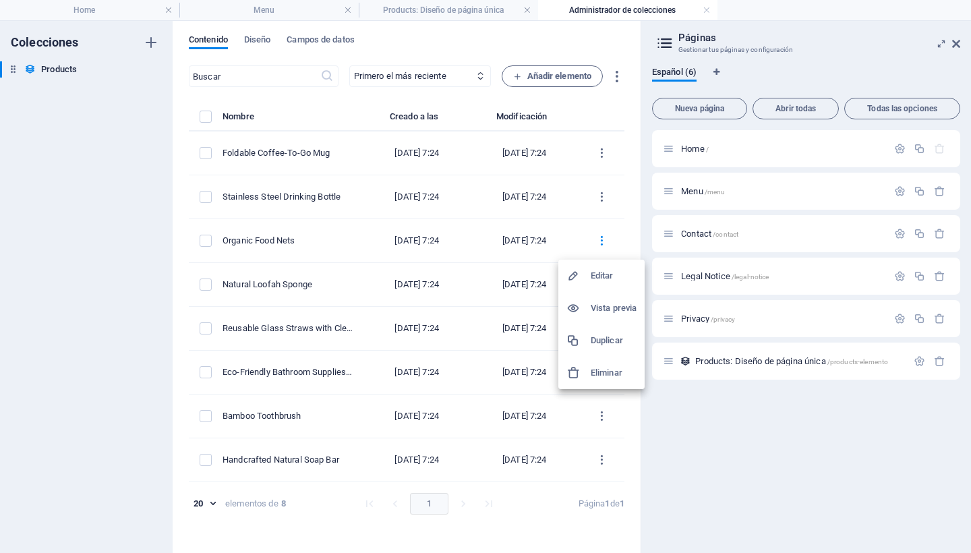
click at [605, 305] on h6 "Vista previa" at bounding box center [614, 308] width 46 height 16
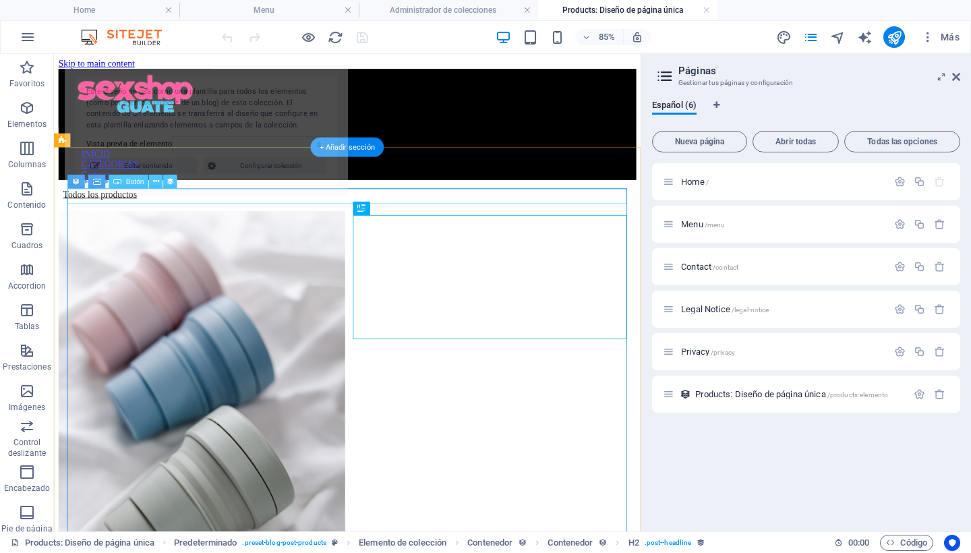
select select "68b59ea600a1119b230040b8"
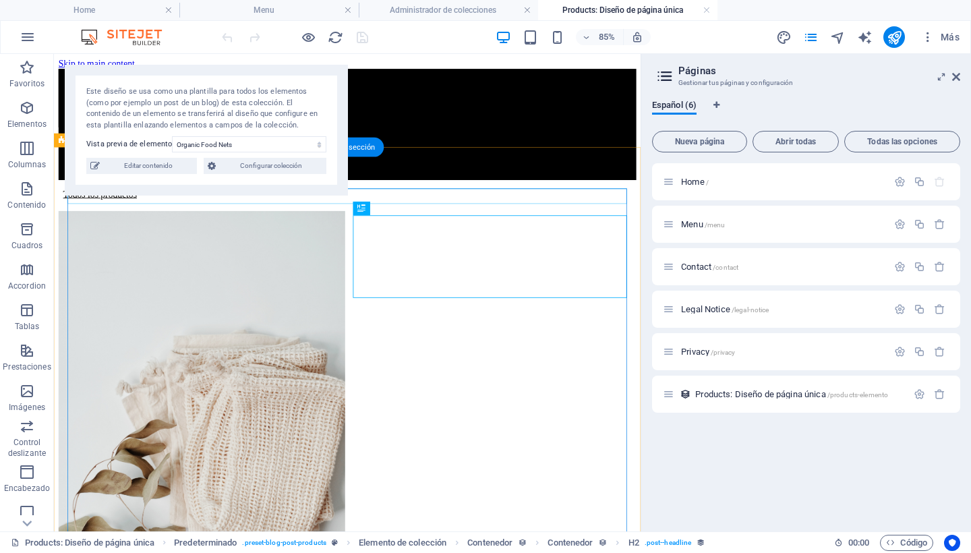
click at [80, 223] on div "Todos los productos" at bounding box center [399, 219] width 680 height 12
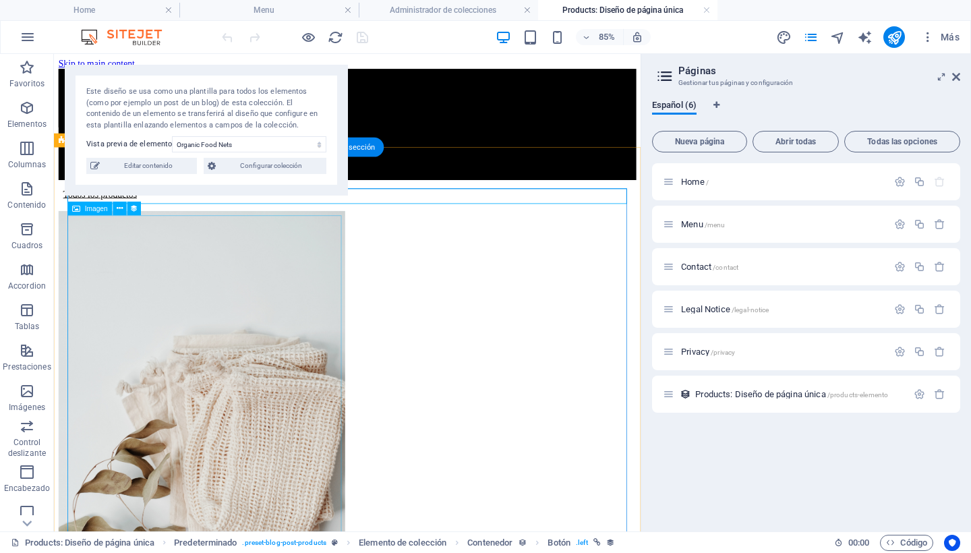
click at [180, 307] on figure at bounding box center [399, 493] width 680 height 508
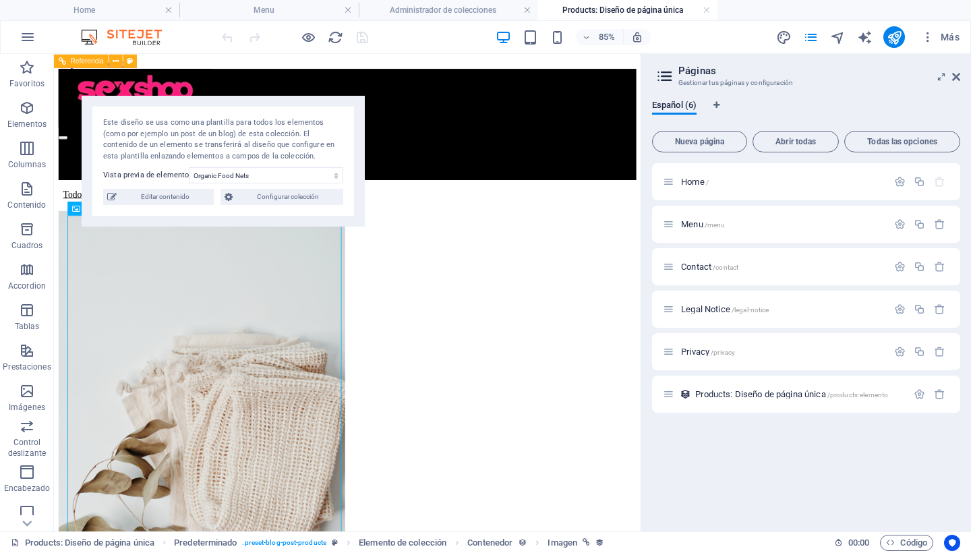
scroll to position [450, 0]
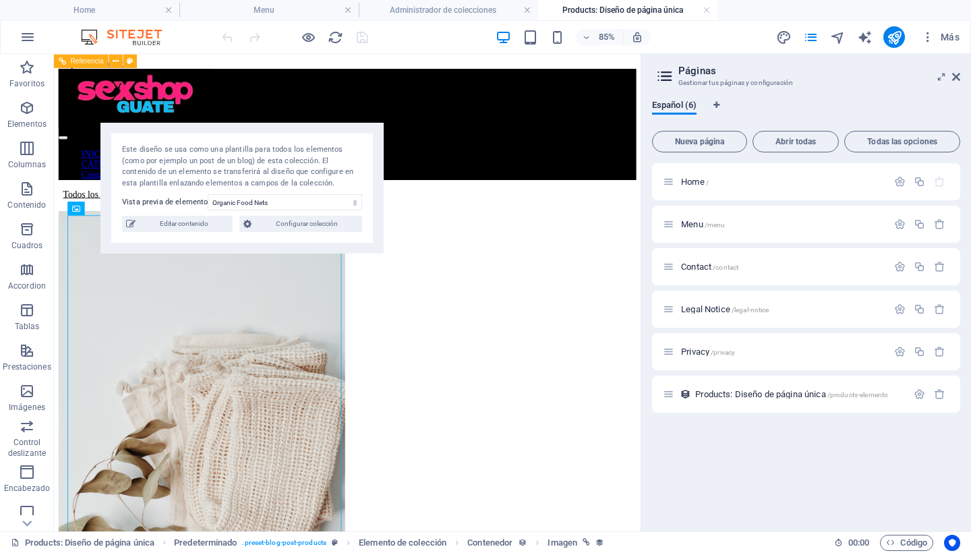
drag, startPoint x: 319, startPoint y: 115, endPoint x: 355, endPoint y: 174, distance: 69.0
click at [355, 174] on div "Este diseño se usa como una plantilla para todos los elementos (como por ejempl…" at bounding box center [242, 166] width 240 height 45
click at [317, 223] on span "Configurar colección" at bounding box center [307, 224] width 102 height 16
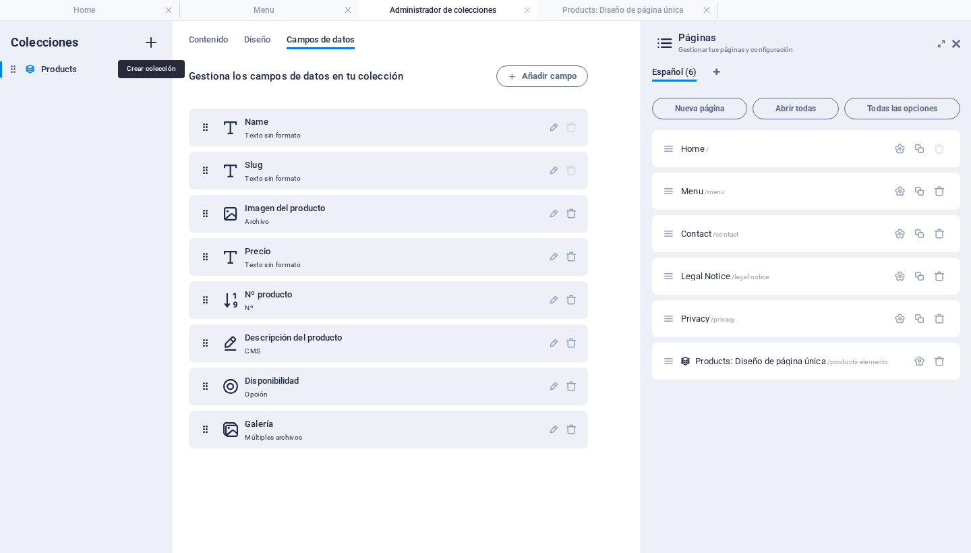
click at [153, 40] on icon "button" at bounding box center [151, 42] width 16 height 16
type input "CATEGORIAS"
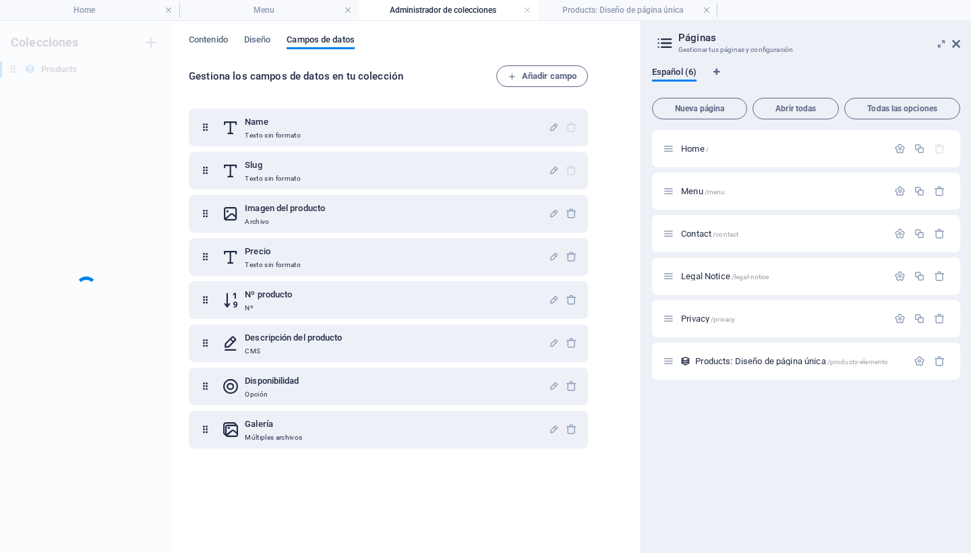
click at [131, 135] on div "Colecciones Products Products" at bounding box center [86, 287] width 173 height 532
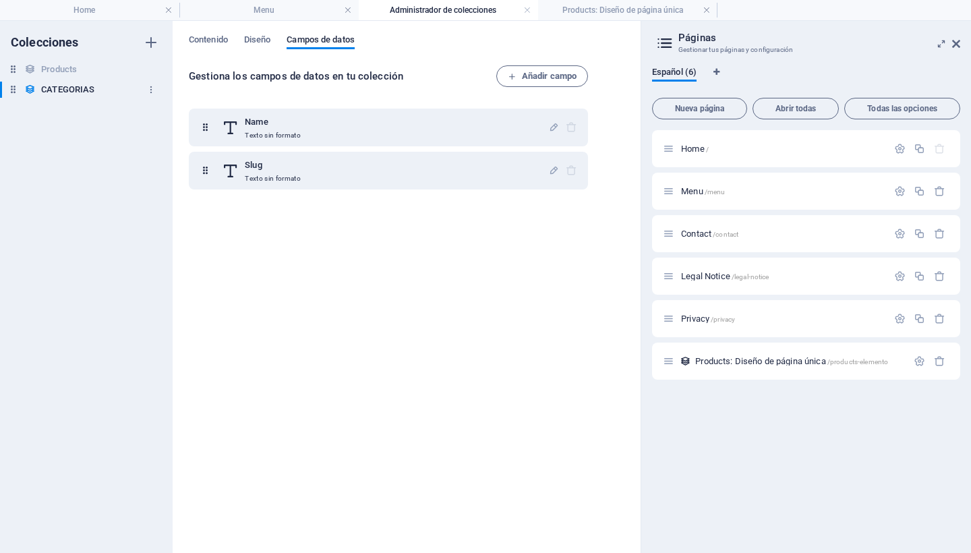
click at [78, 86] on h6 "CATEGORIAS" at bounding box center [67, 90] width 53 height 16
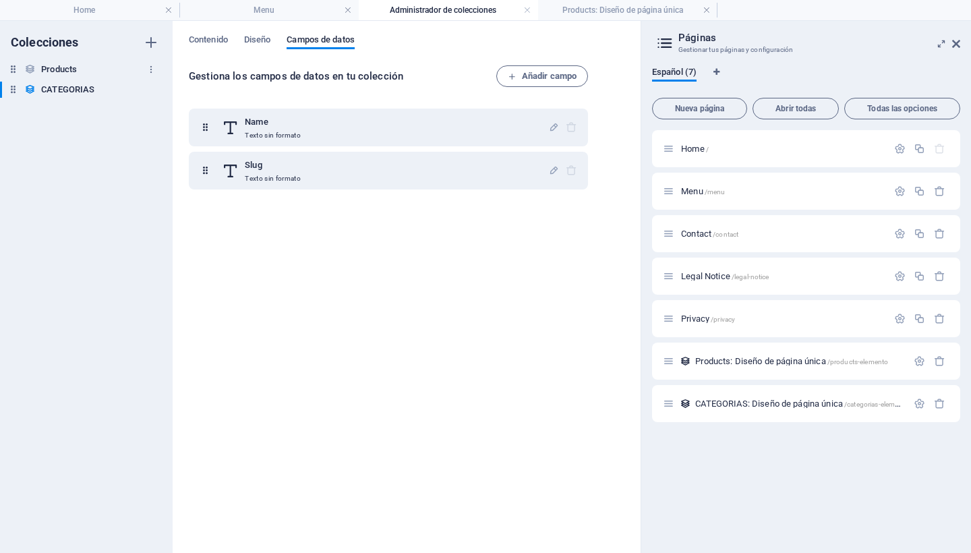
click at [71, 65] on h6 "Products" at bounding box center [59, 69] width 36 height 16
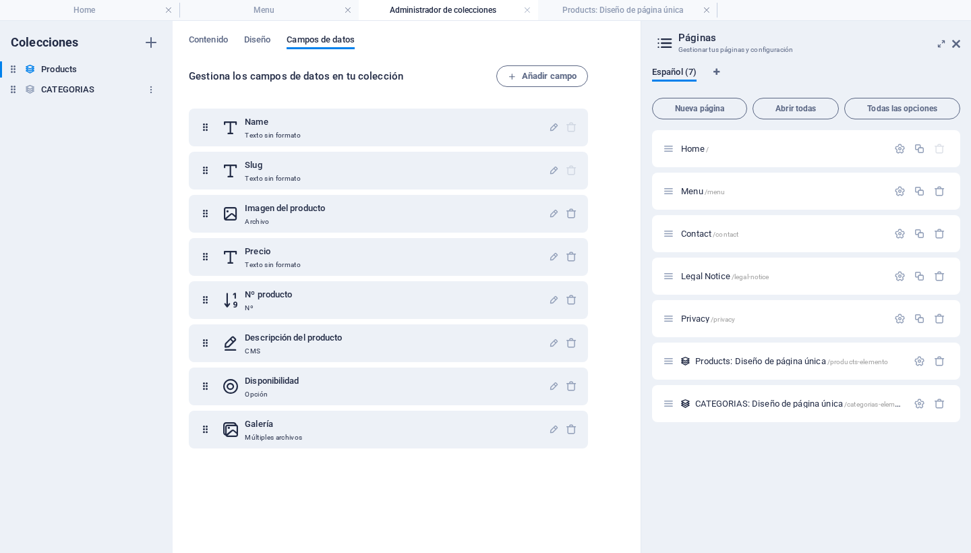
click at [67, 89] on h6 "CATEGORIAS" at bounding box center [67, 90] width 53 height 16
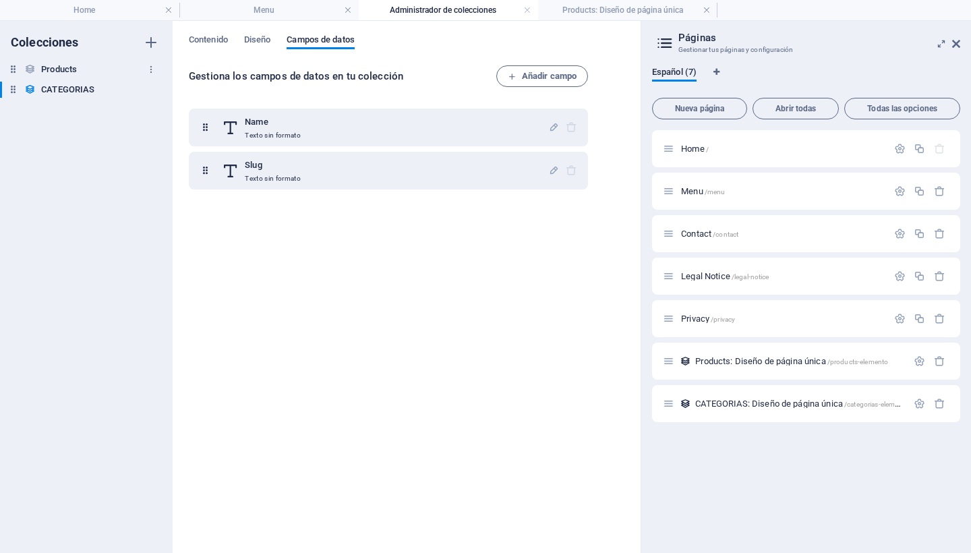
click at [76, 66] on h6 "Products" at bounding box center [59, 69] width 36 height 16
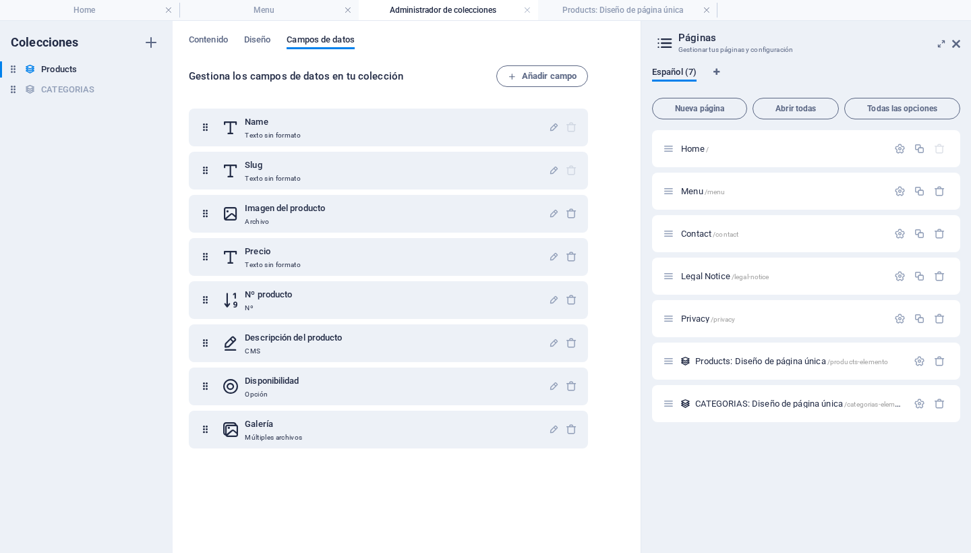
click at [45, 43] on h6 "Colecciones" at bounding box center [45, 42] width 68 height 16
click at [236, 16] on h4 "Menu" at bounding box center [268, 10] width 179 height 15
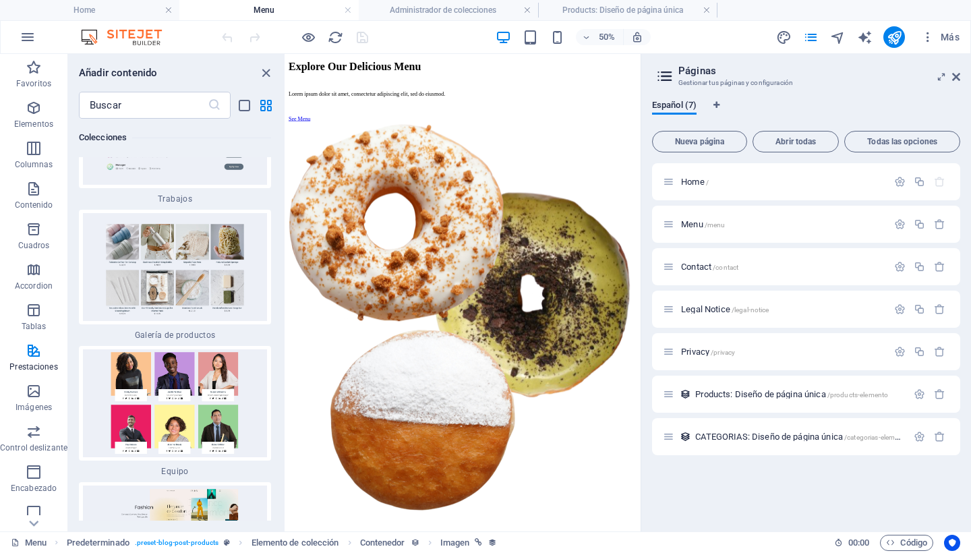
scroll to position [13043, 0]
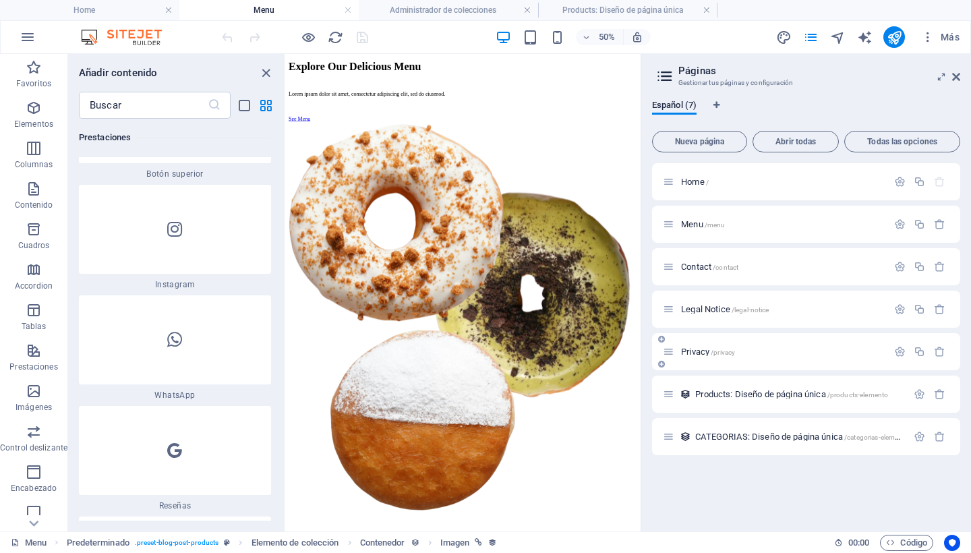
drag, startPoint x: 695, startPoint y: 435, endPoint x: 687, endPoint y: 348, distance: 87.4
click at [687, 346] on div "Home / Menu /menu Contact /contact Legal Notice /legal-notice Privacy /privacy …" at bounding box center [806, 309] width 308 height 292
click at [766, 42] on nav "INICIO CATEGORIAS Contact" at bounding box center [640, 23] width 699 height 36
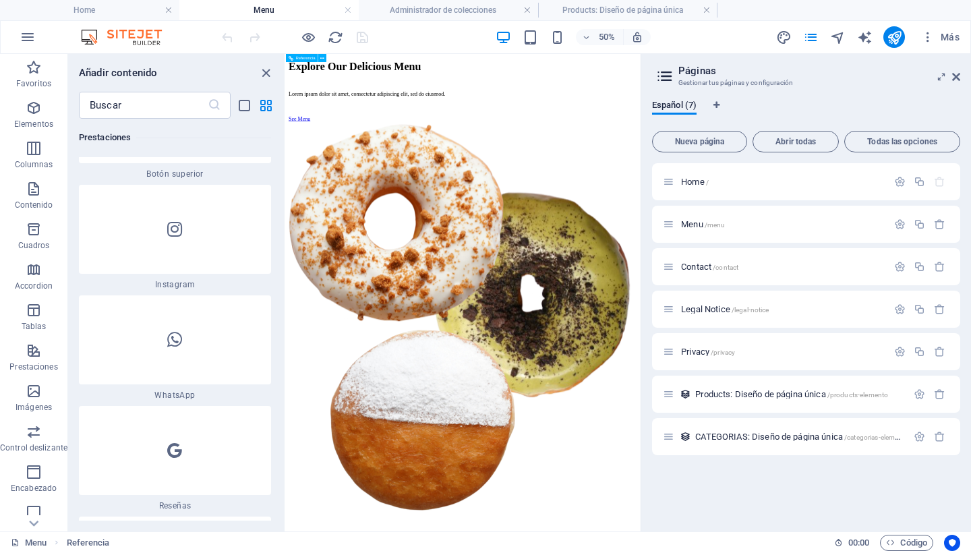
click at [726, 42] on nav "INICIO CATEGORIAS Contact" at bounding box center [640, 23] width 699 height 36
drag, startPoint x: 726, startPoint y: 105, endPoint x: 715, endPoint y: 105, distance: 10.8
click at [726, 42] on nav "INICIO CATEGORIAS Contact" at bounding box center [640, 23] width 699 height 36
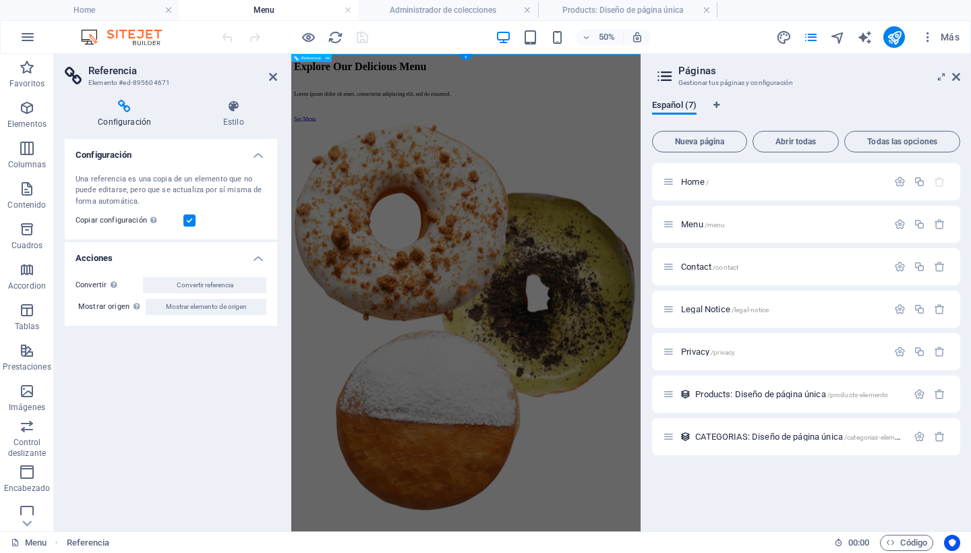
scroll to position [0, 0]
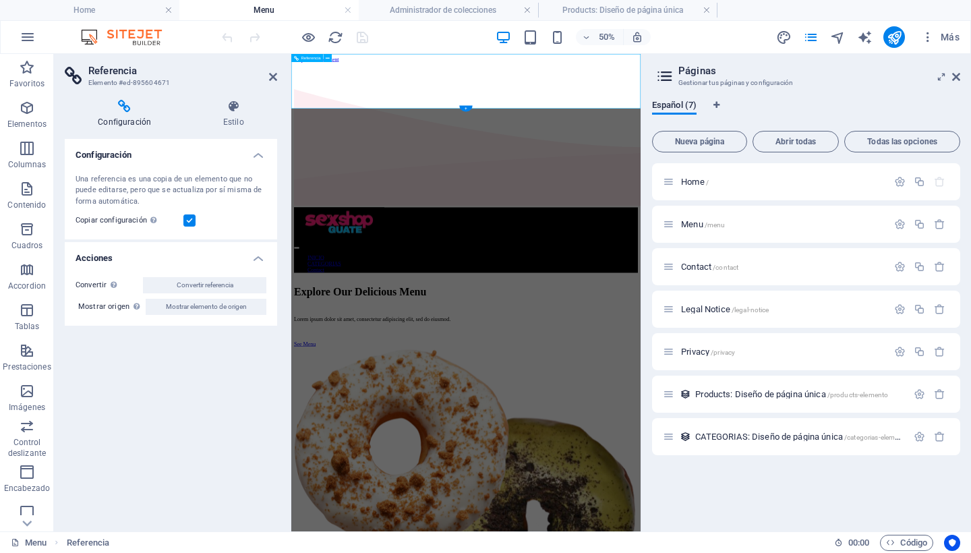
click at [779, 455] on nav "INICIO CATEGORIAS Contact" at bounding box center [641, 473] width 688 height 36
click at [122, 108] on icon at bounding box center [124, 106] width 119 height 13
click at [241, 106] on icon at bounding box center [233, 106] width 88 height 13
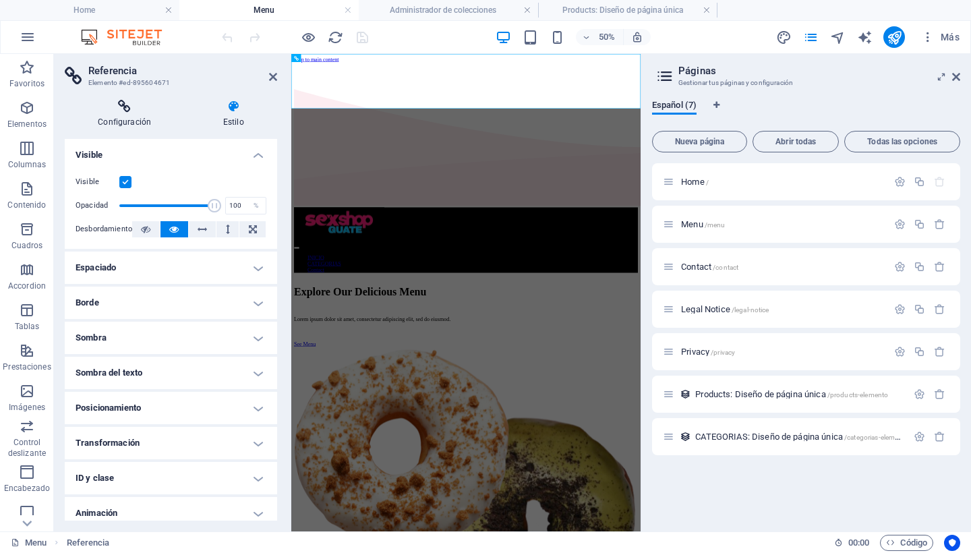
click at [123, 103] on icon at bounding box center [124, 106] width 119 height 13
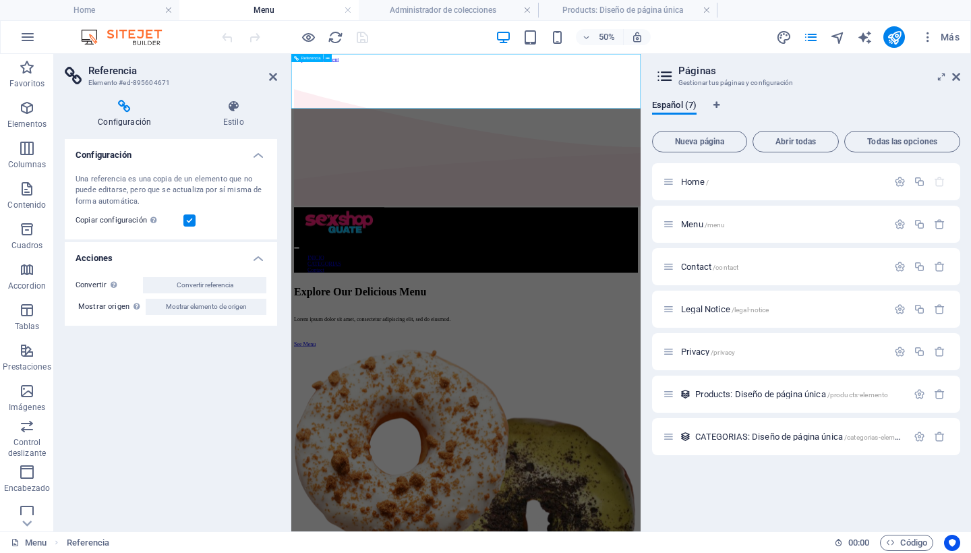
drag, startPoint x: 817, startPoint y: 116, endPoint x: 774, endPoint y: 116, distance: 43.2
click at [816, 455] on nav "INICIO CATEGORIAS Contact" at bounding box center [641, 473] width 688 height 36
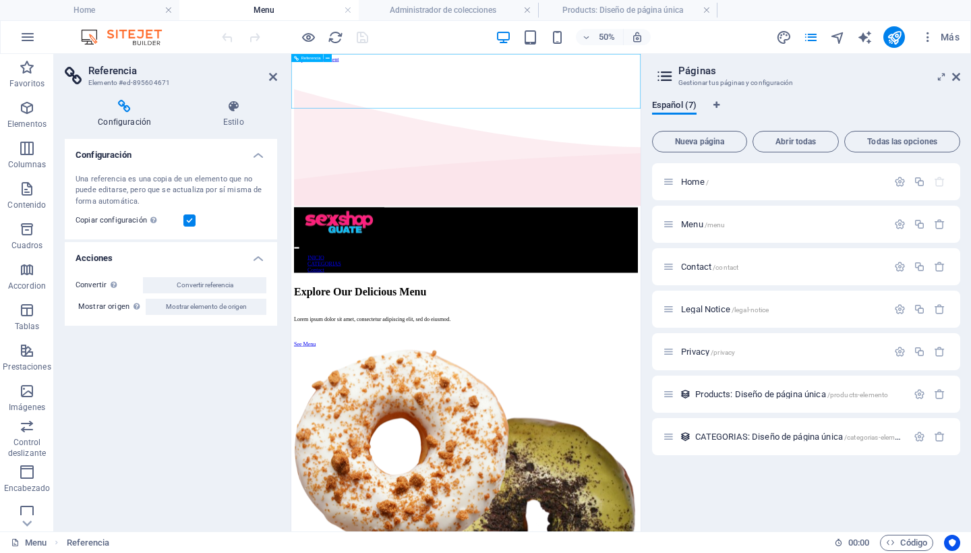
click at [604, 455] on nav "INICIO CATEGORIAS Contact" at bounding box center [641, 473] width 688 height 36
click at [643, 455] on nav "INICIO CATEGORIAS Contact" at bounding box center [641, 473] width 688 height 36
click at [676, 455] on nav "INICIO CATEGORIAS Contact" at bounding box center [641, 473] width 688 height 36
click at [700, 220] on span "Menu /menu" at bounding box center [703, 224] width 44 height 10
click at [900, 225] on icon "button" at bounding box center [899, 223] width 11 height 11
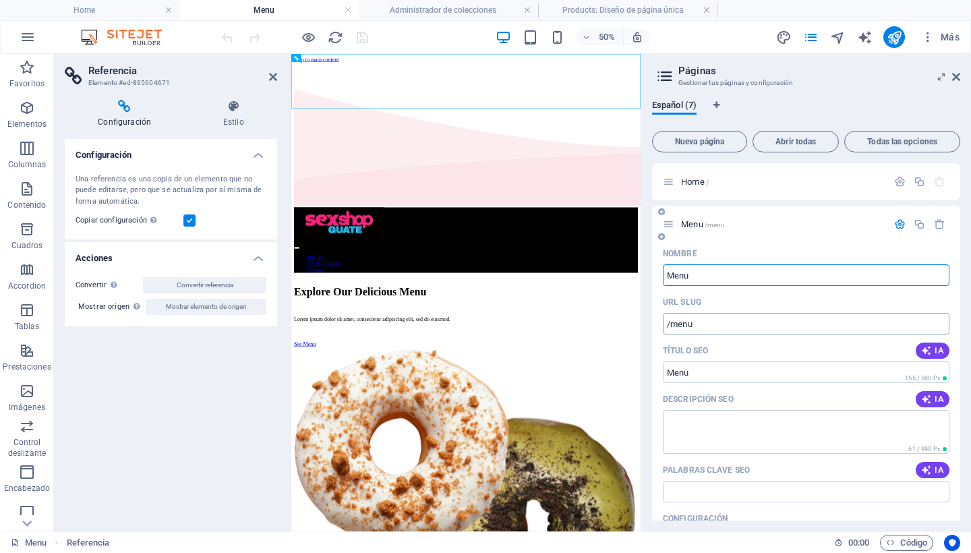
click at [743, 320] on input "/menu" at bounding box center [806, 324] width 287 height 22
click at [702, 274] on input "Menu" at bounding box center [806, 275] width 287 height 22
click at [719, 314] on input "/menu" at bounding box center [806, 324] width 287 height 22
click at [119, 111] on icon at bounding box center [124, 106] width 119 height 13
drag, startPoint x: 955, startPoint y: 77, endPoint x: 663, endPoint y: 24, distance: 296.8
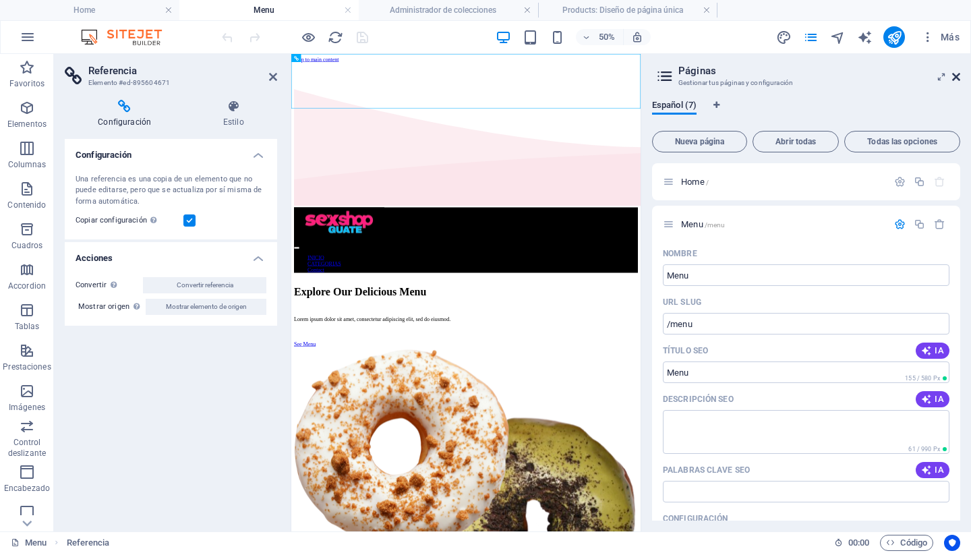
click at [955, 77] on icon at bounding box center [956, 76] width 8 height 11
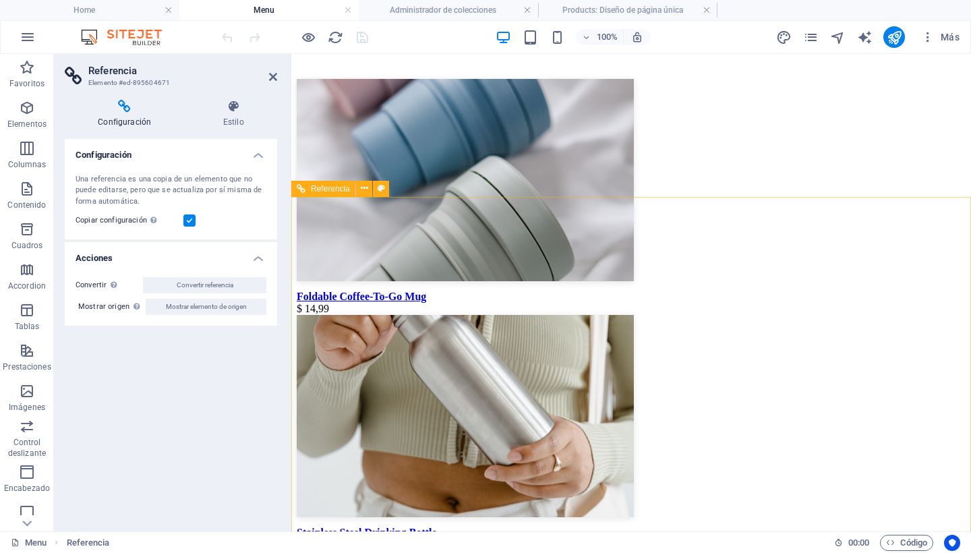
scroll to position [1606, 0]
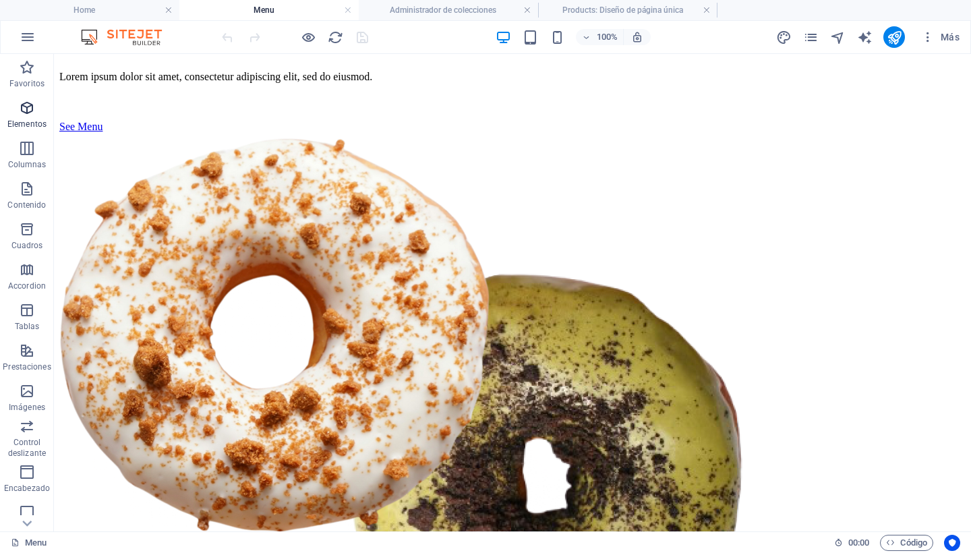
scroll to position [363, 0]
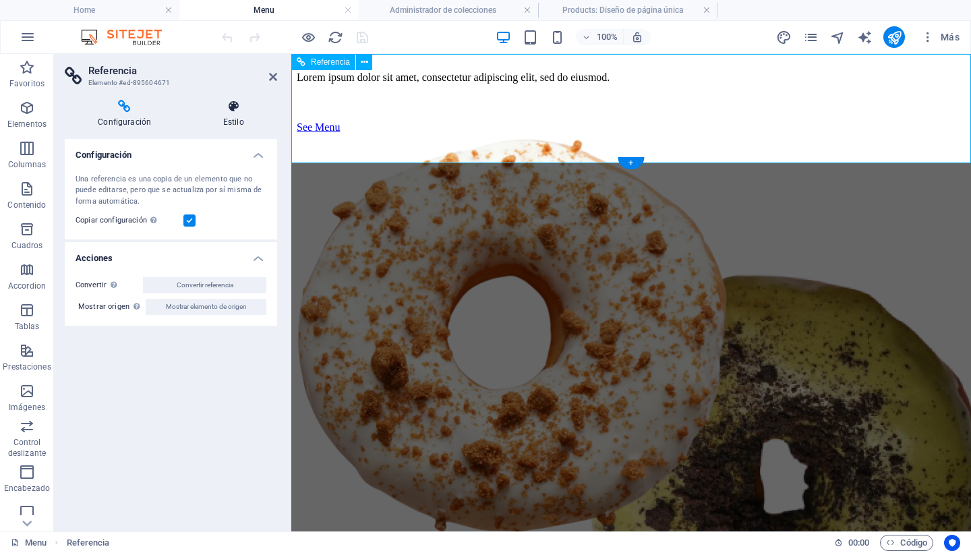
scroll to position [0, 0]
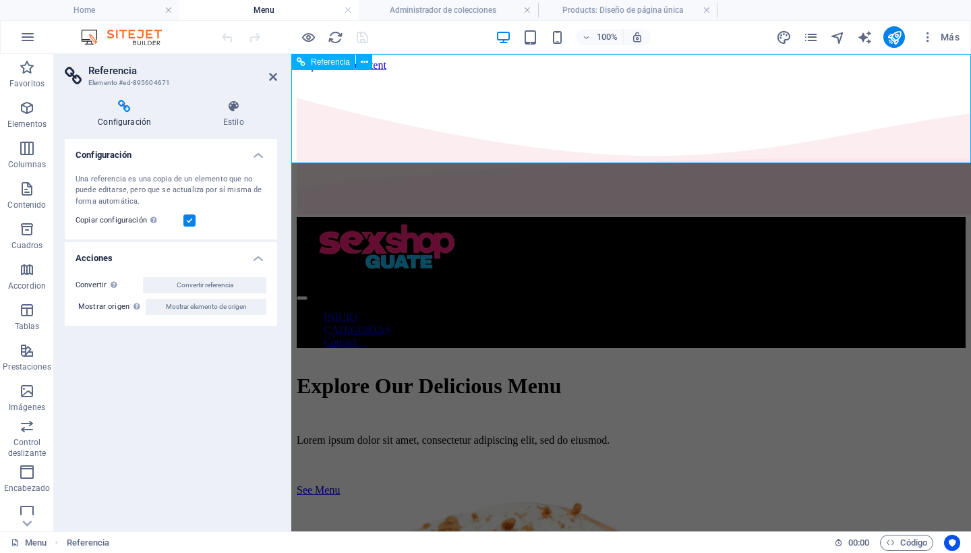
click at [754, 312] on nav "INICIO CATEGORIAS Contact" at bounding box center [631, 330] width 669 height 36
click at [366, 60] on icon at bounding box center [364, 62] width 7 height 14
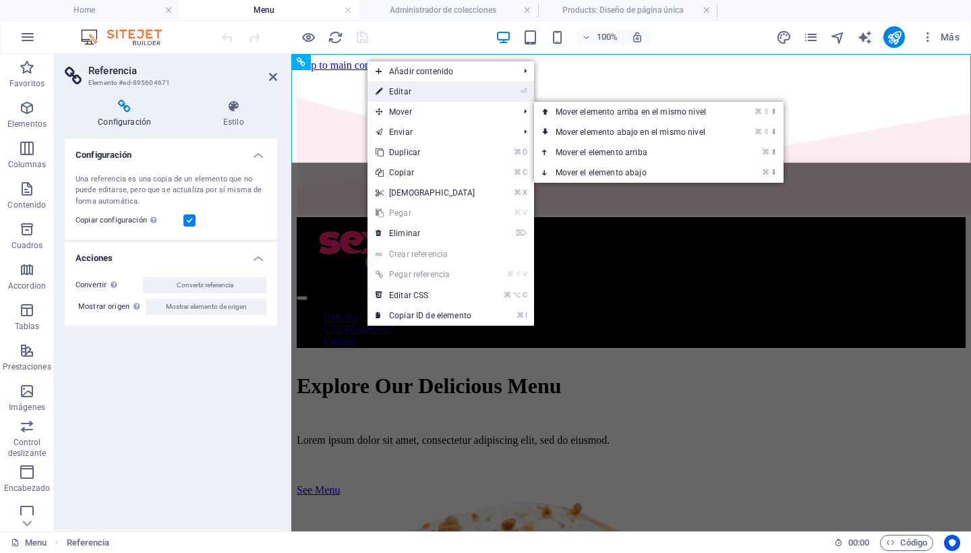
click at [410, 91] on link "⏎ Editar" at bounding box center [425, 92] width 116 height 20
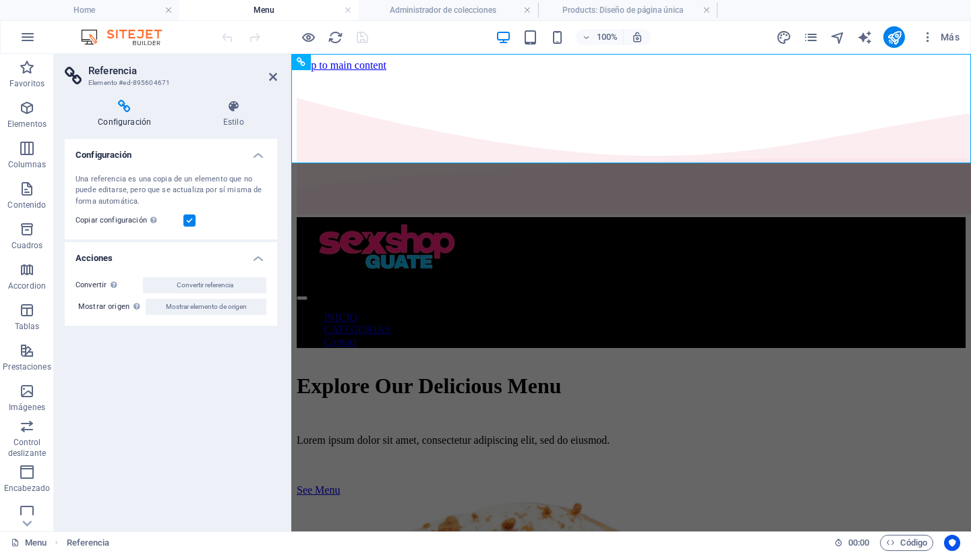
click at [191, 219] on label at bounding box center [189, 220] width 12 height 12
click at [0, 0] on input "Copiar configuración Usa la misma configuración (flex, animación, posición, est…" at bounding box center [0, 0] width 0 height 0
click at [191, 219] on label at bounding box center [189, 220] width 12 height 12
click at [0, 0] on input "Copiar configuración Usa la misma configuración (flex, animación, posición, est…" at bounding box center [0, 0] width 0 height 0
click at [229, 109] on icon at bounding box center [233, 106] width 88 height 13
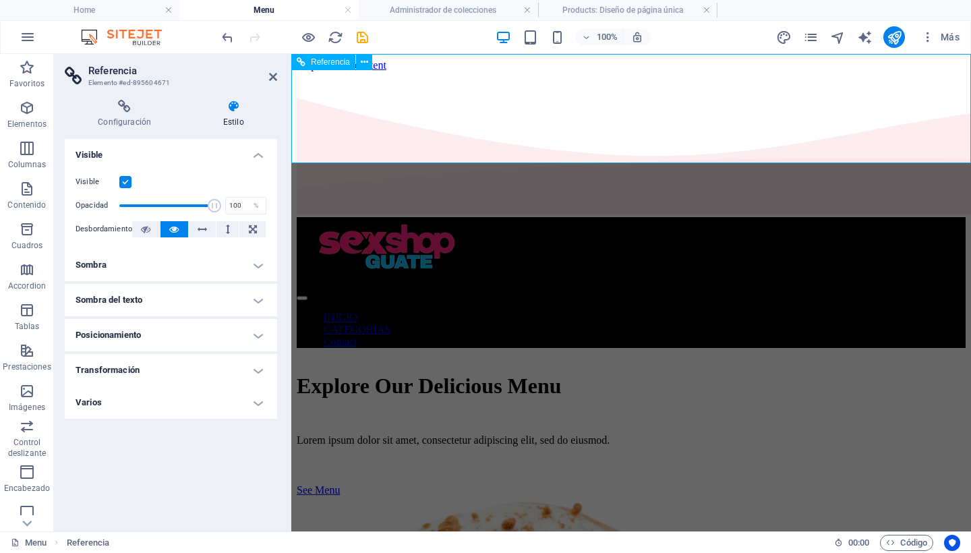
click at [632, 312] on nav "INICIO CATEGORIAS Contact" at bounding box center [631, 330] width 669 height 36
click at [368, 62] on button at bounding box center [364, 62] width 16 height 16
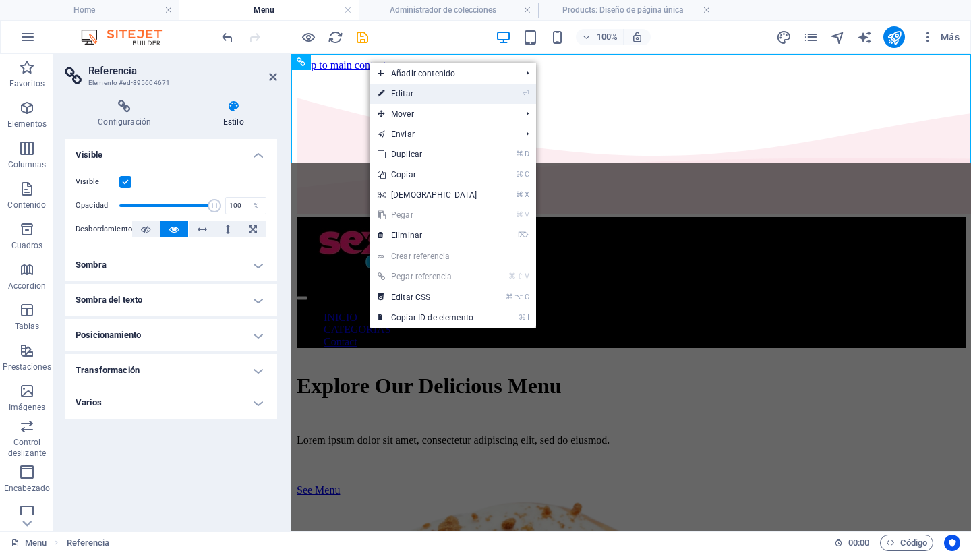
click at [407, 94] on link "⏎ Editar" at bounding box center [428, 94] width 116 height 20
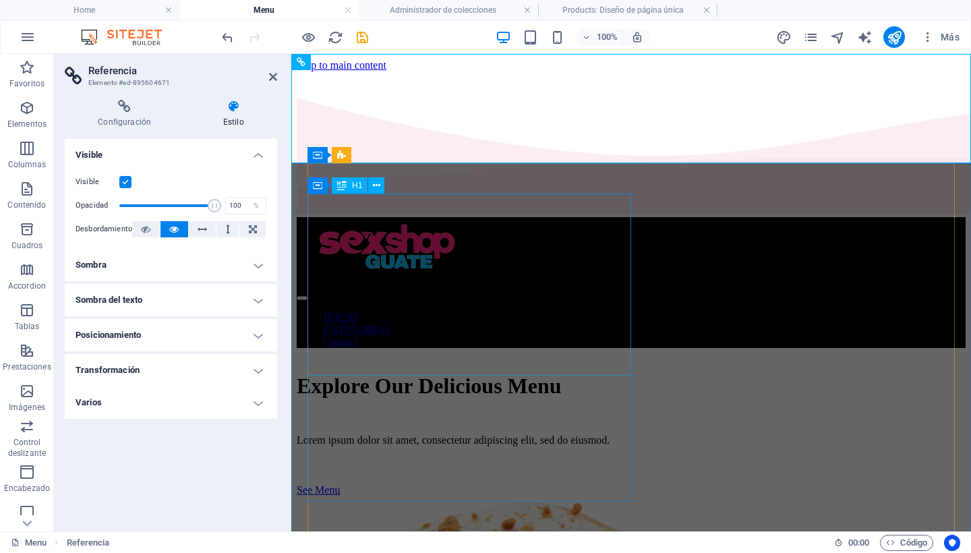
click at [618, 374] on div "Explore Our Delicious Menu" at bounding box center [631, 386] width 669 height 25
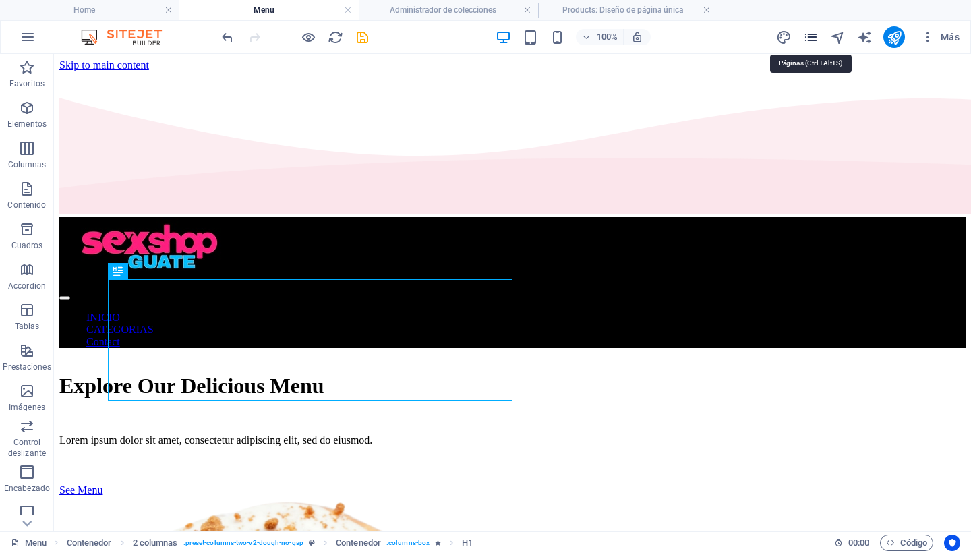
click at [808, 38] on icon "pages" at bounding box center [811, 38] width 16 height 16
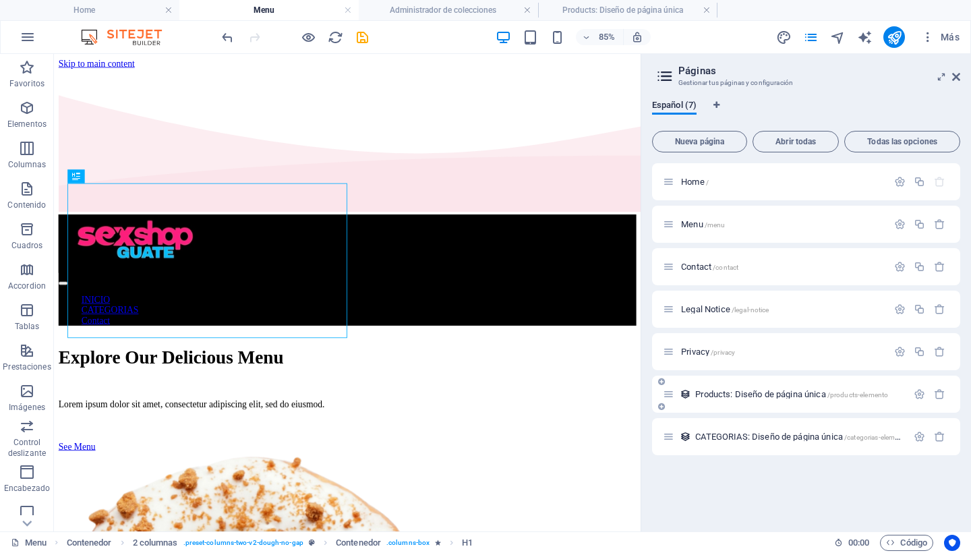
click at [808, 393] on span "Products: Diseño de página única /products-elemento" at bounding box center [791, 394] width 193 height 10
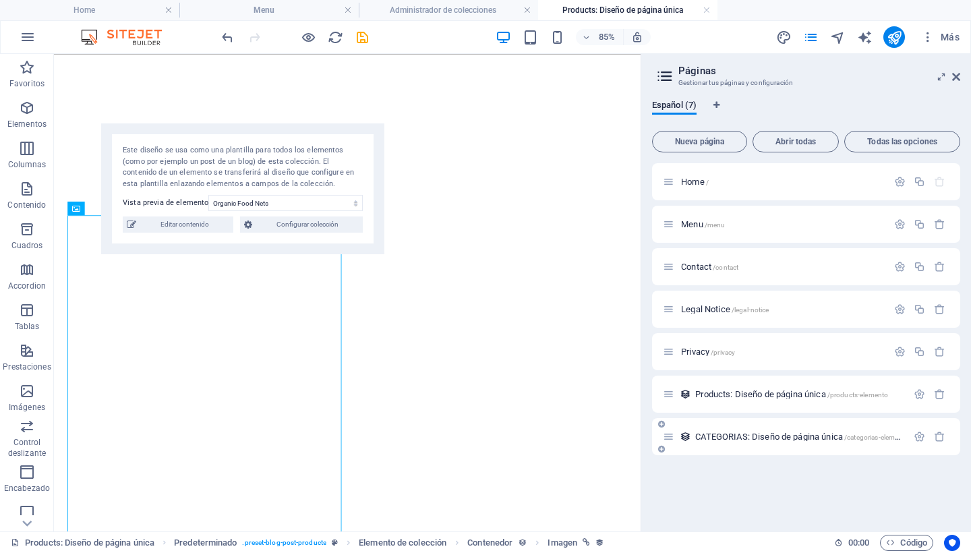
click at [721, 438] on span "CATEGORIAS: Diseño de página única /categorias-elemento" at bounding box center [802, 437] width 214 height 10
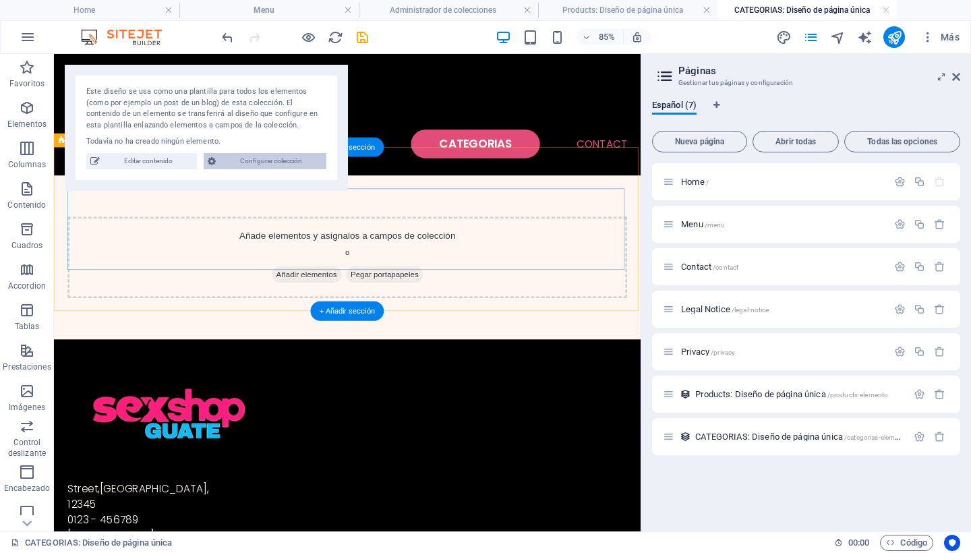
click at [256, 158] on span "Configurar colección" at bounding box center [271, 161] width 102 height 16
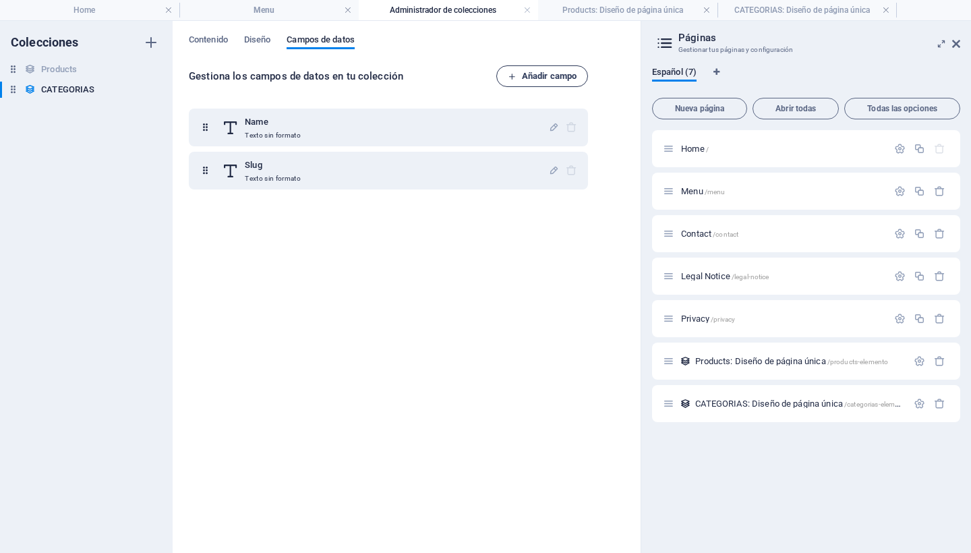
click at [560, 76] on span "Añadir campo" at bounding box center [542, 76] width 69 height 16
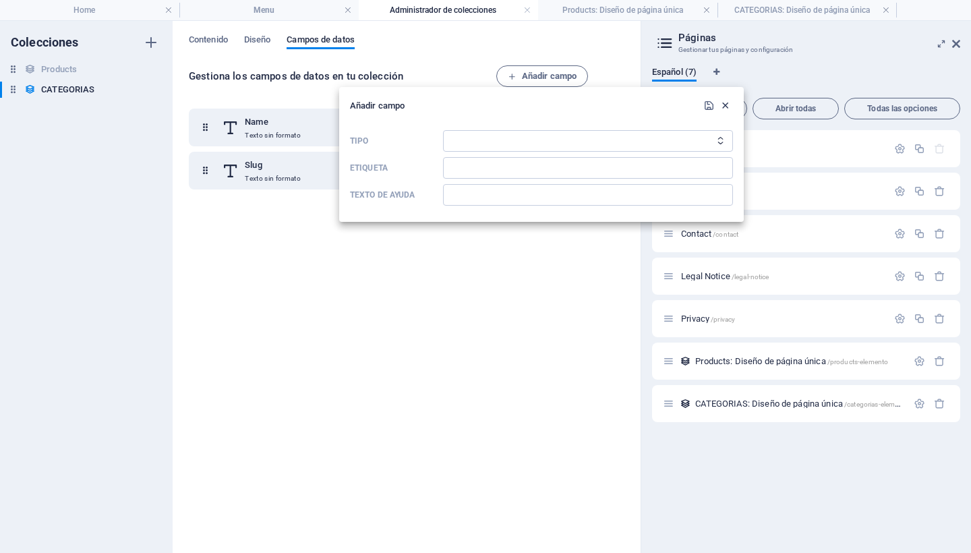
click at [724, 105] on icon "button" at bounding box center [724, 105] width 11 height 11
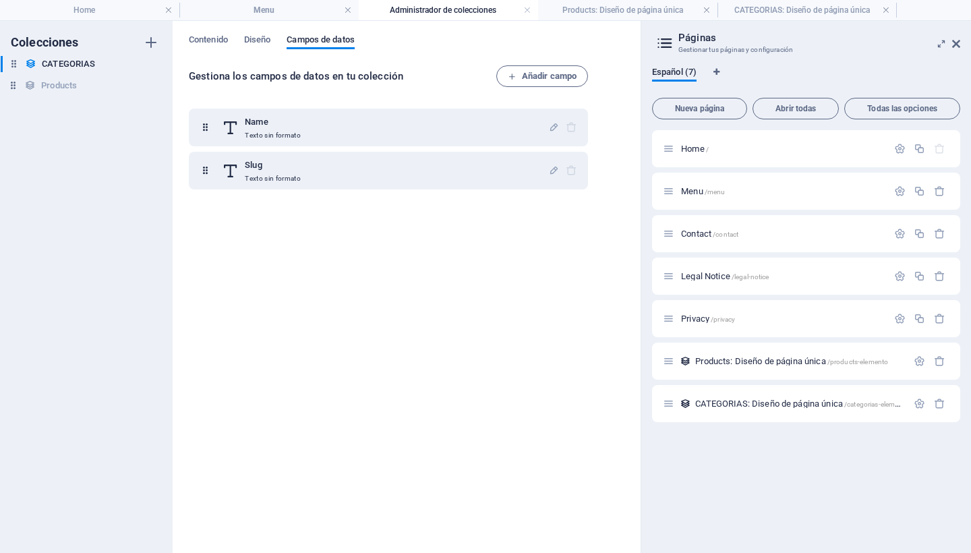
drag, startPoint x: 15, startPoint y: 90, endPoint x: 16, endPoint y: 61, distance: 29.0
click at [16, 61] on div "Products Products CATEGORIAS CATEGORIAS" at bounding box center [79, 79] width 159 height 36
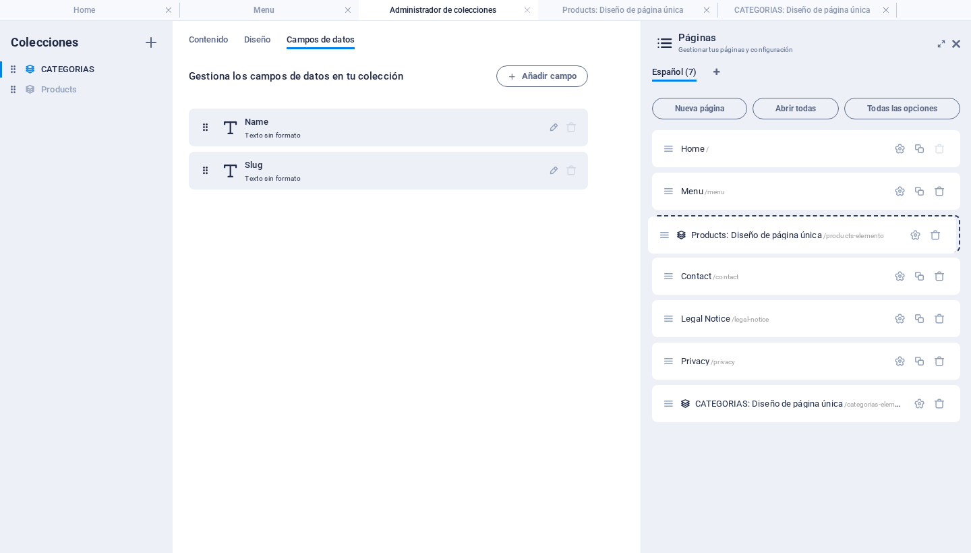
drag, startPoint x: 668, startPoint y: 359, endPoint x: 664, endPoint y: 230, distance: 129.5
click at [664, 230] on div "Home / Menu /menu Contact /contact Legal Notice /legal-notice Privacy /privacy …" at bounding box center [806, 276] width 308 height 292
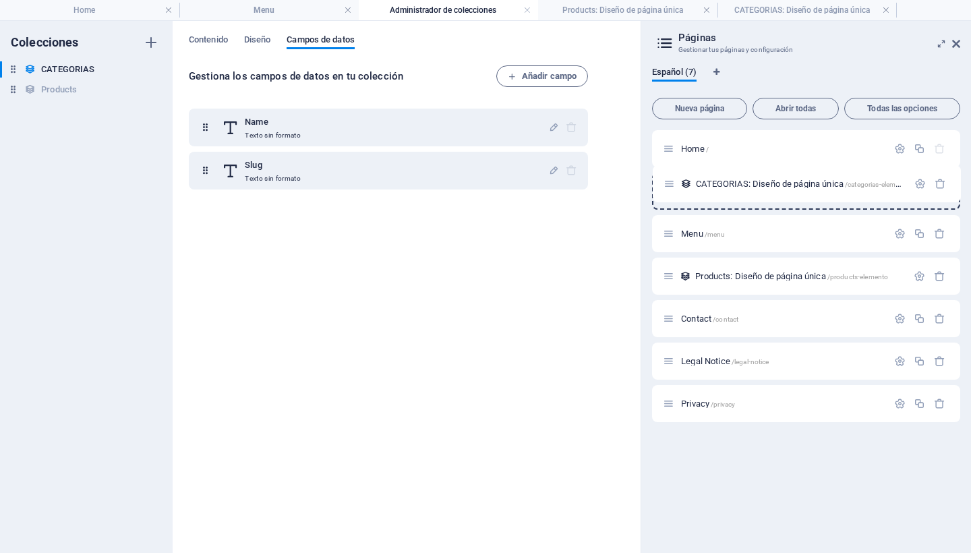
drag, startPoint x: 666, startPoint y: 408, endPoint x: 667, endPoint y: 185, distance: 223.2
click at [667, 184] on div "Home / Menu /menu Products: Diseño de página única /products-elemento Contact /…" at bounding box center [806, 276] width 308 height 292
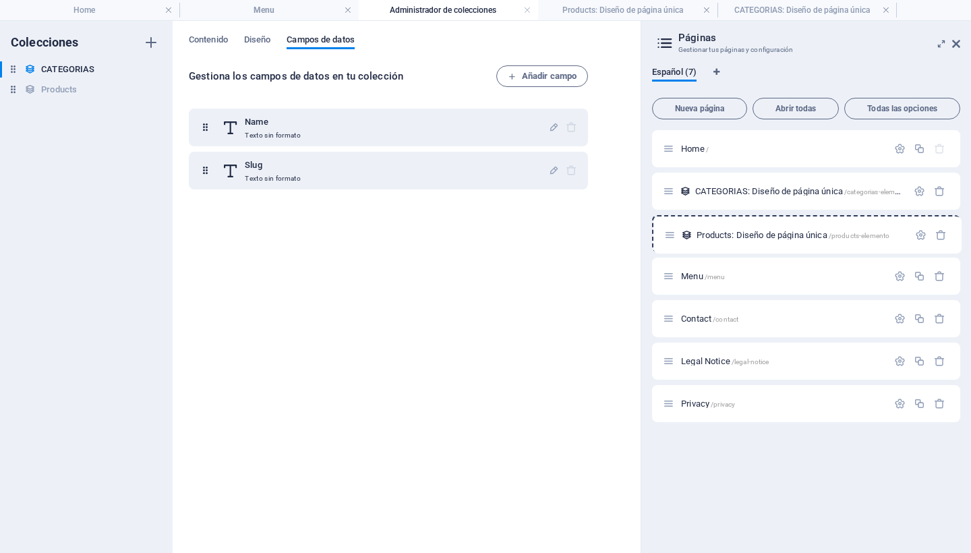
drag, startPoint x: 668, startPoint y: 277, endPoint x: 668, endPoint y: 231, distance: 45.9
click at [669, 231] on div "Home / CATEGORIAS: Diseño de página única /categorias-elemento Menu /menu Produ…" at bounding box center [806, 276] width 308 height 292
click at [736, 434] on div "Home / CATEGORIAS: Diseño de página única /categorias-elemento Products: Diseño…" at bounding box center [806, 336] width 308 height 412
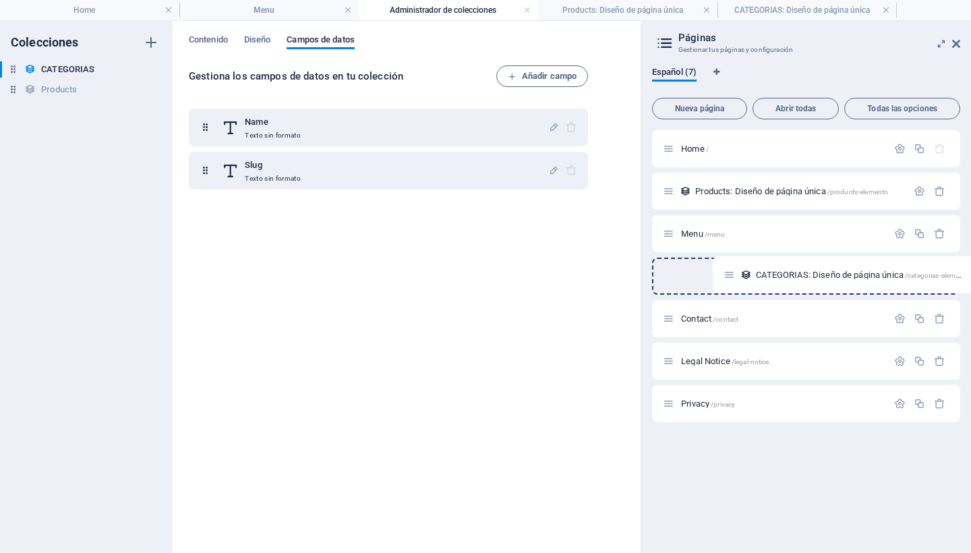
drag, startPoint x: 670, startPoint y: 190, endPoint x: 732, endPoint y: 277, distance: 106.8
click at [732, 277] on div "Home / CATEGORIAS: Diseño de página única /categorias-elemento Products: Diseño…" at bounding box center [806, 276] width 308 height 292
drag, startPoint x: 668, startPoint y: 276, endPoint x: 687, endPoint y: 276, distance: 19.6
click at [687, 276] on div "Home / Products: Diseño de página única /products-elemento Menu /menu CATEGORIA…" at bounding box center [806, 254] width 308 height 249
click at [663, 289] on icon at bounding box center [661, 289] width 7 height 8
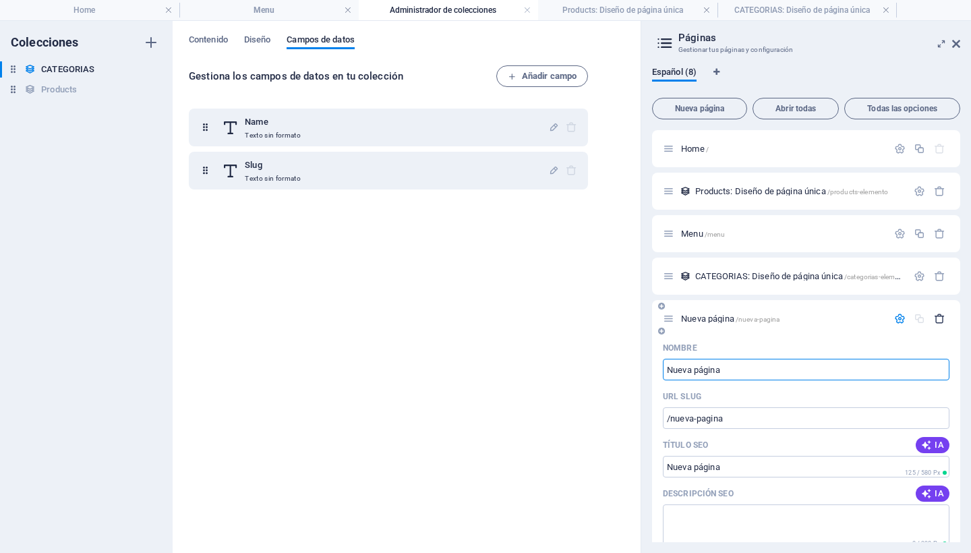
click at [937, 316] on icon "button" at bounding box center [939, 318] width 11 height 11
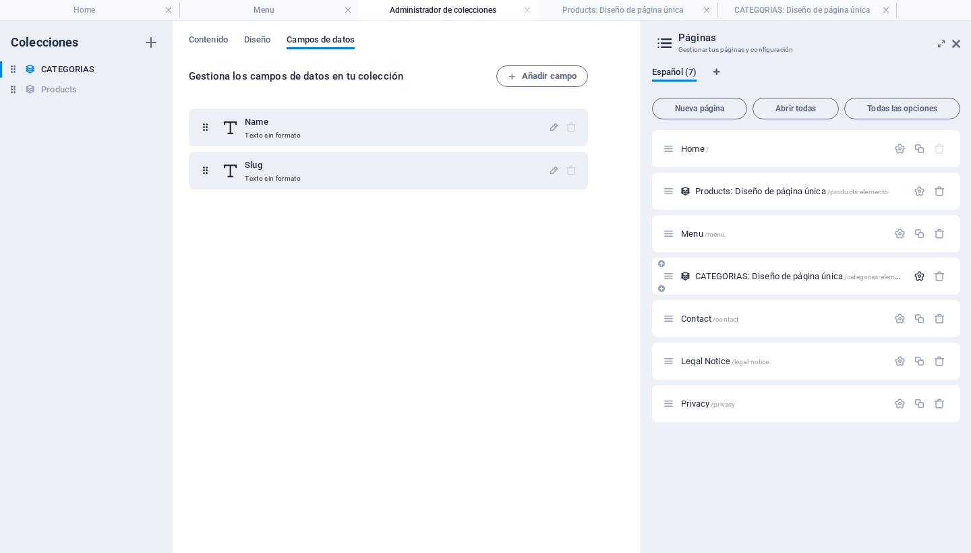
click at [918, 273] on icon "button" at bounding box center [919, 275] width 11 height 11
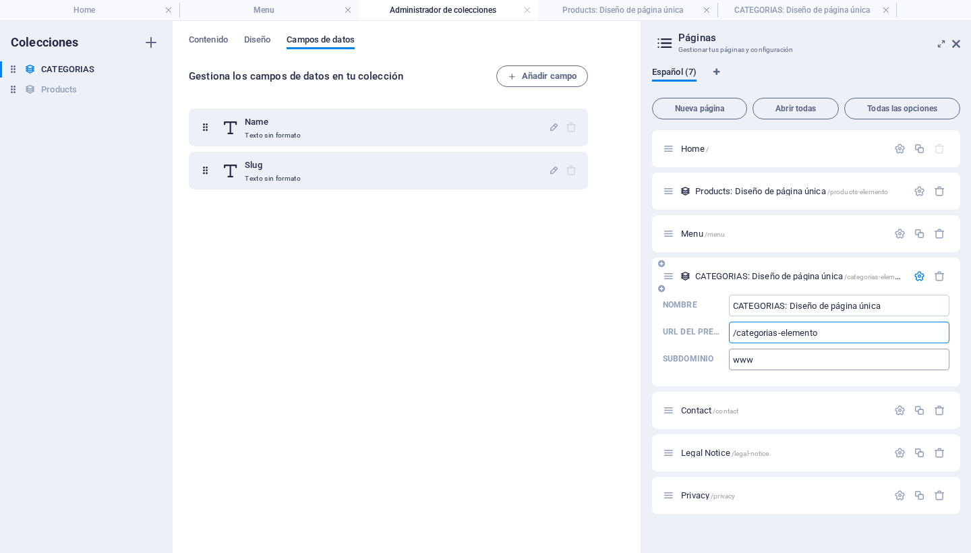
click at [772, 363] on input "www" at bounding box center [839, 360] width 220 height 22
click at [899, 232] on icon "button" at bounding box center [899, 233] width 11 height 11
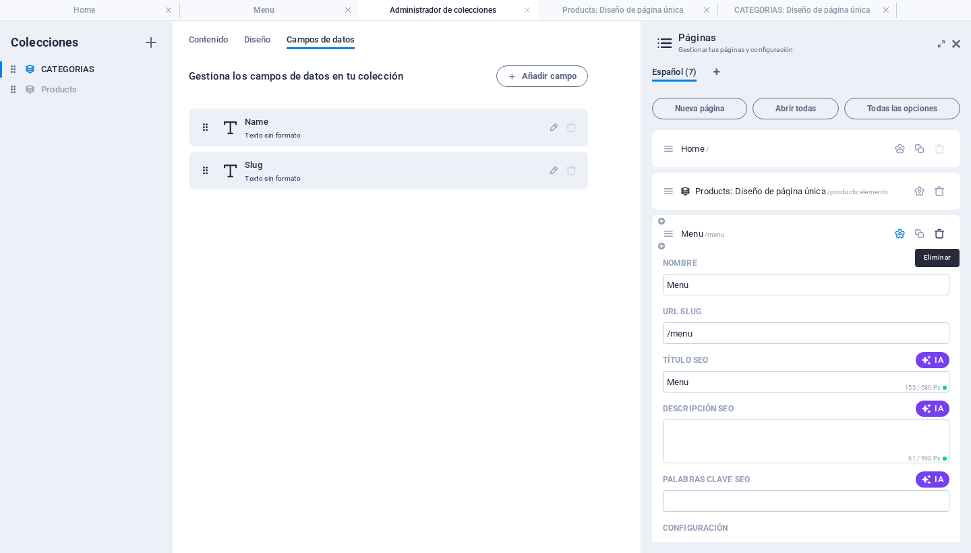
click at [938, 231] on icon "button" at bounding box center [939, 233] width 11 height 11
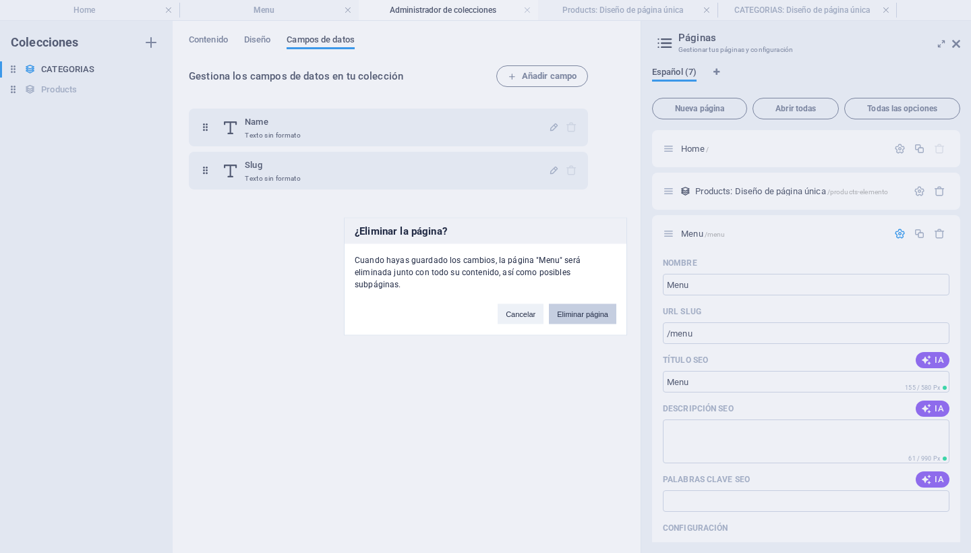
click at [577, 305] on button "Eliminar página" at bounding box center [582, 314] width 67 height 20
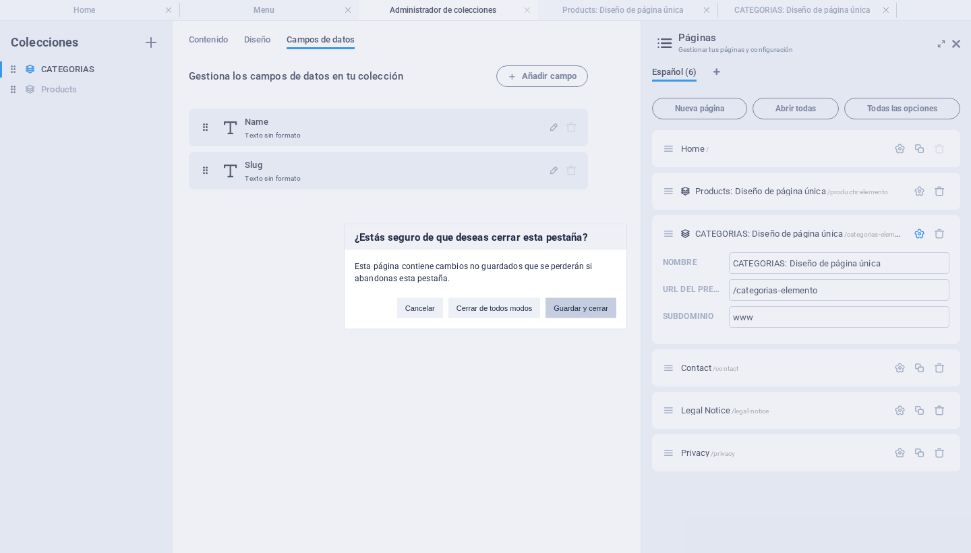
click at [556, 309] on button "Guardar y cerrar" at bounding box center [581, 308] width 71 height 20
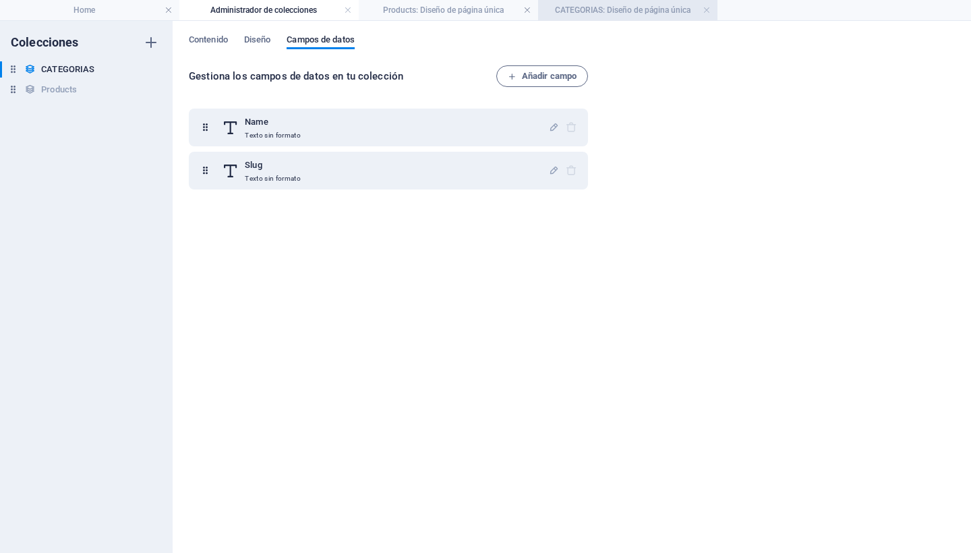
click at [577, 9] on h4 "CATEGORIAS: Diseño de página única" at bounding box center [627, 10] width 179 height 15
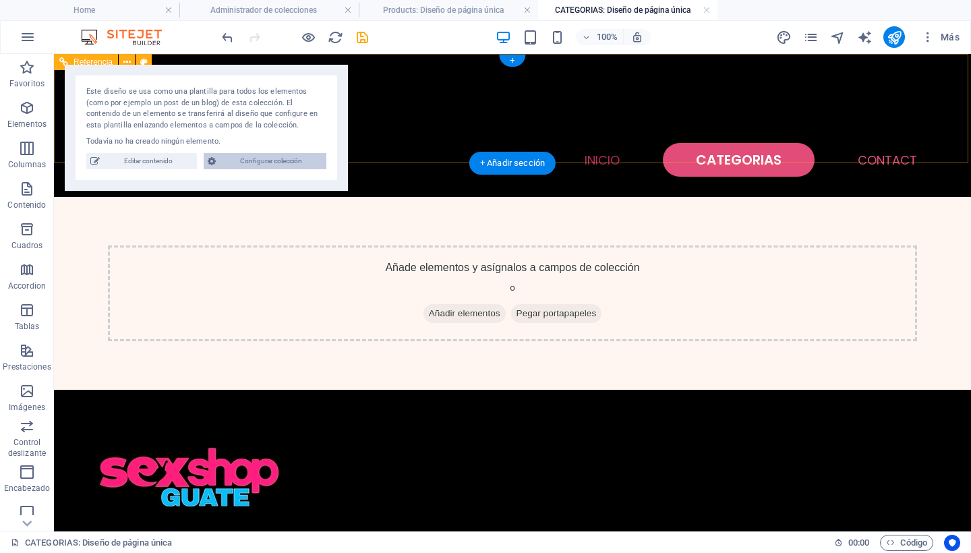
click at [250, 159] on span "Configurar colección" at bounding box center [271, 161] width 102 height 16
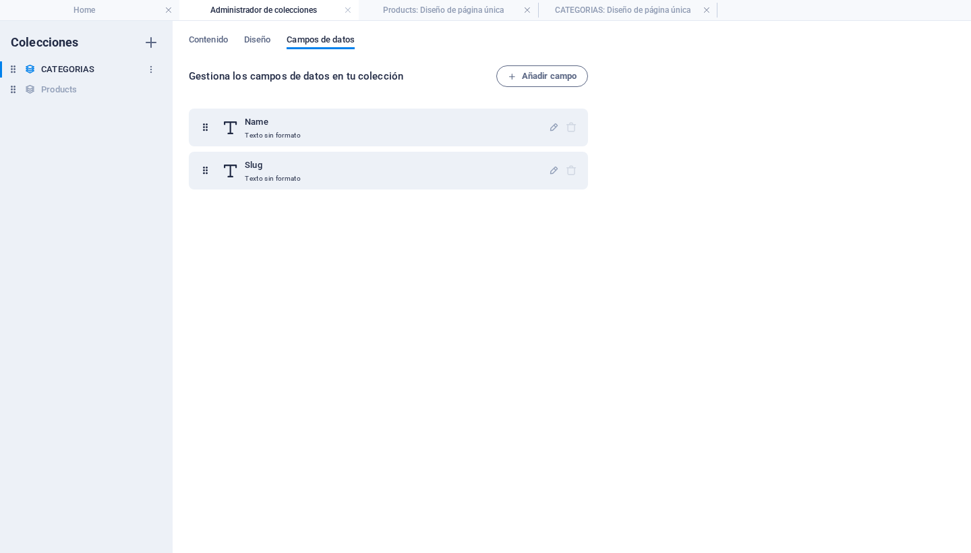
click at [72, 66] on h6 "CATEGORIAS" at bounding box center [67, 69] width 53 height 16
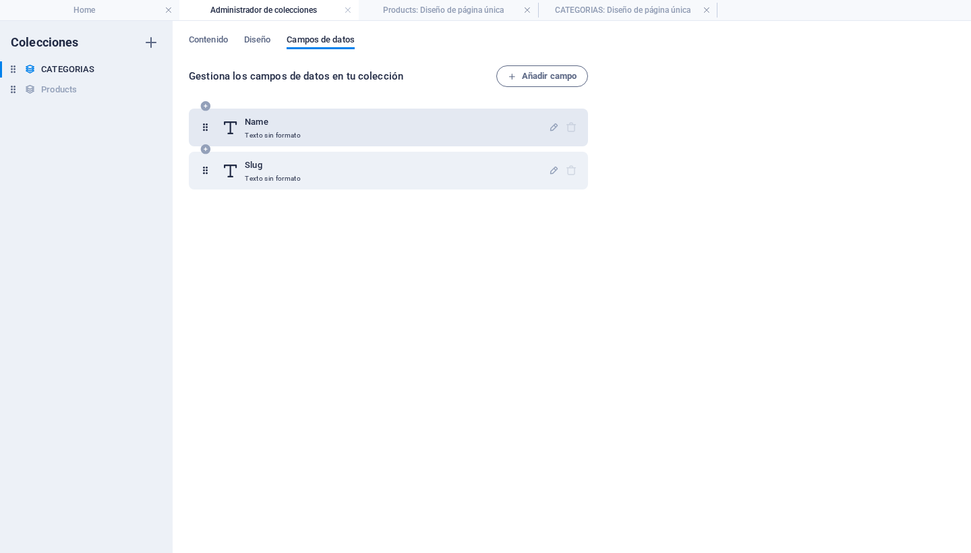
click at [323, 123] on div "Name Texto sin formato" at bounding box center [385, 127] width 326 height 27
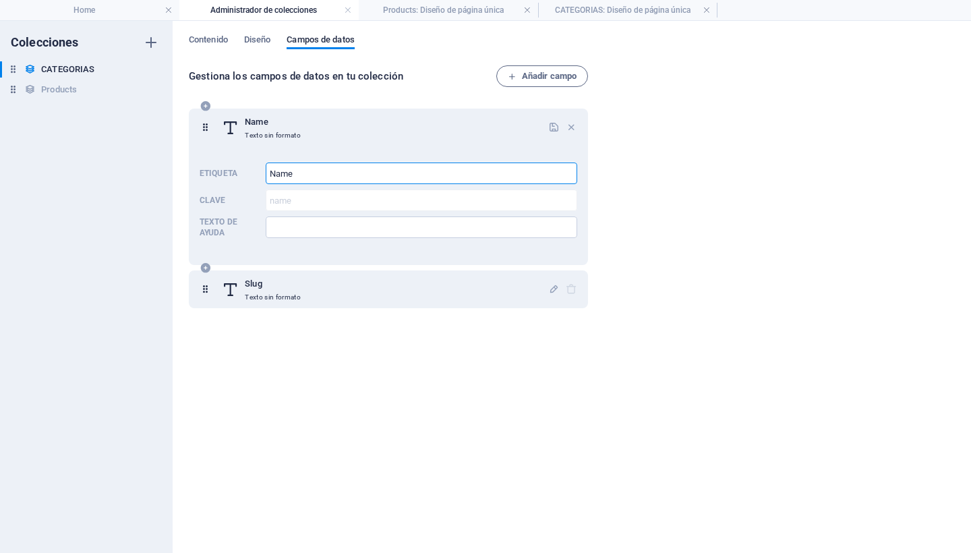
drag, startPoint x: 307, startPoint y: 171, endPoint x: 252, endPoint y: 173, distance: 55.3
click at [252, 173] on div "Etiqueta Name ​ Clave name ​ Texto de ayuda ​" at bounding box center [389, 200] width 378 height 86
type input "Categorías"
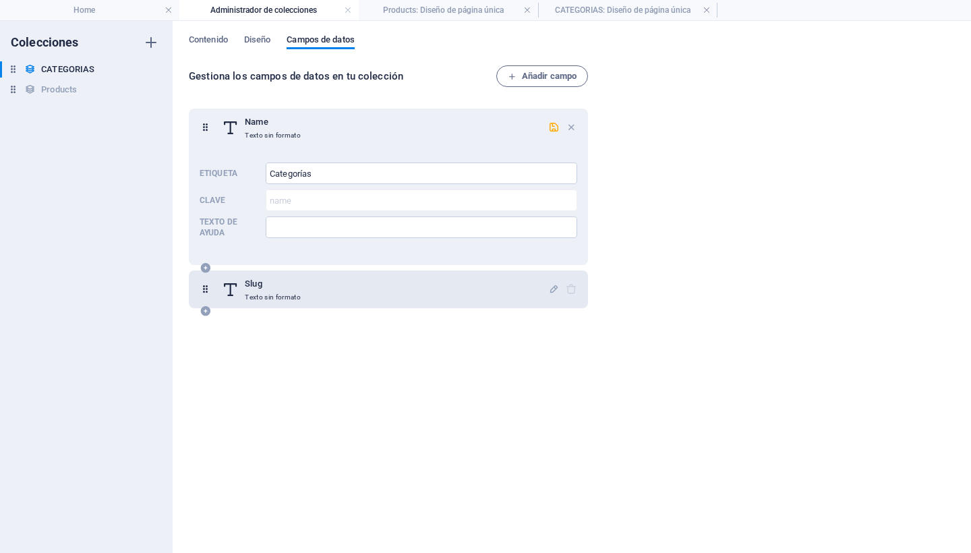
click at [326, 298] on div "Slug Texto sin formato" at bounding box center [385, 289] width 326 height 27
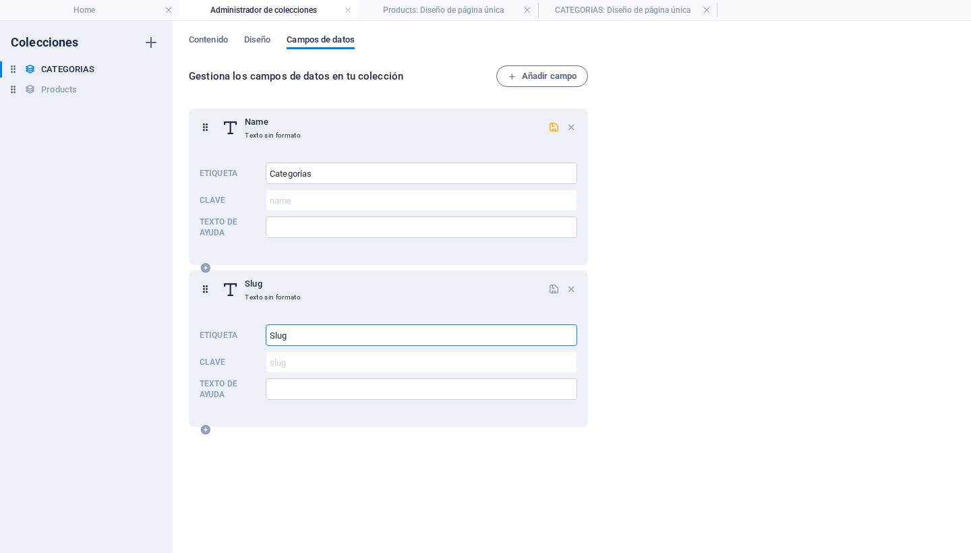
drag, startPoint x: 309, startPoint y: 336, endPoint x: 252, endPoint y: 336, distance: 57.3
click at [252, 336] on div "Etiqueta Slug ​ Clave slug ​ Texto de ayuda ​" at bounding box center [389, 362] width 378 height 86
click at [656, 177] on div "Gestiona los campos de datos en tu colección Añadir campo Name Texto sin format…" at bounding box center [572, 302] width 766 height 474
click at [551, 127] on icon "button" at bounding box center [553, 126] width 11 height 11
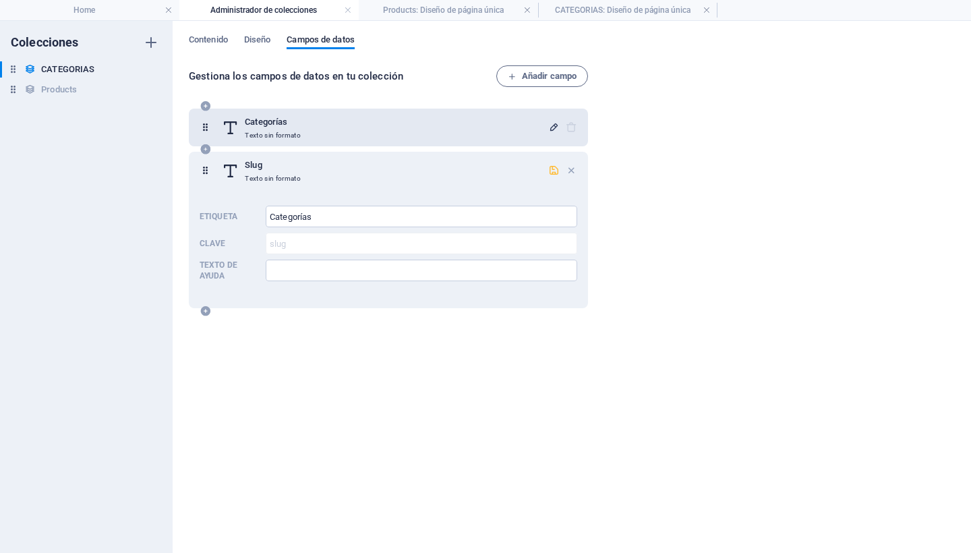
click at [553, 168] on icon "button" at bounding box center [553, 170] width 11 height 11
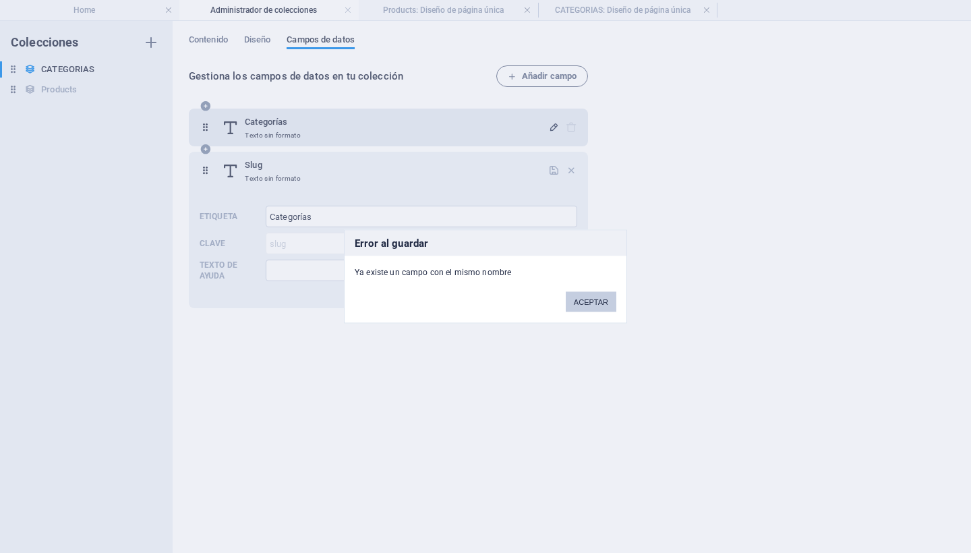
click at [594, 301] on button "ACEPTAR" at bounding box center [591, 302] width 51 height 20
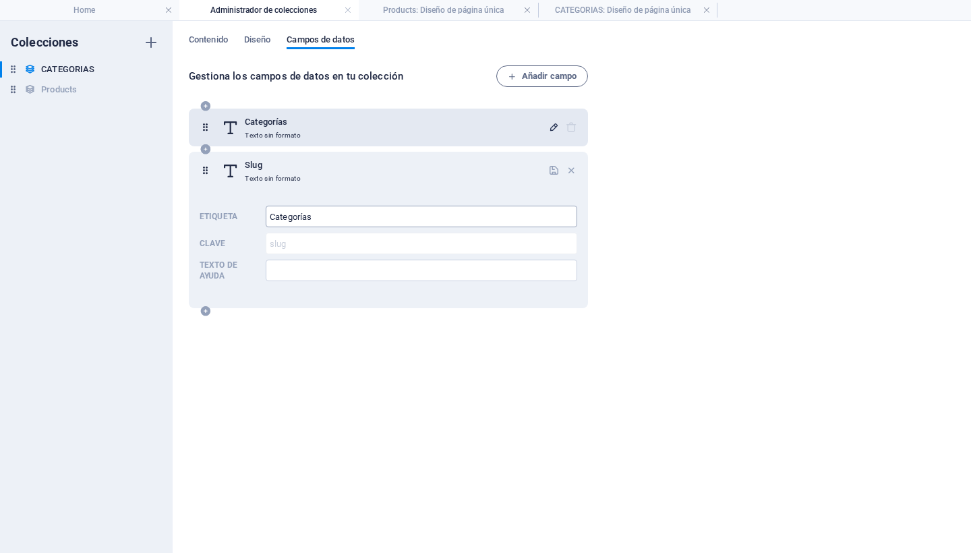
click at [365, 217] on input "Categorías" at bounding box center [422, 217] width 312 height 22
type input "Categoría"
click at [552, 167] on icon "button" at bounding box center [553, 170] width 11 height 11
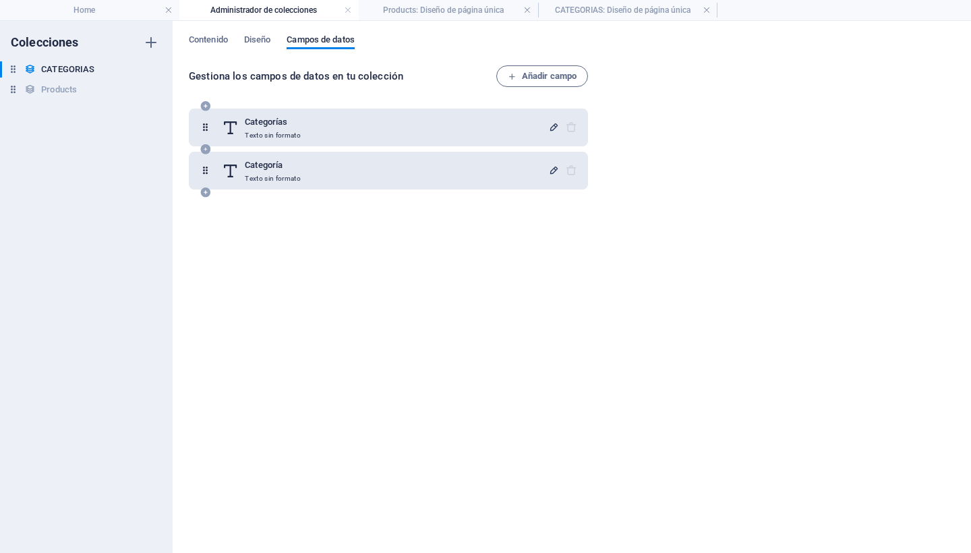
click at [546, 223] on div "Categorías Texto sin formato Categoría Texto sin formato" at bounding box center [391, 318] width 405 height 437
click at [259, 38] on span "Diseño" at bounding box center [257, 41] width 27 height 19
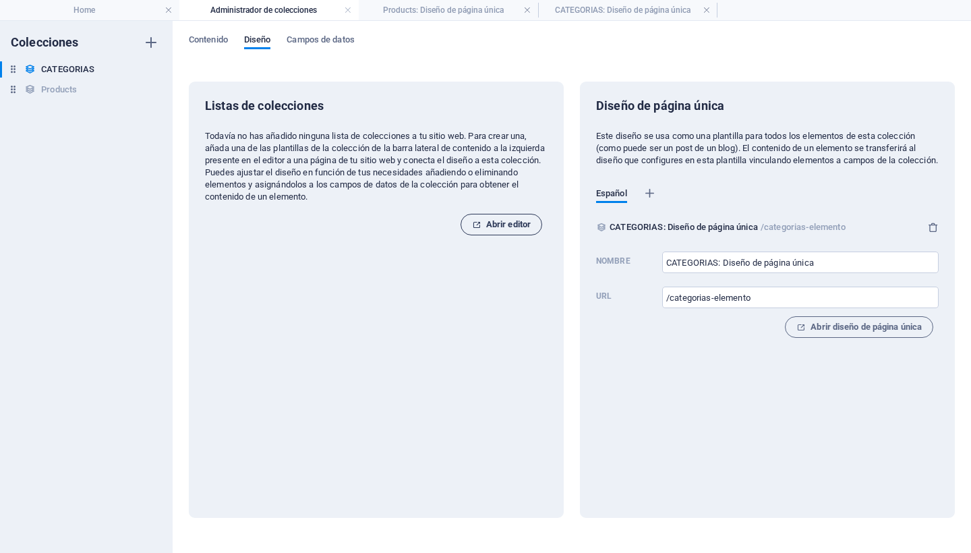
click at [495, 222] on span "Abrir editor" at bounding box center [501, 224] width 59 height 16
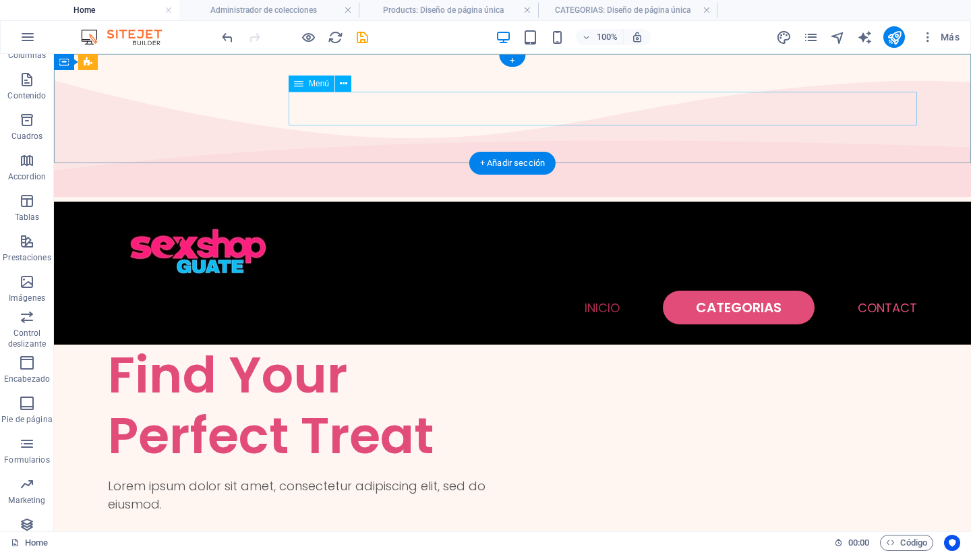
click at [728, 291] on nav "INICIO CATEGORIAS Contact" at bounding box center [512, 308] width 809 height 34
select select
select select "1"
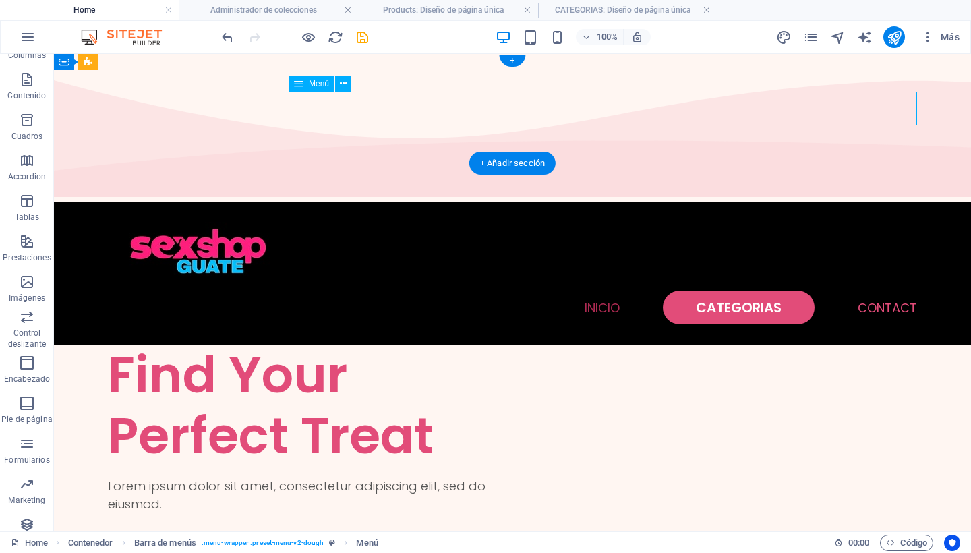
select select
select select "default"
select select "2"
select select
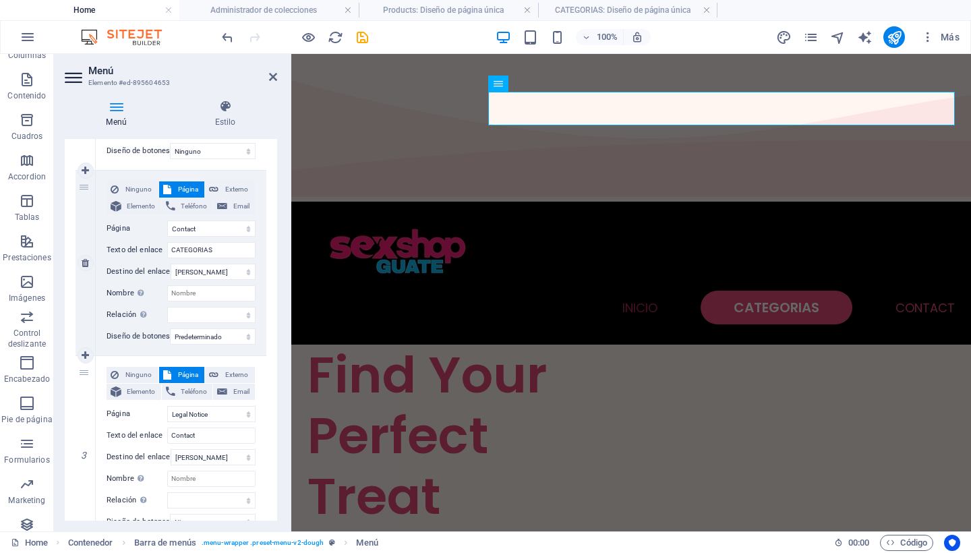
scroll to position [297, 0]
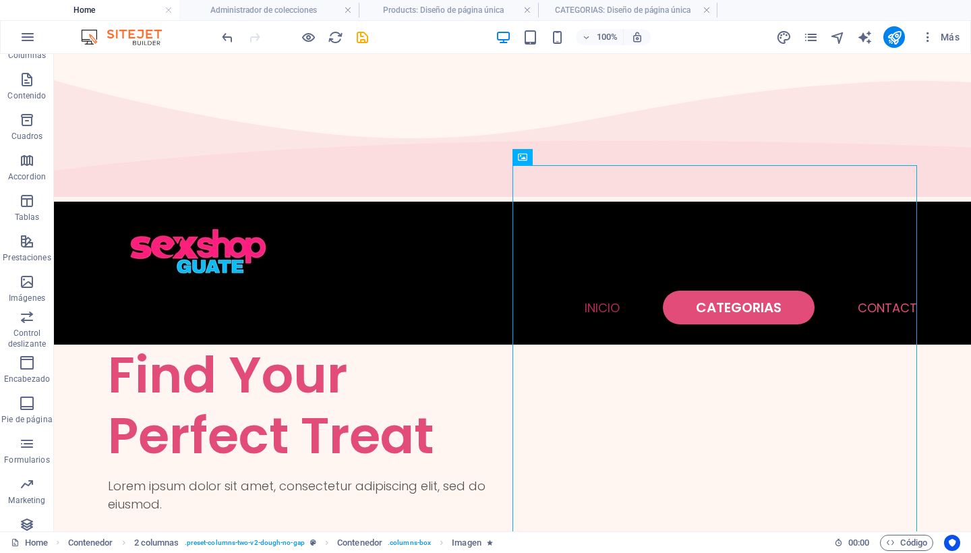
scroll to position [0, 0]
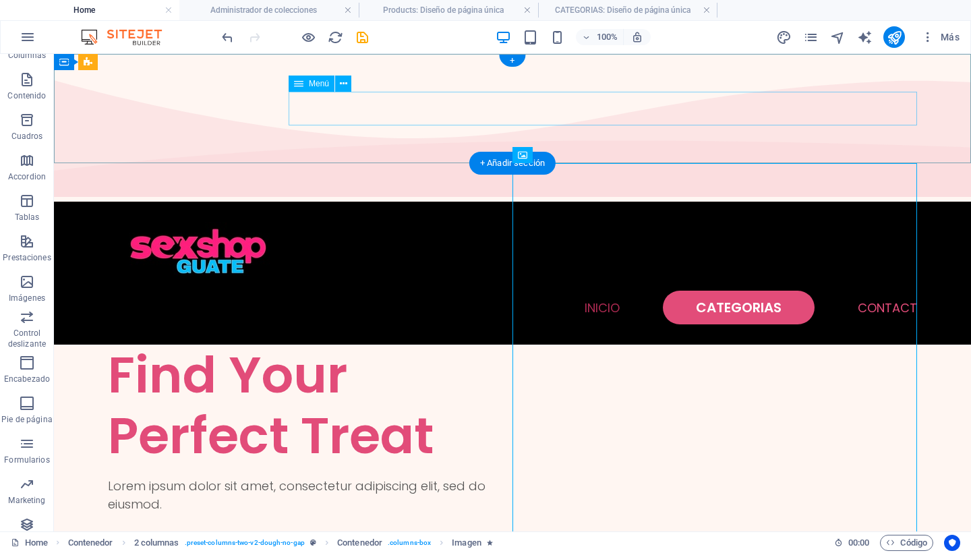
click at [609, 291] on nav "INICIO CATEGORIAS Contact" at bounding box center [512, 308] width 809 height 34
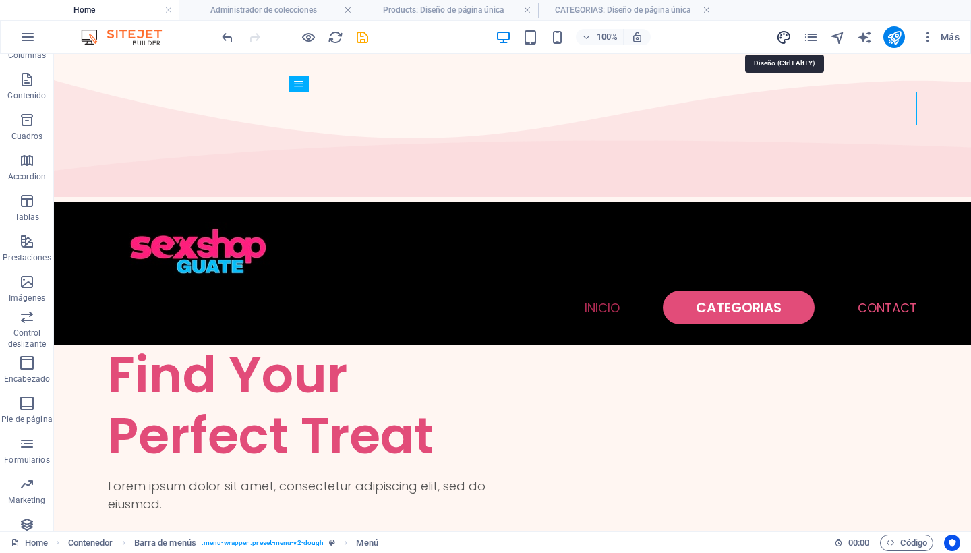
click at [779, 37] on icon "design" at bounding box center [784, 38] width 16 height 16
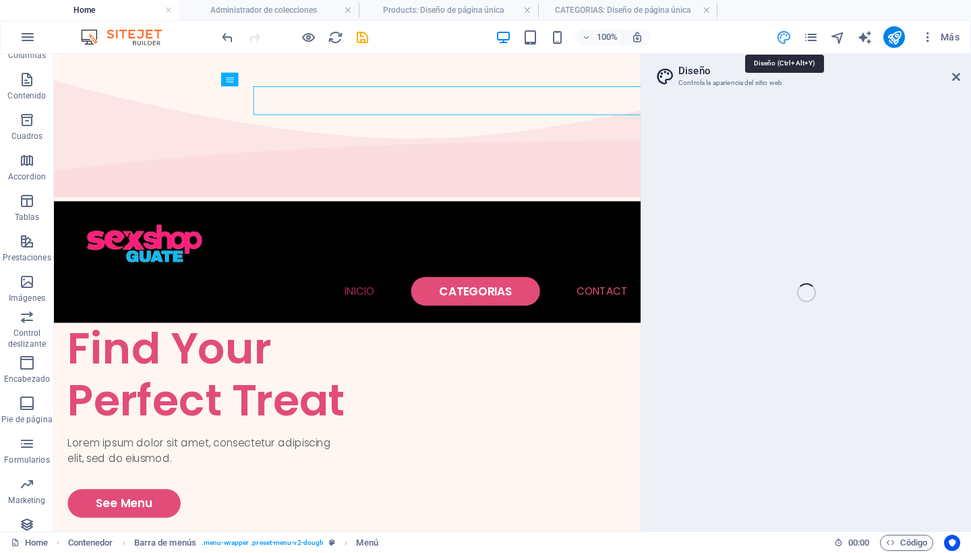
select select "px"
select select "300"
select select "px"
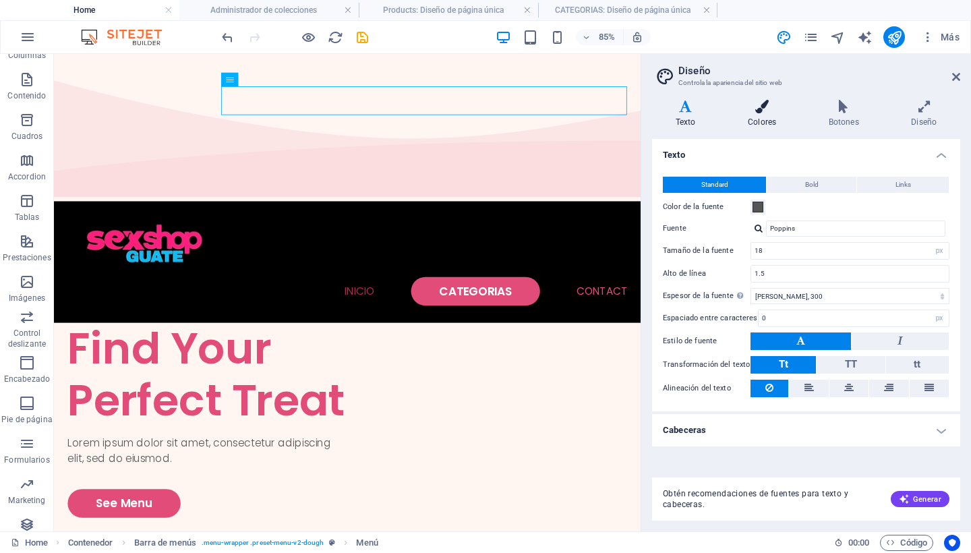
click at [756, 117] on h4 "Colores" at bounding box center [764, 114] width 81 height 28
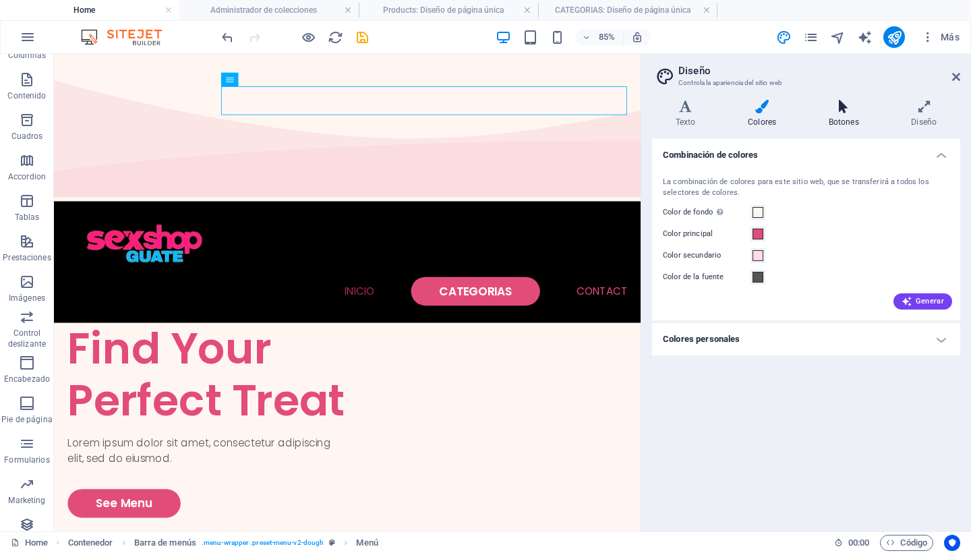
click at [843, 111] on icon at bounding box center [844, 106] width 78 height 13
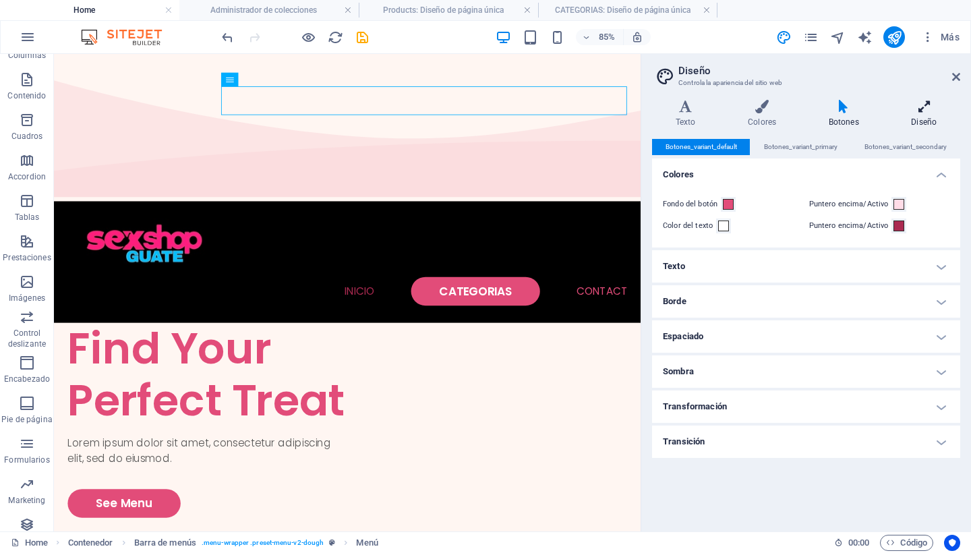
click at [925, 105] on icon at bounding box center [924, 106] width 72 height 13
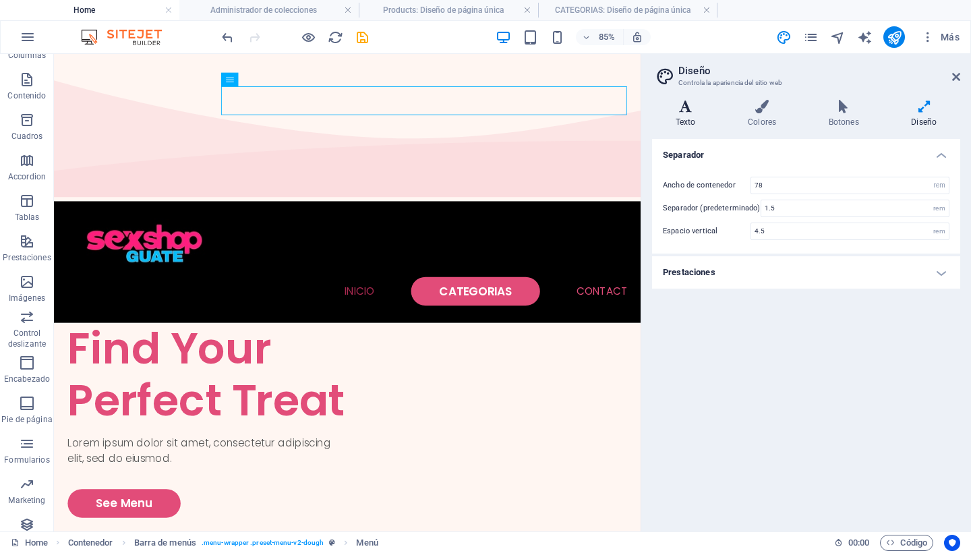
click at [681, 113] on icon at bounding box center [685, 106] width 67 height 13
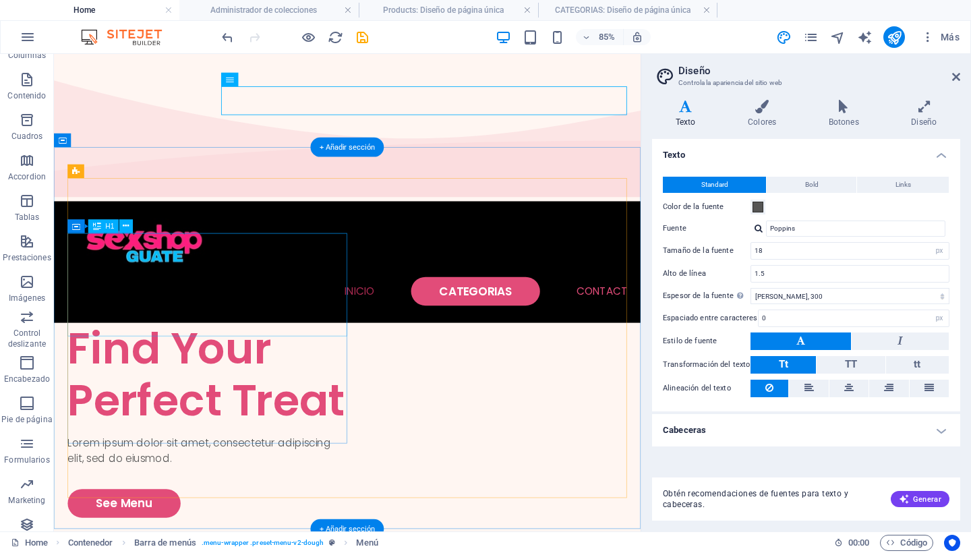
click at [192, 370] on div "Find Your Perfect Treat" at bounding box center [234, 430] width 329 height 121
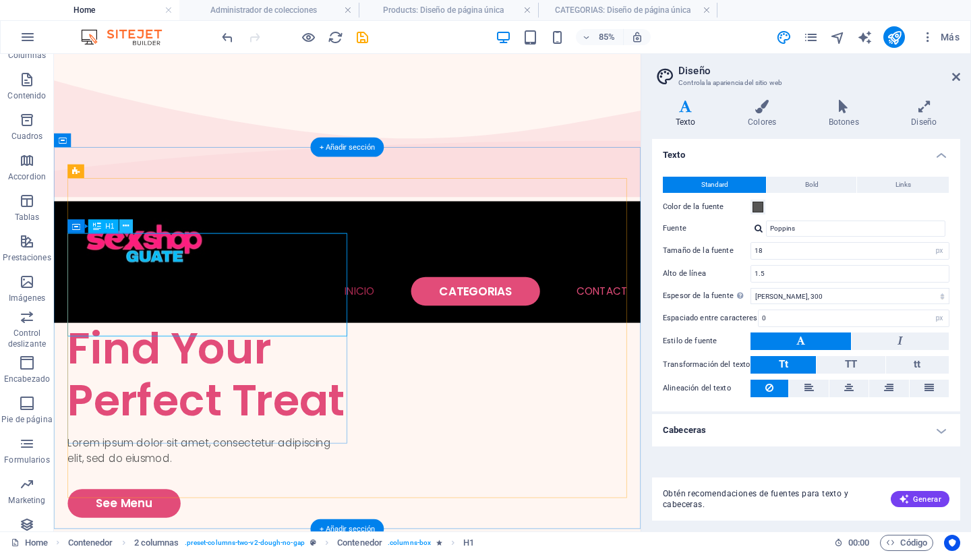
click at [124, 225] on icon at bounding box center [126, 226] width 6 height 12
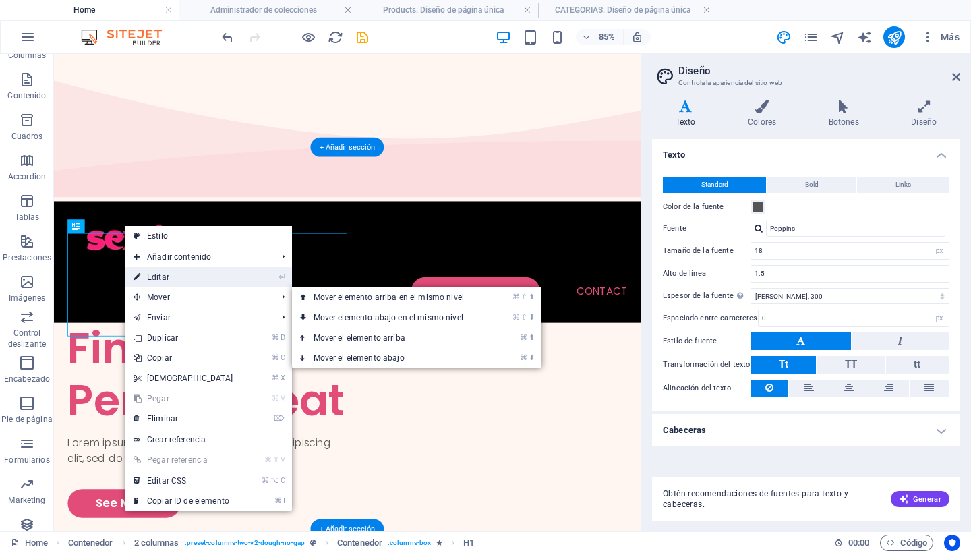
click at [169, 278] on link "⏎ Editar" at bounding box center [183, 277] width 116 height 20
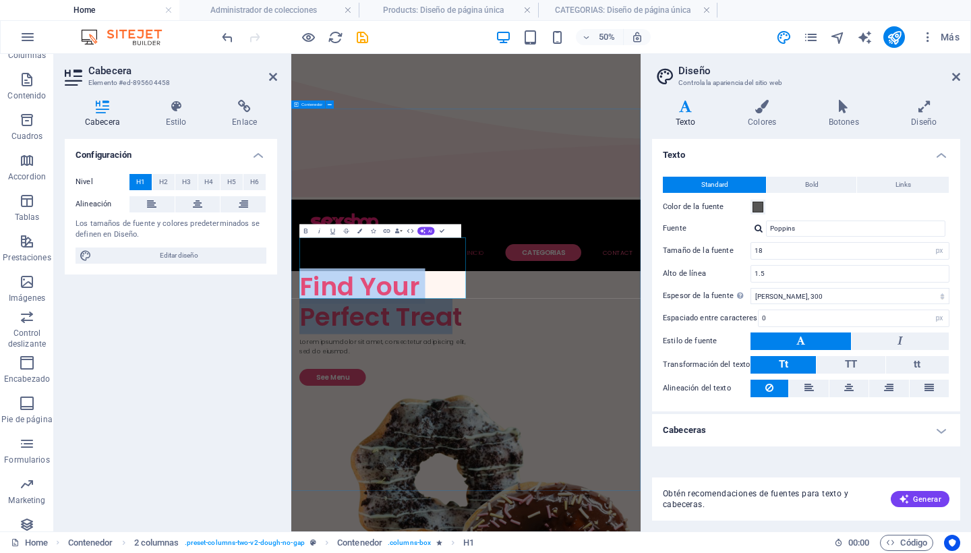
drag, startPoint x: 607, startPoint y: 508, endPoint x: 294, endPoint y: 437, distance: 320.9
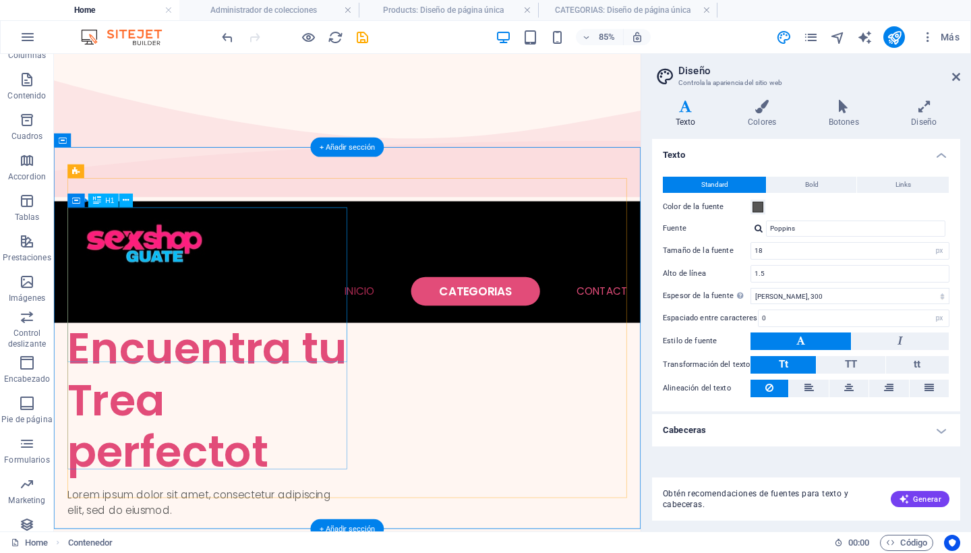
click at [189, 370] on div "Encuentra tu Trea perfectot" at bounding box center [234, 461] width 329 height 182
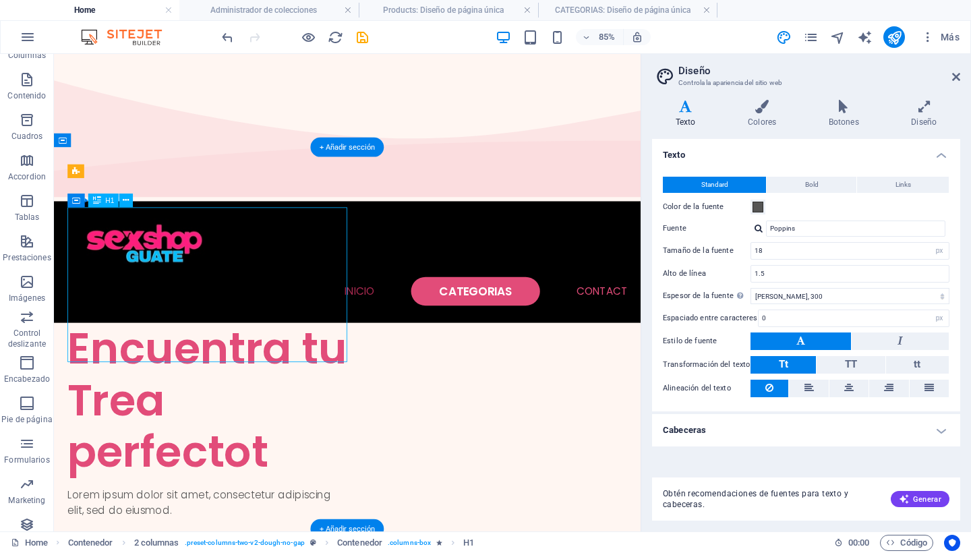
click at [177, 370] on div "Encuentra tu Trea perfectot" at bounding box center [234, 461] width 329 height 182
click at [125, 199] on icon at bounding box center [126, 200] width 6 height 12
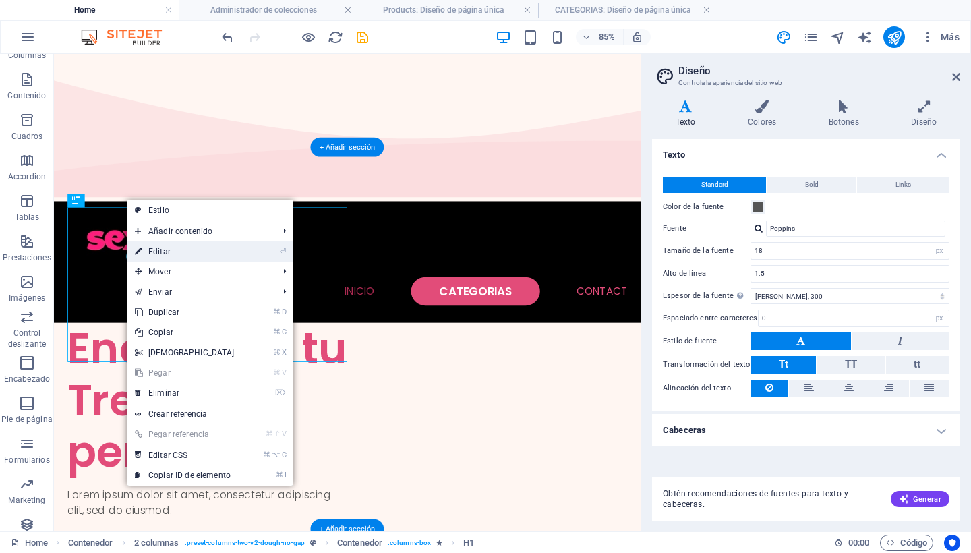
click at [169, 251] on link "⏎ Editar" at bounding box center [185, 251] width 116 height 20
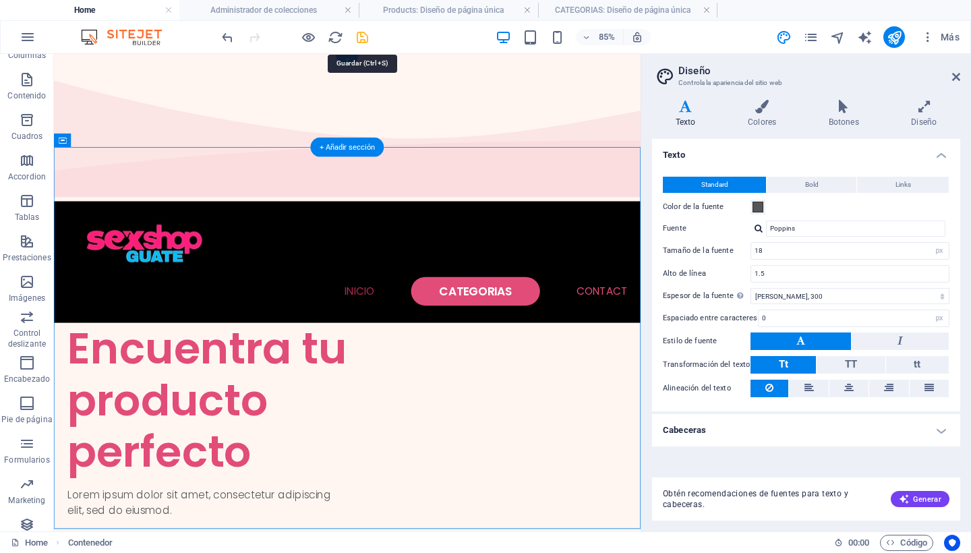
click at [367, 37] on icon "save" at bounding box center [363, 38] width 16 height 16
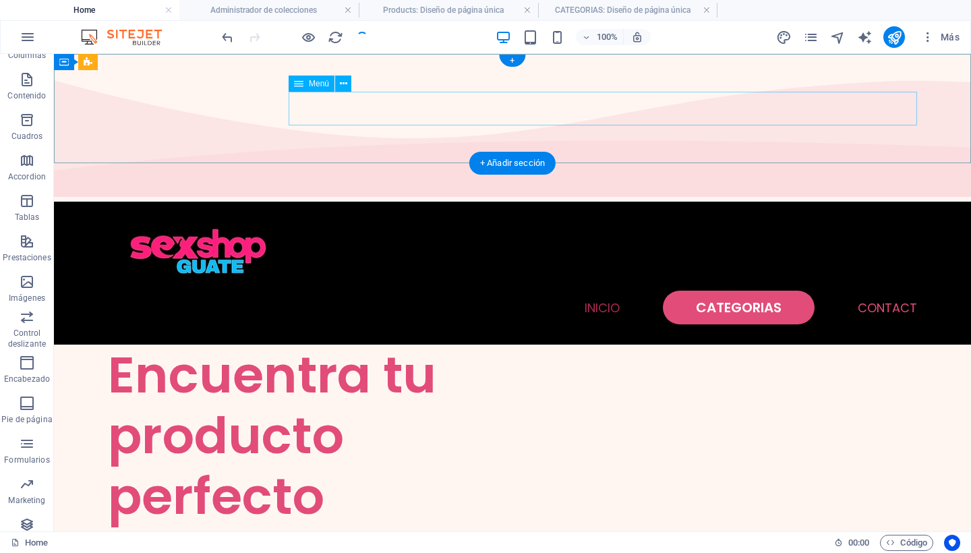
click at [593, 291] on nav "INICIO CATEGORIAS Contact" at bounding box center [512, 308] width 809 height 34
select select
select select "1"
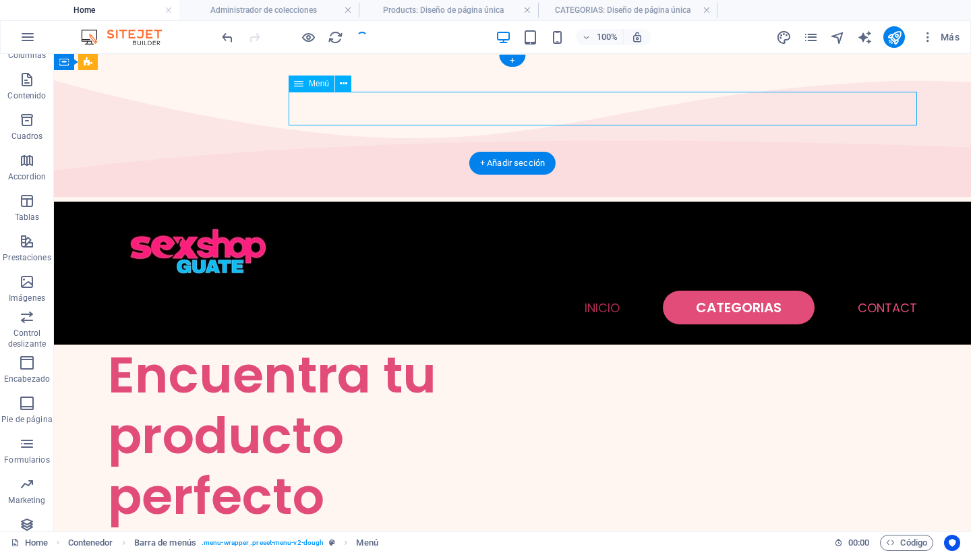
select select
select select "default"
select select "2"
select select
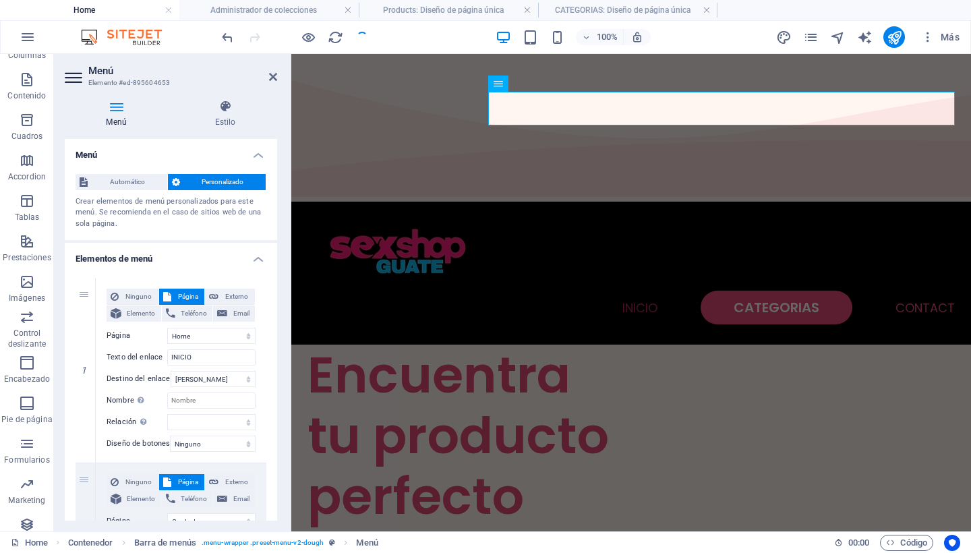
select select "1"
select select "2"
click at [305, 202] on div "INICIO CATEGORIAS Contact" at bounding box center [631, 273] width 680 height 143
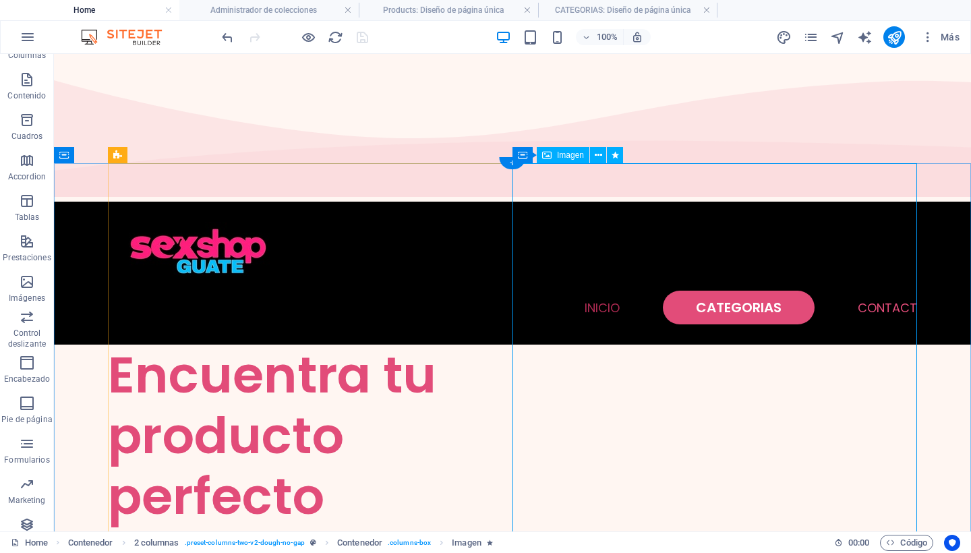
click at [579, 154] on span "Imagen" at bounding box center [570, 155] width 27 height 8
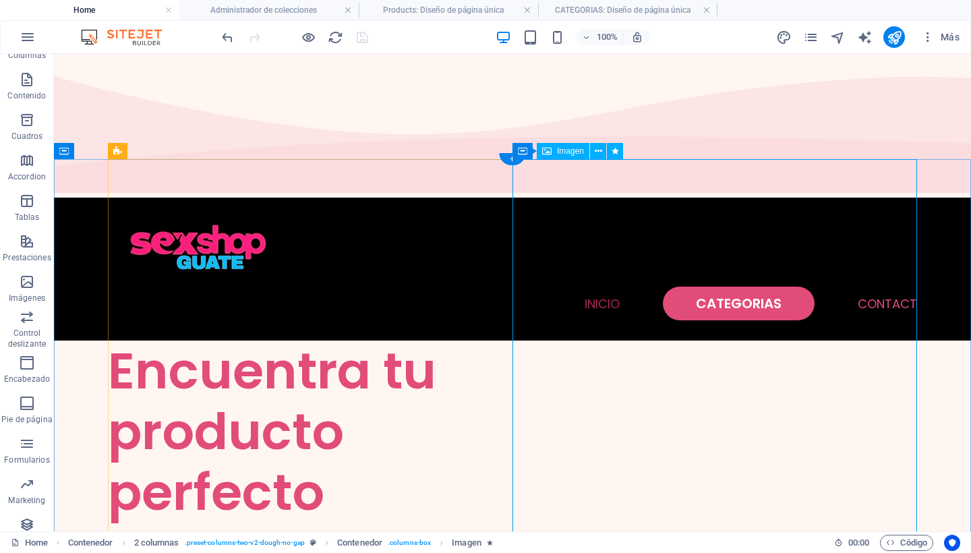
scroll to position [5, 0]
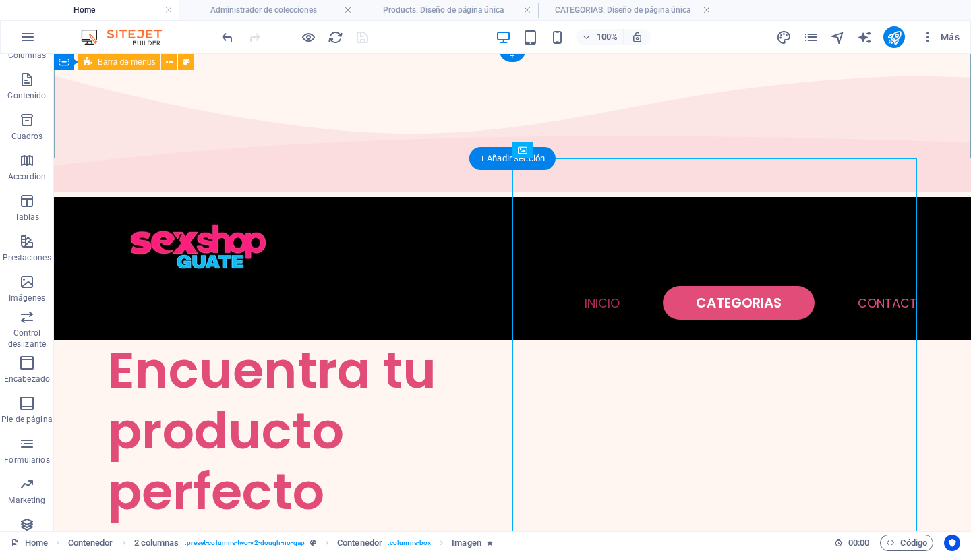
click at [598, 197] on div "INICIO CATEGORIAS Contact" at bounding box center [512, 268] width 917 height 143
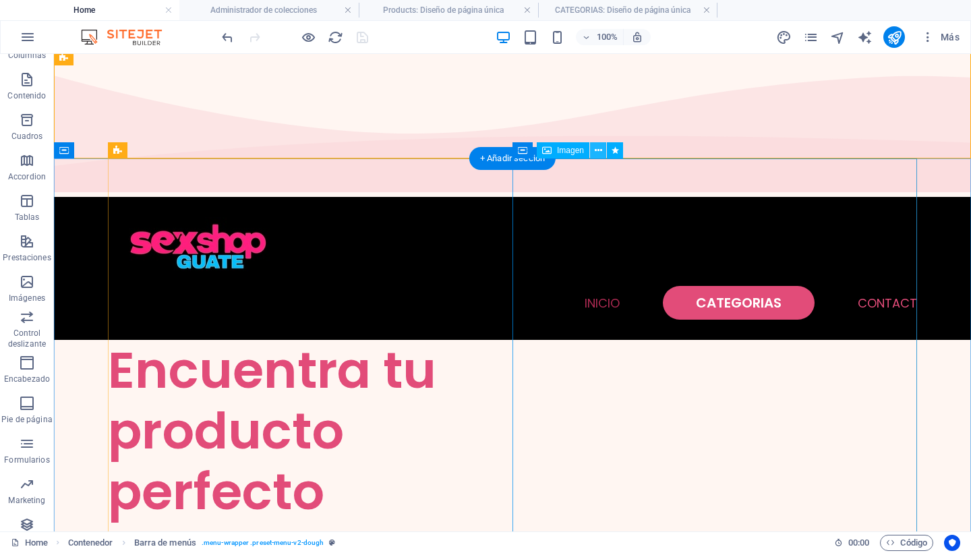
click at [599, 152] on icon at bounding box center [598, 151] width 7 height 14
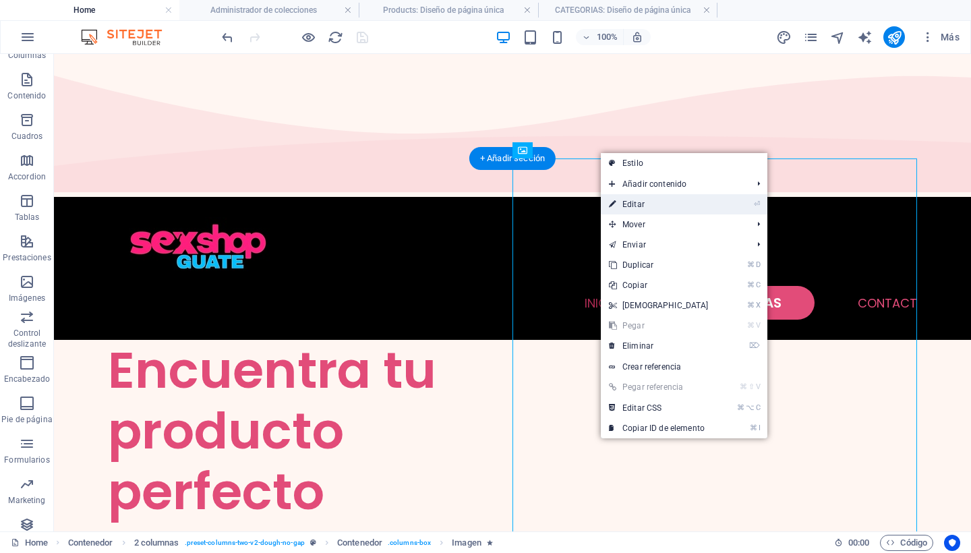
click at [635, 201] on link "⏎ Editar" at bounding box center [659, 204] width 116 height 20
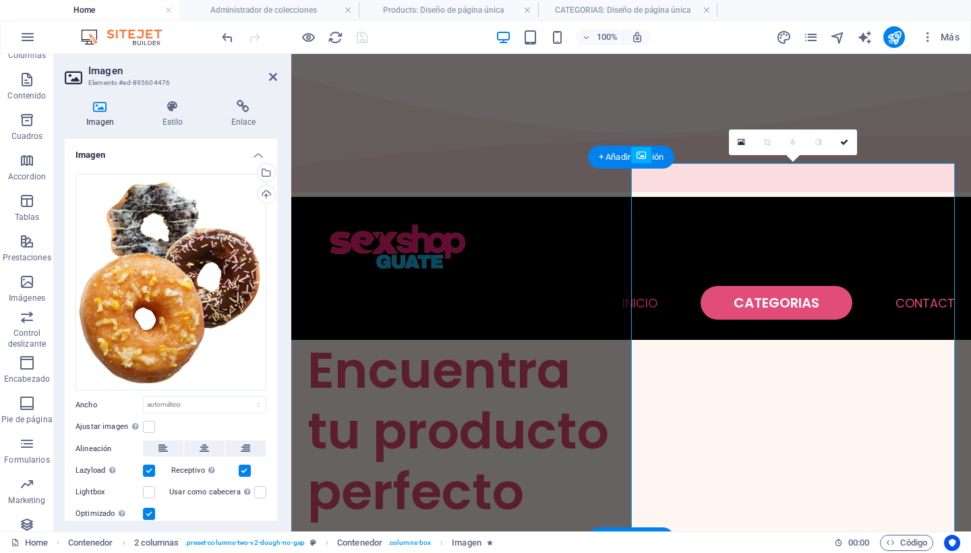
scroll to position [6, 0]
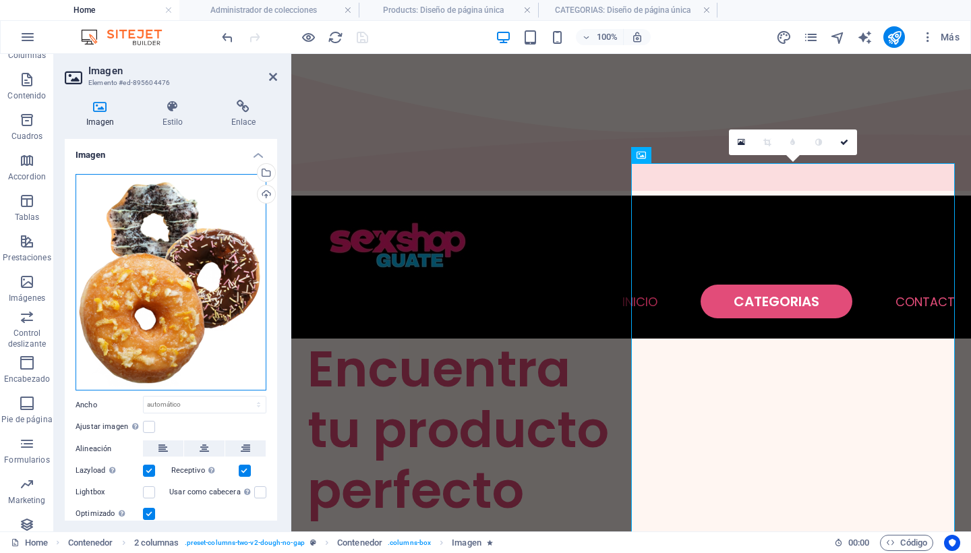
click at [204, 212] on div "Arrastra archivos aquí, haz clic para escoger archivos o selecciona archivos de…" at bounding box center [171, 282] width 191 height 217
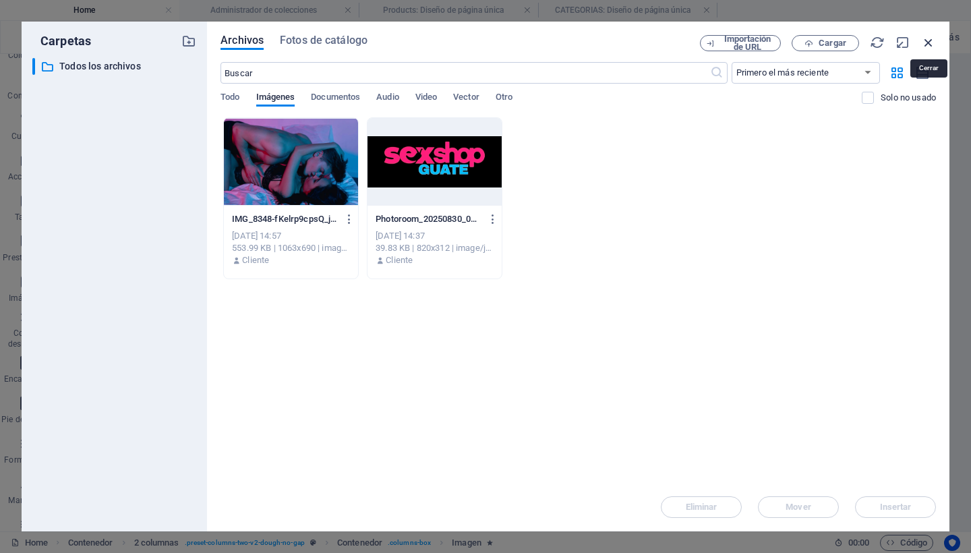
click at [928, 42] on icon "button" at bounding box center [928, 42] width 15 height 15
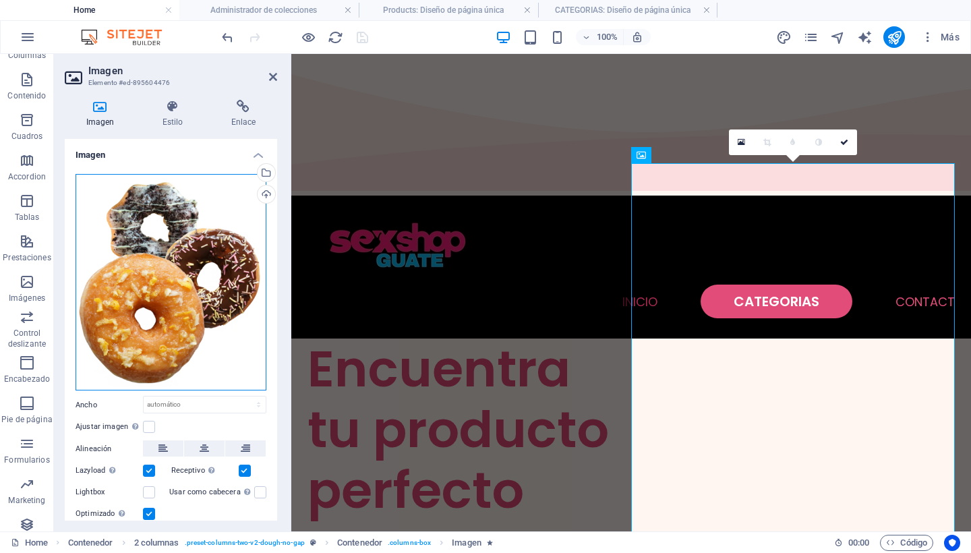
click at [190, 317] on div "Arrastra archivos aquí, haz clic para escoger archivos o selecciona archivos de…" at bounding box center [171, 282] width 191 height 217
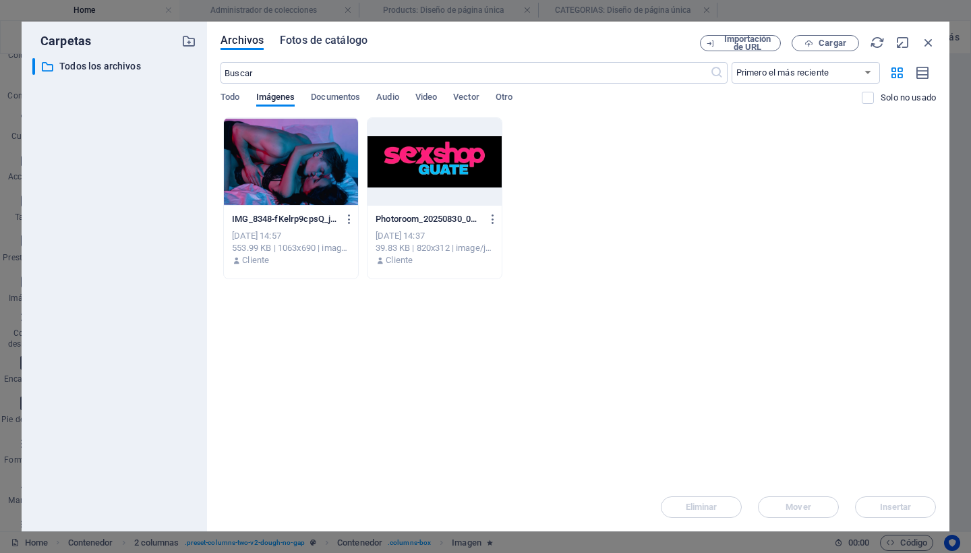
click at [313, 38] on span "Fotos de catálogo" at bounding box center [324, 40] width 88 height 16
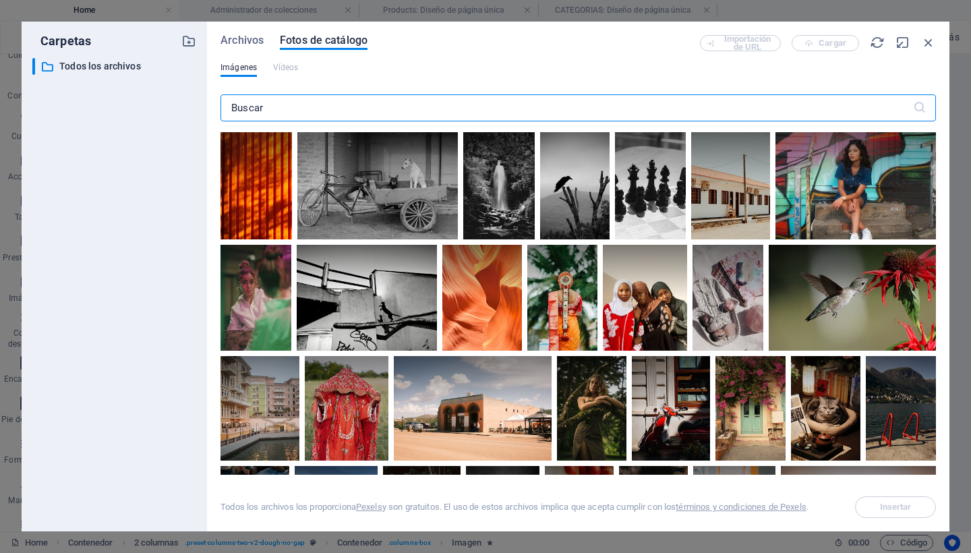
drag, startPoint x: 277, startPoint y: 109, endPoint x: 264, endPoint y: 108, distance: 12.8
click at [264, 108] on input "text" at bounding box center [566, 107] width 692 height 27
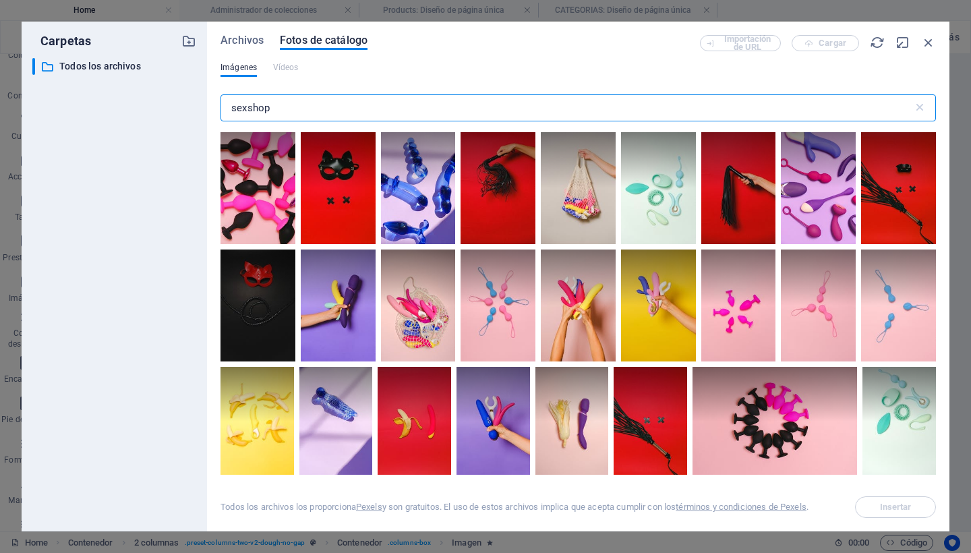
type input "sexshop"
click at [241, 32] on div "Archivos Fotos de catálogo Importación de URL Cargar Imágenes Vídeos sexshop ​ …" at bounding box center [578, 277] width 742 height 510
click at [240, 40] on span "Archivos" at bounding box center [241, 40] width 43 height 16
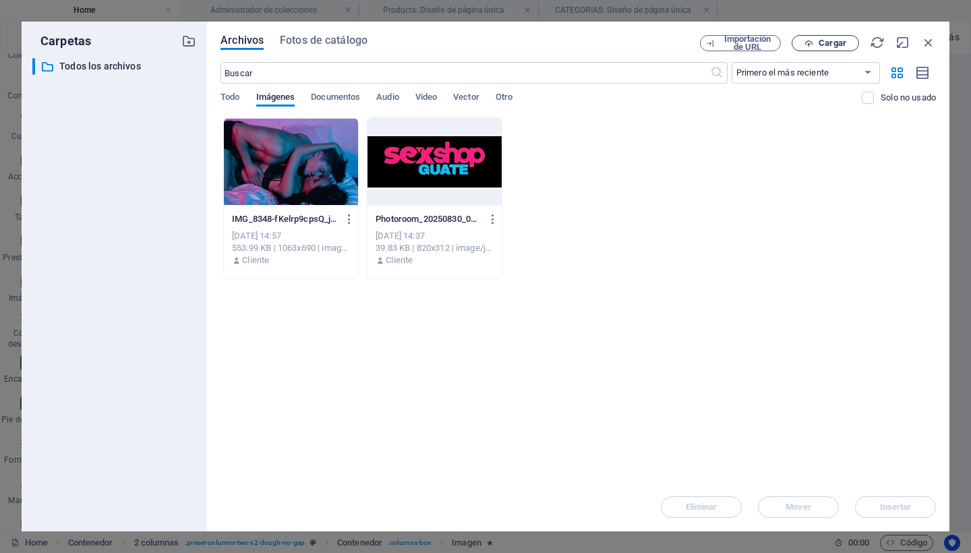
click at [835, 39] on span "Cargar" at bounding box center [833, 43] width 28 height 8
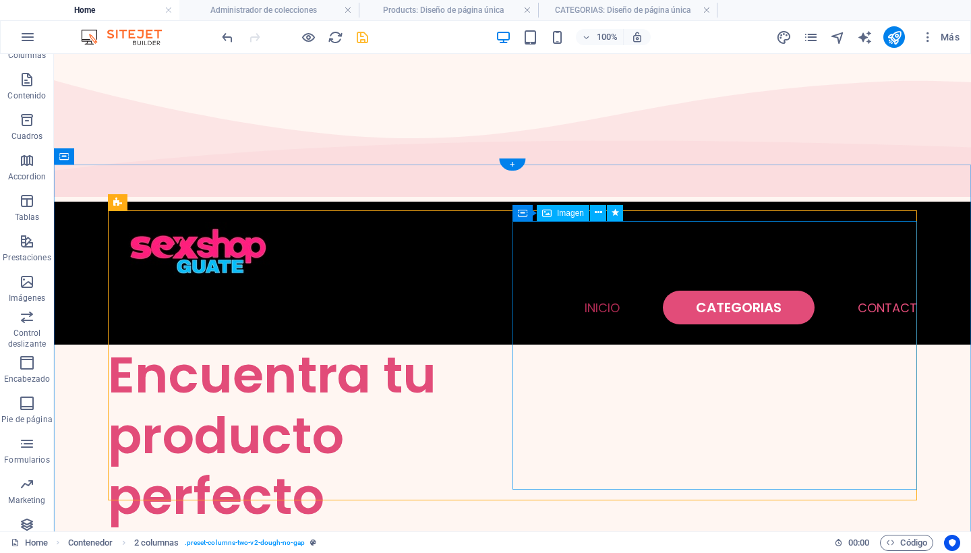
scroll to position [0, 0]
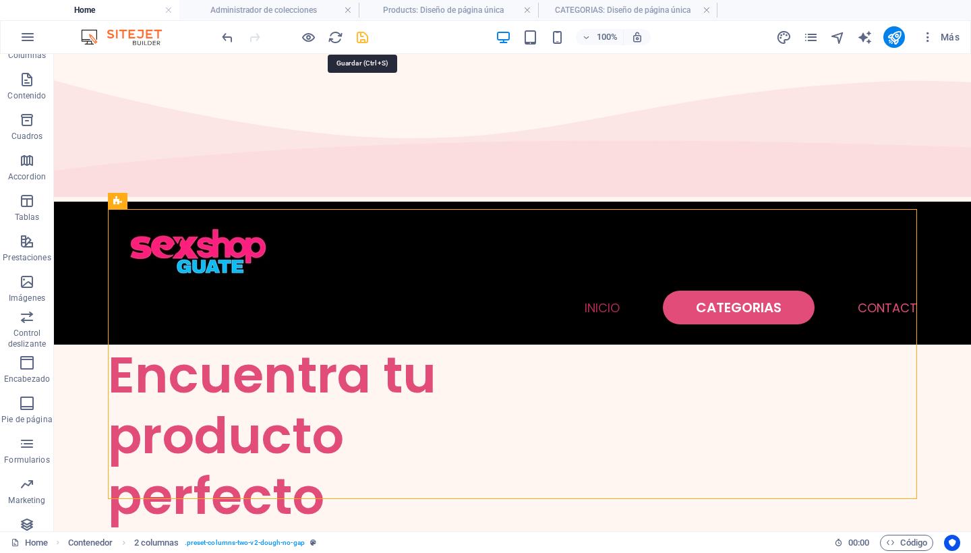
click at [362, 37] on icon "save" at bounding box center [363, 38] width 16 height 16
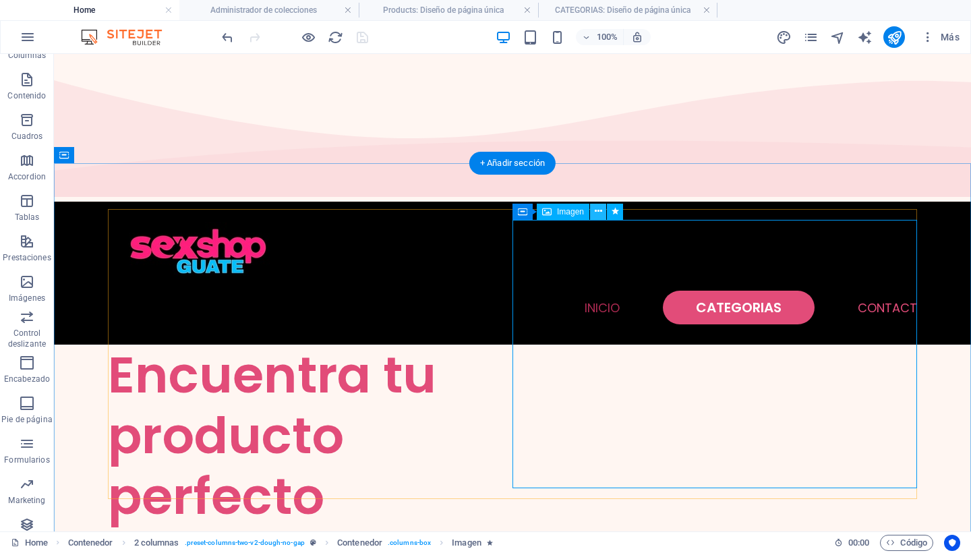
click at [598, 212] on icon at bounding box center [598, 211] width 7 height 14
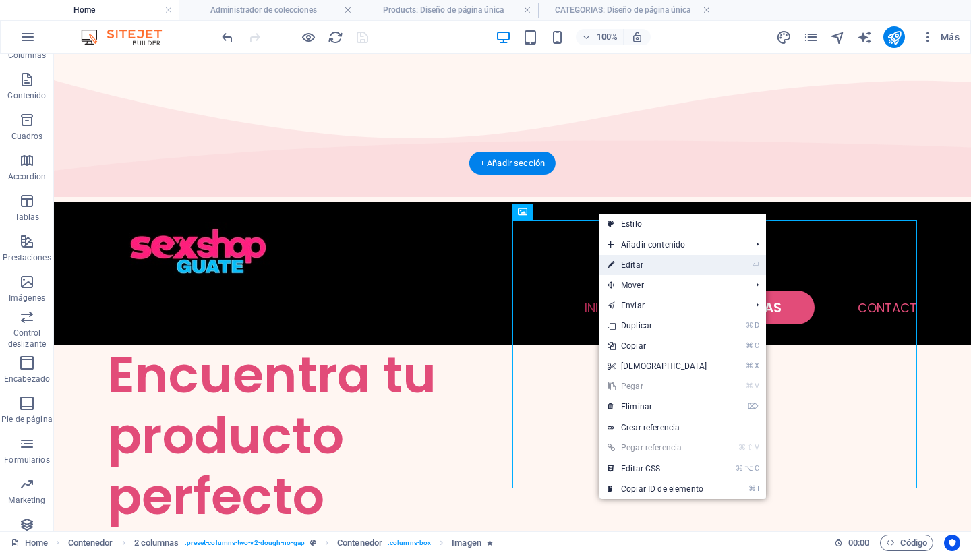
click at [637, 262] on link "⏎ Editar" at bounding box center [657, 265] width 116 height 20
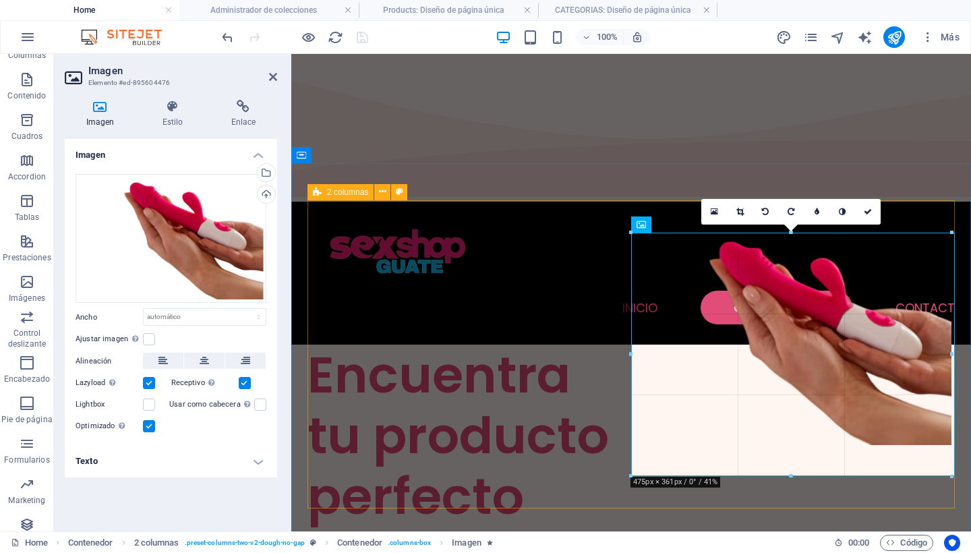
drag, startPoint x: 793, startPoint y: 461, endPoint x: 834, endPoint y: 489, distance: 49.9
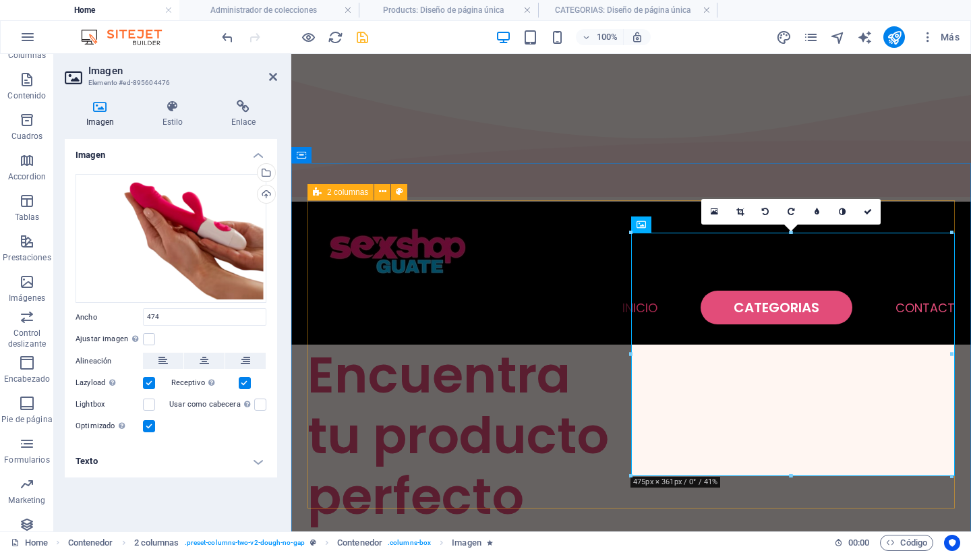
type input "474"
select select "px"
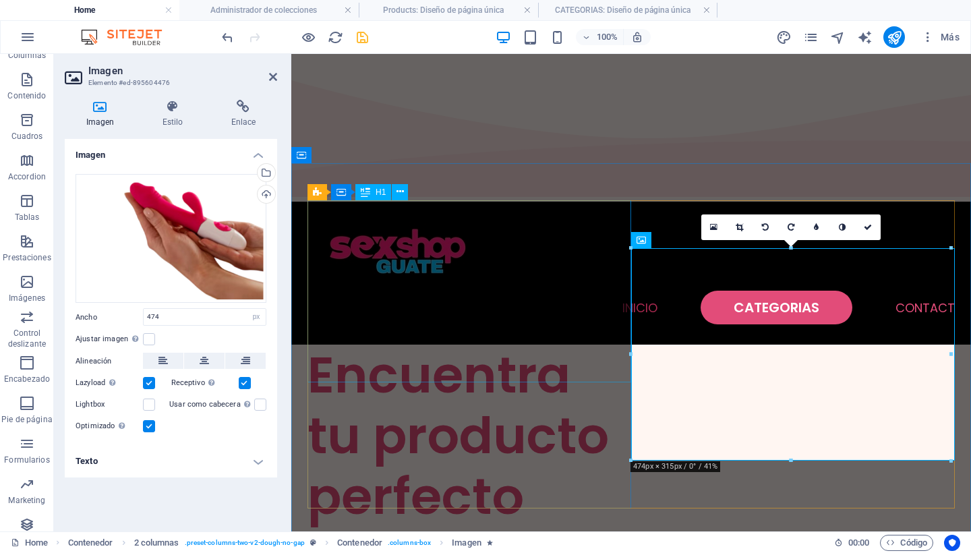
click at [623, 345] on div "Encuentra tu producto perfecto" at bounding box center [469, 436] width 324 height 182
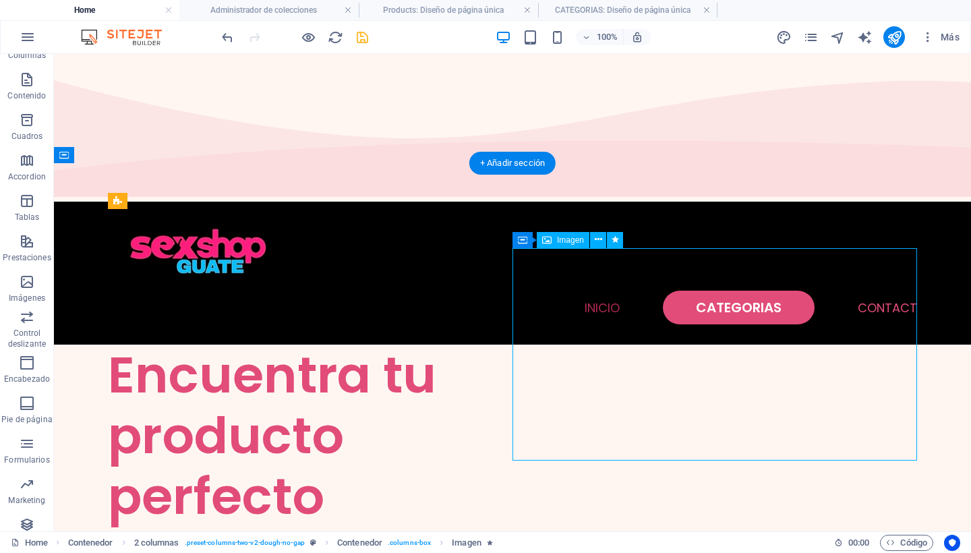
drag, startPoint x: 785, startPoint y: 352, endPoint x: 807, endPoint y: 351, distance: 22.3
click at [597, 237] on icon at bounding box center [598, 240] width 7 height 14
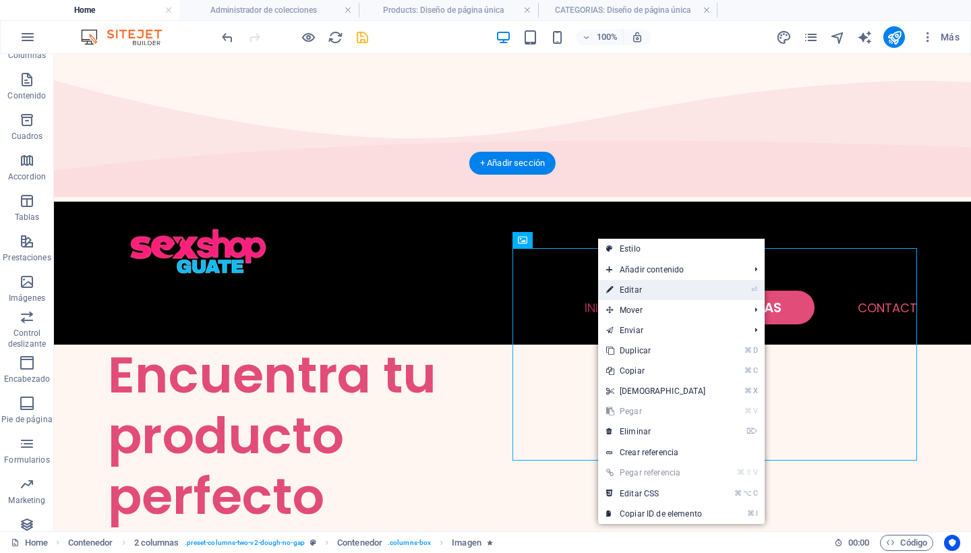
click at [629, 289] on link "⏎ Editar" at bounding box center [656, 290] width 116 height 20
select select "px"
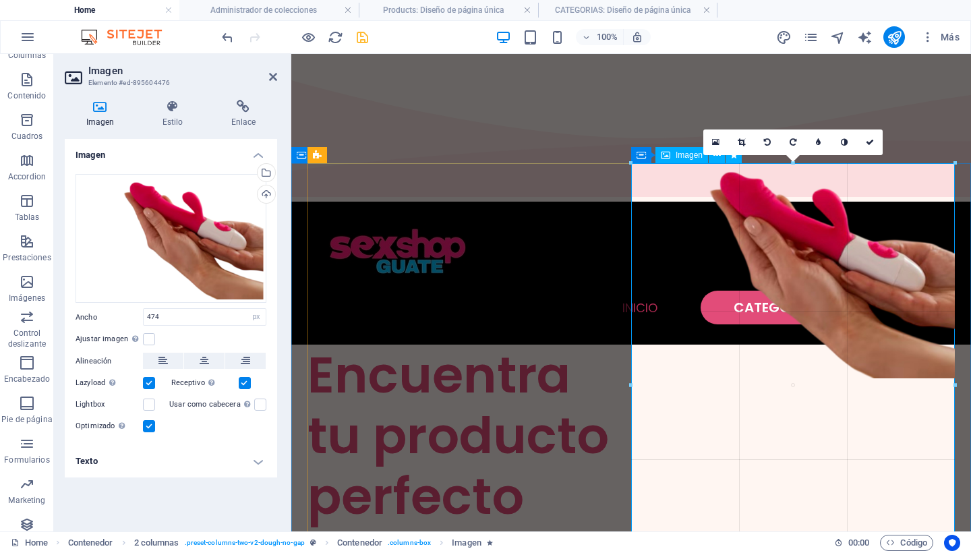
drag, startPoint x: 951, startPoint y: 353, endPoint x: 956, endPoint y: 364, distance: 12.1
type input "480"
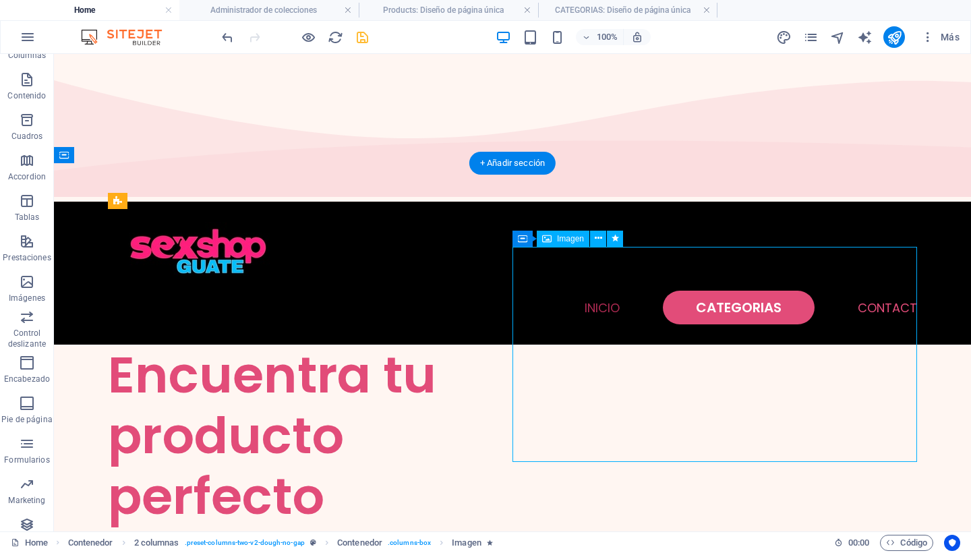
drag, startPoint x: 742, startPoint y: 318, endPoint x: 753, endPoint y: 318, distance: 11.5
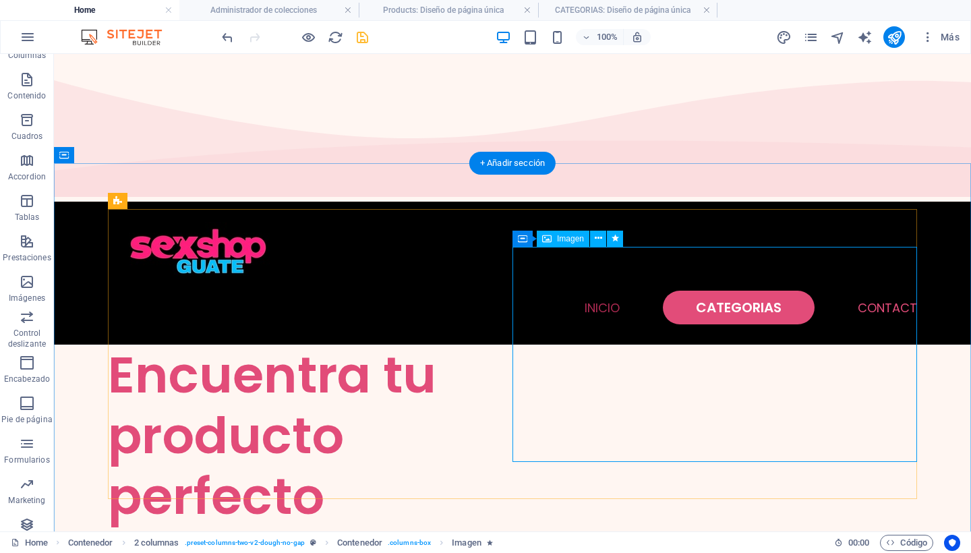
select select "px"
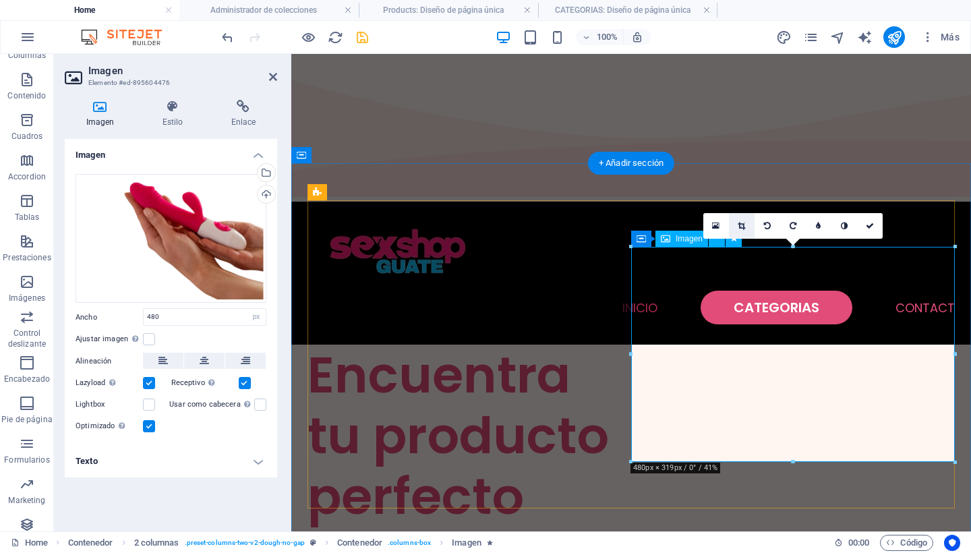
click at [740, 220] on link at bounding box center [742, 226] width 26 height 26
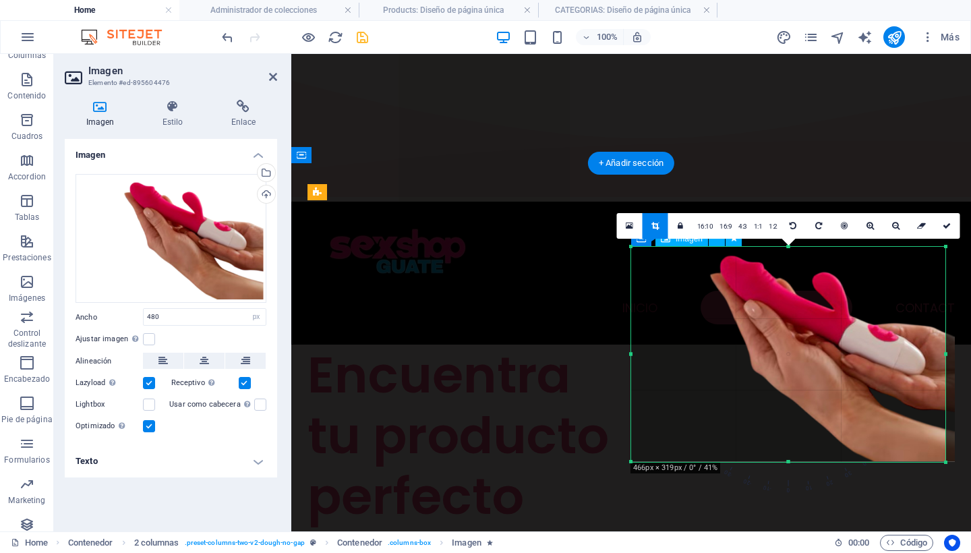
drag, startPoint x: 955, startPoint y: 353, endPoint x: 945, endPoint y: 353, distance: 9.5
click at [945, 353] on div at bounding box center [945, 354] width 5 height 215
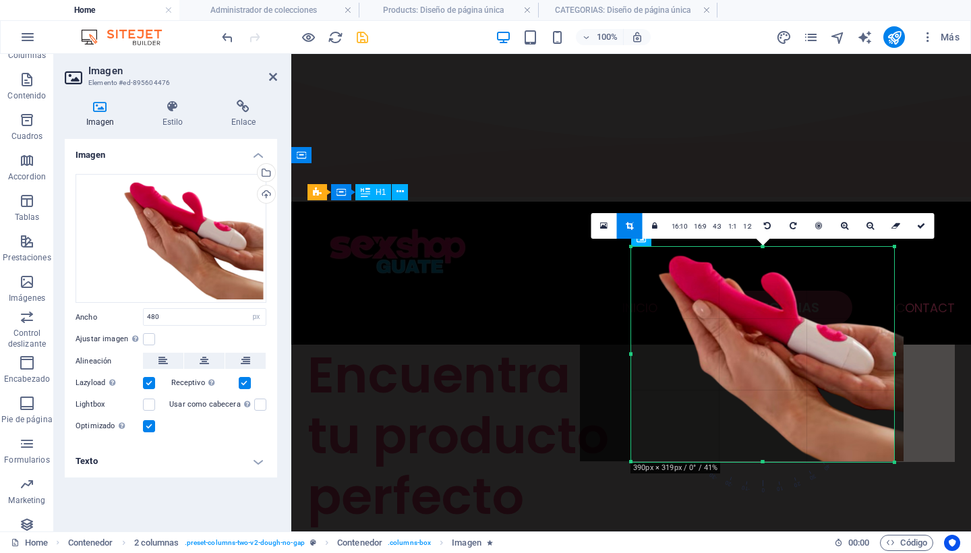
drag, startPoint x: 630, startPoint y: 355, endPoint x: 682, endPoint y: 357, distance: 51.3
click at [682, 357] on div "180 170 160 150 140 130 120 110 100 90 80 70 60 50 40 30 20 10 0 -10 -20 -30 -4…" at bounding box center [762, 354] width 263 height 215
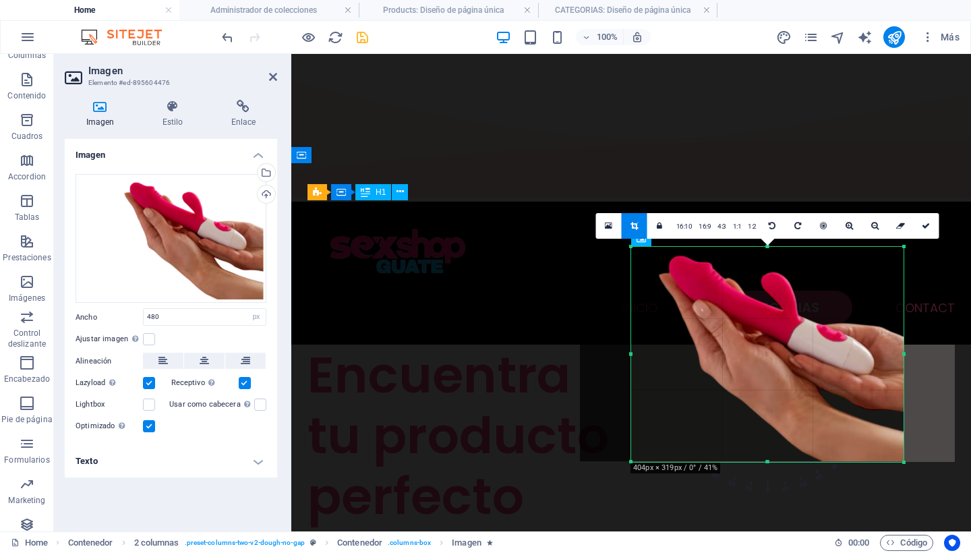
drag, startPoint x: 899, startPoint y: 355, endPoint x: 908, endPoint y: 355, distance: 9.5
click at [904, 355] on div "180 170 160 150 140 130 120 110 100 90 80 70 60 50 40 30 20 10 0 -10 -20 -30 -4…" at bounding box center [767, 354] width 272 height 215
click at [930, 225] on link at bounding box center [927, 226] width 26 height 26
type input "404"
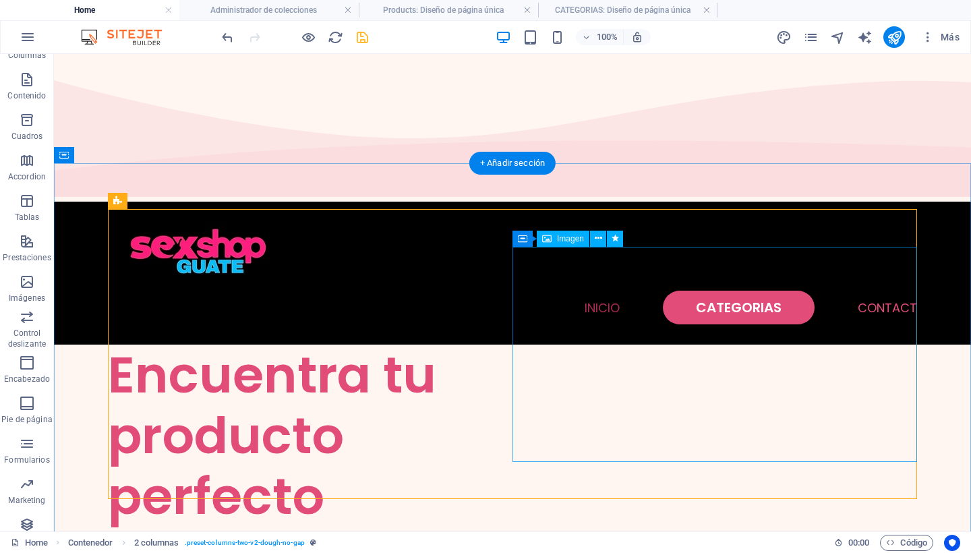
click at [588, 235] on icon at bounding box center [588, 238] width 7 height 14
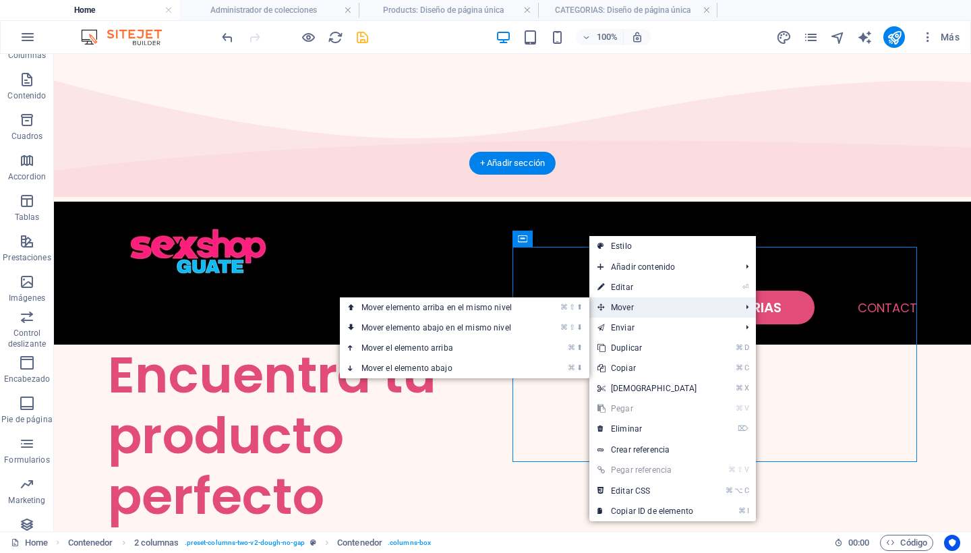
click at [626, 306] on span "Mover" at bounding box center [662, 307] width 146 height 20
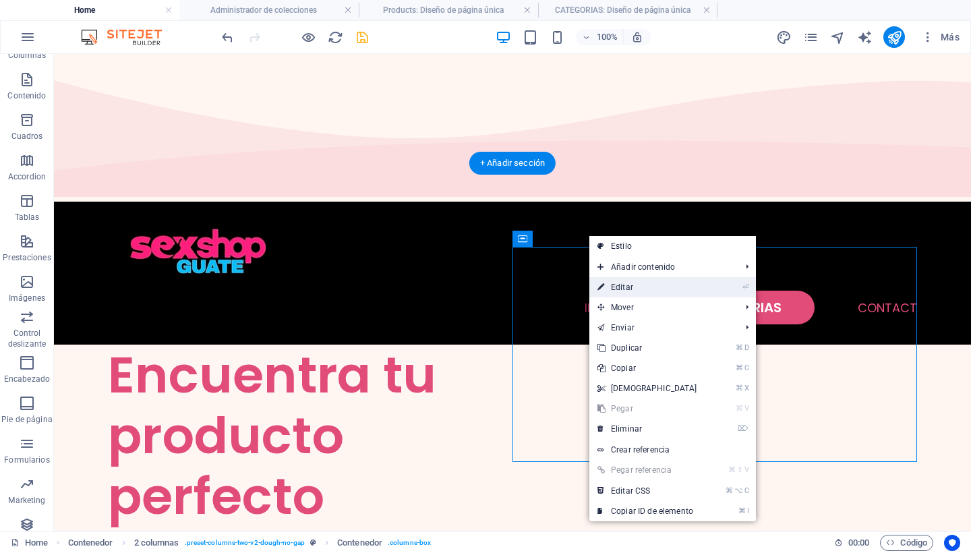
click at [624, 283] on link "⏎ Editar" at bounding box center [647, 287] width 116 height 20
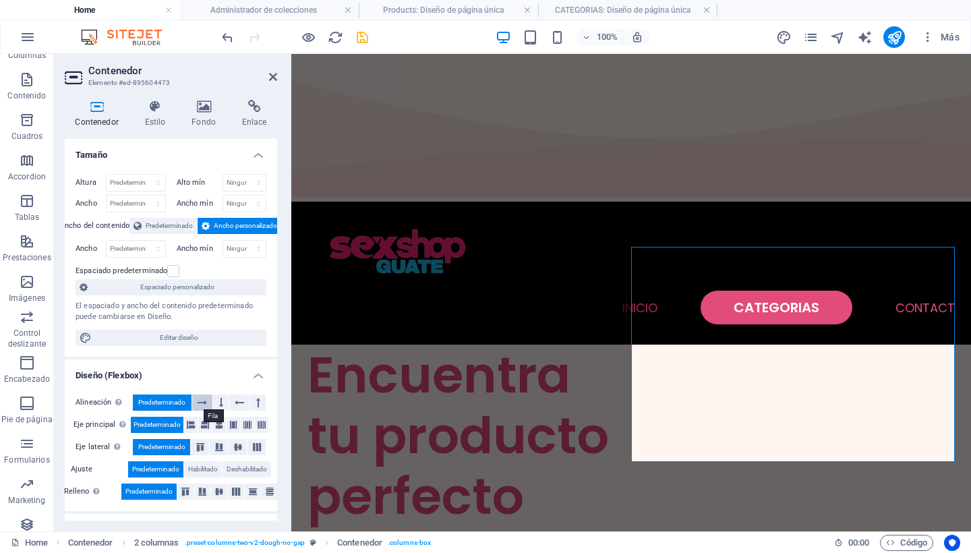
click at [202, 399] on icon at bounding box center [202, 402] width 9 height 16
click at [235, 400] on icon at bounding box center [239, 402] width 9 height 16
click at [261, 423] on icon at bounding box center [262, 425] width 8 height 16
click at [191, 421] on icon at bounding box center [191, 425] width 8 height 16
click at [202, 401] on icon at bounding box center [202, 402] width 9 height 16
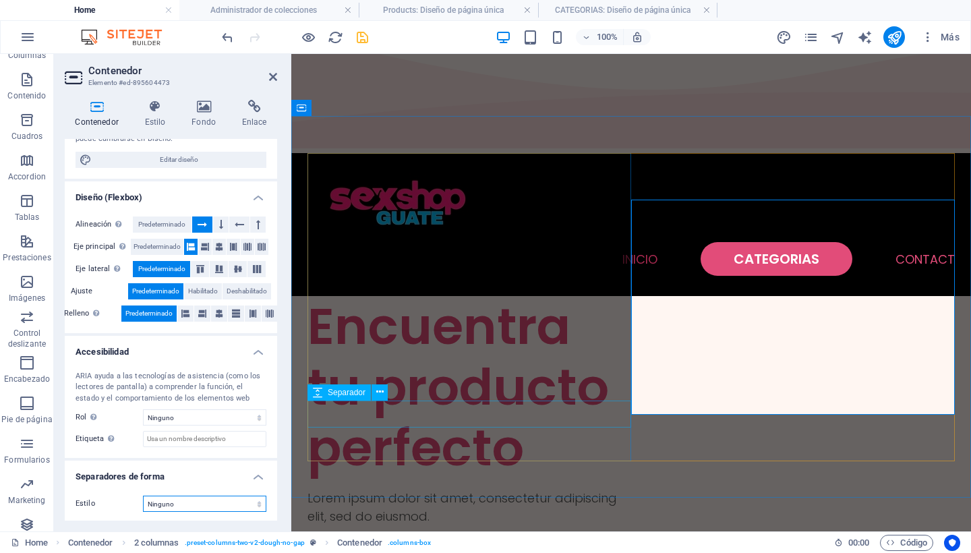
scroll to position [49, 0]
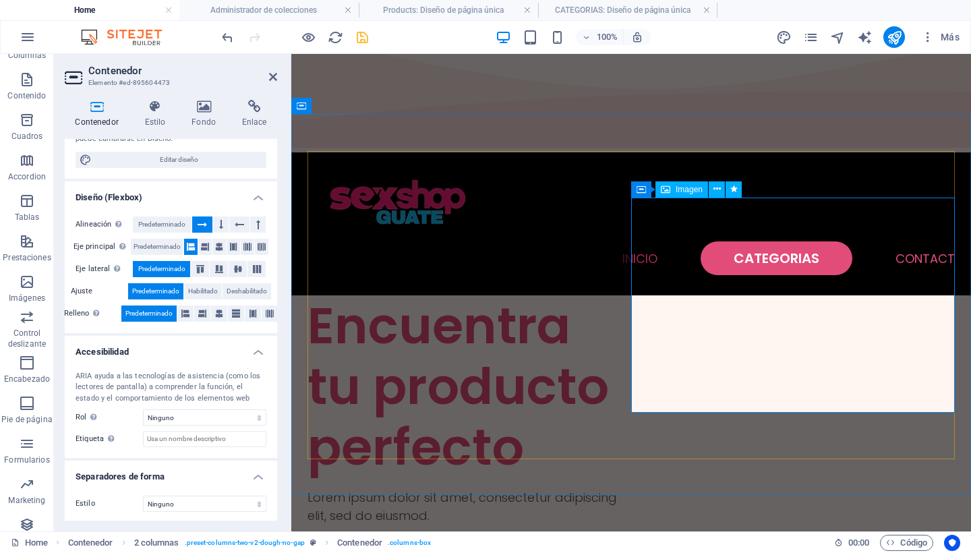
click at [721, 188] on button at bounding box center [717, 189] width 16 height 16
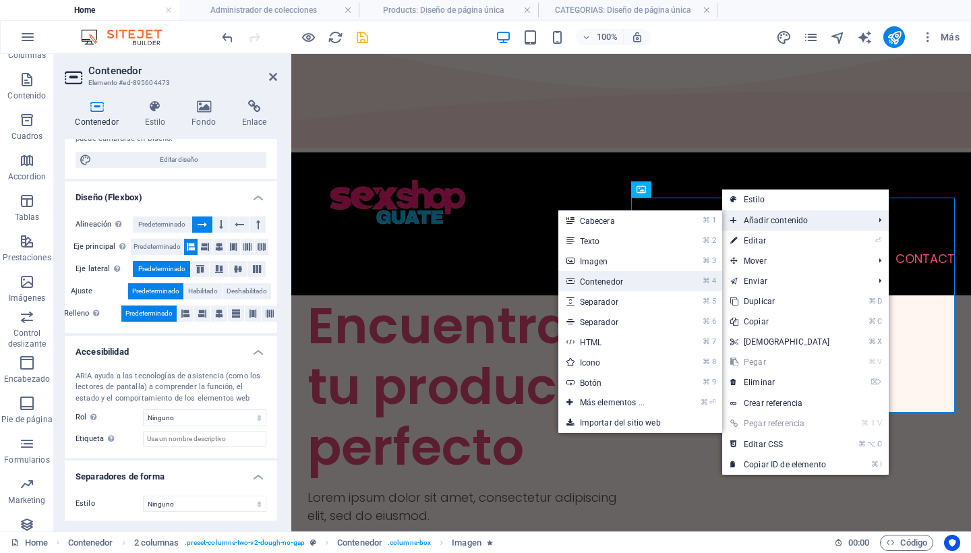
click at [600, 282] on link "⌘ 4 Contenedor" at bounding box center [614, 281] width 113 height 20
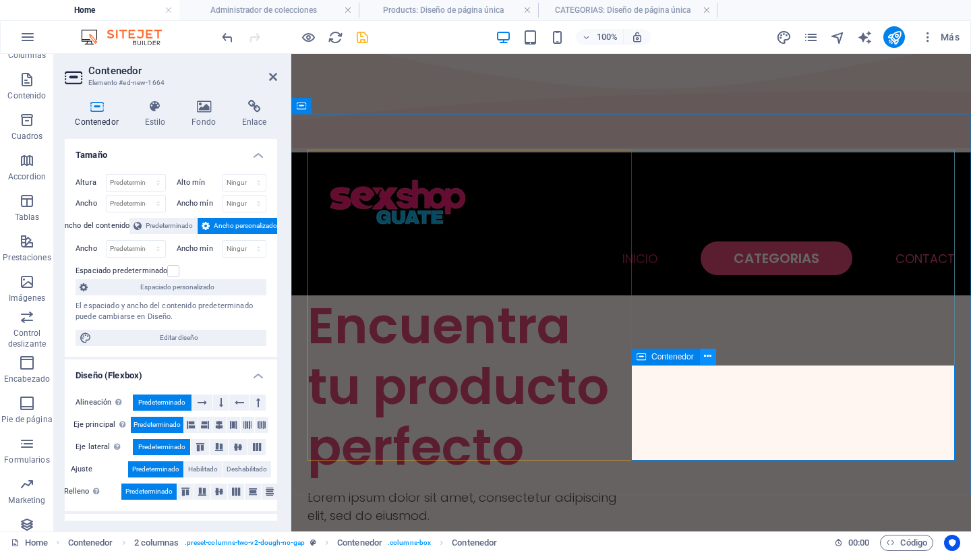
click at [705, 354] on icon at bounding box center [707, 356] width 7 height 14
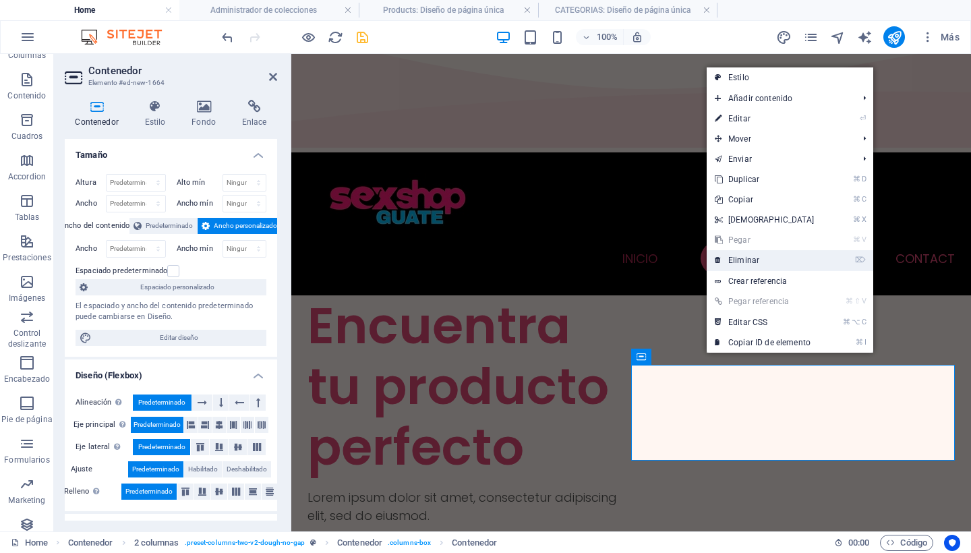
click at [744, 255] on link "⌦ Eliminar" at bounding box center [765, 260] width 116 height 20
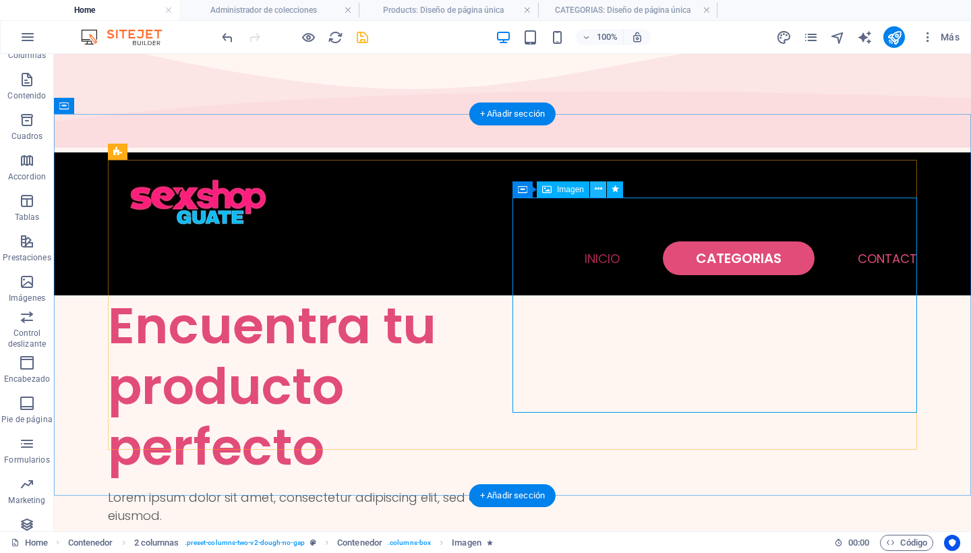
click at [596, 187] on icon at bounding box center [598, 189] width 7 height 14
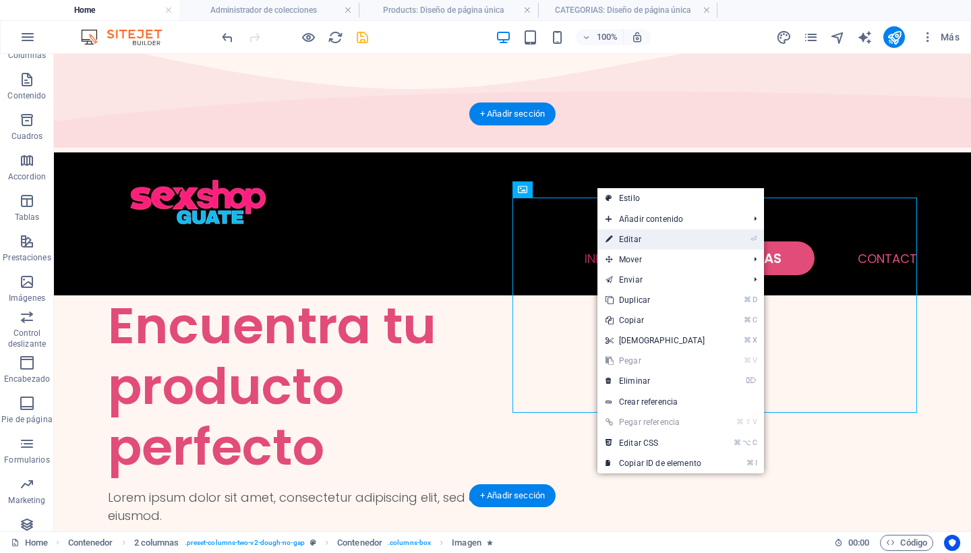
click at [635, 237] on link "⏎ Editar" at bounding box center [655, 239] width 116 height 20
select select "px"
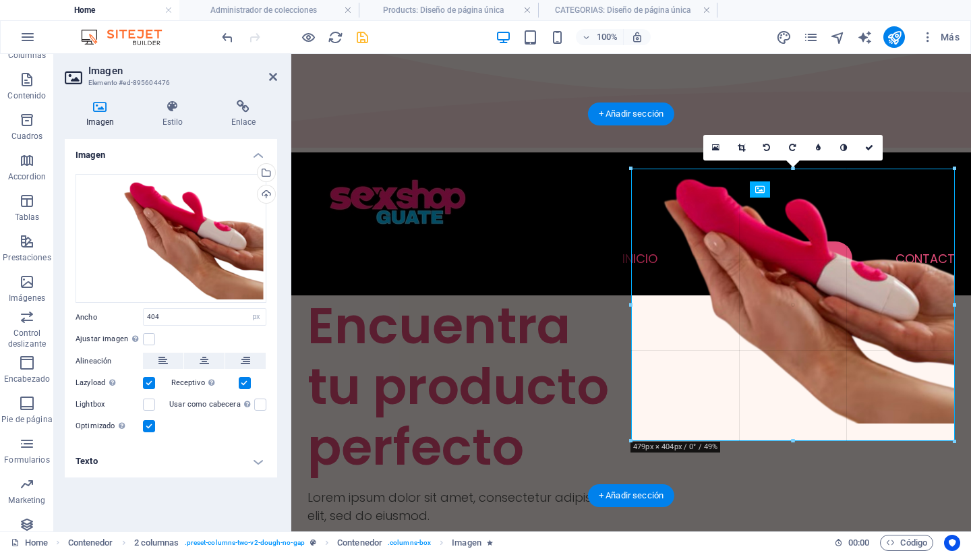
drag, startPoint x: 904, startPoint y: 302, endPoint x: 957, endPoint y: 305, distance: 53.3
type input "479"
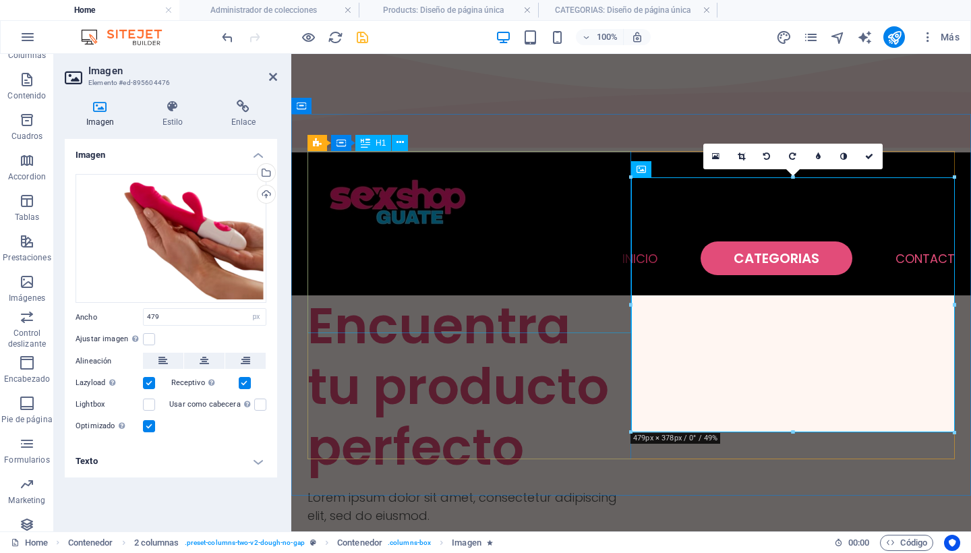
click at [611, 316] on div "Encuentra tu producto perfecto" at bounding box center [469, 386] width 324 height 182
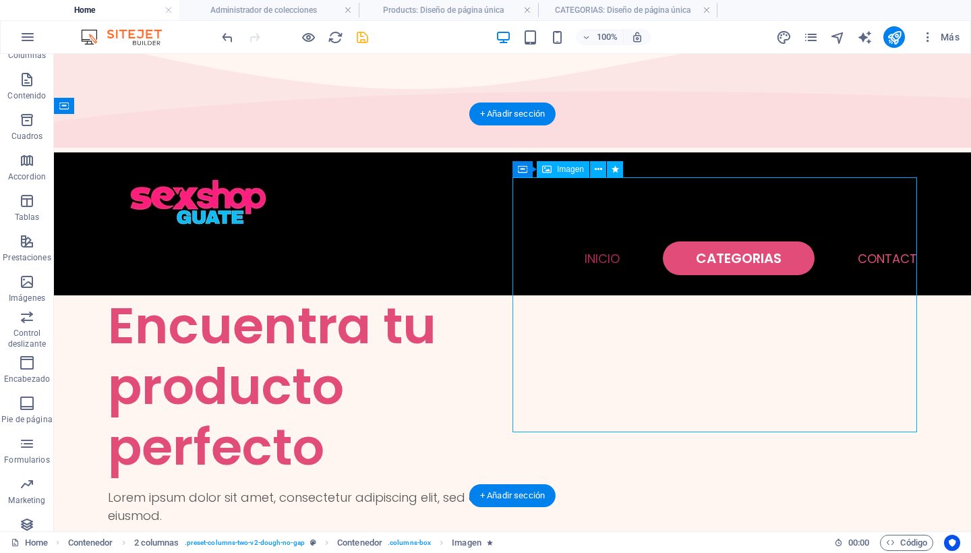
click at [599, 167] on icon at bounding box center [598, 170] width 7 height 14
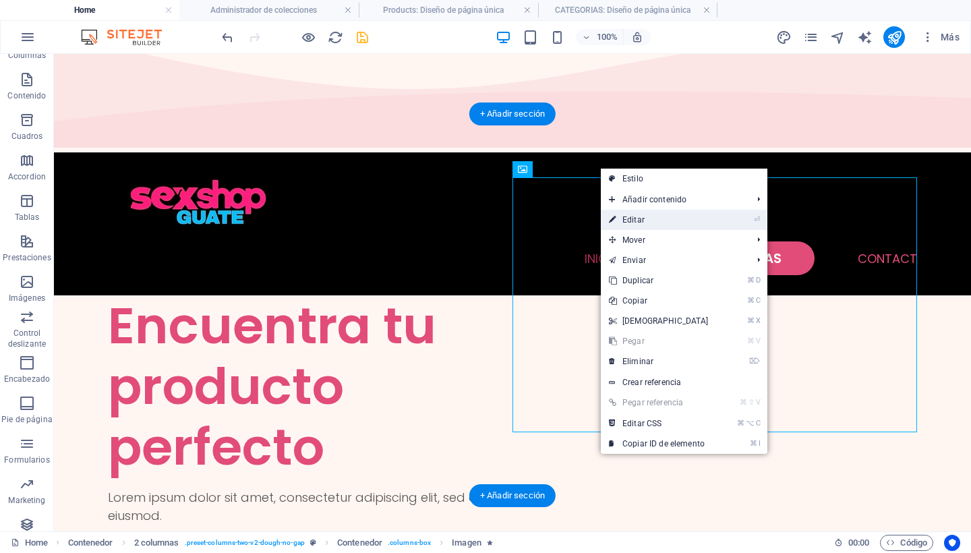
click at [638, 219] on link "⏎ Editar" at bounding box center [659, 220] width 116 height 20
select select "px"
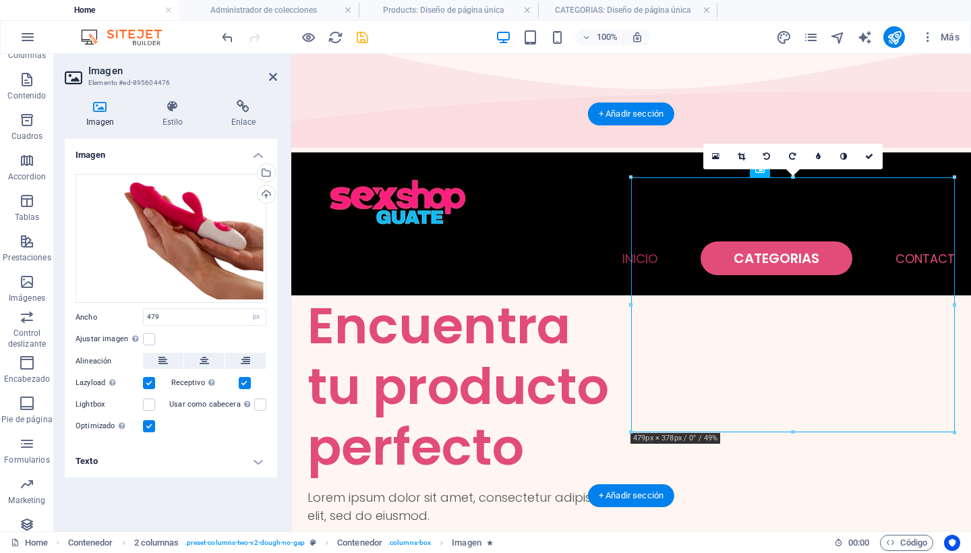
drag, startPoint x: 916, startPoint y: 267, endPoint x: 848, endPoint y: 264, distance: 68.9
drag, startPoint x: 849, startPoint y: 266, endPoint x: 825, endPoint y: 271, distance: 24.2
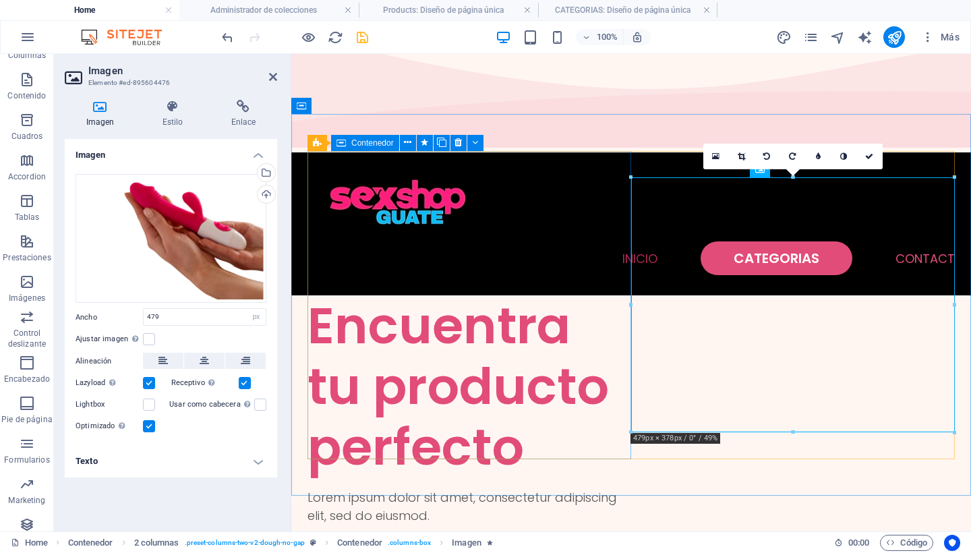
click at [597, 361] on div "Encuentra tu producto perfecto Lorem ipsum dolor sit amet, consectetur adipisci…" at bounding box center [469, 440] width 324 height 290
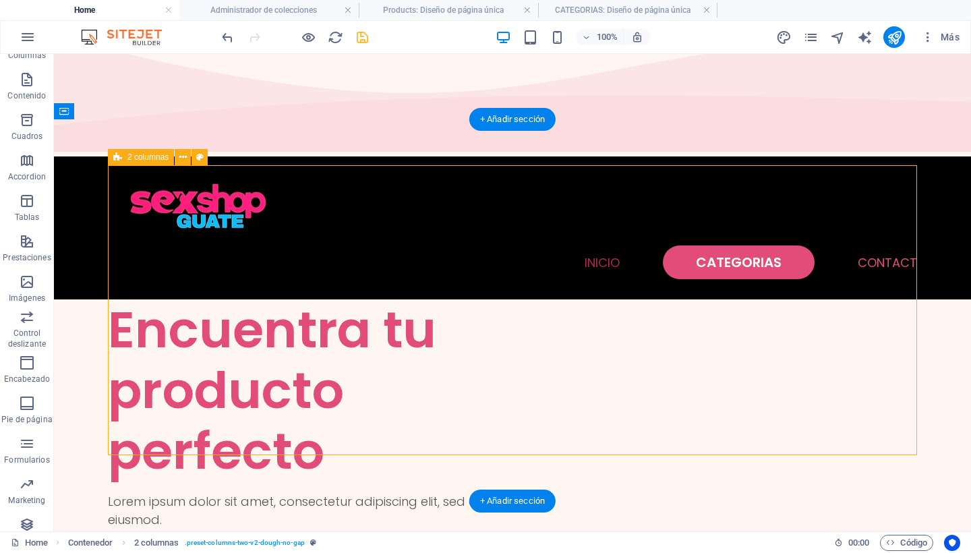
scroll to position [42, 0]
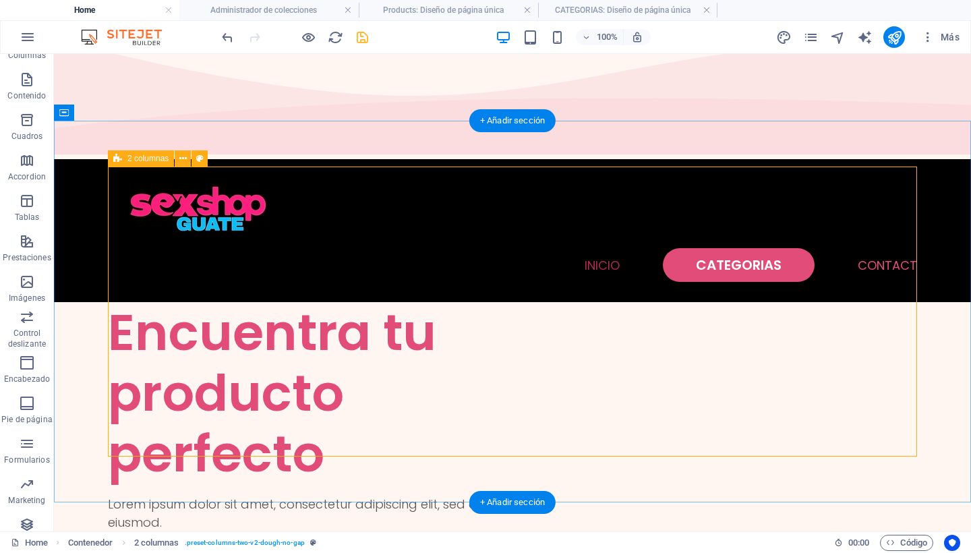
click at [181, 157] on icon at bounding box center [182, 159] width 7 height 14
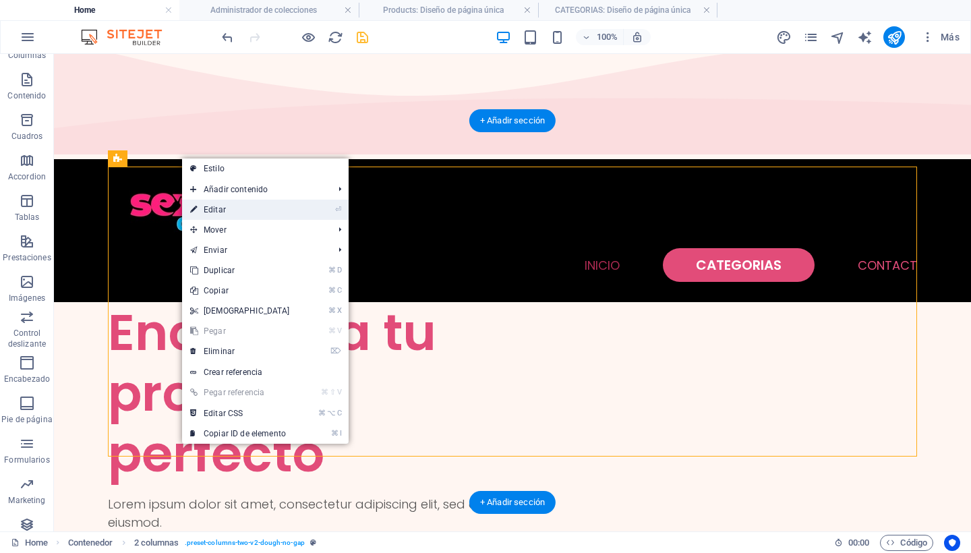
click at [220, 210] on link "⏎ Editar" at bounding box center [240, 210] width 116 height 20
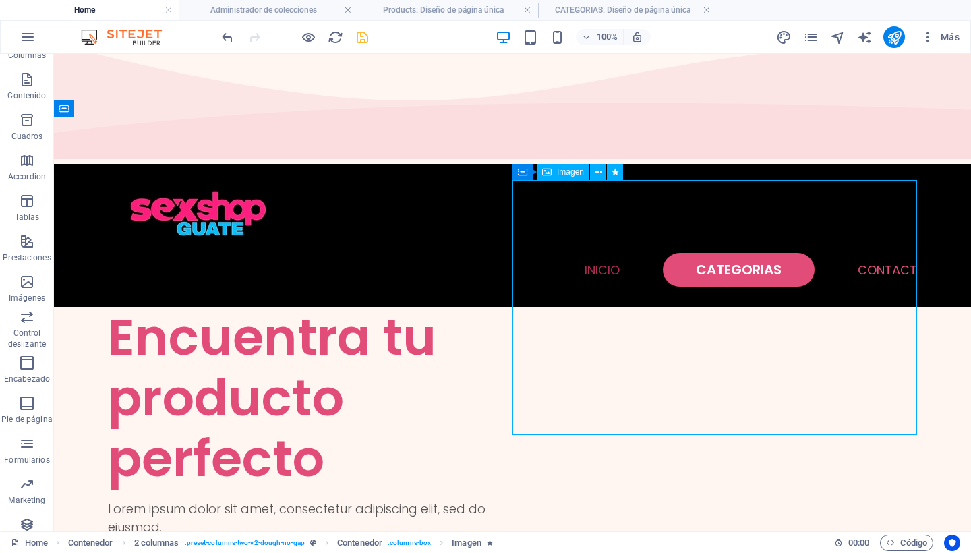
drag, startPoint x: 396, startPoint y: 328, endPoint x: 653, endPoint y: 330, distance: 256.9
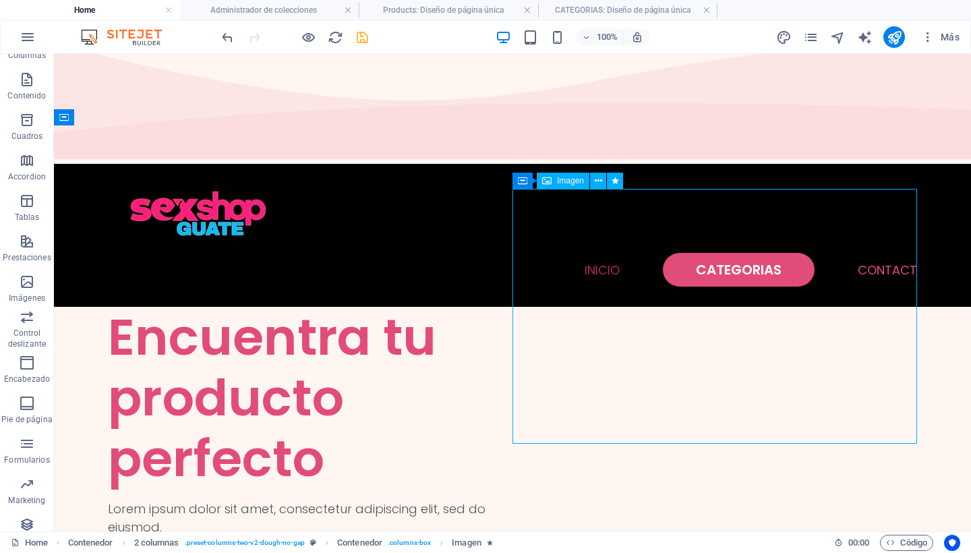
drag, startPoint x: 665, startPoint y: 330, endPoint x: 713, endPoint y: 331, distance: 48.6
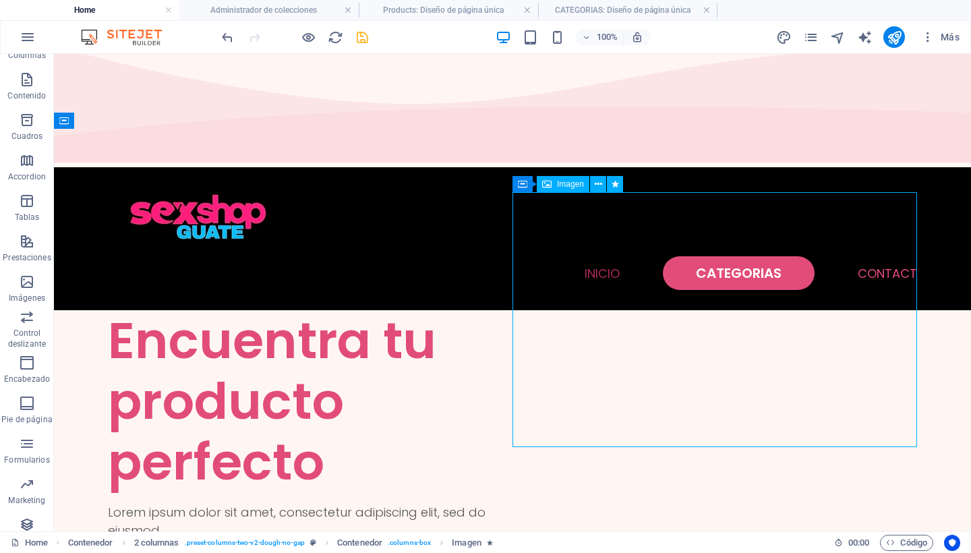
drag, startPoint x: 715, startPoint y: 330, endPoint x: 838, endPoint y: 333, distance: 123.4
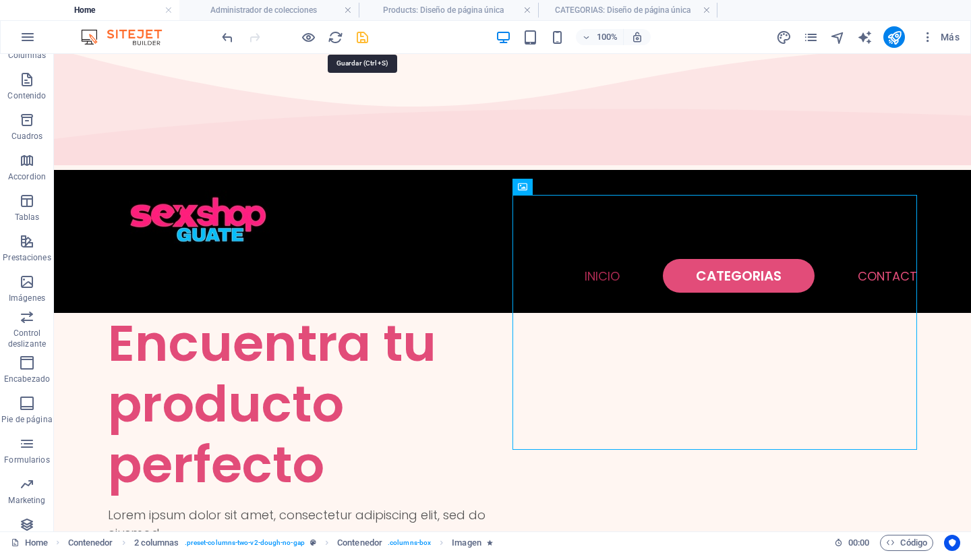
click at [363, 36] on icon "save" at bounding box center [363, 38] width 16 height 16
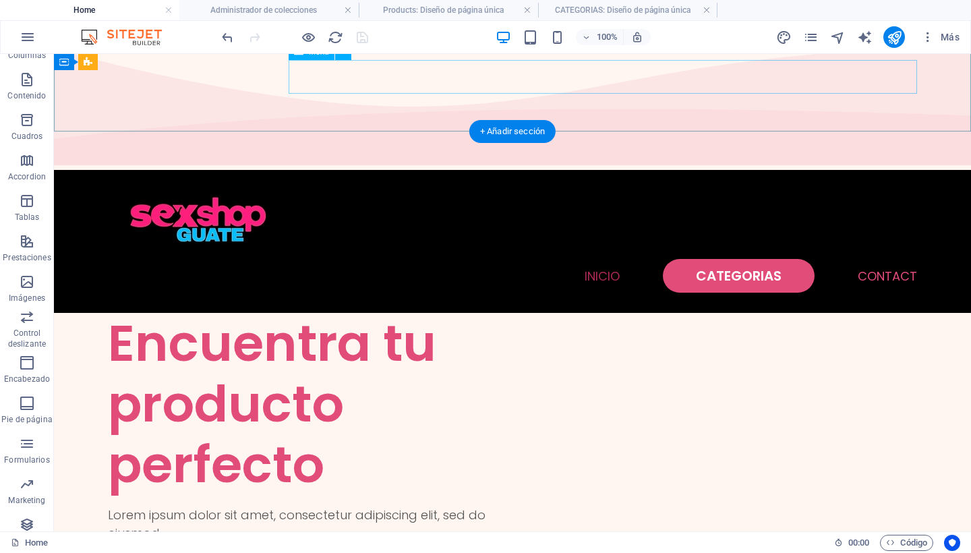
click at [603, 259] on nav "INICIO CATEGORIAS Contact" at bounding box center [512, 276] width 809 height 34
select select
select select "1"
select select
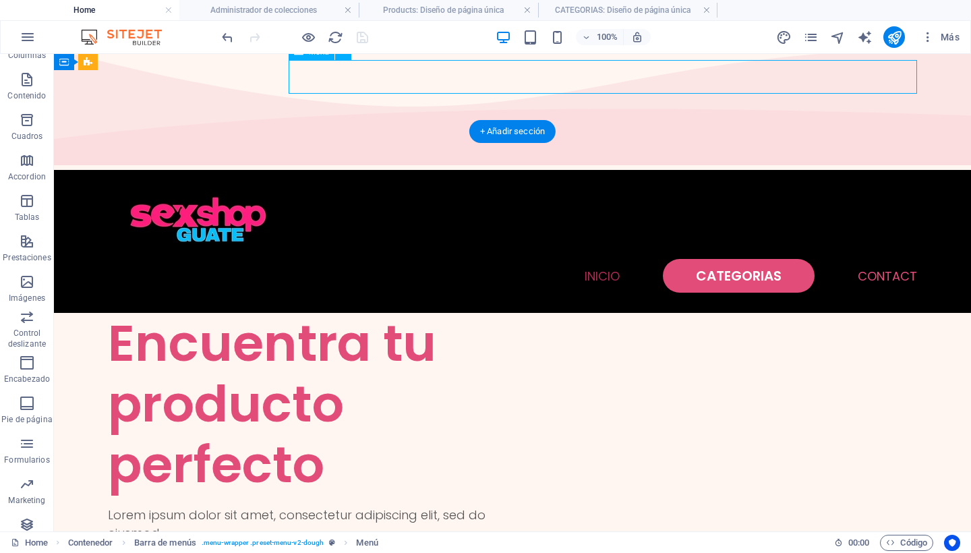
select select "default"
select select "2"
select select
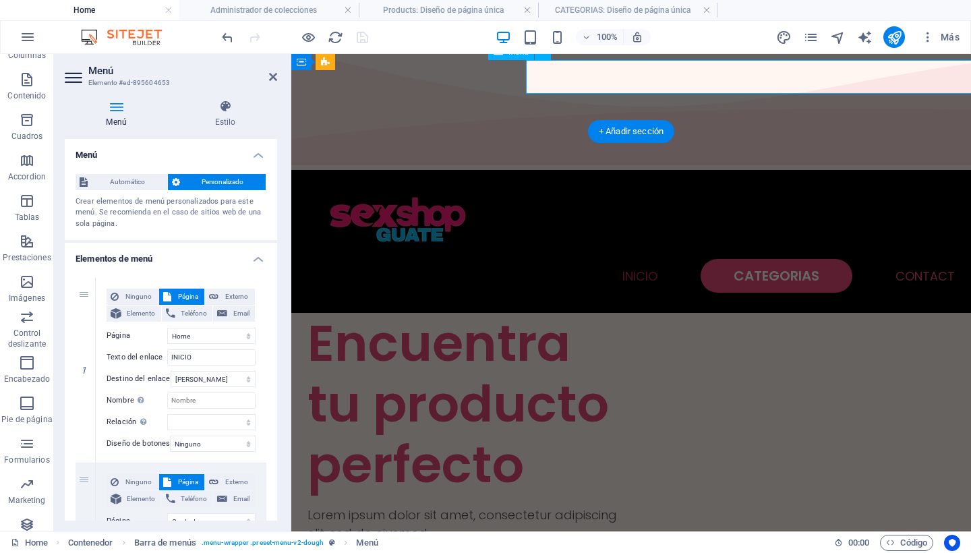
drag, startPoint x: 841, startPoint y: 78, endPoint x: 603, endPoint y: 78, distance: 237.4
click at [603, 259] on nav "INICIO CATEGORIAS Contact" at bounding box center [630, 276] width 647 height 34
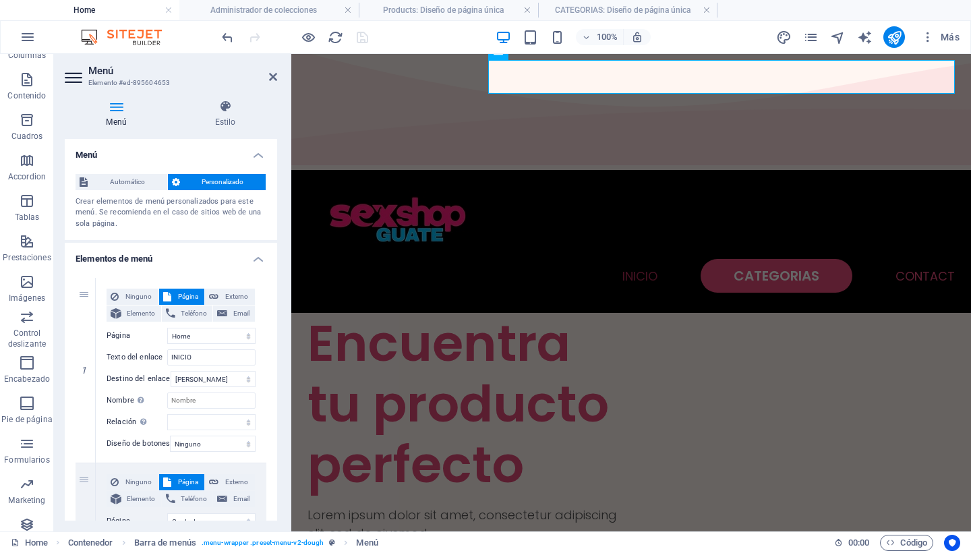
click at [121, 113] on icon at bounding box center [116, 106] width 103 height 13
click at [928, 36] on icon "button" at bounding box center [927, 36] width 13 height 13
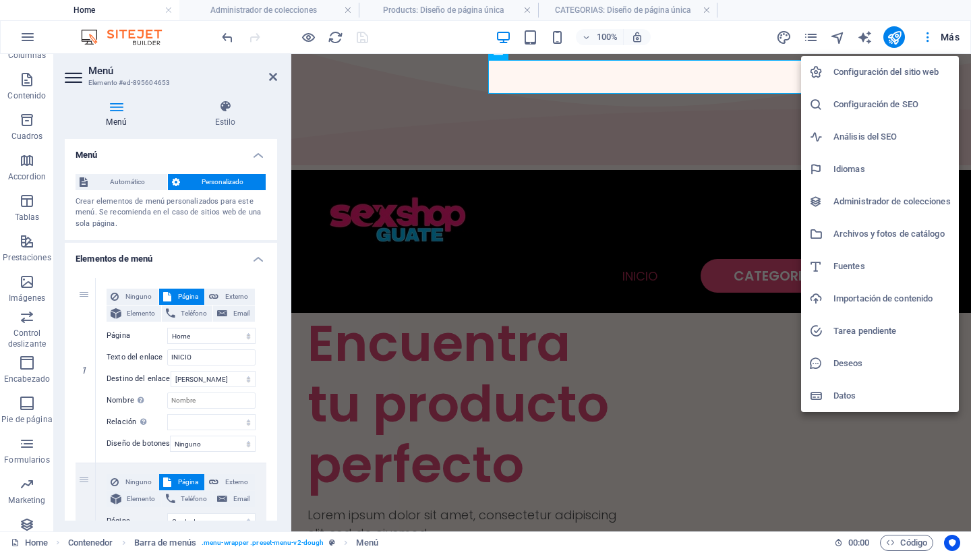
click at [860, 36] on div at bounding box center [485, 276] width 971 height 553
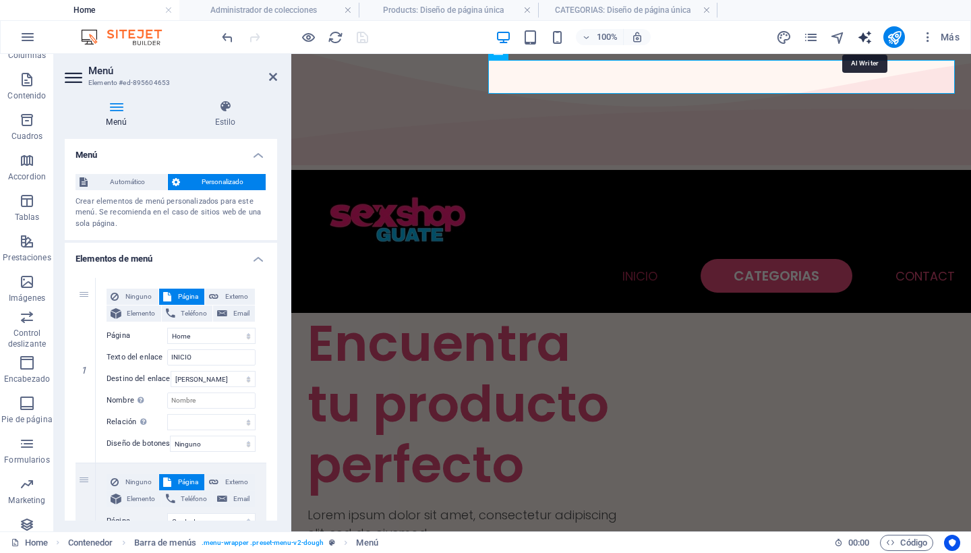
click at [862, 36] on icon "text_generator" at bounding box center [865, 38] width 16 height 16
select select "English"
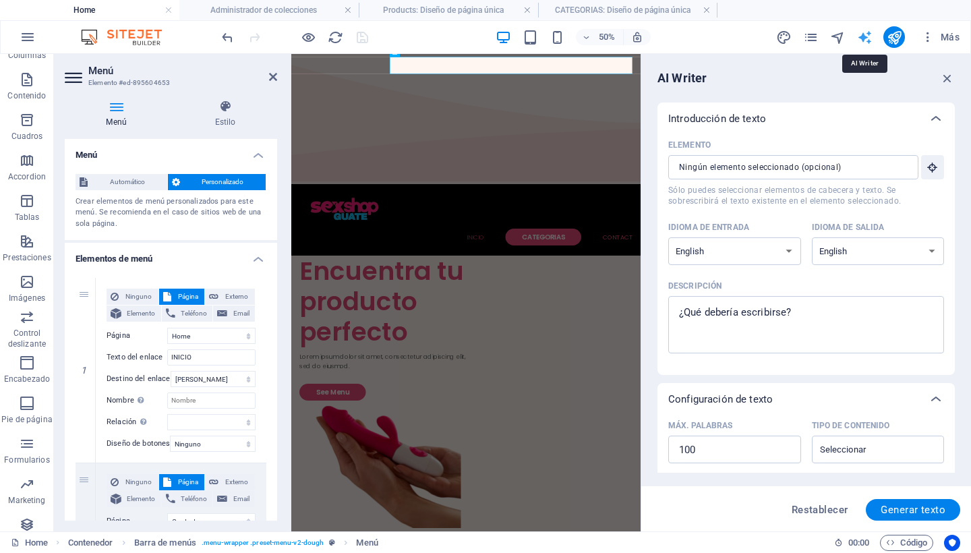
scroll to position [0, 0]
click at [949, 76] on icon "button" at bounding box center [947, 78] width 15 height 15
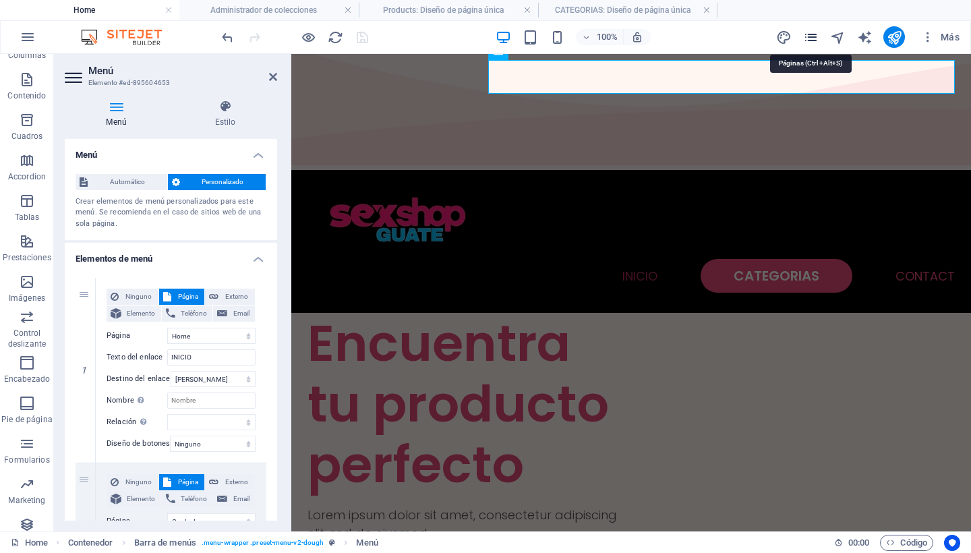
click at [810, 36] on icon "pages" at bounding box center [811, 38] width 16 height 16
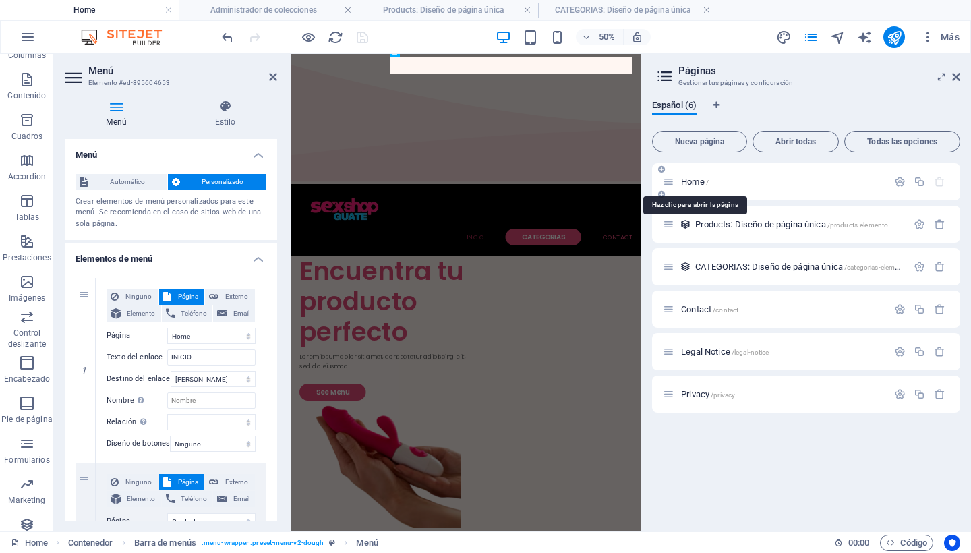
click at [695, 184] on span "Home /" at bounding box center [695, 182] width 28 height 10
click at [699, 183] on span "Home /" at bounding box center [695, 182] width 28 height 10
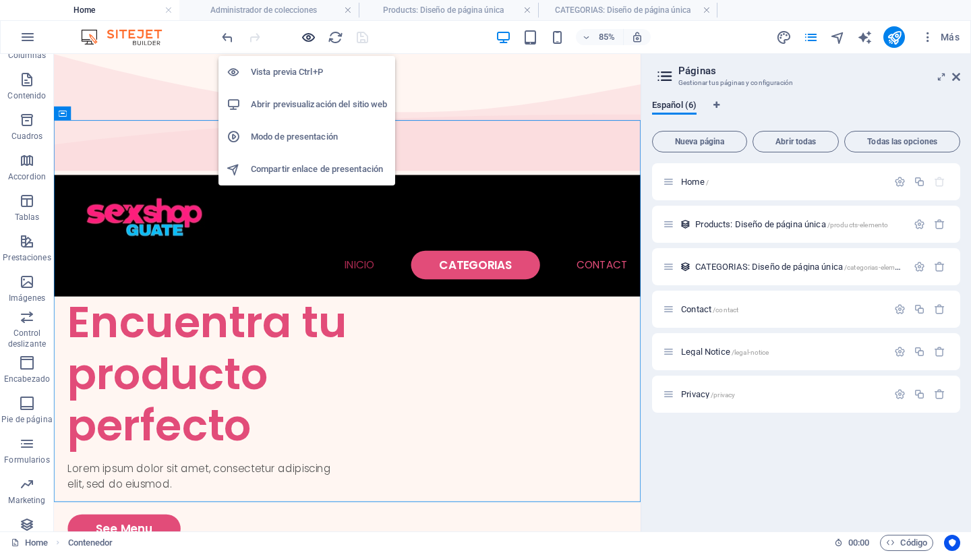
click at [309, 36] on icon "button" at bounding box center [309, 38] width 16 height 16
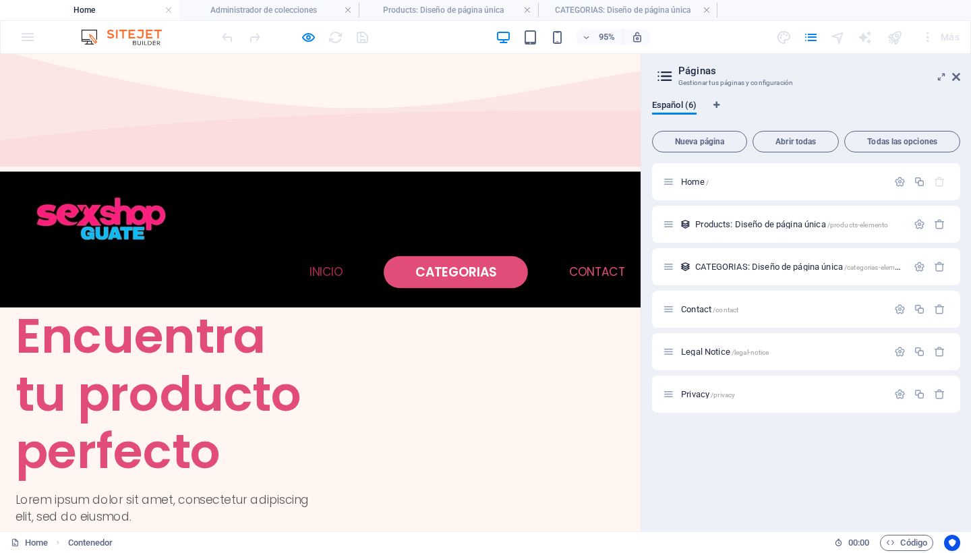
click at [335, 278] on link "INICIO" at bounding box center [343, 284] width 35 height 12
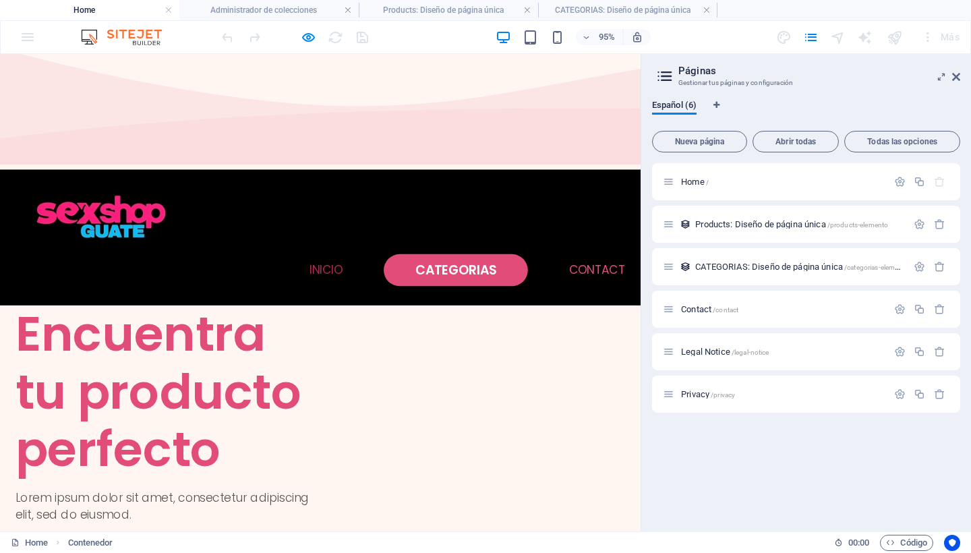
click at [336, 276] on link "INICIO" at bounding box center [343, 282] width 35 height 12
click at [417, 265] on link "CATEGORIAS" at bounding box center [480, 282] width 152 height 34
click at [957, 75] on icon at bounding box center [956, 76] width 8 height 11
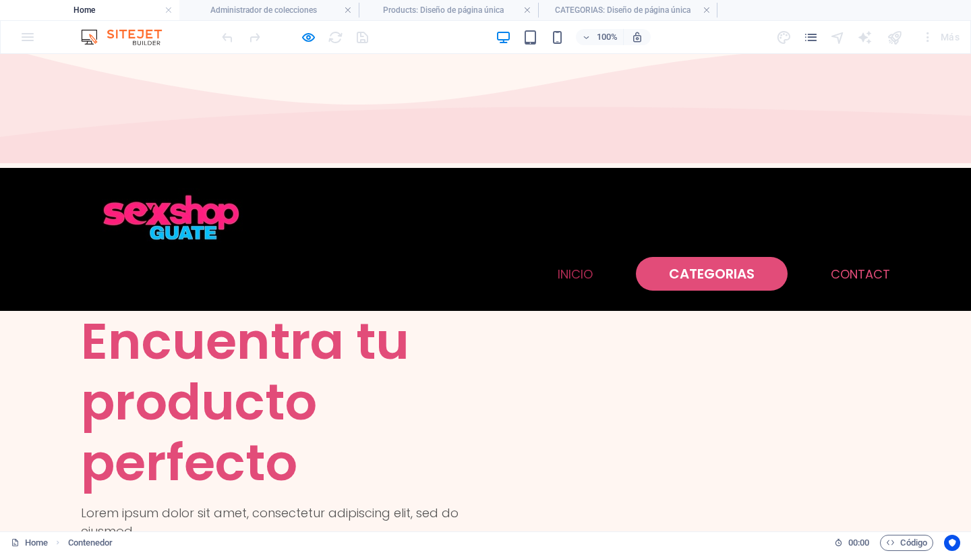
click at [577, 268] on link "INICIO" at bounding box center [575, 274] width 35 height 12
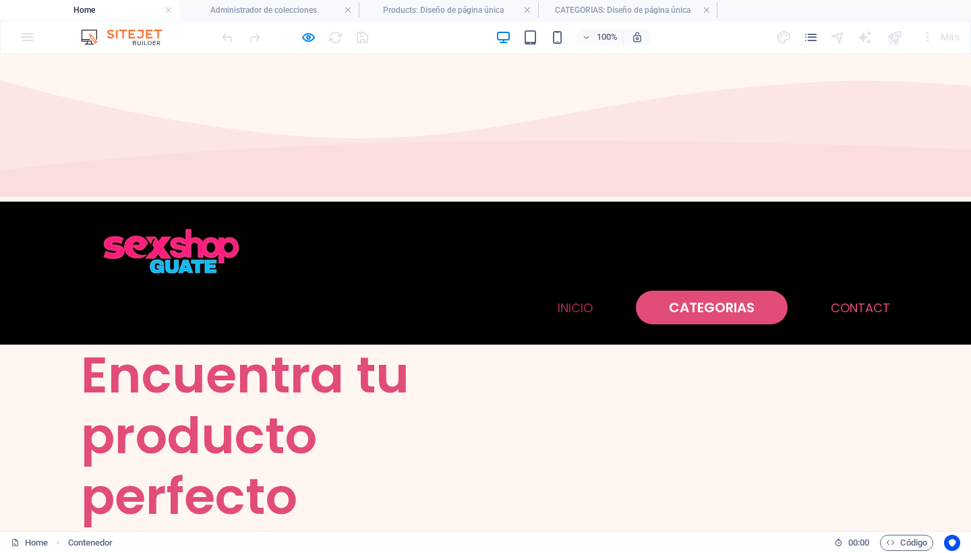
scroll to position [0, 0]
click at [699, 291] on link "CATEGORIAS" at bounding box center [712, 308] width 152 height 34
click at [142, 34] on img at bounding box center [128, 37] width 101 height 16
click at [754, 10] on ul "Home Administrador de colecciones Products: Diseño de página única CATEGORIAS: …" at bounding box center [485, 10] width 971 height 20
click at [705, 10] on link at bounding box center [707, 10] width 8 height 13
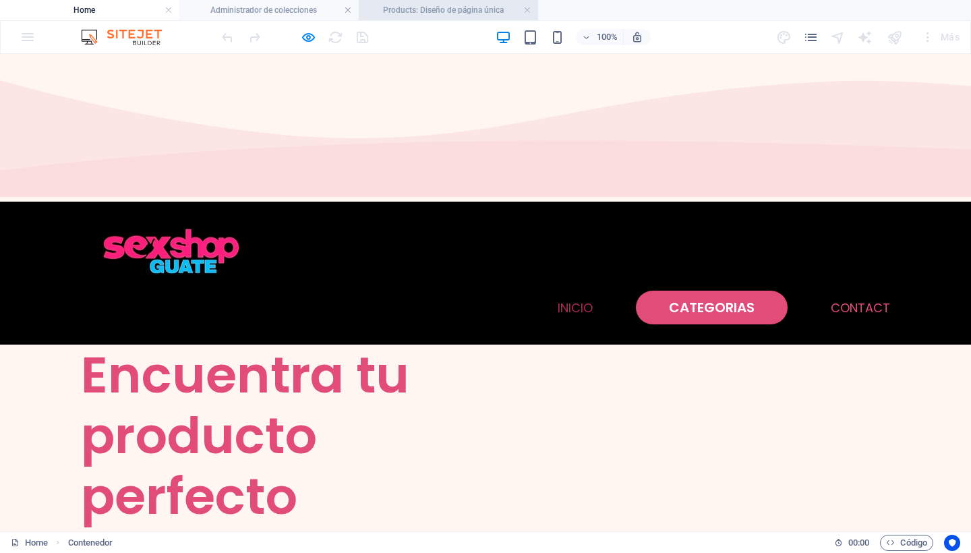
click at [479, 13] on h4 "Products: Diseño de página única" at bounding box center [448, 10] width 179 height 15
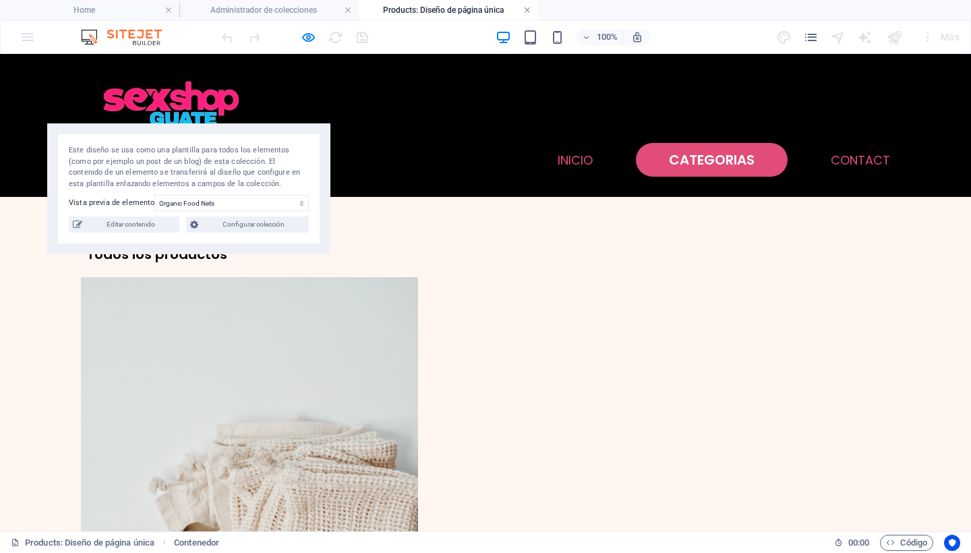
click at [527, 7] on link at bounding box center [527, 10] width 8 height 13
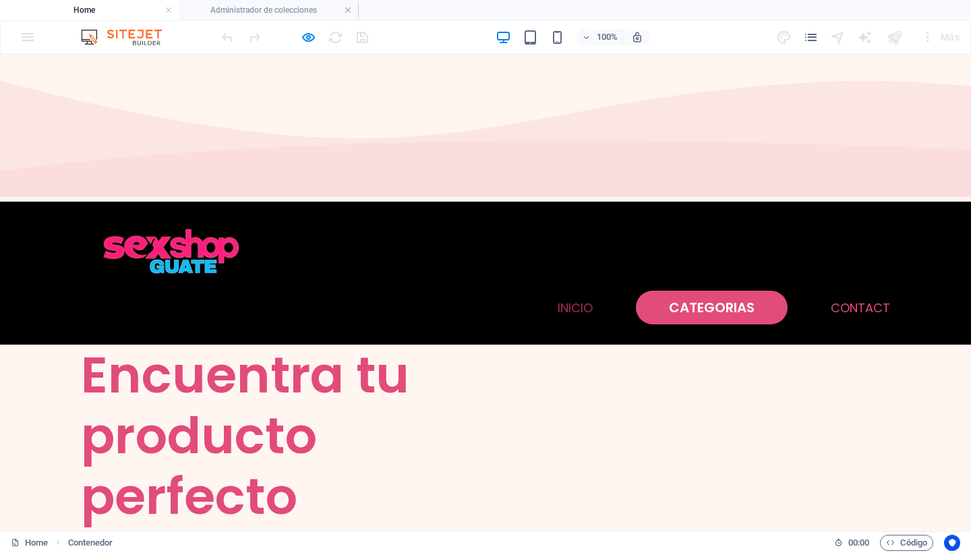
click at [554, 9] on ul "Home Administrador de colecciones" at bounding box center [485, 10] width 971 height 20
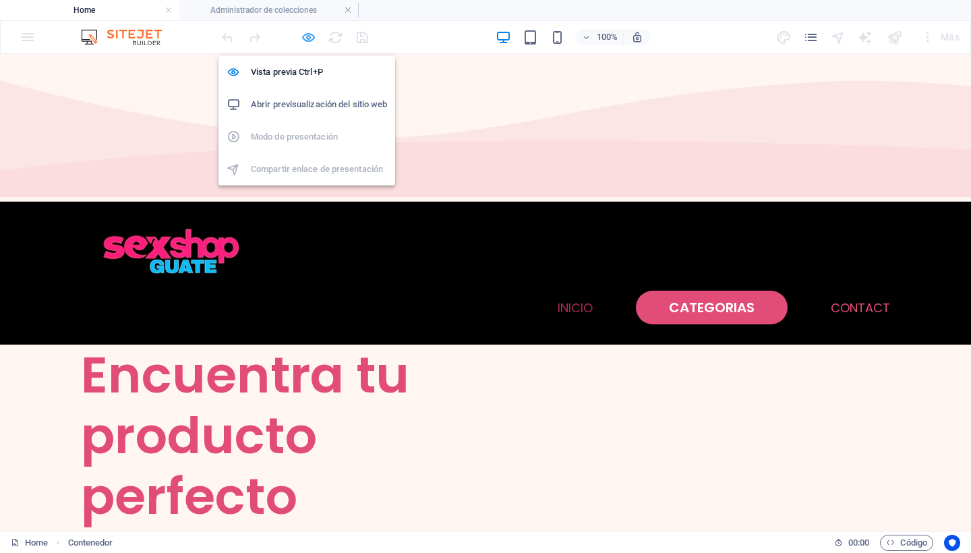
click at [308, 34] on icon "button" at bounding box center [309, 38] width 16 height 16
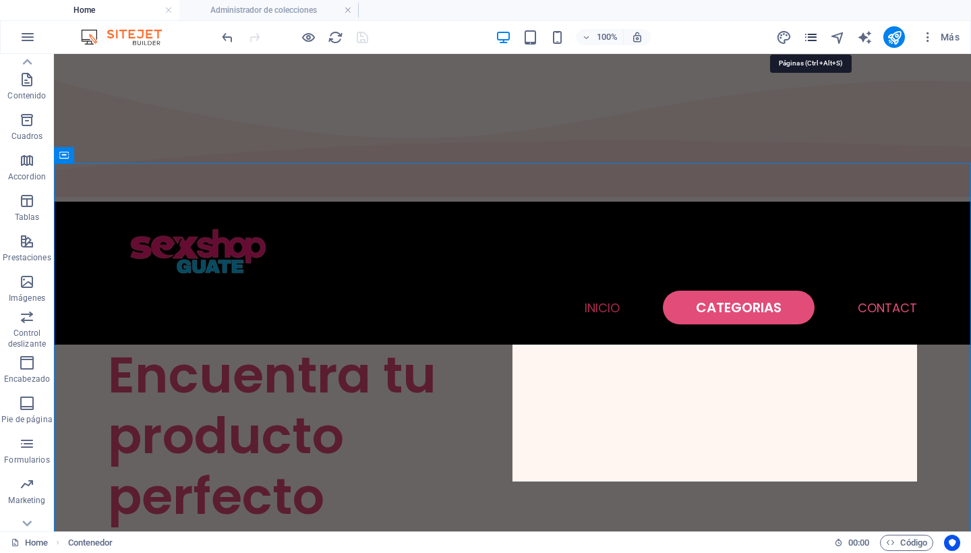
click at [810, 34] on icon "pages" at bounding box center [811, 38] width 16 height 16
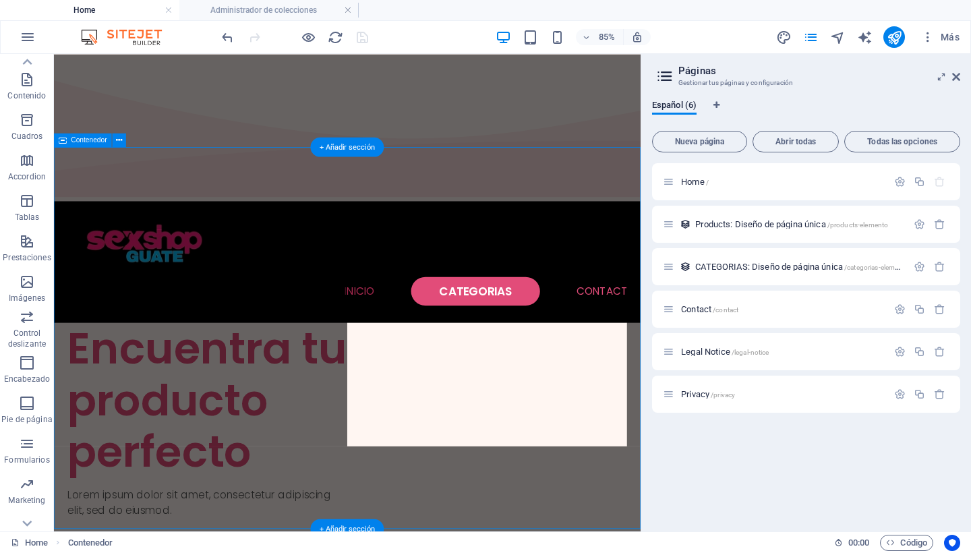
click at [956, 75] on icon at bounding box center [956, 76] width 8 height 11
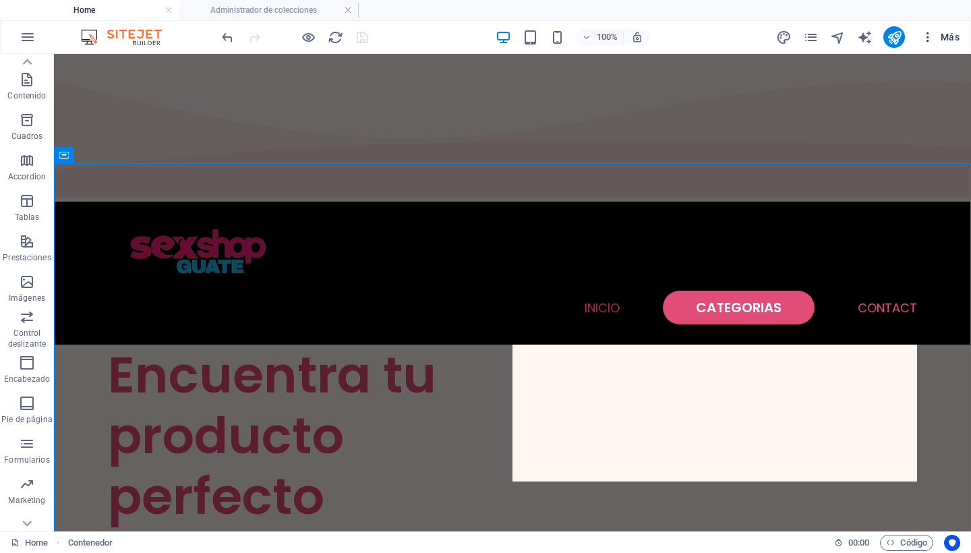
click at [949, 37] on span "Más" at bounding box center [940, 36] width 38 height 13
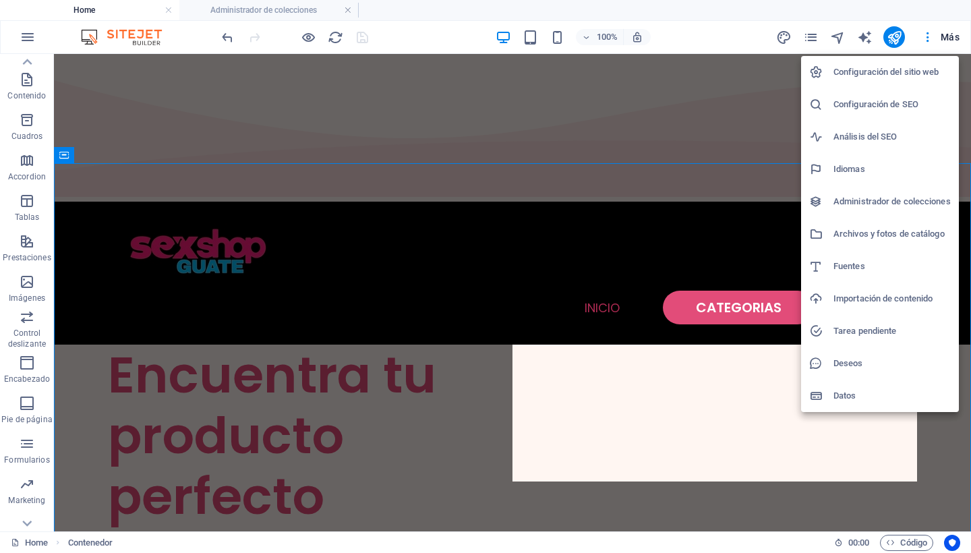
click at [882, 76] on h6 "Configuración del sitio web" at bounding box center [891, 72] width 117 height 16
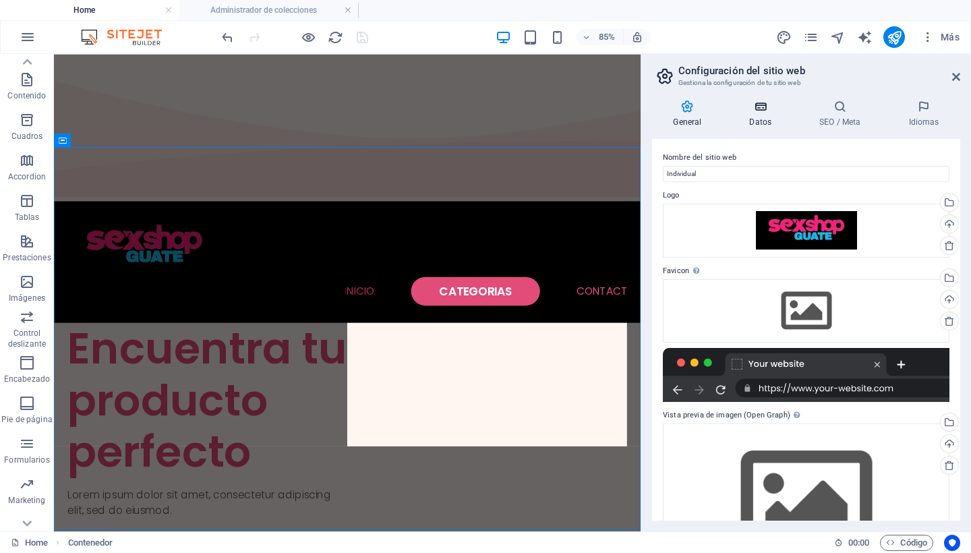
click at [755, 115] on h4 "Datos" at bounding box center [763, 114] width 70 height 28
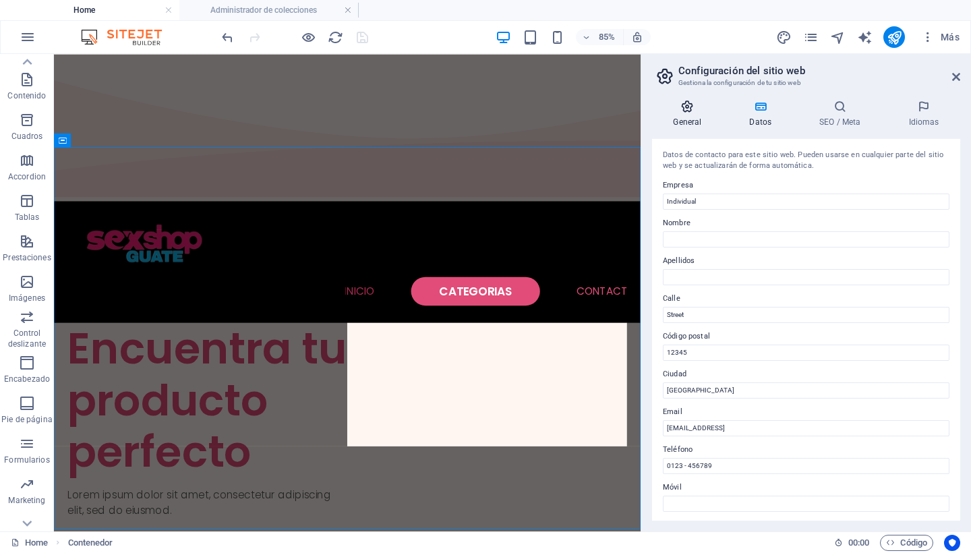
click at [682, 113] on h4 "General" at bounding box center [690, 114] width 76 height 28
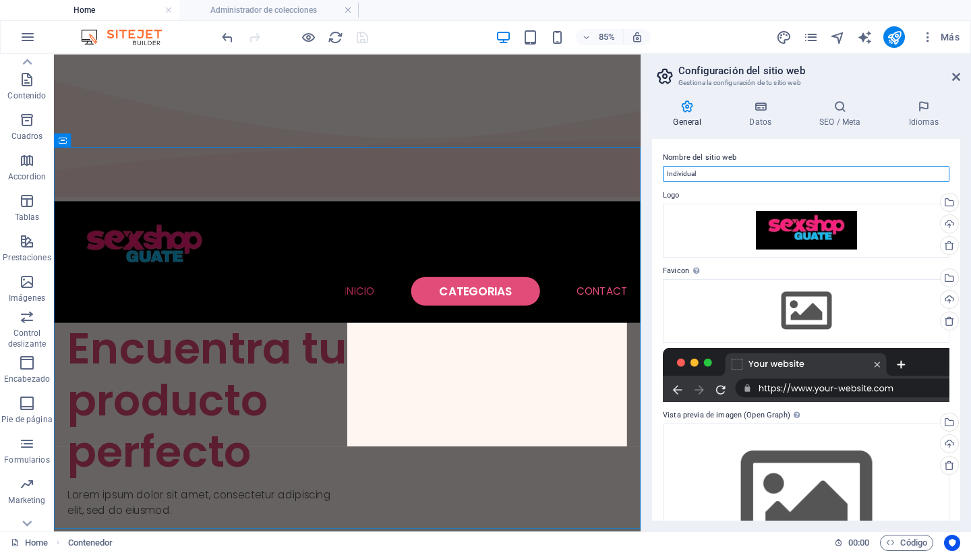
drag, startPoint x: 712, startPoint y: 172, endPoint x: 655, endPoint y: 174, distance: 57.4
click at [655, 174] on div "Nombre del sitio web Individual Logo Arrastra archivos aquí, haz clic para esco…" at bounding box center [806, 330] width 308 height 382
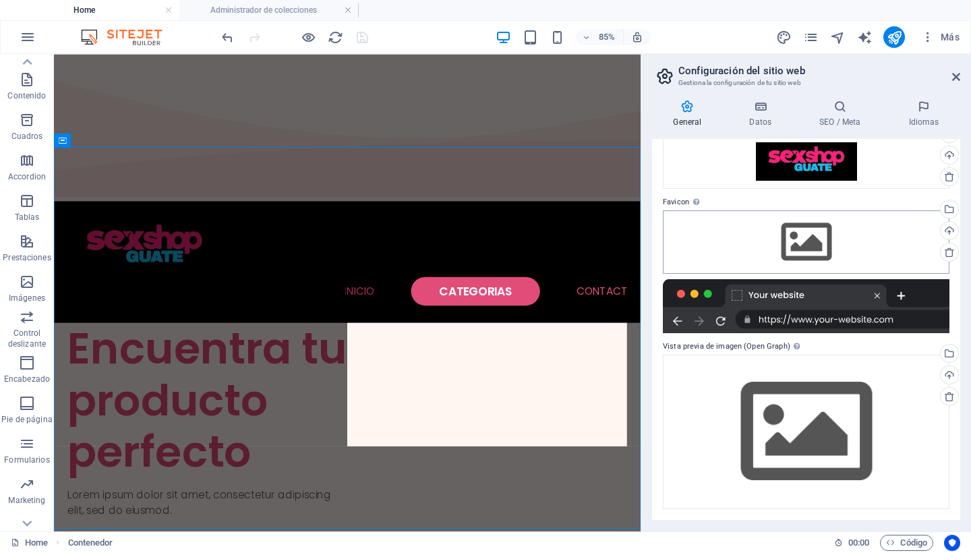
scroll to position [68, 0]
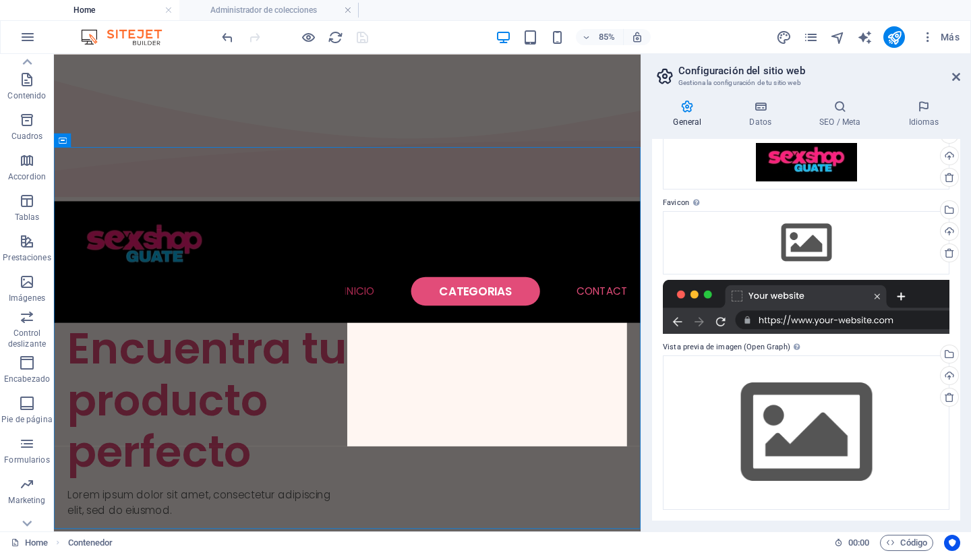
click at [814, 322] on div at bounding box center [806, 307] width 287 height 54
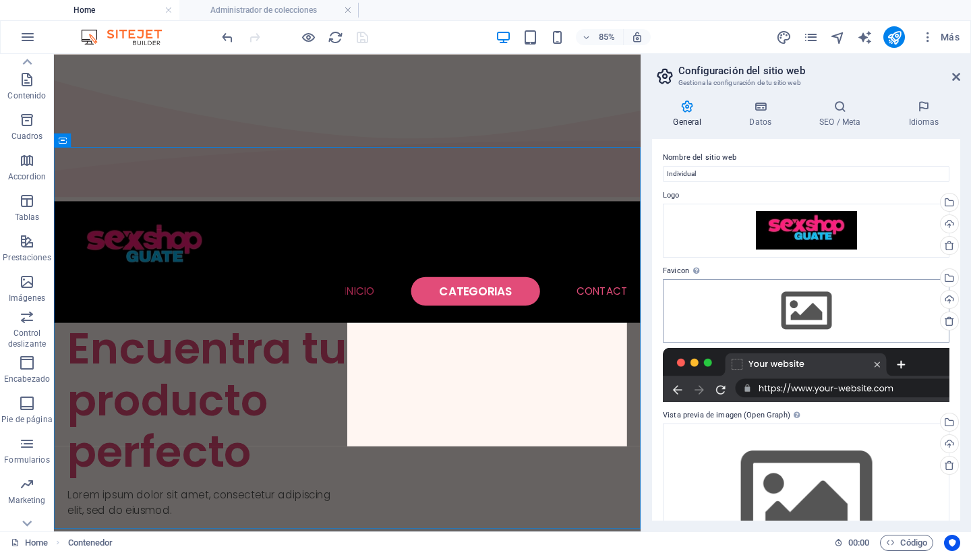
scroll to position [0, 0]
click at [845, 108] on icon at bounding box center [840, 106] width 84 height 13
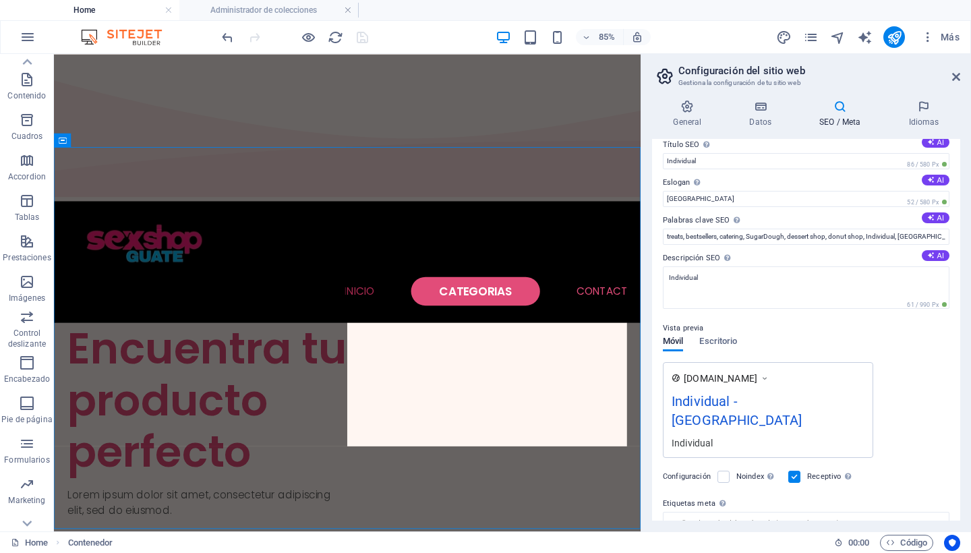
scroll to position [10, 0]
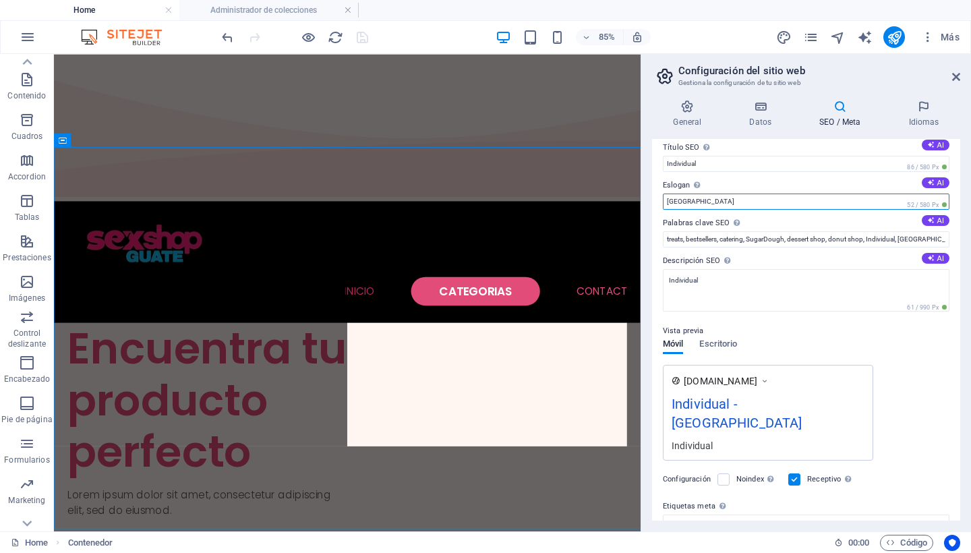
click at [791, 198] on input "[GEOGRAPHIC_DATA]" at bounding box center [806, 202] width 287 height 16
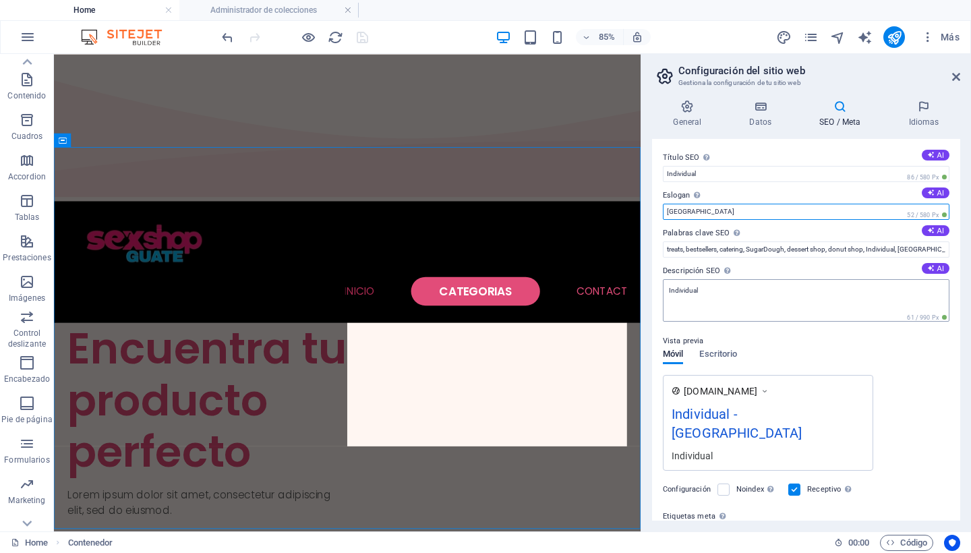
scroll to position [0, 0]
click at [926, 113] on h4 "Idiomas" at bounding box center [923, 114] width 73 height 28
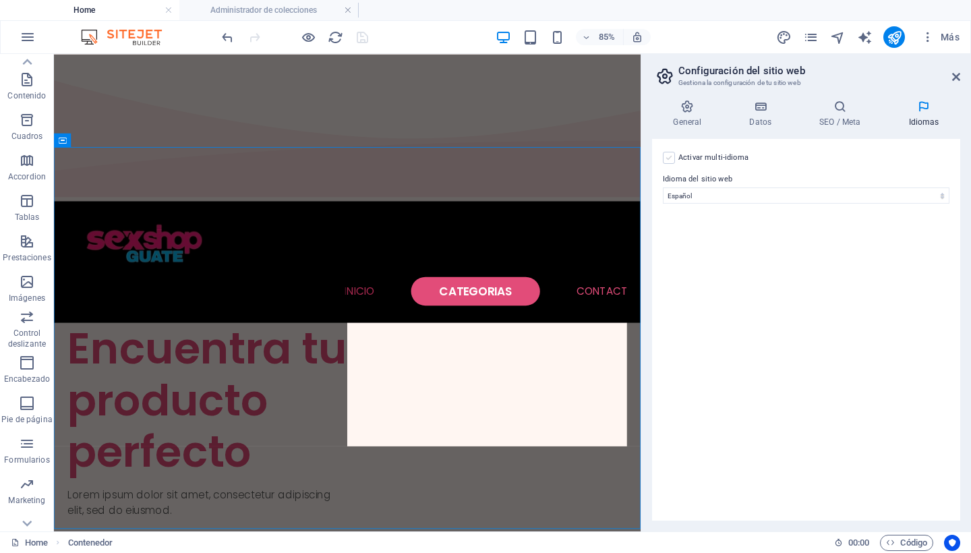
click at [672, 158] on label at bounding box center [669, 158] width 12 height 12
click at [0, 0] on input "Activar multi-idioma Para desactivar la opción multi-idioma, elimine todos los …" at bounding box center [0, 0] width 0 height 0
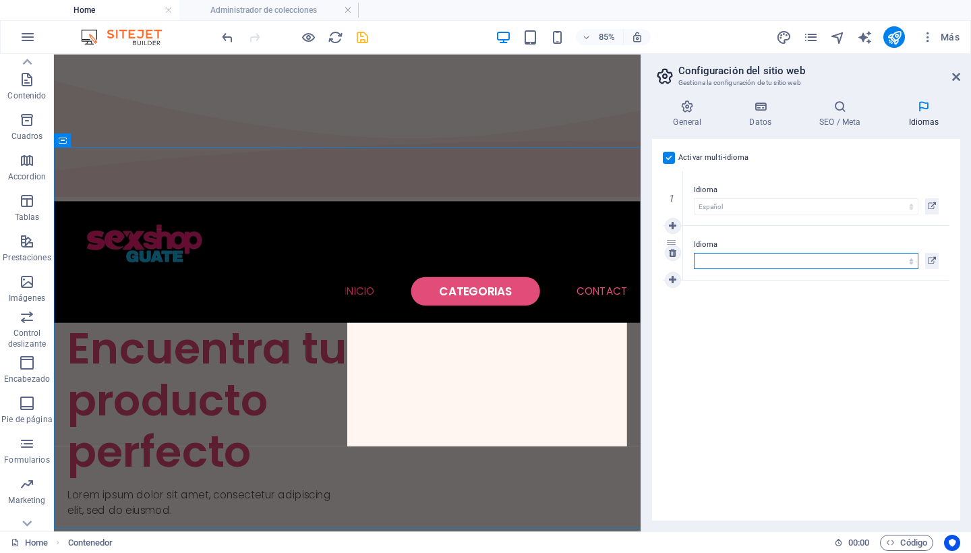
select select "73"
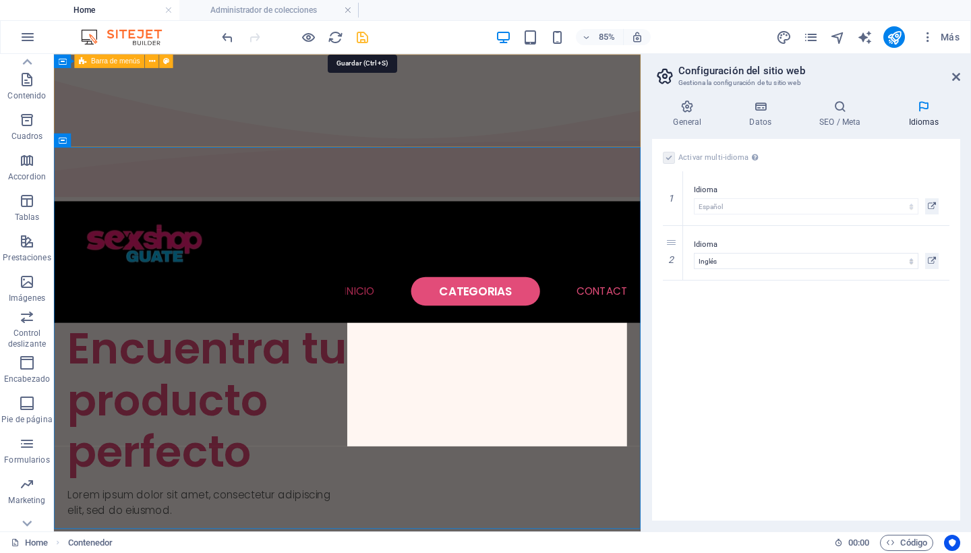
click at [363, 37] on icon "save" at bounding box center [363, 38] width 16 height 16
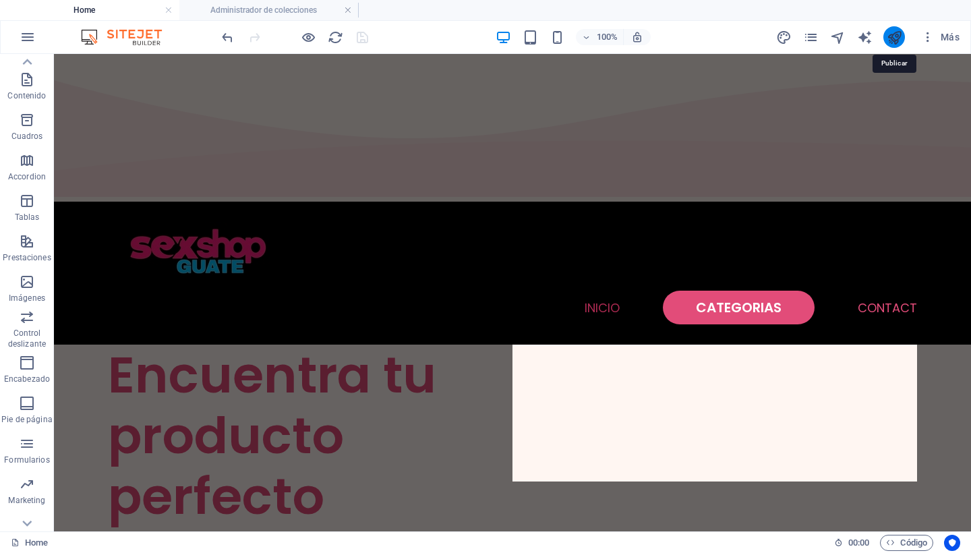
click at [893, 36] on icon "publish" at bounding box center [895, 38] width 16 height 16
